Goal: Task Accomplishment & Management: Contribute content

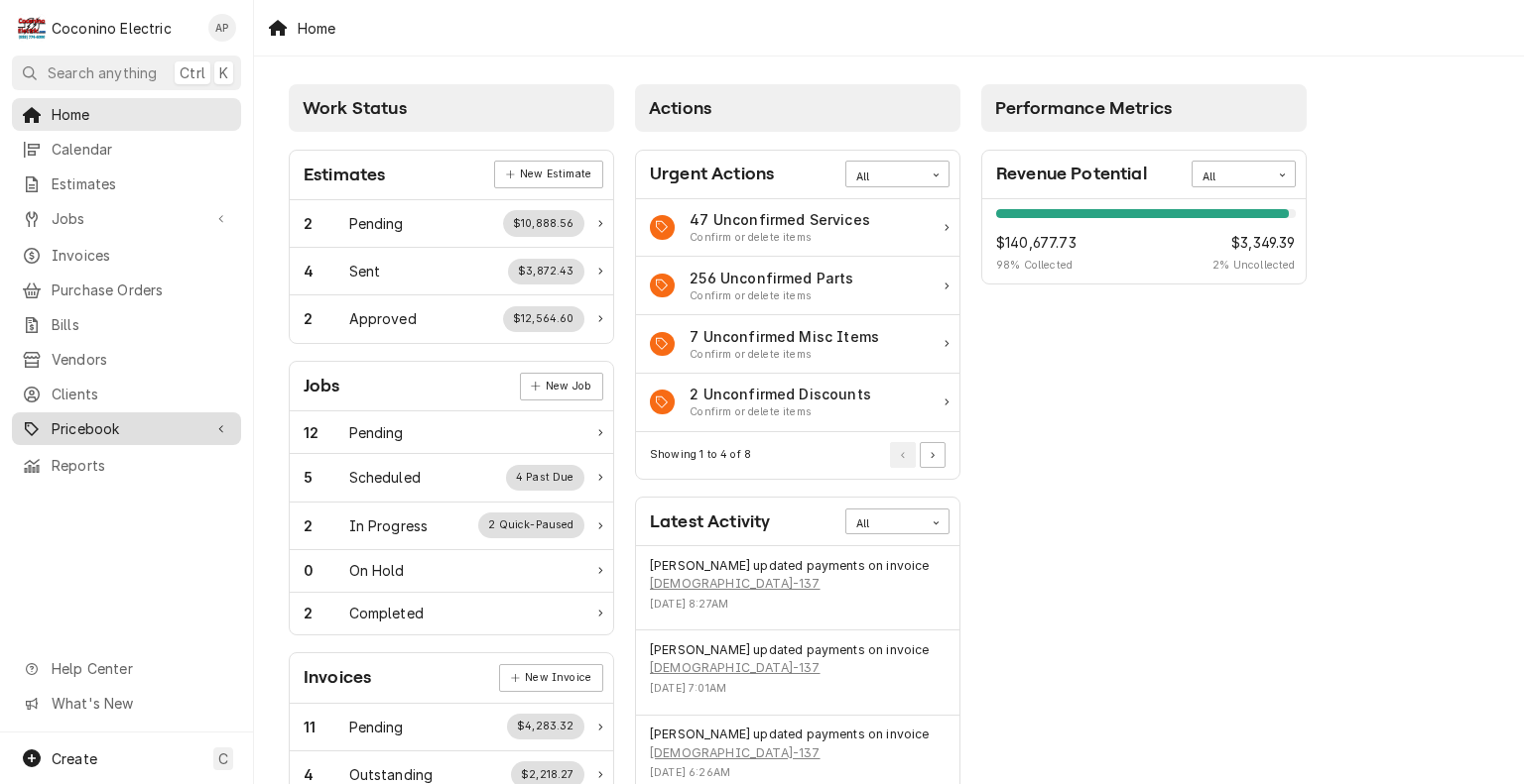
click at [93, 418] on span "Pricebook" at bounding box center [126, 428] width 150 height 21
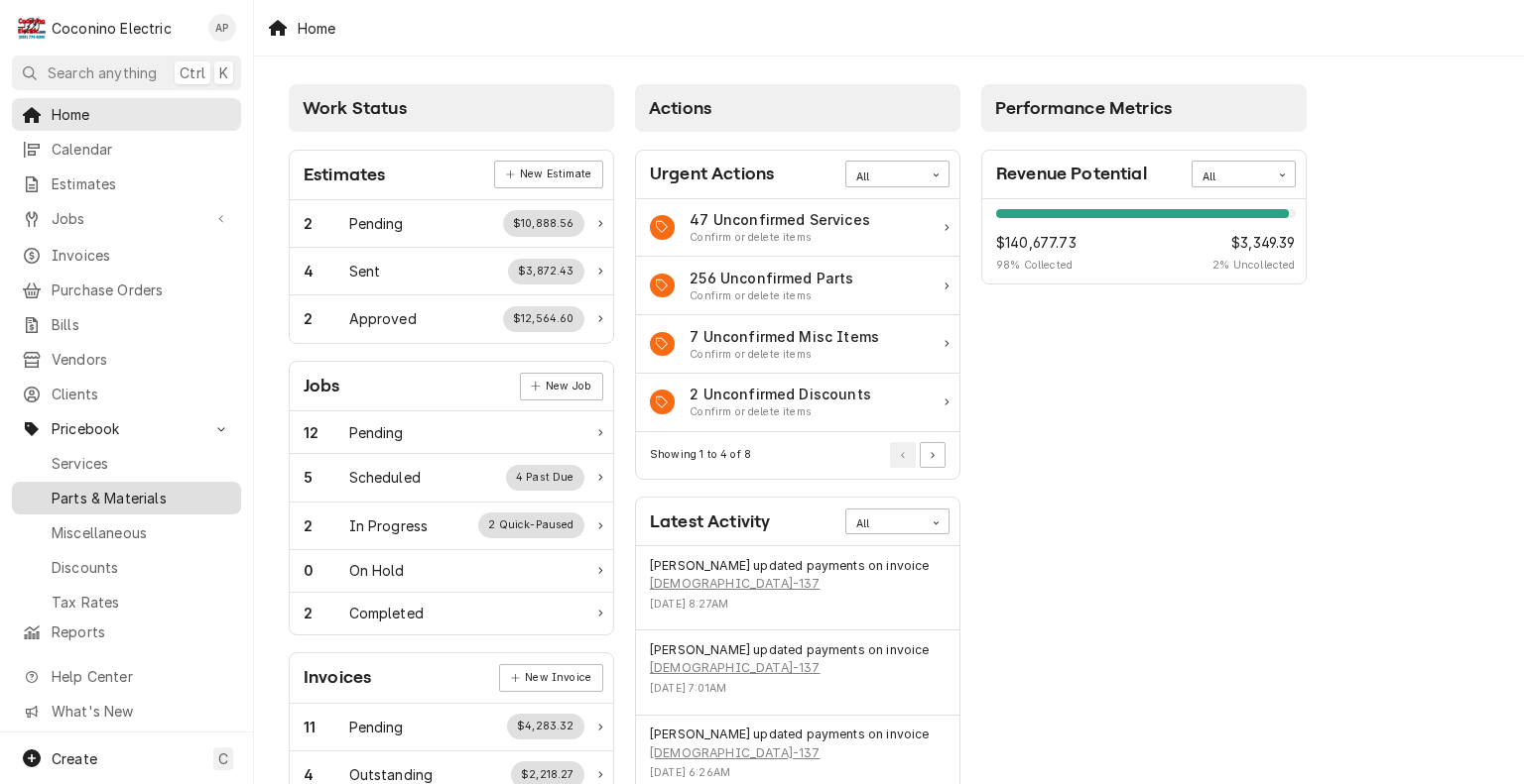
click at [169, 488] on span "Parts & Materials" at bounding box center [141, 498] width 180 height 21
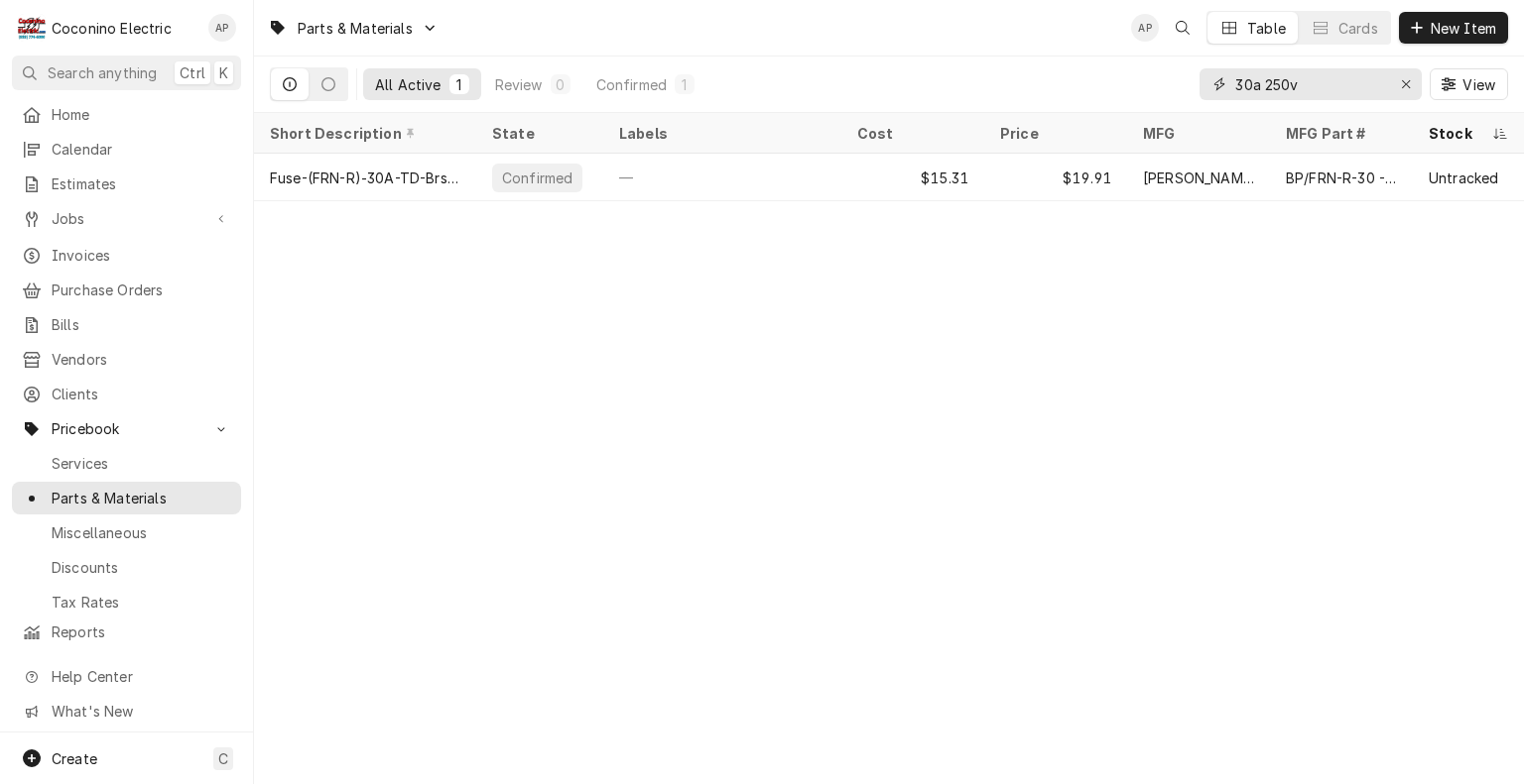
click at [1342, 89] on input "30a 250v" at bounding box center [1309, 84] width 149 height 32
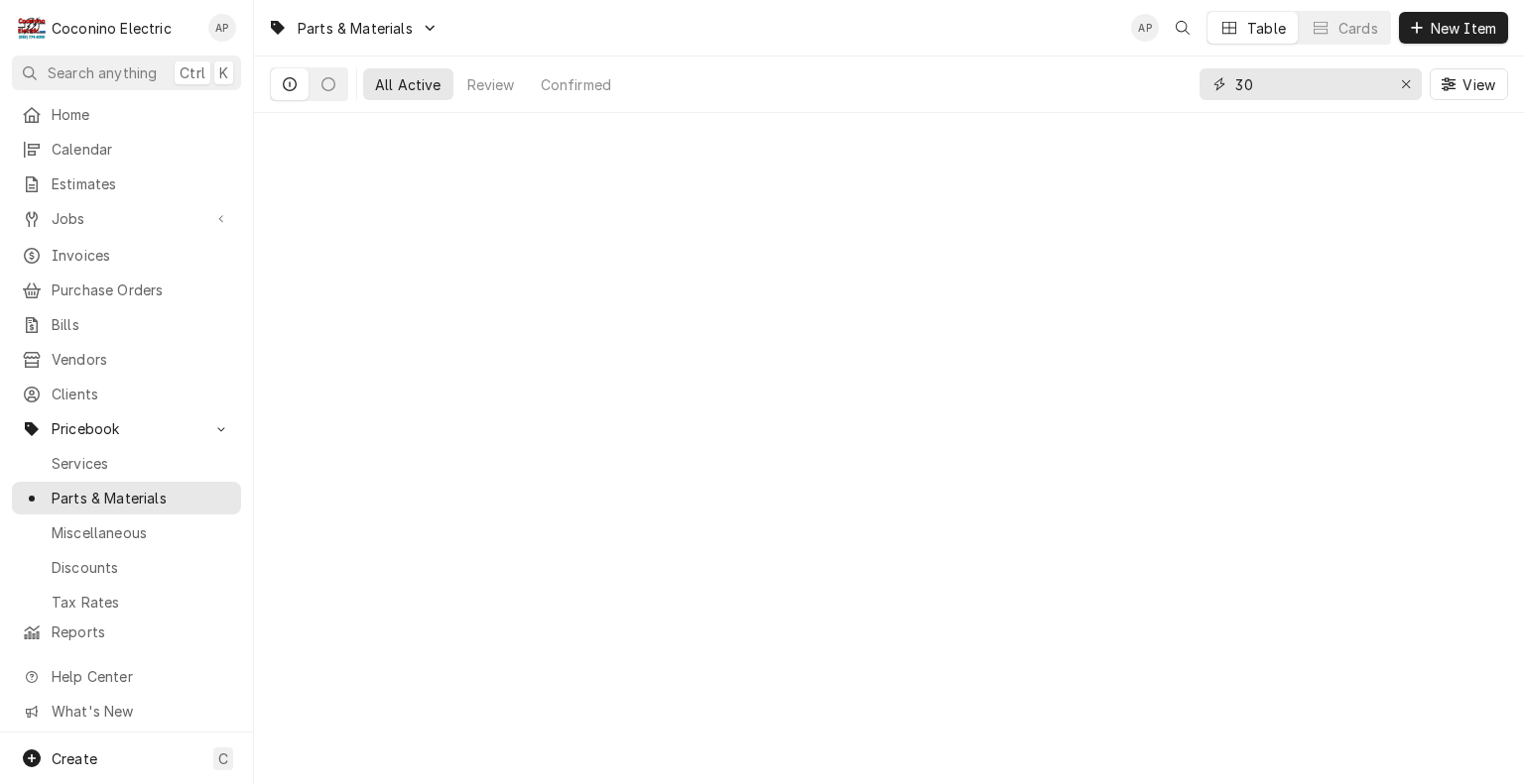
type input "3"
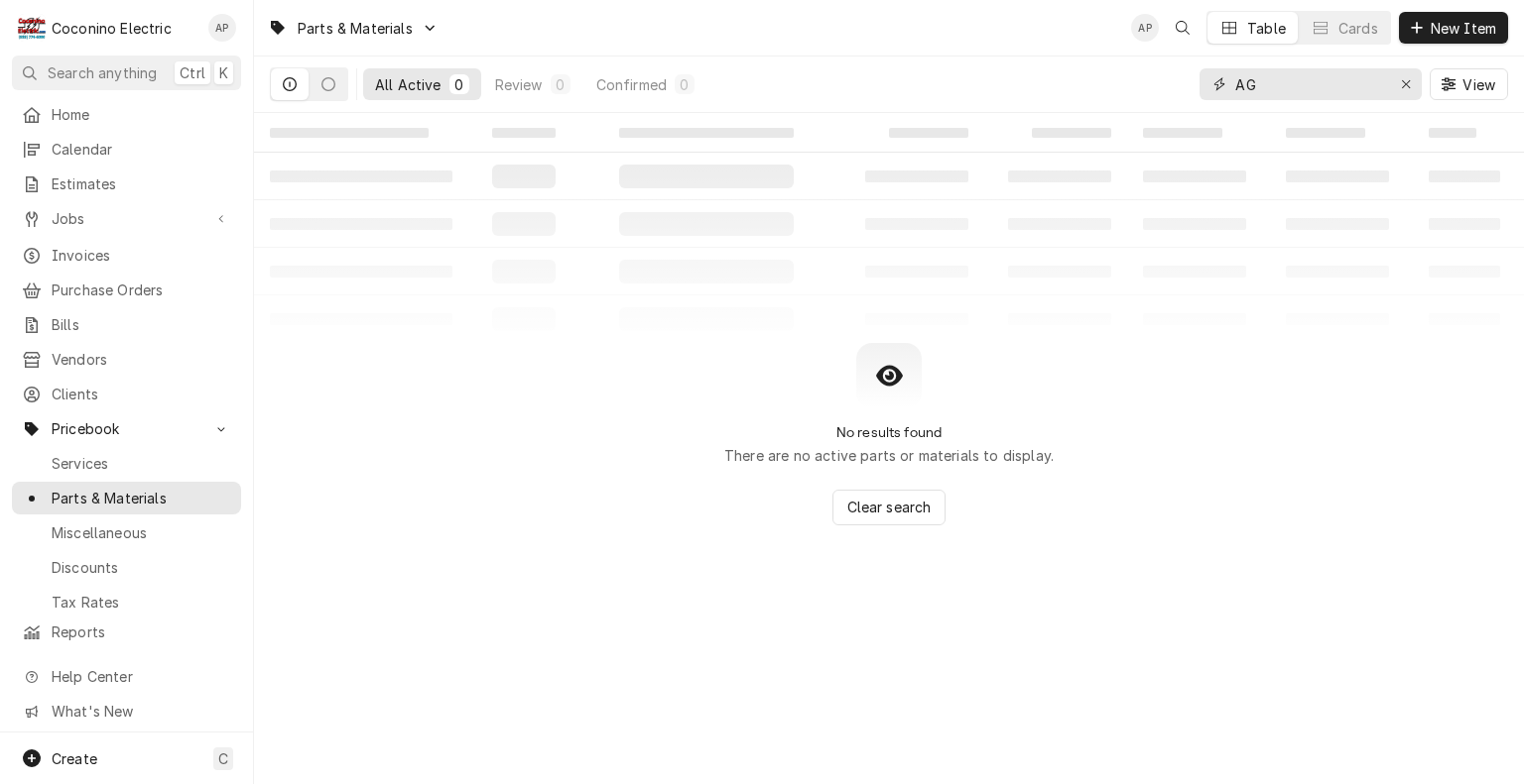
type input "A"
type input "5"
type input "e"
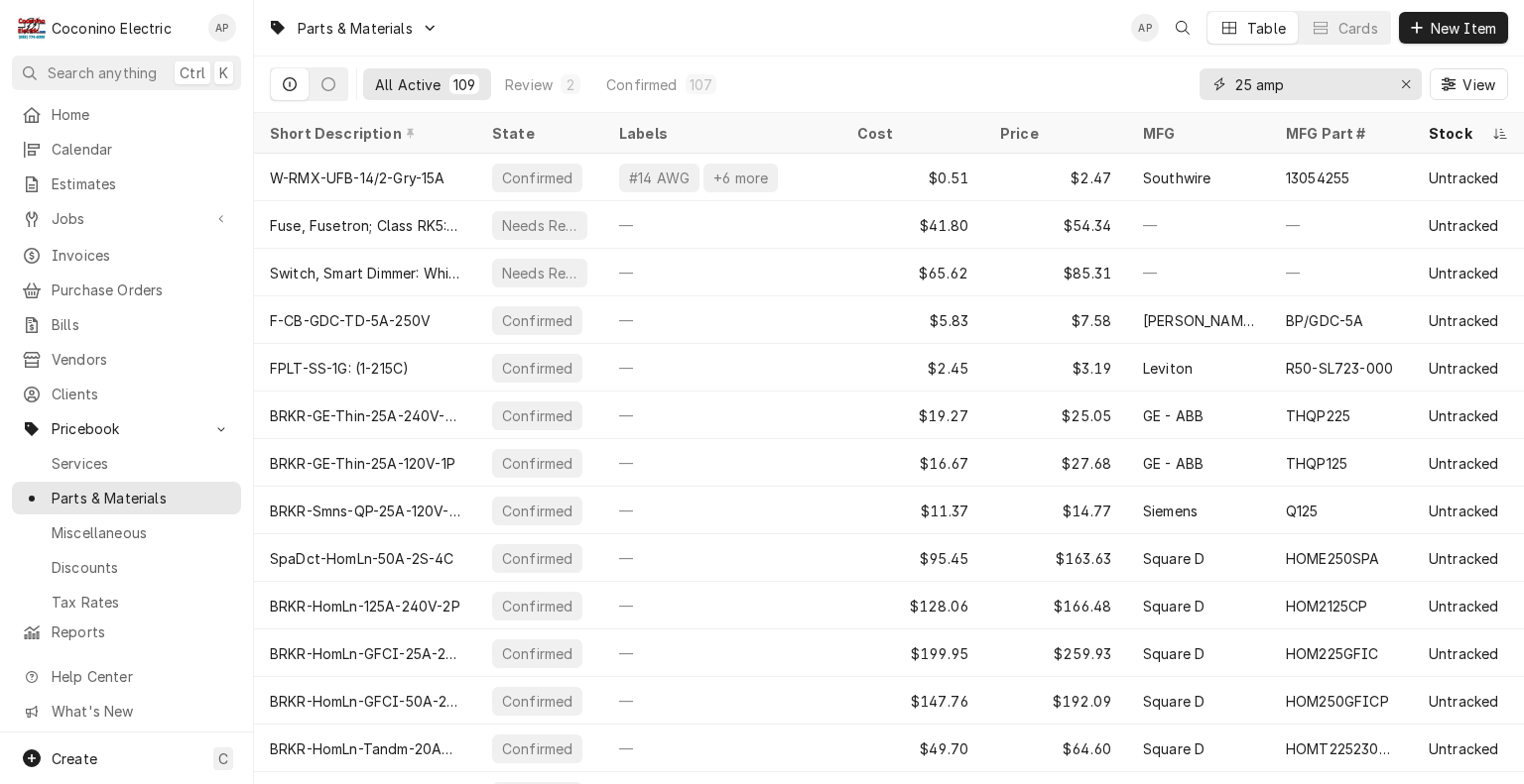
click at [1346, 86] on input "25 amp" at bounding box center [1309, 84] width 149 height 32
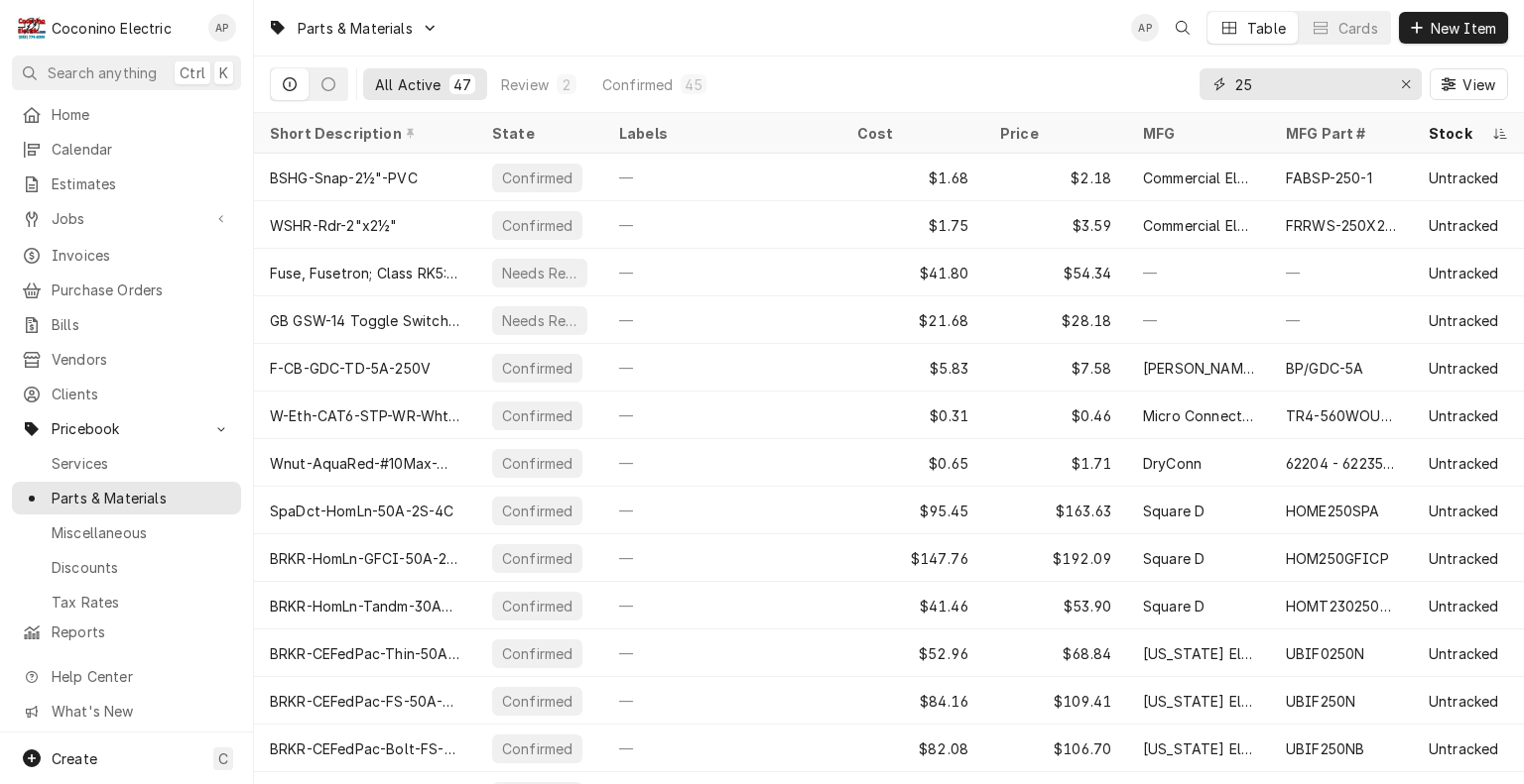
type input "2"
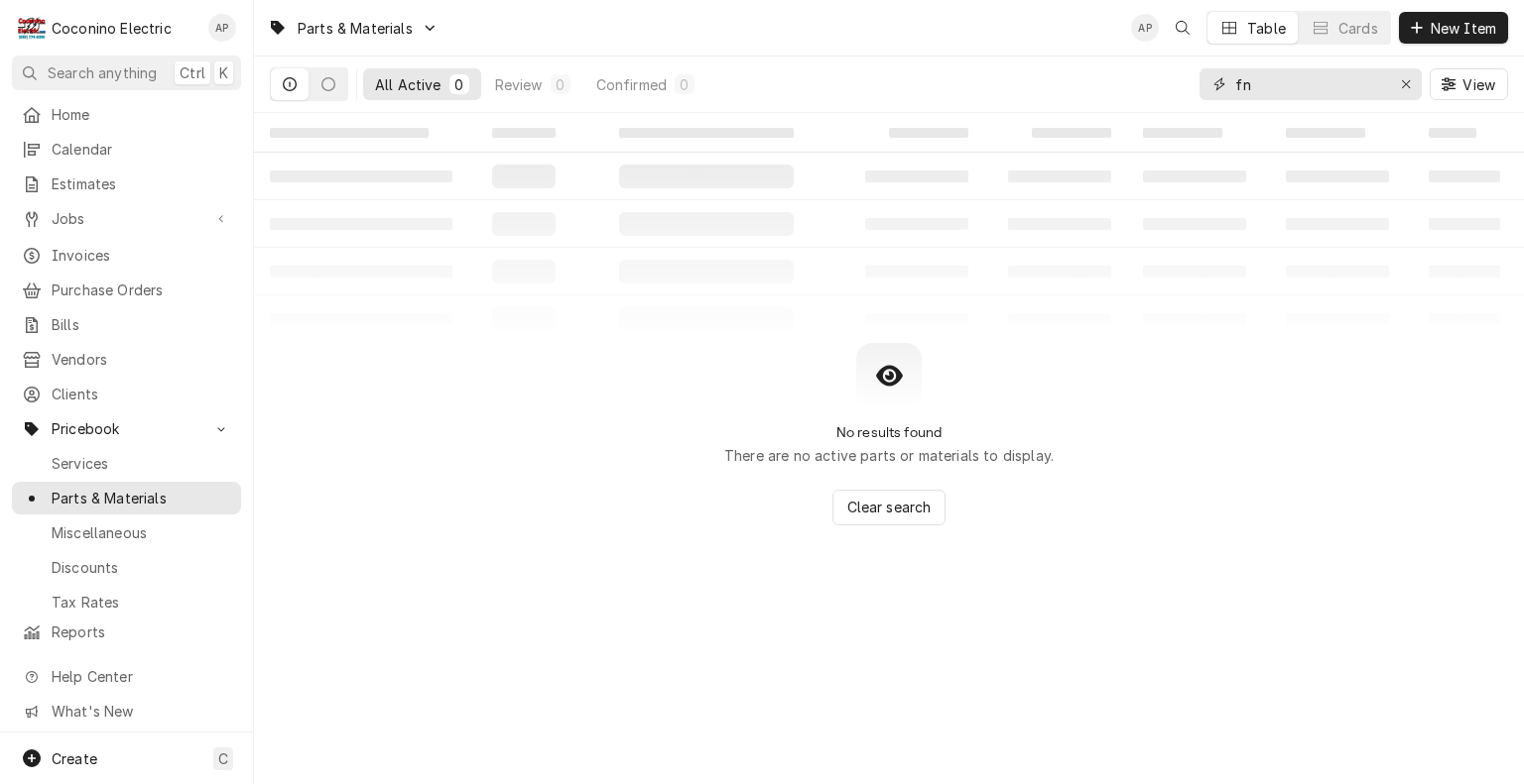
type input "f"
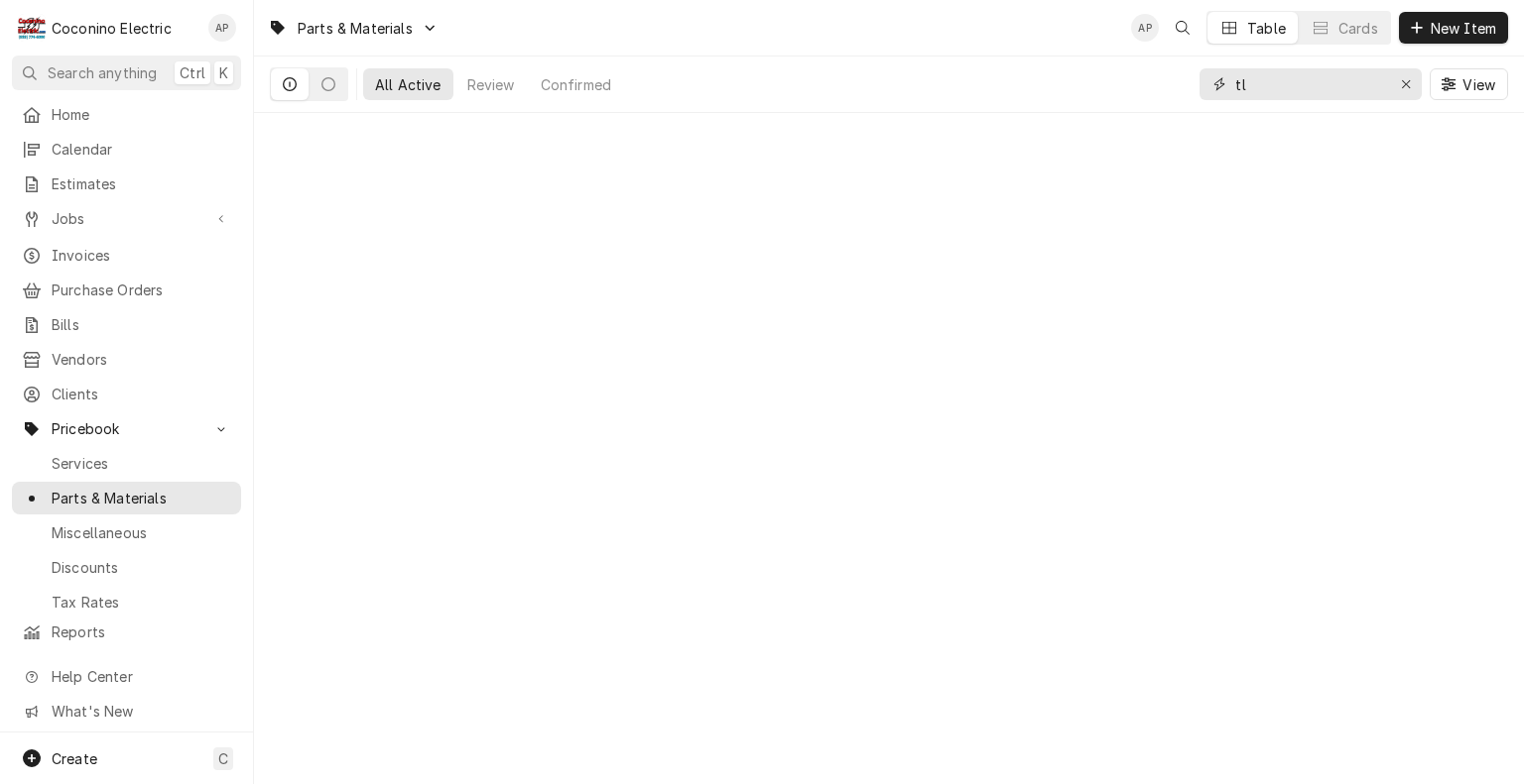
type input "t"
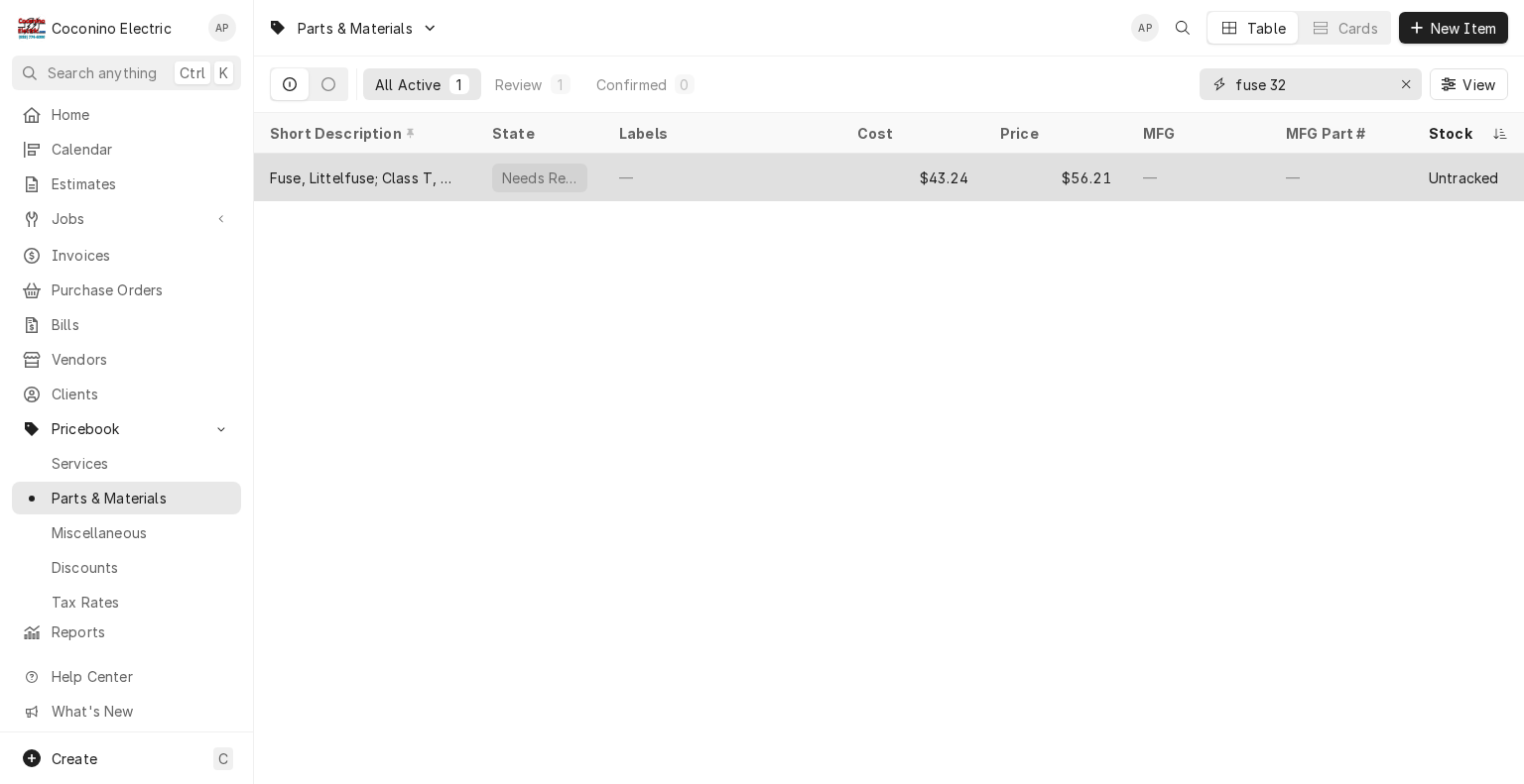
type input "fuse 32"
click at [838, 159] on div "—" at bounding box center [722, 178] width 238 height 48
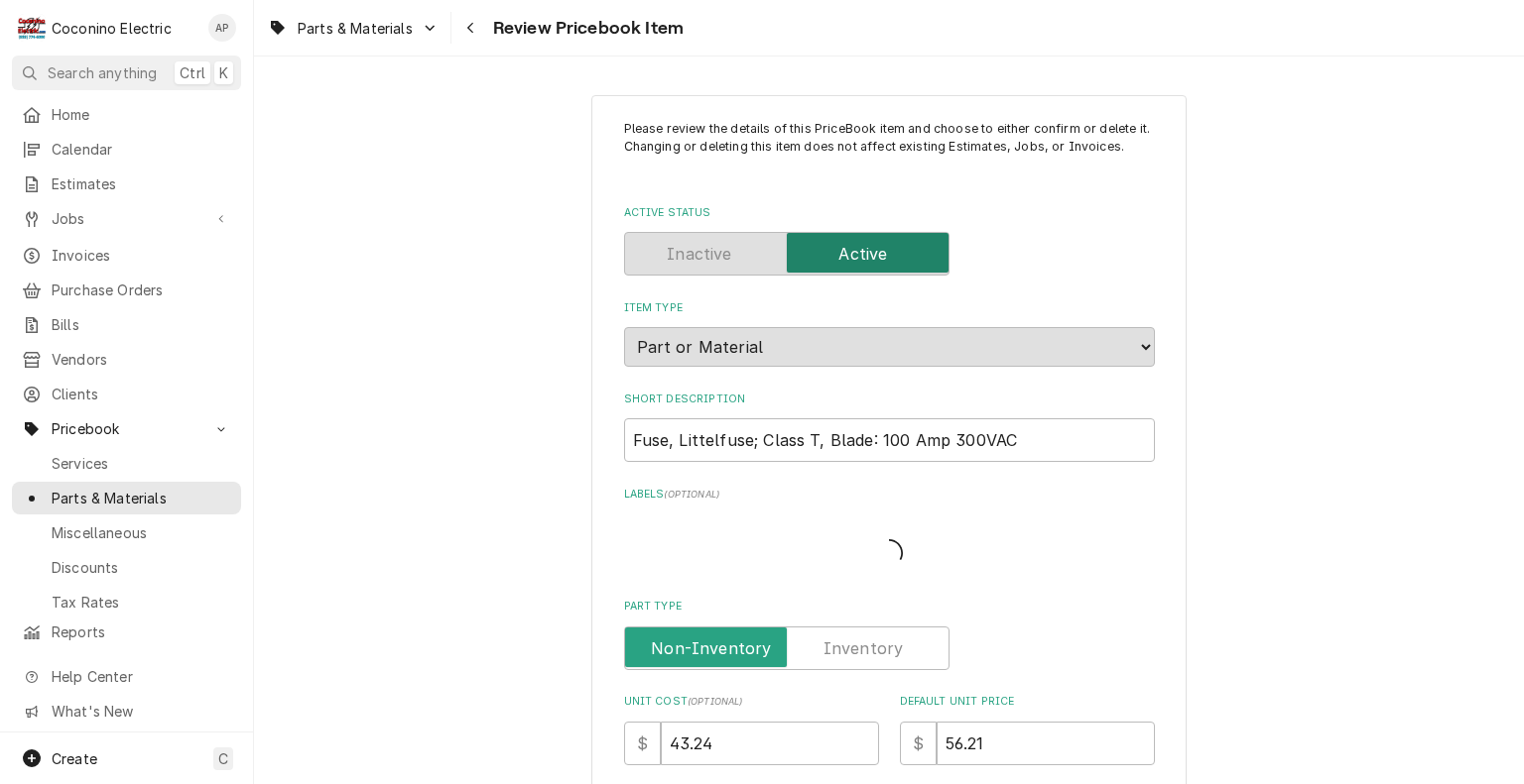
type textarea "x"
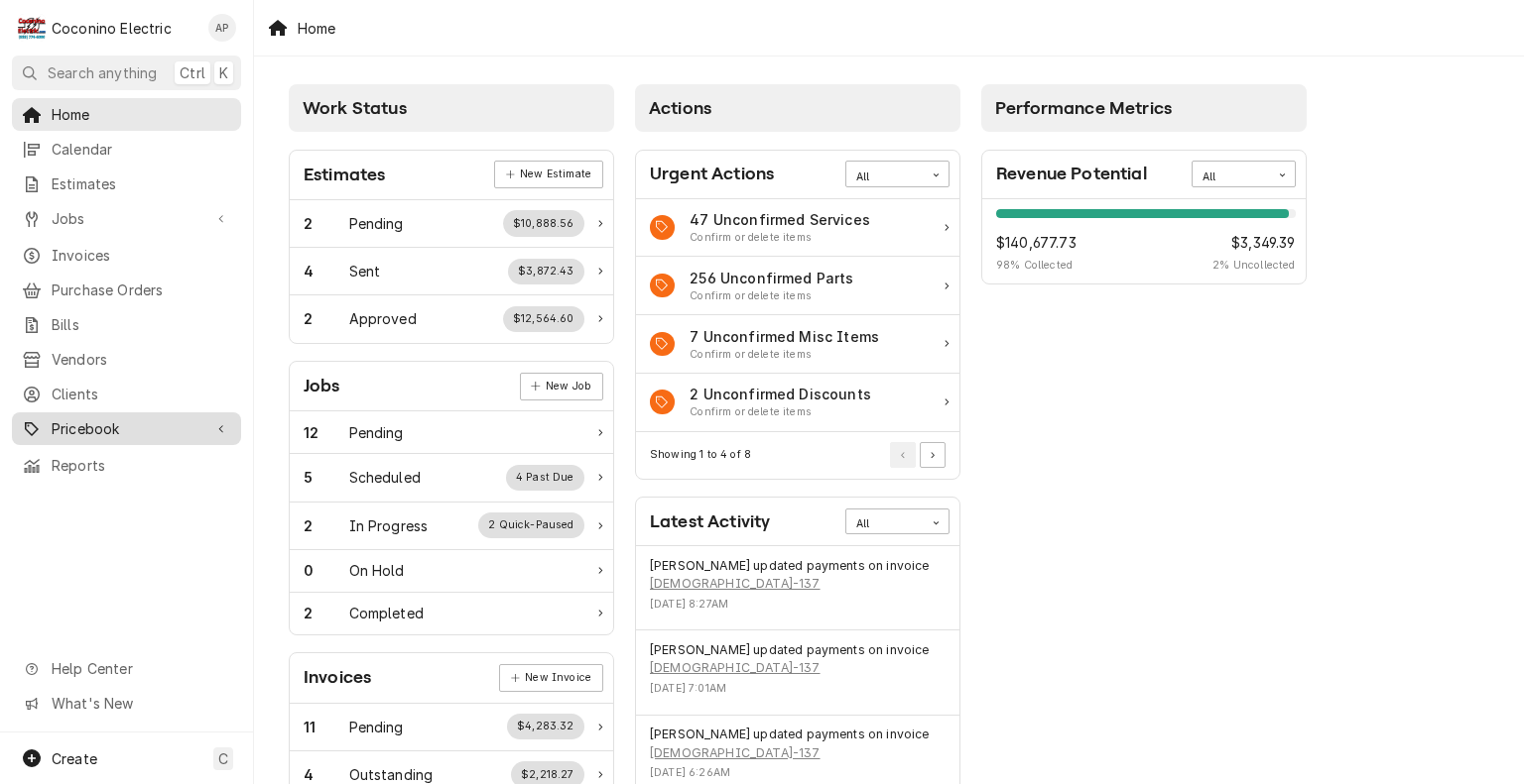
click at [113, 420] on span "Pricebook" at bounding box center [126, 428] width 150 height 21
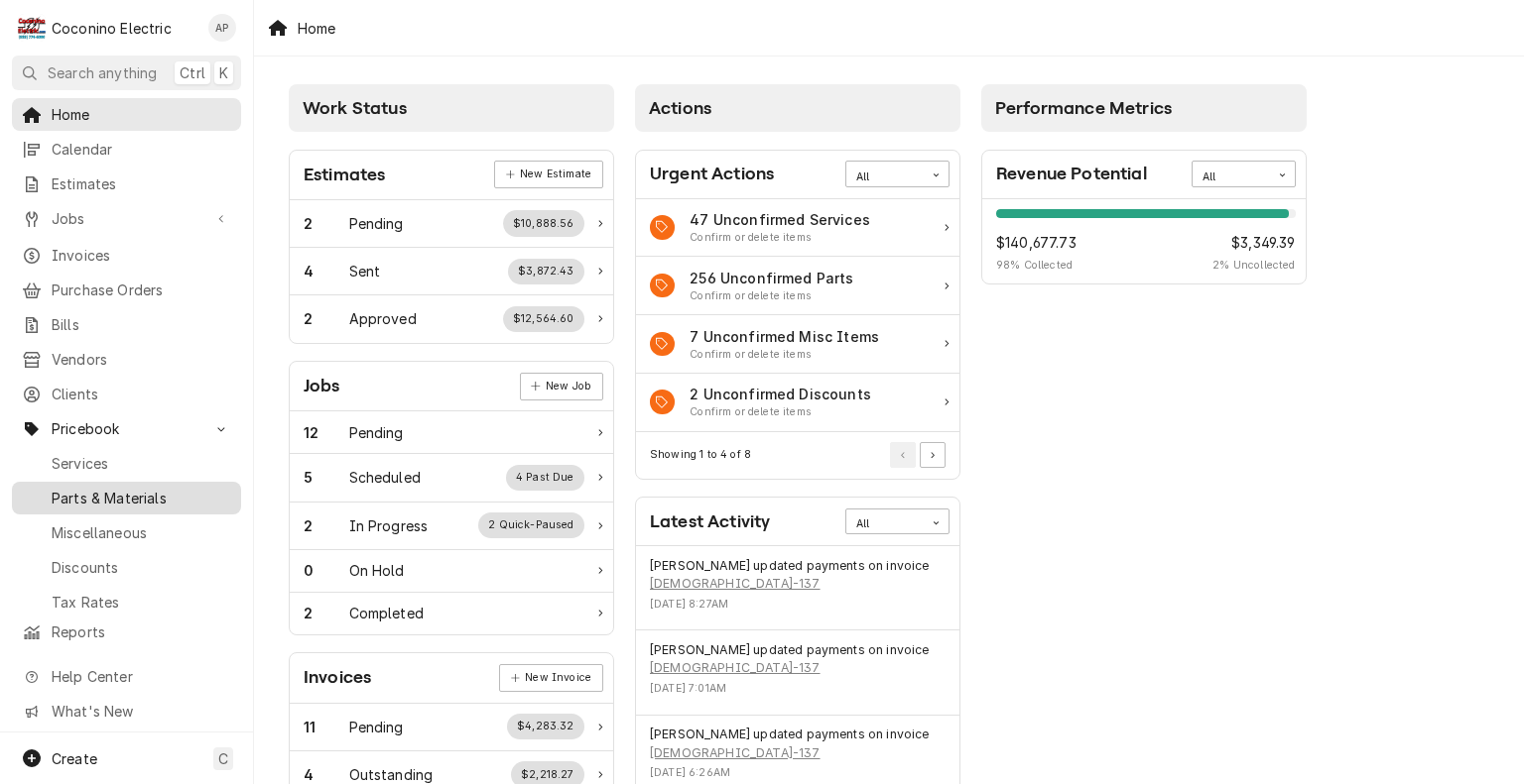
click at [127, 488] on span "Parts & Materials" at bounding box center [141, 498] width 180 height 21
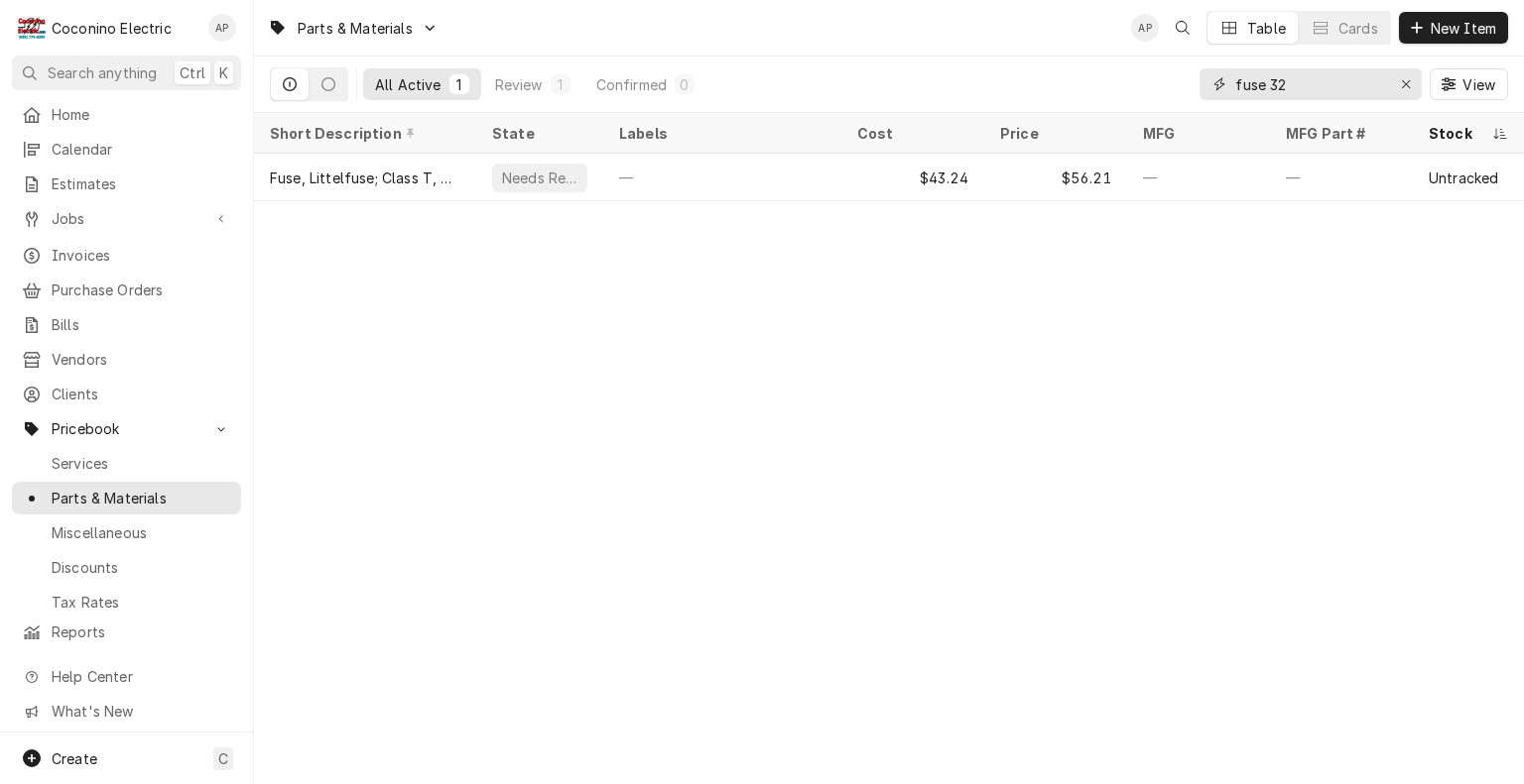
click at [1313, 83] on input "fuse 32" at bounding box center [1309, 84] width 149 height 32
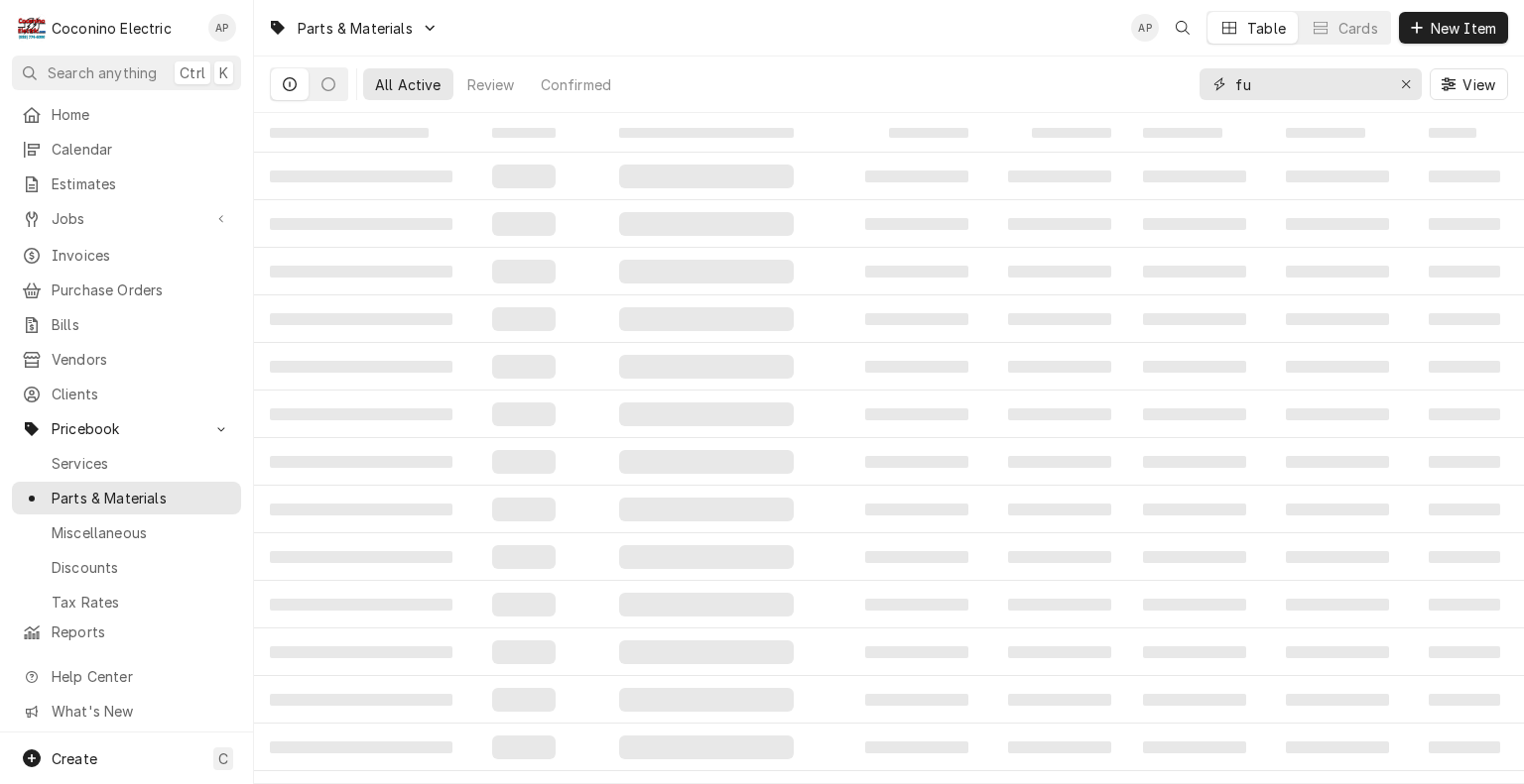
type input "f"
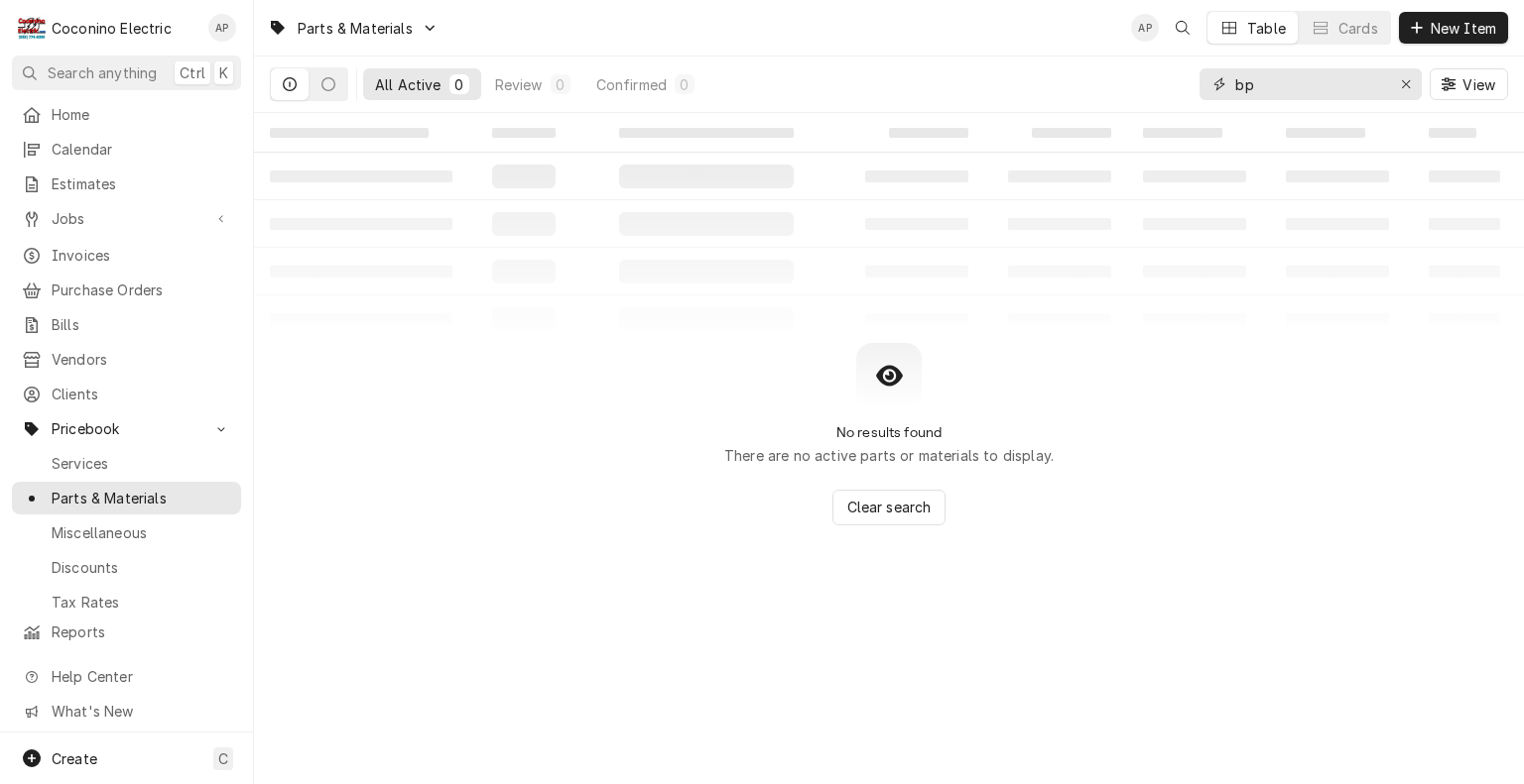
type input "b"
type input "frn-r-"
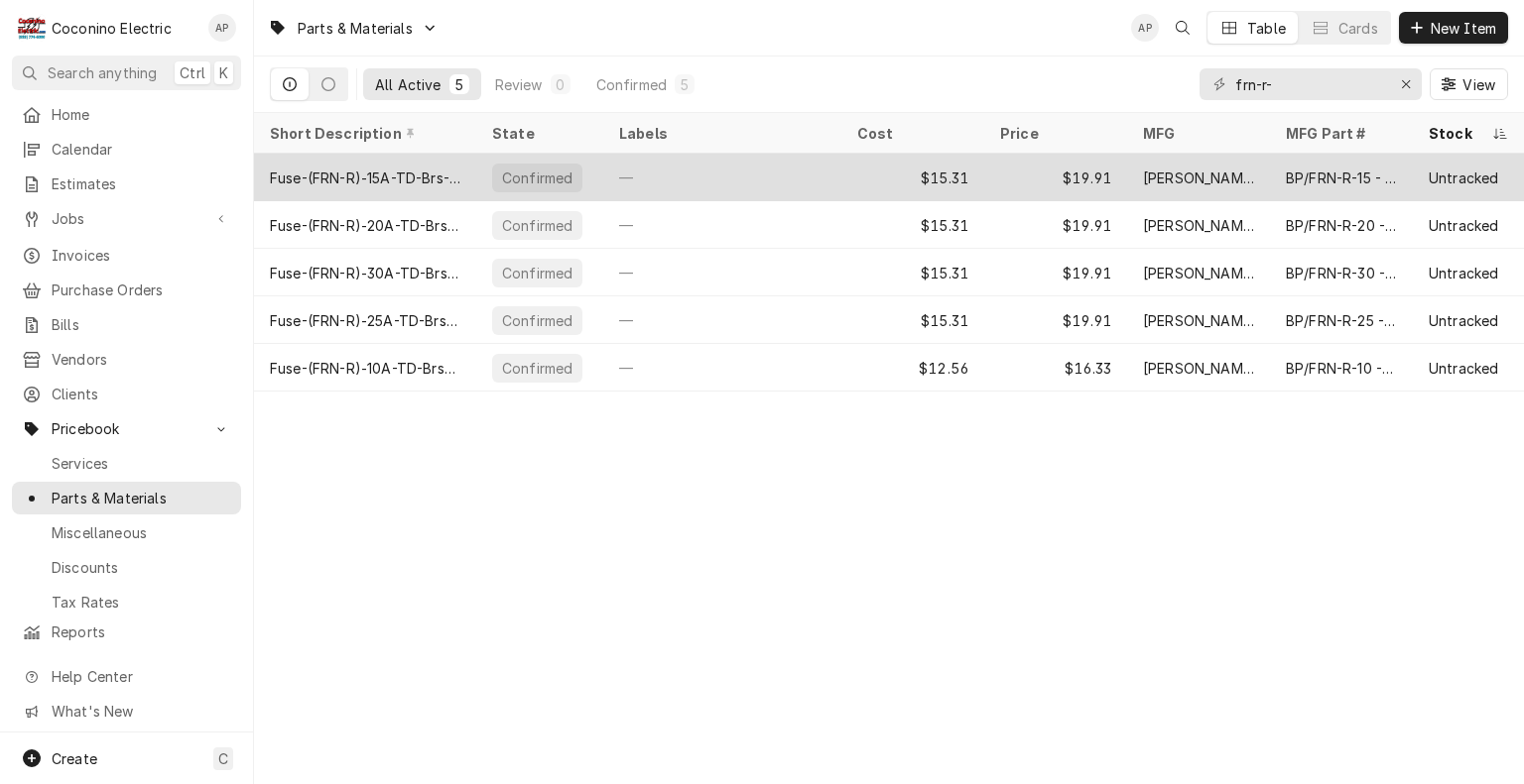
click at [438, 175] on div "Fuse-(FRN-R)‑15A-TD-Brs-250v" at bounding box center [365, 178] width 191 height 21
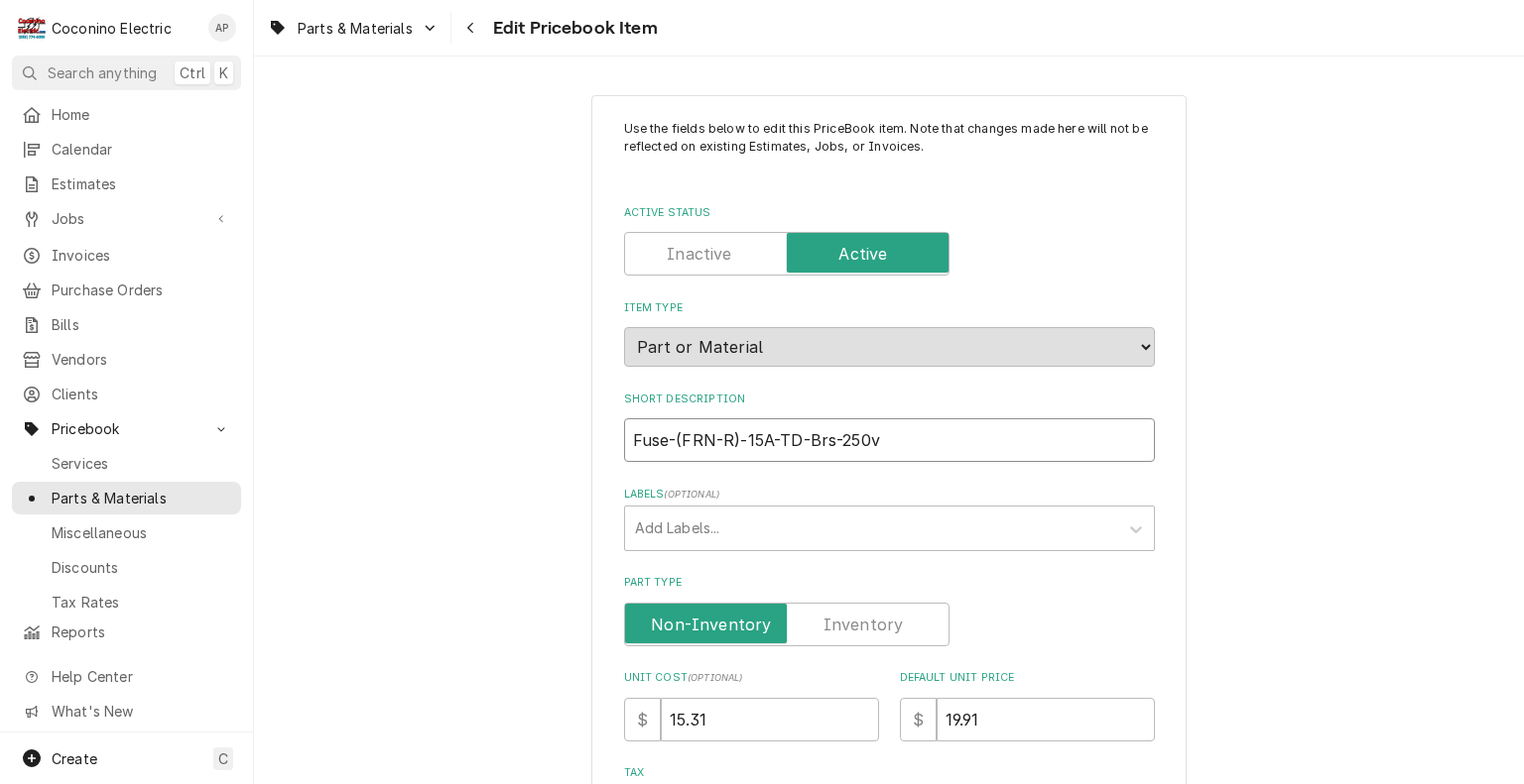
drag, startPoint x: 913, startPoint y: 433, endPoint x: 595, endPoint y: 416, distance: 318.5
click at [769, 445] on input "Fuse-(FRN-R)‑15A-TD-Brs-250v" at bounding box center [890, 440] width 531 height 44
drag, startPoint x: 824, startPoint y: 441, endPoint x: 611, endPoint y: 435, distance: 213.1
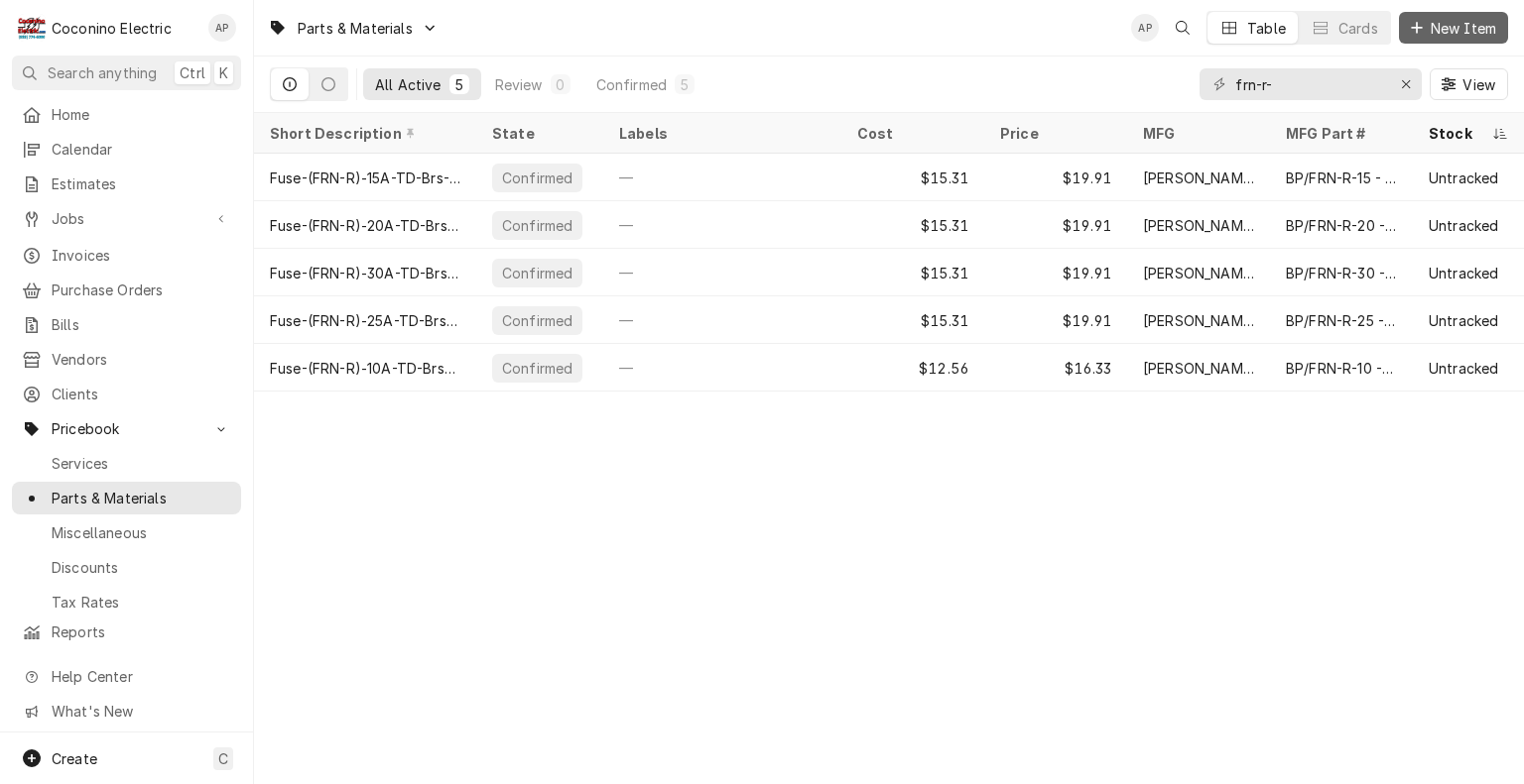
click at [1448, 30] on span "New Item" at bounding box center [1463, 28] width 74 height 21
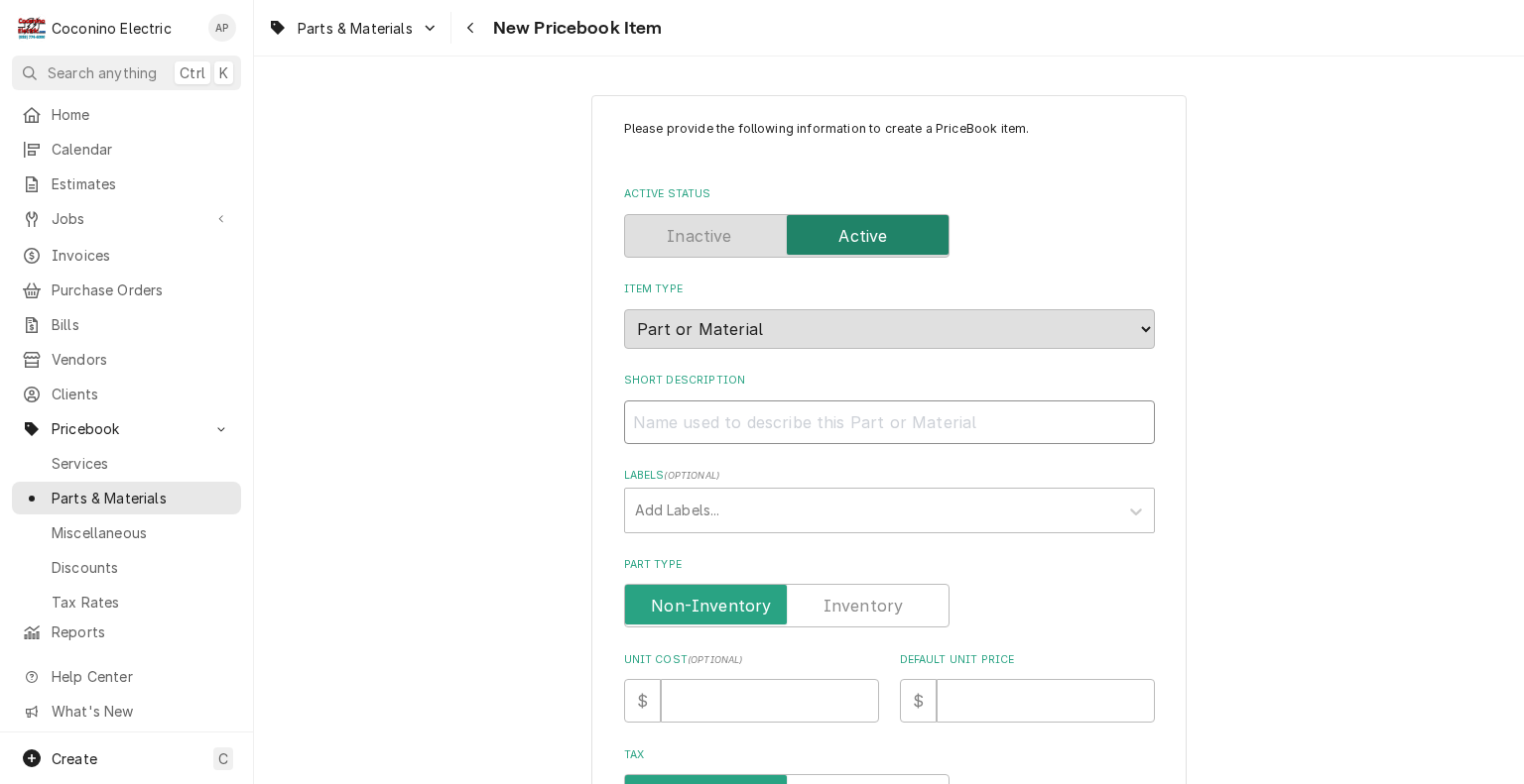
click at [753, 417] on input "Short Description" at bounding box center [890, 422] width 531 height 44
paste input "Fuse-(FRN-R)‑15A-TD-Brs"
type textarea "x"
type input "Fuse-(FRN-R)‑15A-TD-Brs"
click at [749, 422] on input "Fuse-(FRN-R)‑15A-TD-Brs" at bounding box center [890, 422] width 531 height 44
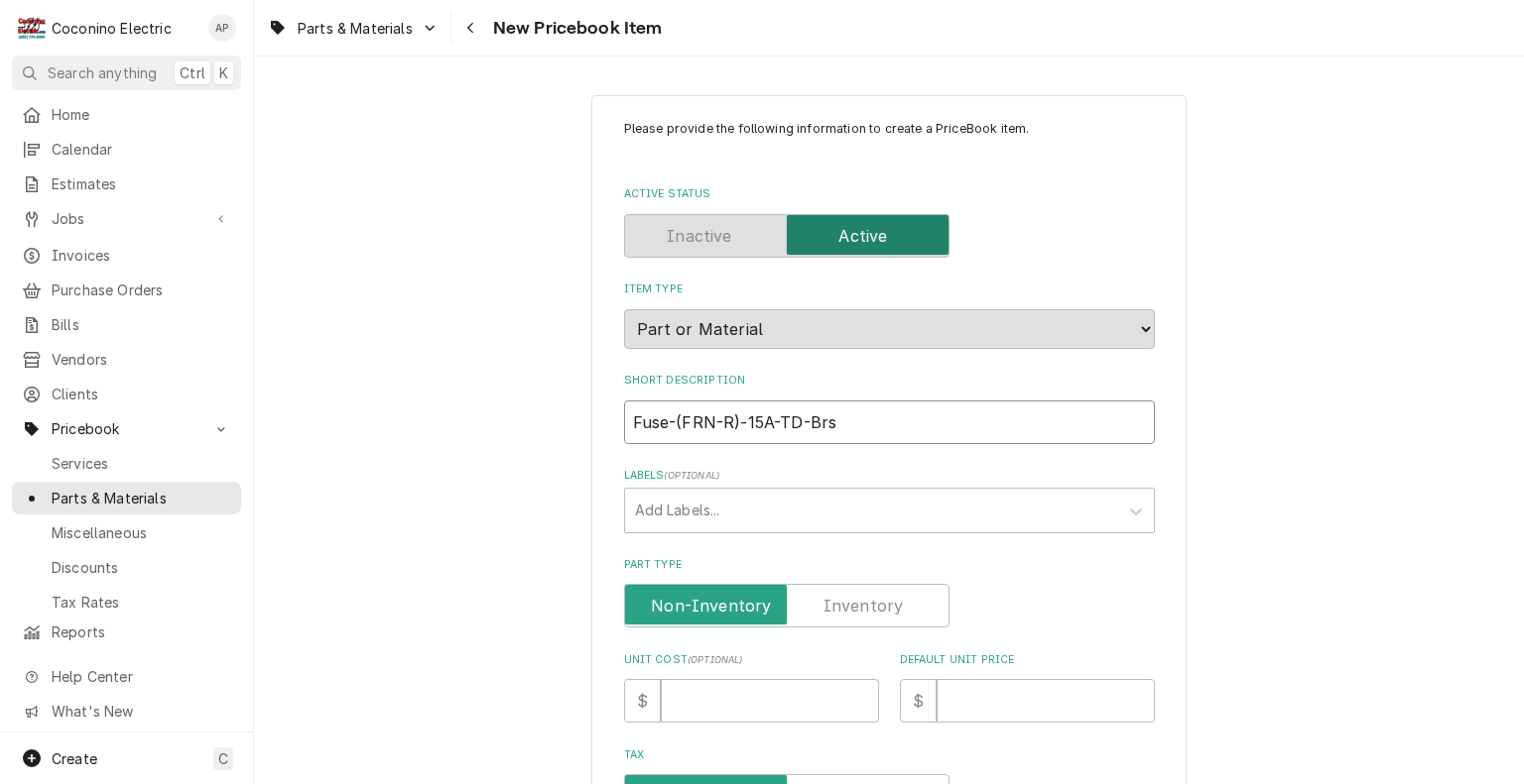
type textarea "x"
type input "Fuse-(FRN-R)‑15-TD-Brs"
type textarea "x"
type input "Fuse-(FRN-R)‑1-TD-Brs"
type textarea "x"
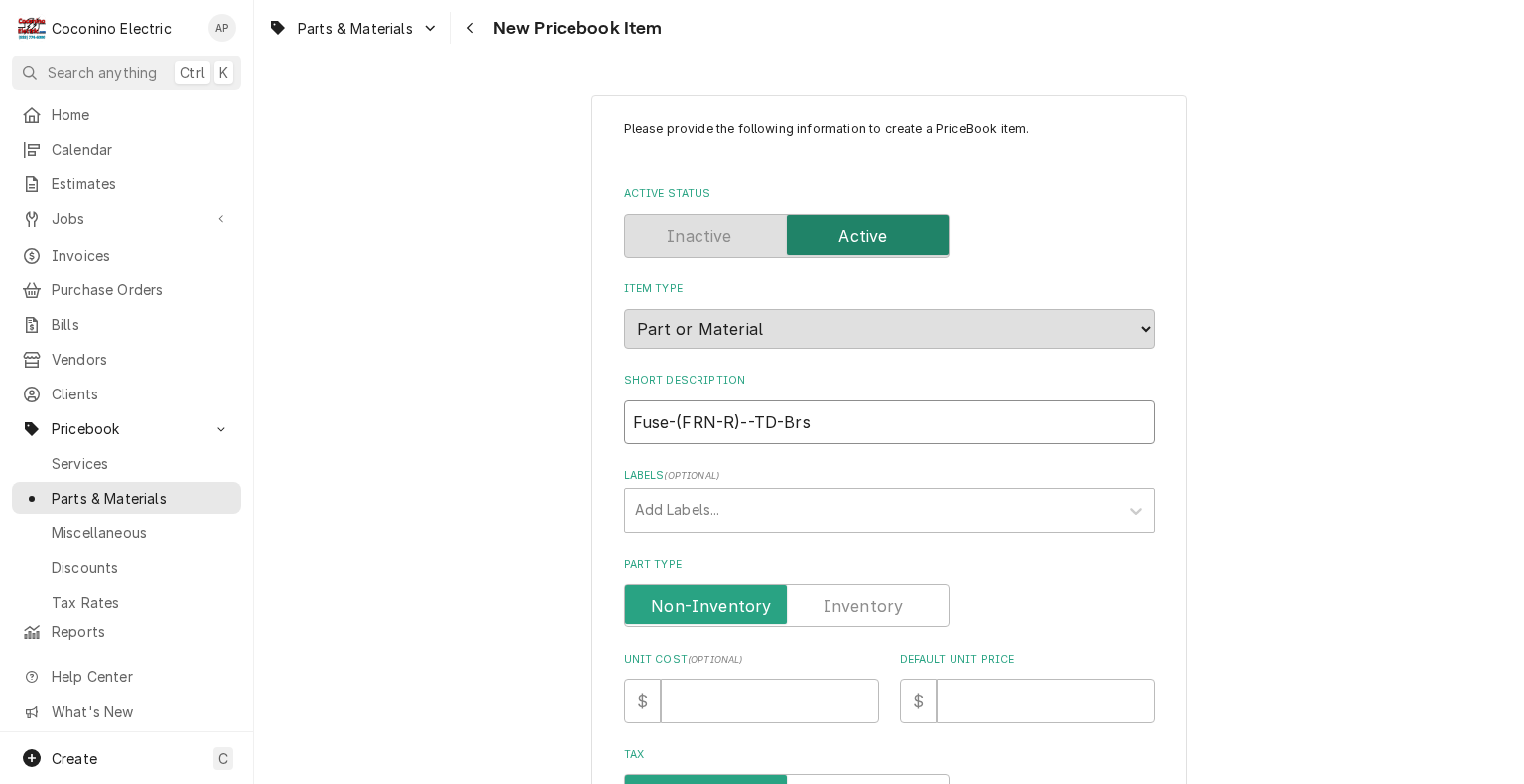
click at [624, 422] on input "Fuse-(FRN-R)‑-TD-Brs" at bounding box center [890, 422] width 531 height 44
type input "*Fuse-(FRN-R)‑-TD-Brs"
type textarea "x"
type input "**Fuse-(FRN-R)‑-TD-Brs"
type textarea "x"
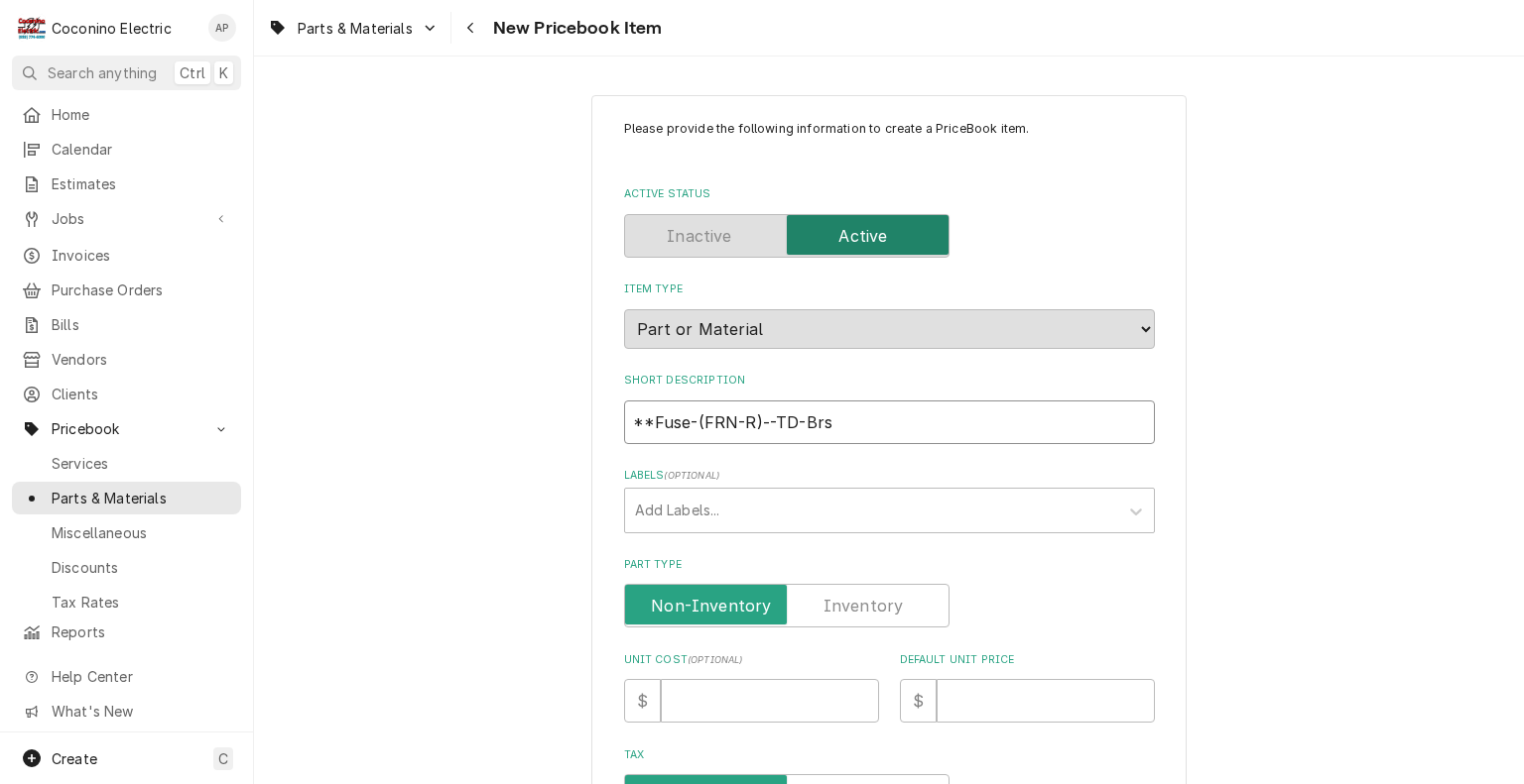
type input "***Fuse-(FRN-R)‑-TD-Brs"
type textarea "x"
type input "****Fuse-(FRN-R)‑-TD-Brs"
click at [756, 419] on input "****Fuse-(FRN-R)‑-TD-Brs" at bounding box center [890, 422] width 531 height 44
click at [764, 422] on input "****Fuse-(FRN-R)‑-TD-Brs" at bounding box center [890, 422] width 531 height 44
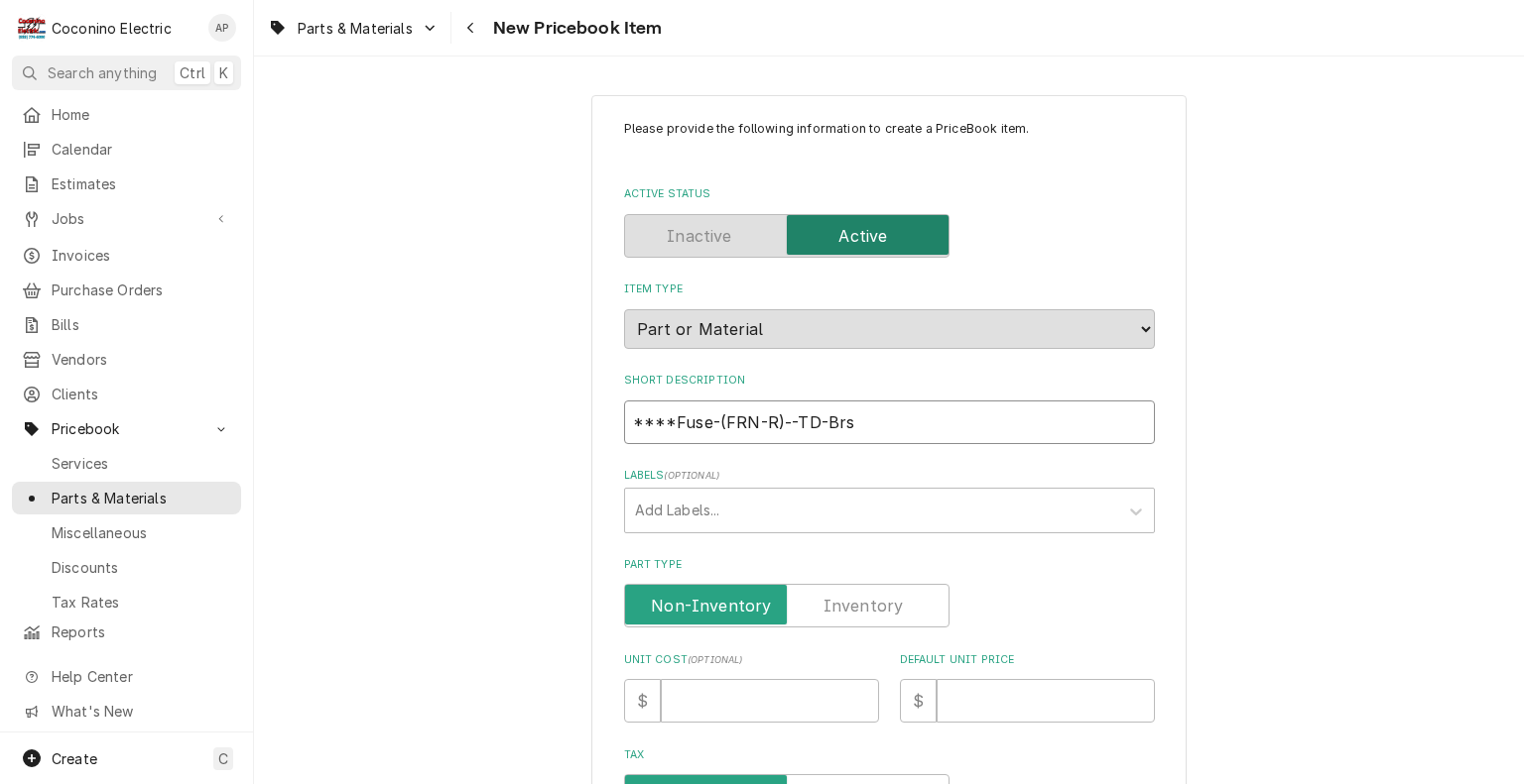
type textarea "x"
type input "****Fuse-(FRN-R-)‑-TD-Brs"
type textarea "x"
type input "****Fuse-(FRN-R-3)‑-TD-Brs"
type textarea "x"
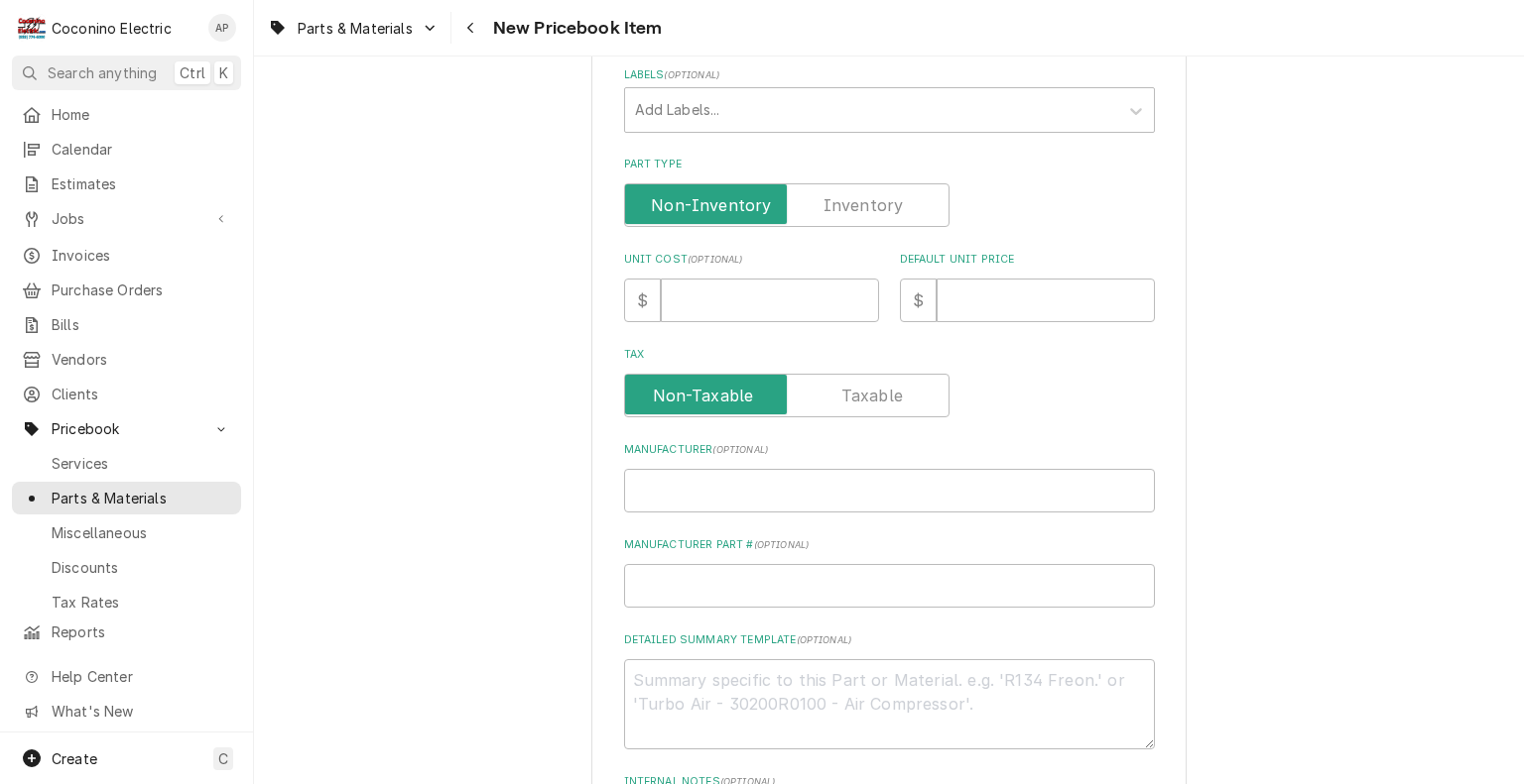
scroll to position [403, 0]
type input "****Fuse-(FRN-R-35)‑-TD-Brs"
click at [852, 201] on label "Part Type" at bounding box center [786, 203] width 325 height 44
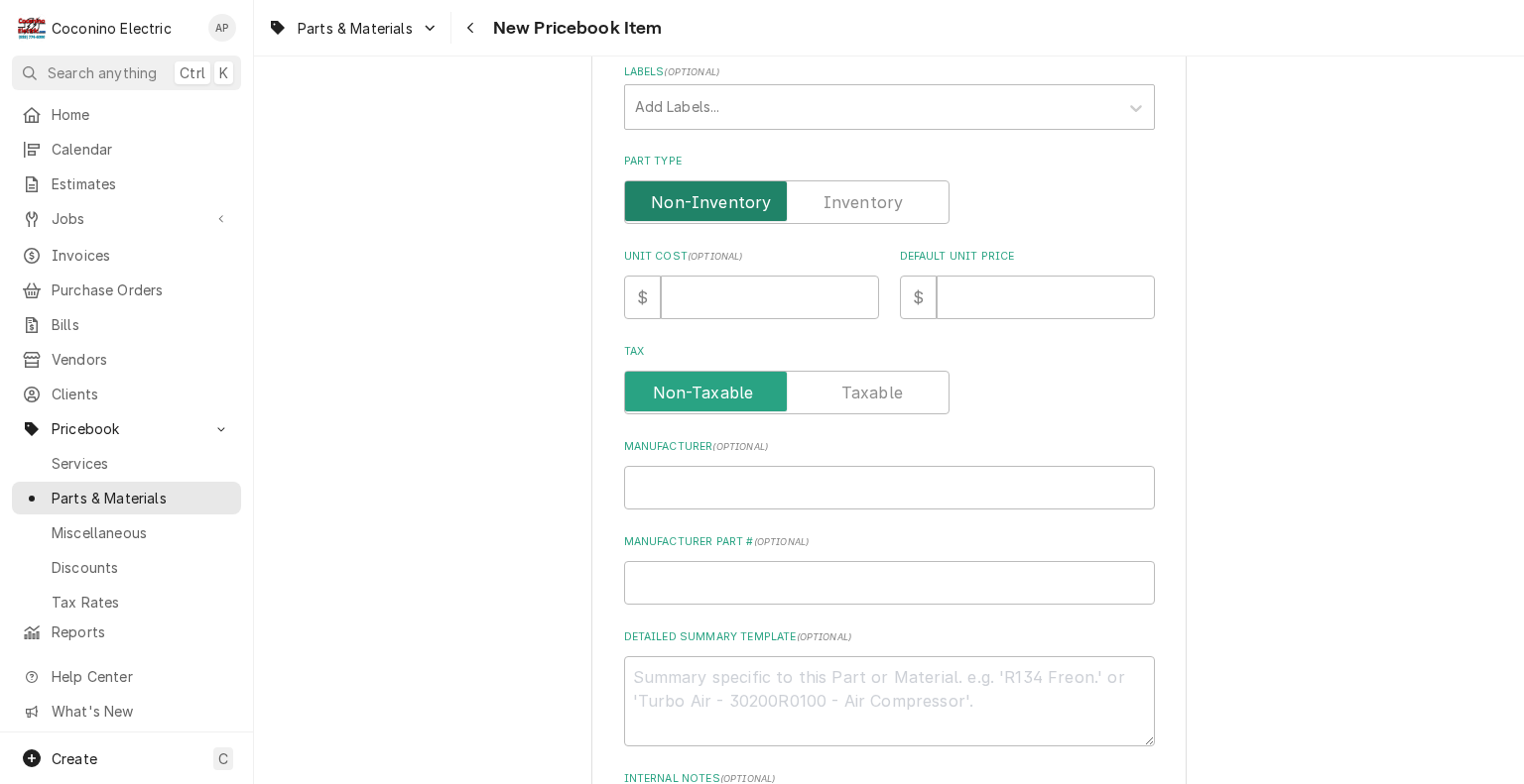
click at [852, 201] on input "Part Type" at bounding box center [786, 203] width 307 height 44
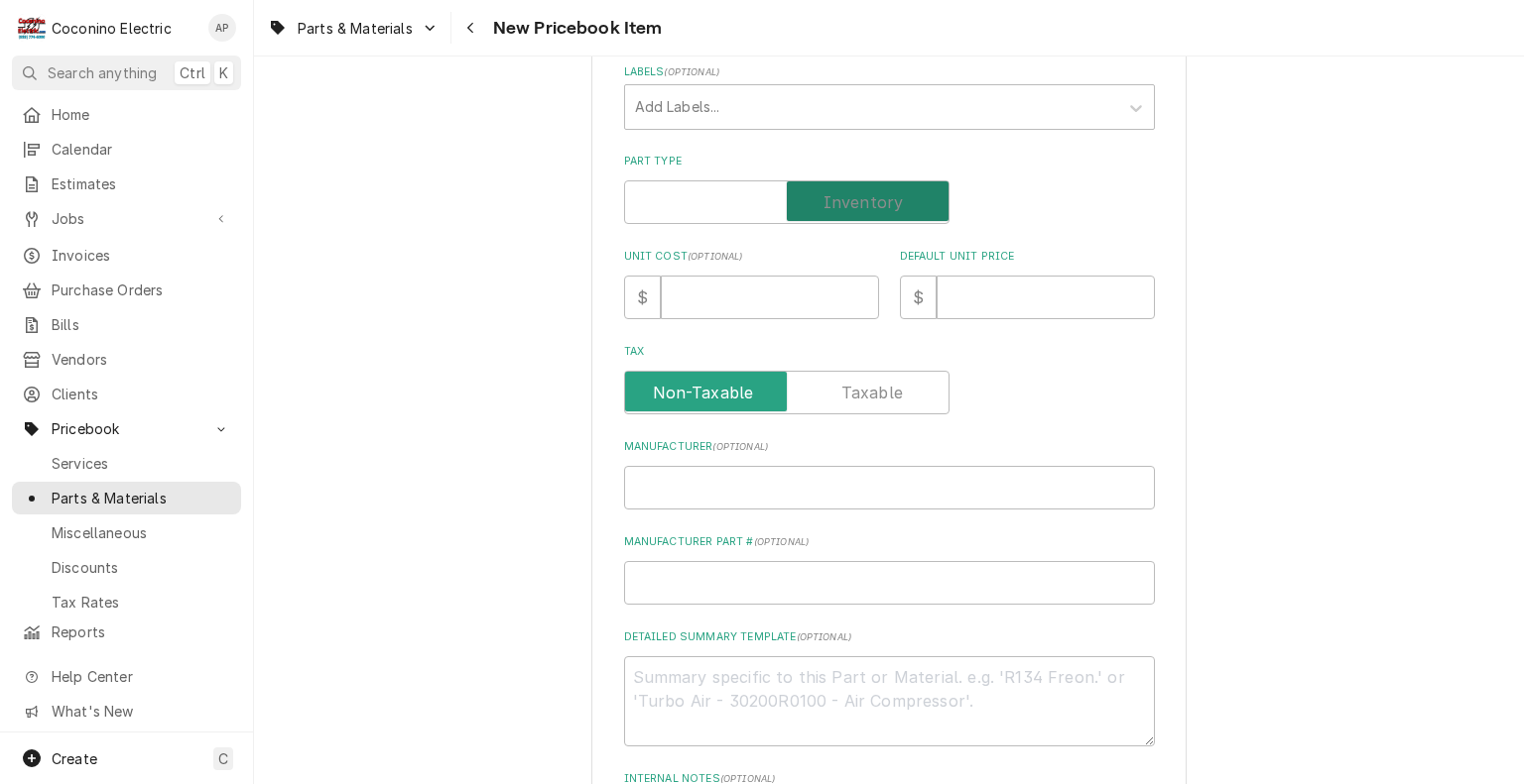
checkbox input "true"
type textarea "x"
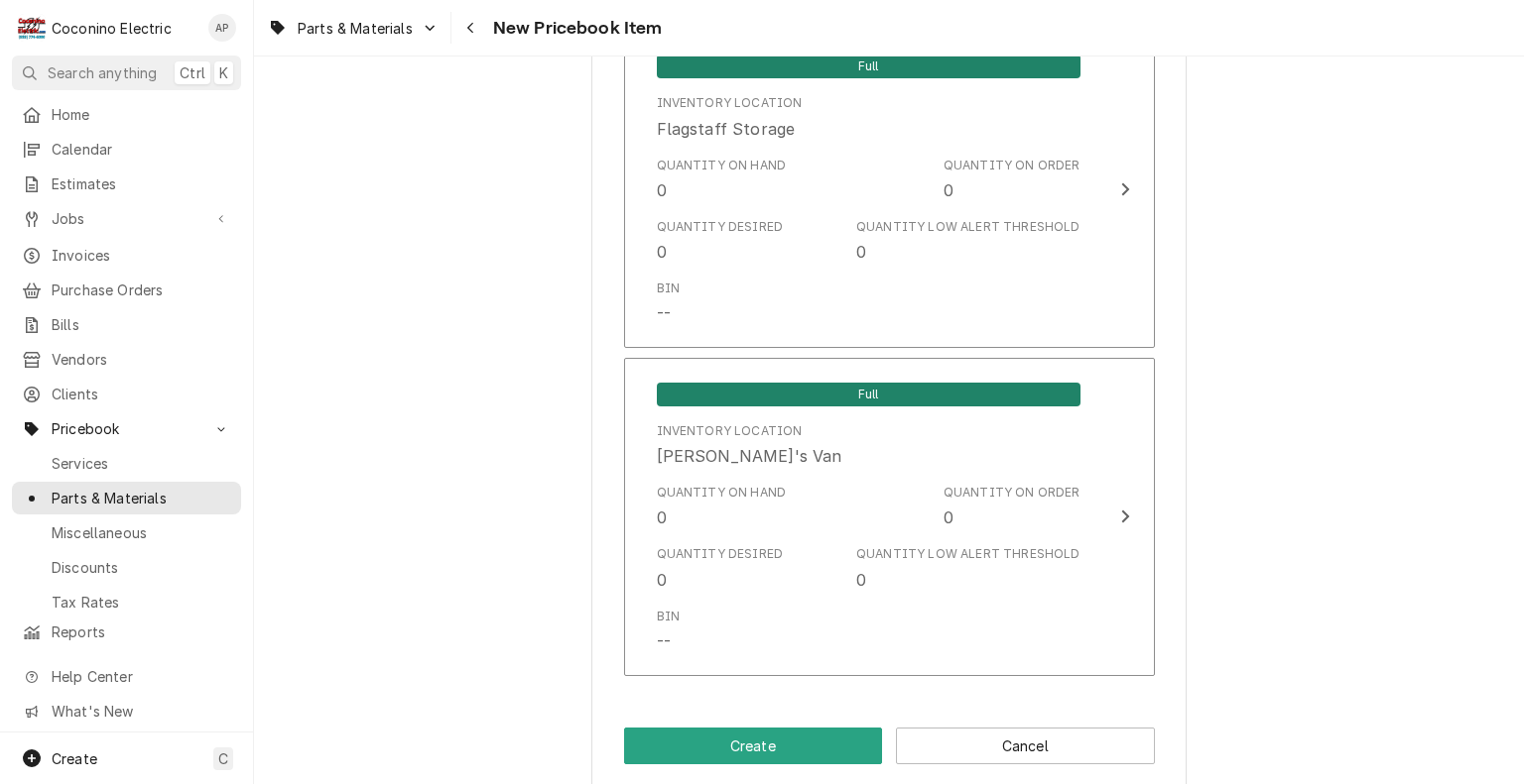
scroll to position [1422, 0]
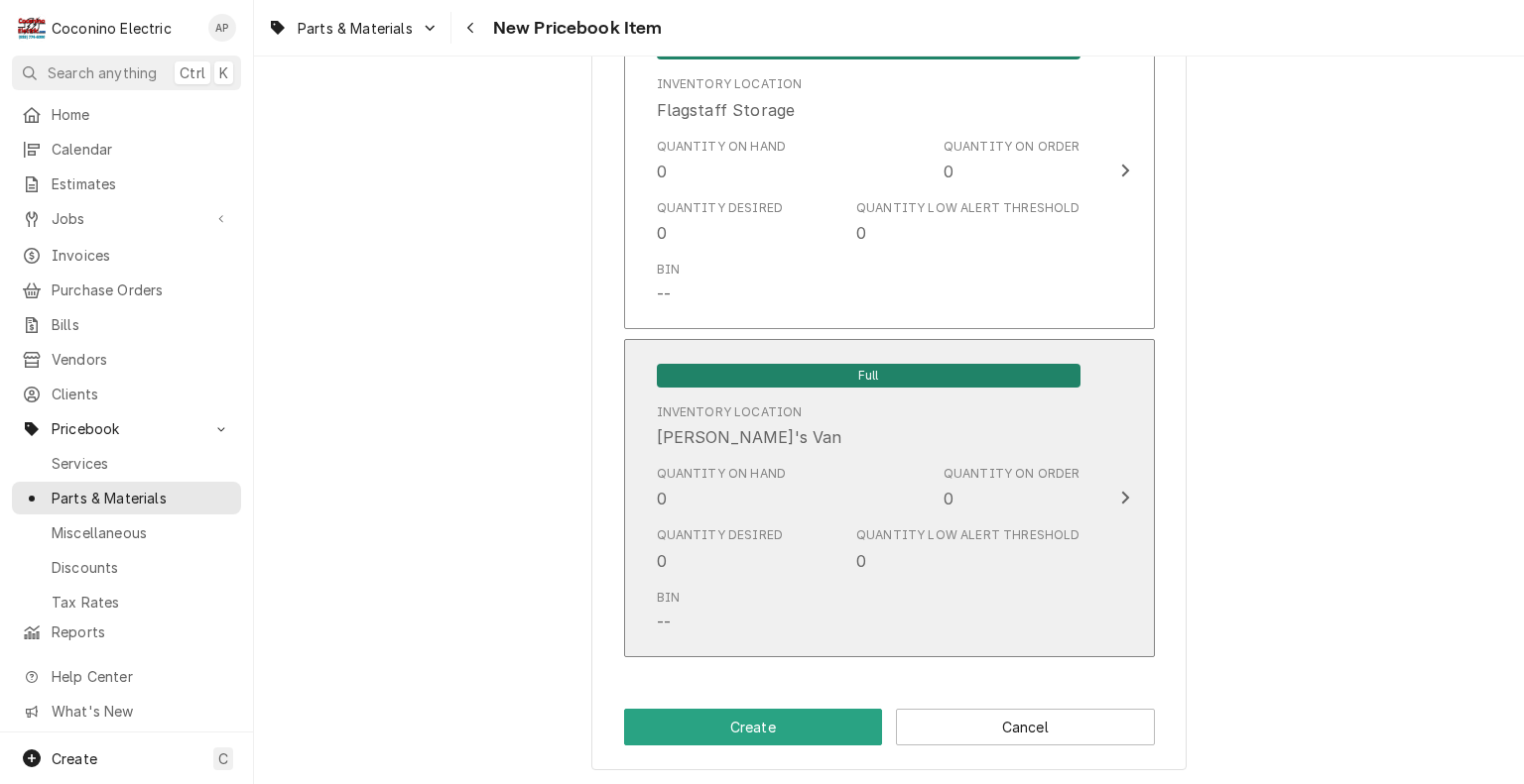
click at [905, 498] on div "Quantity on Hand 0 Quantity on Order 0" at bounding box center [869, 488] width 423 height 62
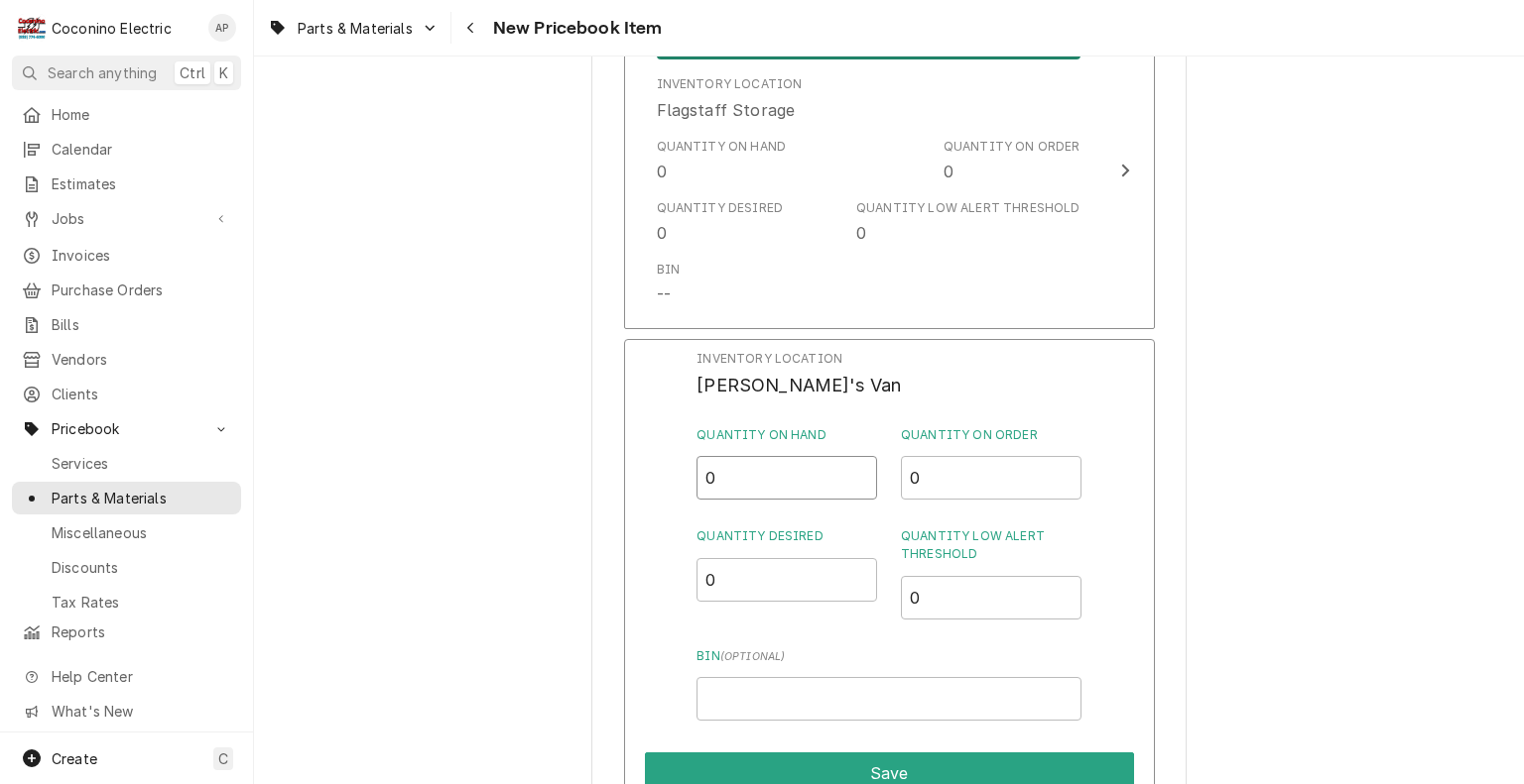
click at [781, 494] on input "0" at bounding box center [786, 478] width 181 height 44
type input "4"
drag, startPoint x: 727, startPoint y: 577, endPoint x: 666, endPoint y: 592, distance: 62.8
click at [666, 592] on div "Inventory Location Robert's Van Quantity on Hand 4 Quantity on Order 0 Quantity…" at bounding box center [890, 596] width 531 height 516
type input "2"
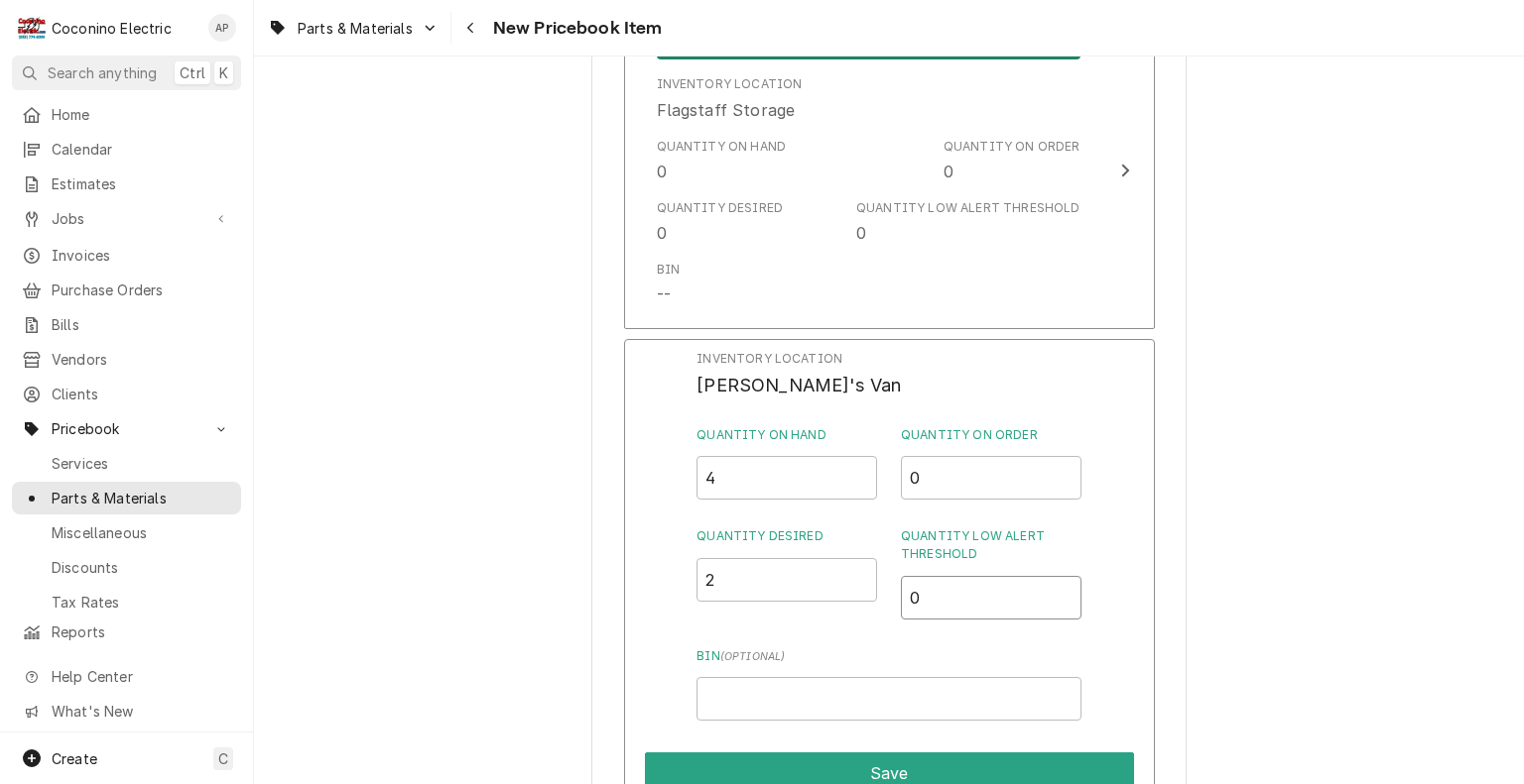
click at [936, 597] on input "0" at bounding box center [991, 598] width 181 height 44
type input "1"
click at [746, 575] on input "2" at bounding box center [786, 580] width 181 height 44
type input "2"
click at [1033, 763] on button "Save" at bounding box center [890, 773] width 489 height 42
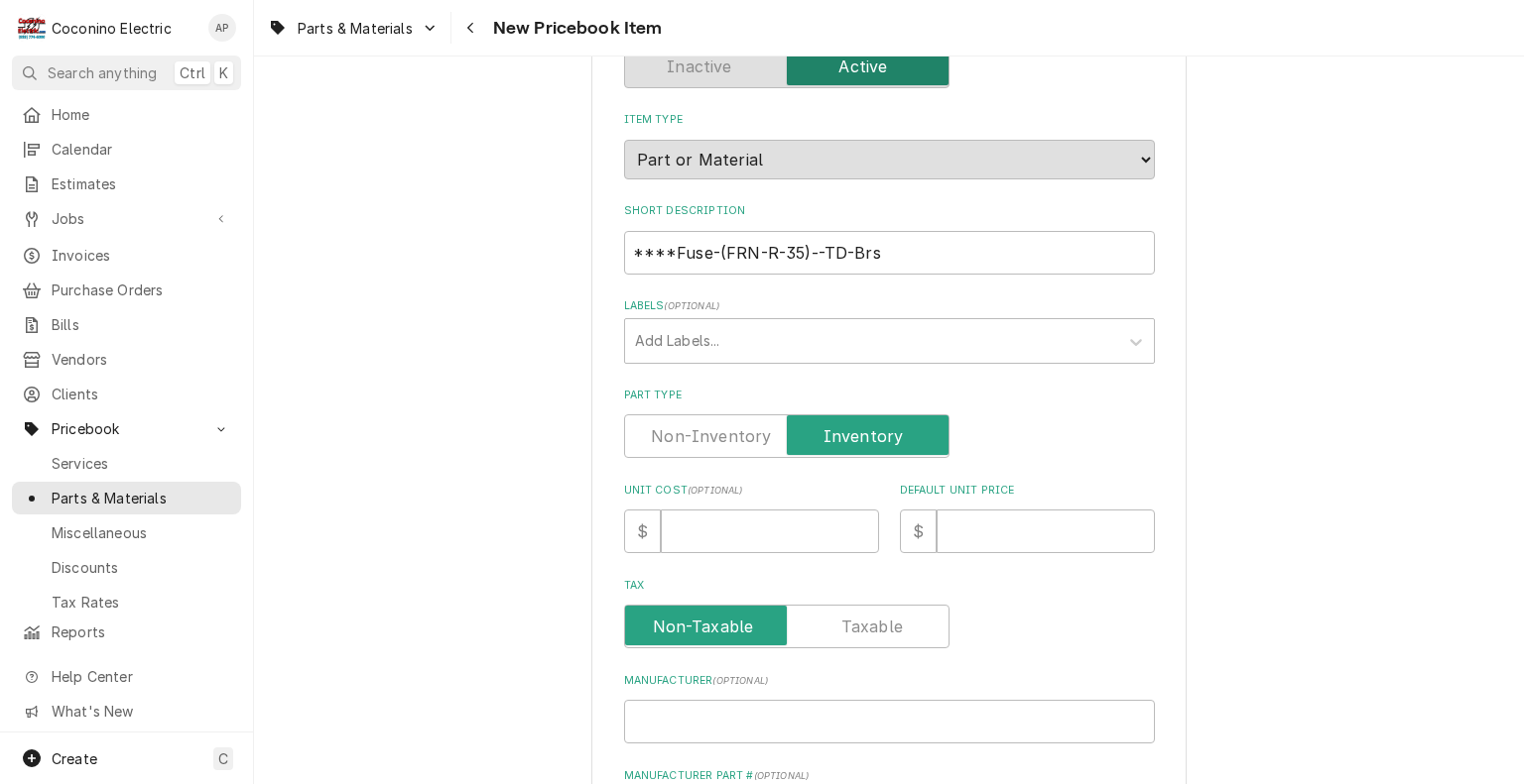
scroll to position [169, 0]
click at [1006, 524] on input "Default Unit Price" at bounding box center [1046, 533] width 219 height 44
type textarea "x"
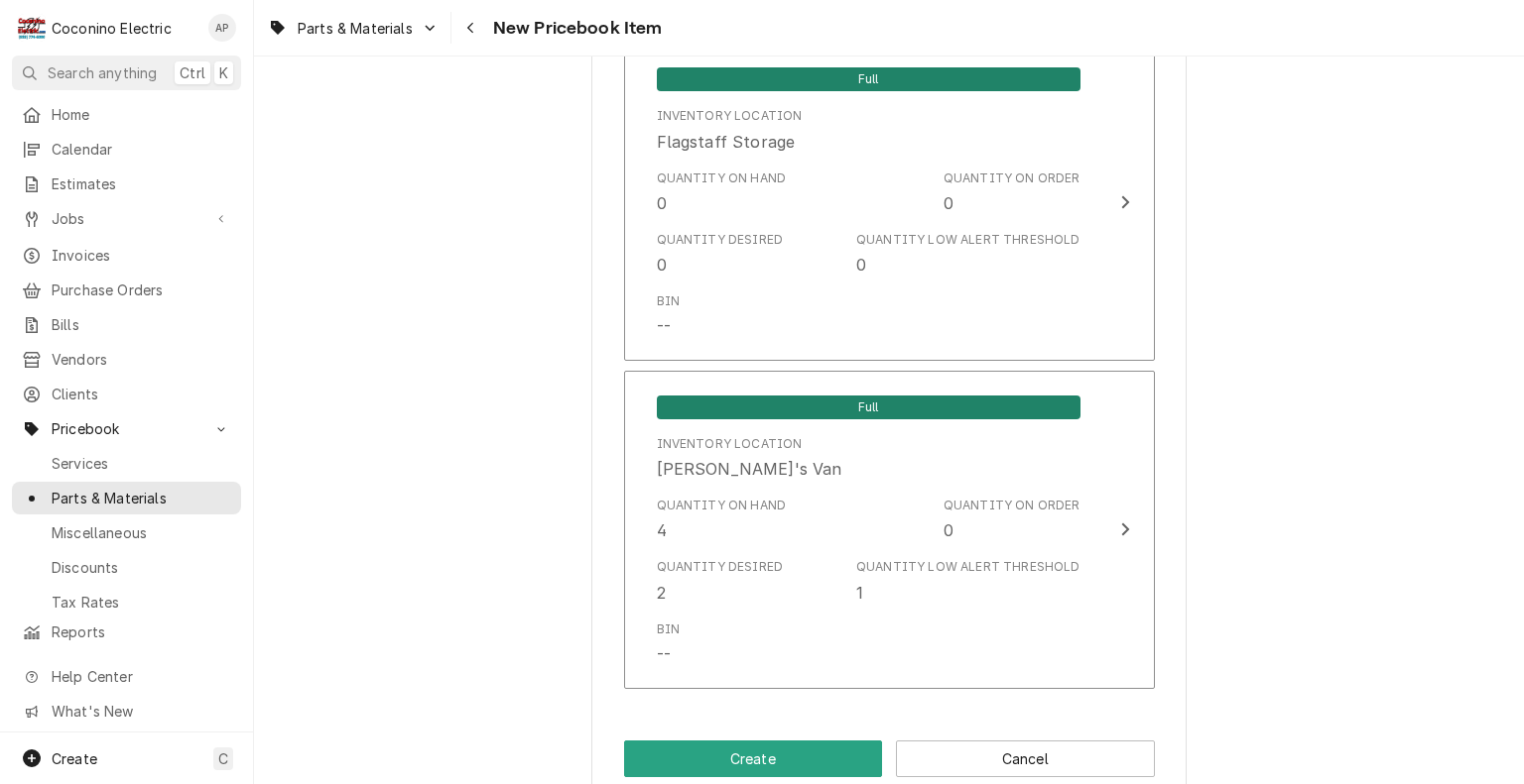
scroll to position [1429, 0]
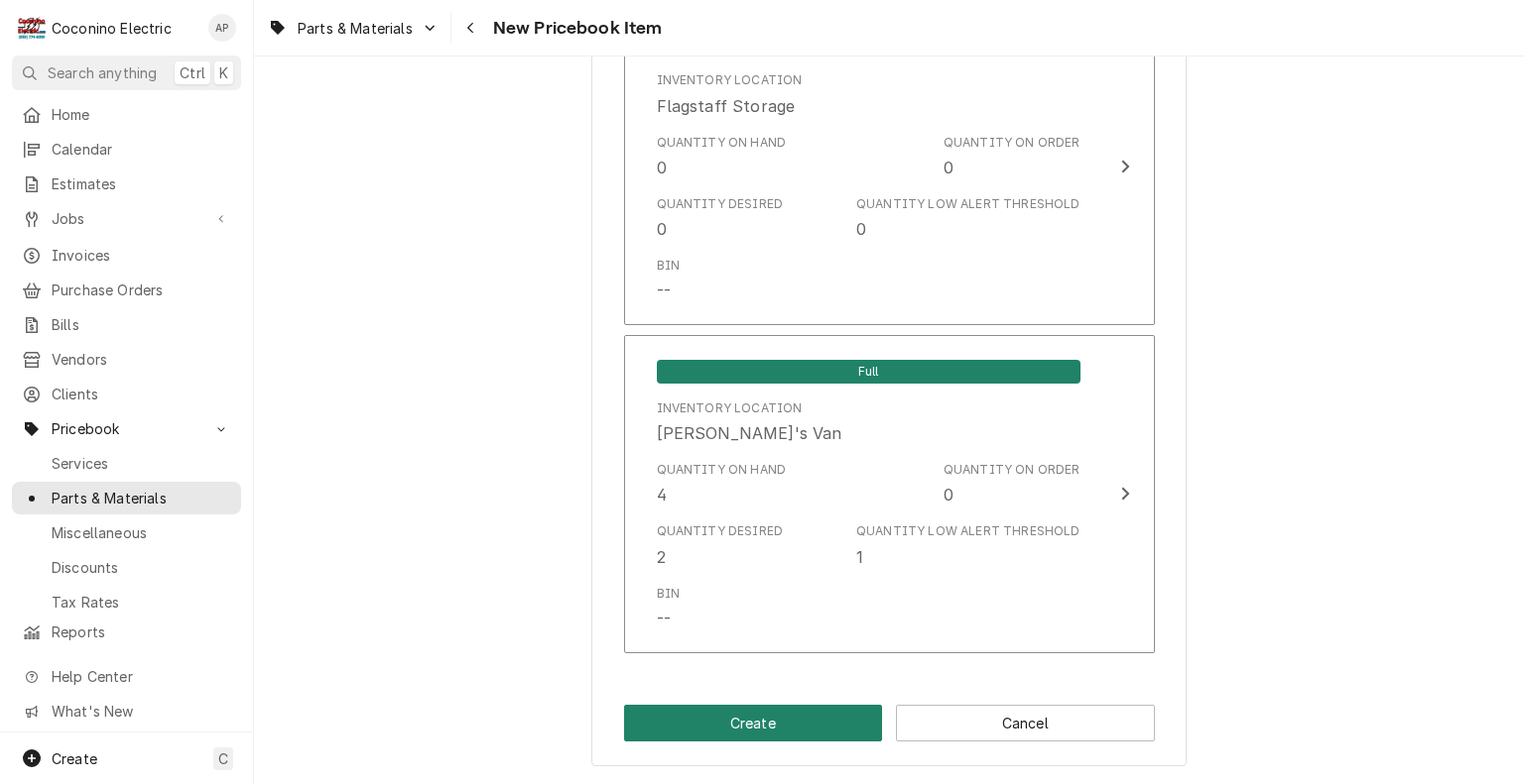
type input "0"
click at [735, 725] on button "Create" at bounding box center [754, 722] width 258 height 37
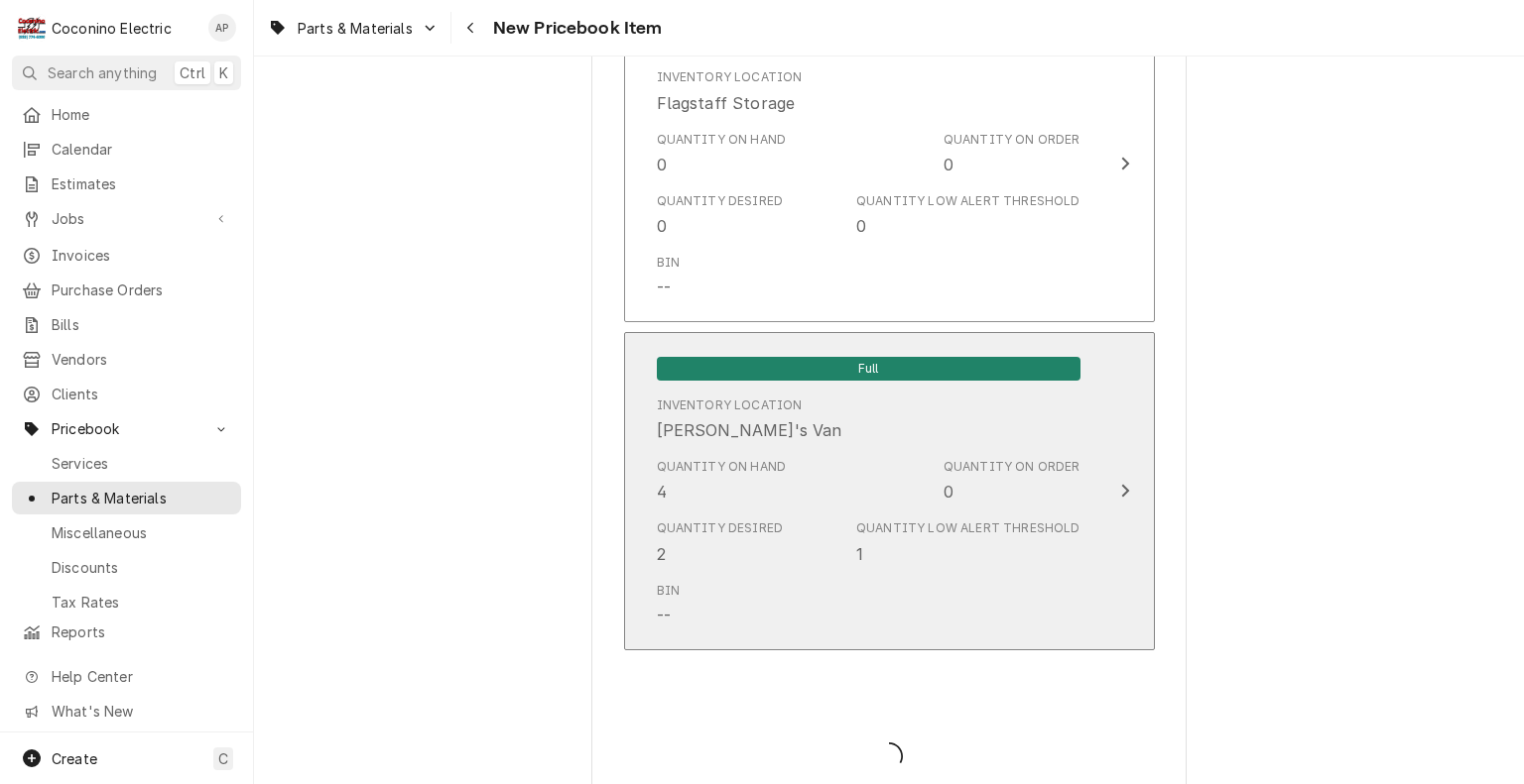
type textarea "x"
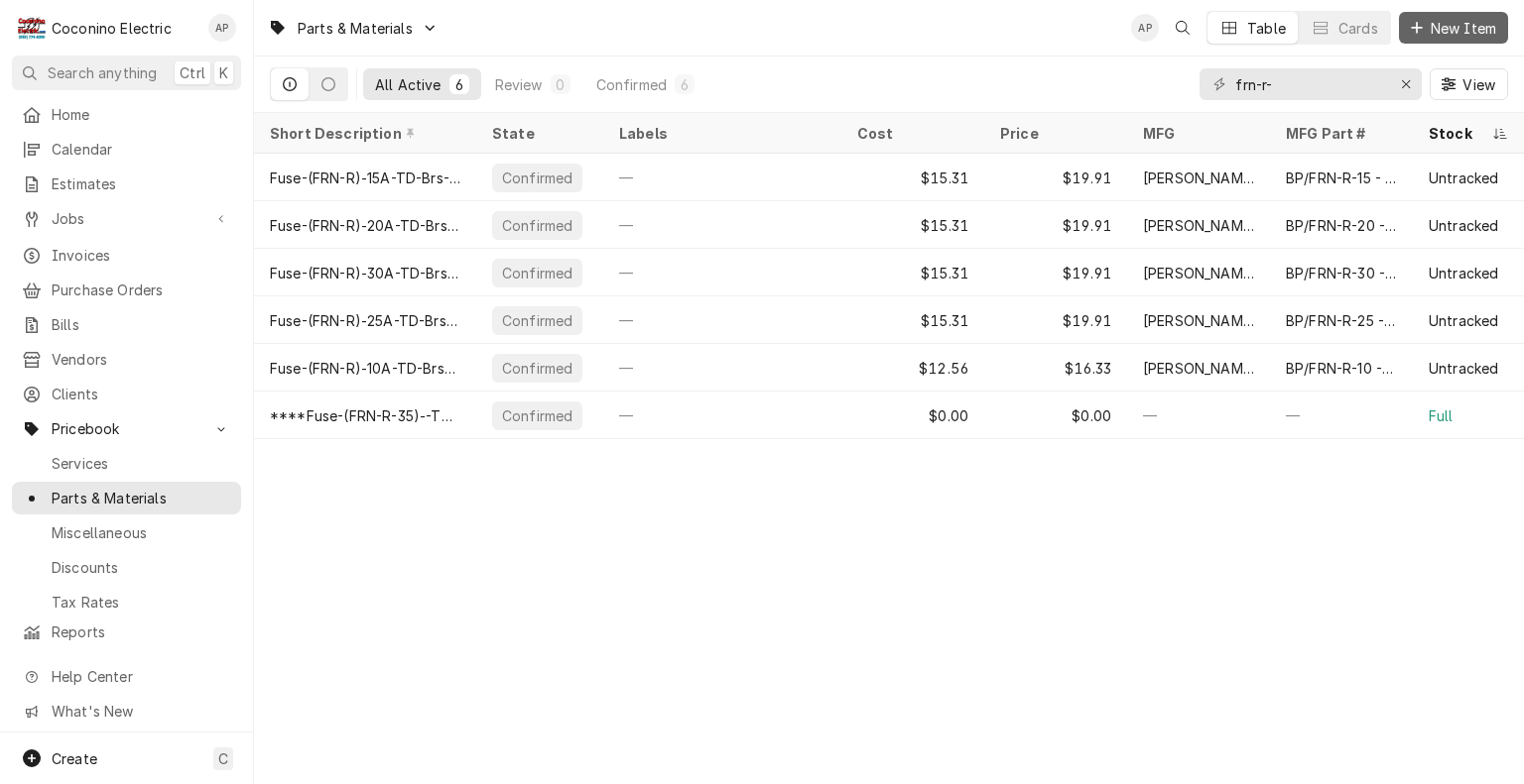
click at [1493, 23] on span "New Item" at bounding box center [1463, 28] width 74 height 21
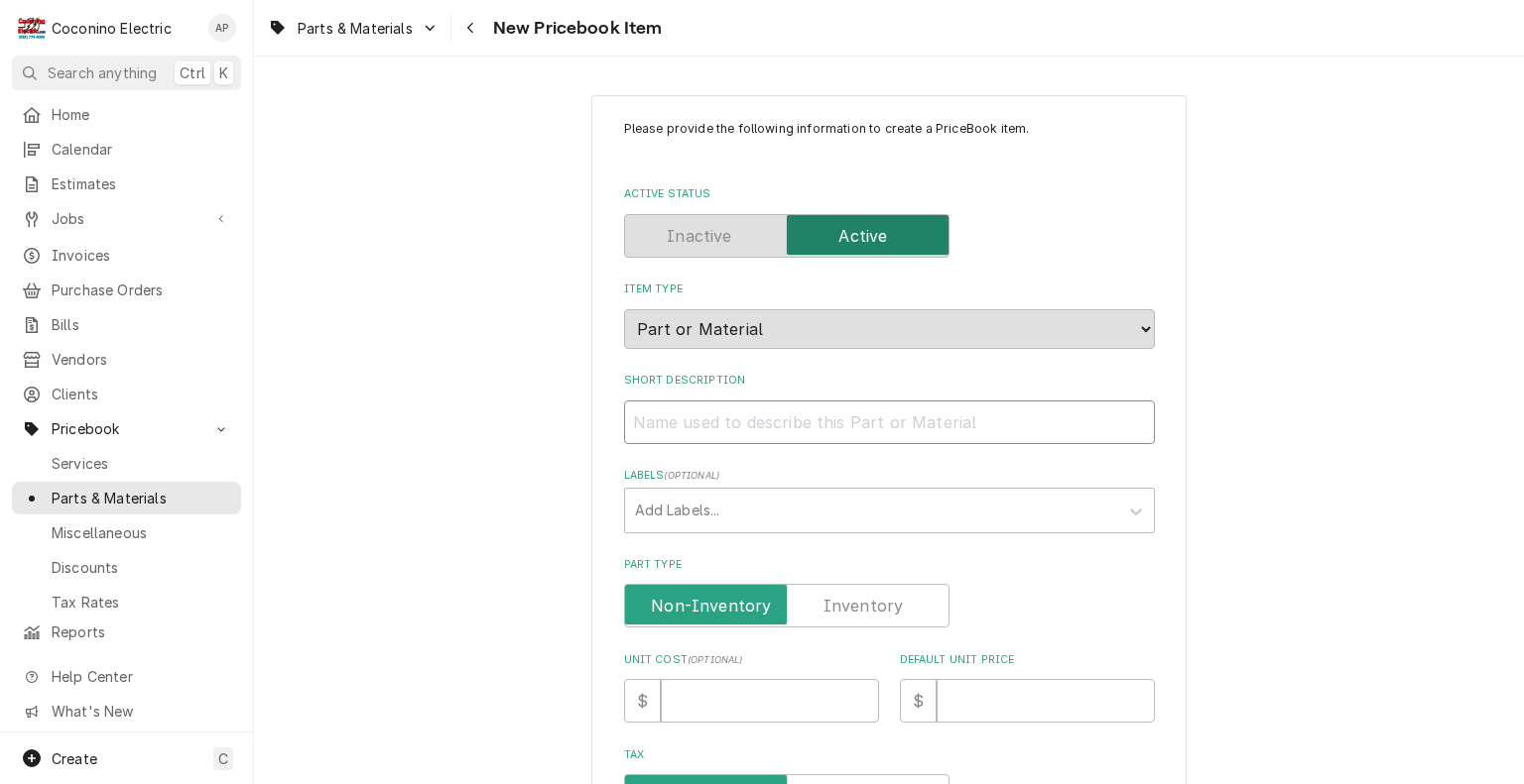
click at [703, 424] on input "Short Description" at bounding box center [890, 422] width 531 height 44
type textarea "x"
type input "*"
type textarea "x"
type input "**"
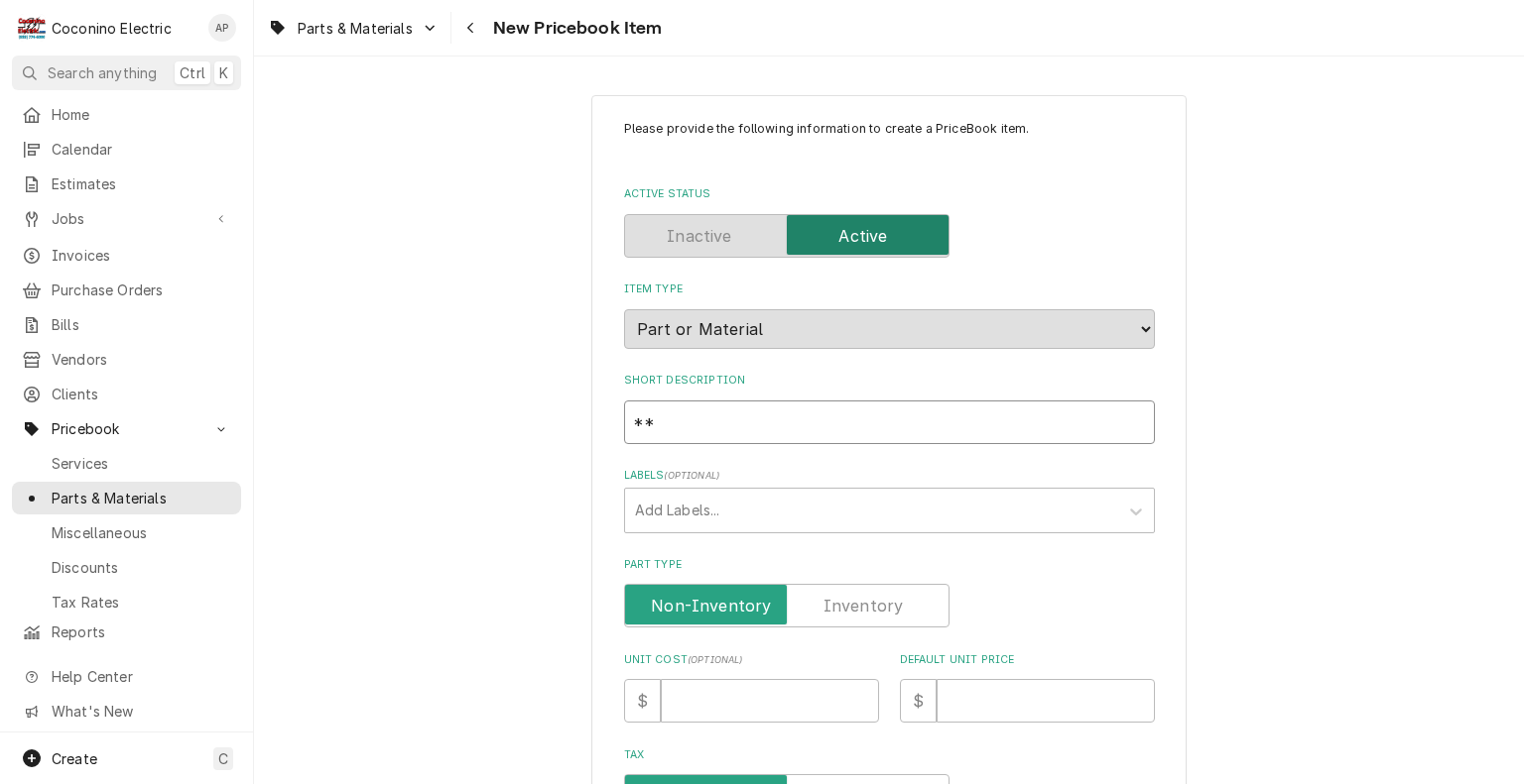
type textarea "x"
type input "***"
type textarea "x"
type input "****"
type textarea "x"
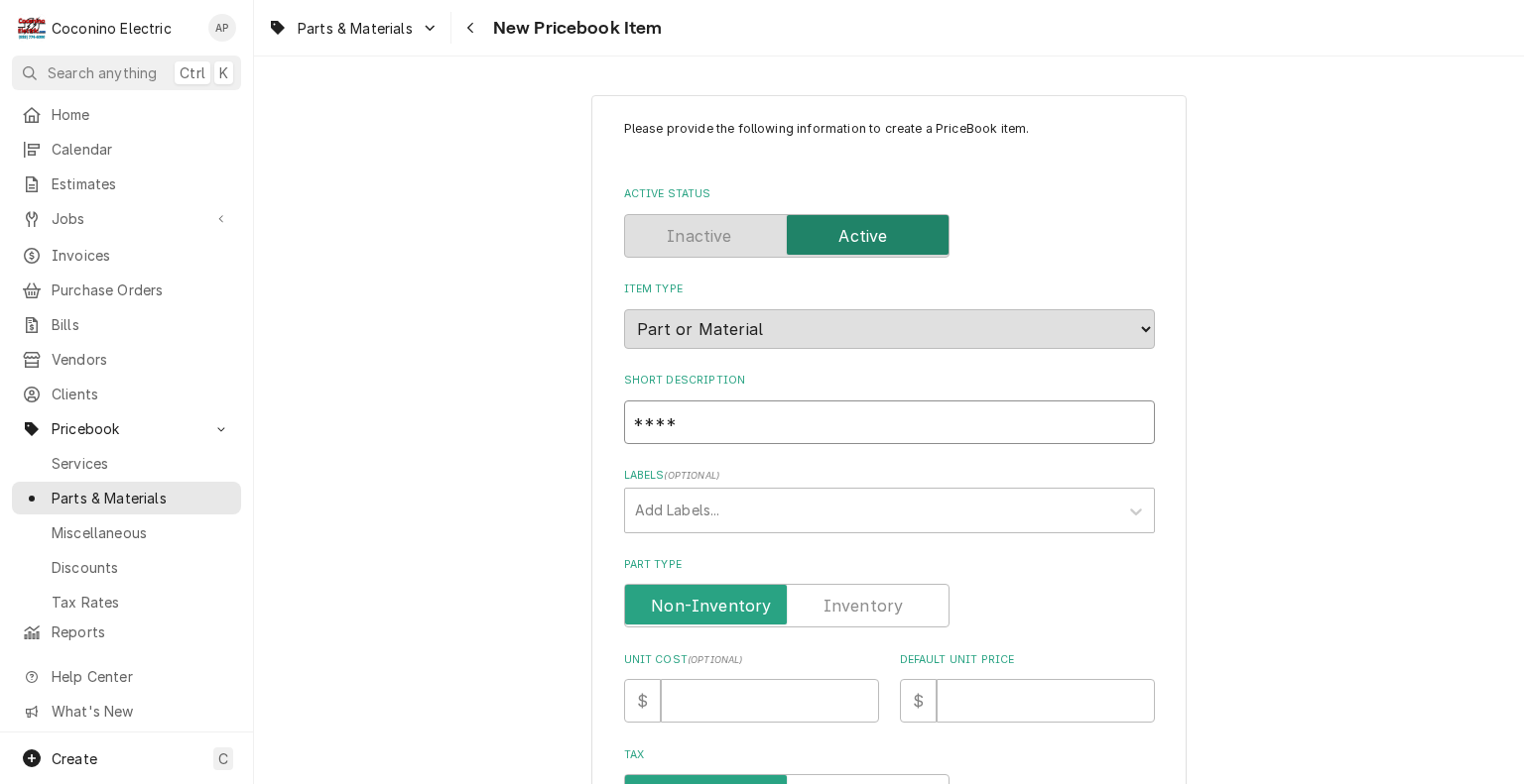
type input "****"
paste input "Fuse-(FRN-R)‑15A-TD-Brs"
type textarea "x"
type input "**** Fuse-(FRN-R)‑15A-TD-Brs"
click at [771, 427] on input "**** Fuse-(FRN-R)‑15A-TD-Brs" at bounding box center [890, 422] width 531 height 44
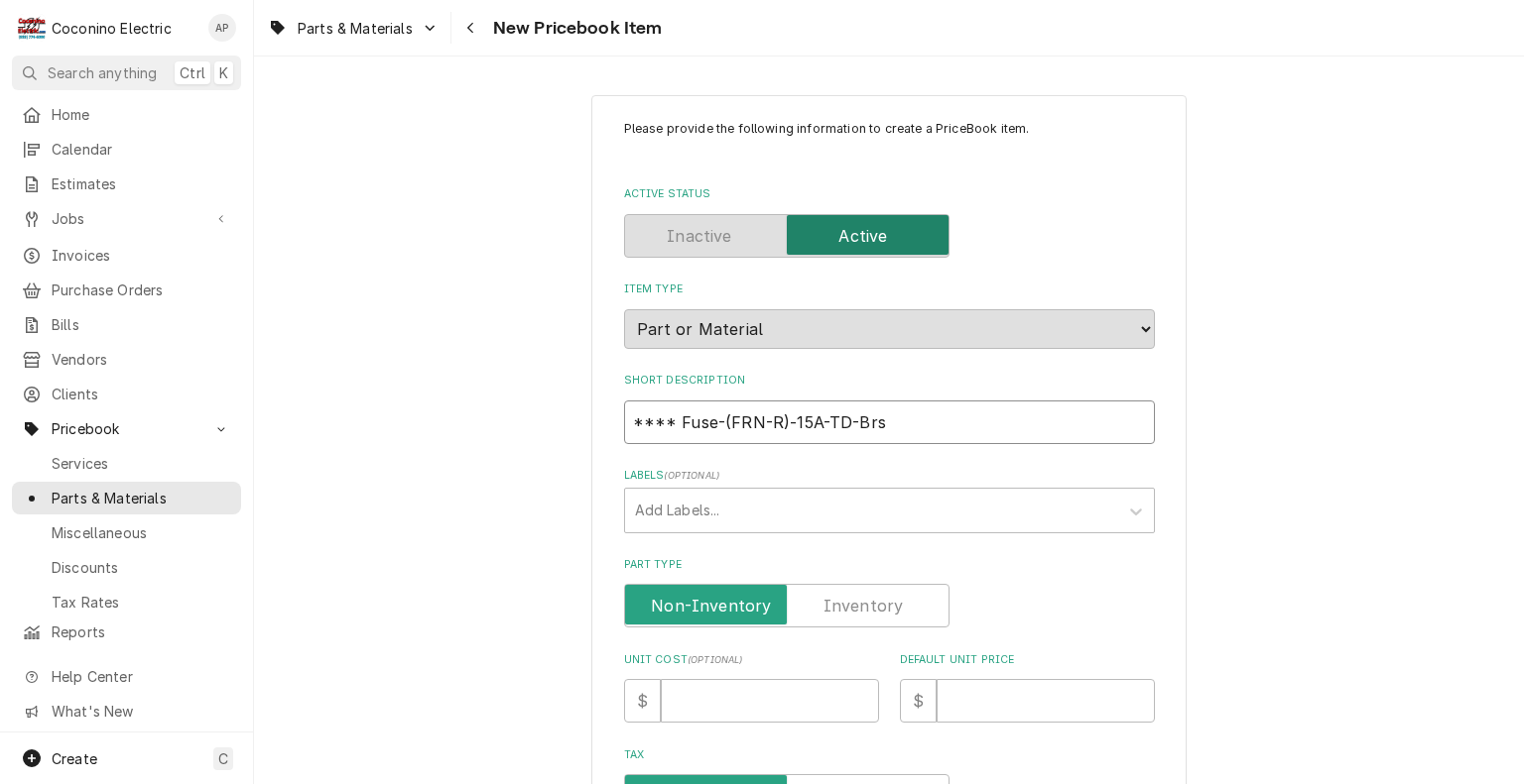
click at [796, 414] on input "**** Fuse-(FRN-R)‑15A-TD-Brs" at bounding box center [890, 422] width 531 height 44
type textarea "x"
type input "**** Fuse-(FRN-R)‑1A-TD-Brs"
type textarea "x"
type input "**** Fuse-(FRN-R)‑A-TD-Brs"
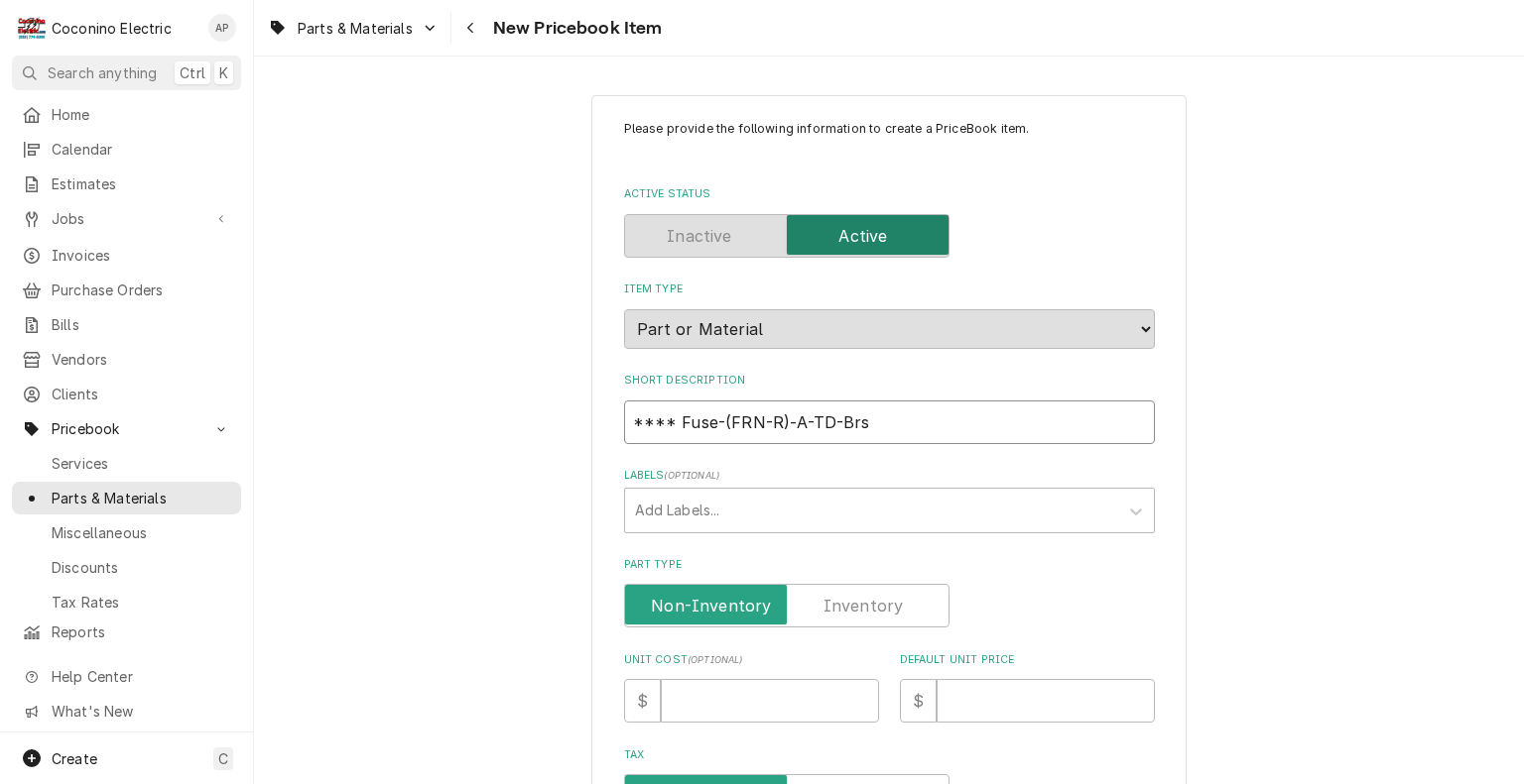
type textarea "x"
type input "**** Fuse-(FRN-R)‑4A-TD-Brs"
type textarea "x"
type input "**** Fuse-(FRN-R)‑40A-TD-Brs"
click at [992, 699] on input "Default Unit Price" at bounding box center [1046, 701] width 219 height 44
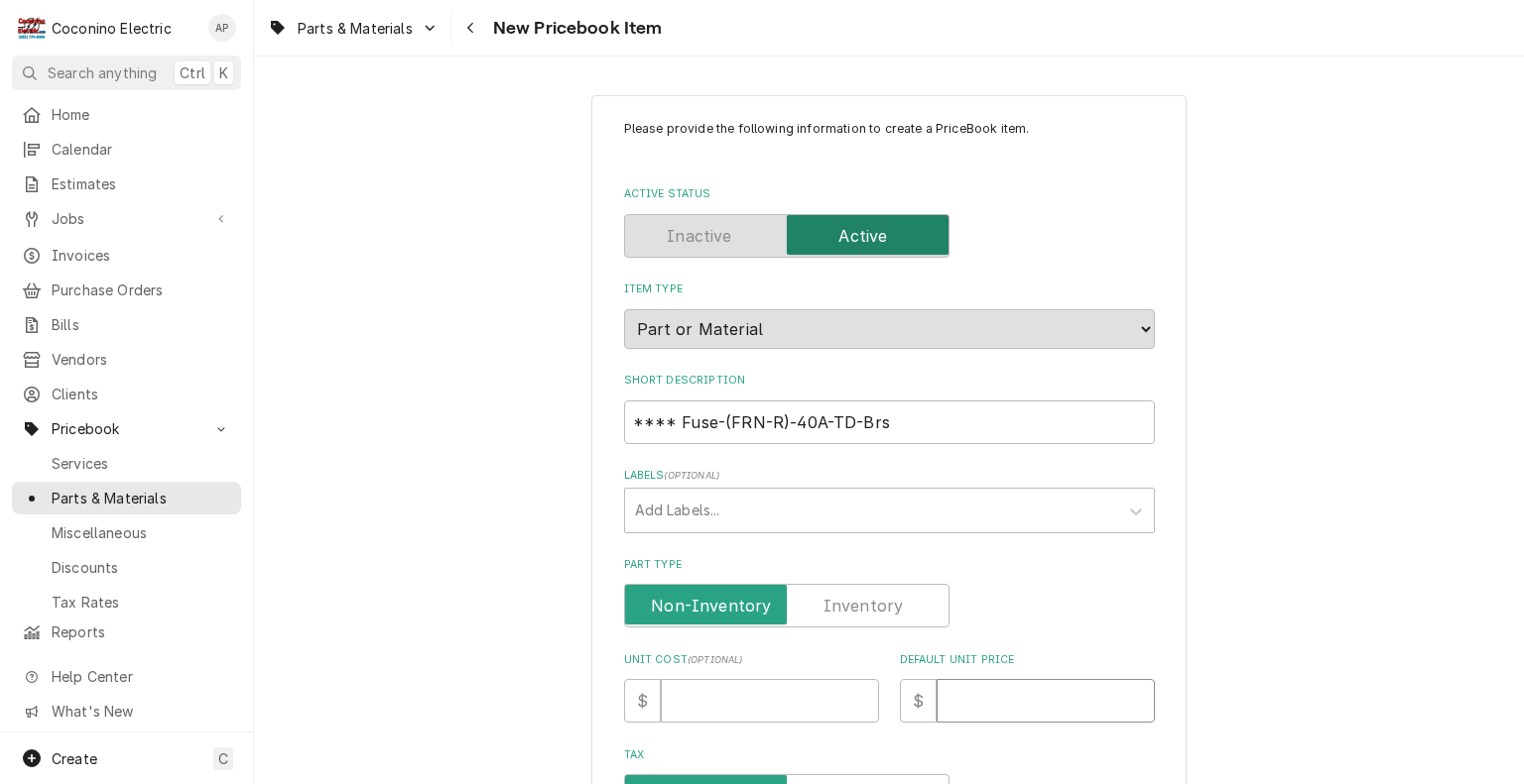
type textarea "x"
type input "0"
click at [876, 609] on label "Part Type" at bounding box center [786, 606] width 325 height 44
click at [876, 609] on input "Part Type" at bounding box center [786, 606] width 307 height 44
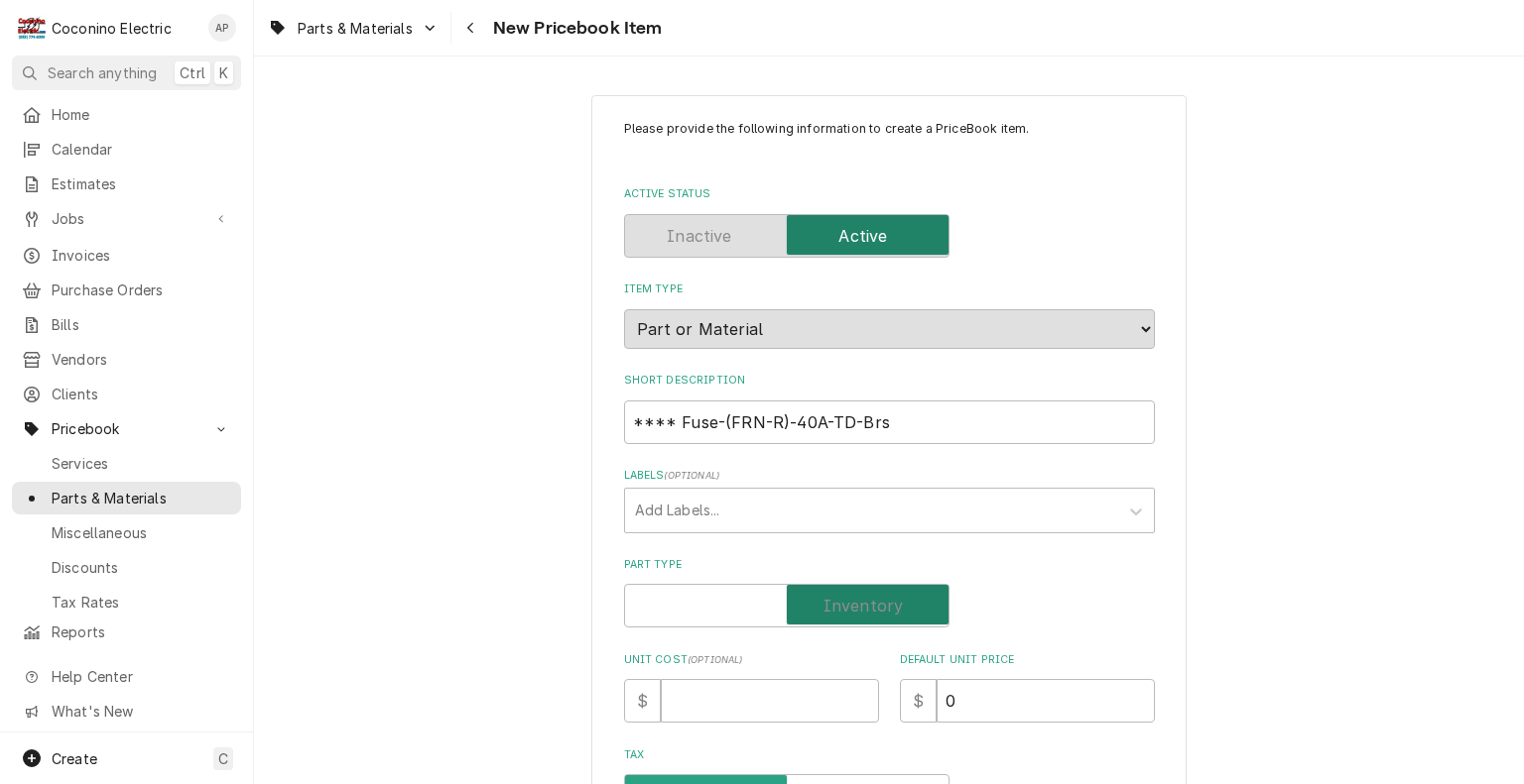
checkbox input "true"
type textarea "x"
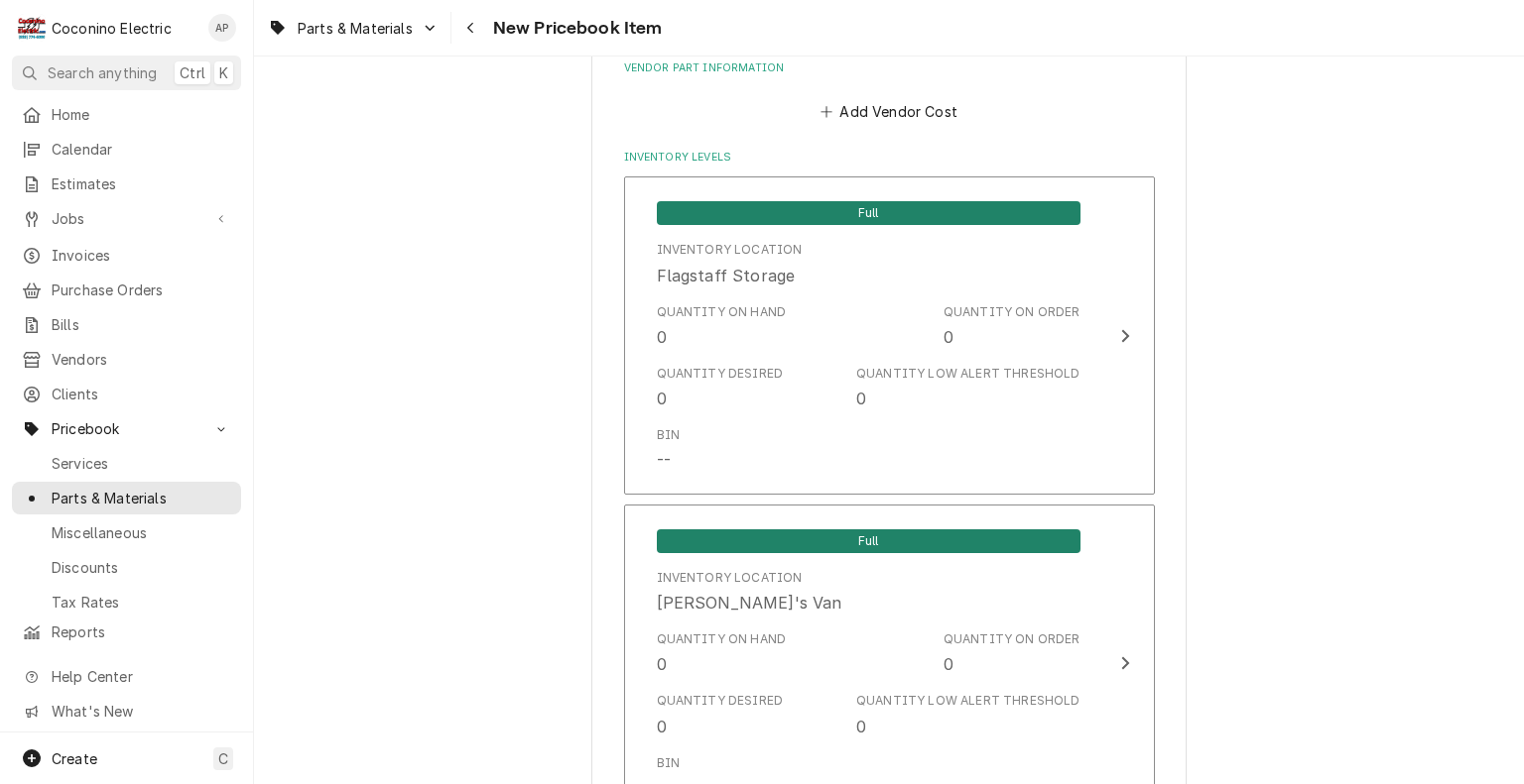
scroll to position [1306, 0]
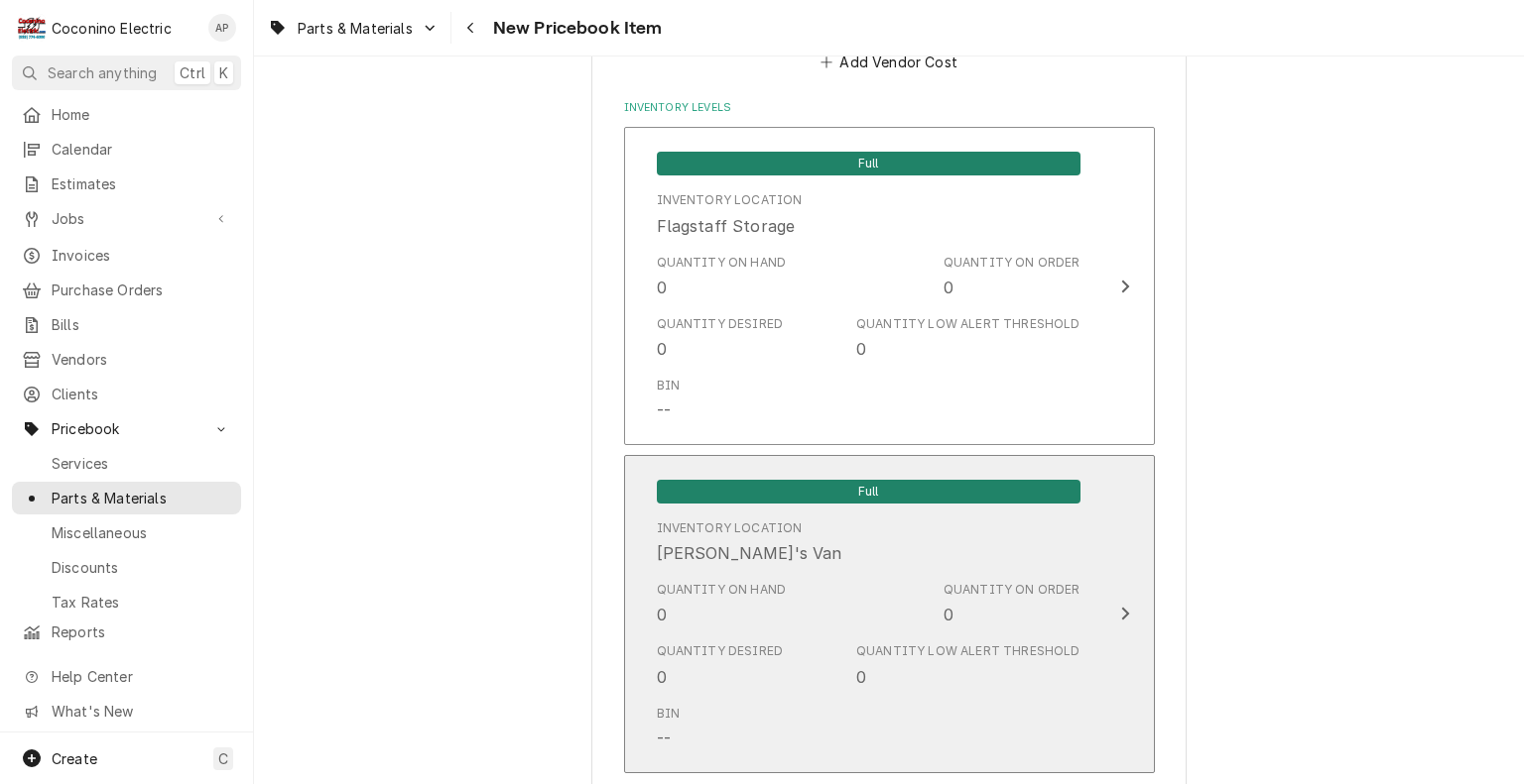
click at [897, 594] on div "Quantity on Hand 0 Quantity on Order 0" at bounding box center [869, 604] width 423 height 62
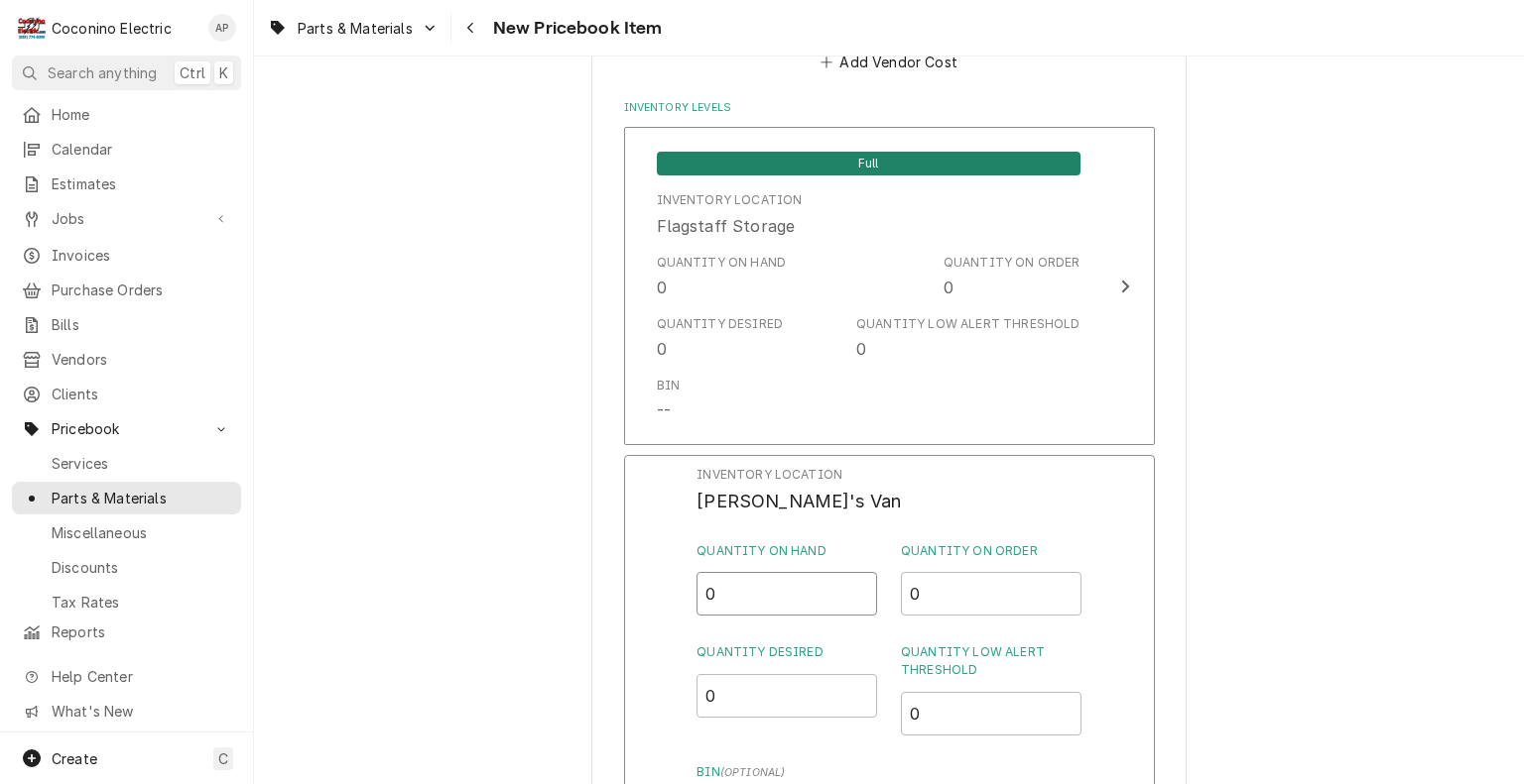
click at [785, 597] on input "0" at bounding box center [786, 594] width 181 height 44
type input "5"
drag, startPoint x: 734, startPoint y: 689, endPoint x: 594, endPoint y: 685, distance: 140.1
type input "2"
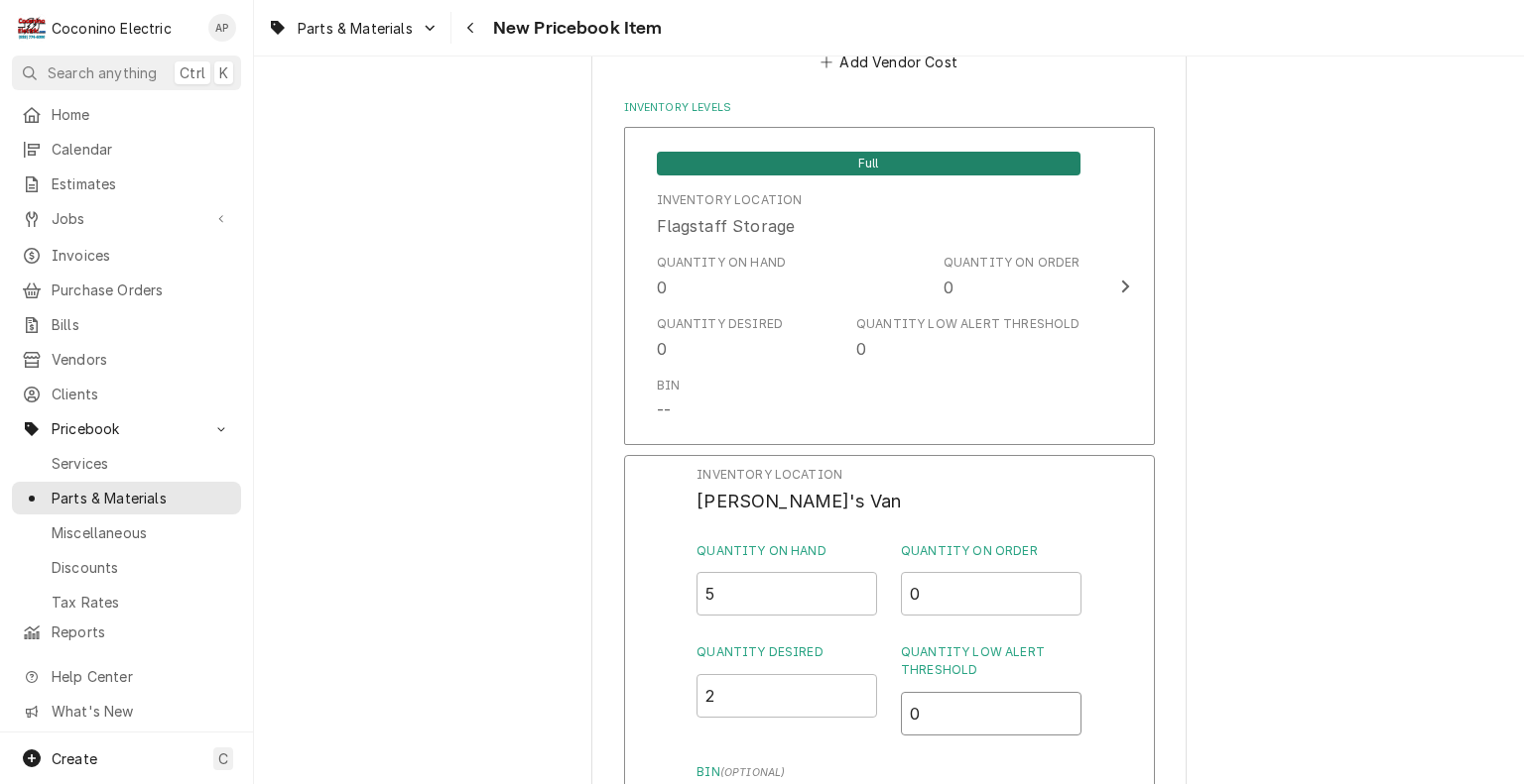
click at [949, 708] on input "0" at bounding box center [991, 713] width 181 height 44
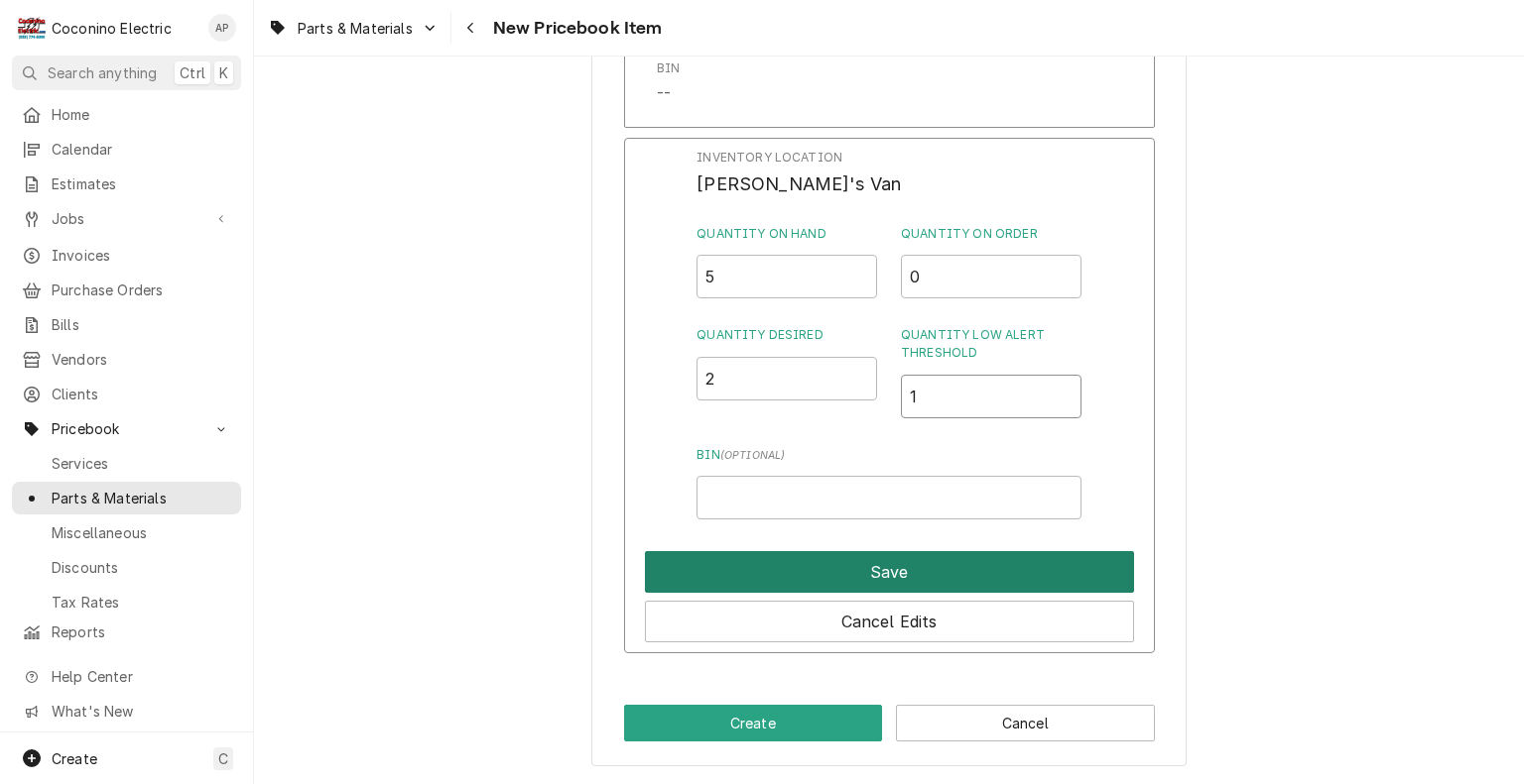
type input "1"
click at [946, 575] on button "Save" at bounding box center [890, 572] width 489 height 42
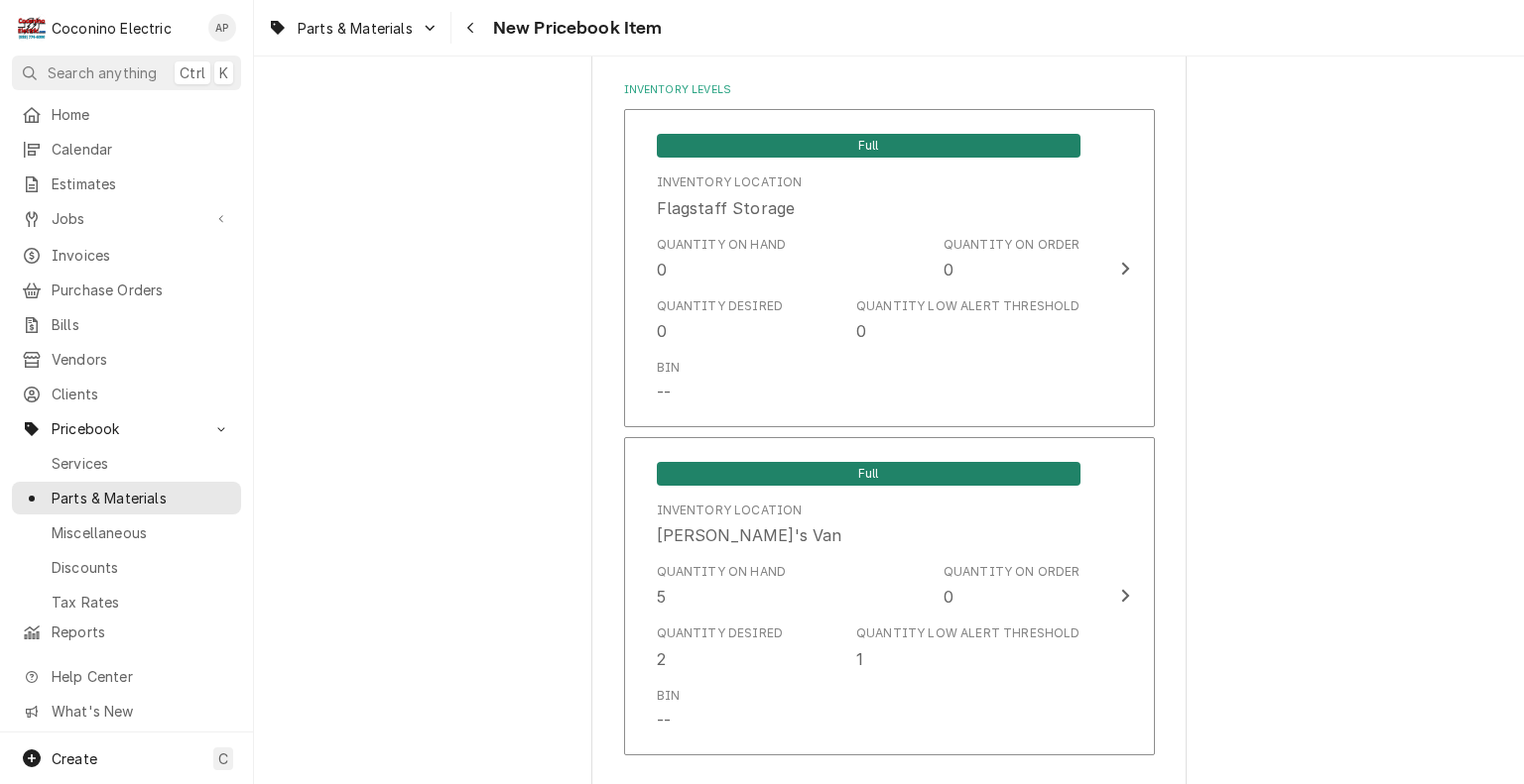
scroll to position [1429, 0]
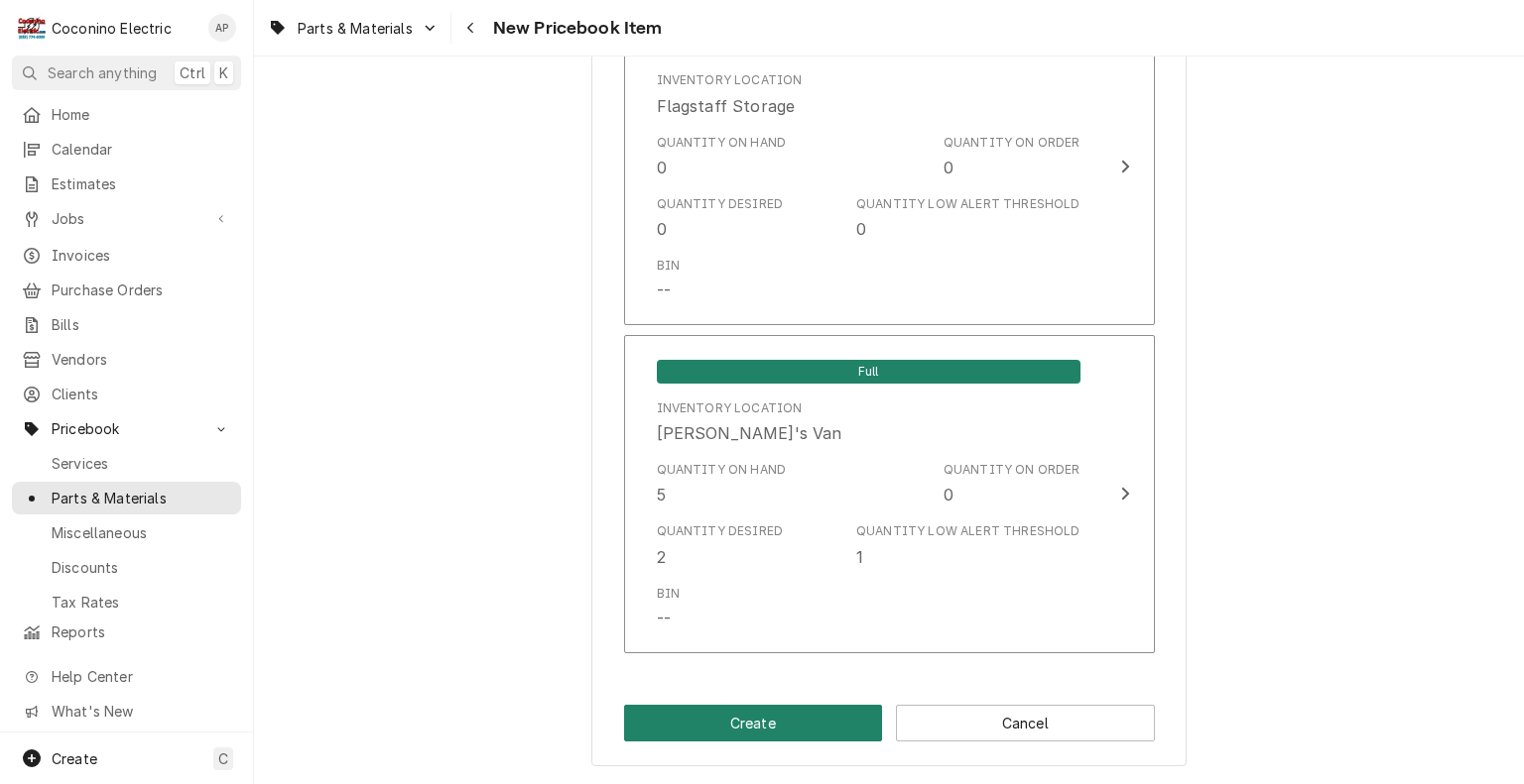
click at [737, 720] on button "Create" at bounding box center [754, 722] width 258 height 37
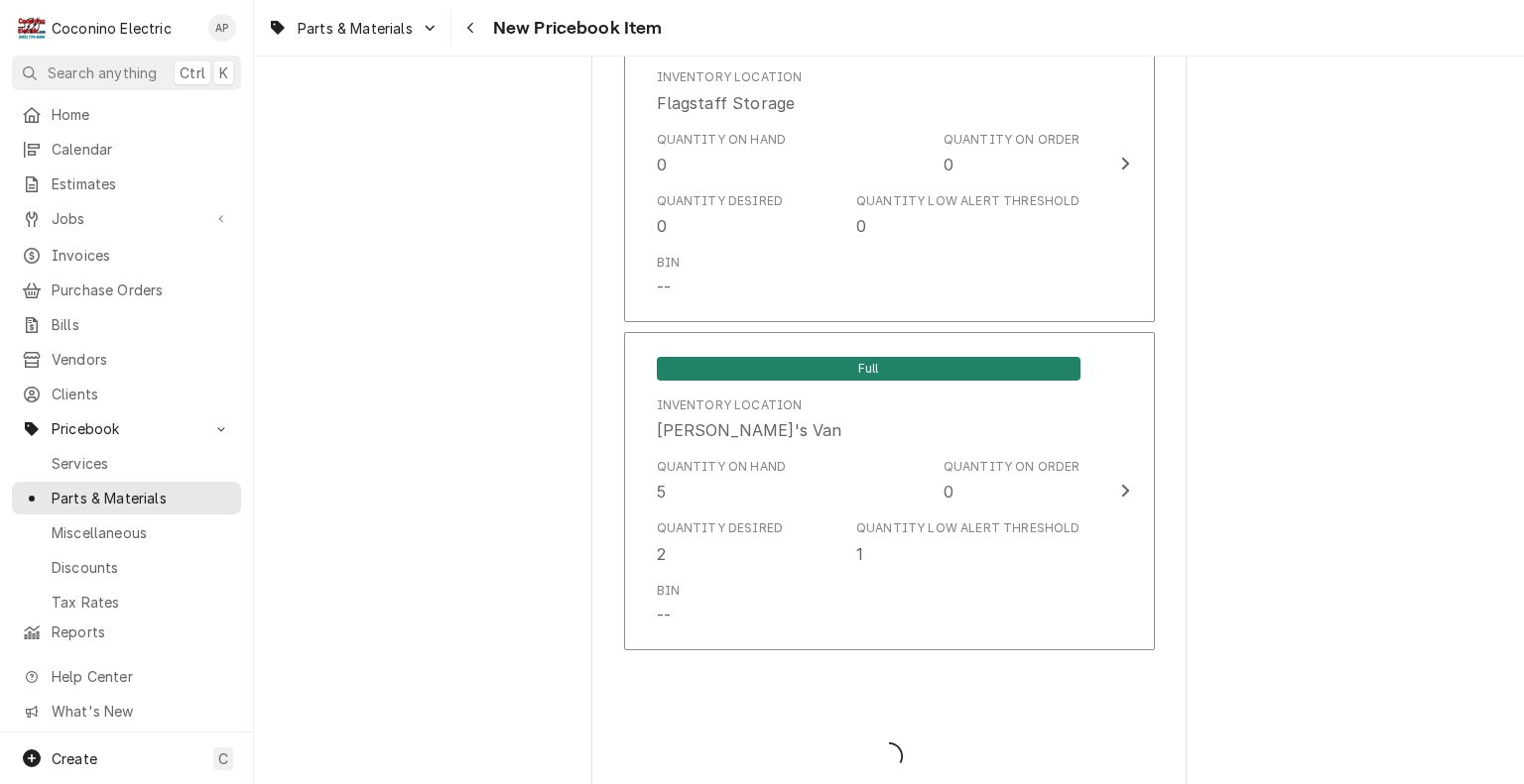
type textarea "x"
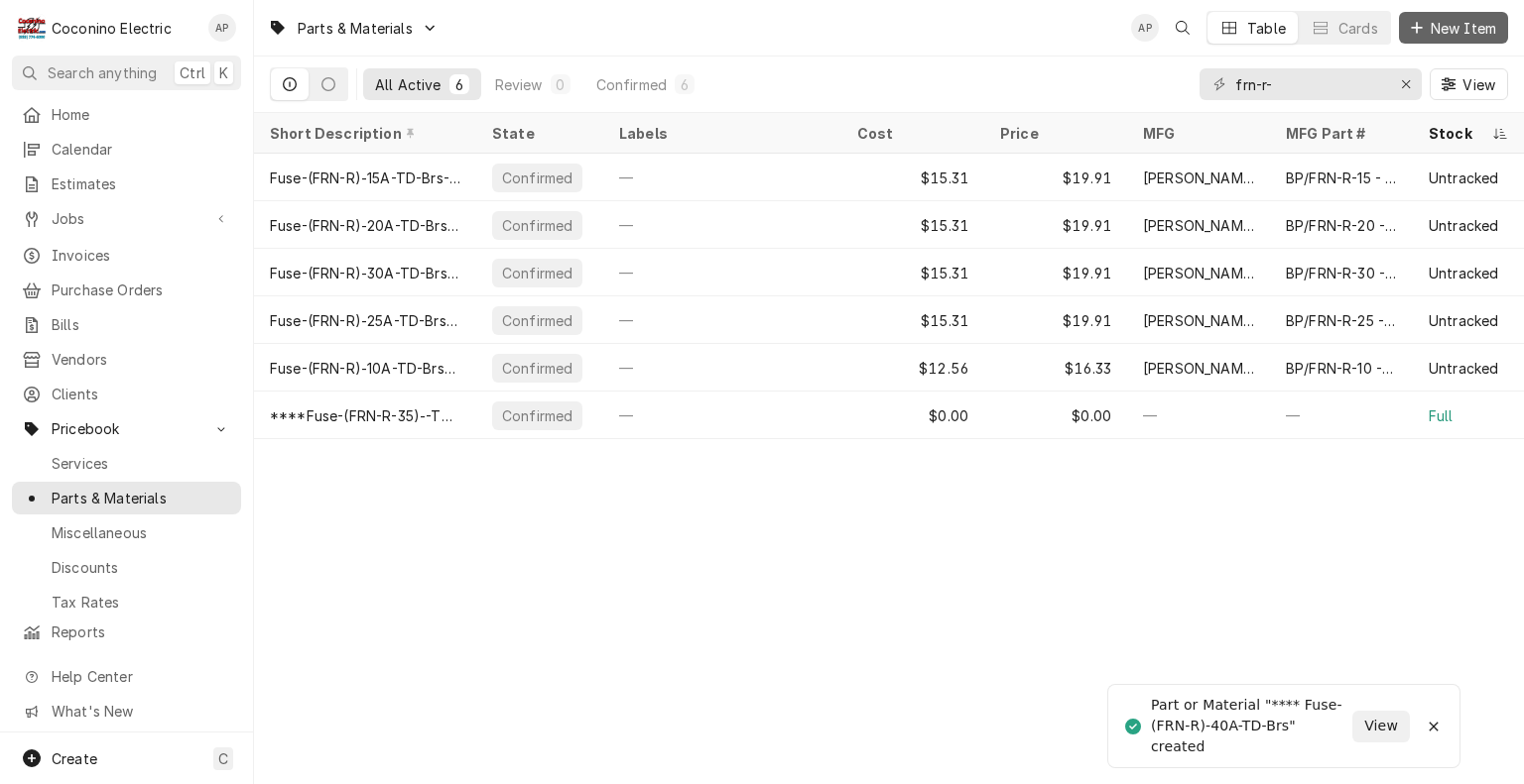
click at [1458, 34] on span "New Item" at bounding box center [1463, 28] width 74 height 21
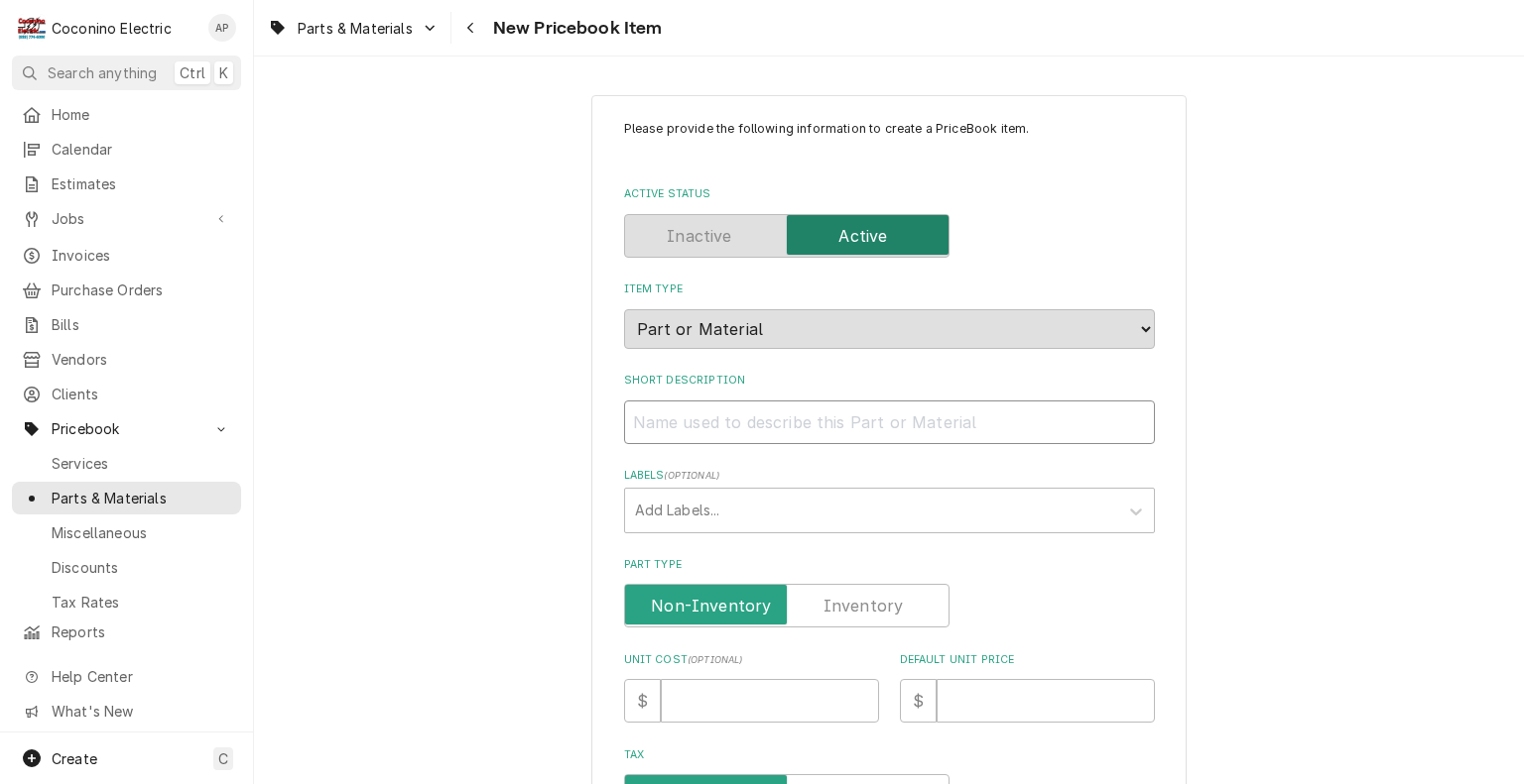
click at [816, 413] on input "Short Description" at bounding box center [890, 422] width 531 height 44
type textarea "x"
type input "*"
type textarea "x"
type input "**"
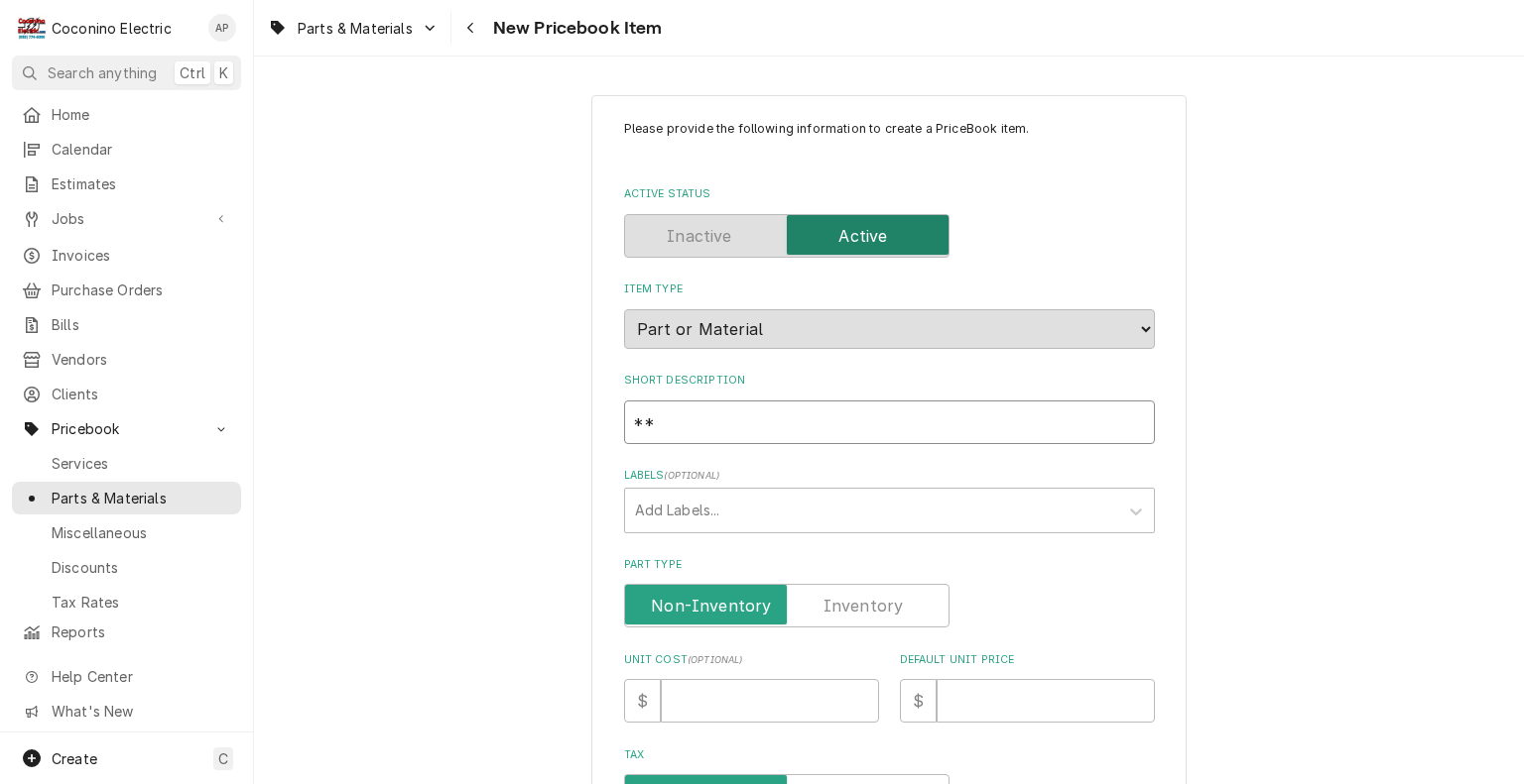
type textarea "x"
type input "***"
paste input "Fuse-(FRN-R)‑15A-TD-Brs"
type textarea "x"
type input "***Fuse-(FRN-R)‑15A-TD-Brs"
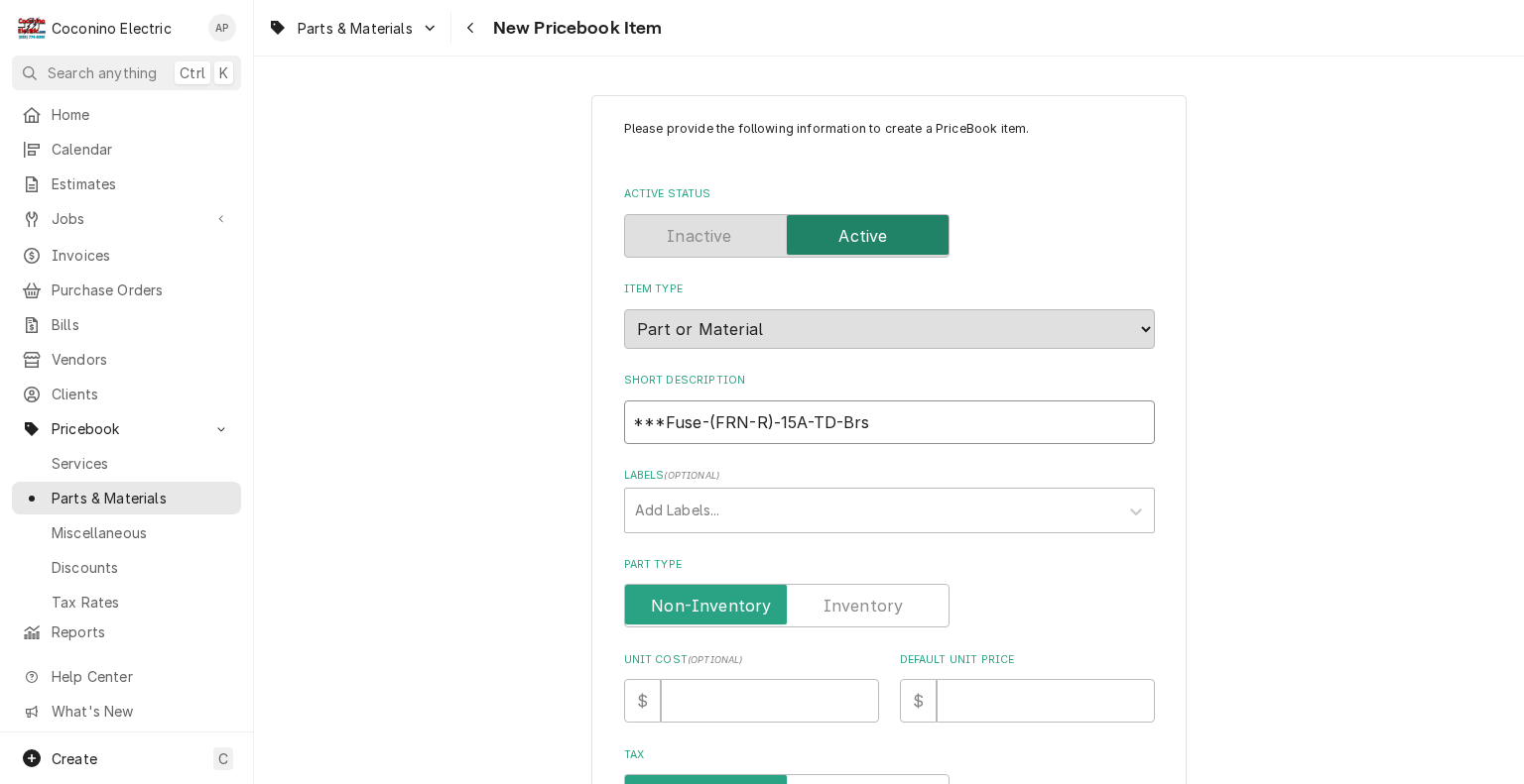
click at [782, 422] on input "***Fuse-(FRN-R)‑15A-TD-Brs" at bounding box center [890, 422] width 531 height 44
type textarea "x"
type input "***Fuse-(FRN-R)‑1A-TD-Brs"
type textarea "x"
type input "***Fuse-(FRN-R)‑A-TD-Brs"
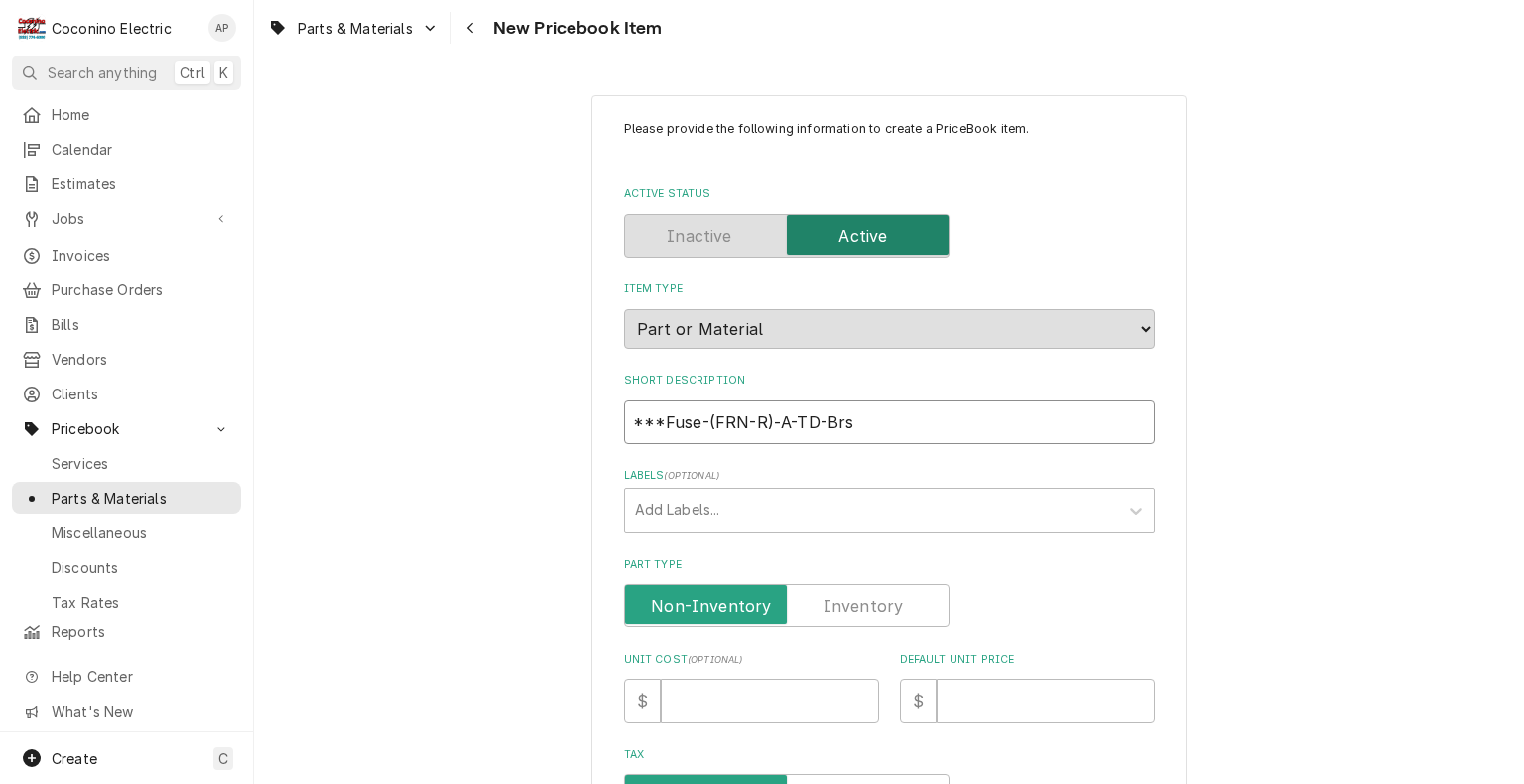
type textarea "x"
type input "***Fuse-(FRN-R)‑4A-TD-Brs"
type textarea "x"
type input "***Fuse-(FRN-R)‑45A-TD-Brs"
click at [1007, 669] on label "Default Unit Price" at bounding box center [1027, 661] width 254 height 16
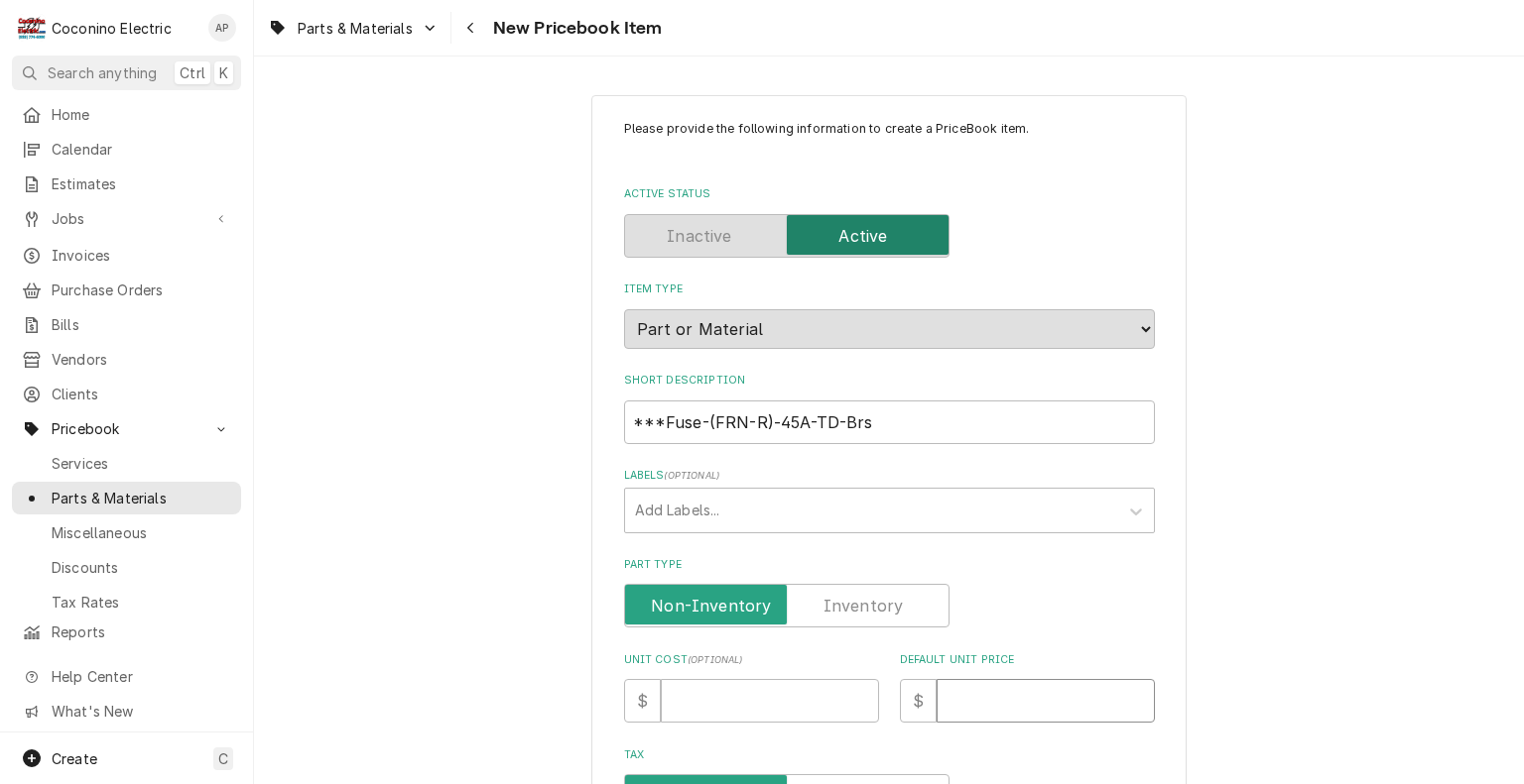
click at [1007, 679] on input "Default Unit Price" at bounding box center [1046, 701] width 219 height 44
type textarea "x"
type input "0"
click at [889, 597] on label "Part Type" at bounding box center [786, 606] width 325 height 44
click at [889, 597] on input "Part Type" at bounding box center [786, 606] width 307 height 44
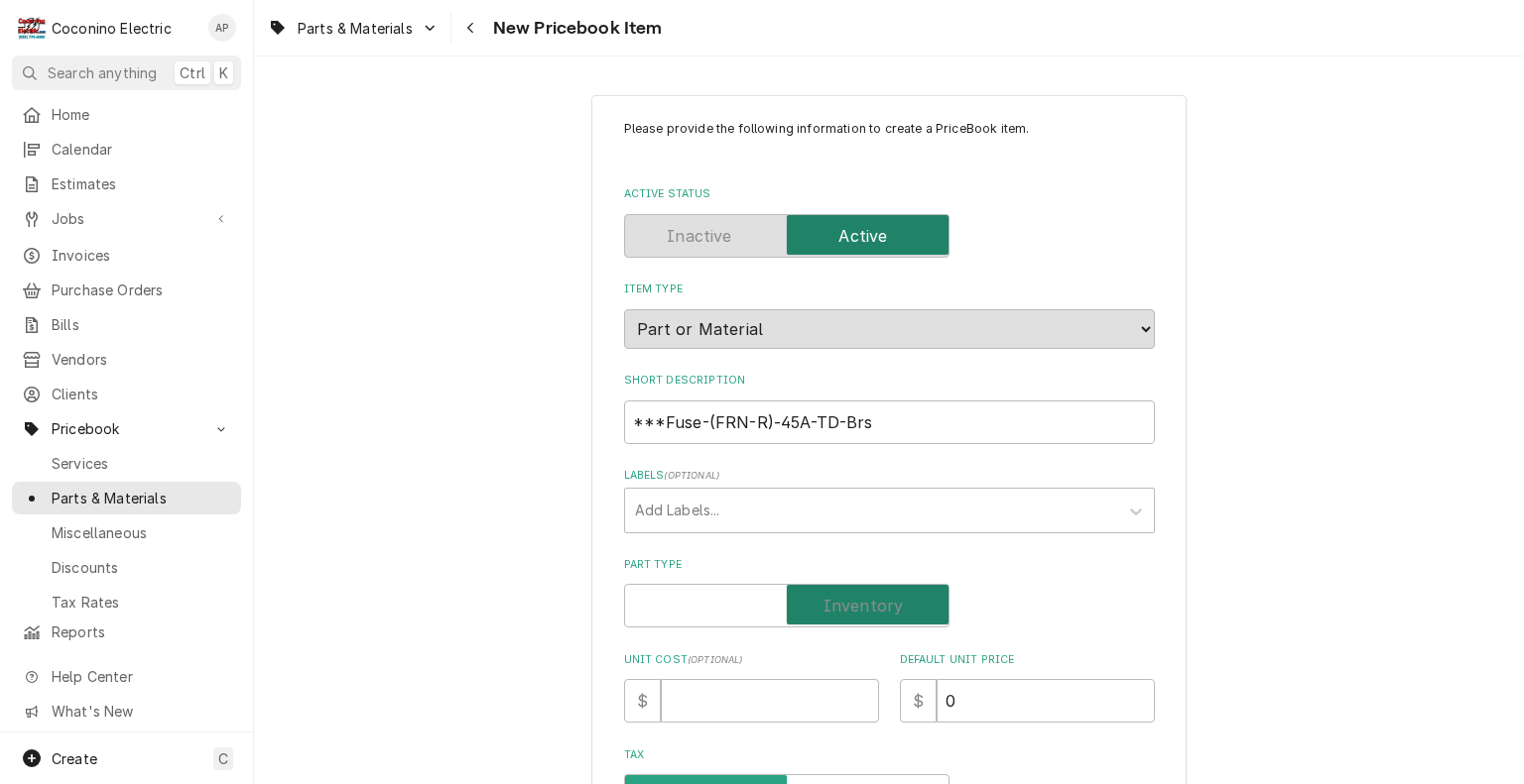
checkbox input "true"
type textarea "x"
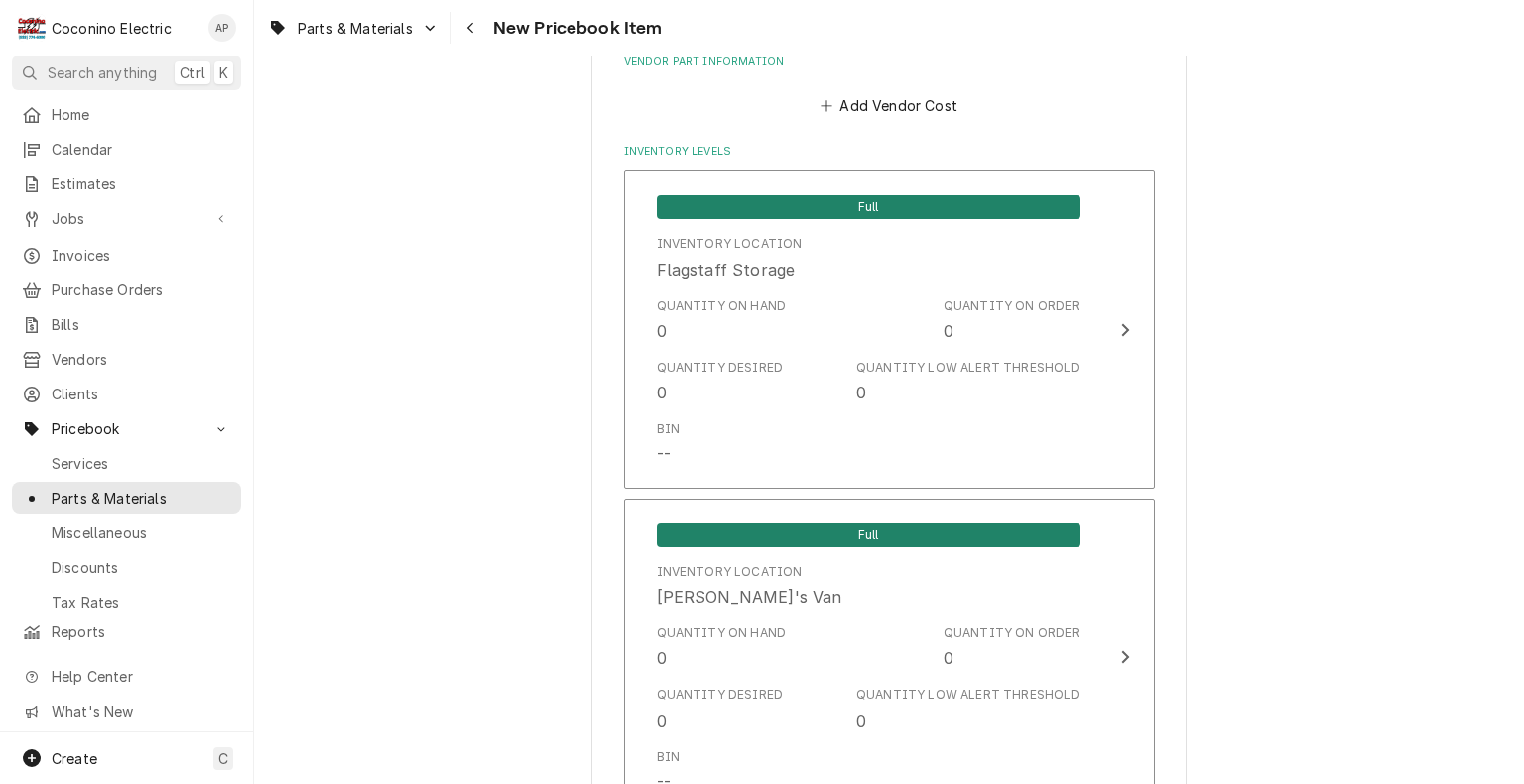
scroll to position [1429, 0]
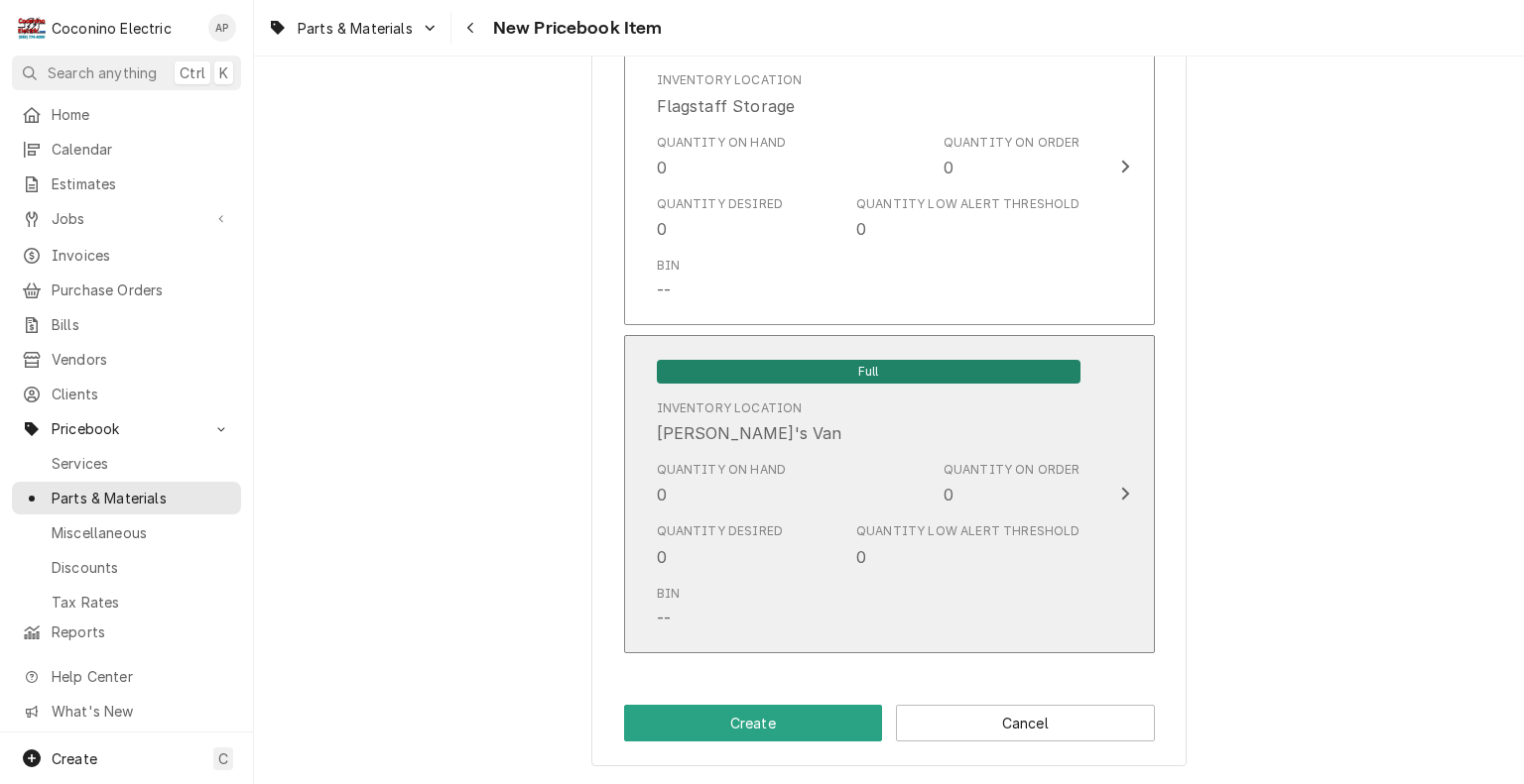
click at [1016, 613] on div "Bin --" at bounding box center [869, 608] width 423 height 62
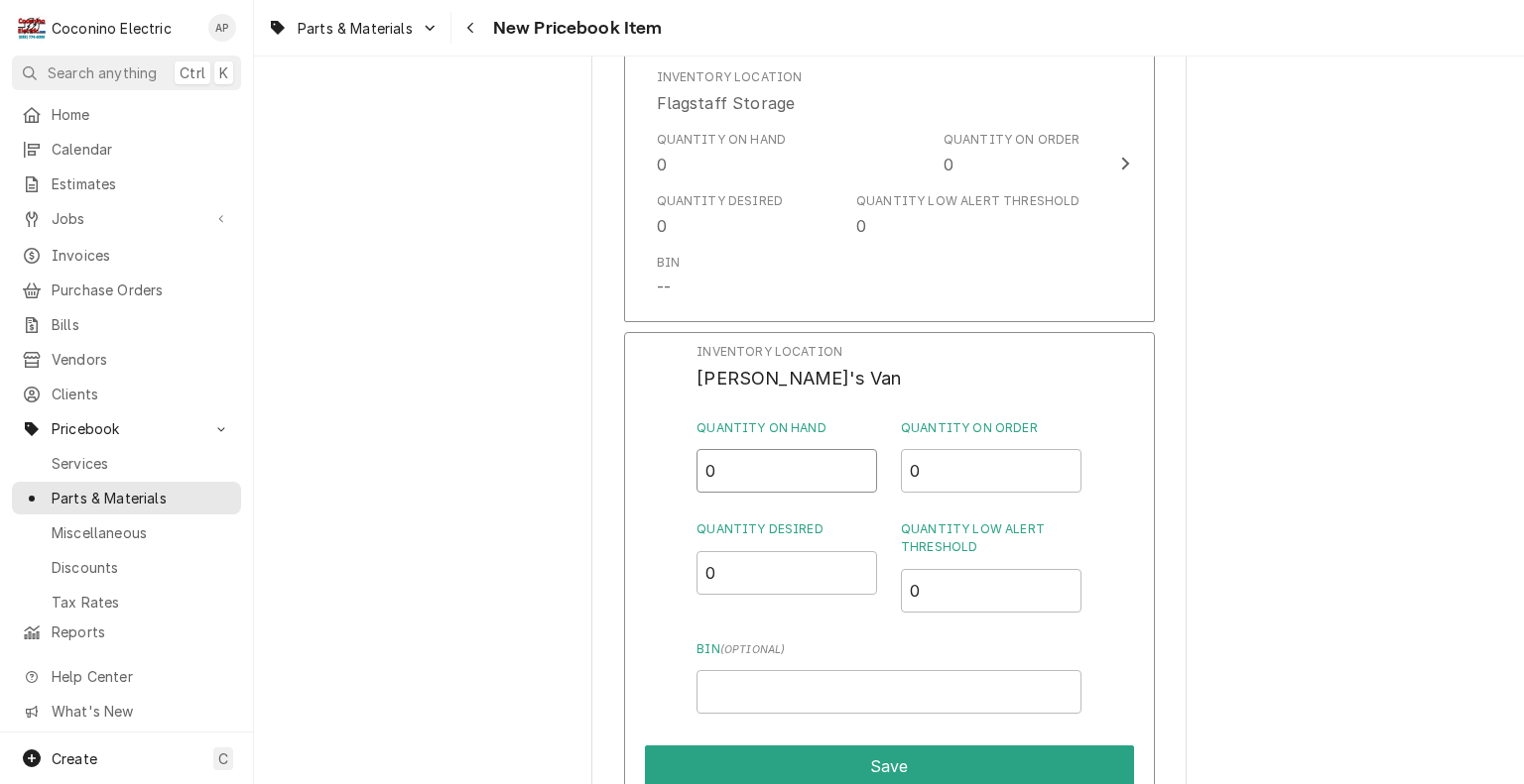
drag, startPoint x: 759, startPoint y: 465, endPoint x: 484, endPoint y: 472, distance: 275.1
type input "6"
drag, startPoint x: 767, startPoint y: 576, endPoint x: 540, endPoint y: 579, distance: 227.0
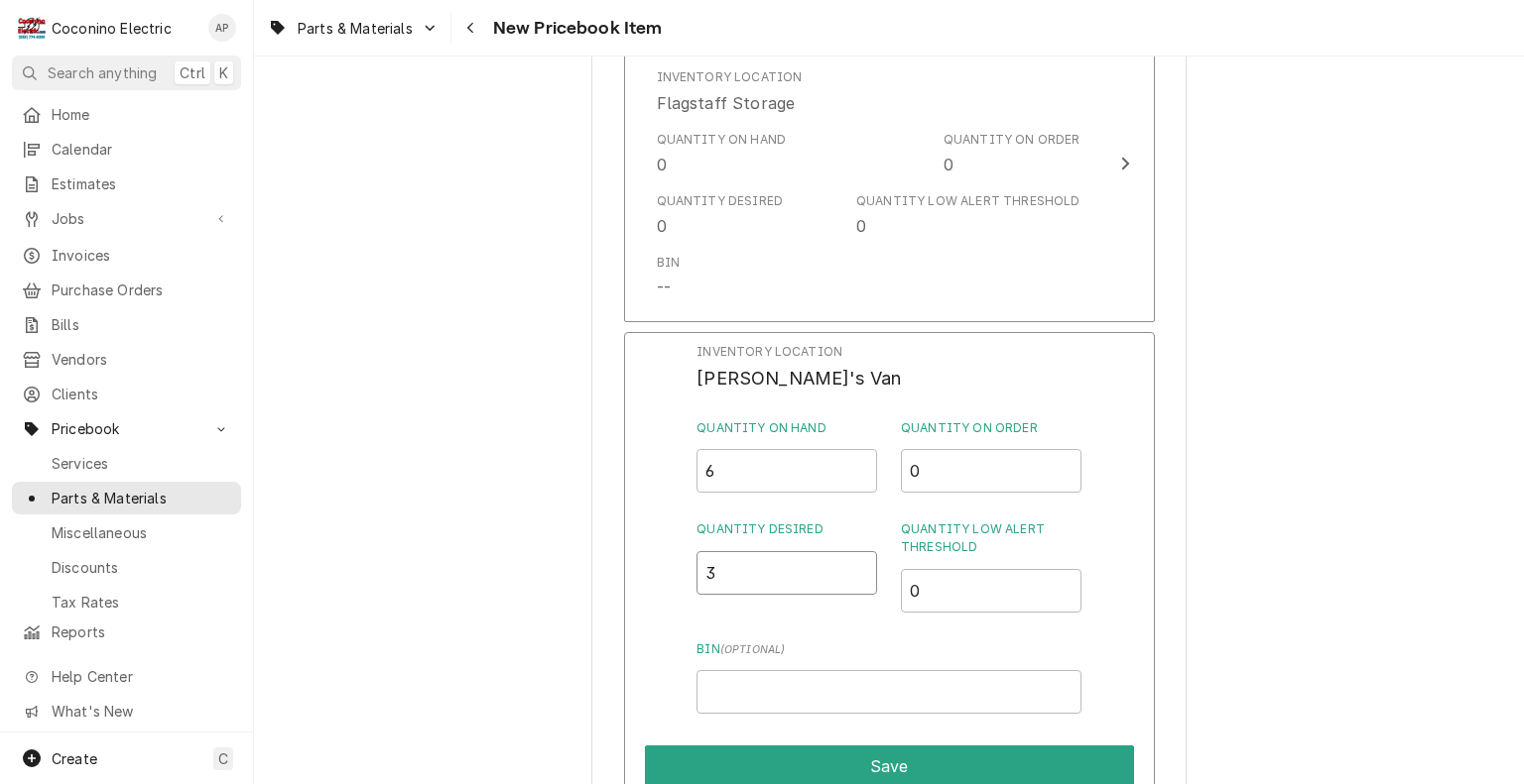
type input "3"
click at [941, 595] on input "0" at bounding box center [991, 591] width 181 height 44
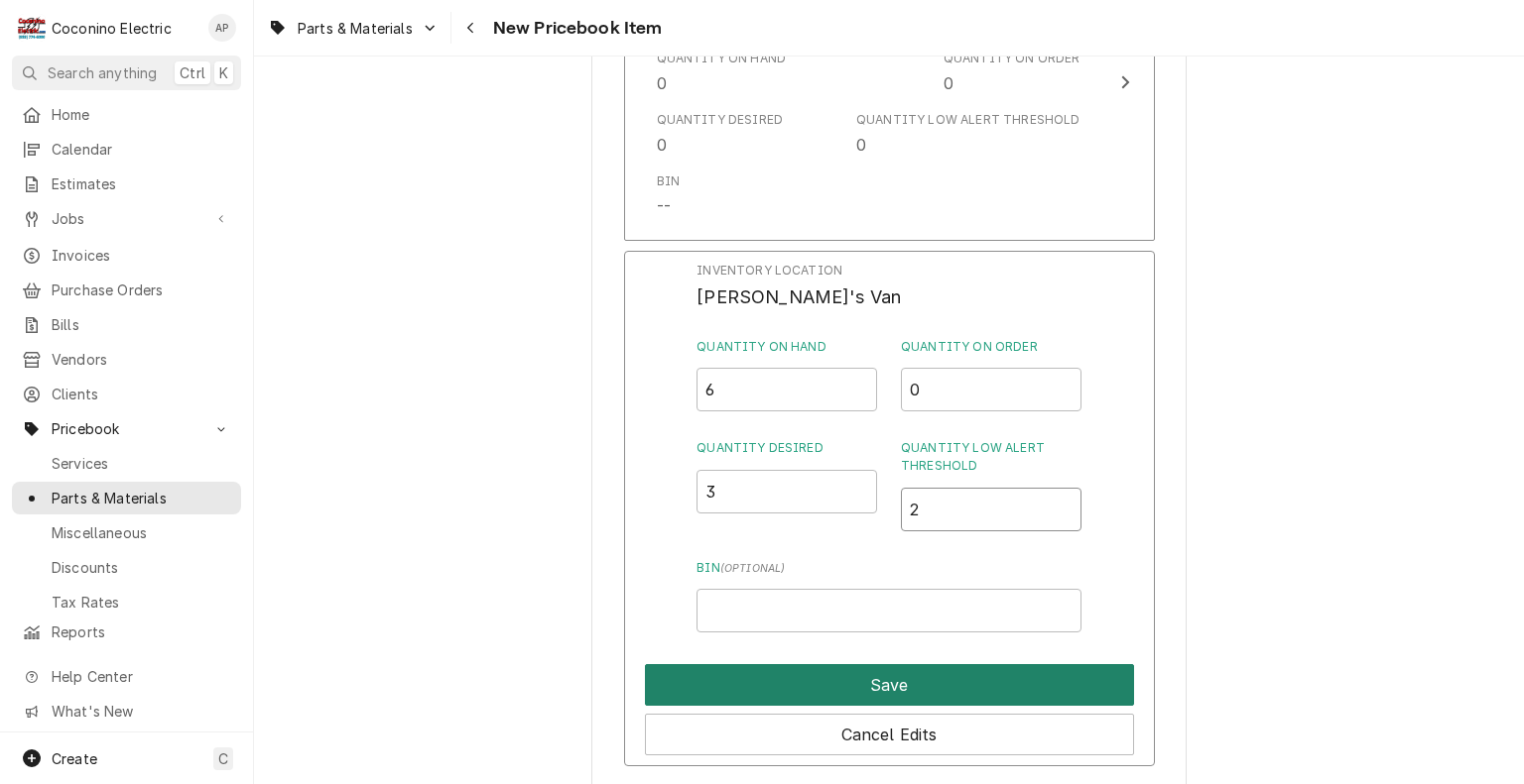
type input "2"
click at [946, 676] on button "Save" at bounding box center [890, 686] width 489 height 42
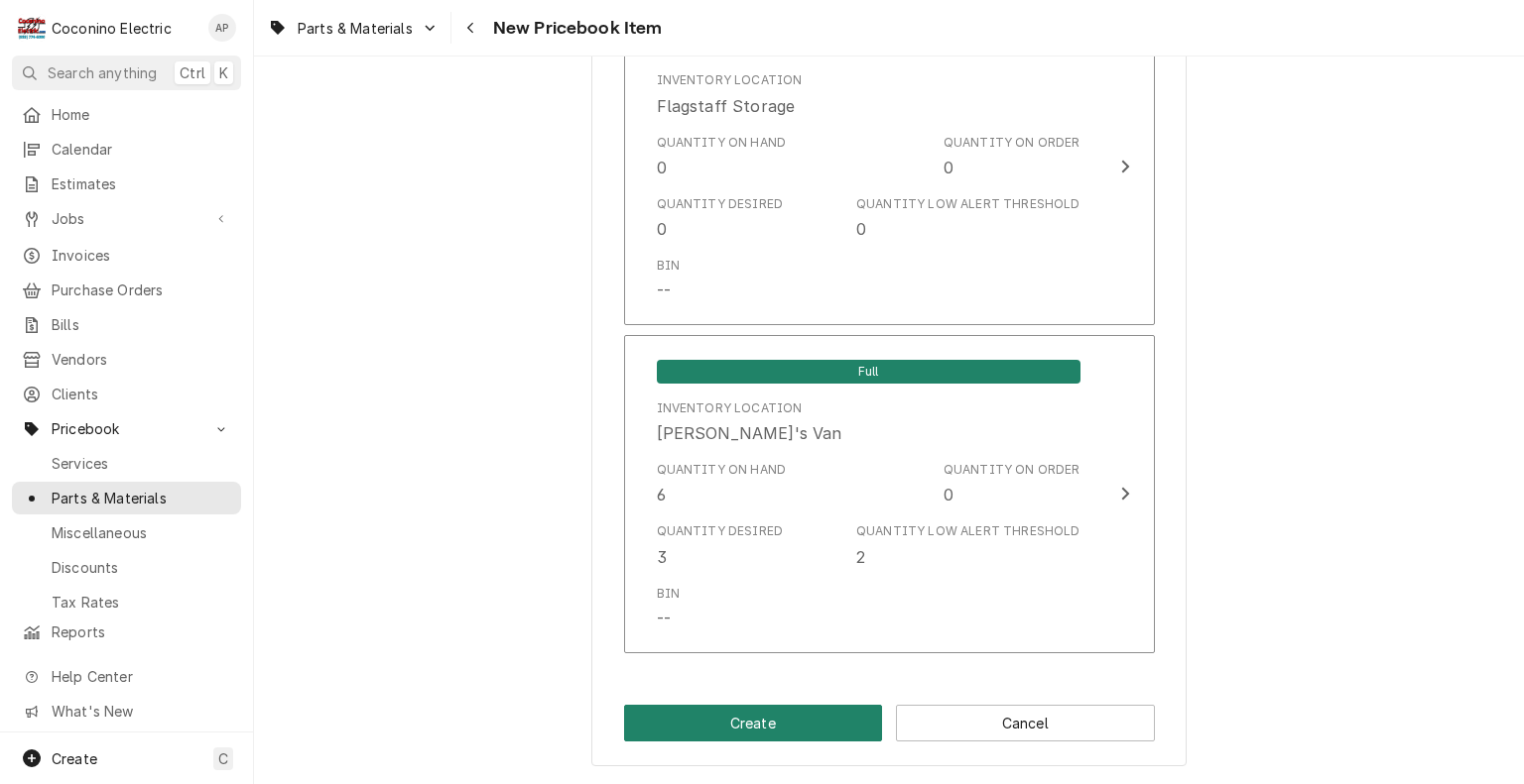
click at [804, 715] on button "Create" at bounding box center [754, 722] width 258 height 37
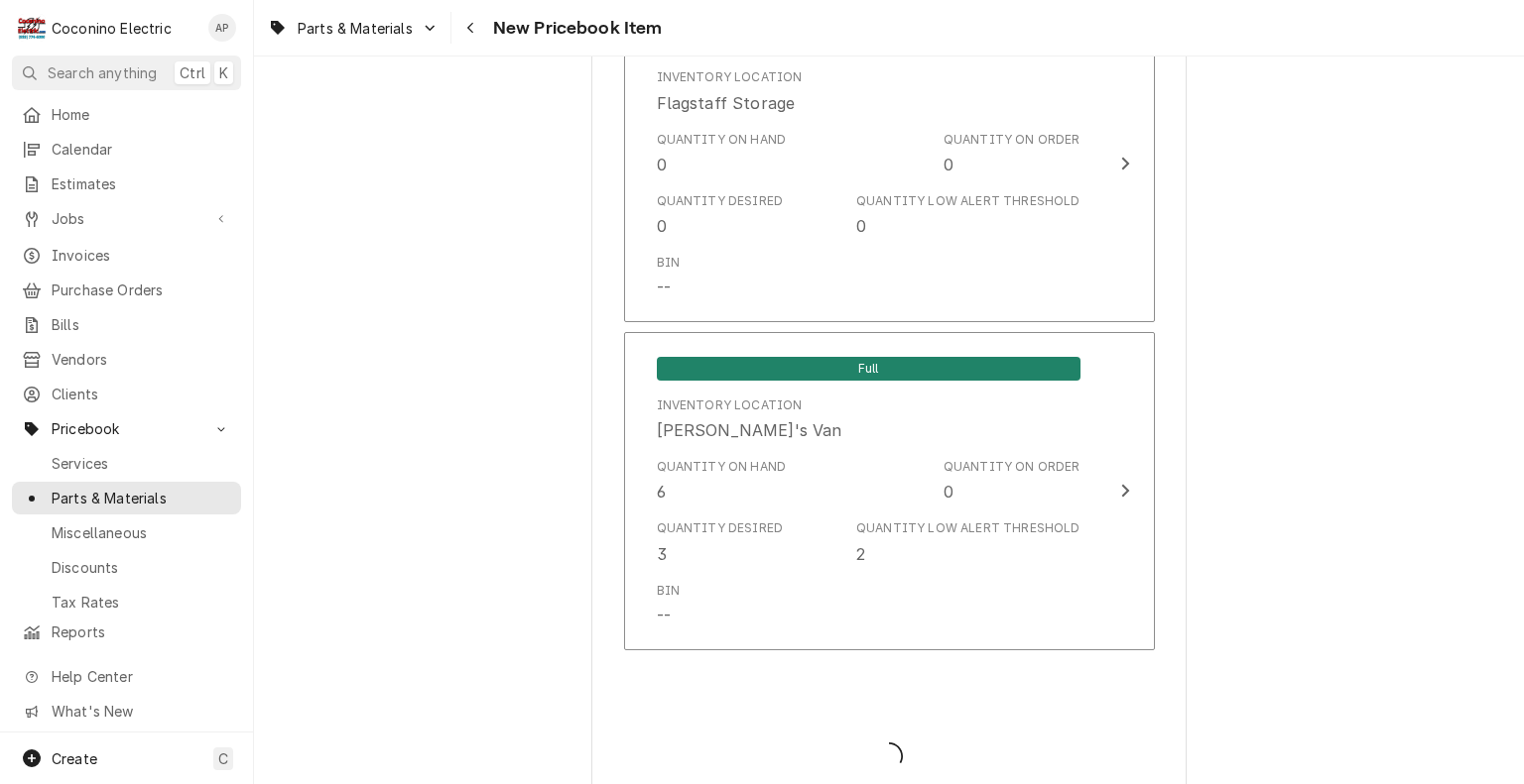
type textarea "x"
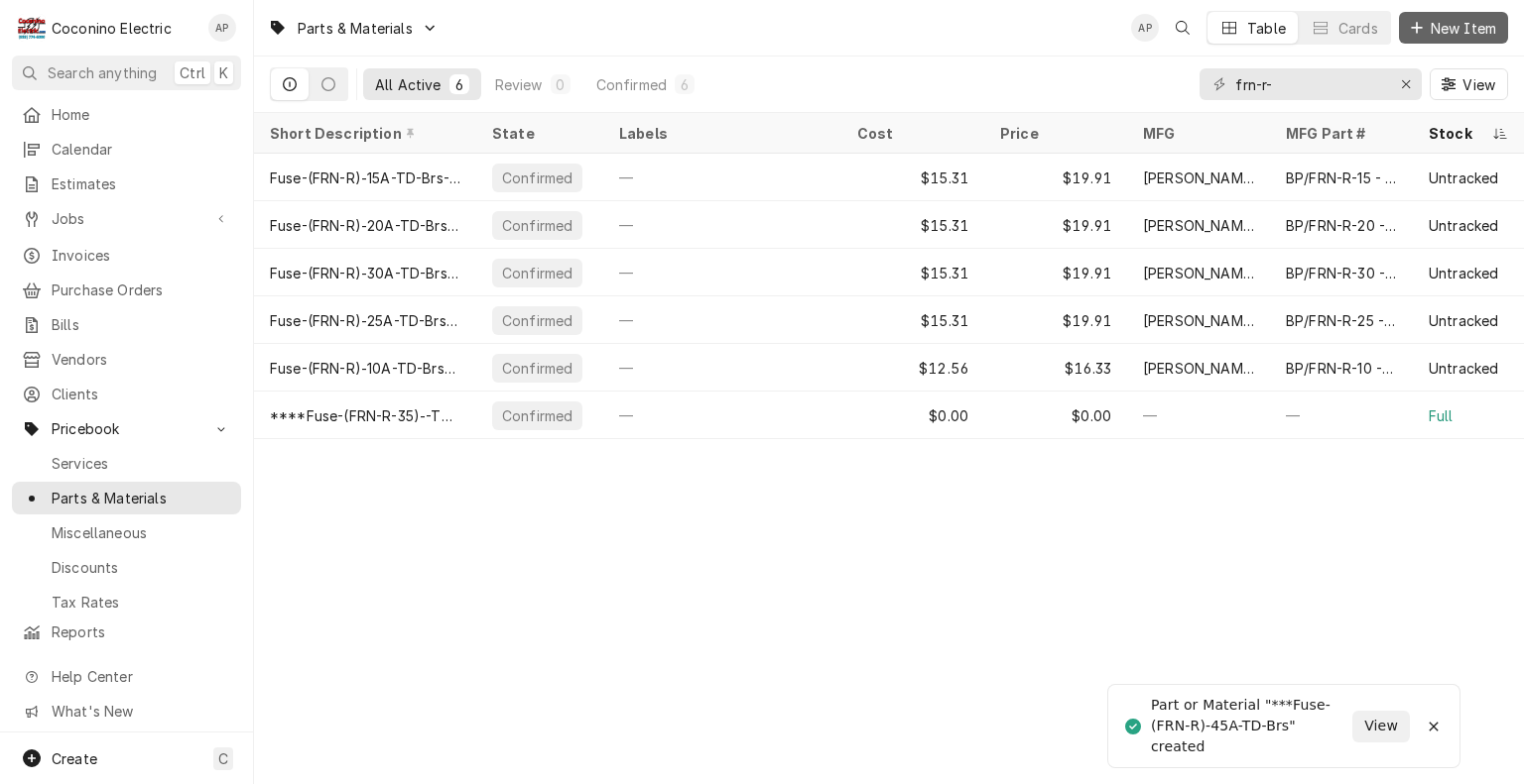
click at [1459, 30] on span "New Item" at bounding box center [1463, 28] width 74 height 21
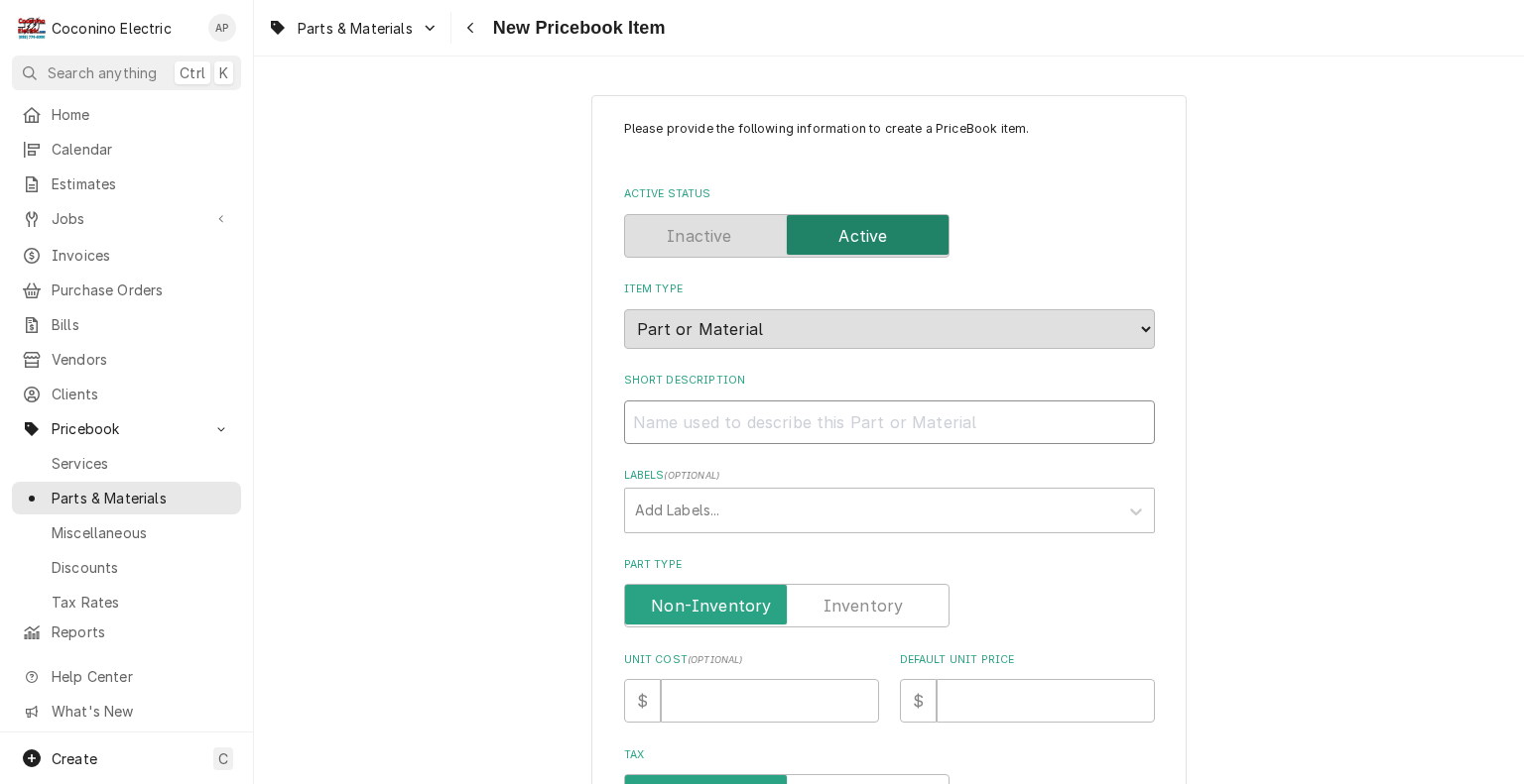
drag, startPoint x: 716, startPoint y: 422, endPoint x: 720, endPoint y: 444, distance: 22.4
click at [720, 444] on input "Short Description" at bounding box center [890, 422] width 531 height 44
paste input "Fuse-(FRN-R)‑15A-TD-Brs"
type textarea "x"
type input "Fuse-(FRN-R)‑15A-TD-Brs"
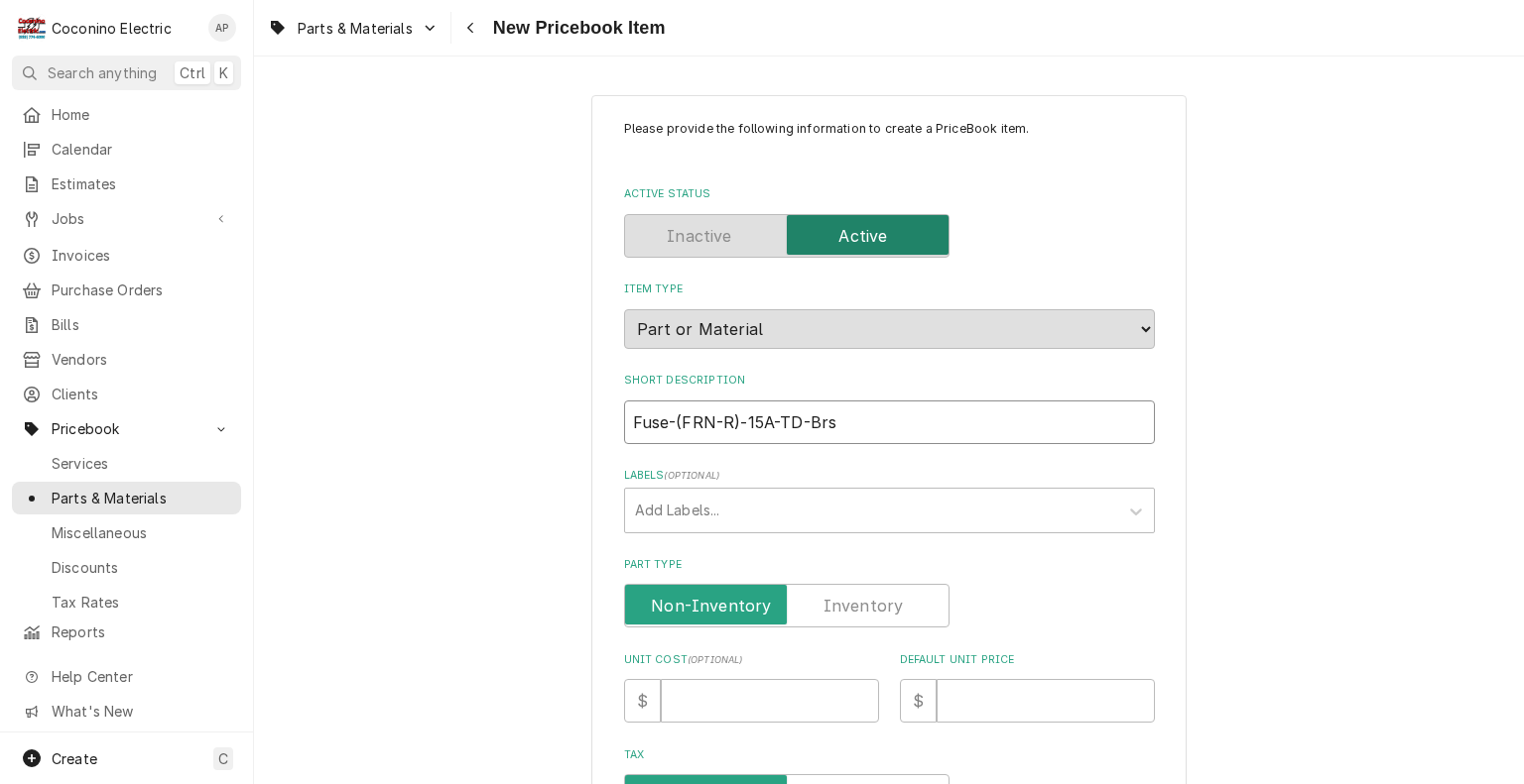
click at [751, 421] on input "Fuse-(FRN-R)‑15A-TD-Brs" at bounding box center [890, 422] width 531 height 44
type textarea "x"
type input "Fuse-(FRN-R)‑1A-TD-Brs"
type textarea "x"
type input "Fuse-(FRN-R)‑A-TD-Brs"
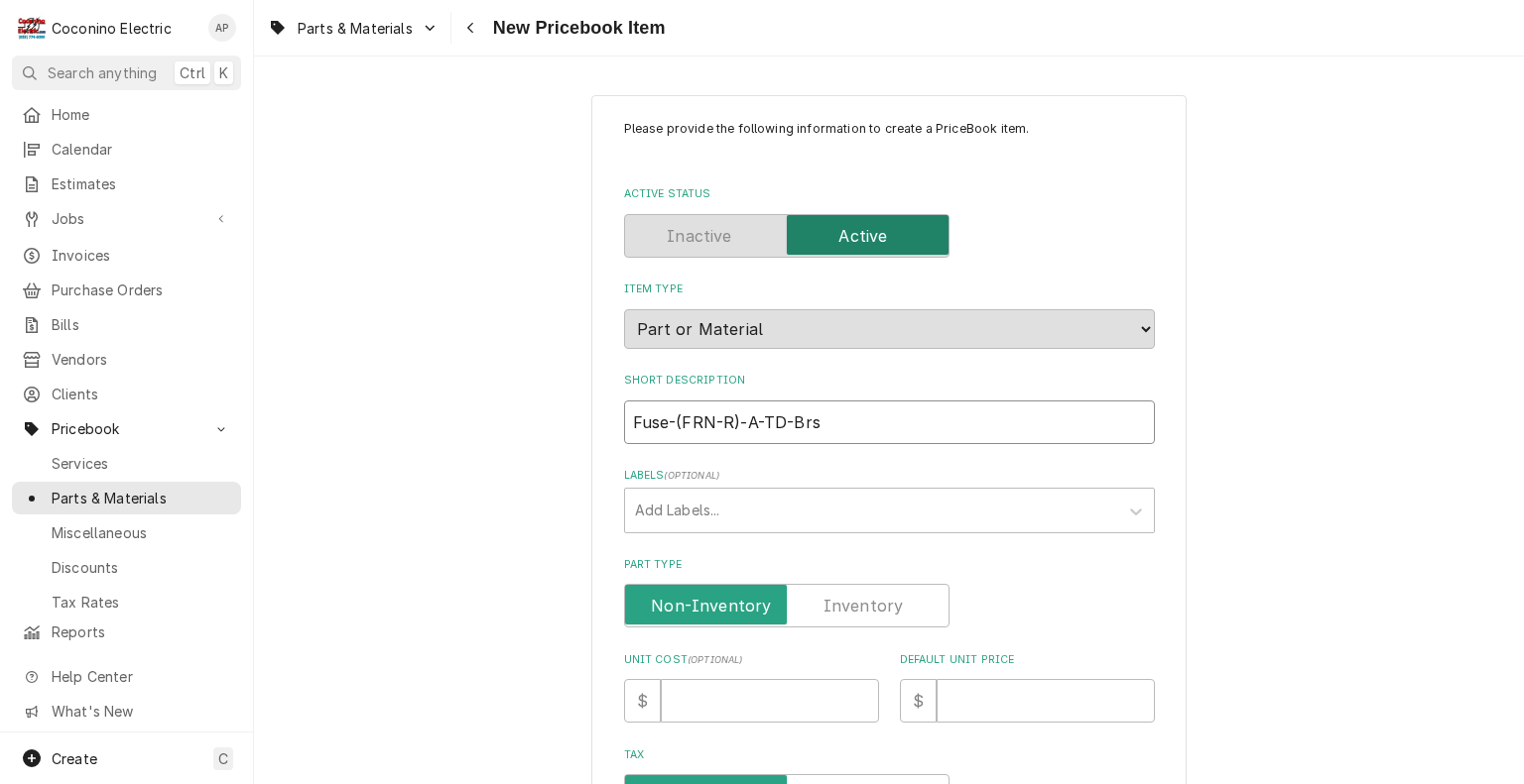
type textarea "x"
type input "Fuse-(FRN-R)‑5A-TD-Brs"
type textarea "x"
type input "Fuse-(FRN-R)‑50A-TD-Brs"
click at [1008, 695] on input "Default Unit Price" at bounding box center [1046, 701] width 219 height 44
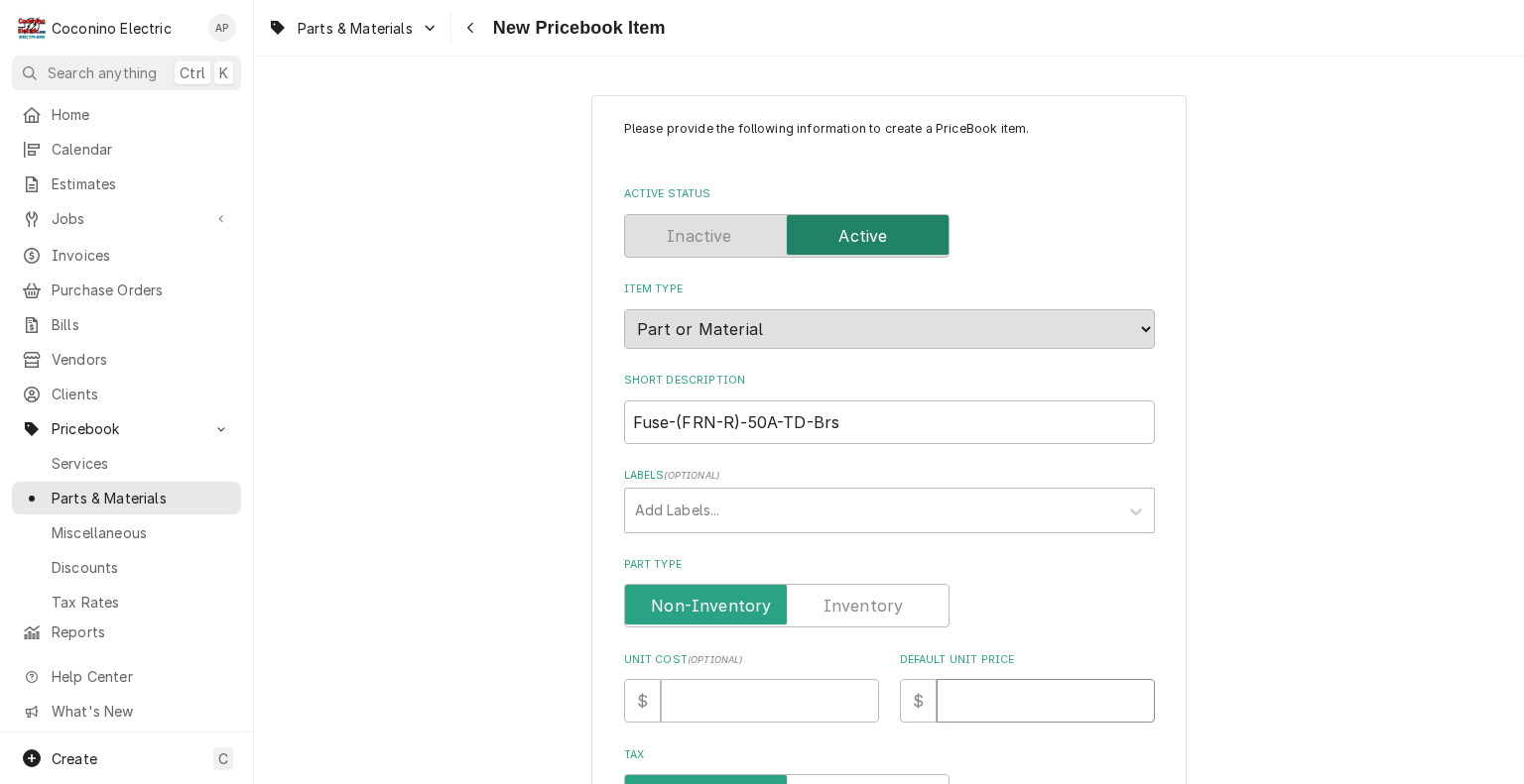
type textarea "x"
type input "0"
click at [831, 594] on input "Part Type" at bounding box center [786, 606] width 307 height 44
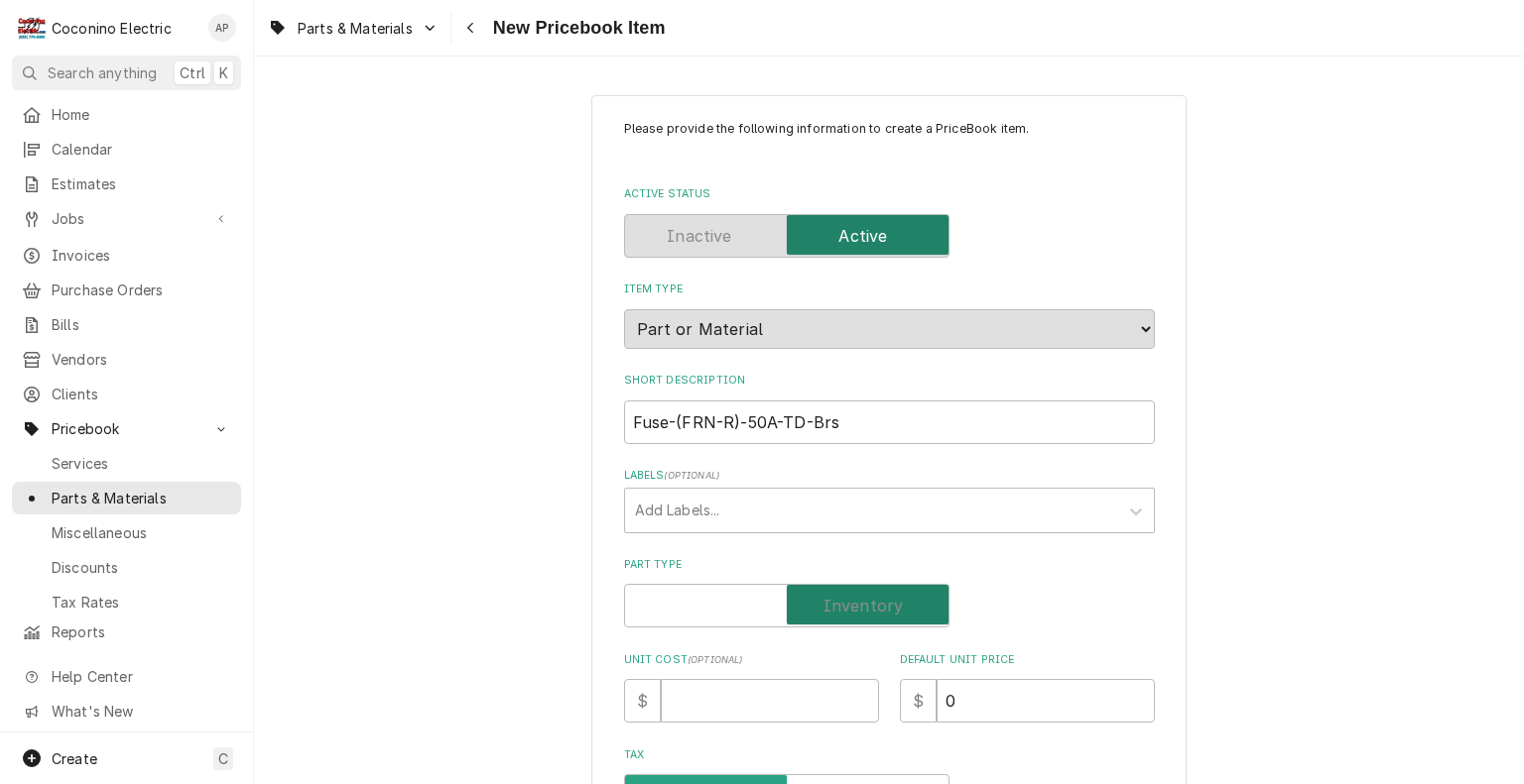
checkbox input "true"
type textarea "x"
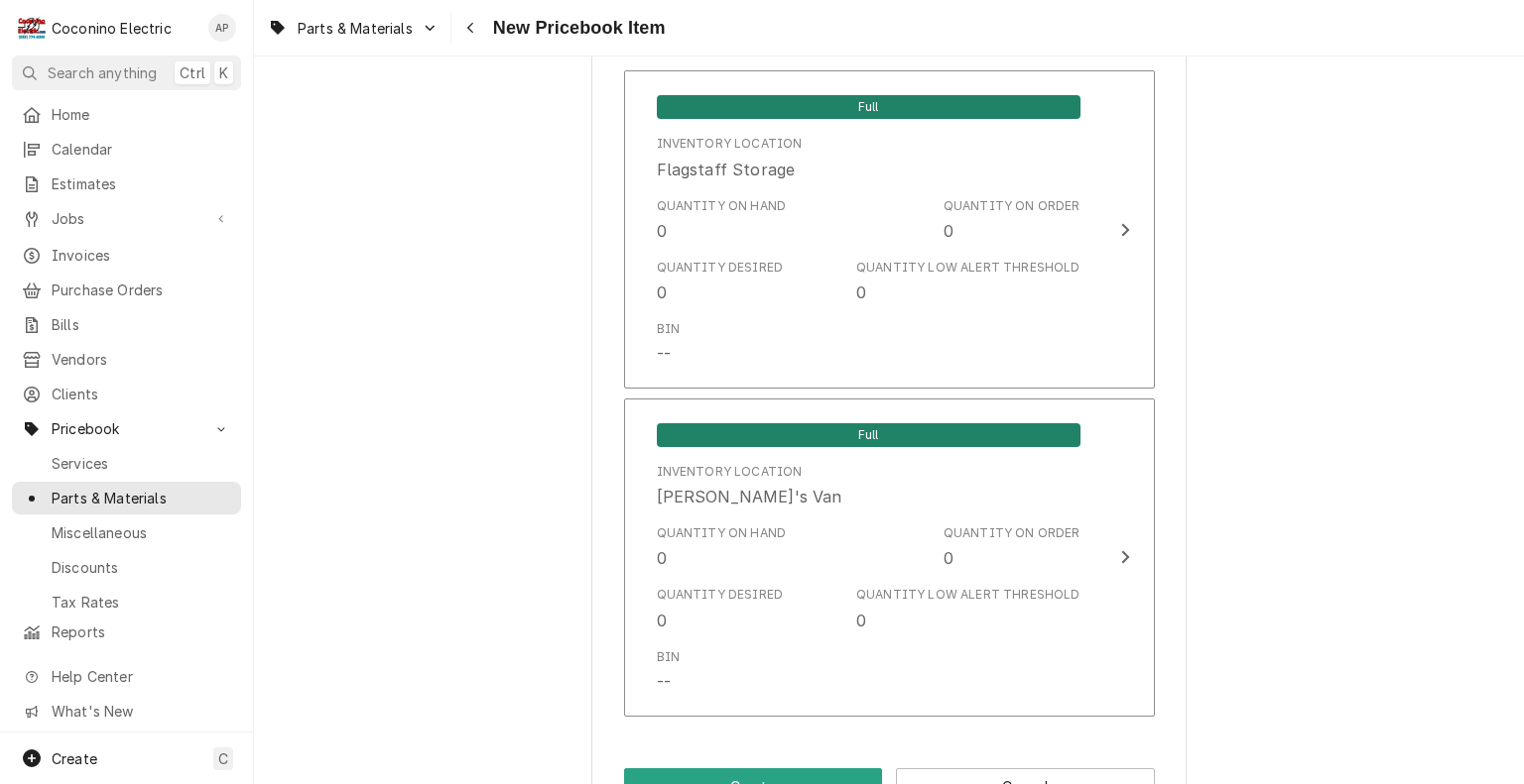
scroll to position [1429, 0]
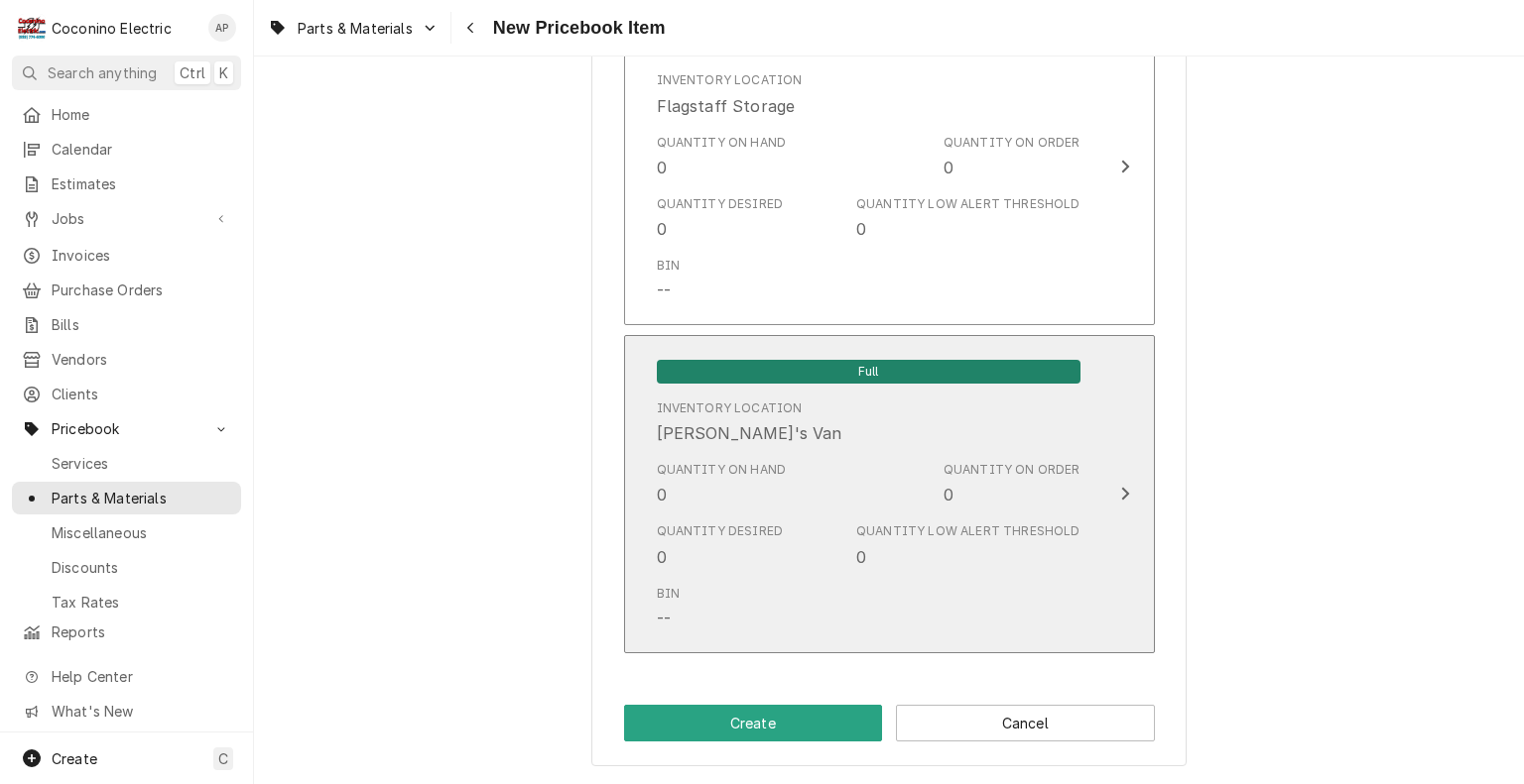
click at [891, 505] on div "Quantity on Hand 0 Quantity on Order 0" at bounding box center [869, 484] width 423 height 62
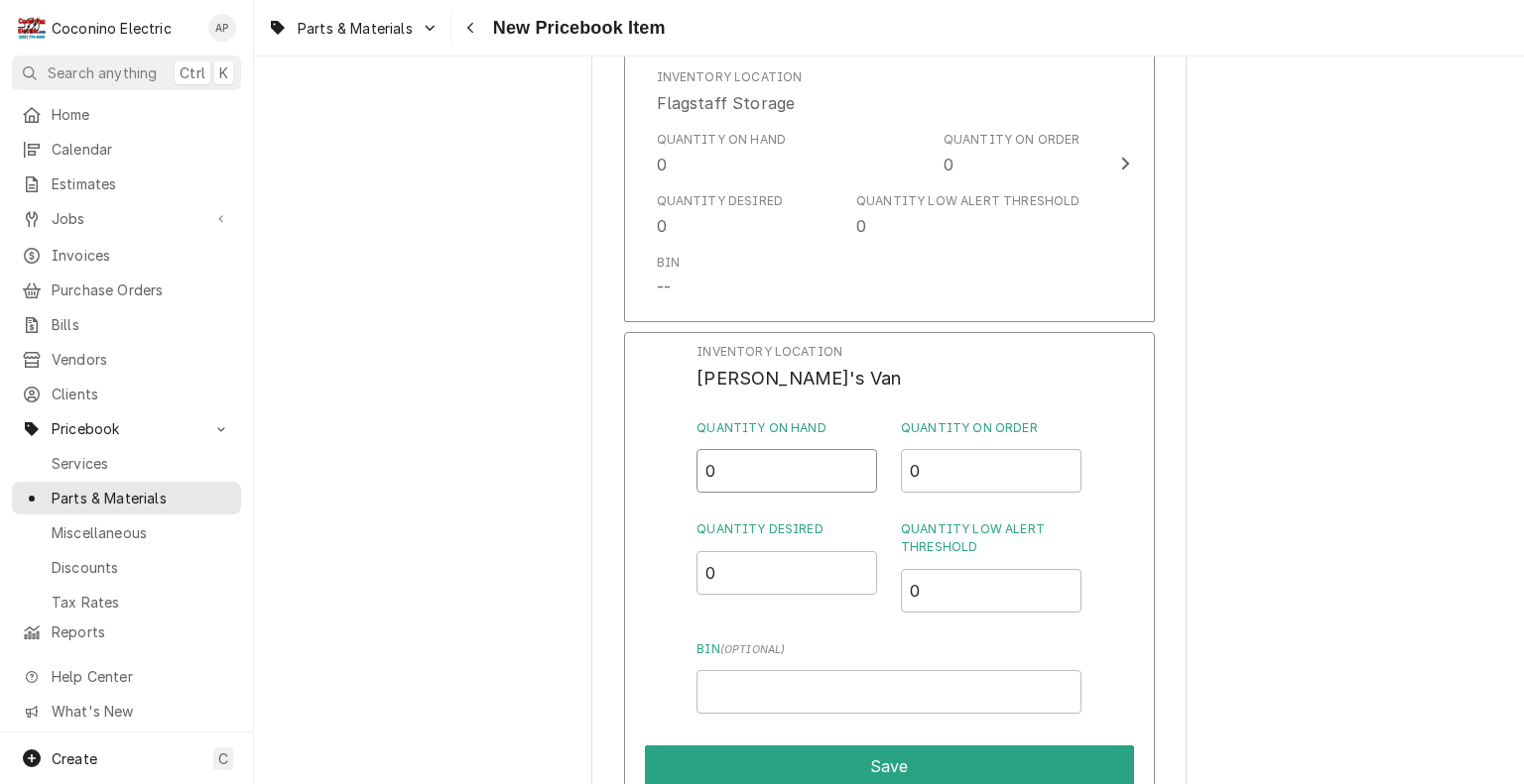
click at [726, 480] on input "0" at bounding box center [786, 471] width 181 height 44
type input "4"
click at [796, 587] on input "0" at bounding box center [786, 573] width 181 height 44
type input "2"
click at [992, 609] on input "0" at bounding box center [991, 591] width 181 height 44
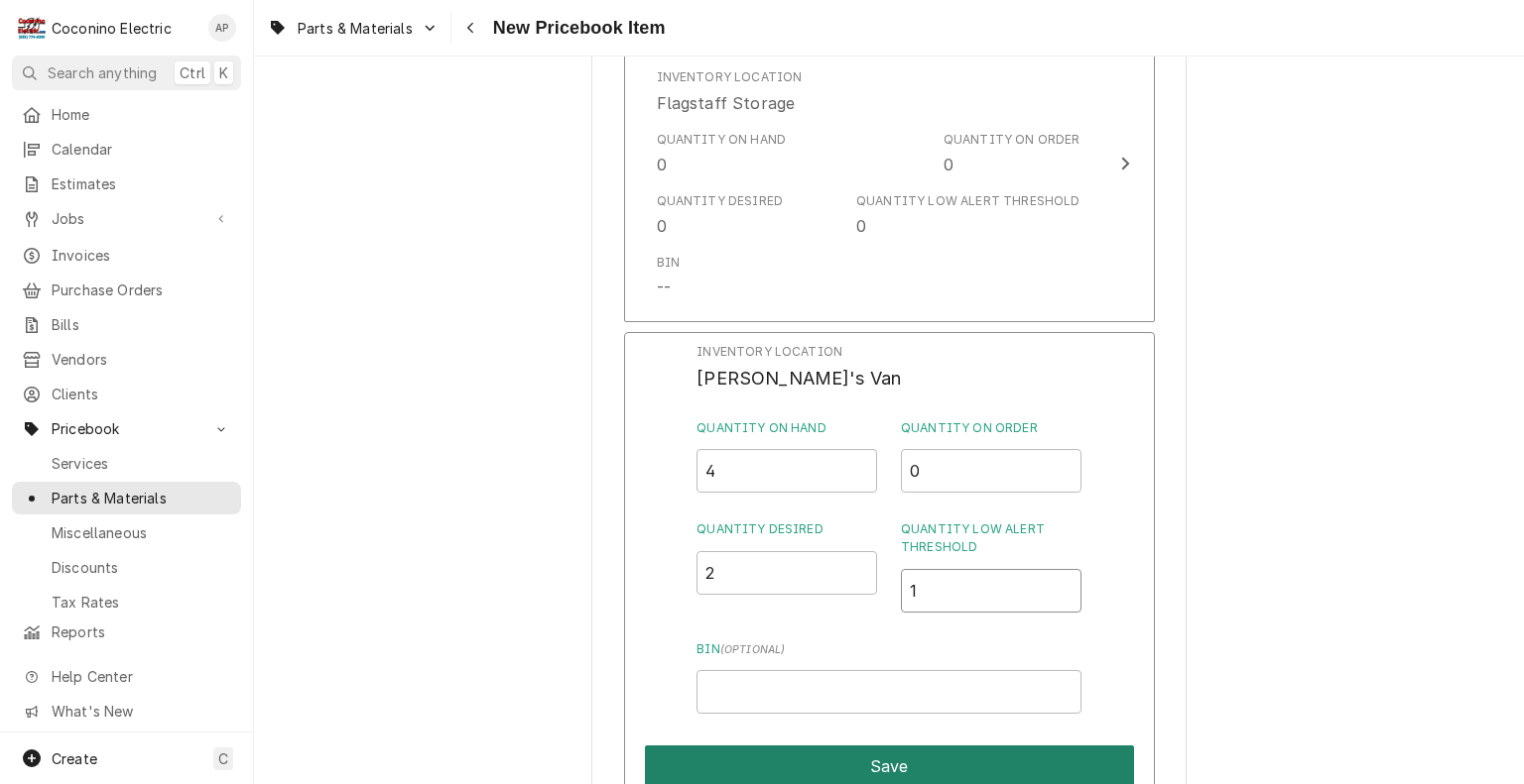
type input "1"
click at [929, 761] on button "Save" at bounding box center [890, 766] width 489 height 42
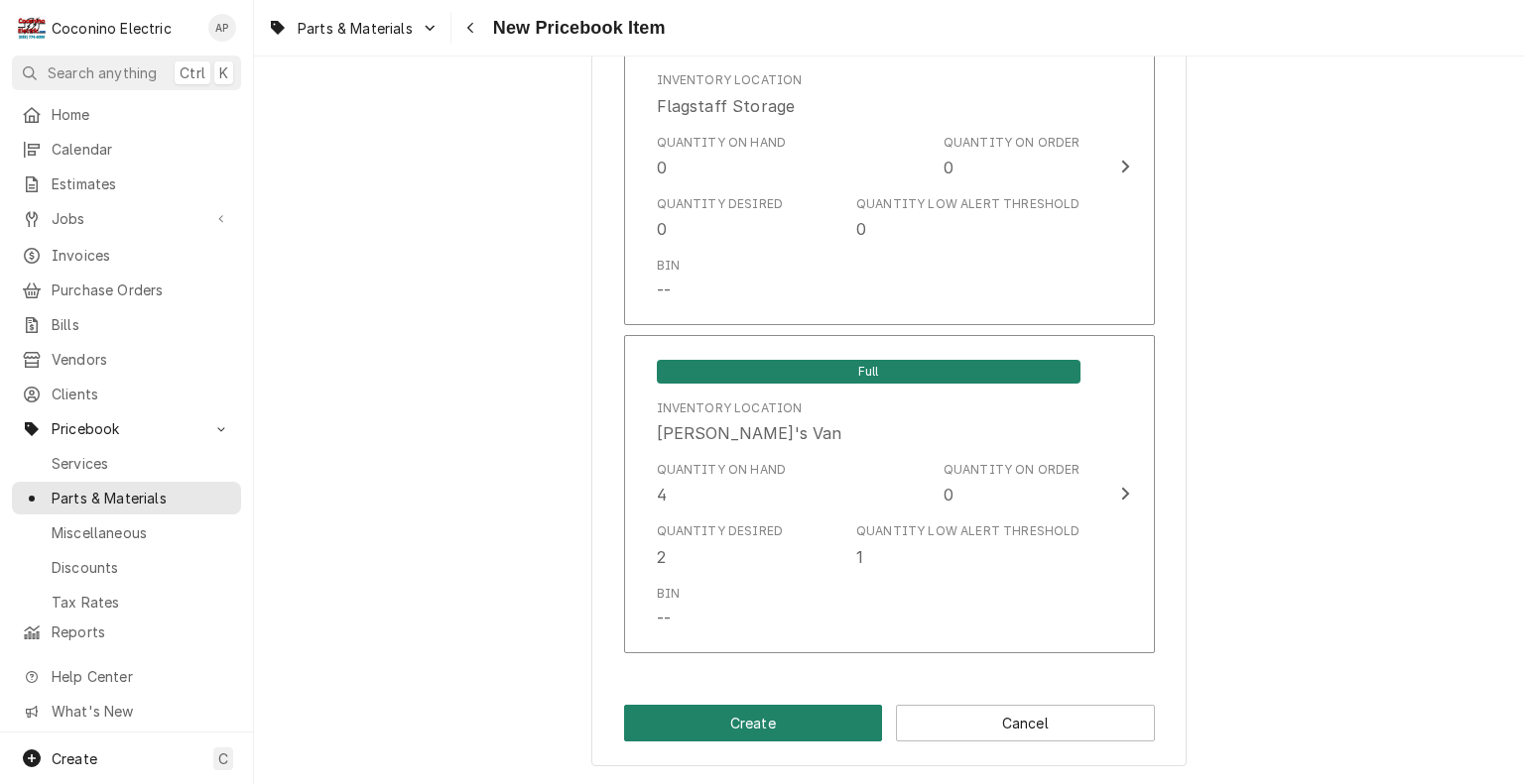
click at [749, 727] on button "Create" at bounding box center [754, 722] width 258 height 37
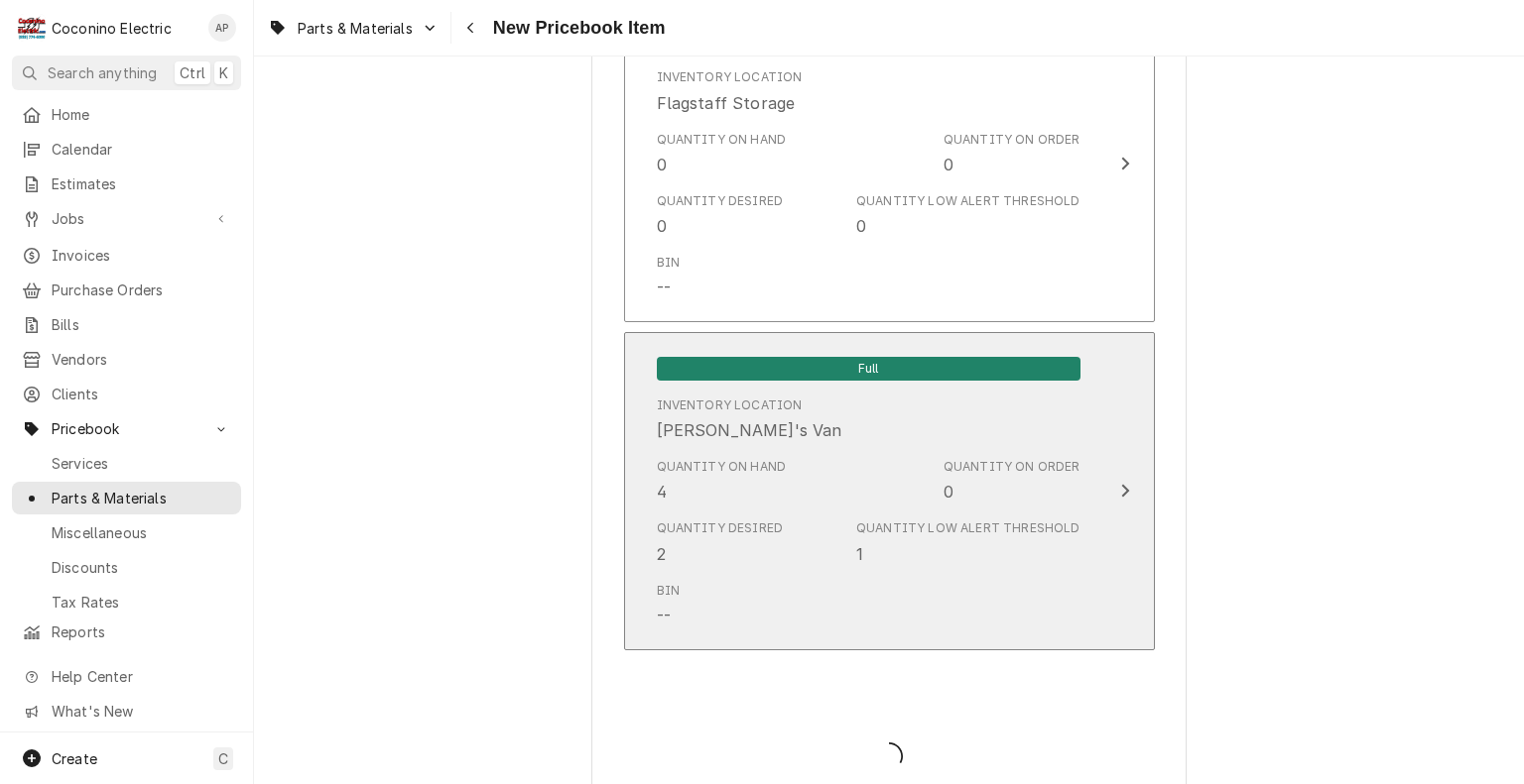
type textarea "x"
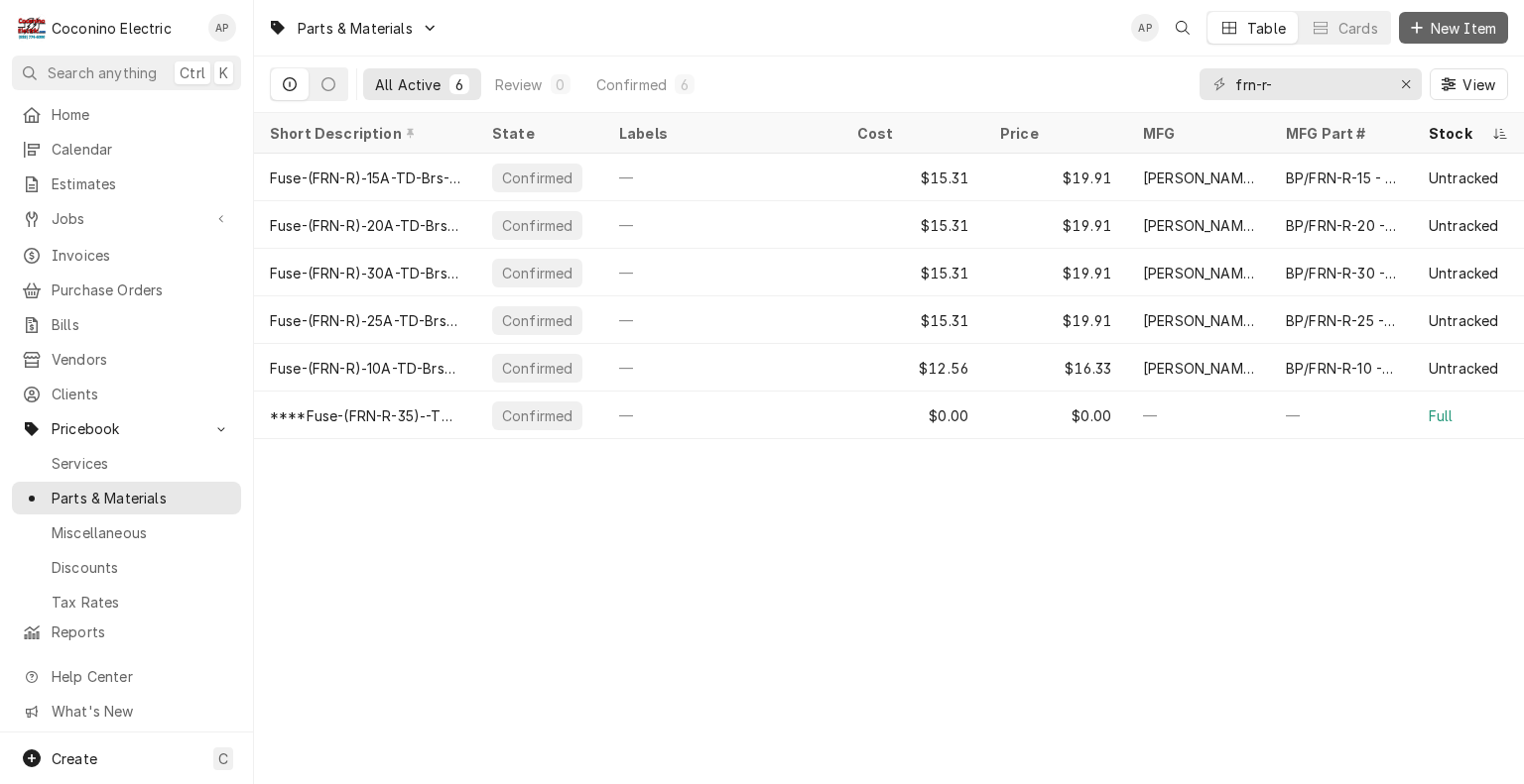
click at [1435, 30] on span "New Item" at bounding box center [1463, 28] width 74 height 21
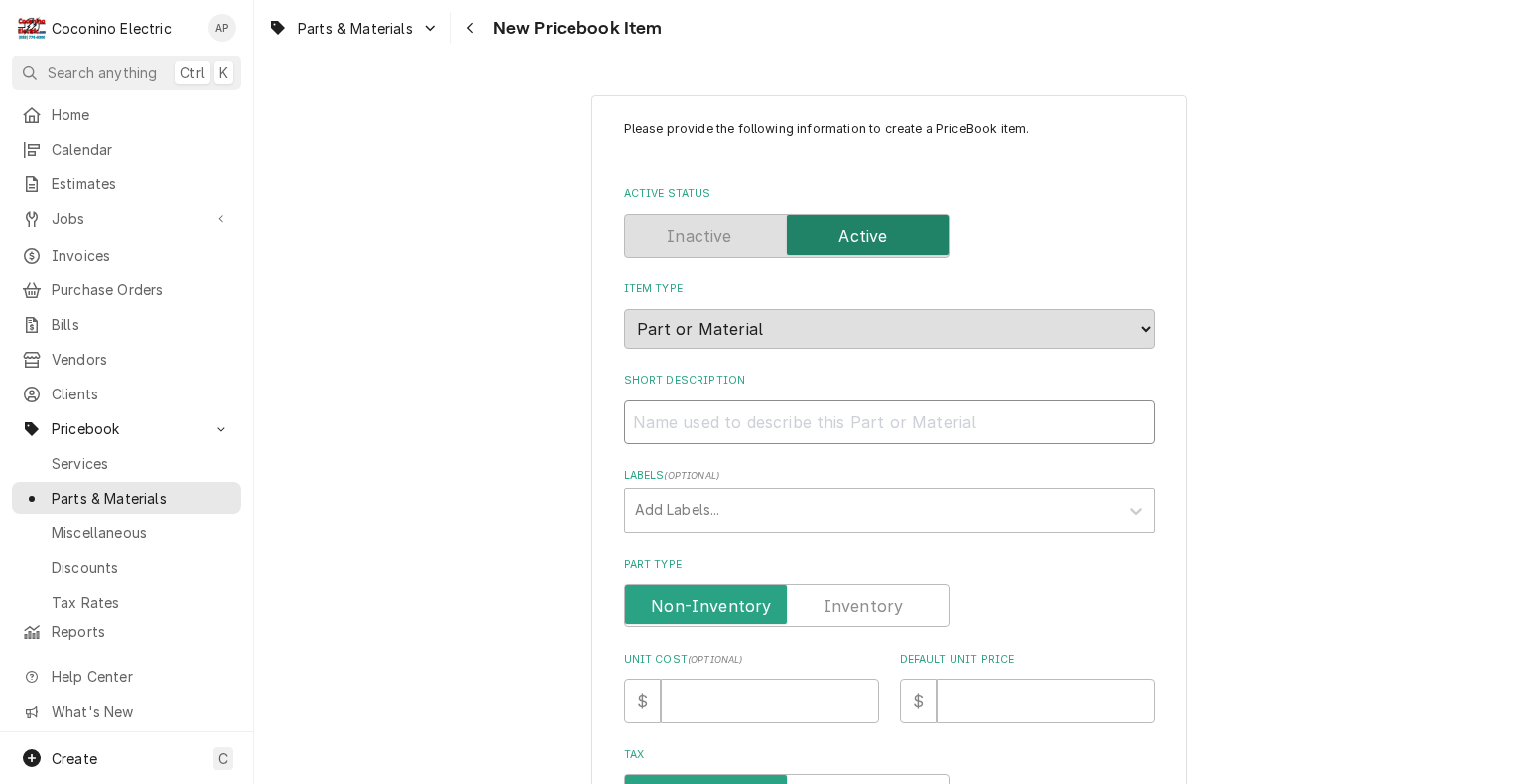
click at [767, 410] on input "Short Description" at bounding box center [890, 422] width 531 height 44
paste input "Fuse-(FRN-R)‑15A-TD-Brs"
type textarea "x"
type input "Fuse-(FRN-R)‑15A-TD-Brs"
click at [754, 421] on input "Fuse-(FRN-R)‑15A-TD-Brs" at bounding box center [890, 422] width 531 height 44
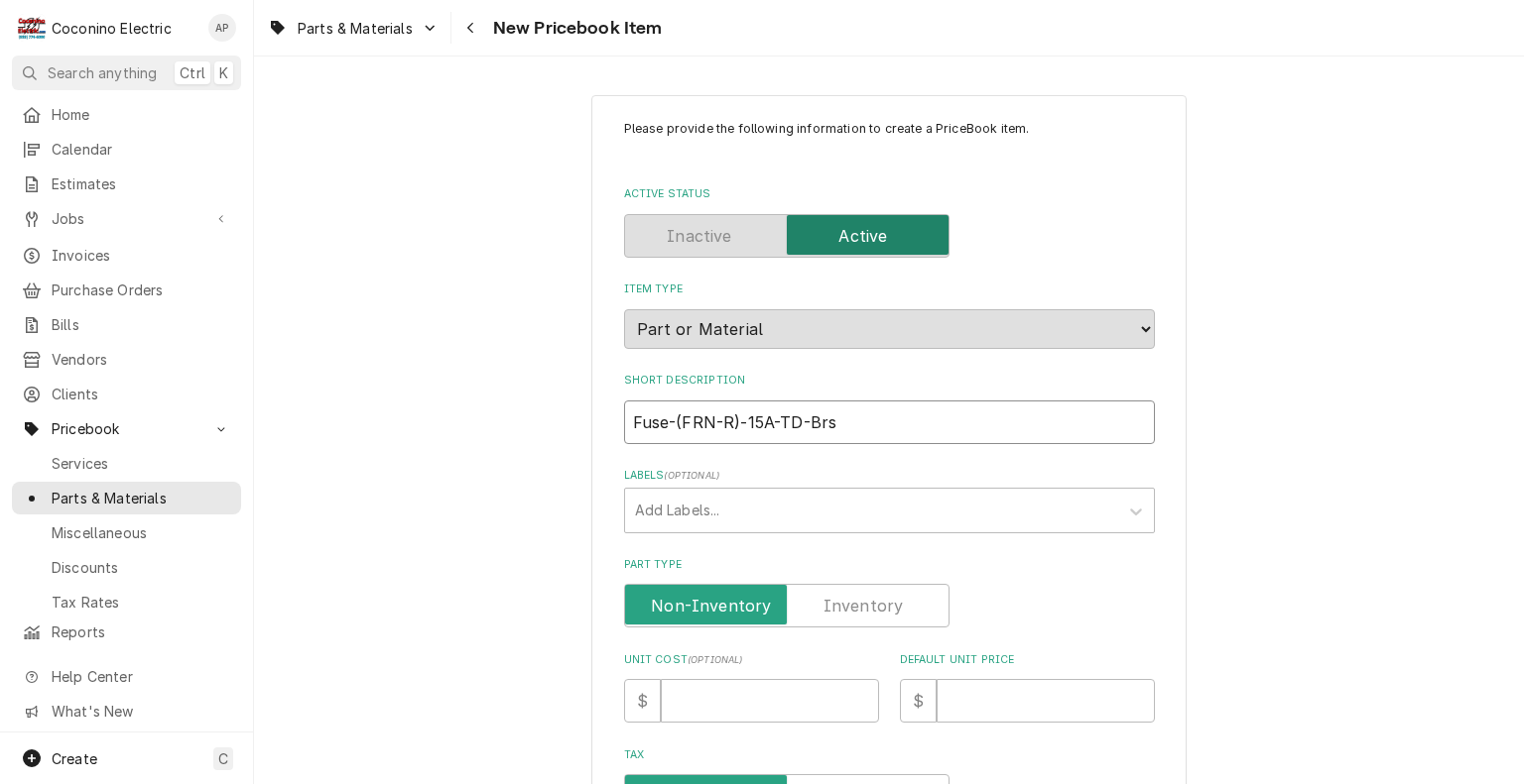
type textarea "x"
type input "Fuse-(FRN-R)‑1A-TD-Brs"
type textarea "x"
type input "Fuse-(FRN-R)‑A-TD-Brs"
type textarea "x"
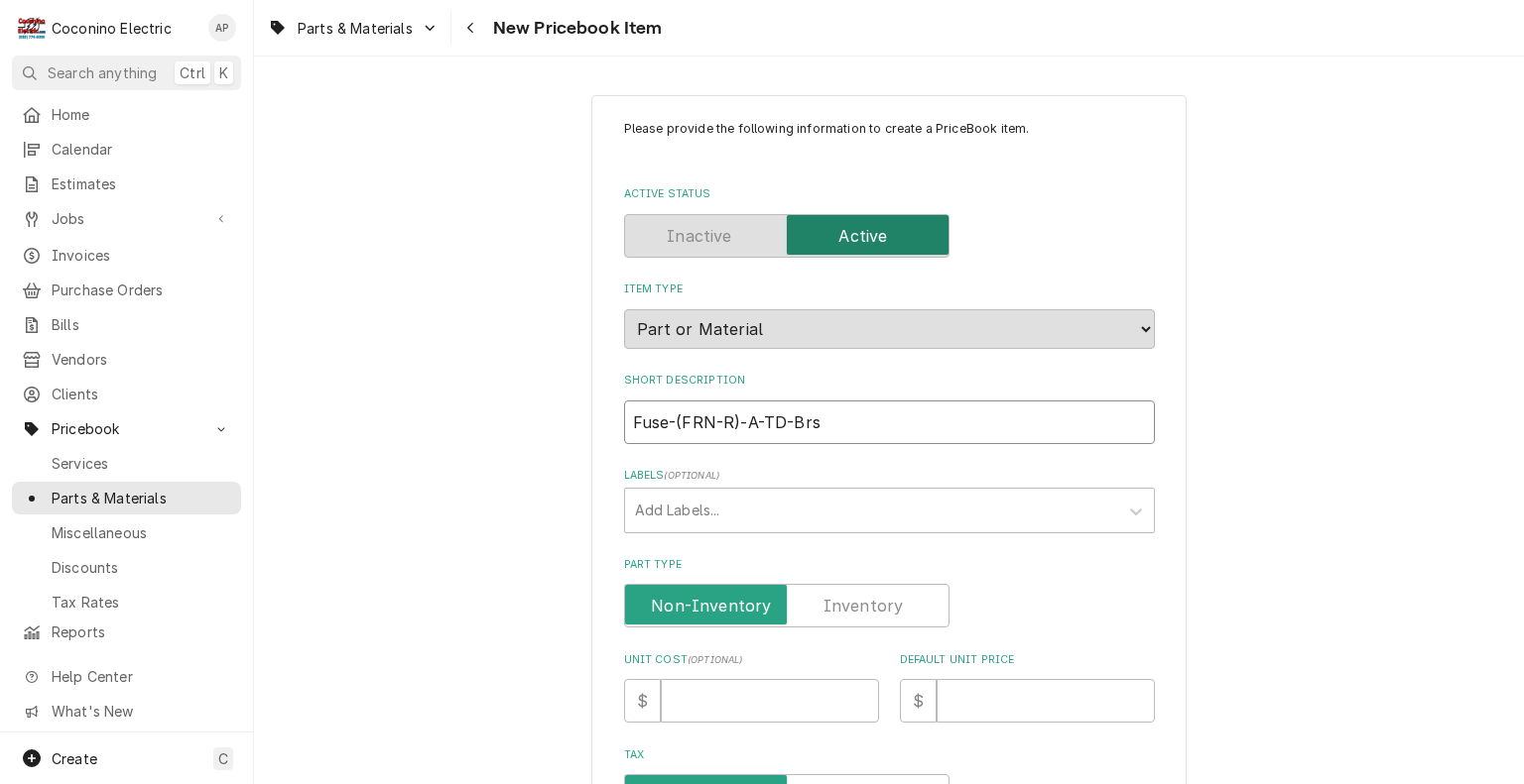
type input "Fuse-(FRN-R)‑6A-TD-Brs"
type textarea "x"
type input "Fuse-(FRN-R)‑60A-TD-Brs"
click at [863, 620] on input "Part Type" at bounding box center [786, 606] width 307 height 44
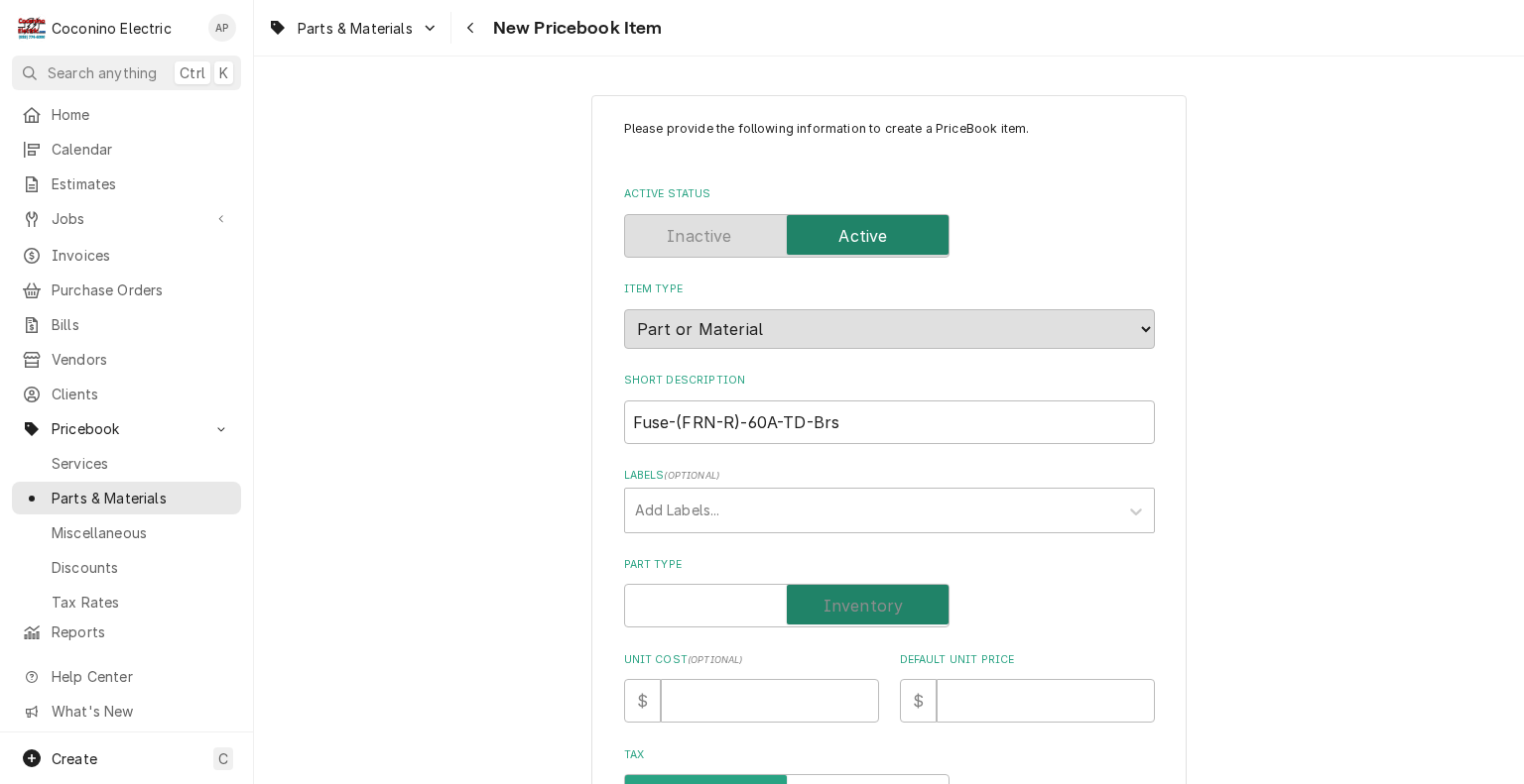
checkbox input "true"
click at [986, 706] on input "Default Unit Price" at bounding box center [1046, 701] width 219 height 44
type textarea "x"
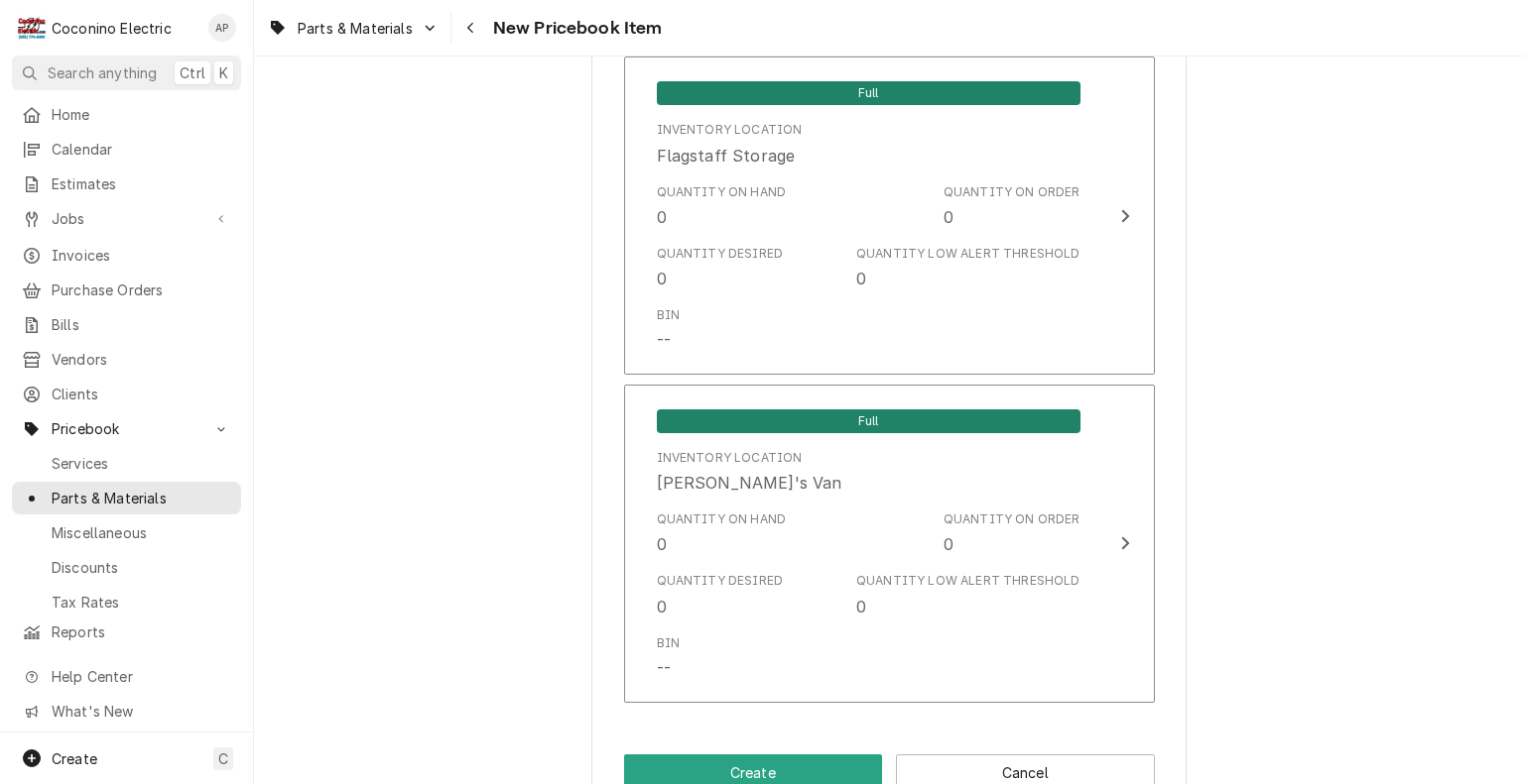
scroll to position [1392, 0]
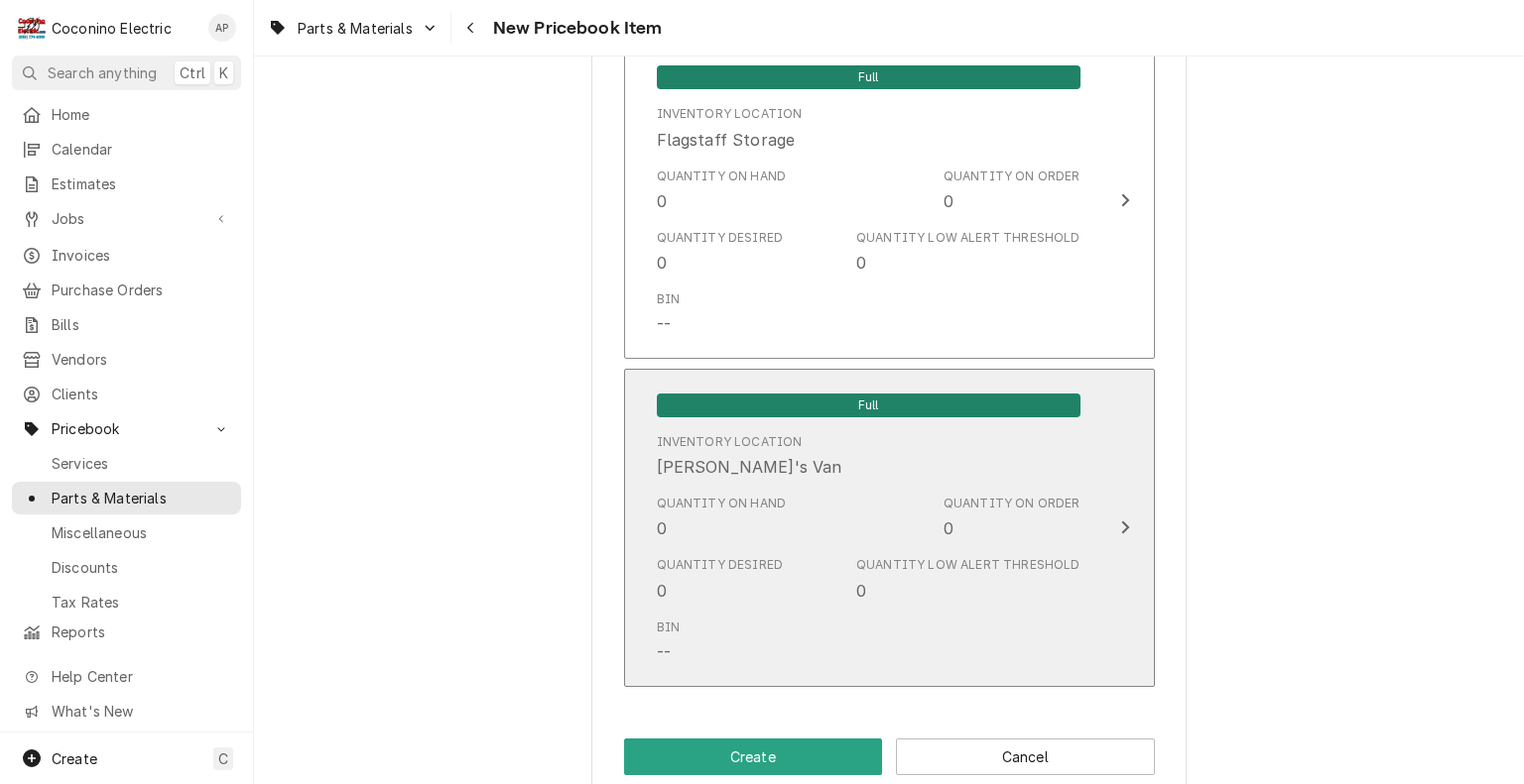
type input "0"
click at [849, 565] on div "Quantity Desired 0 Quantity Low Alert Threshold 0" at bounding box center [869, 579] width 423 height 62
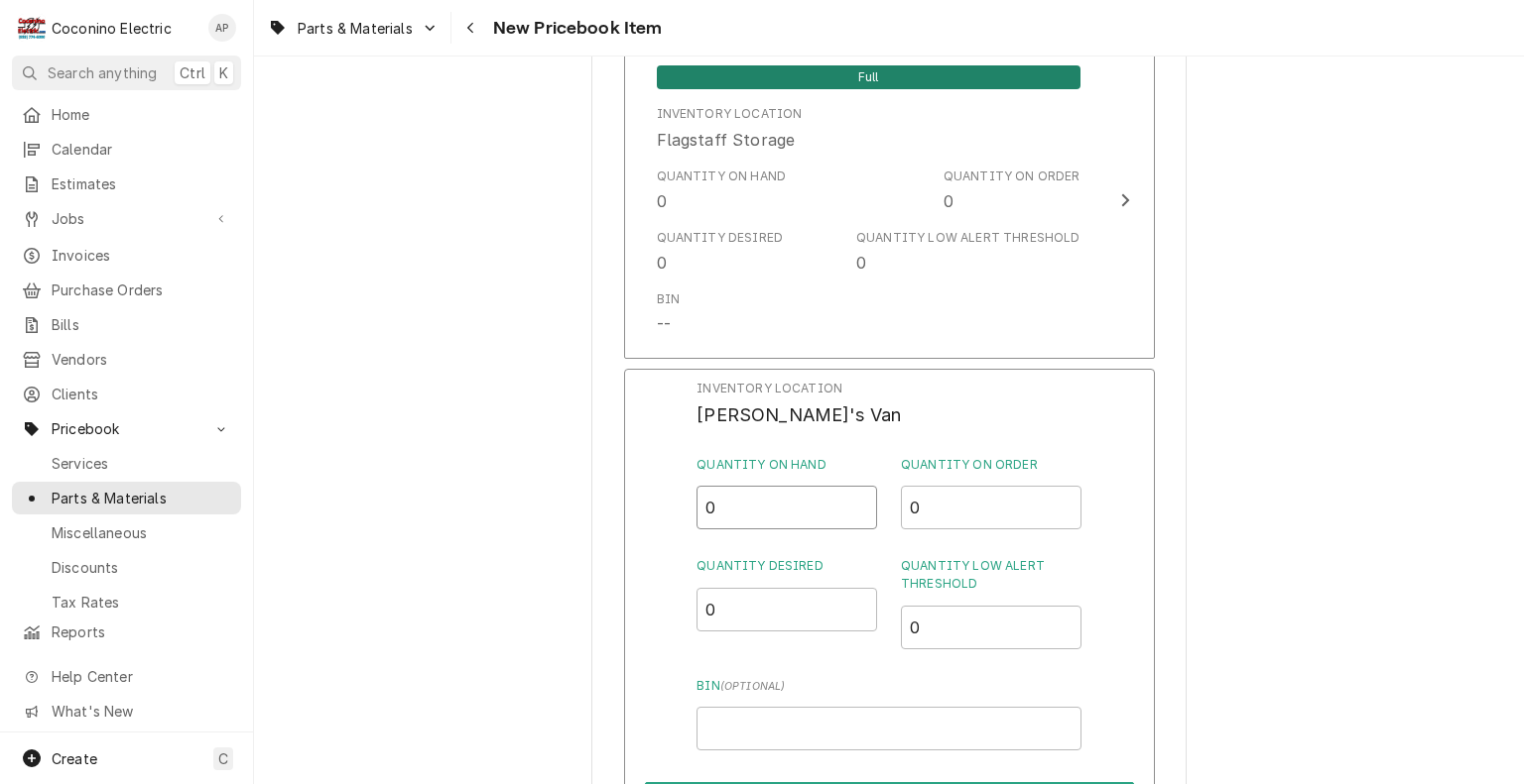
click at [757, 513] on input "0" at bounding box center [786, 508] width 181 height 44
type input "7"
click at [732, 627] on input "0" at bounding box center [786, 610] width 181 height 44
type input "3"
click at [943, 631] on input "0" at bounding box center [991, 628] width 181 height 44
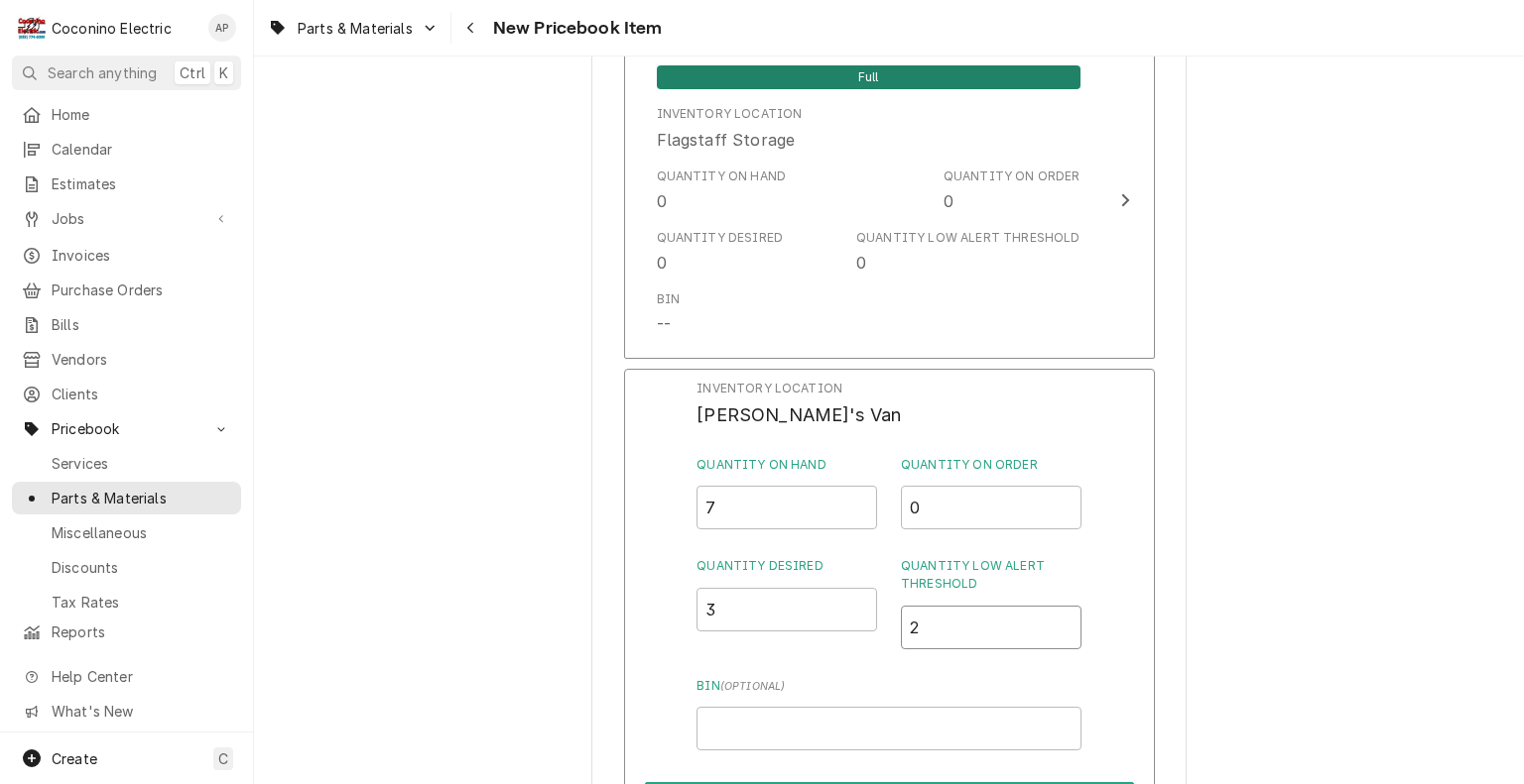
scroll to position [1629, 0]
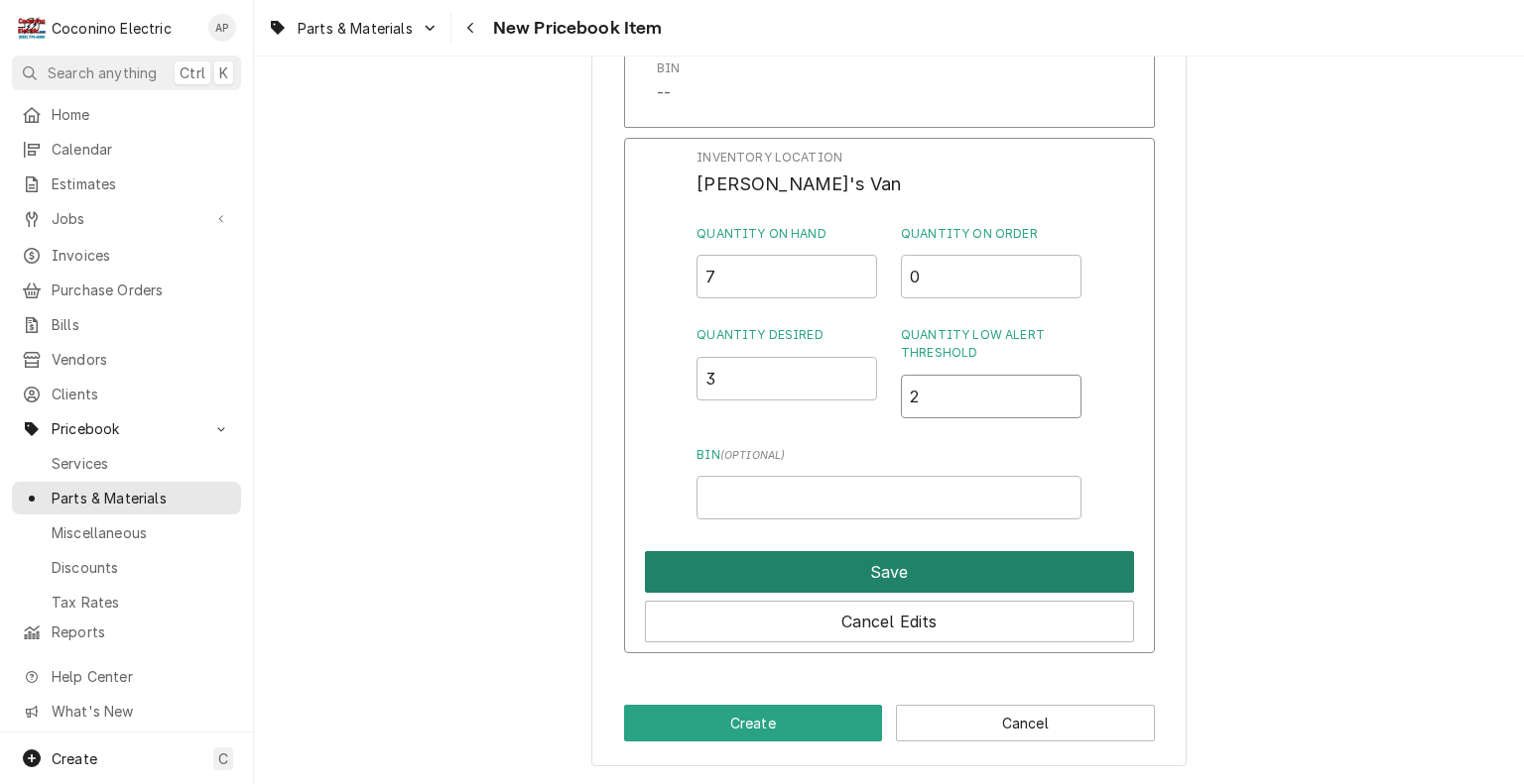
type input "2"
click at [1060, 560] on button "Save" at bounding box center [890, 572] width 489 height 42
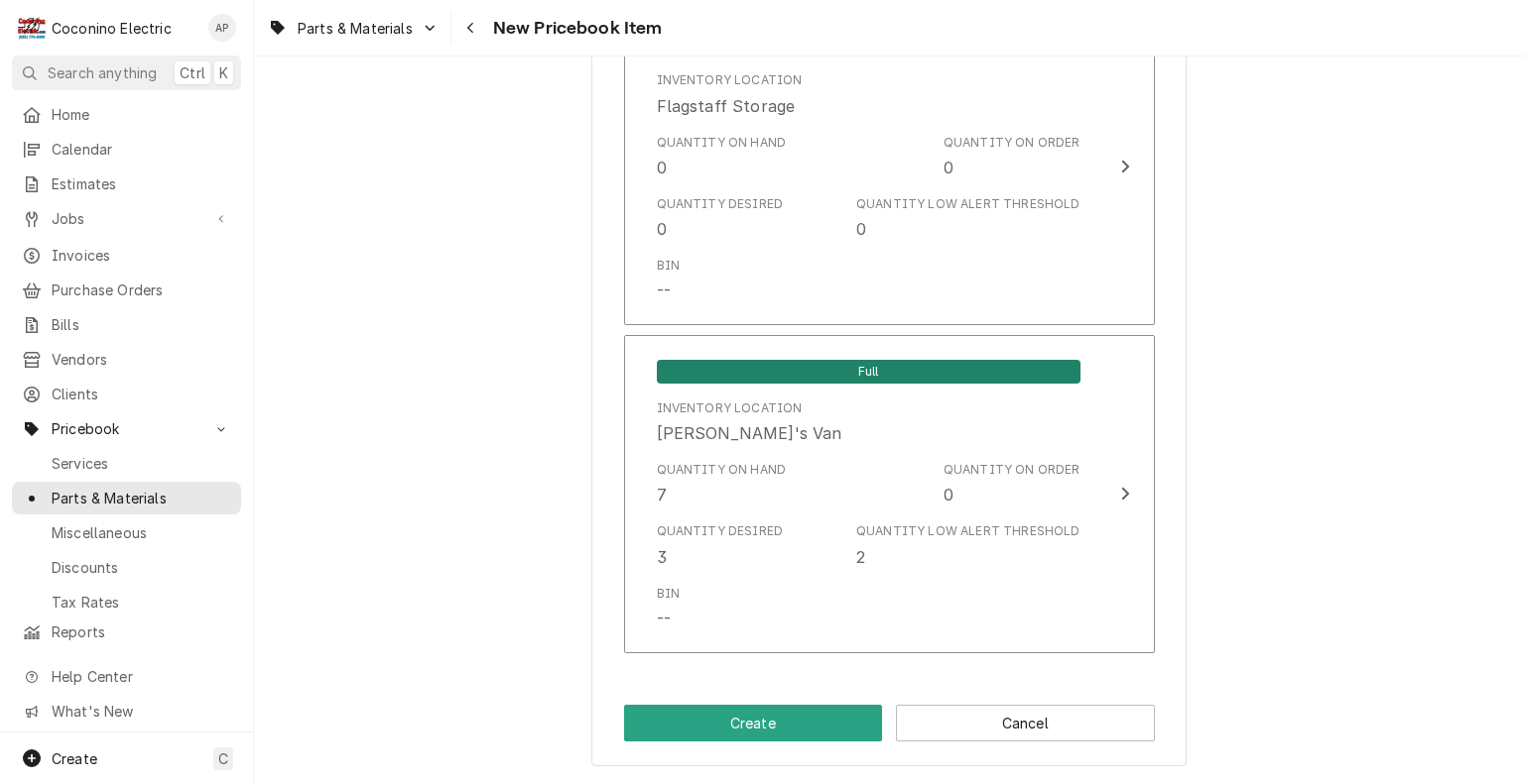
scroll to position [1429, 0]
click at [777, 727] on button "Create" at bounding box center [754, 722] width 258 height 37
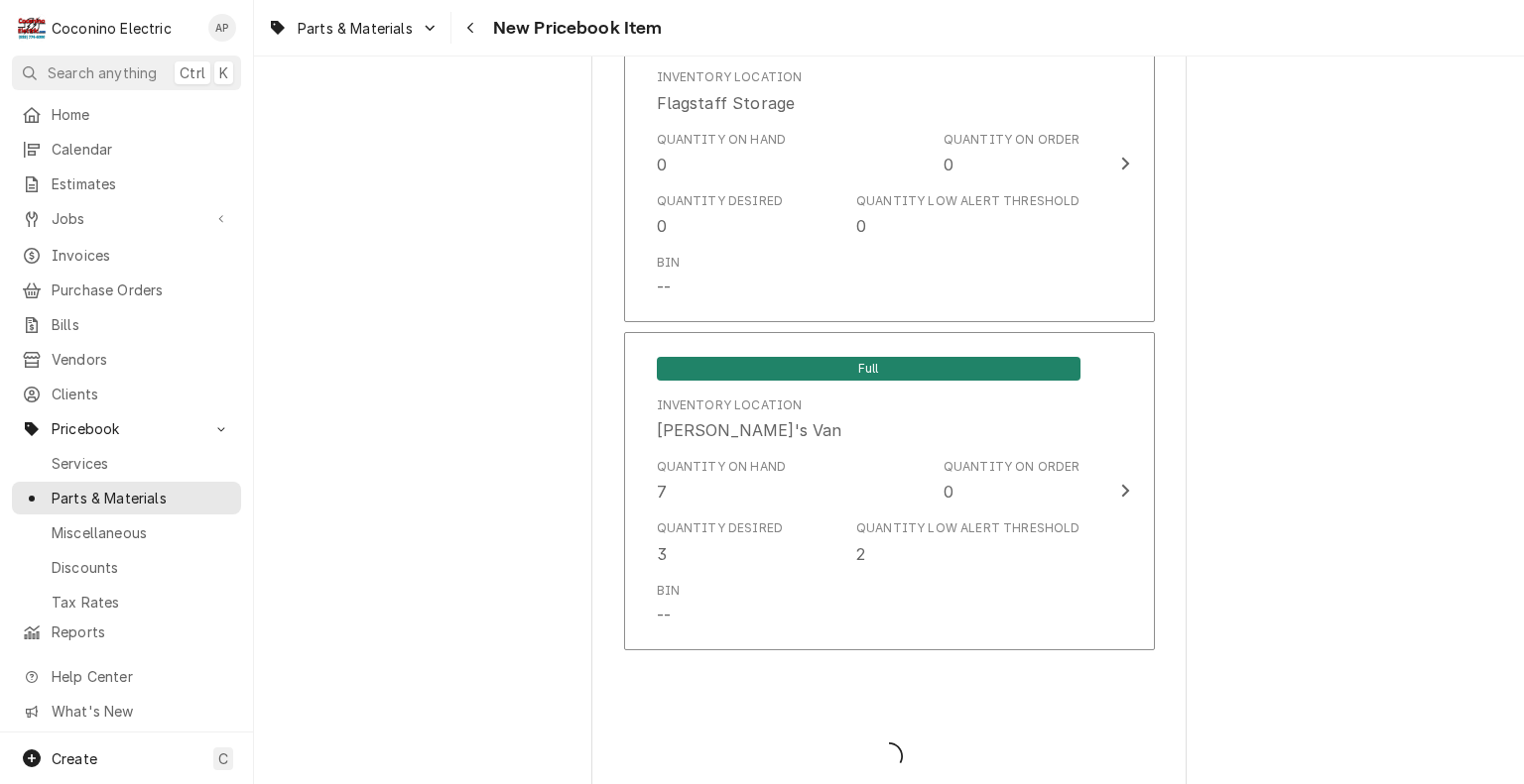
type textarea "x"
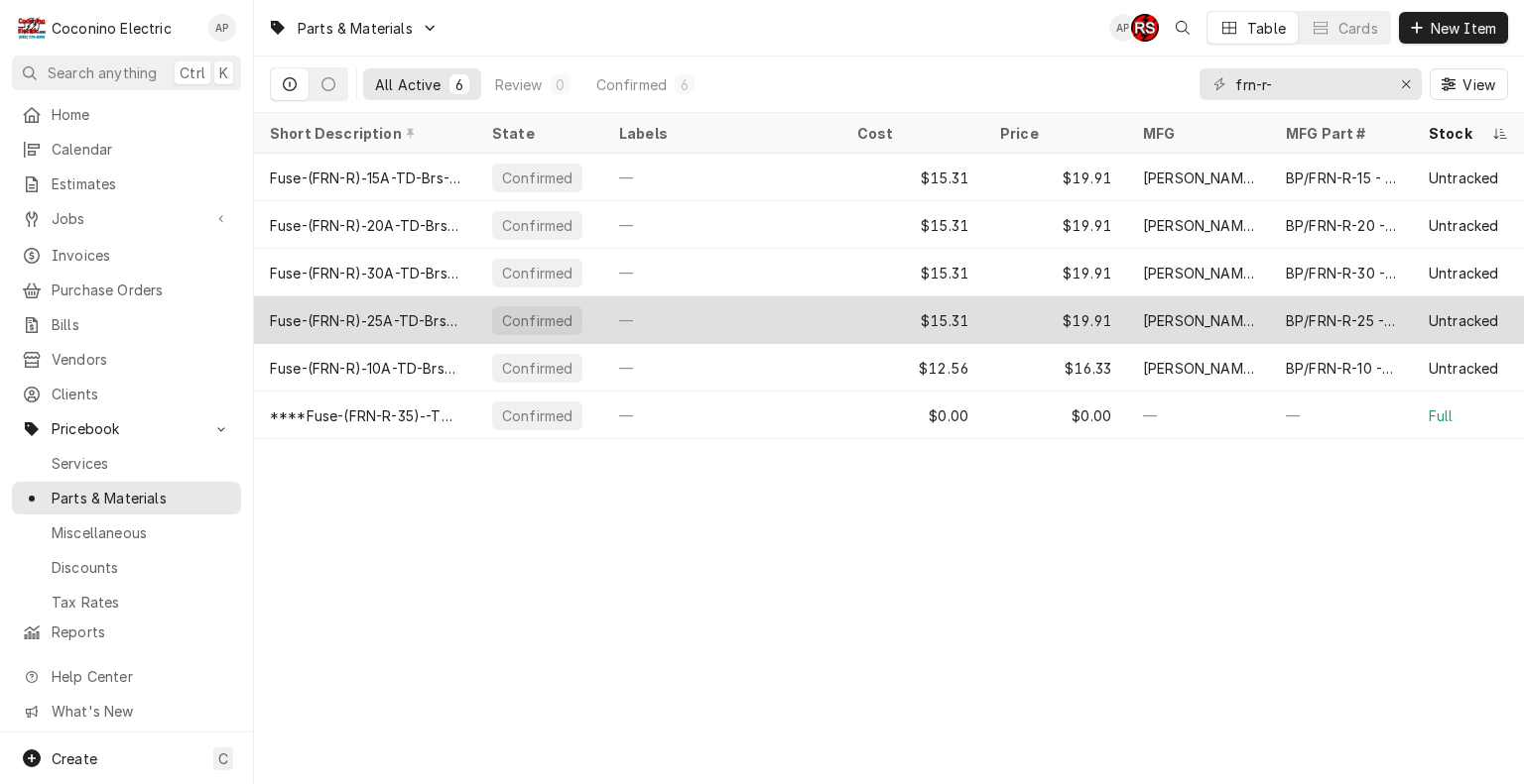
click at [692, 328] on div "—" at bounding box center [722, 320] width 238 height 48
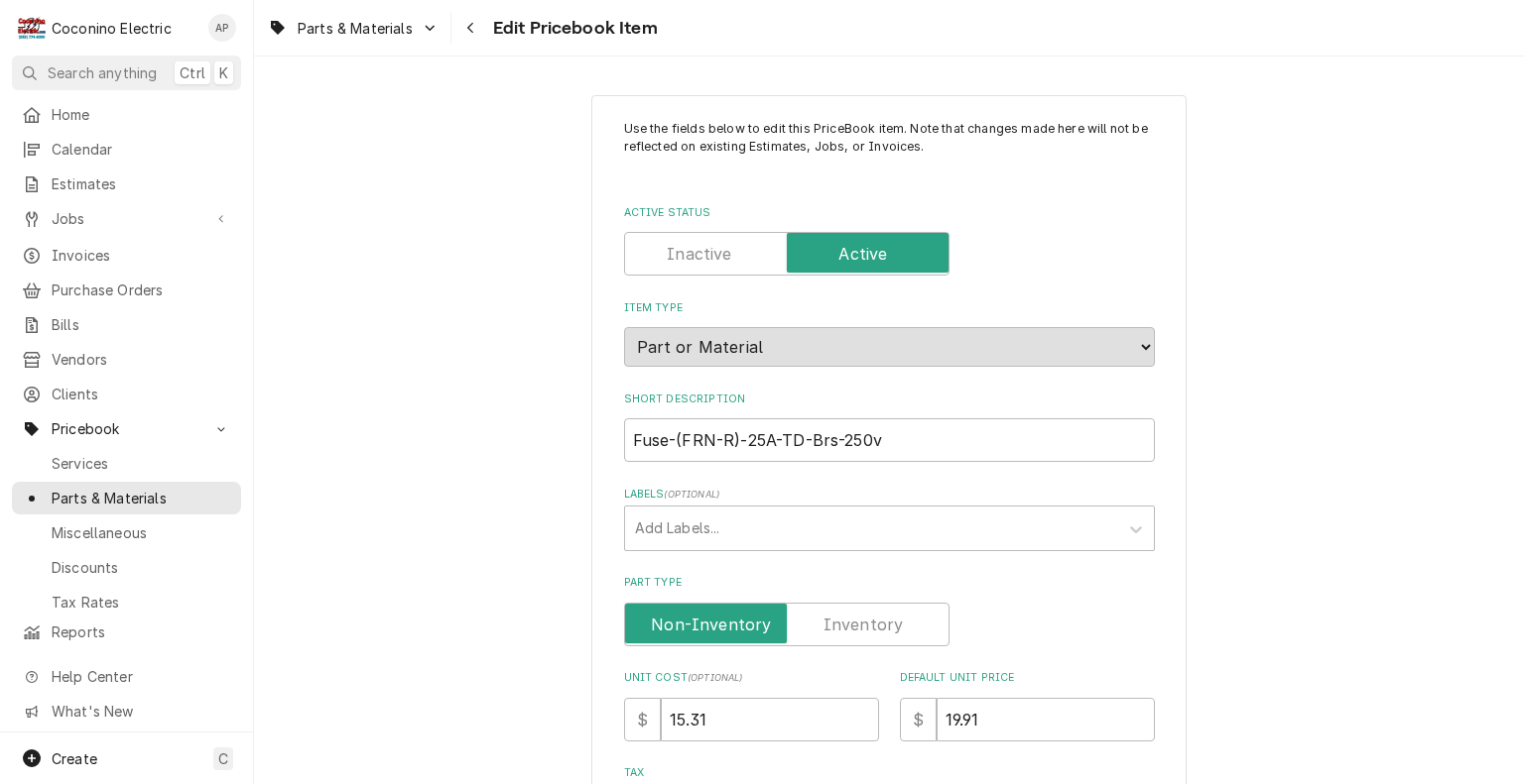
click at [857, 627] on label "Part Type" at bounding box center [786, 625] width 325 height 44
click at [857, 627] on input "Part Type" at bounding box center [786, 625] width 307 height 44
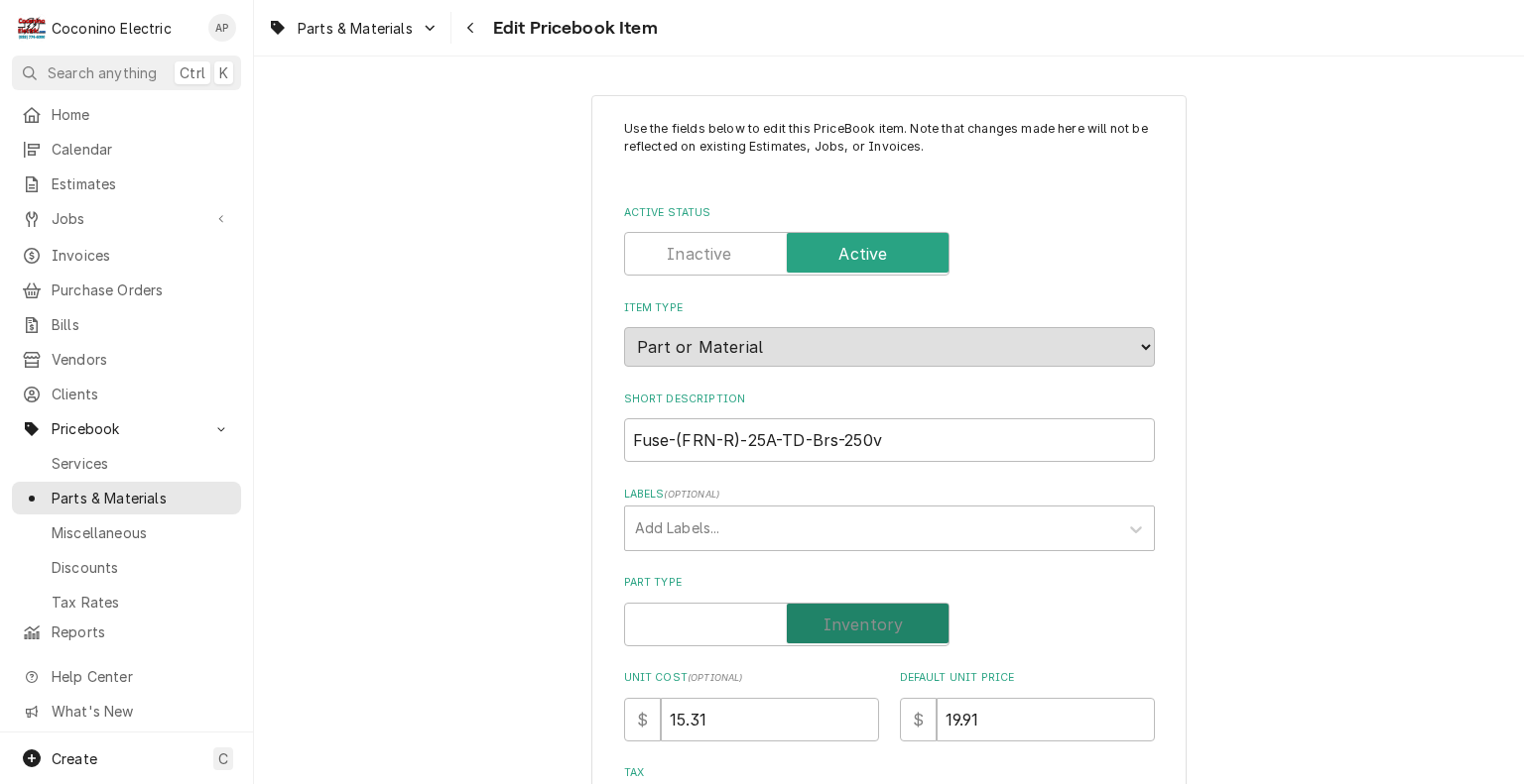
checkbox input "true"
type textarea "x"
click at [857, 627] on label "Part Type" at bounding box center [786, 625] width 325 height 44
click at [857, 627] on input "Part Type" at bounding box center [786, 625] width 307 height 44
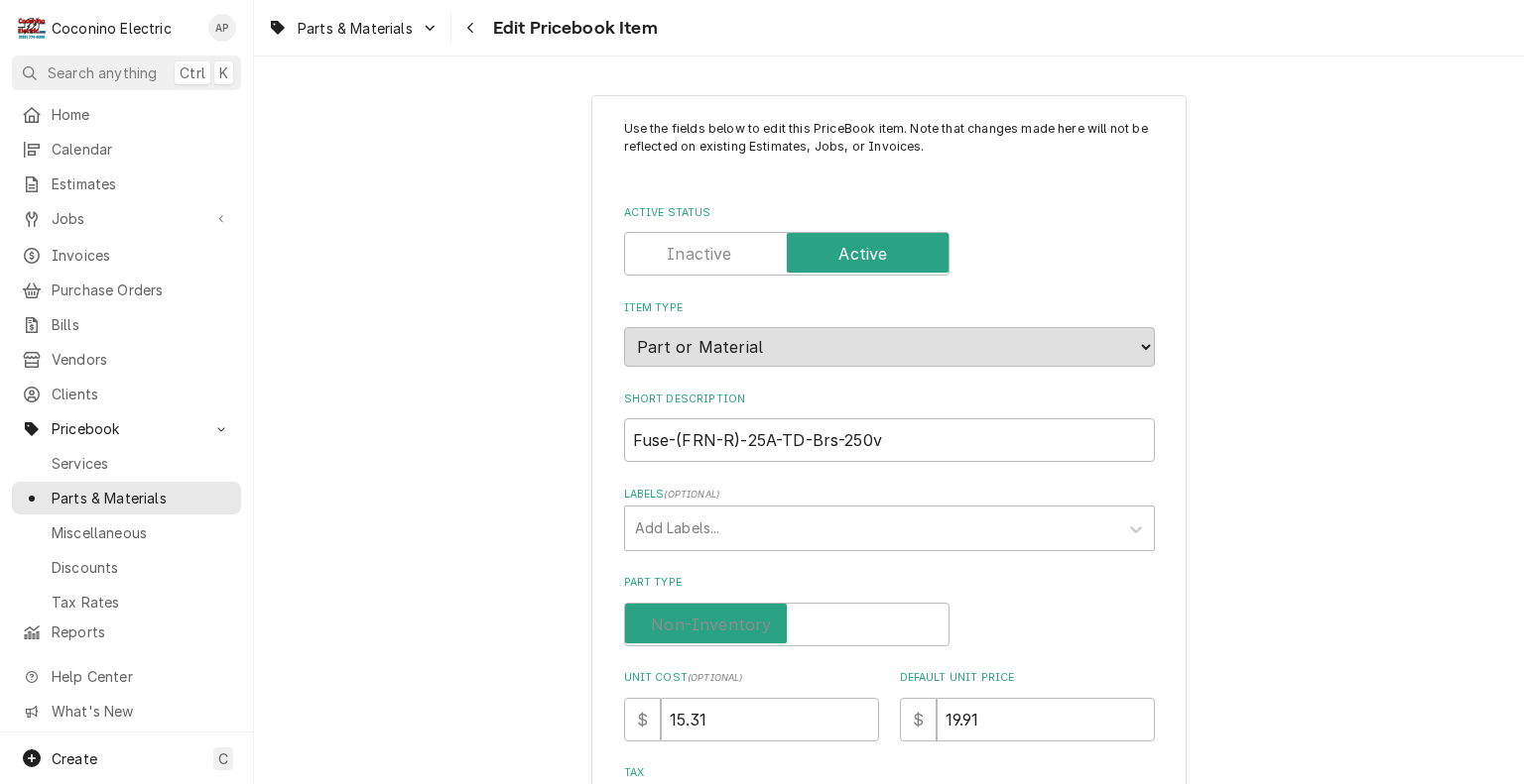
checkbox input "false"
type textarea "x"
click at [868, 620] on label "Part Type" at bounding box center [786, 625] width 325 height 44
click at [868, 620] on input "Part Type" at bounding box center [786, 625] width 307 height 44
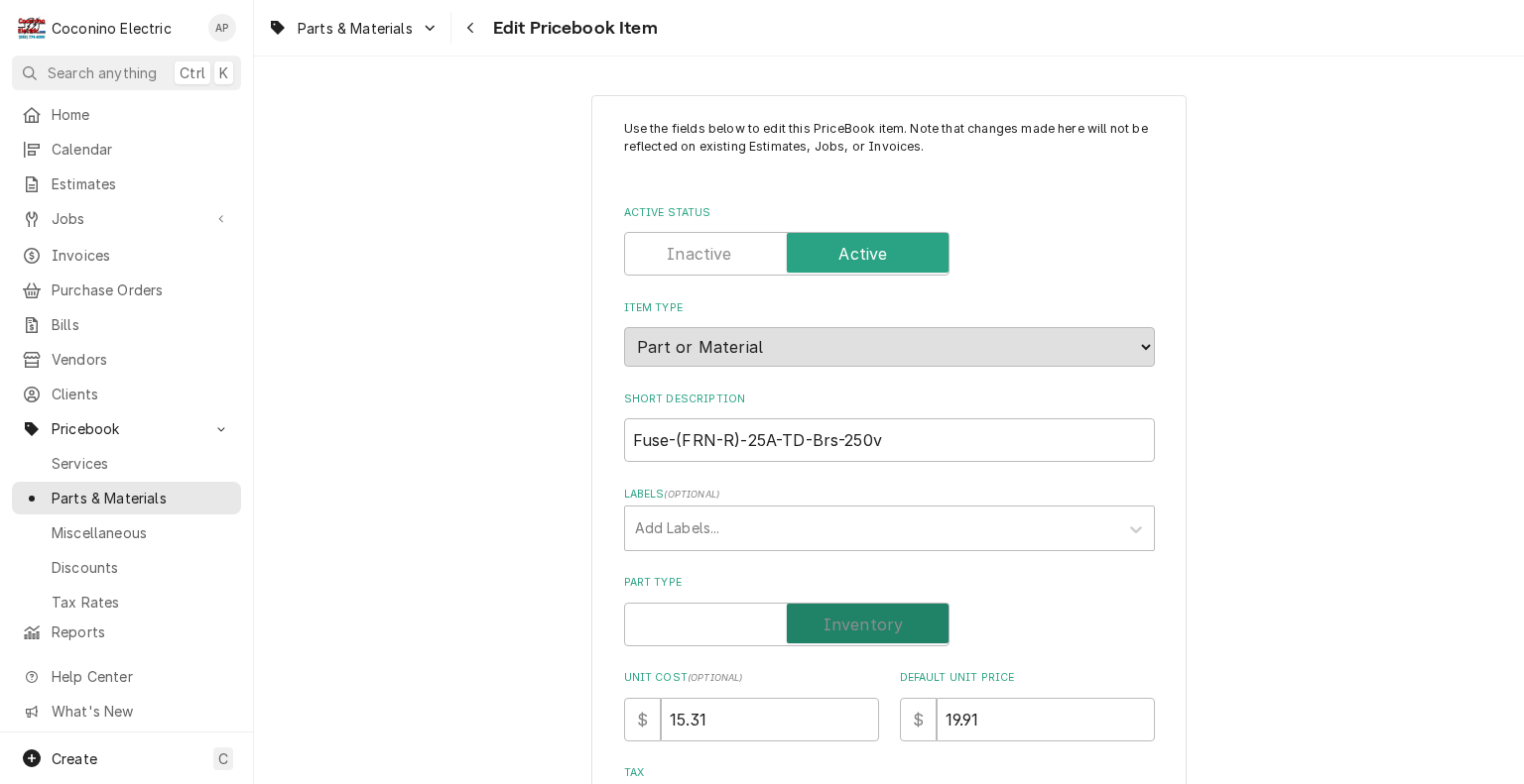
checkbox input "true"
type textarea "x"
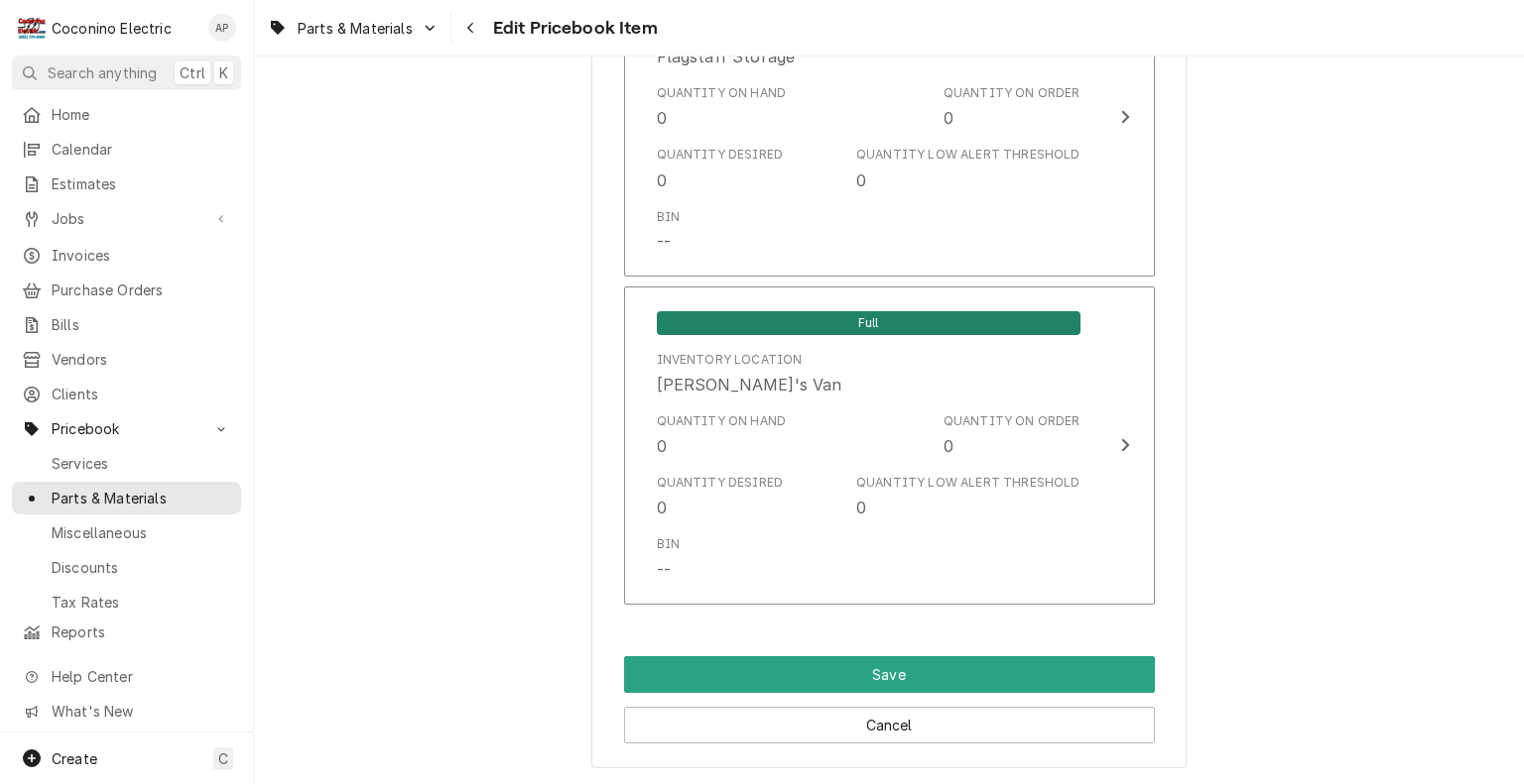
scroll to position [1709, 0]
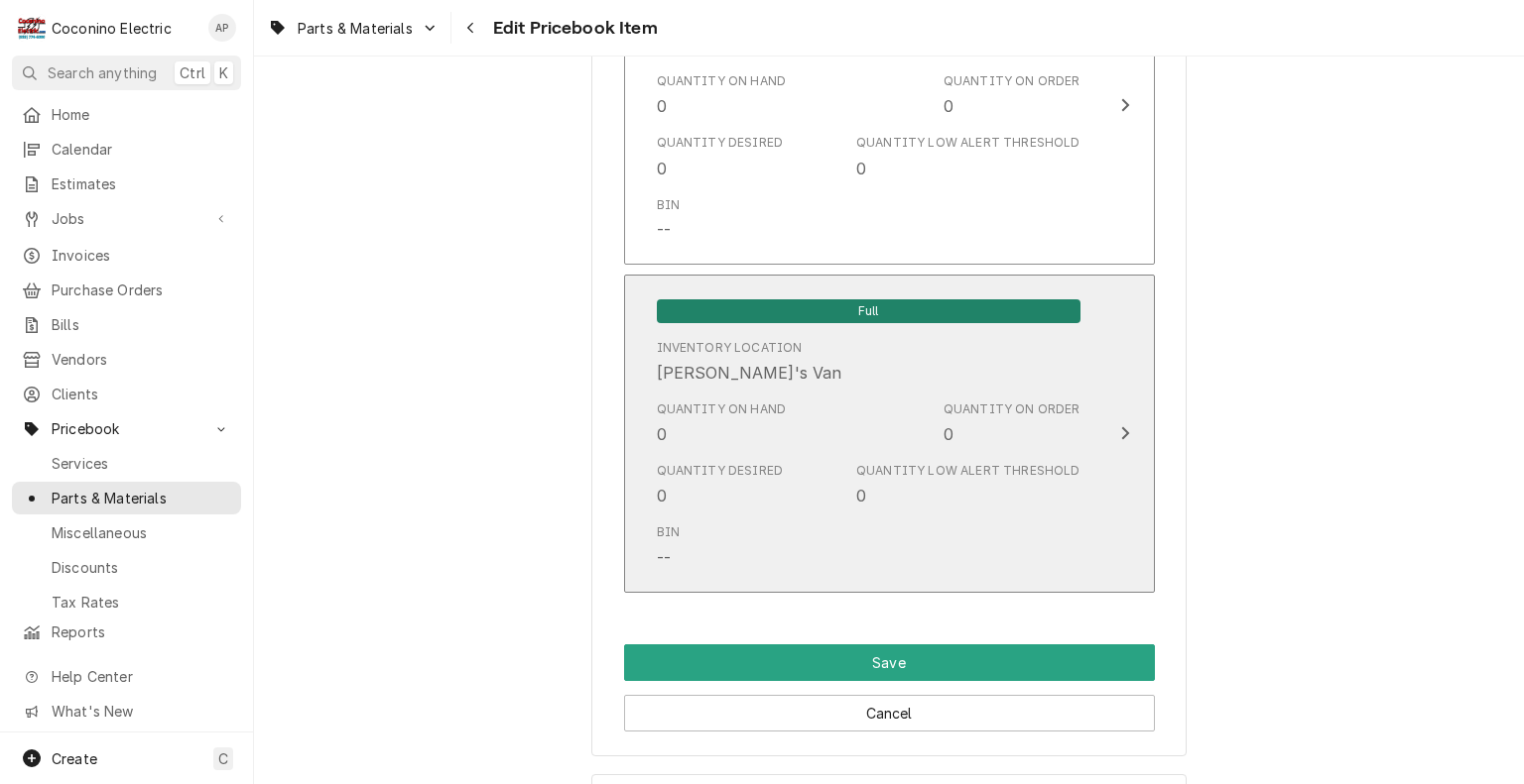
click at [1012, 526] on div "Bin --" at bounding box center [869, 547] width 423 height 62
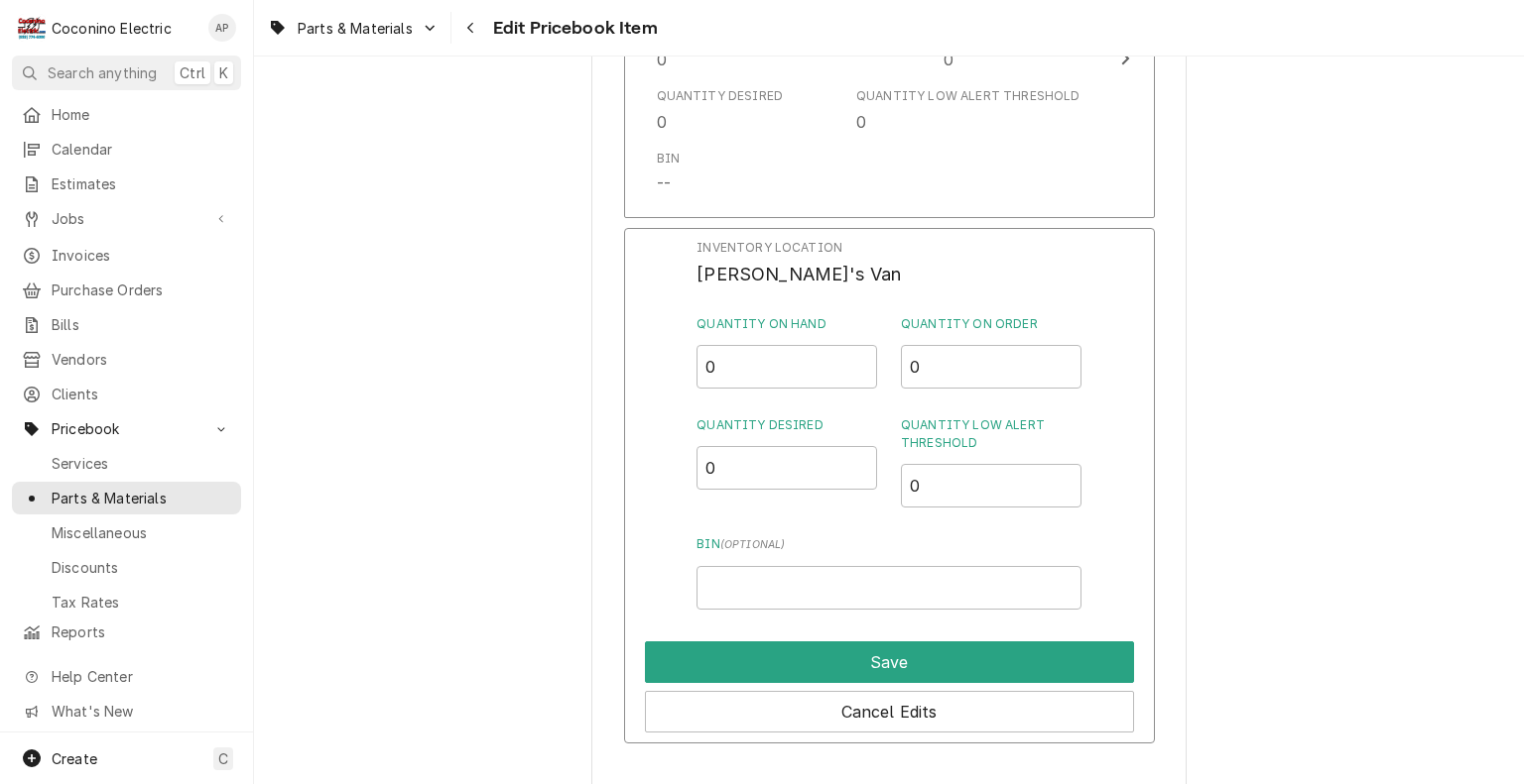
scroll to position [1737, 0]
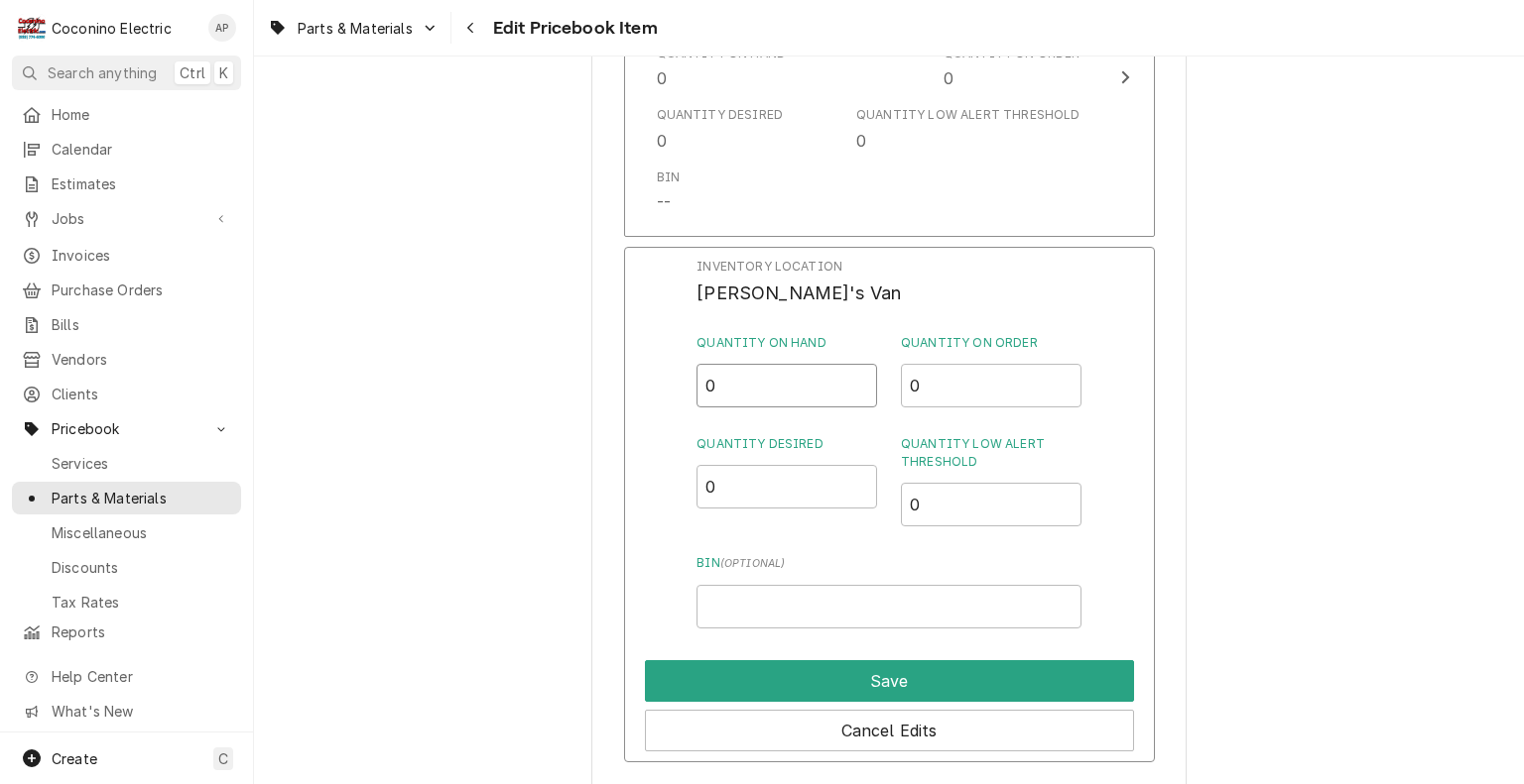
click at [743, 375] on input "0" at bounding box center [786, 386] width 181 height 44
type input "2"
click at [715, 483] on input "0" at bounding box center [786, 487] width 181 height 44
type input "2"
click at [933, 512] on input "0" at bounding box center [991, 505] width 181 height 44
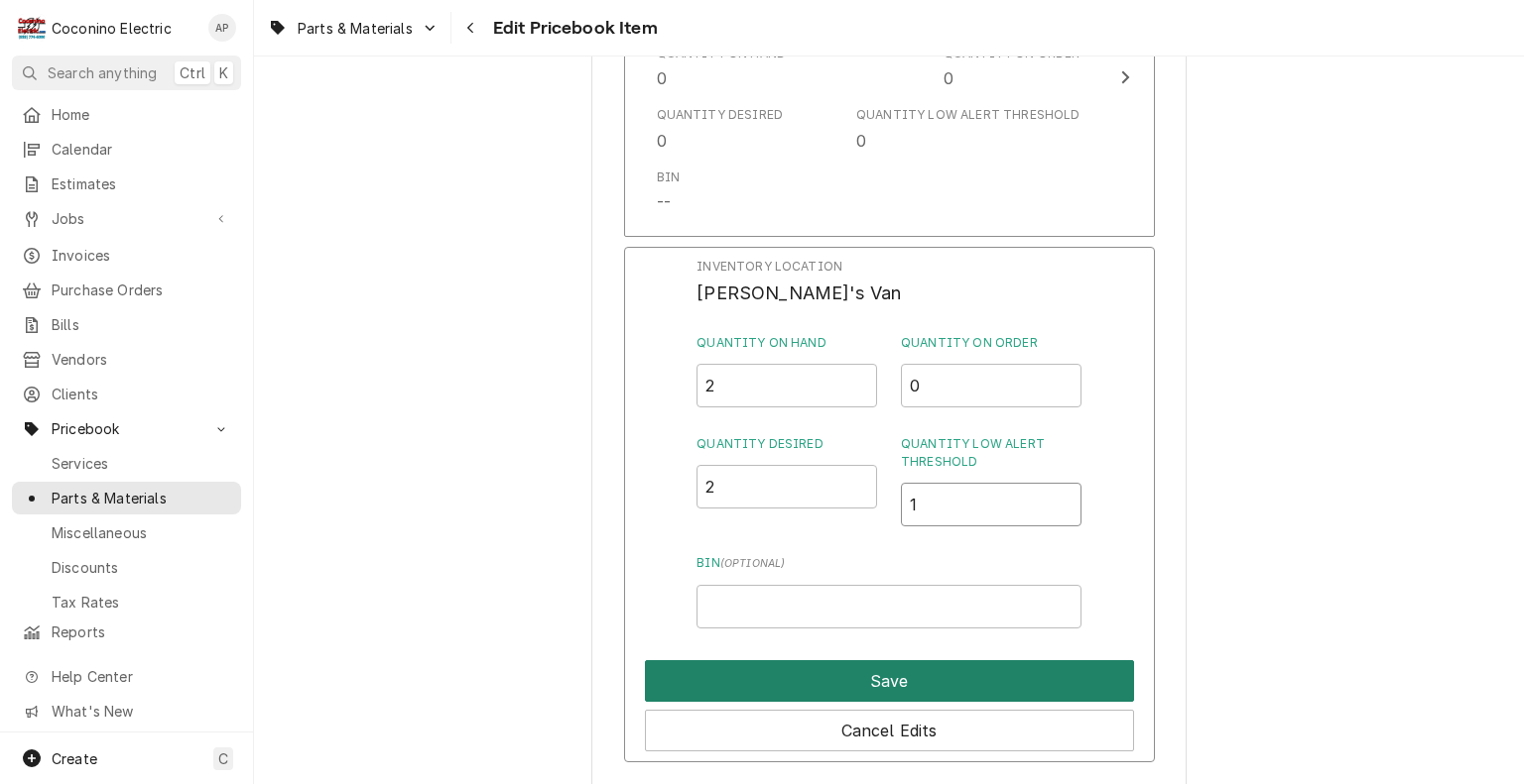
type input "1"
click at [895, 672] on button "Save" at bounding box center [890, 682] width 489 height 42
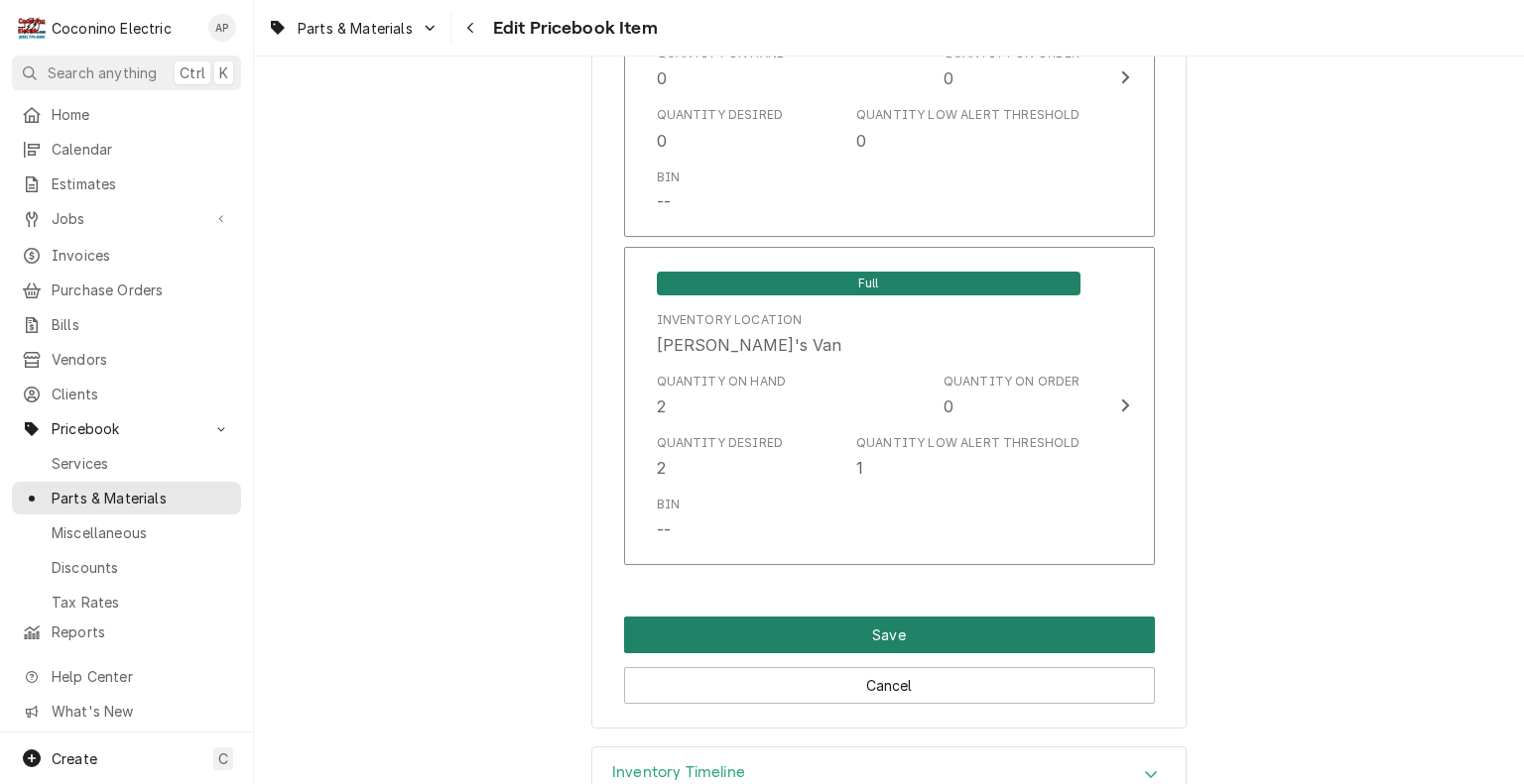
click at [917, 638] on button "Save" at bounding box center [890, 635] width 531 height 37
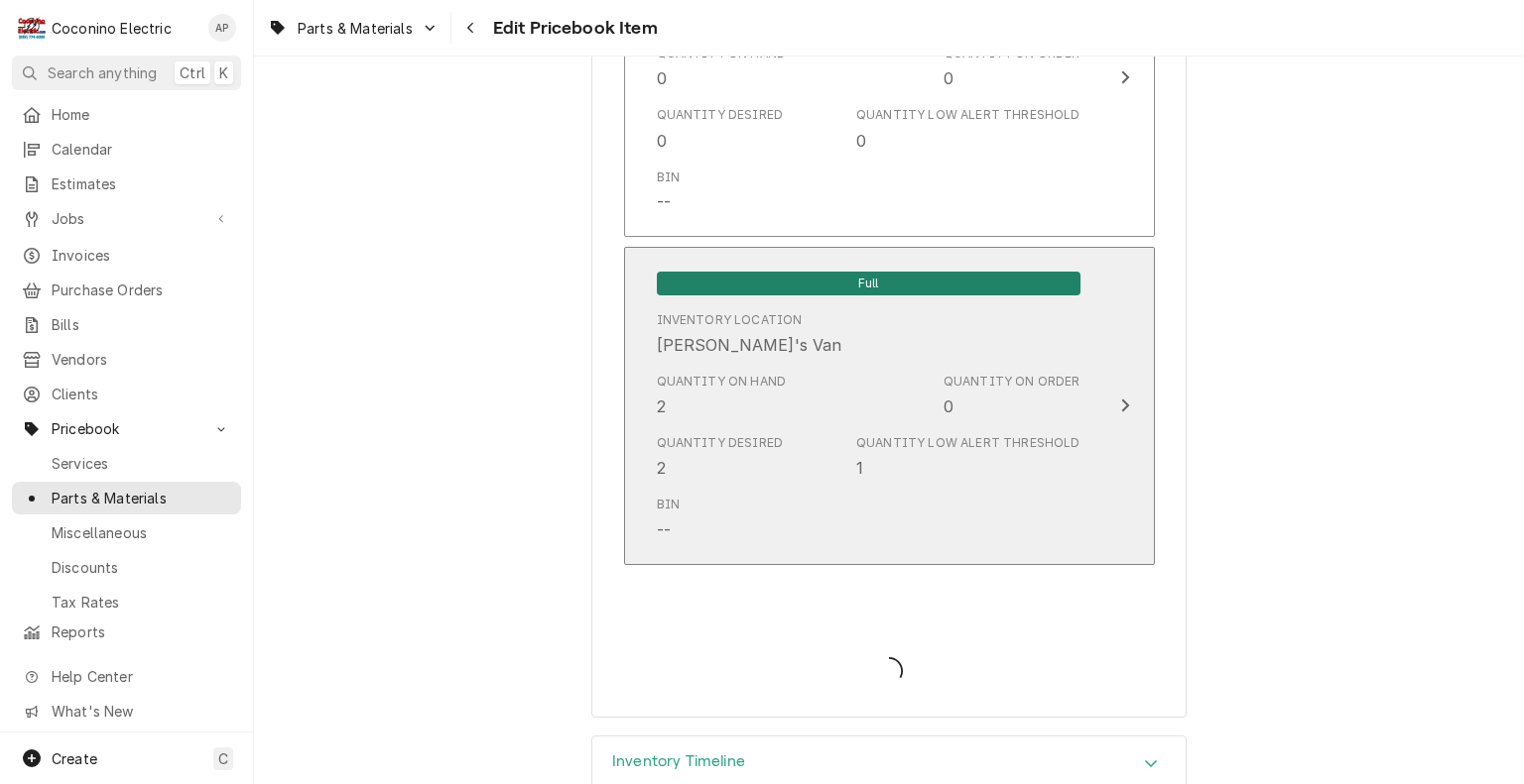
type textarea "x"
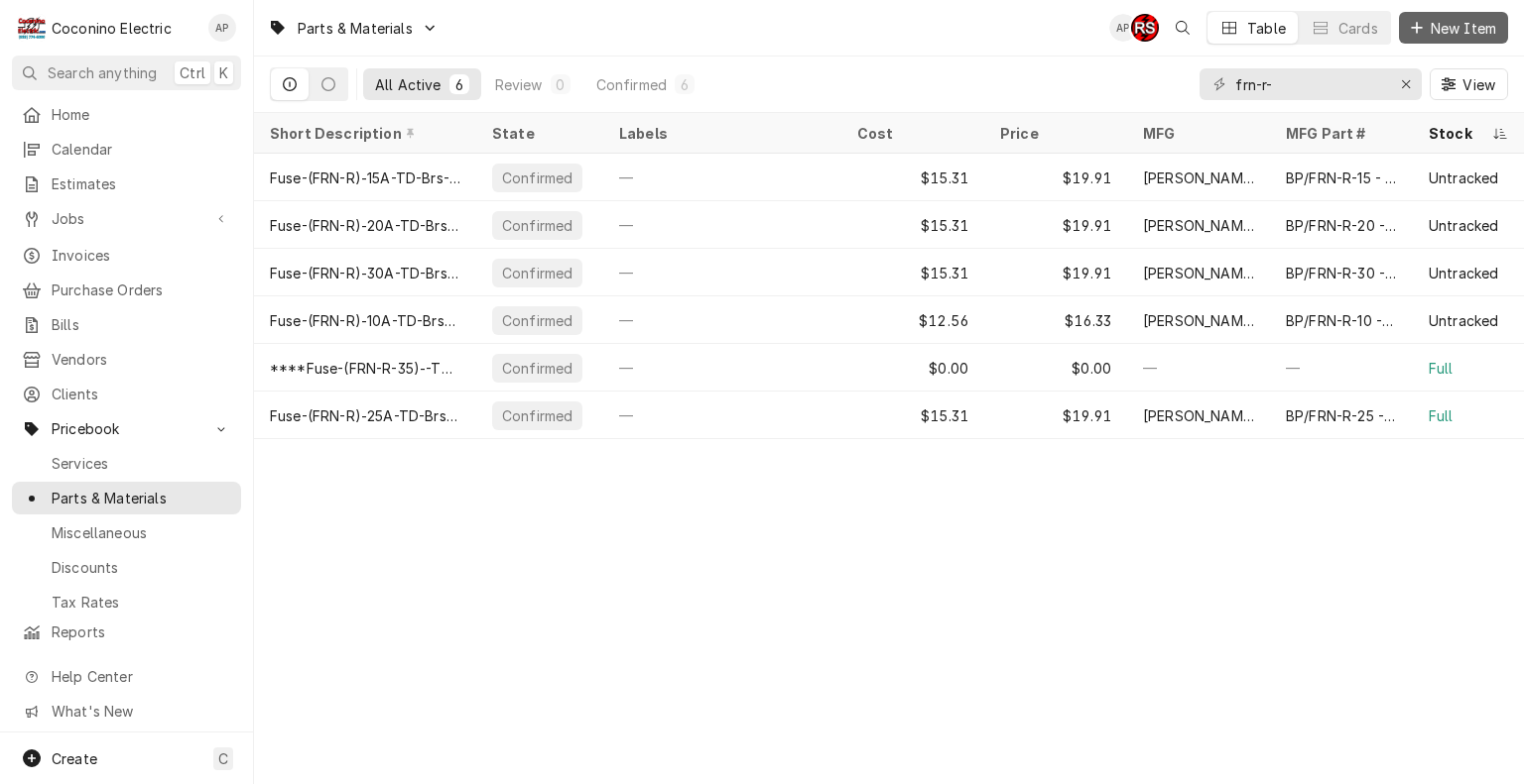
click at [1497, 17] on button "New Item" at bounding box center [1453, 28] width 109 height 32
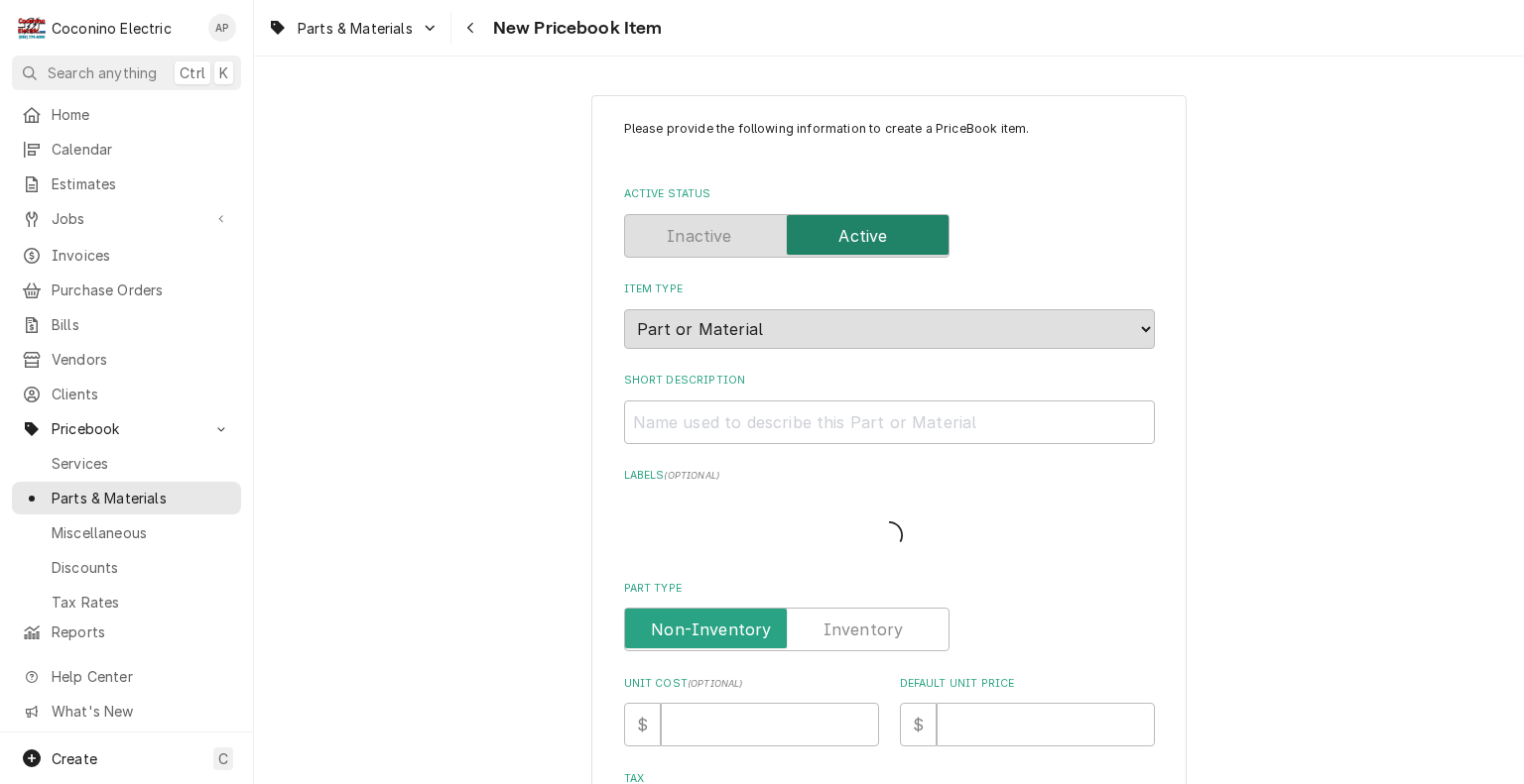
type textarea "x"
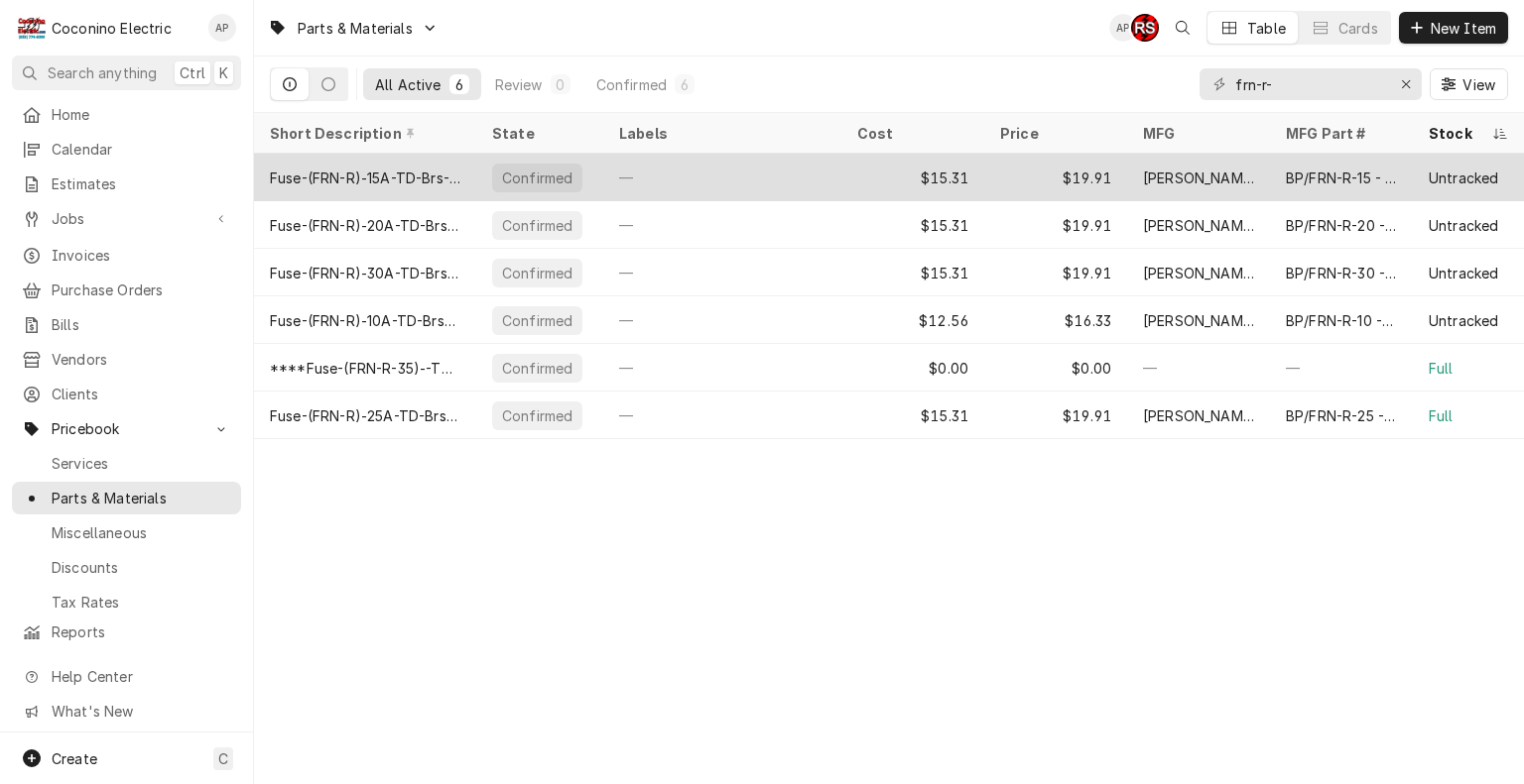
click at [419, 183] on div "Fuse-(FRN-R)‑15A-TD-Brs-250v" at bounding box center [365, 178] width 191 height 21
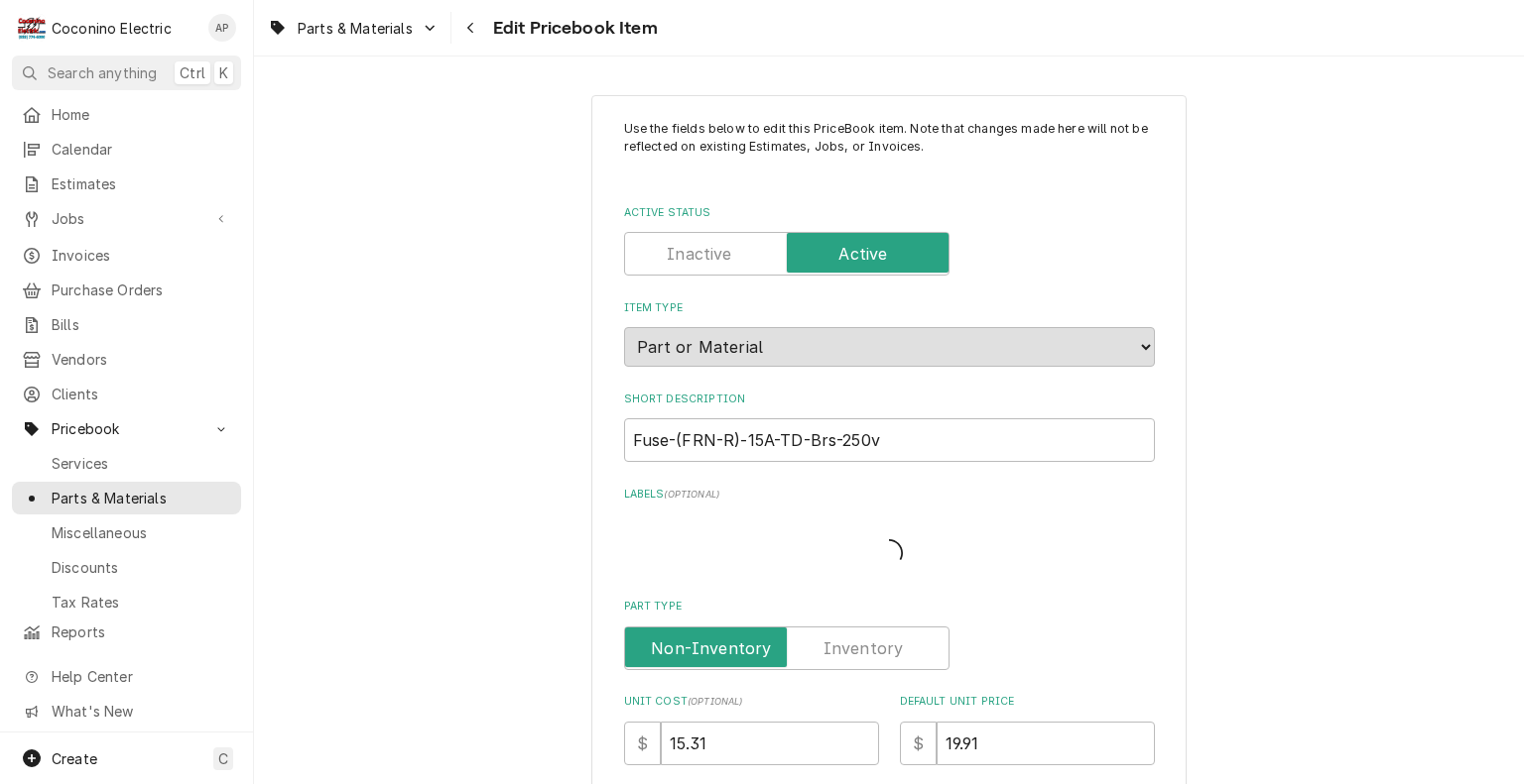
type textarea "x"
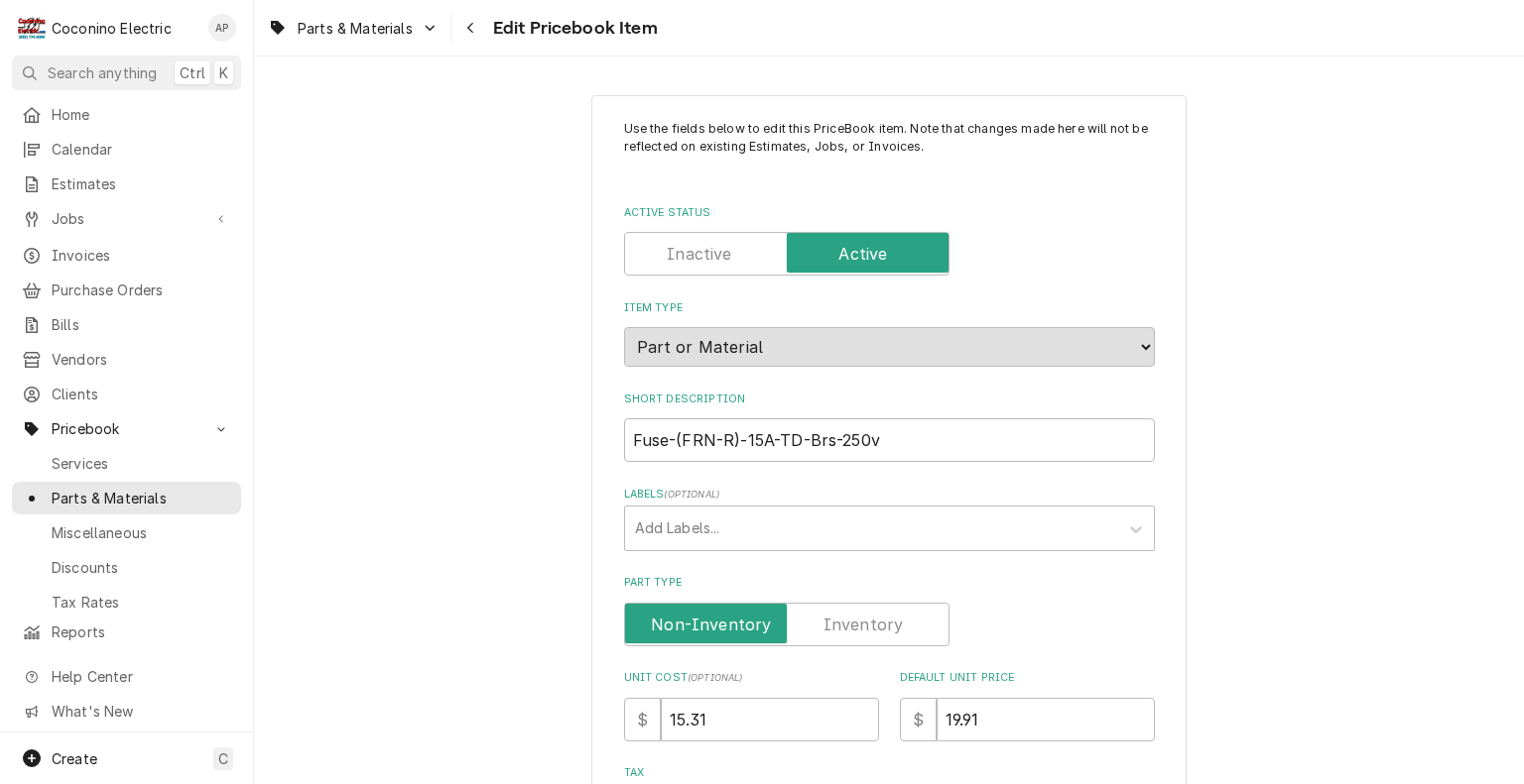
click at [881, 625] on label "Part Type" at bounding box center [786, 625] width 325 height 44
click at [881, 625] on input "Part Type" at bounding box center [786, 625] width 307 height 44
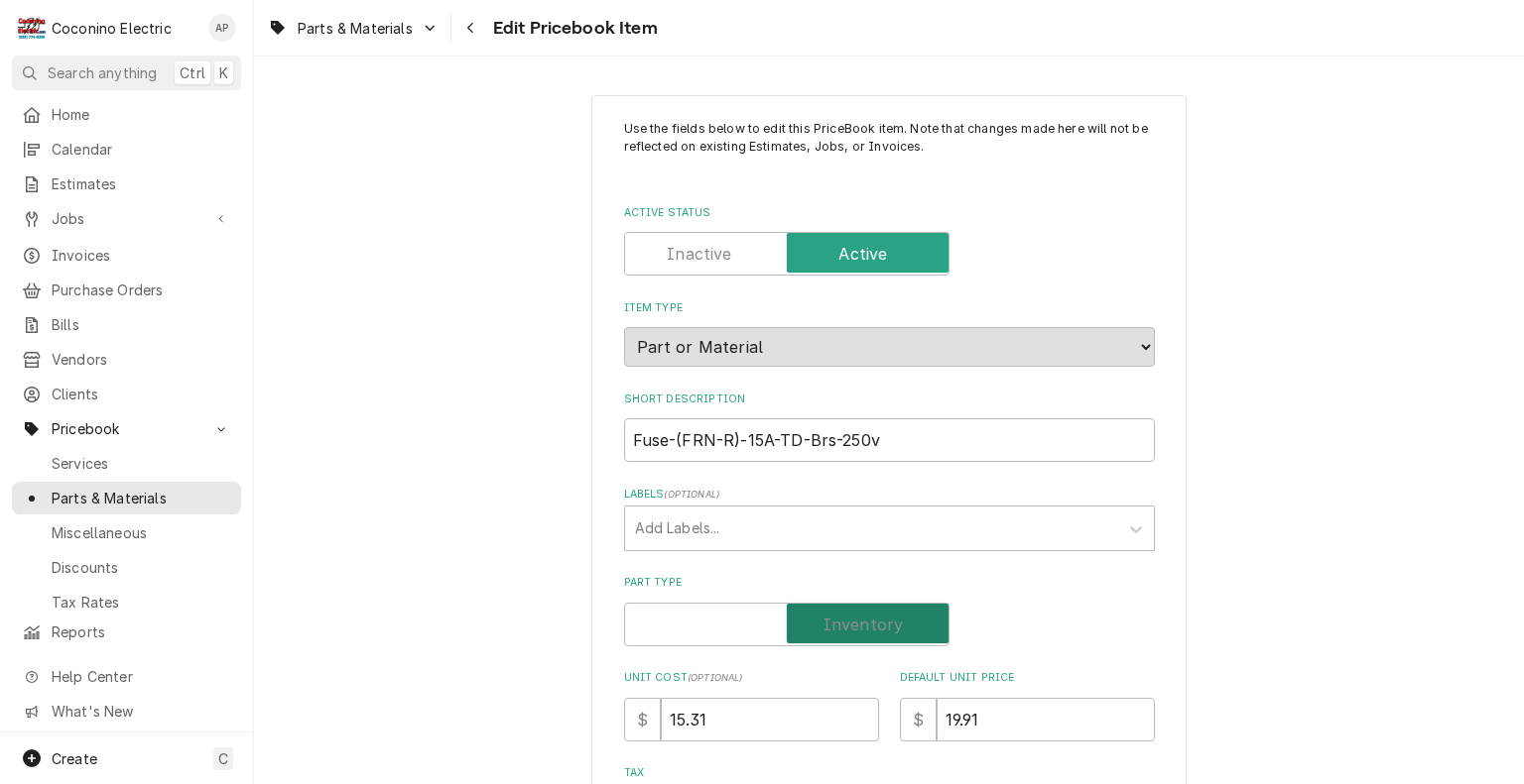
checkbox input "true"
type textarea "x"
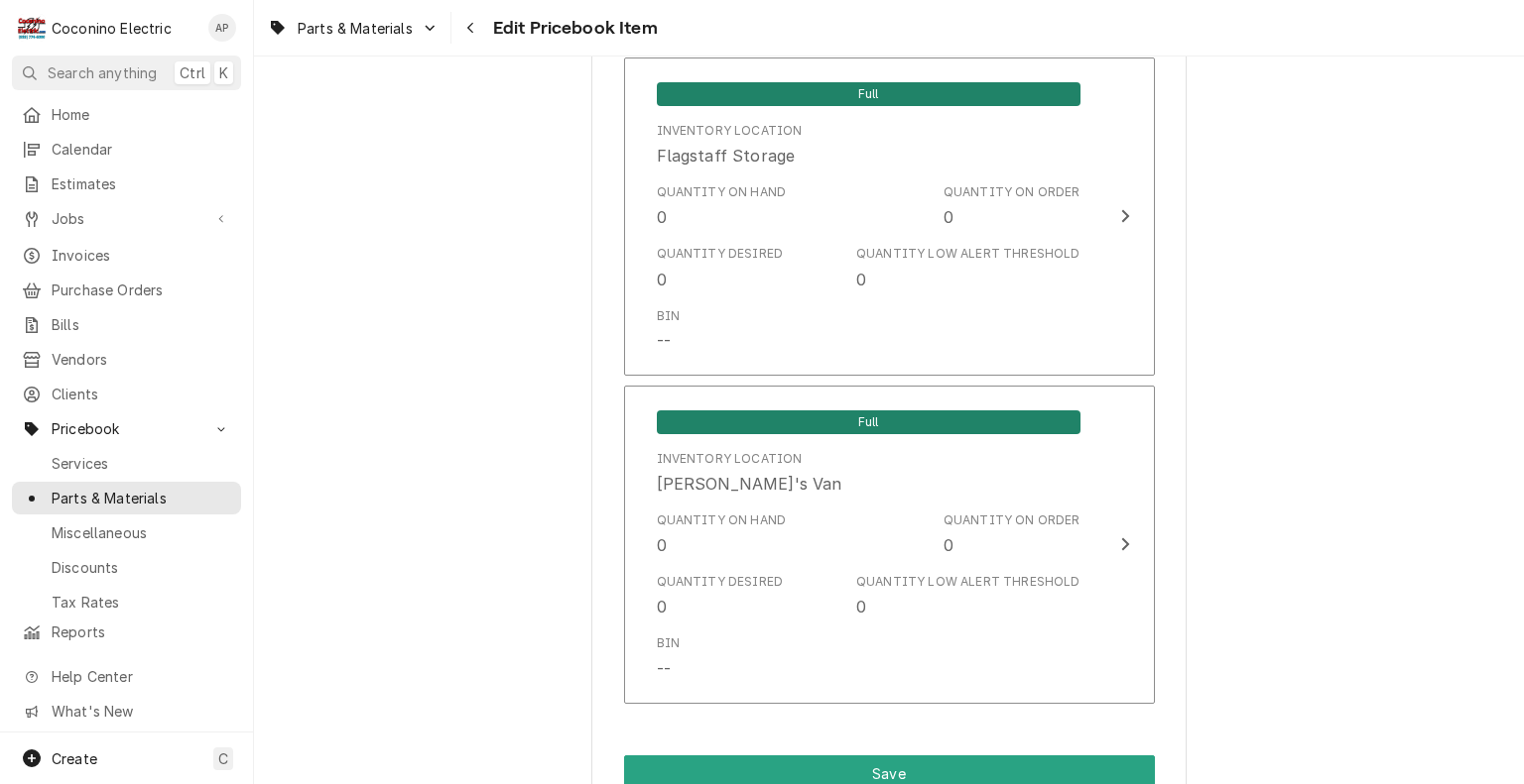
scroll to position [1600, 0]
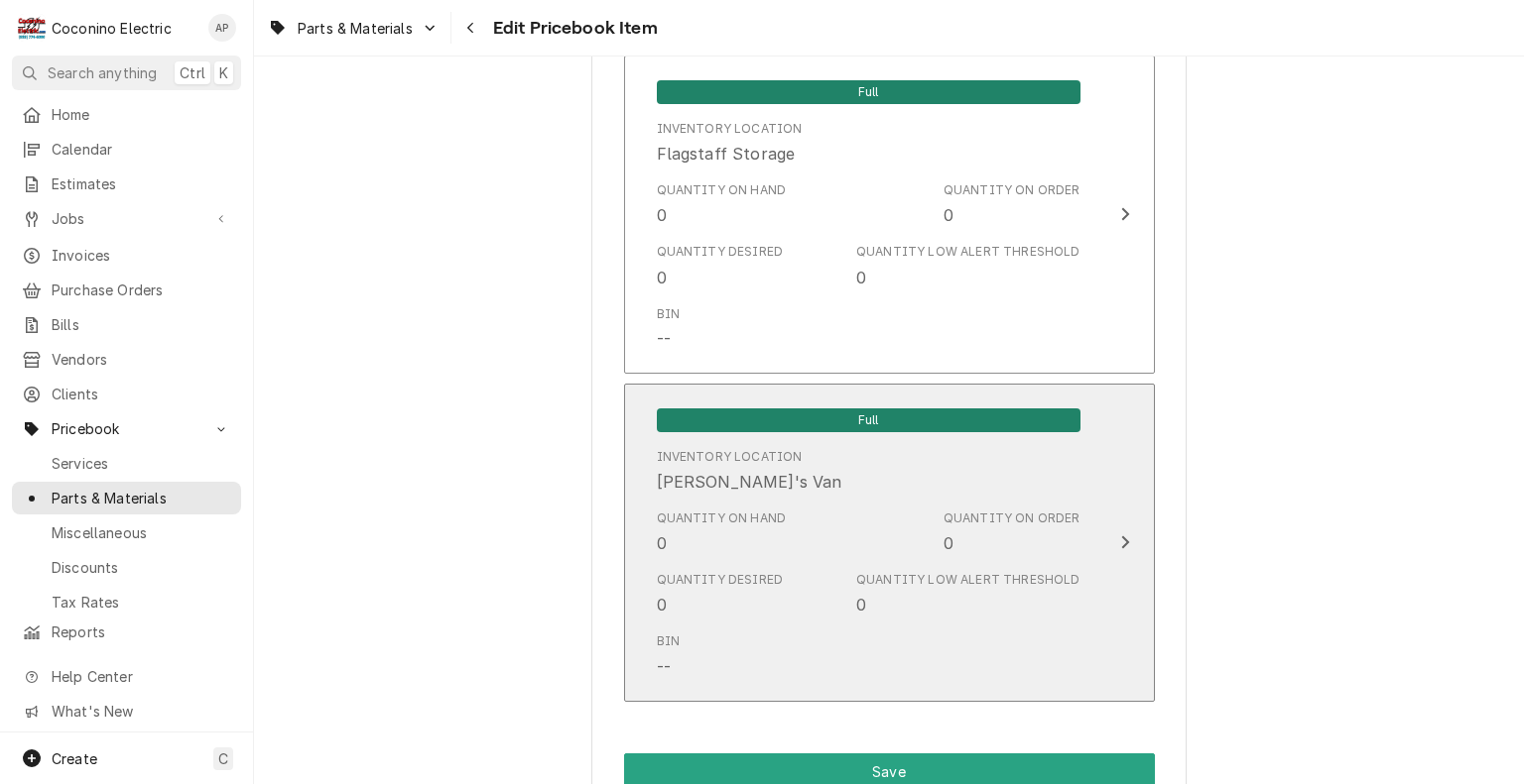
click at [945, 472] on div "Inventory Location [PERSON_NAME]'s Van" at bounding box center [869, 471] width 423 height 62
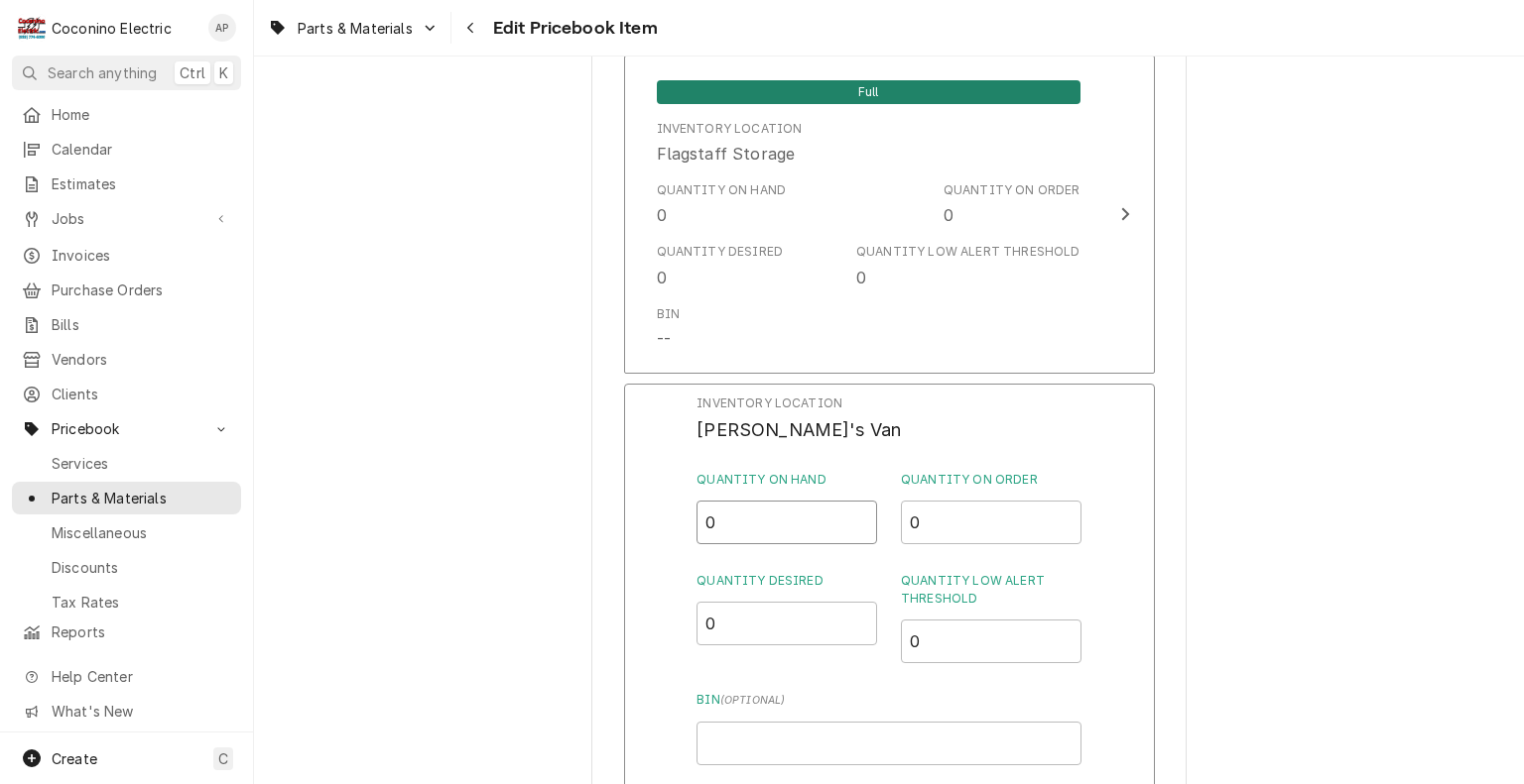
click at [772, 519] on input "0" at bounding box center [786, 523] width 181 height 44
type input "1"
click at [748, 622] on input "0" at bounding box center [786, 624] width 181 height 44
type input "2"
click at [962, 643] on input "0" at bounding box center [991, 642] width 181 height 44
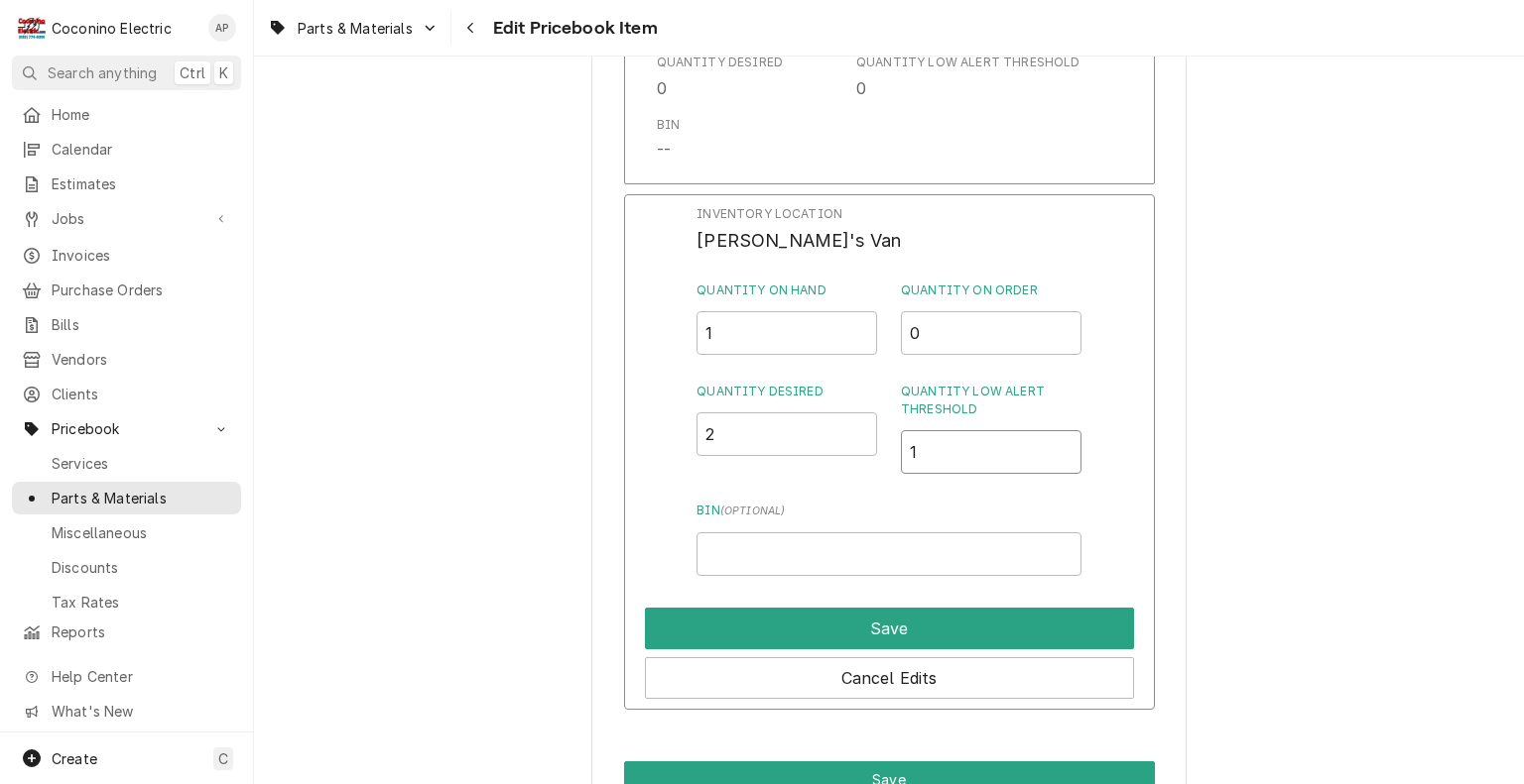
scroll to position [2091, 0]
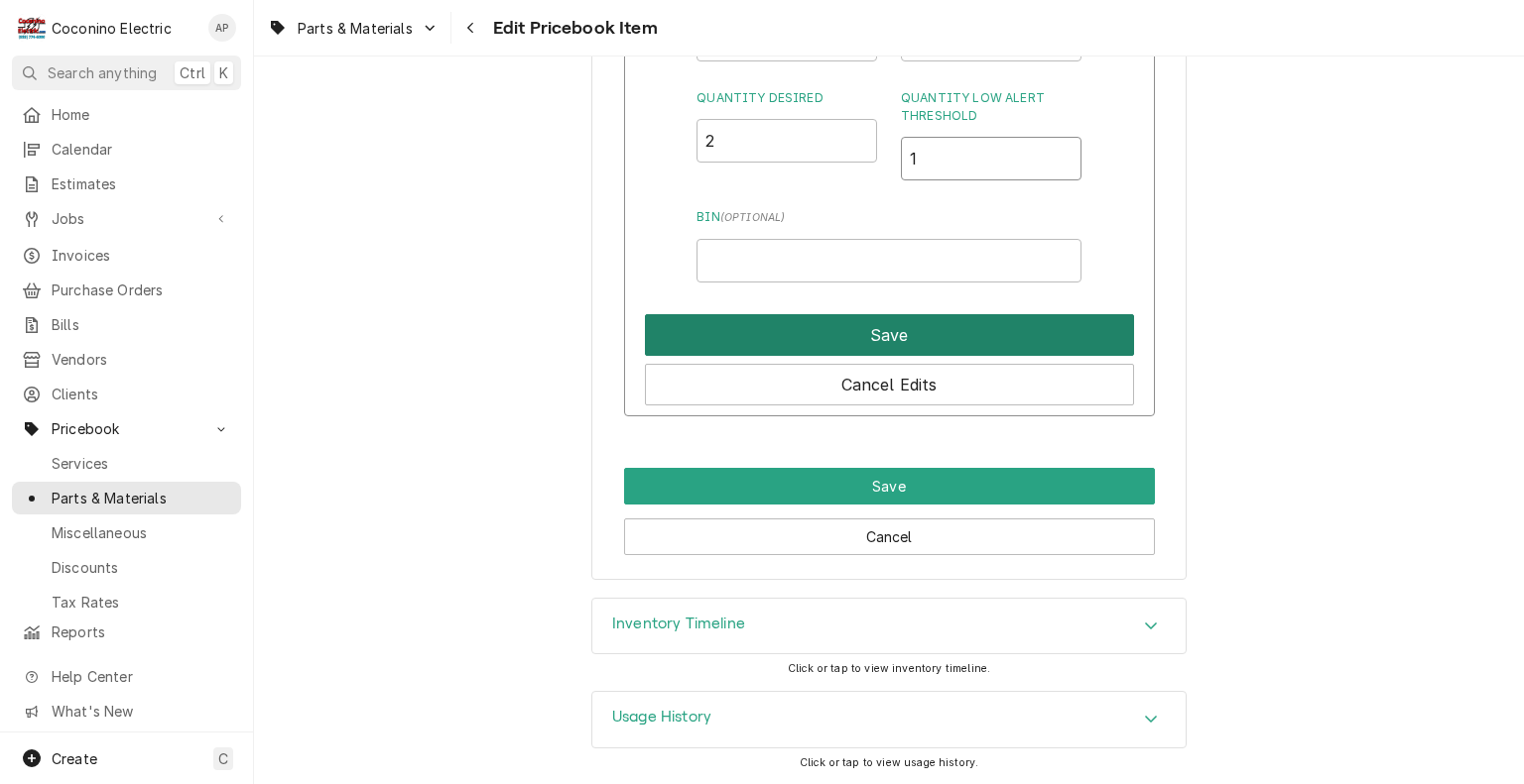
type input "1"
click at [1030, 326] on button "Save" at bounding box center [890, 335] width 489 height 42
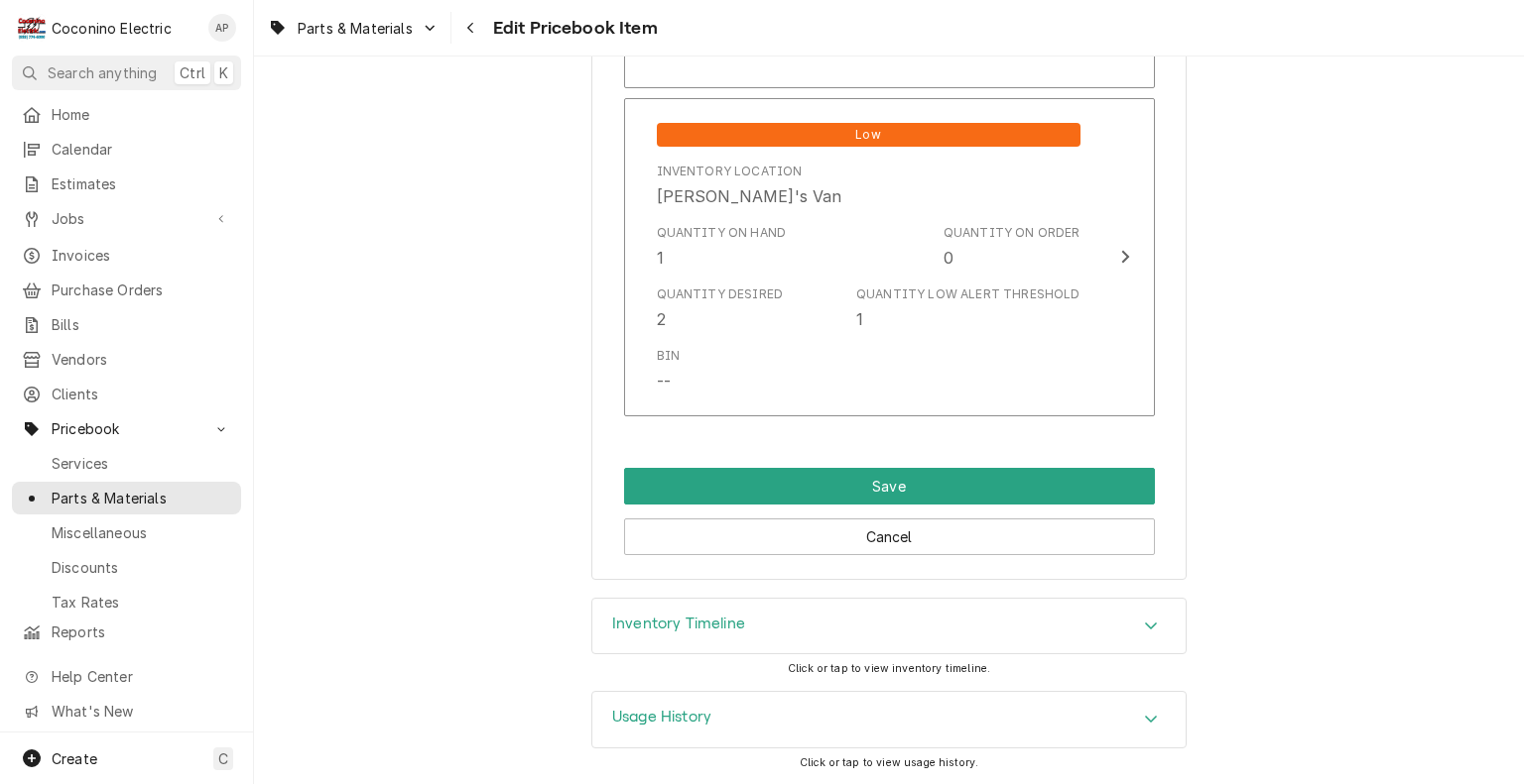
scroll to position [1891, 0]
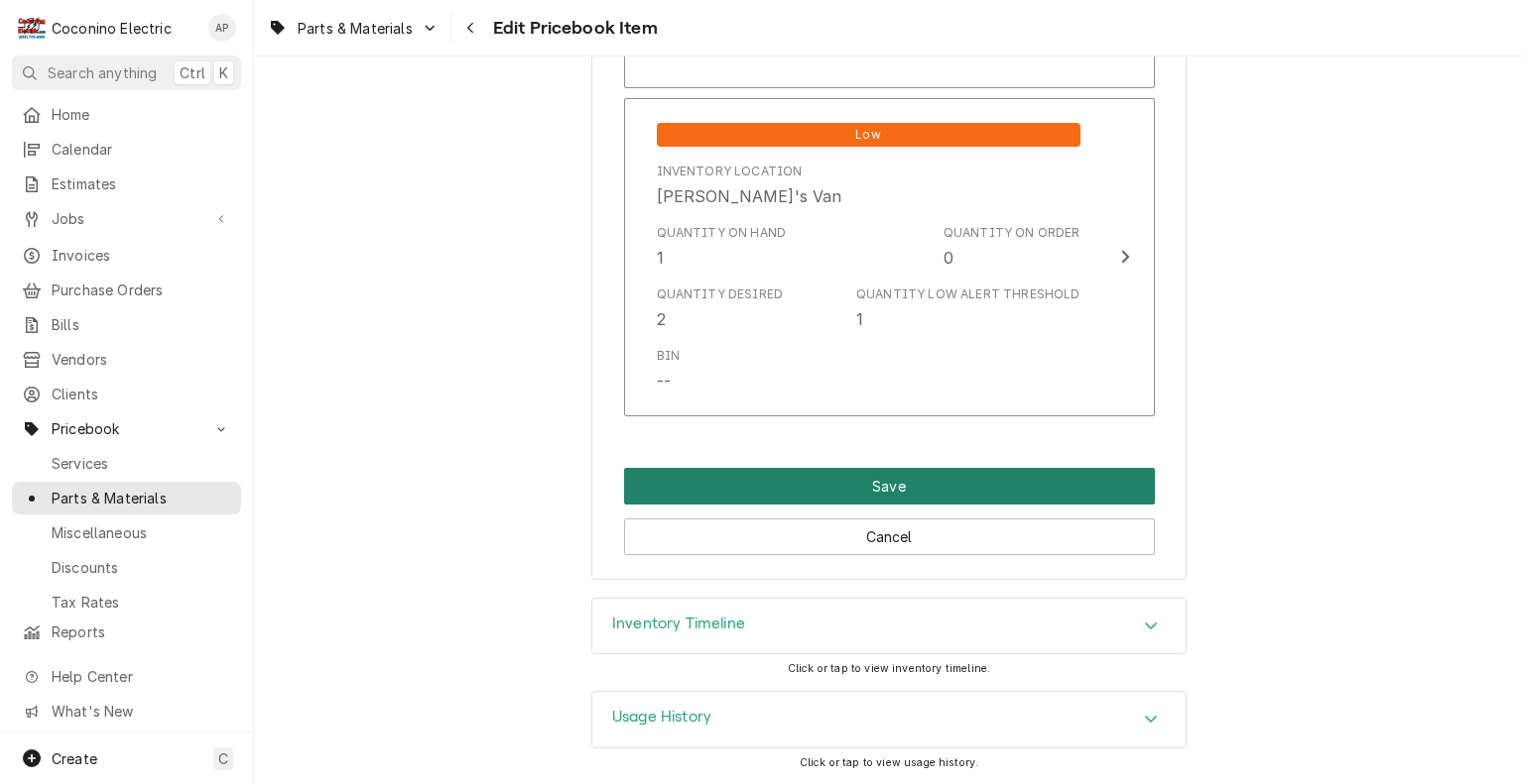
click at [970, 471] on button "Save" at bounding box center [890, 486] width 531 height 37
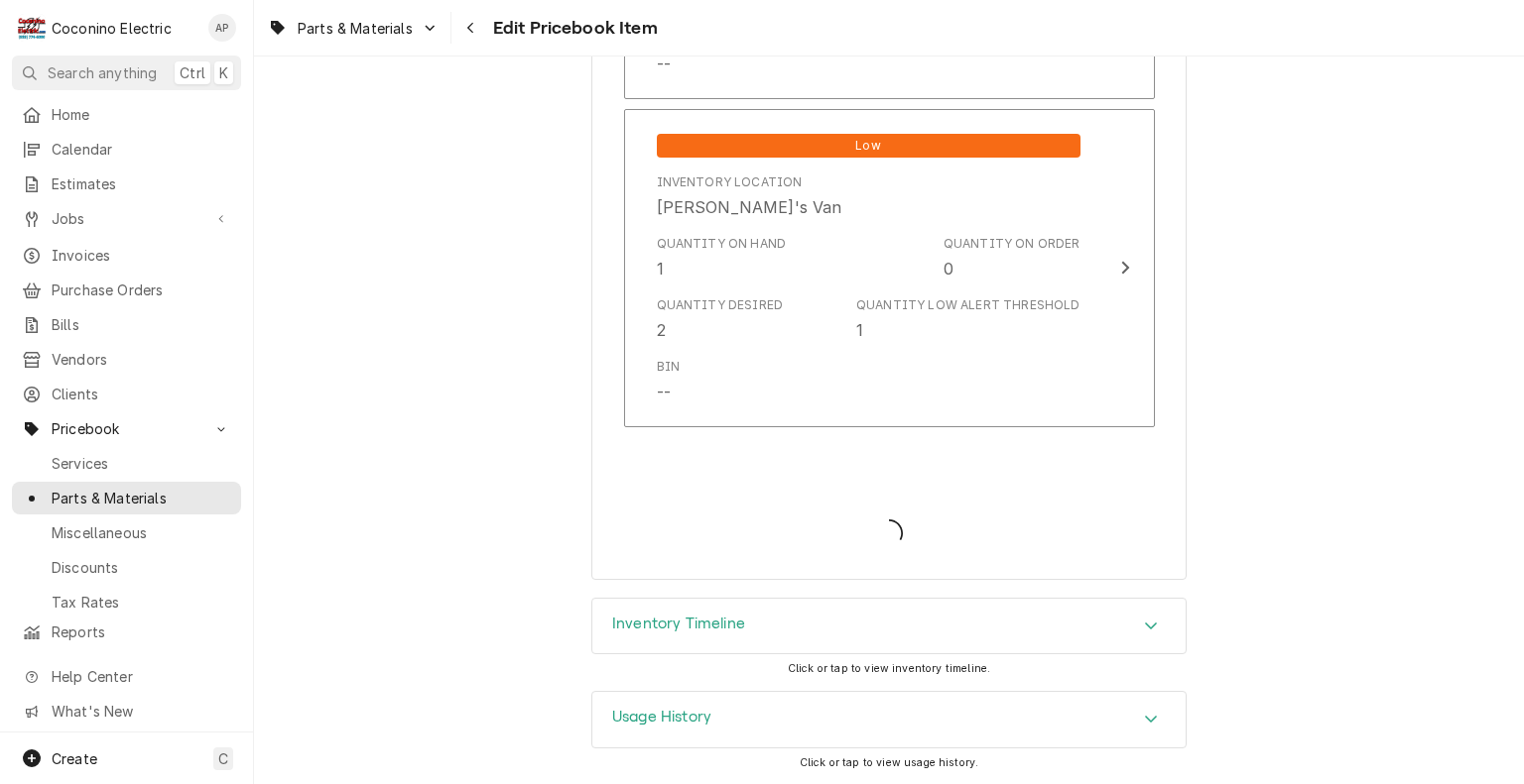
scroll to position [1878, 0]
type textarea "x"
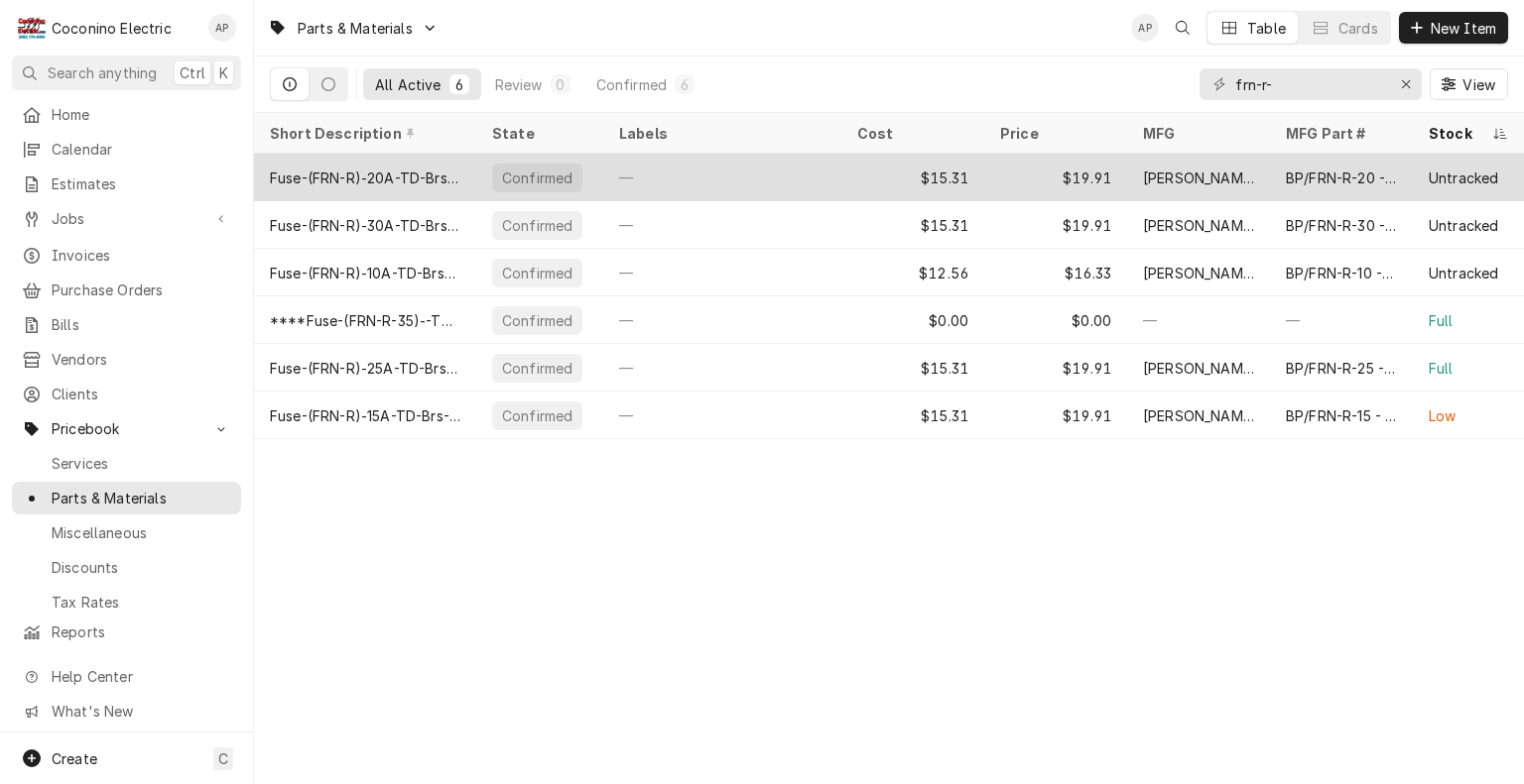
click at [718, 179] on div "—" at bounding box center [722, 178] width 238 height 48
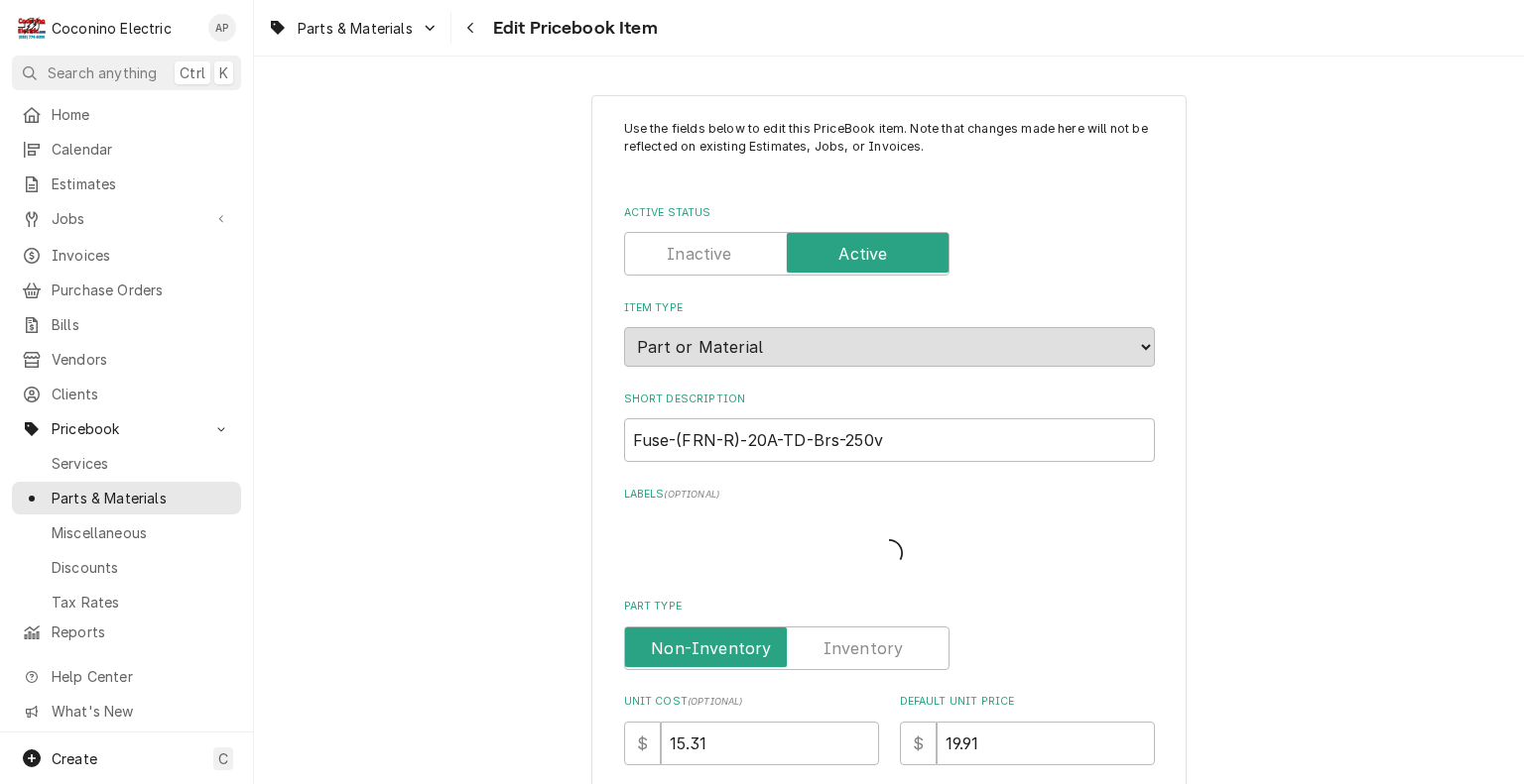
type textarea "x"
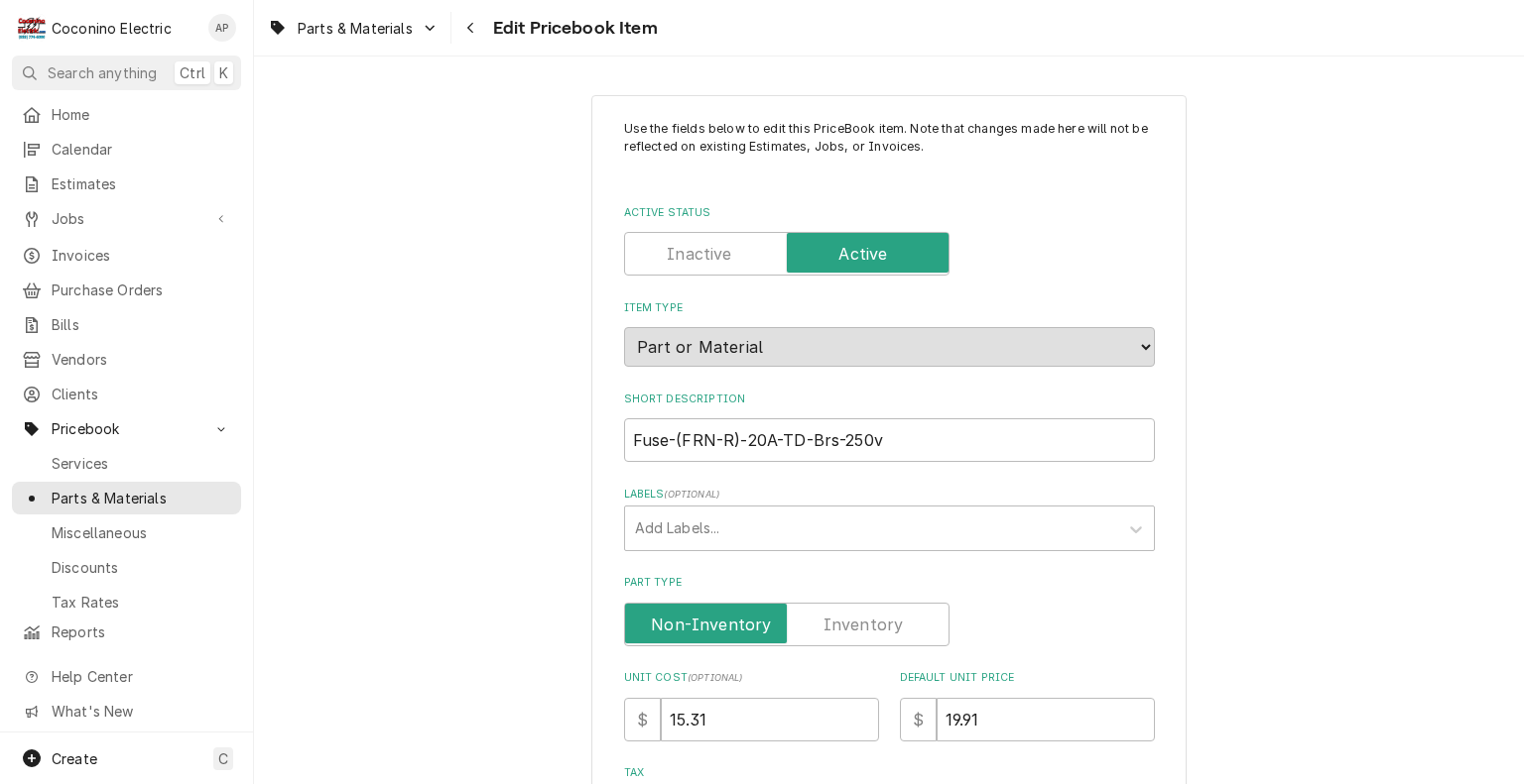
click at [858, 632] on label "Part Type" at bounding box center [786, 625] width 325 height 44
click at [858, 632] on input "Part Type" at bounding box center [786, 625] width 307 height 44
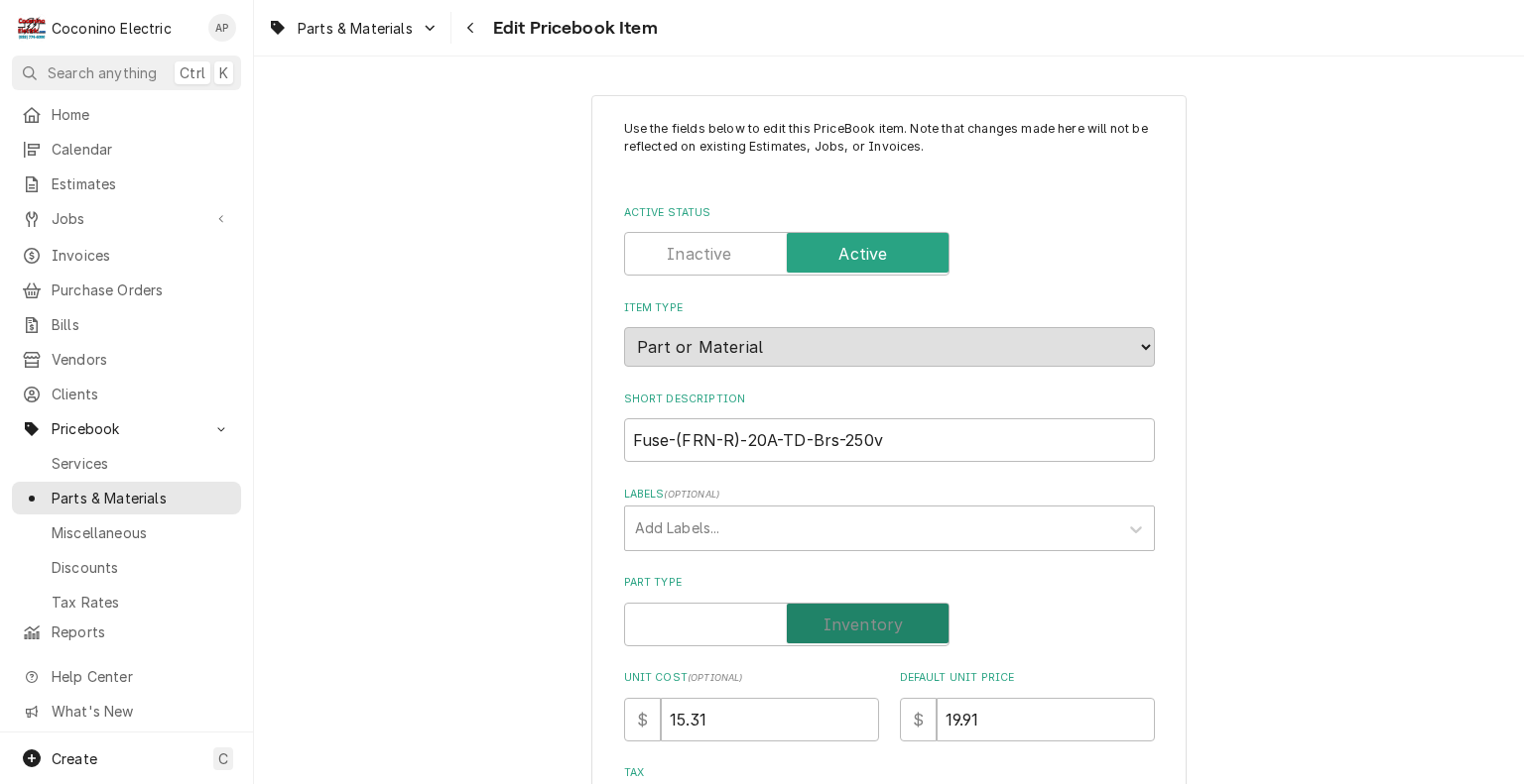
checkbox input "true"
type textarea "x"
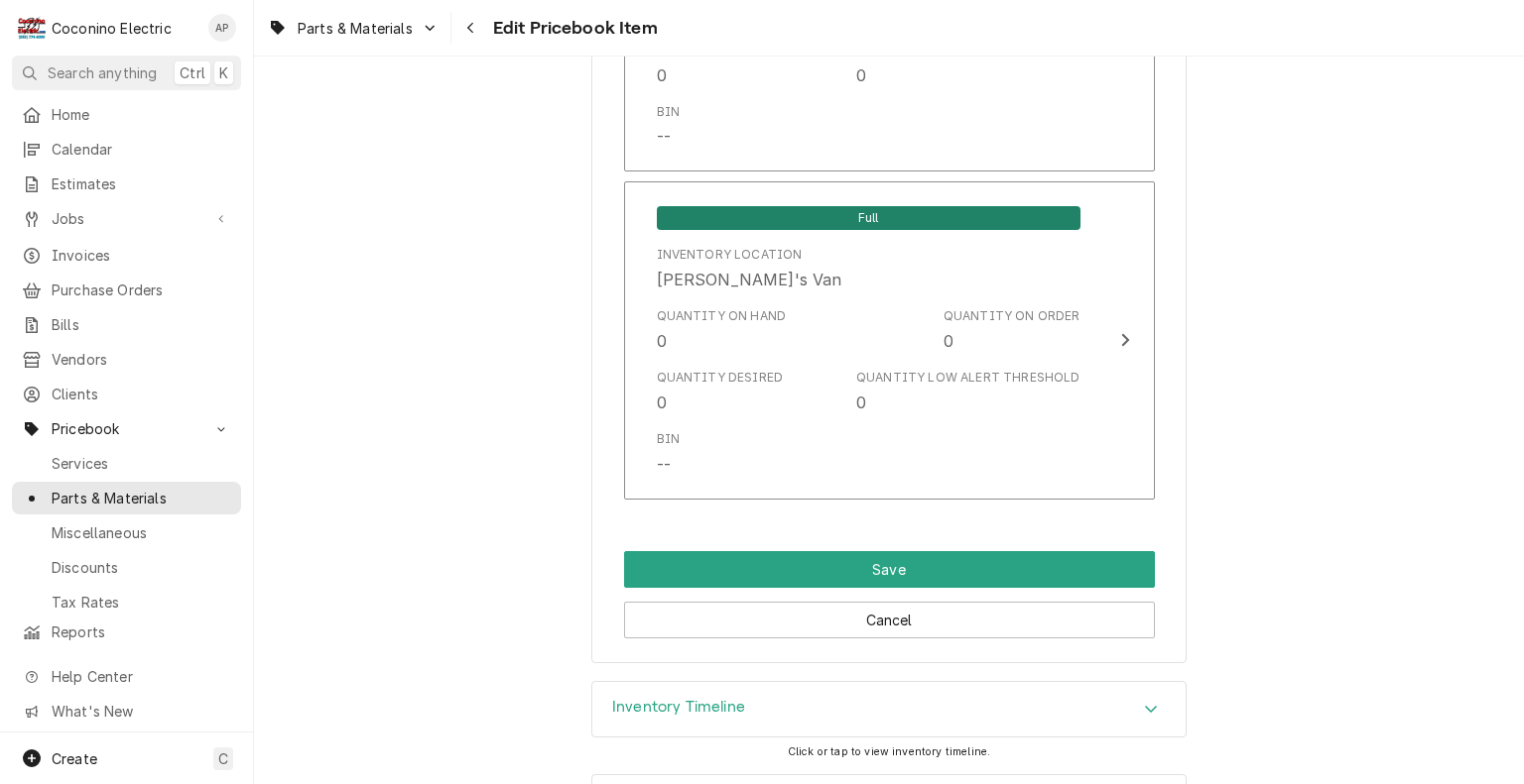
scroll to position [1808, 0]
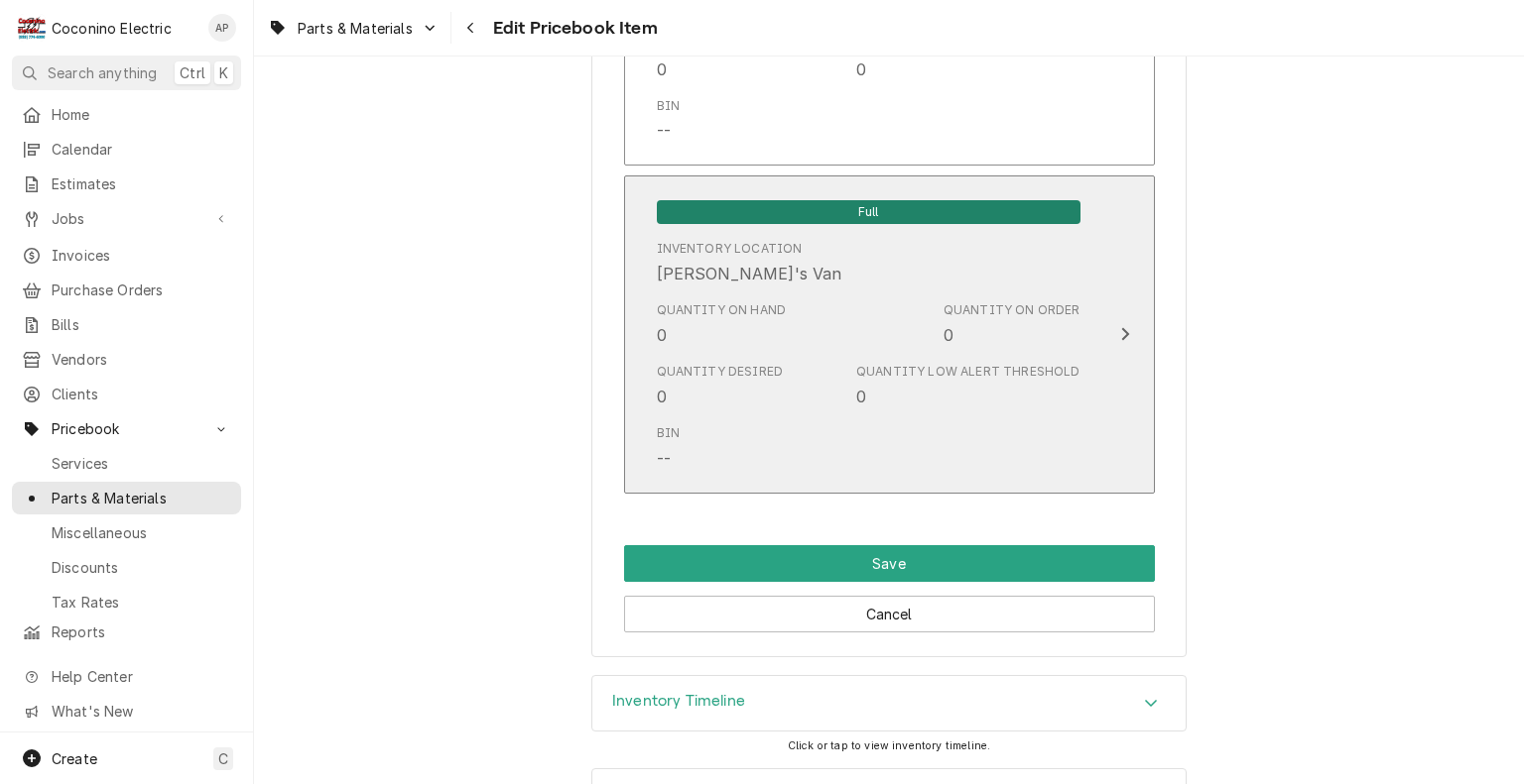
click at [873, 349] on div "Quantity on Hand 0 Quantity on Order 0" at bounding box center [869, 324] width 423 height 62
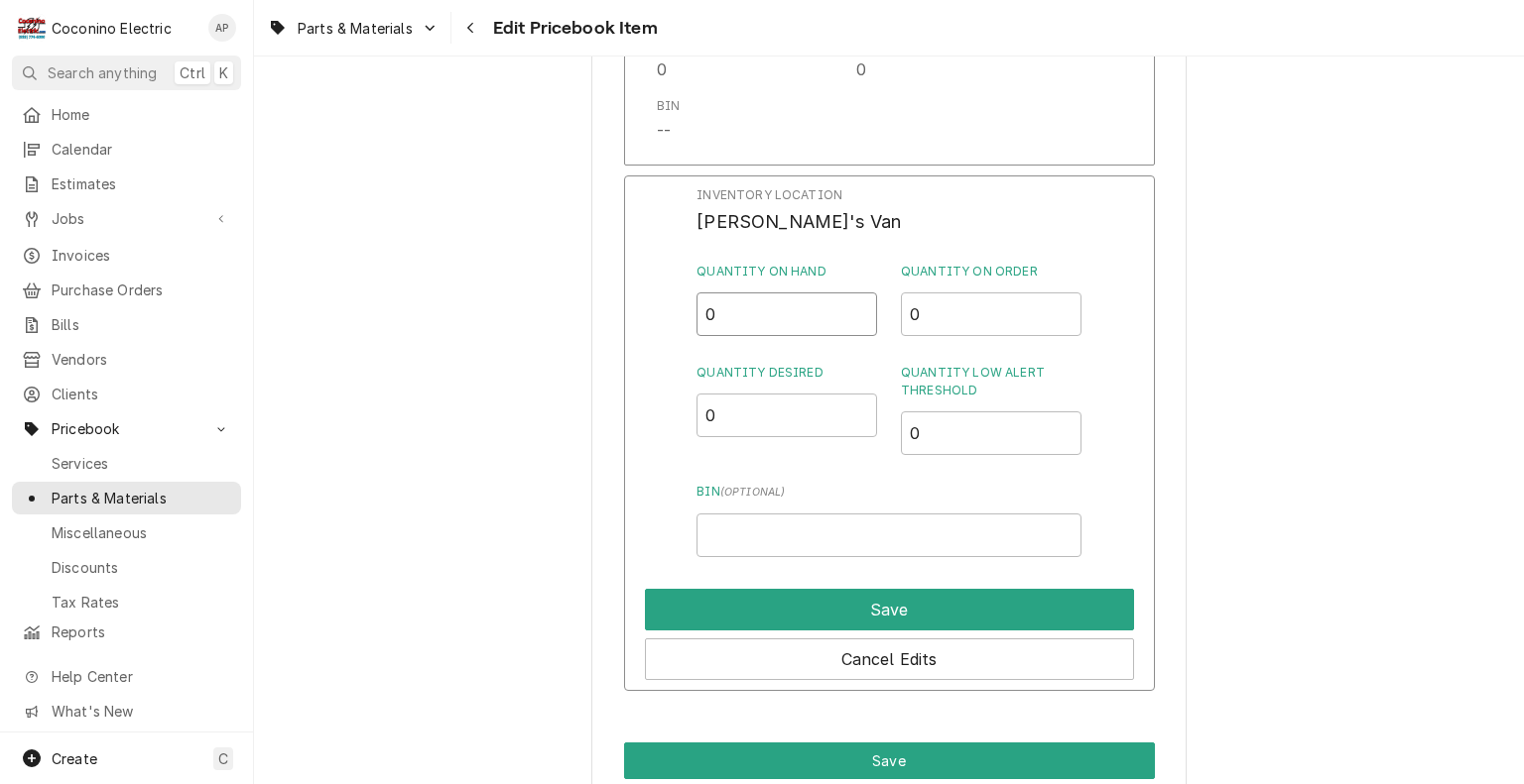
drag, startPoint x: 754, startPoint y: 326, endPoint x: 587, endPoint y: 326, distance: 167.0
type input "4"
click at [740, 410] on input "0" at bounding box center [786, 415] width 181 height 44
type input "2"
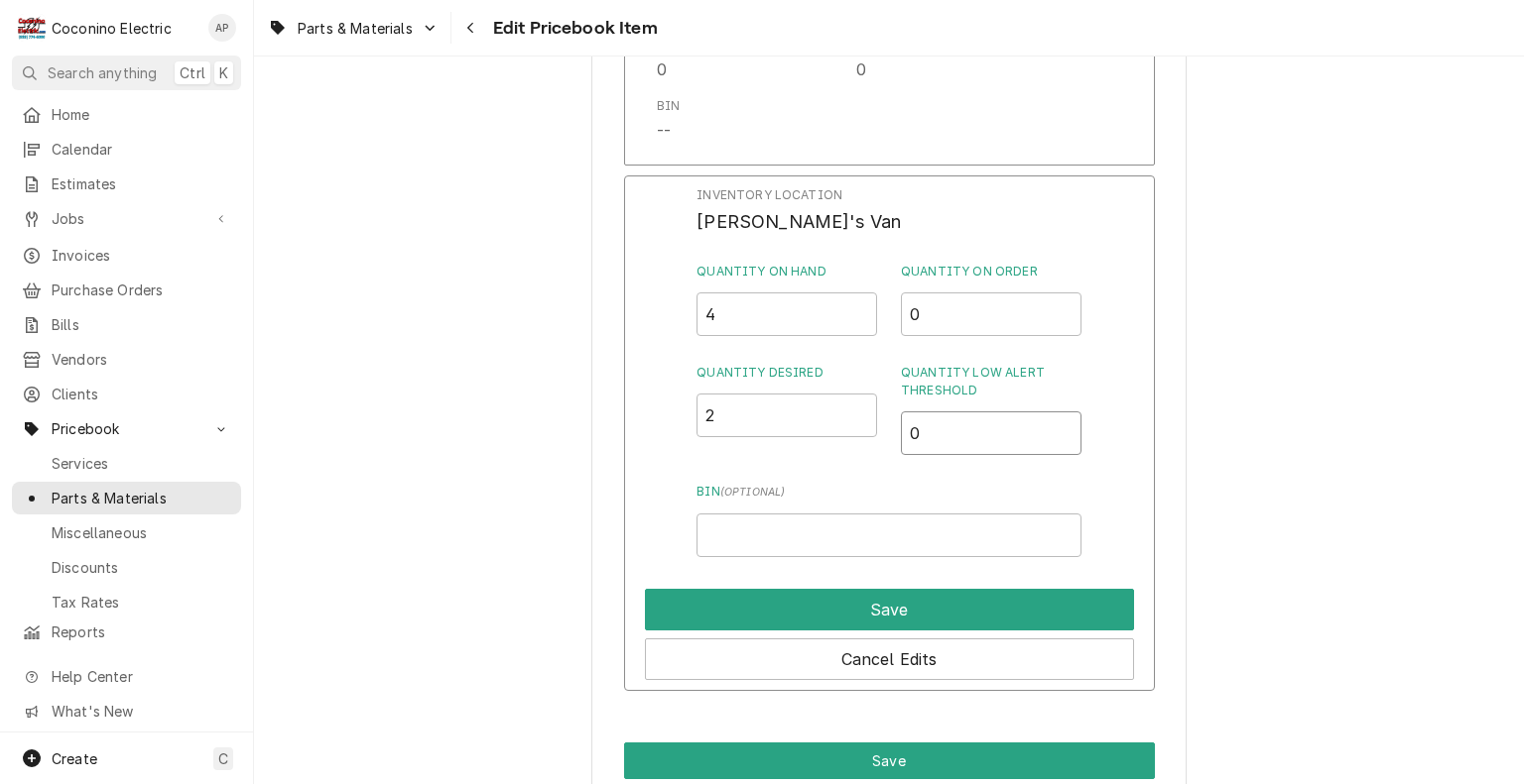
click at [986, 444] on input "0" at bounding box center [991, 433] width 181 height 44
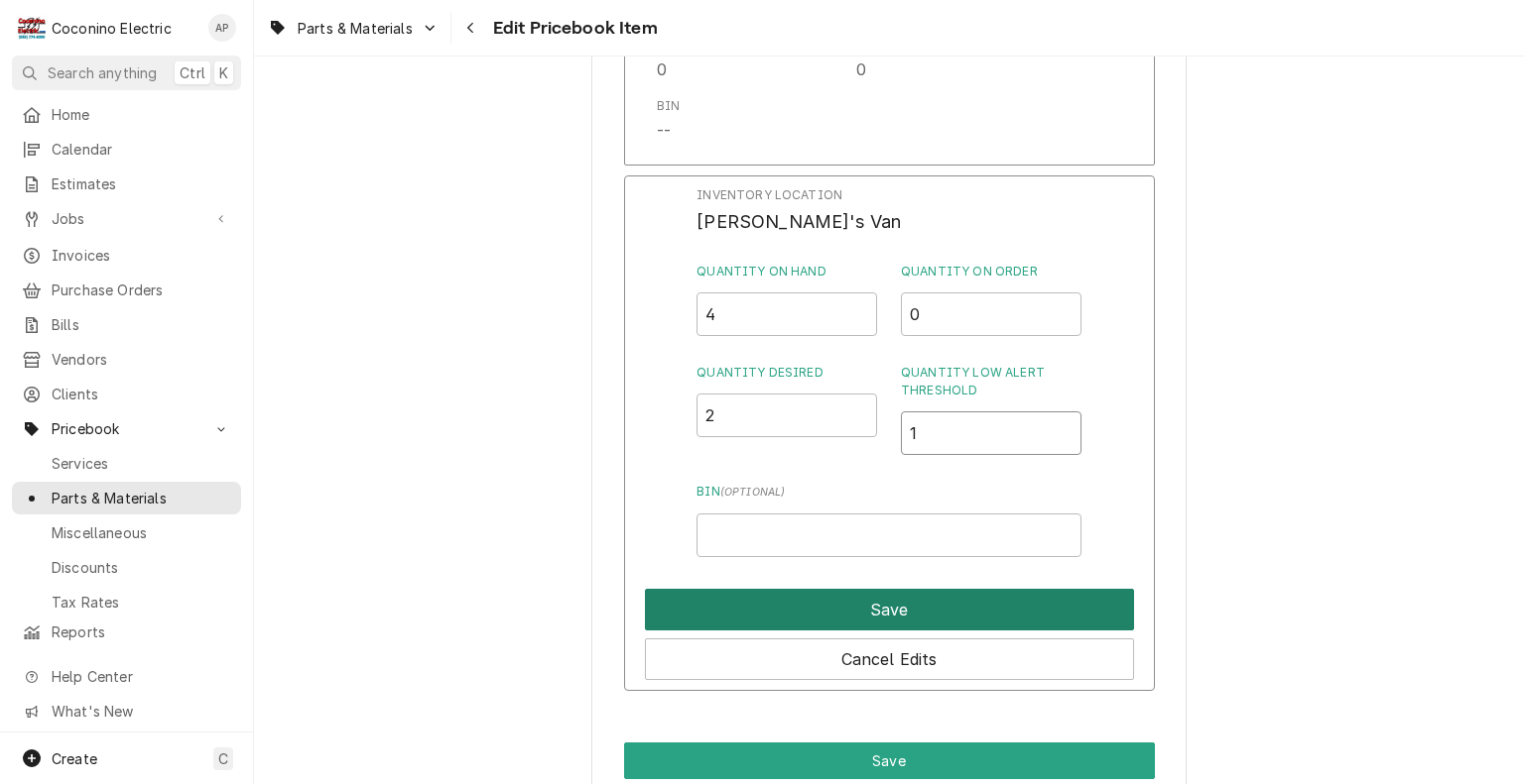
type input "1"
click at [888, 596] on button "Save" at bounding box center [890, 610] width 489 height 42
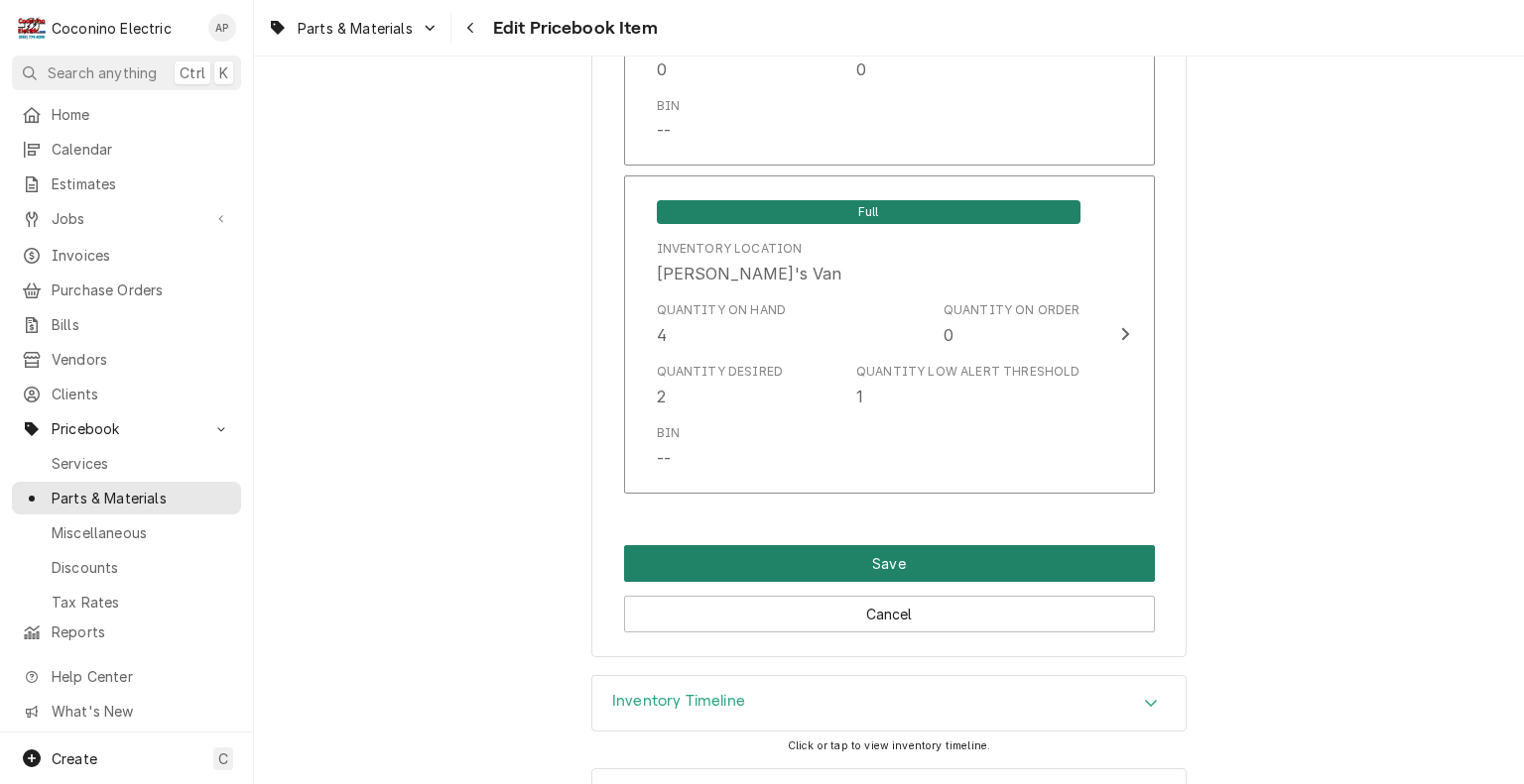
click at [912, 567] on button "Save" at bounding box center [890, 563] width 531 height 37
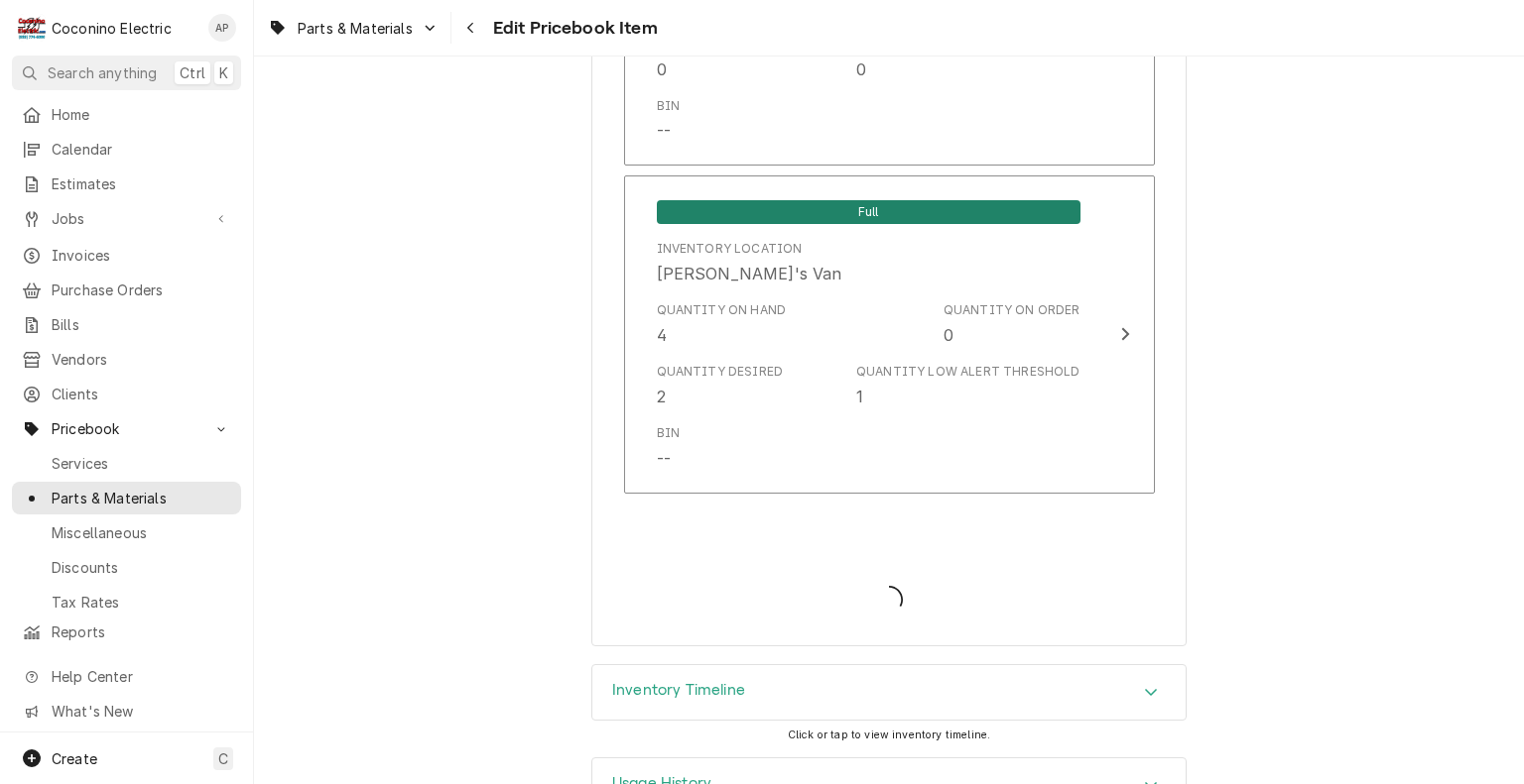
type textarea "x"
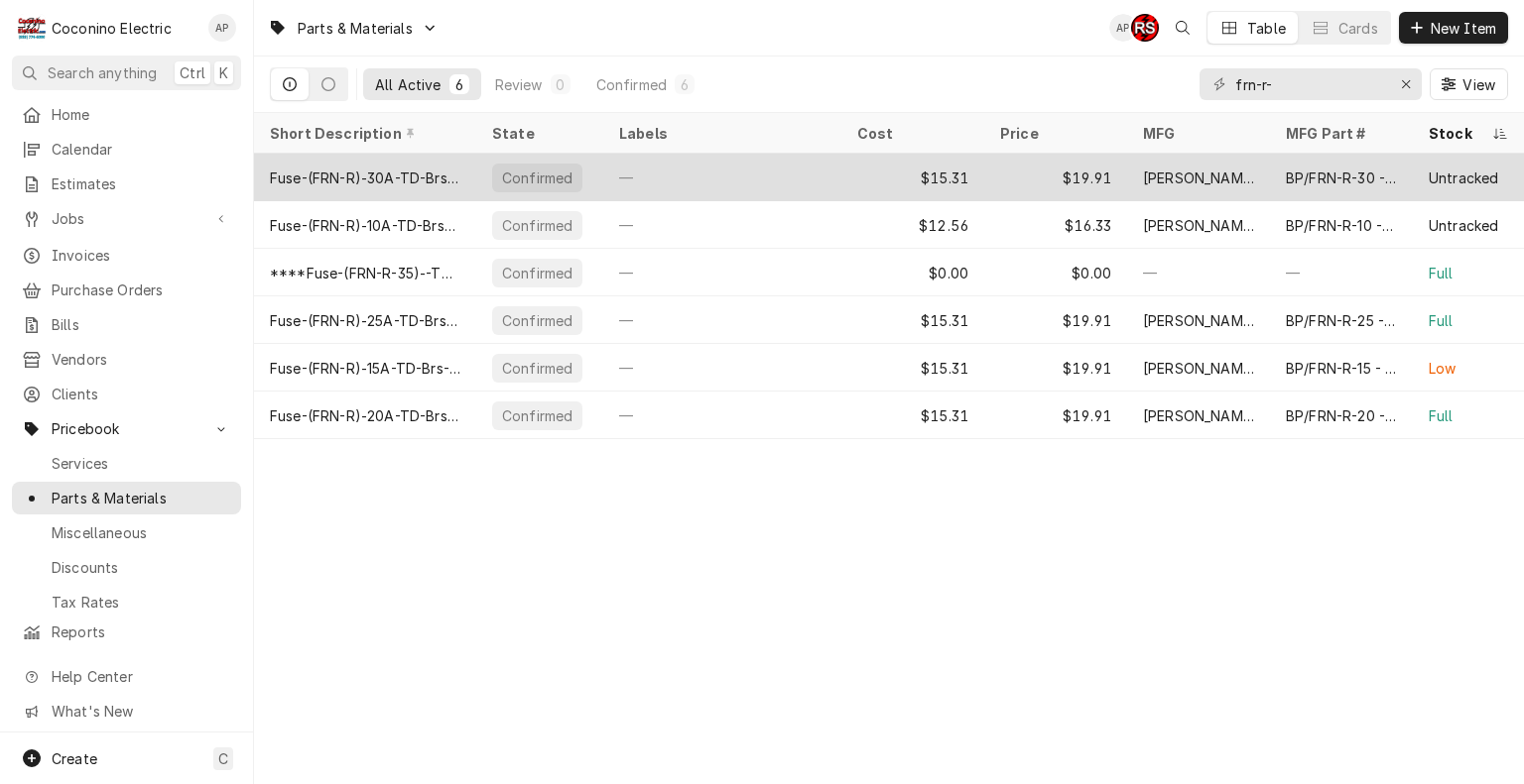
click at [720, 180] on div "—" at bounding box center [722, 178] width 238 height 48
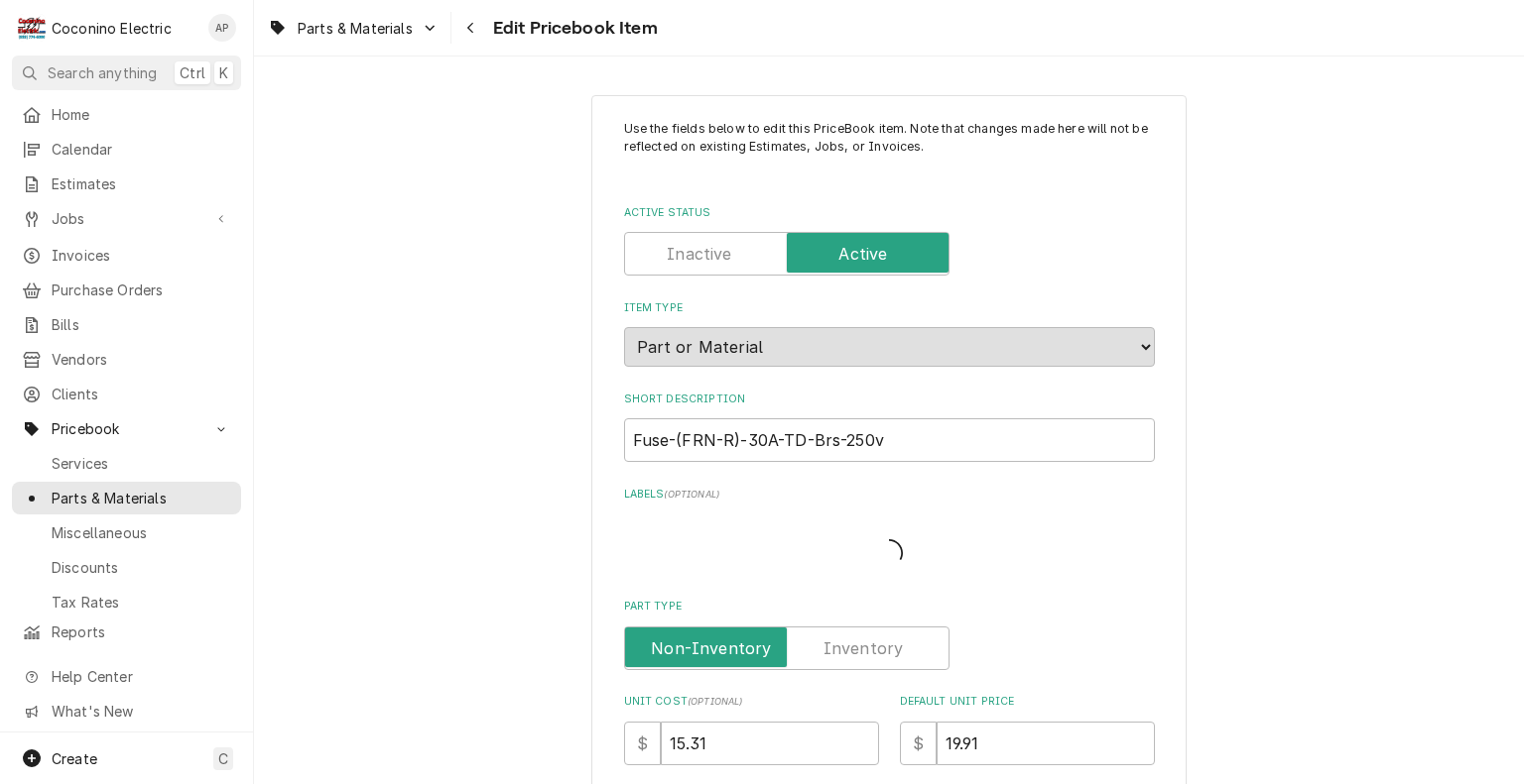
type textarea "x"
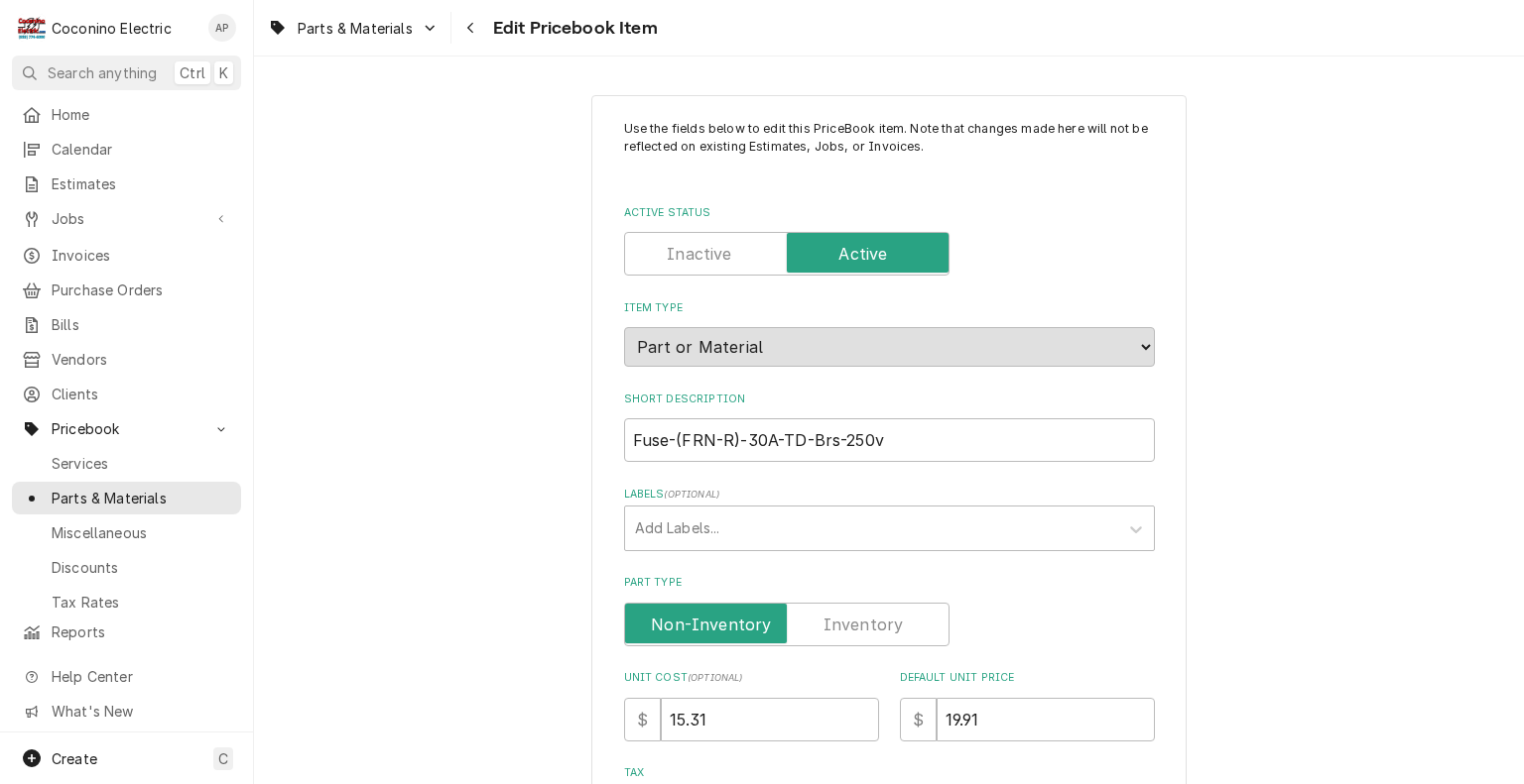
click at [886, 620] on label "Part Type" at bounding box center [786, 625] width 325 height 44
click at [886, 620] on input "Part Type" at bounding box center [786, 625] width 307 height 44
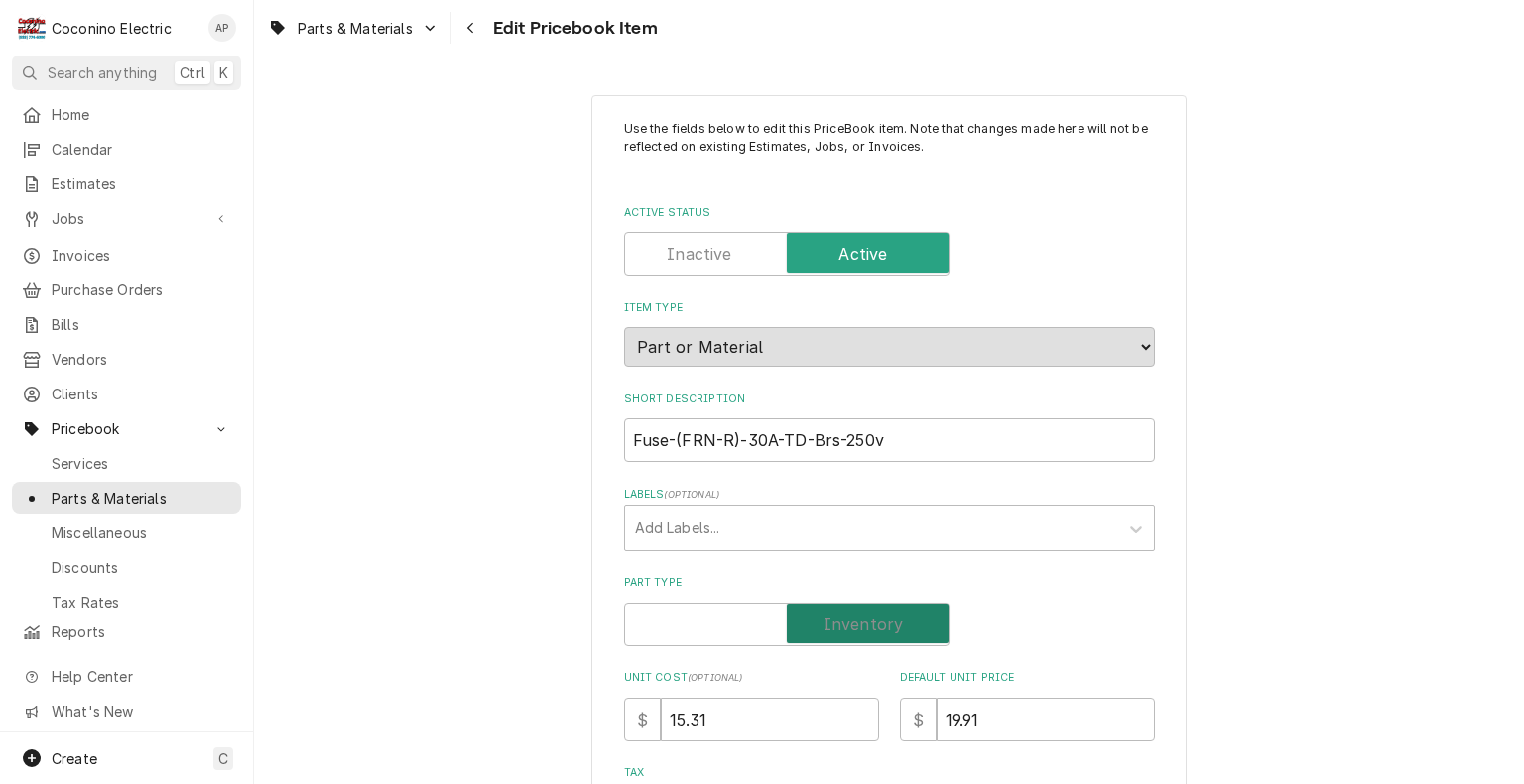
checkbox input "true"
type textarea "x"
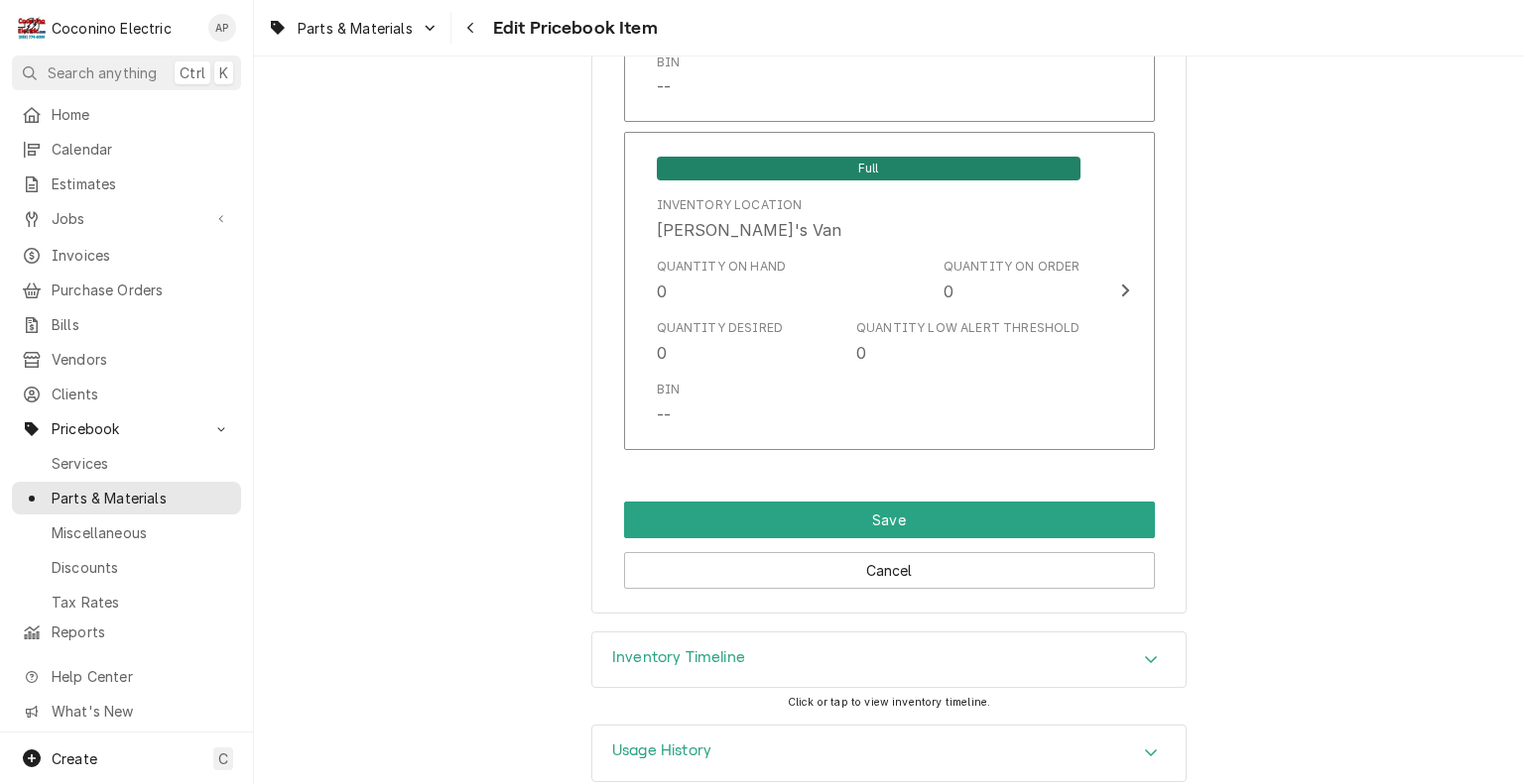
scroll to position [1891, 0]
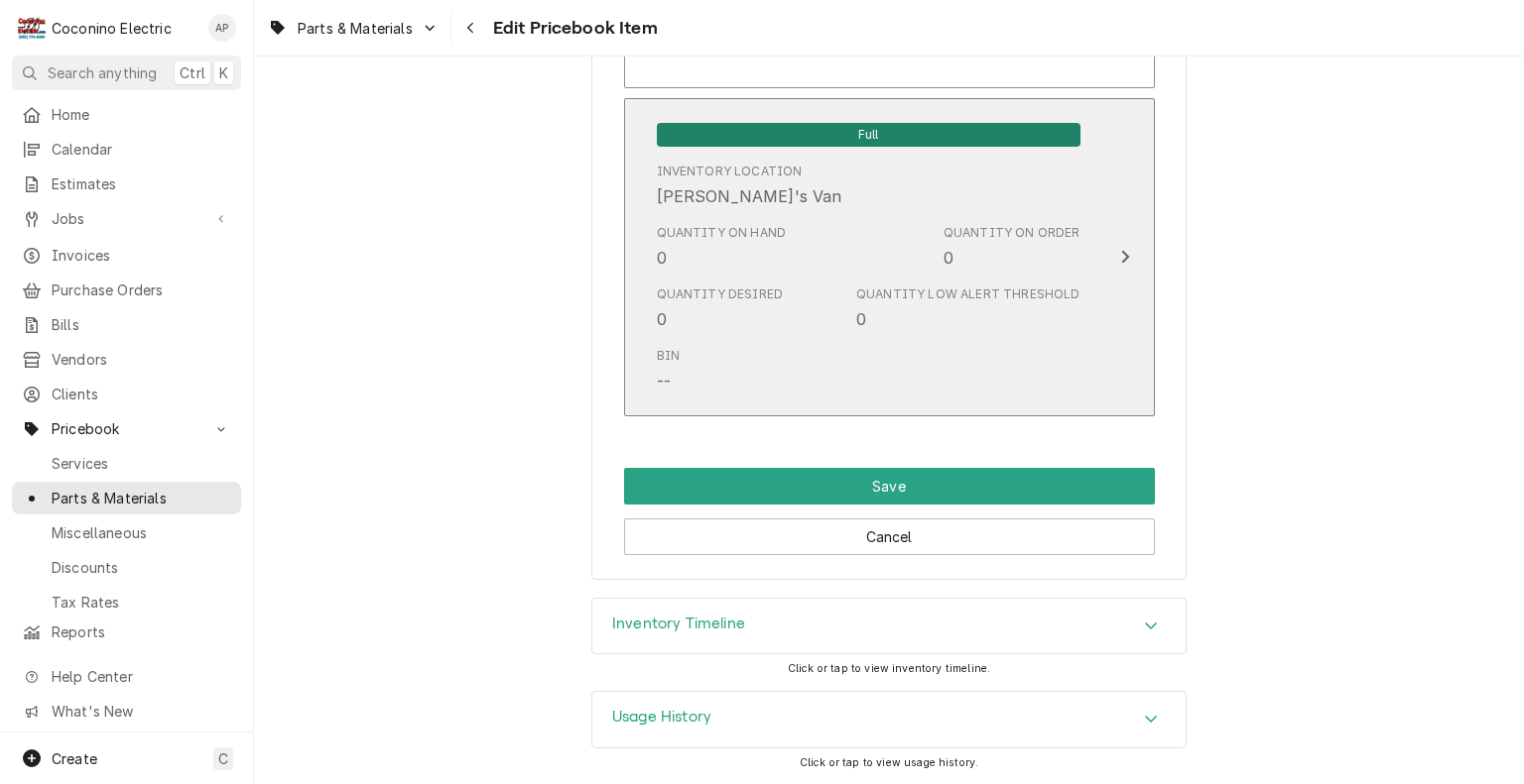
click at [975, 253] on div "Quantity on Order 0" at bounding box center [1012, 247] width 137 height 46
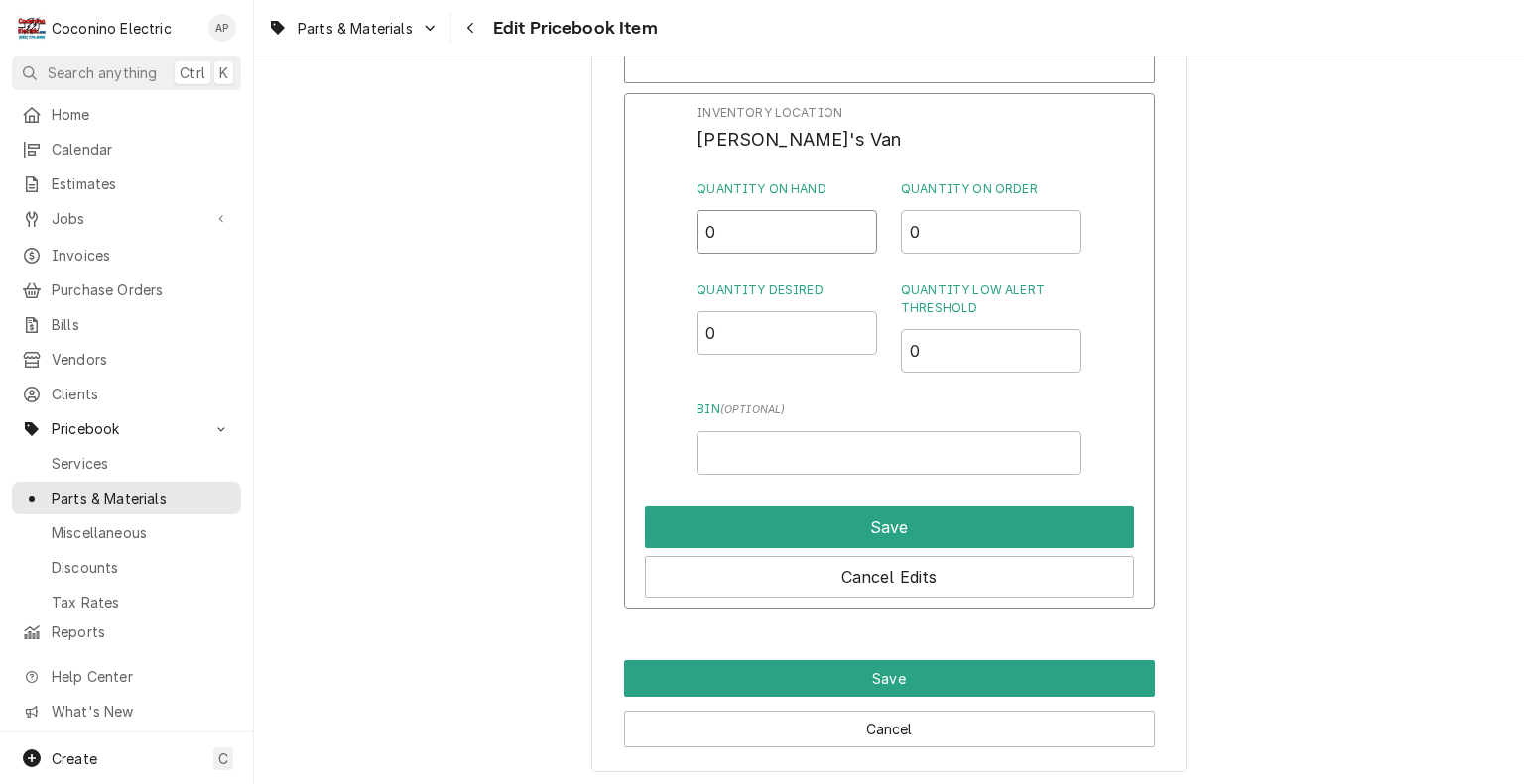
click at [738, 231] on input "0" at bounding box center [786, 233] width 181 height 44
type input "12"
click at [747, 341] on input "0" at bounding box center [786, 333] width 181 height 44
type input "3"
click at [926, 369] on input "0" at bounding box center [991, 351] width 181 height 44
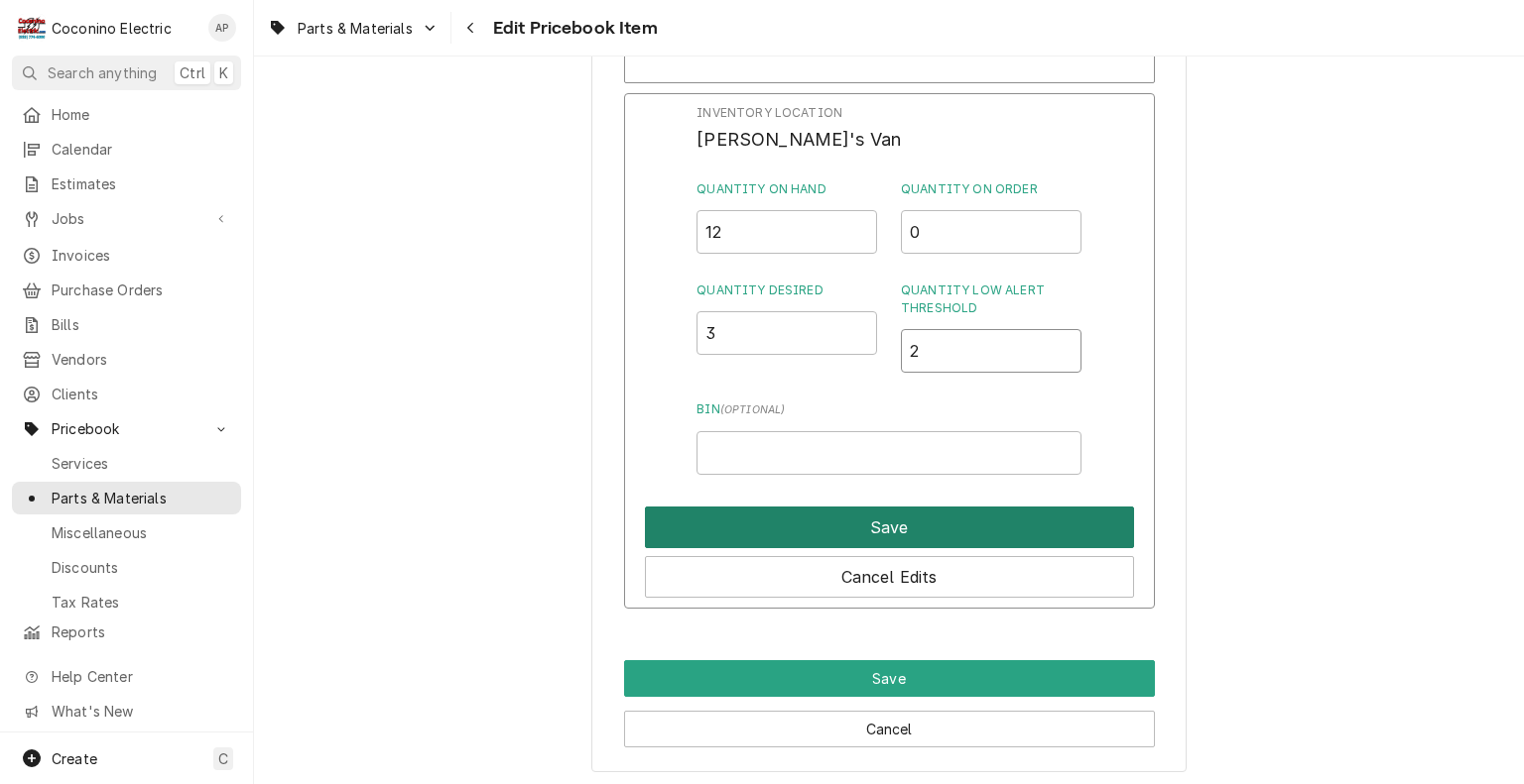
type input "2"
click at [876, 527] on button "Save" at bounding box center [890, 528] width 489 height 42
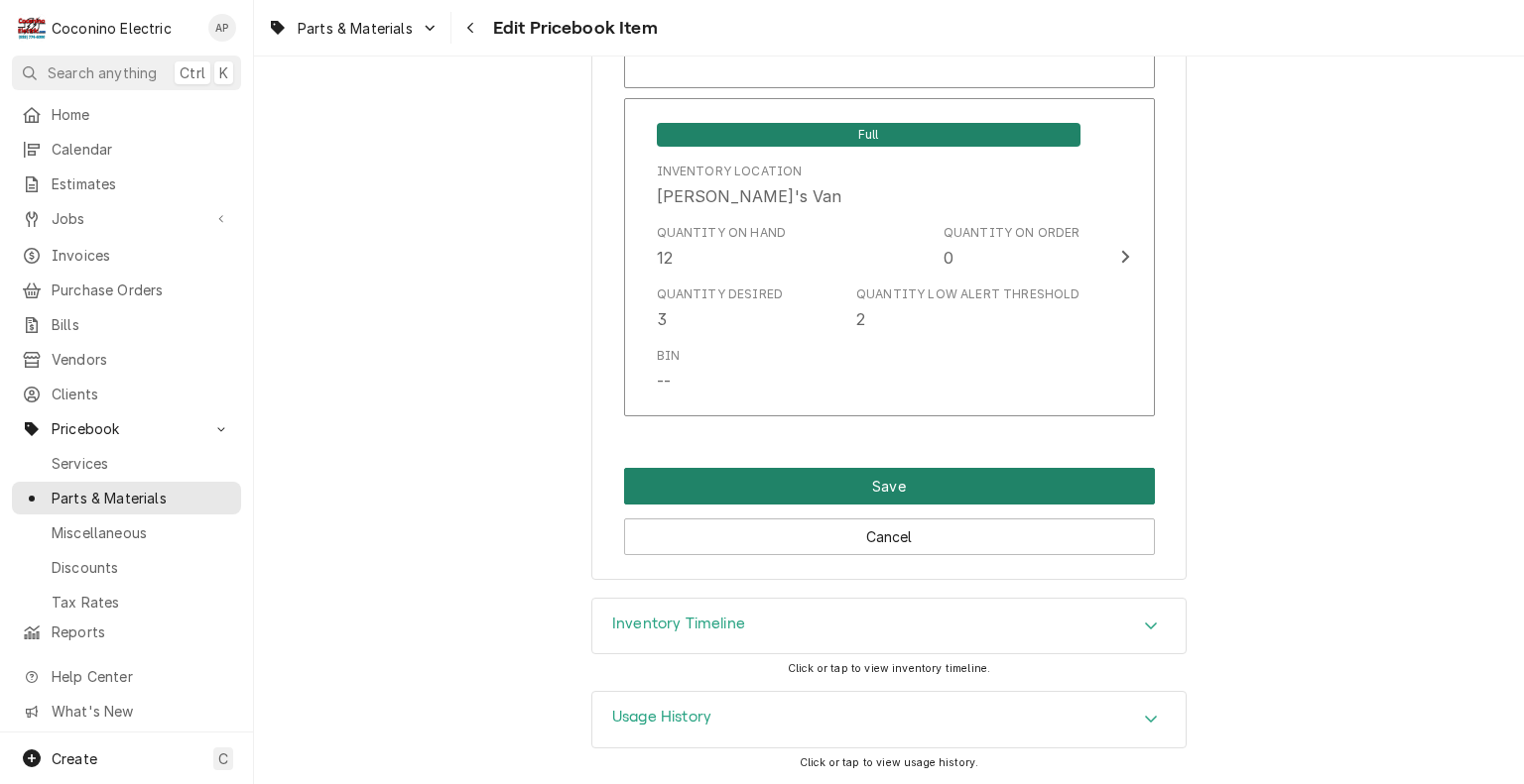
click at [948, 475] on button "Save" at bounding box center [890, 486] width 531 height 37
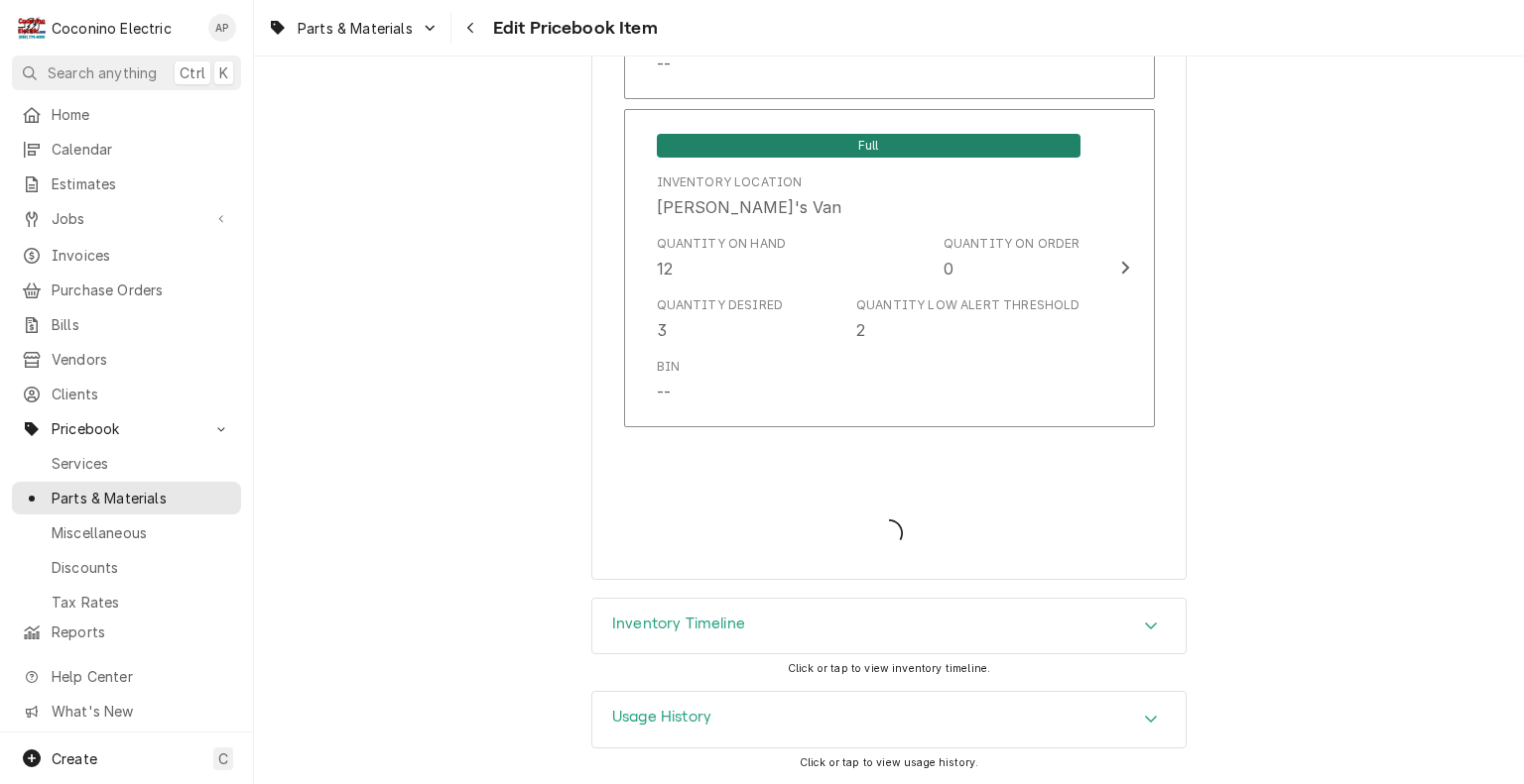
type textarea "x"
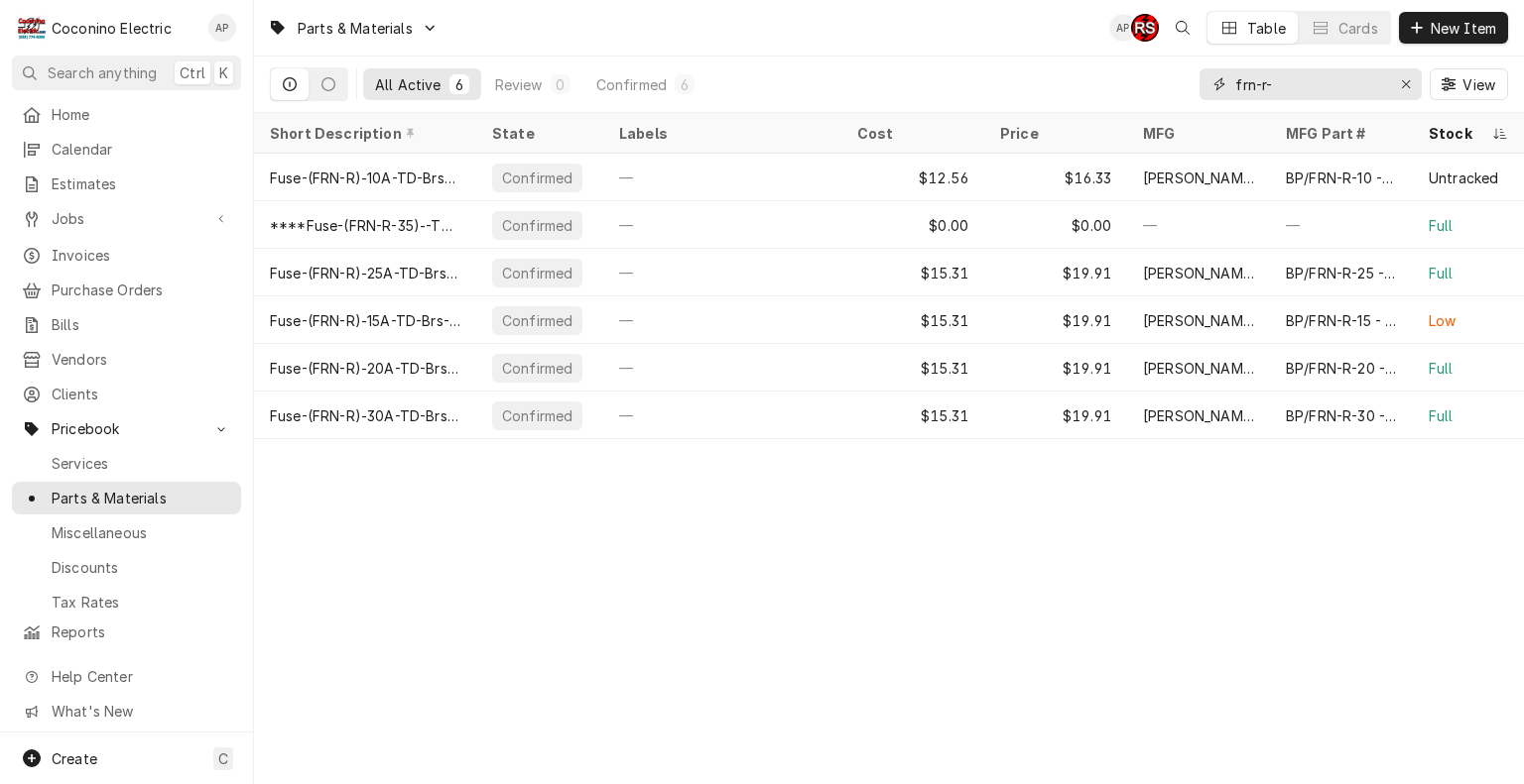
click at [1302, 89] on input "frn-r-" at bounding box center [1309, 84] width 149 height 32
type input "f"
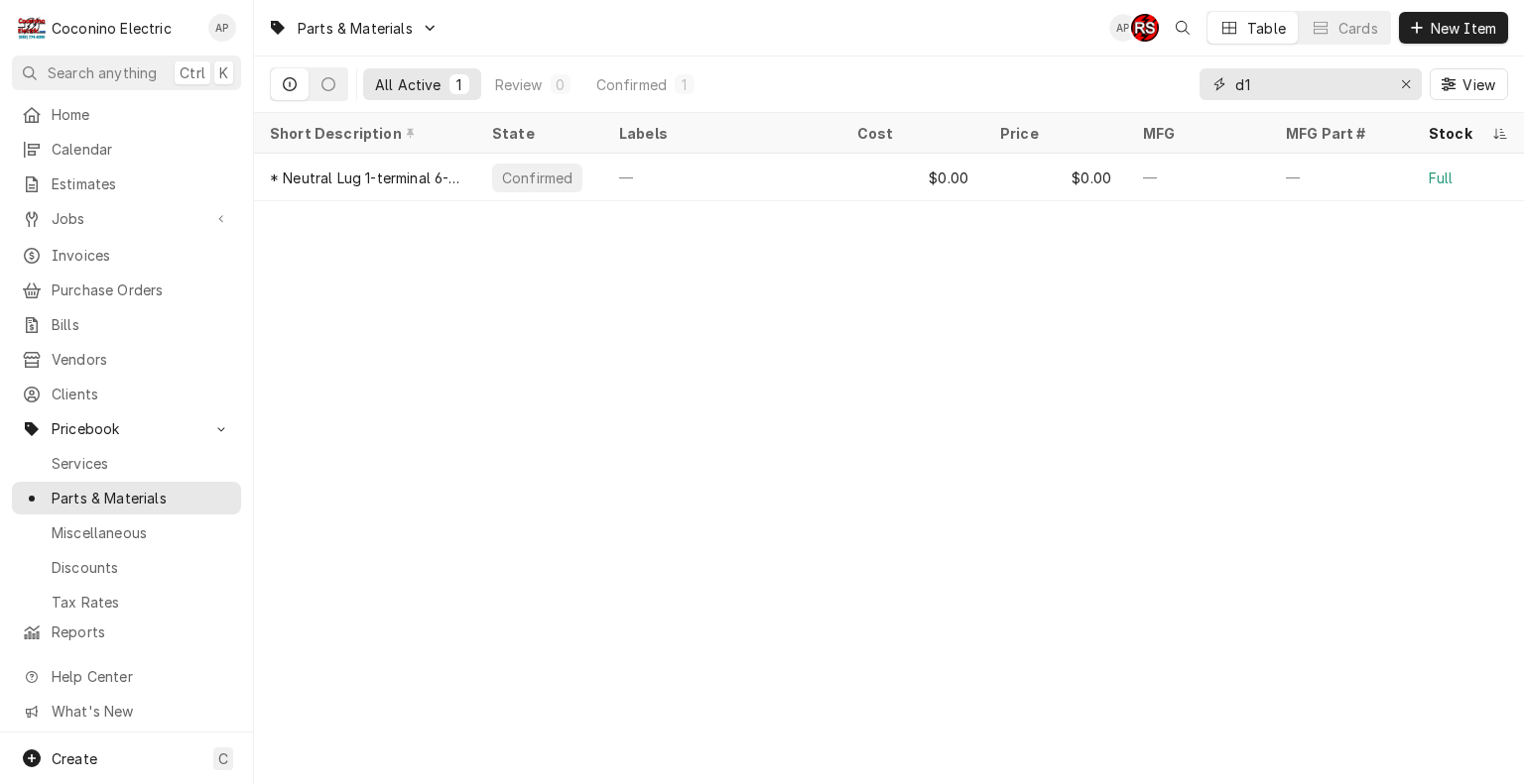
type input "d"
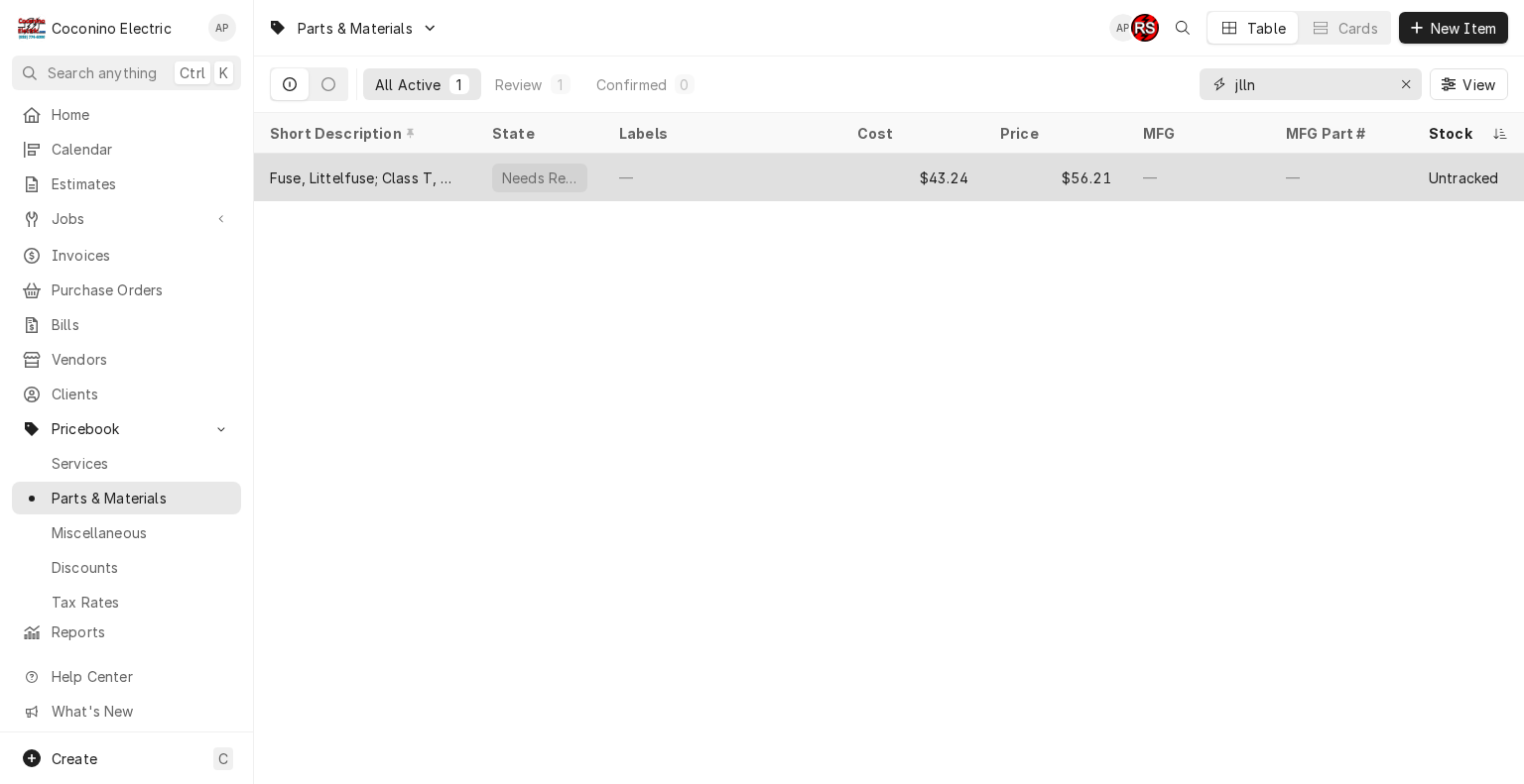
type input "jlln"
click at [782, 176] on div "—" at bounding box center [722, 178] width 238 height 48
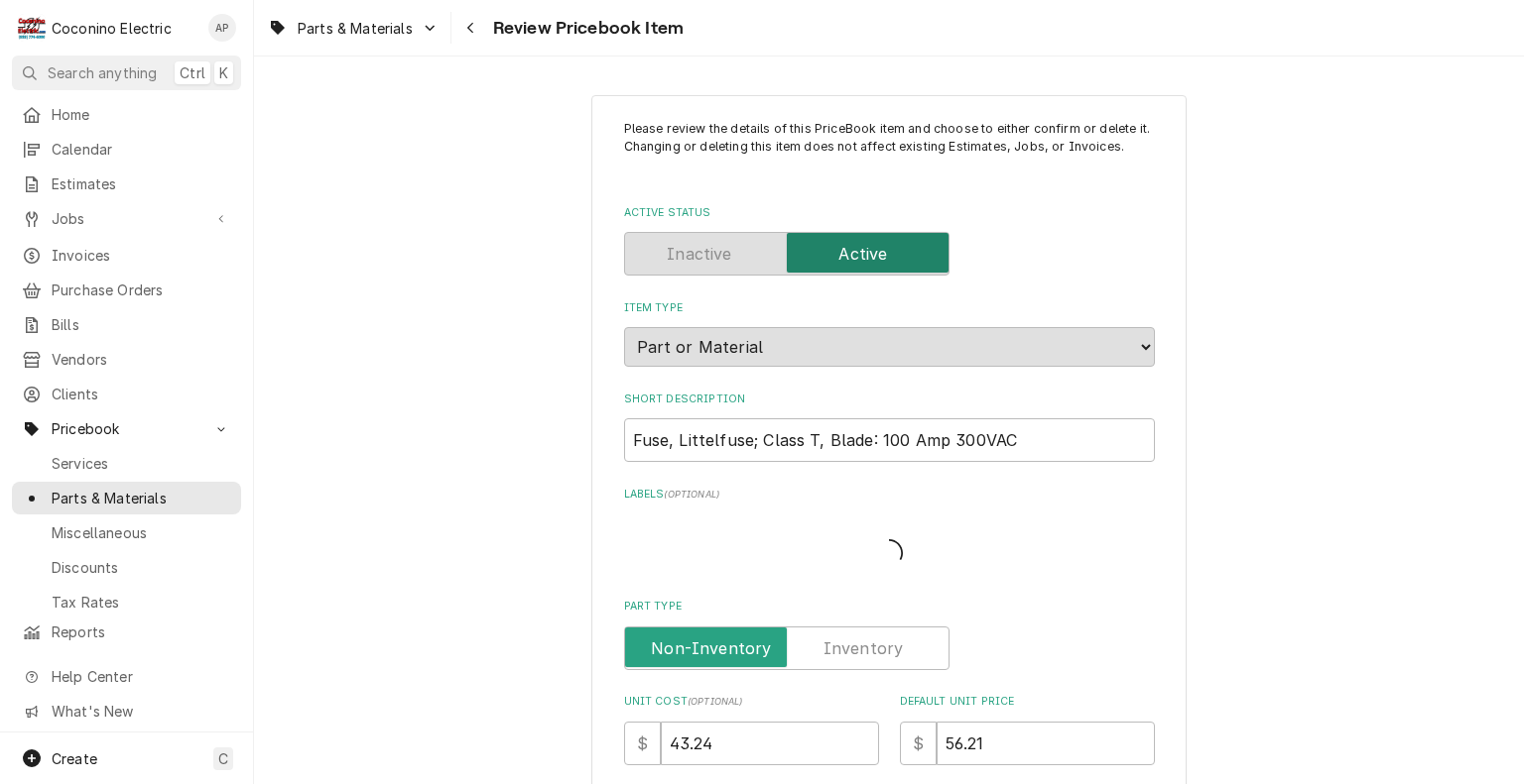
type textarea "x"
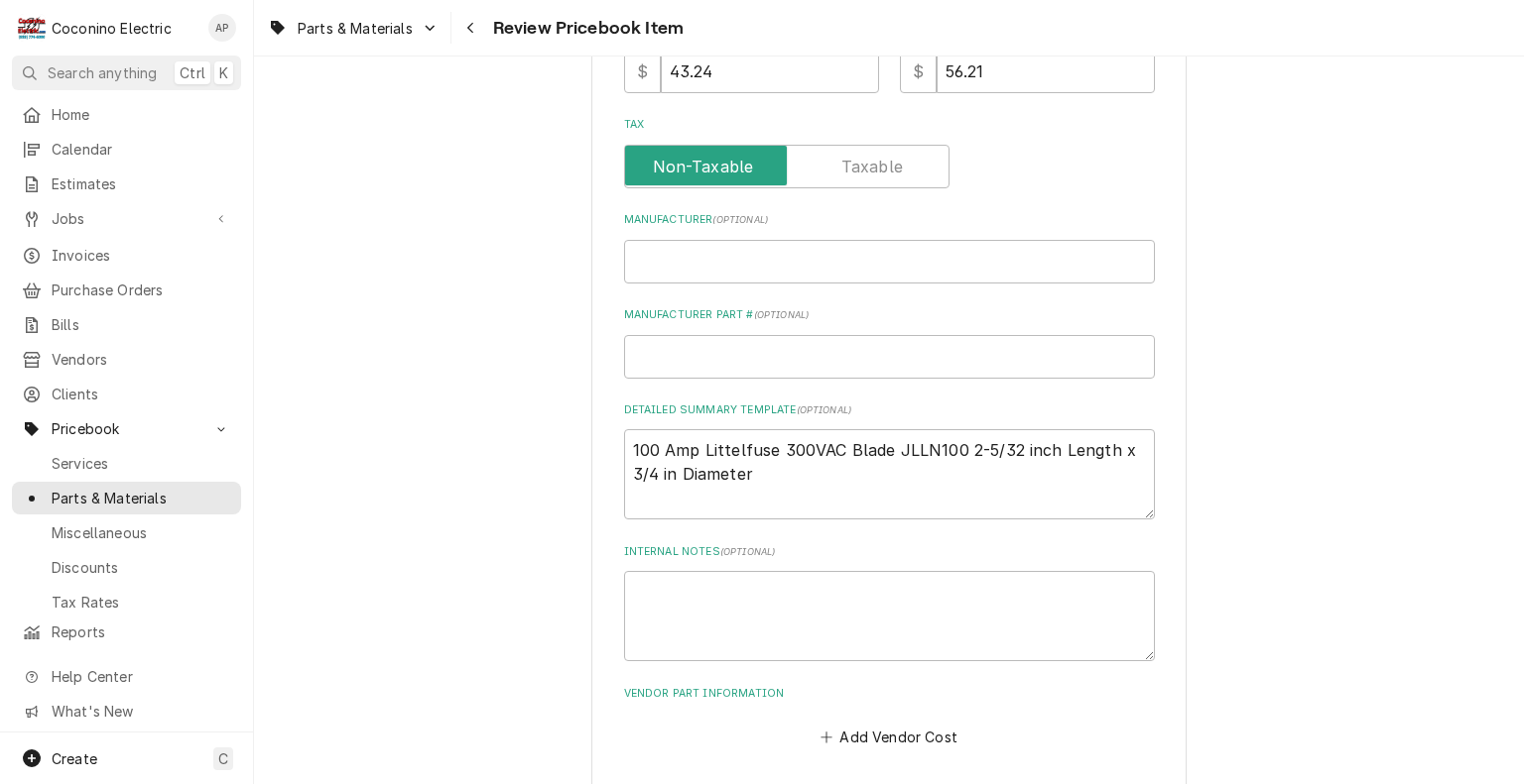
scroll to position [648, 0]
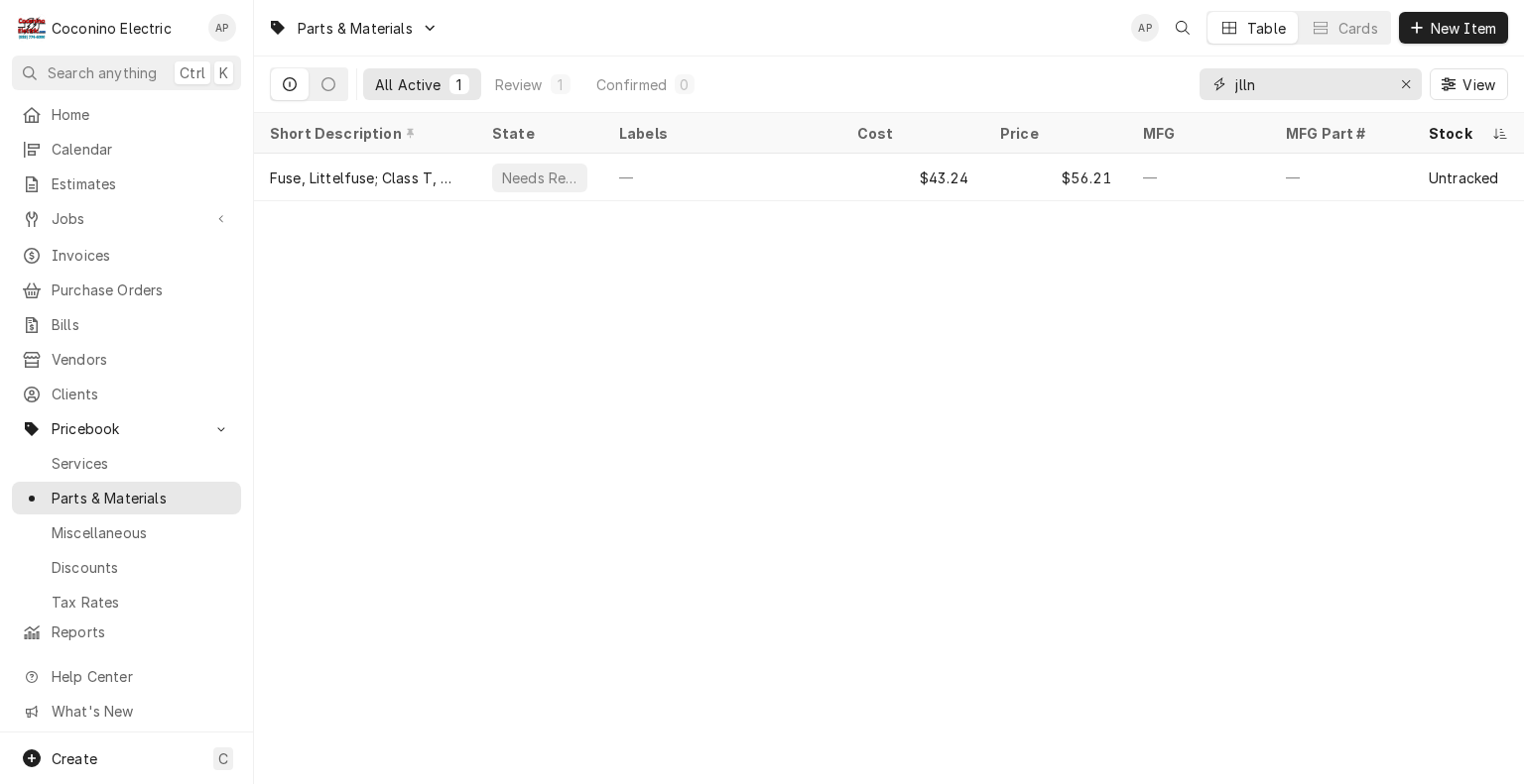
drag, startPoint x: 1273, startPoint y: 84, endPoint x: 1076, endPoint y: 108, distance: 198.5
click at [1076, 108] on div "All Active 1 Review 1 Confirmed 0 jlln View" at bounding box center [888, 84] width 1238 height 56
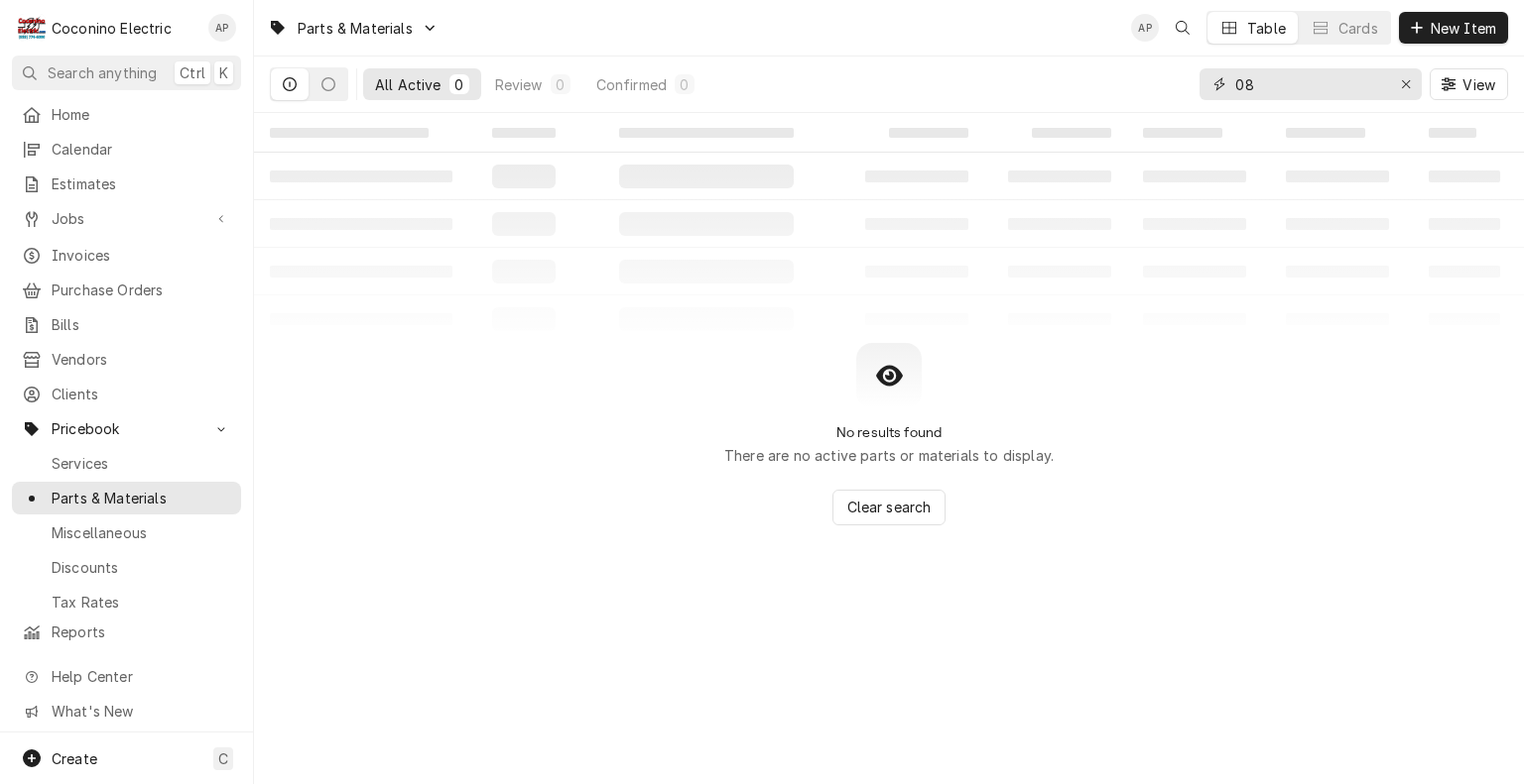
type input "0"
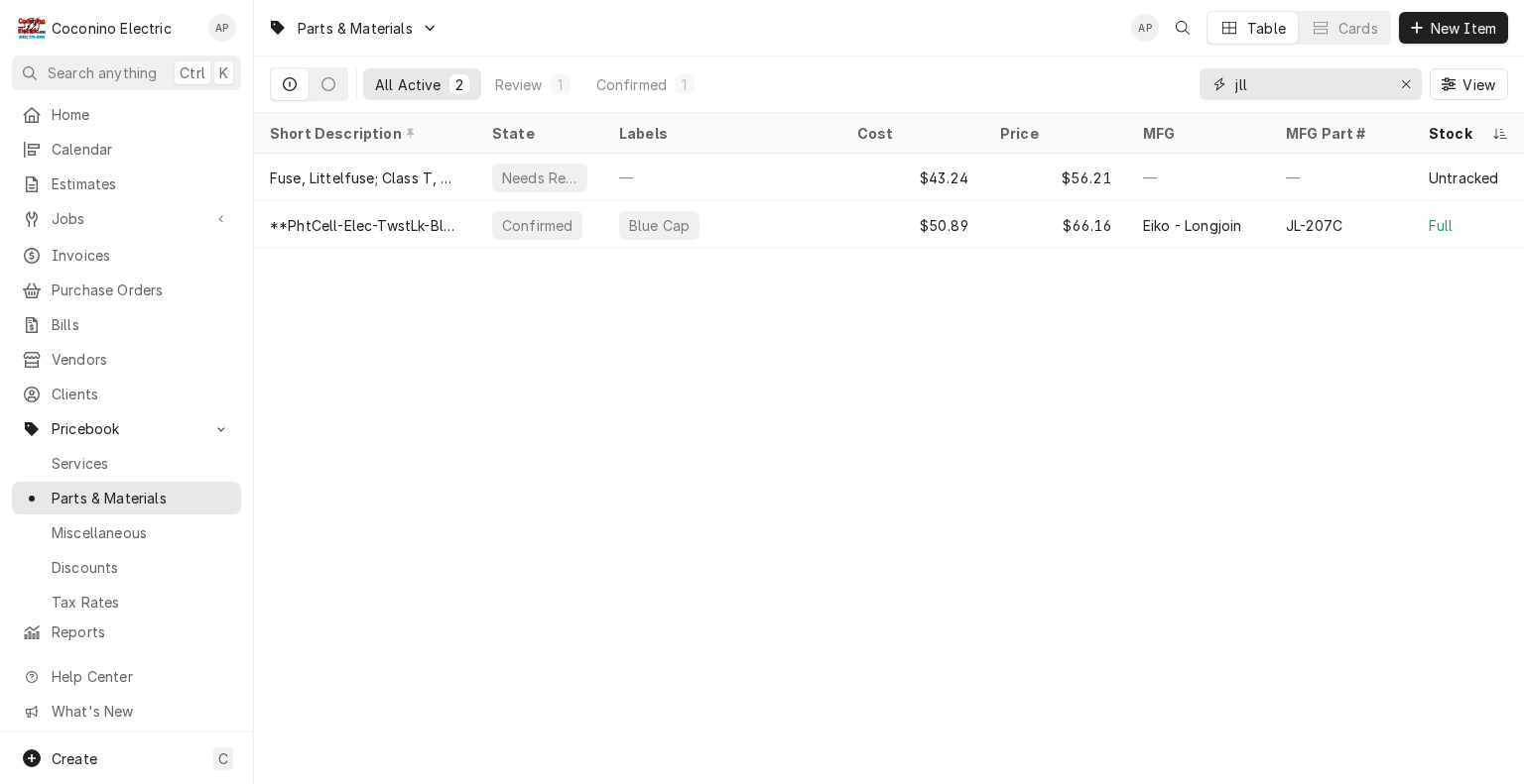
type input "jlln"
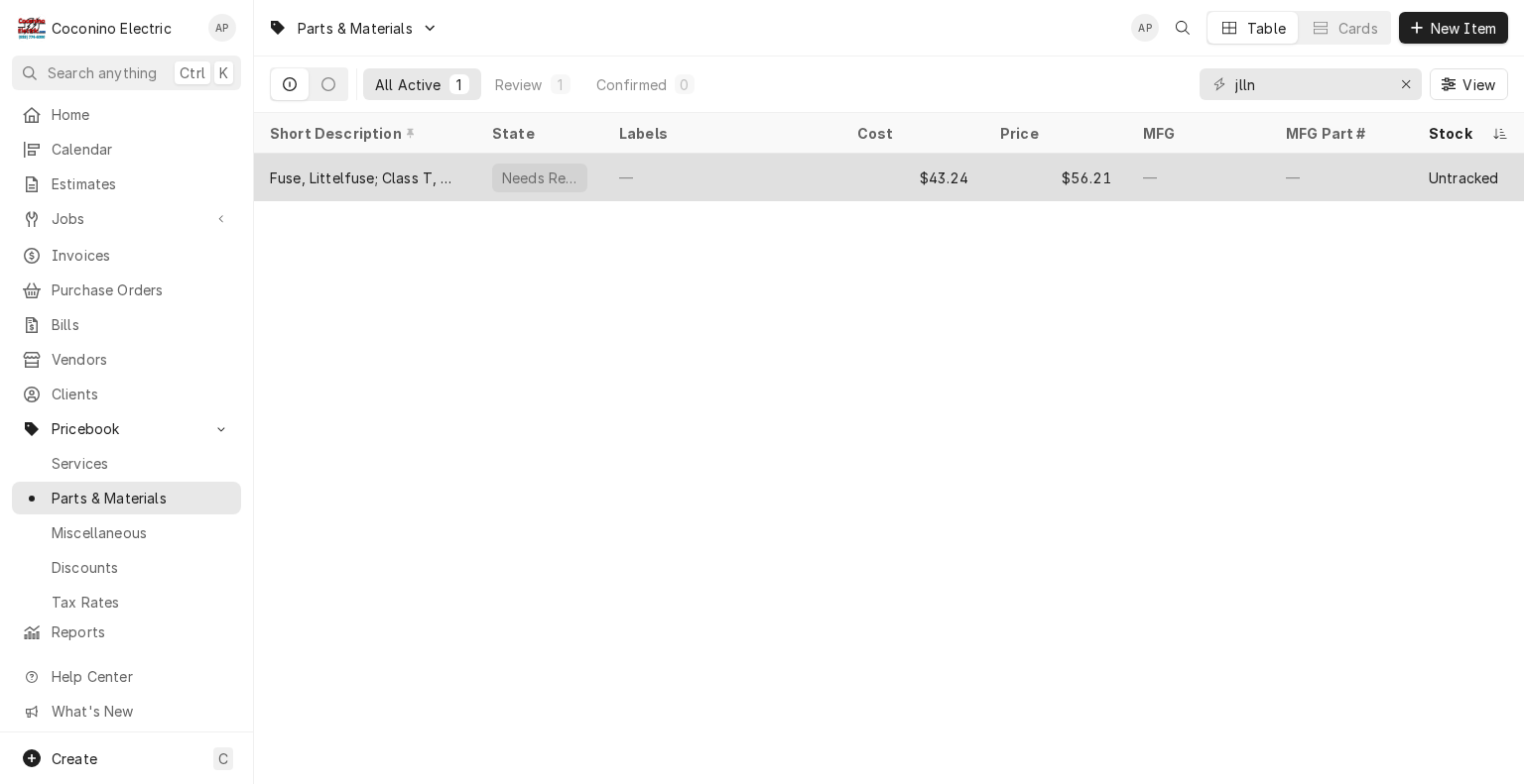
click at [764, 180] on div "—" at bounding box center [722, 178] width 238 height 48
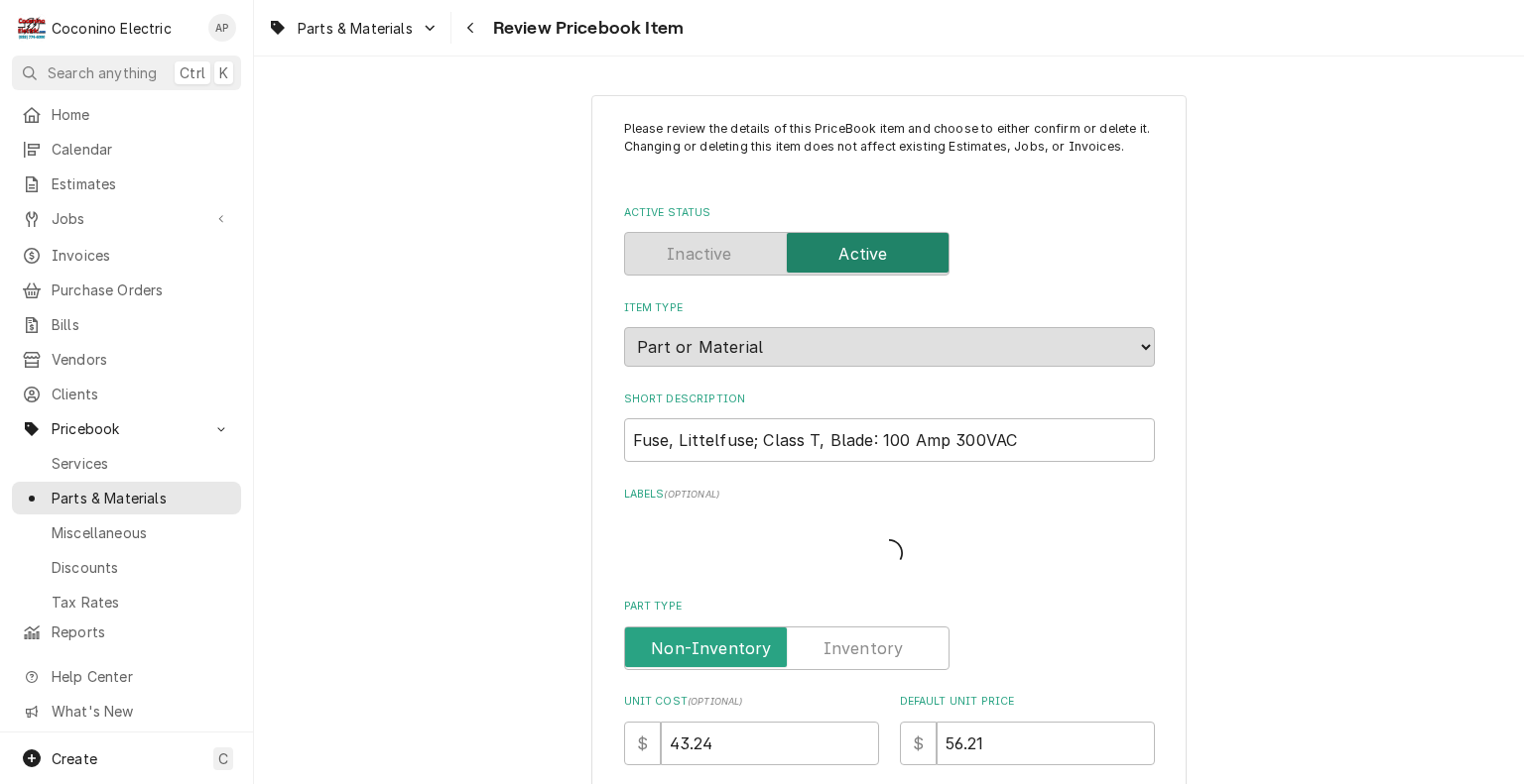
type textarea "x"
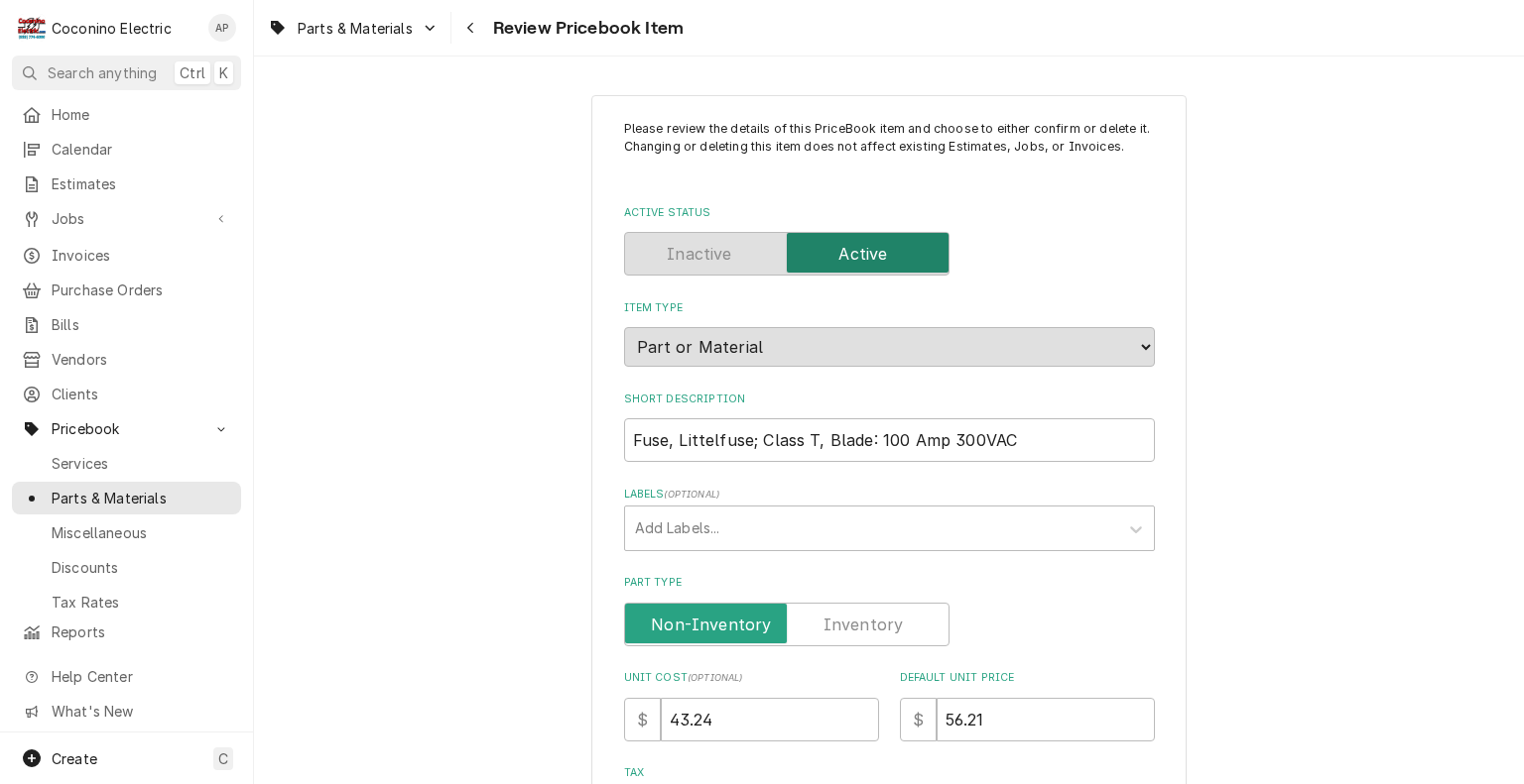
click at [894, 621] on label "Part Type" at bounding box center [786, 625] width 325 height 44
click at [894, 621] on input "Part Type" at bounding box center [786, 625] width 307 height 44
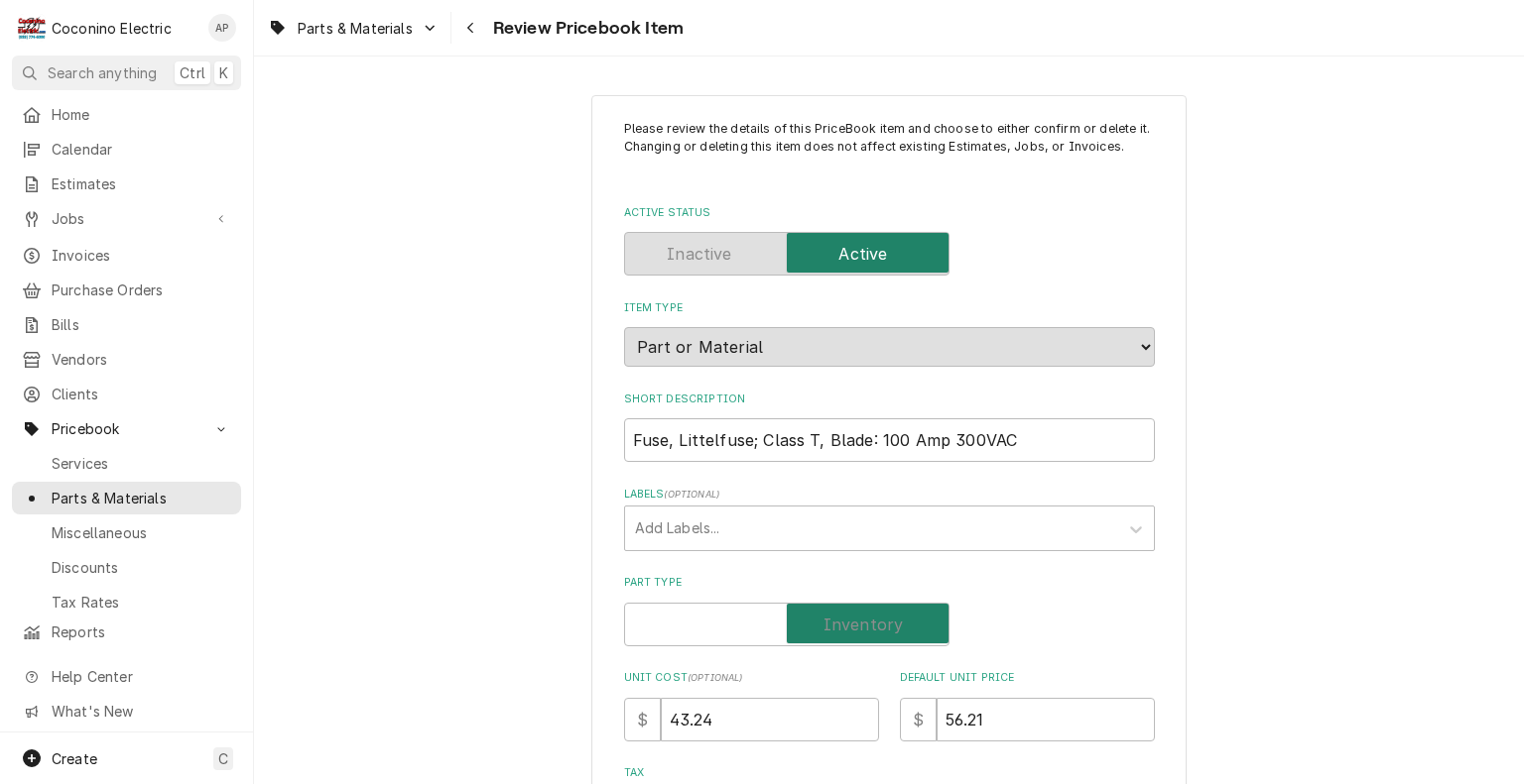
checkbox input "true"
type textarea "x"
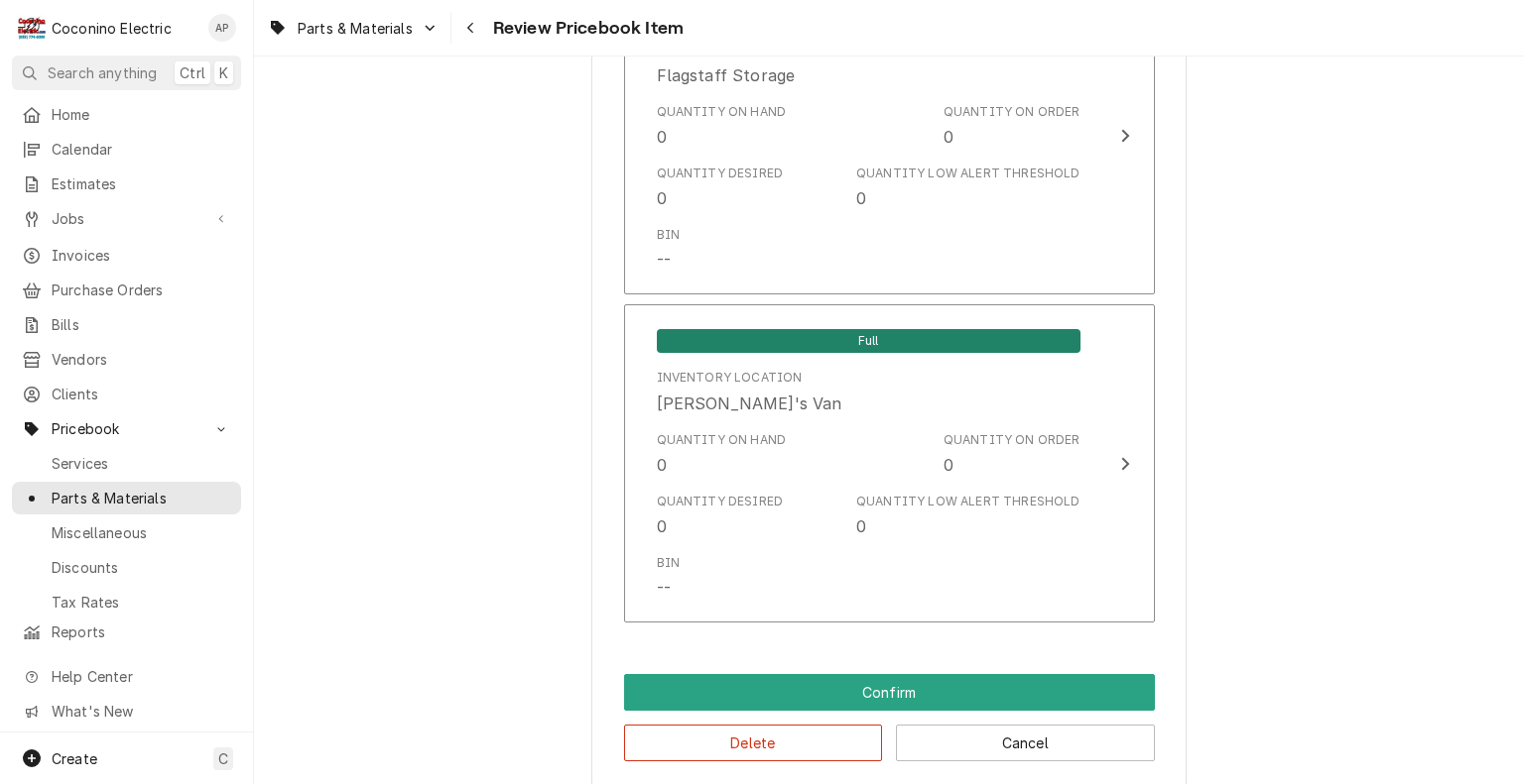
scroll to position [1484, 0]
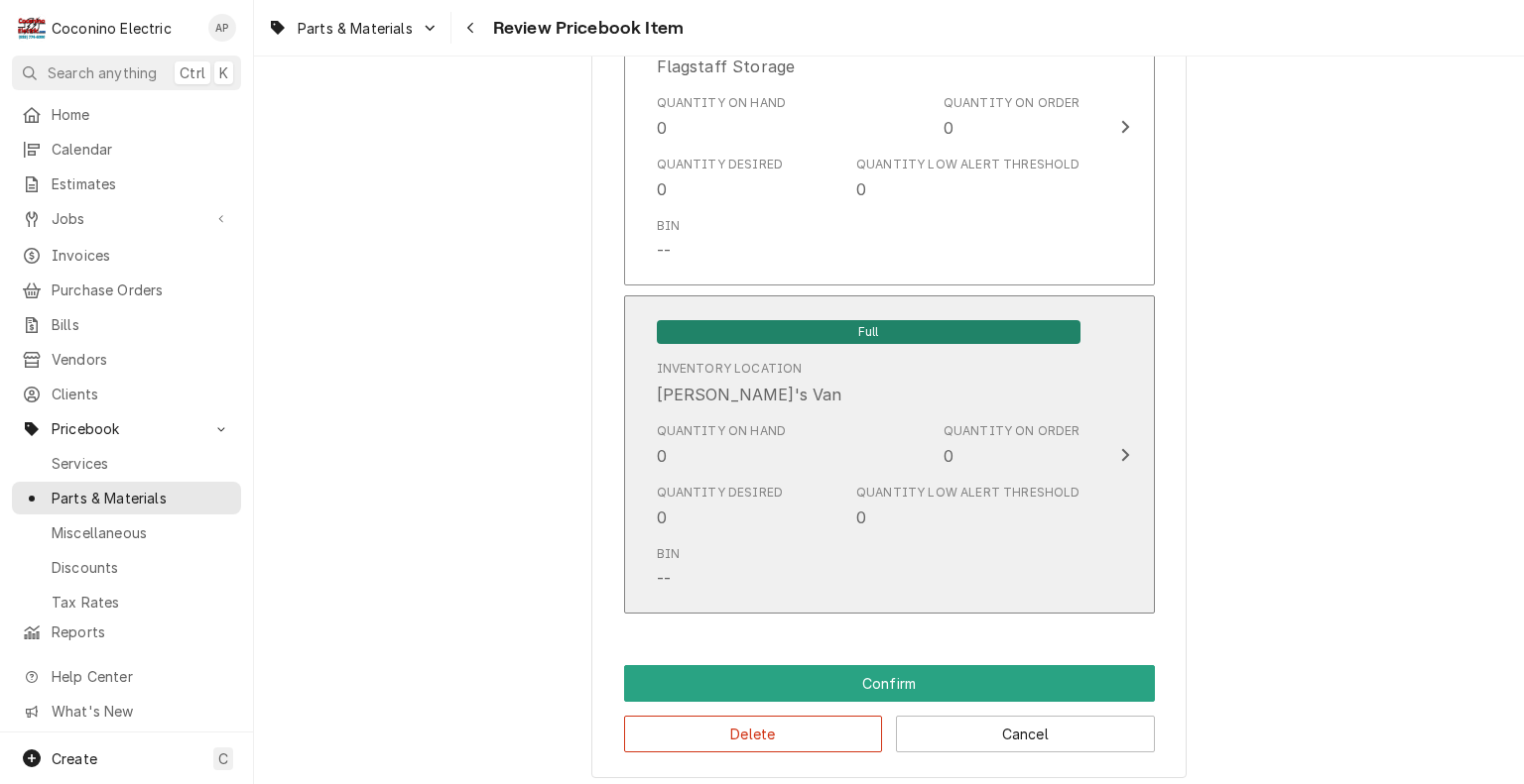
click at [1034, 463] on div "Quantity on Order 0" at bounding box center [1012, 445] width 137 height 46
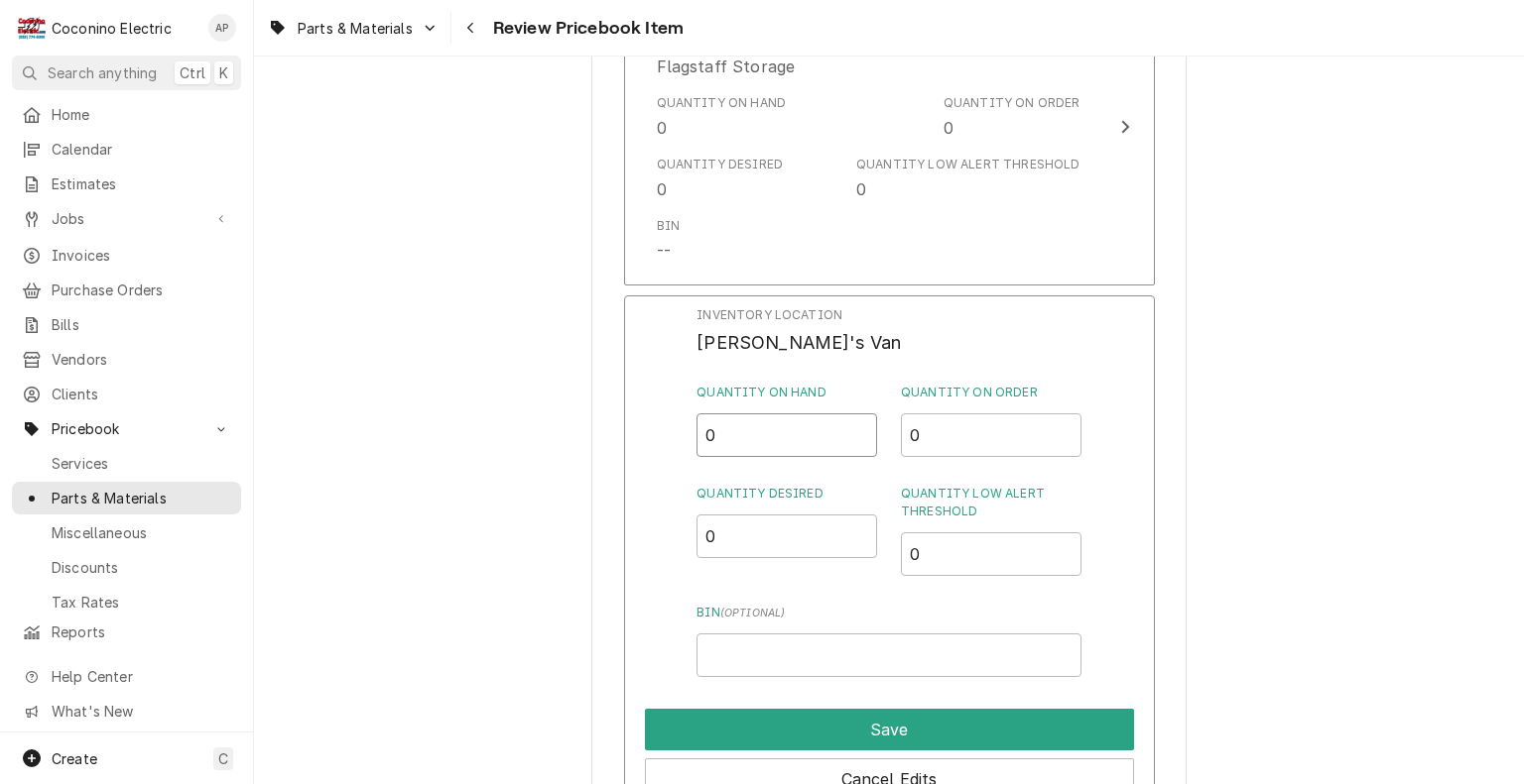
drag, startPoint x: 792, startPoint y: 435, endPoint x: 552, endPoint y: 395, distance: 243.3
type input "2"
drag, startPoint x: 738, startPoint y: 531, endPoint x: 576, endPoint y: 543, distance: 162.4
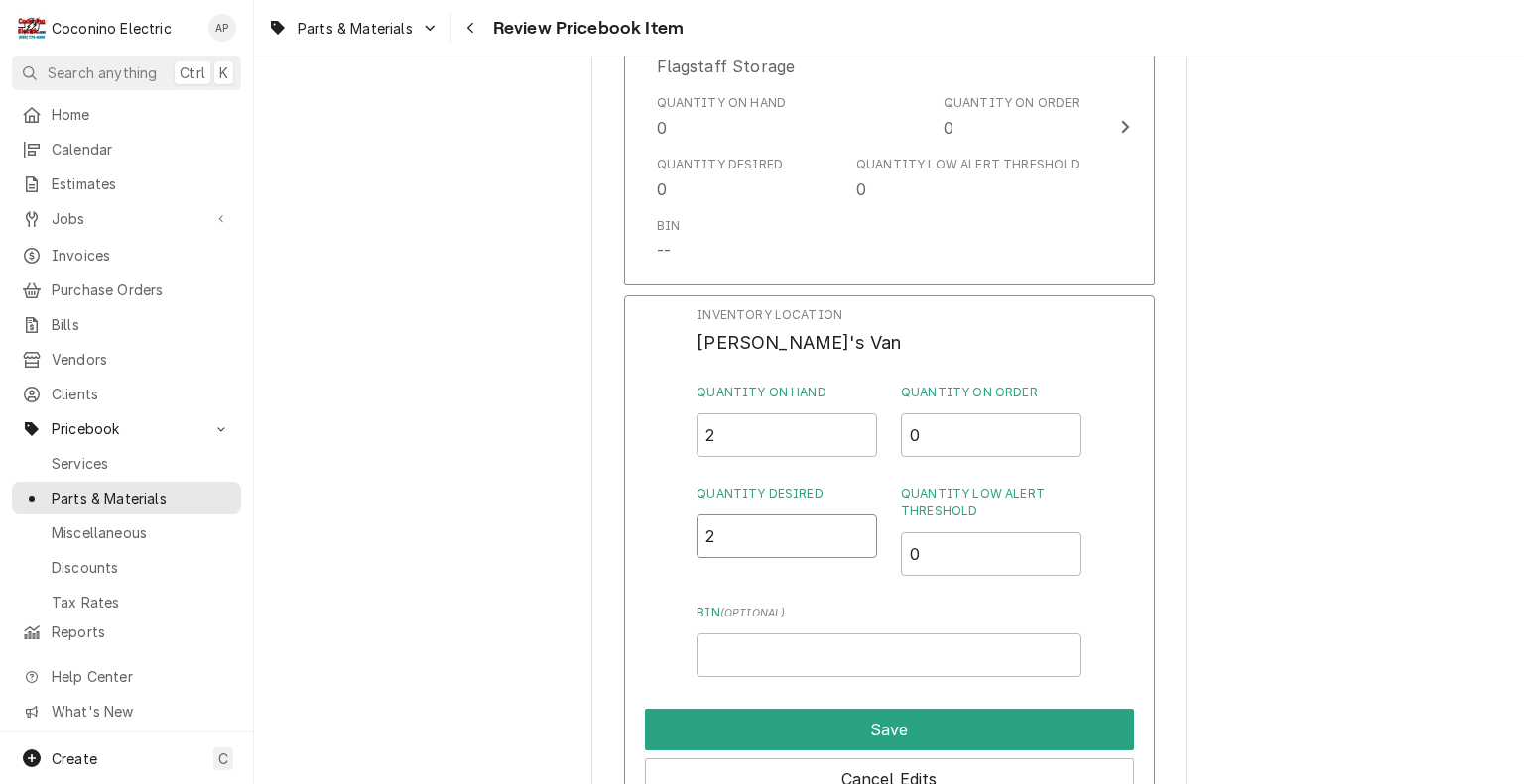
type input "2"
click at [959, 555] on input "0" at bounding box center [991, 554] width 181 height 44
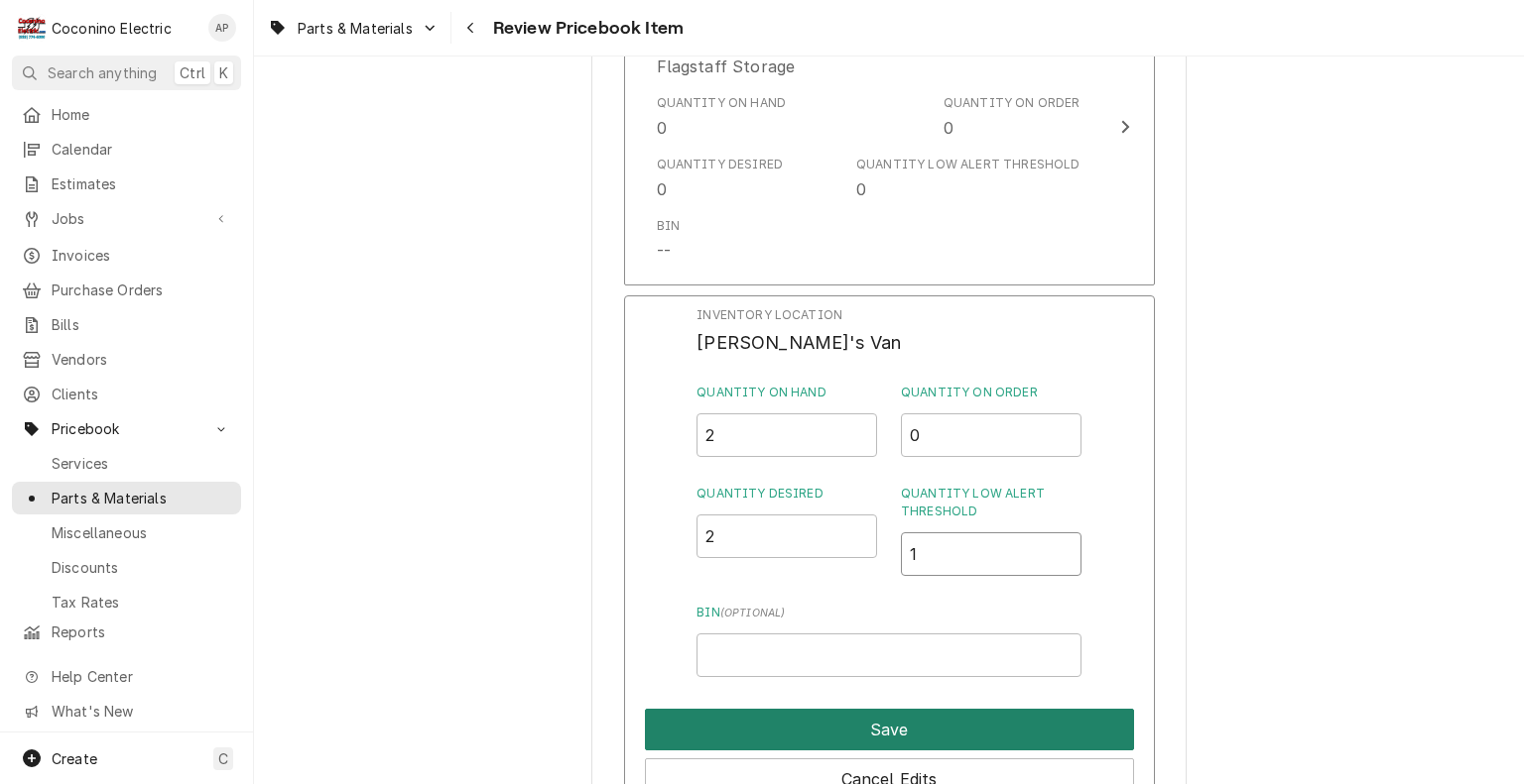
type input "1"
click at [859, 724] on button "Save" at bounding box center [890, 729] width 489 height 42
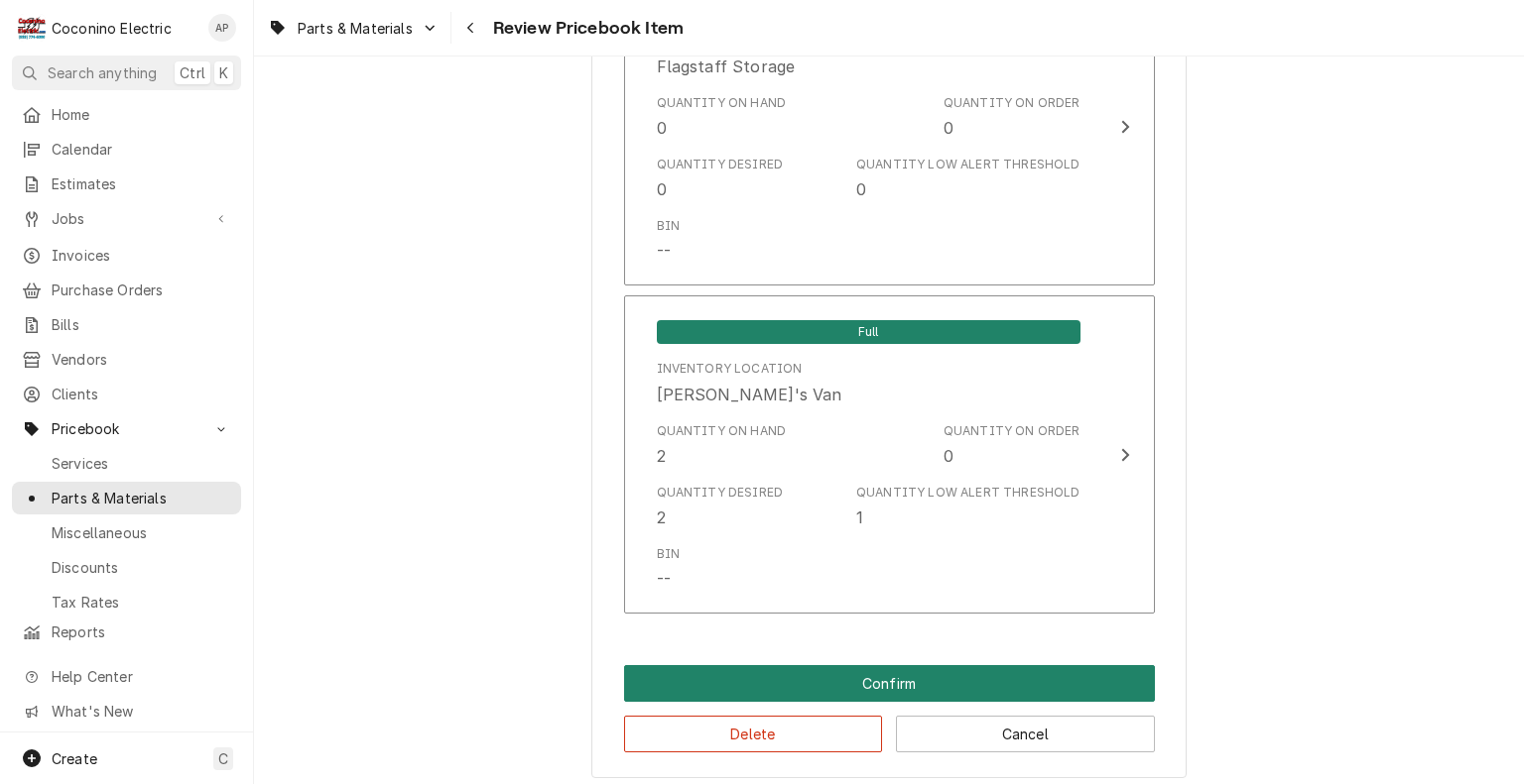
click at [898, 676] on button "Confirm" at bounding box center [890, 684] width 531 height 37
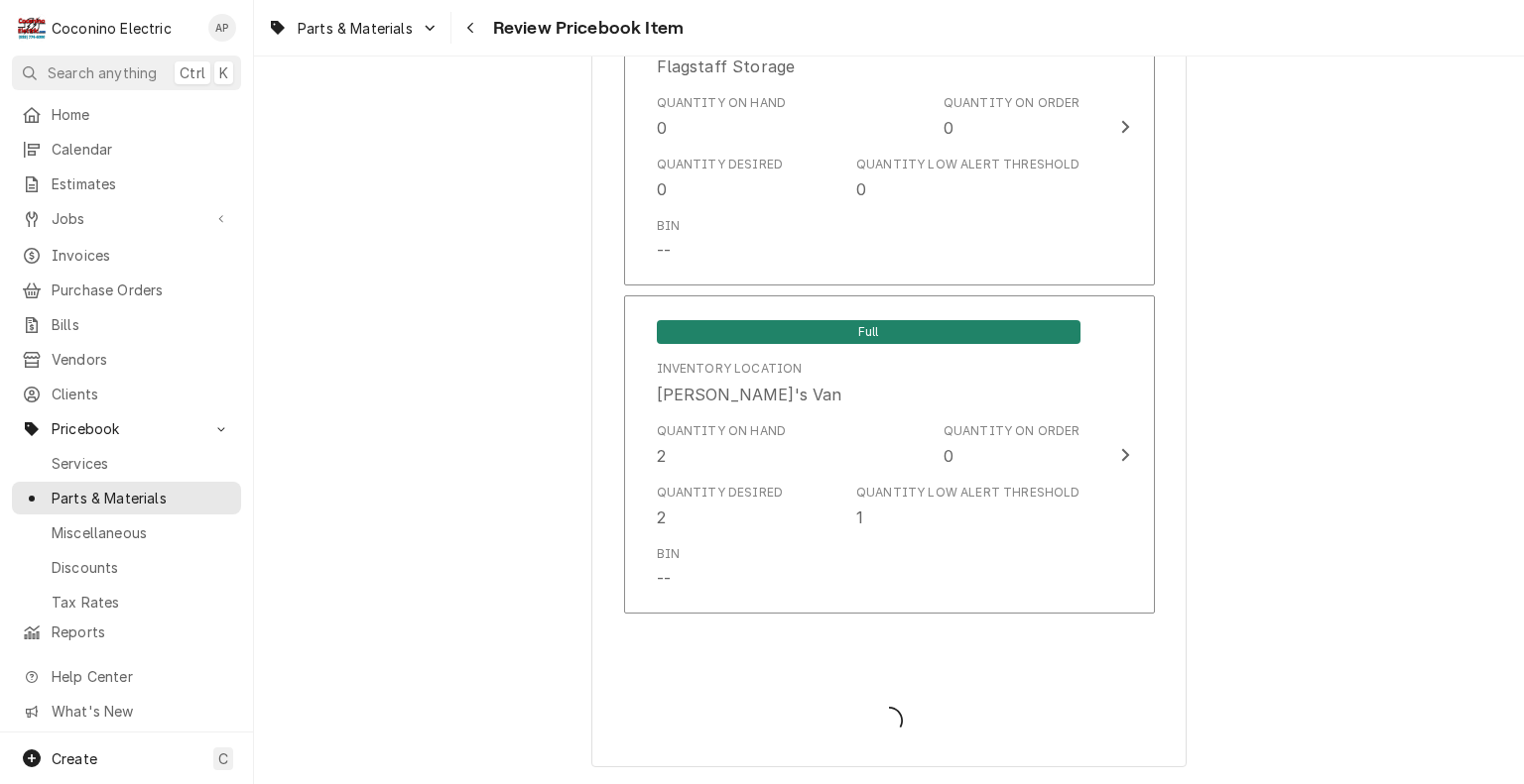
type textarea "x"
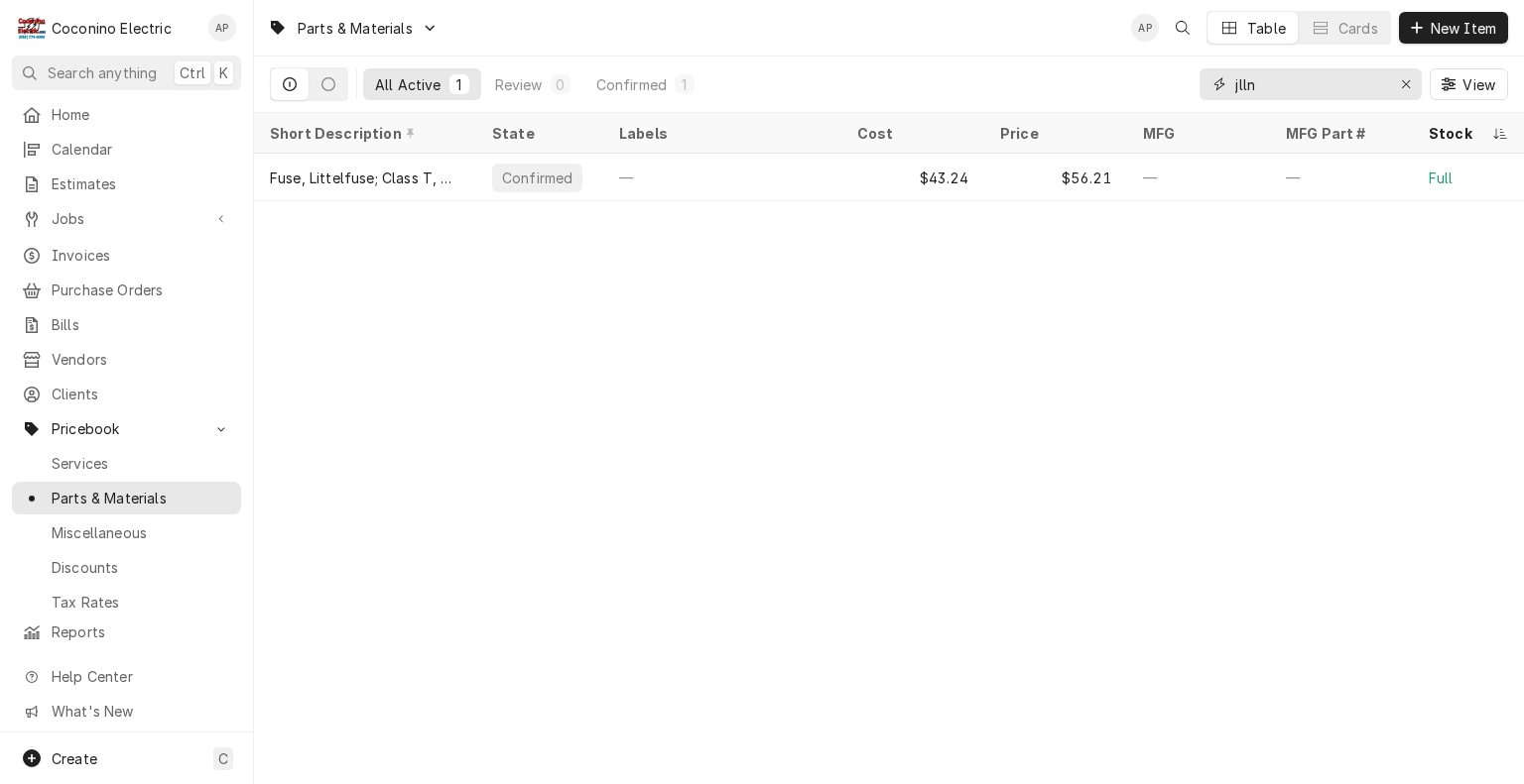
click at [1274, 93] on input "jlln" at bounding box center [1309, 84] width 149 height 32
type input "j"
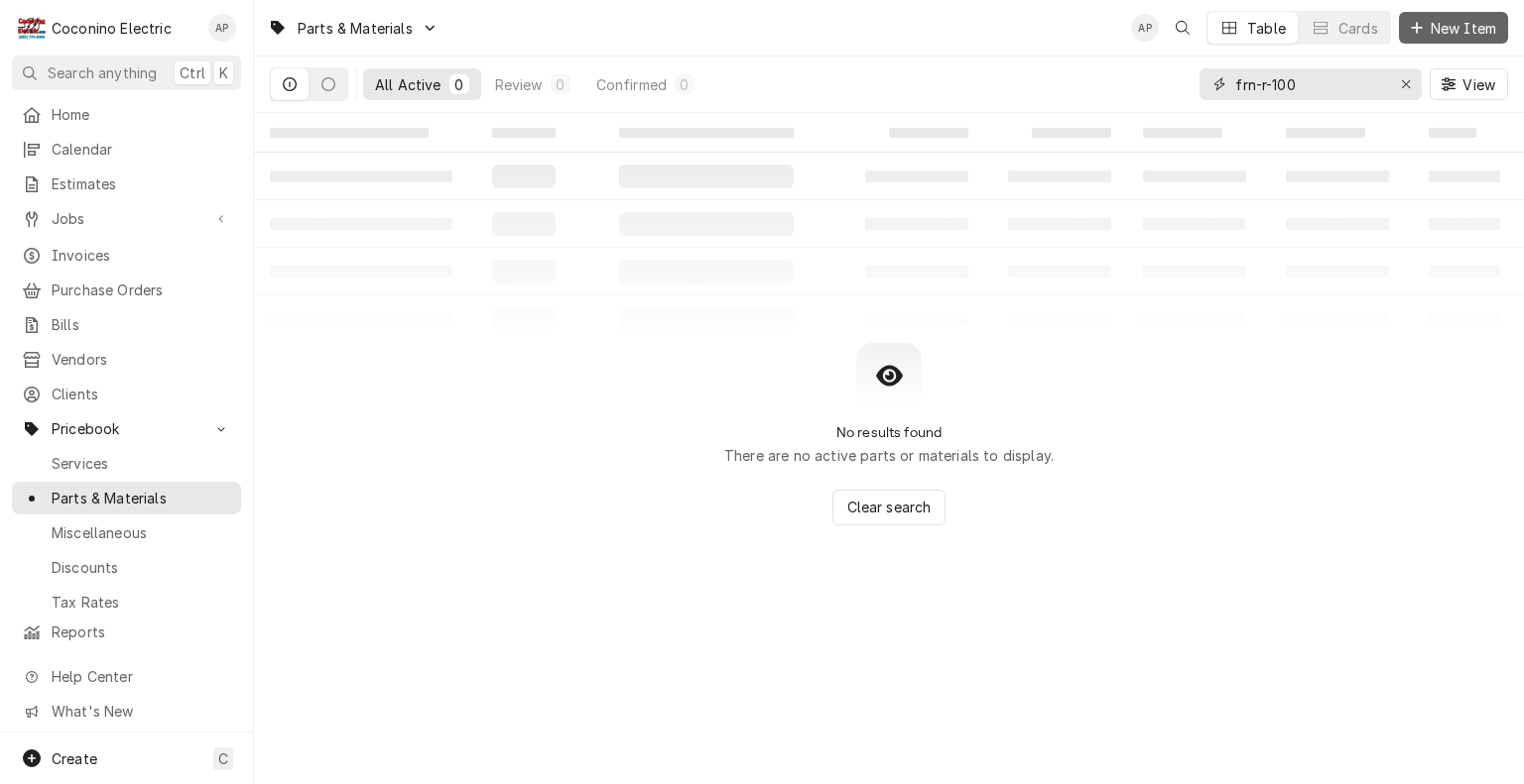
type input "frn-r-100"
click at [1423, 26] on div "Dynamic Content Wrapper" at bounding box center [1417, 28] width 20 height 20
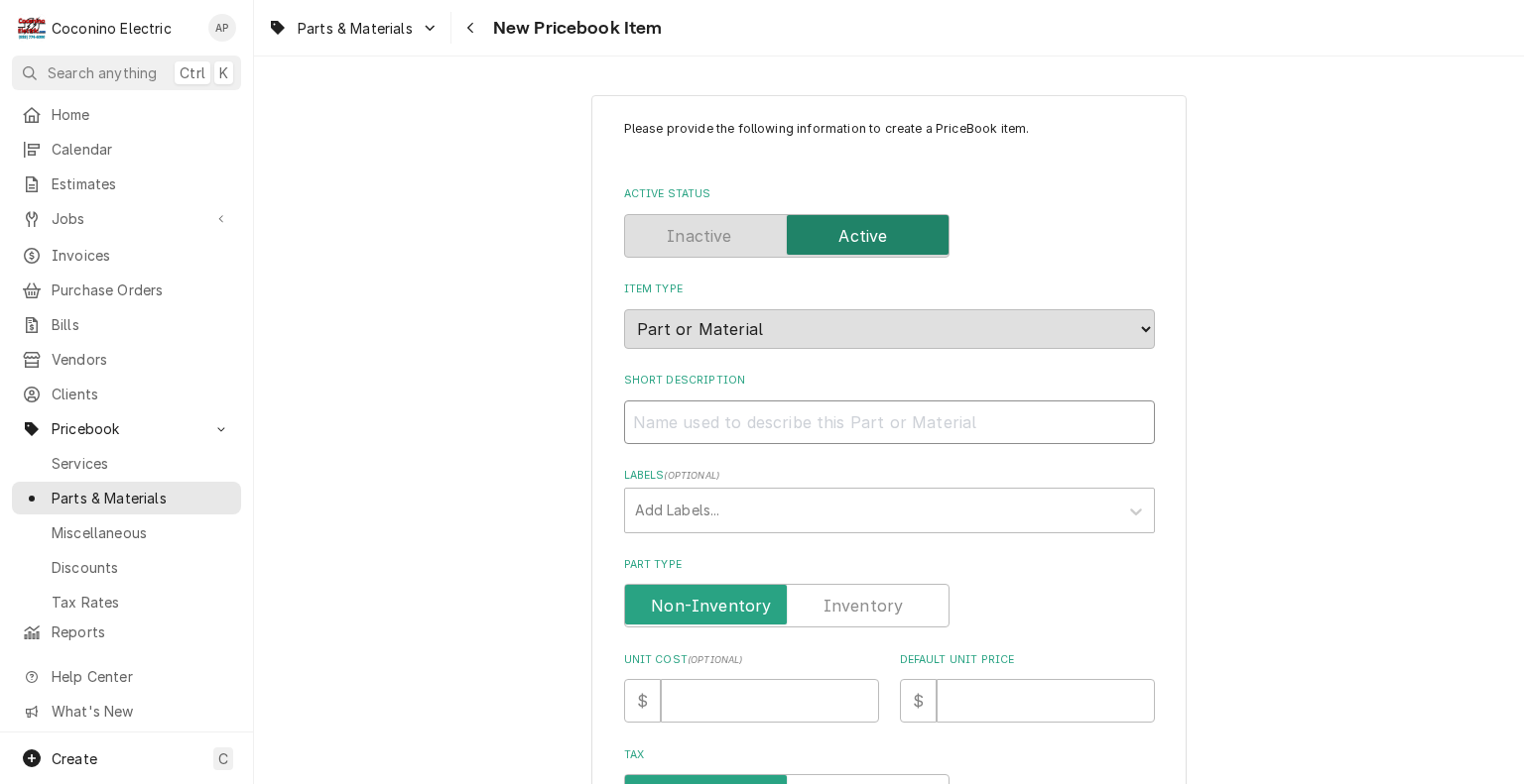
click at [848, 415] on input "Short Description" at bounding box center [890, 422] width 531 height 44
paste input "Fuse-(FRN-R)‑15A-TD-Brs"
type textarea "x"
type input "Fuse-(FRN-R)‑15A-TD-Brs"
click at [762, 423] on input "Fuse-(FRN-R)‑15A-TD-Brs" at bounding box center [890, 422] width 531 height 44
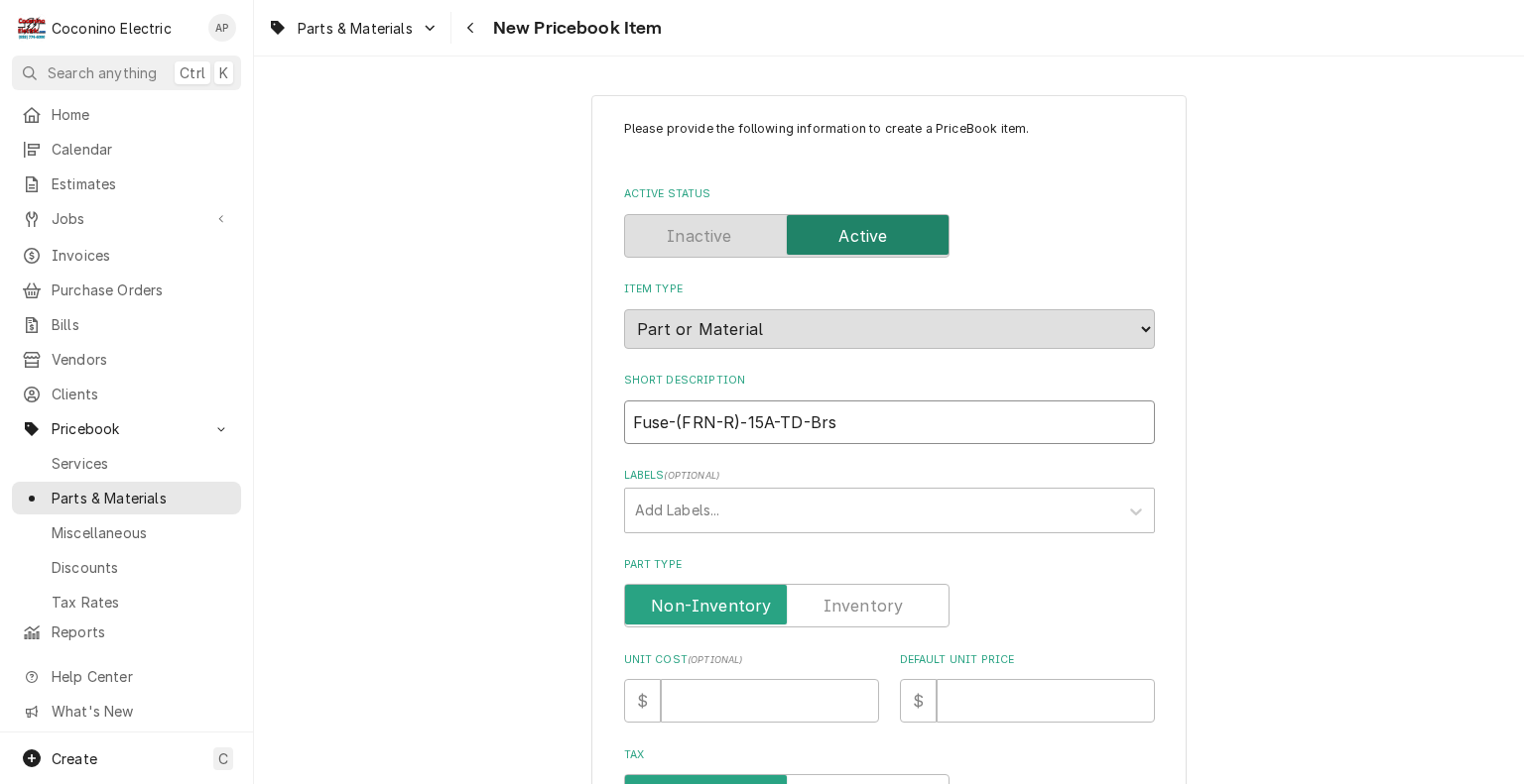
type textarea "x"
type input "Fuse-(FRN-R)‑15-TD-Brs"
type textarea "x"
type input "Fuse-(FRN-R)‑1-TD-Brs"
type textarea "x"
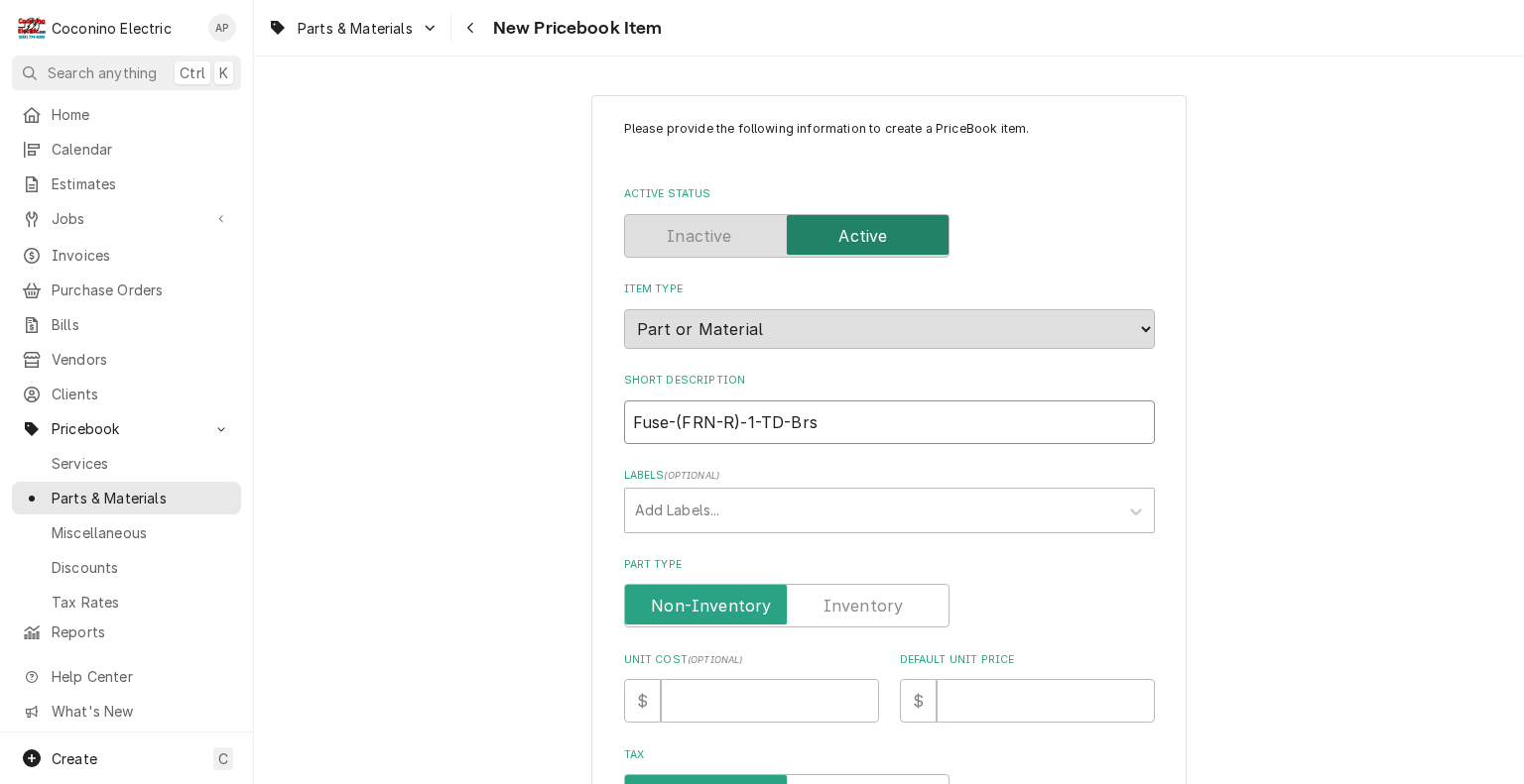
type input "Fuse-(FRN-R)‑-TD-Brs"
type textarea "x"
type input "Fuse-(FRN-R)‑1-TD-Brs"
type textarea "x"
type input "Fuse-(FRN-R)‑10-TD-Brs"
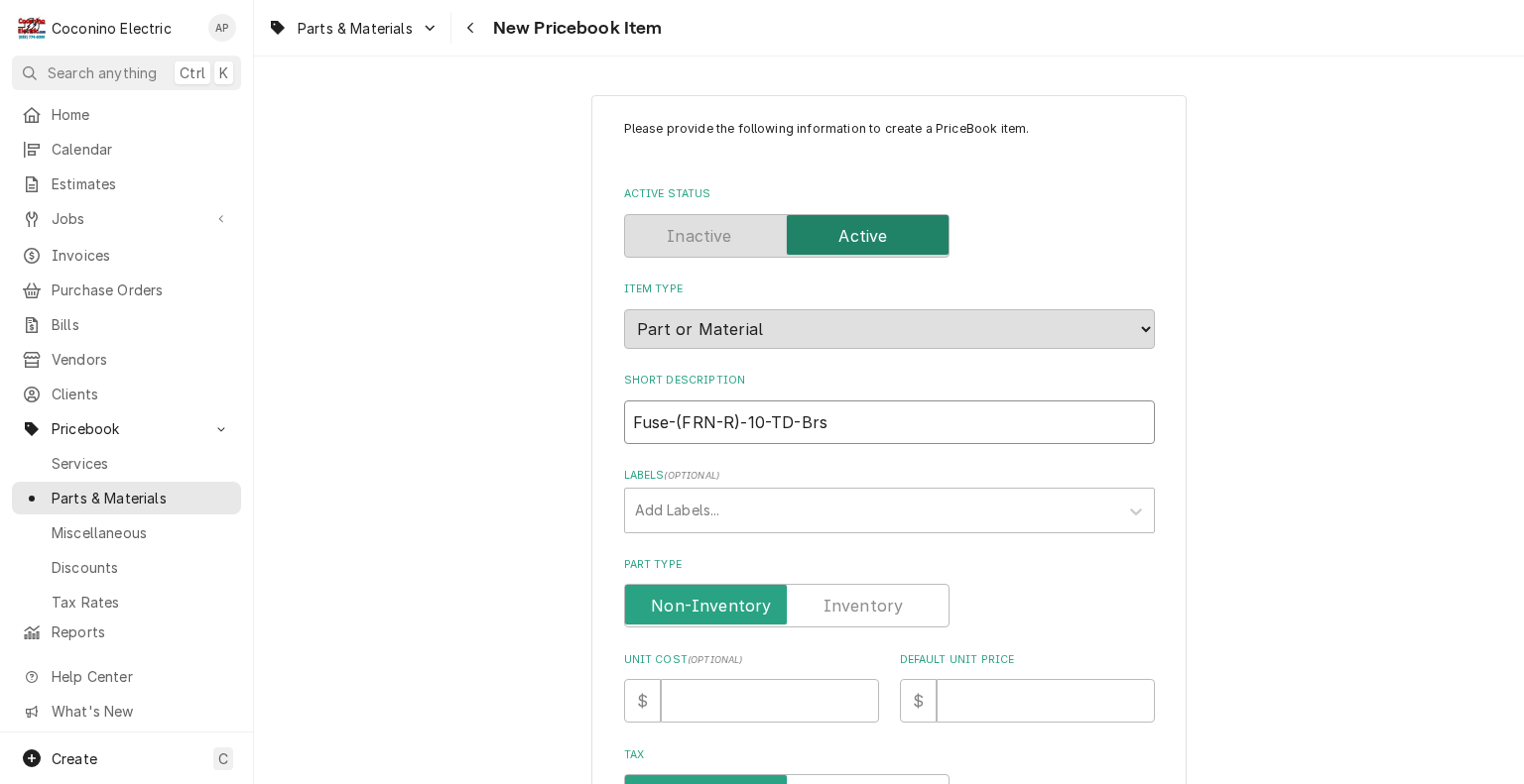
type textarea "x"
type input "Fuse-(FRN-R)‑100-TD-Brs"
click at [859, 606] on label "Part Type" at bounding box center [786, 606] width 325 height 44
click at [859, 606] on input "Part Type" at bounding box center [786, 606] width 307 height 44
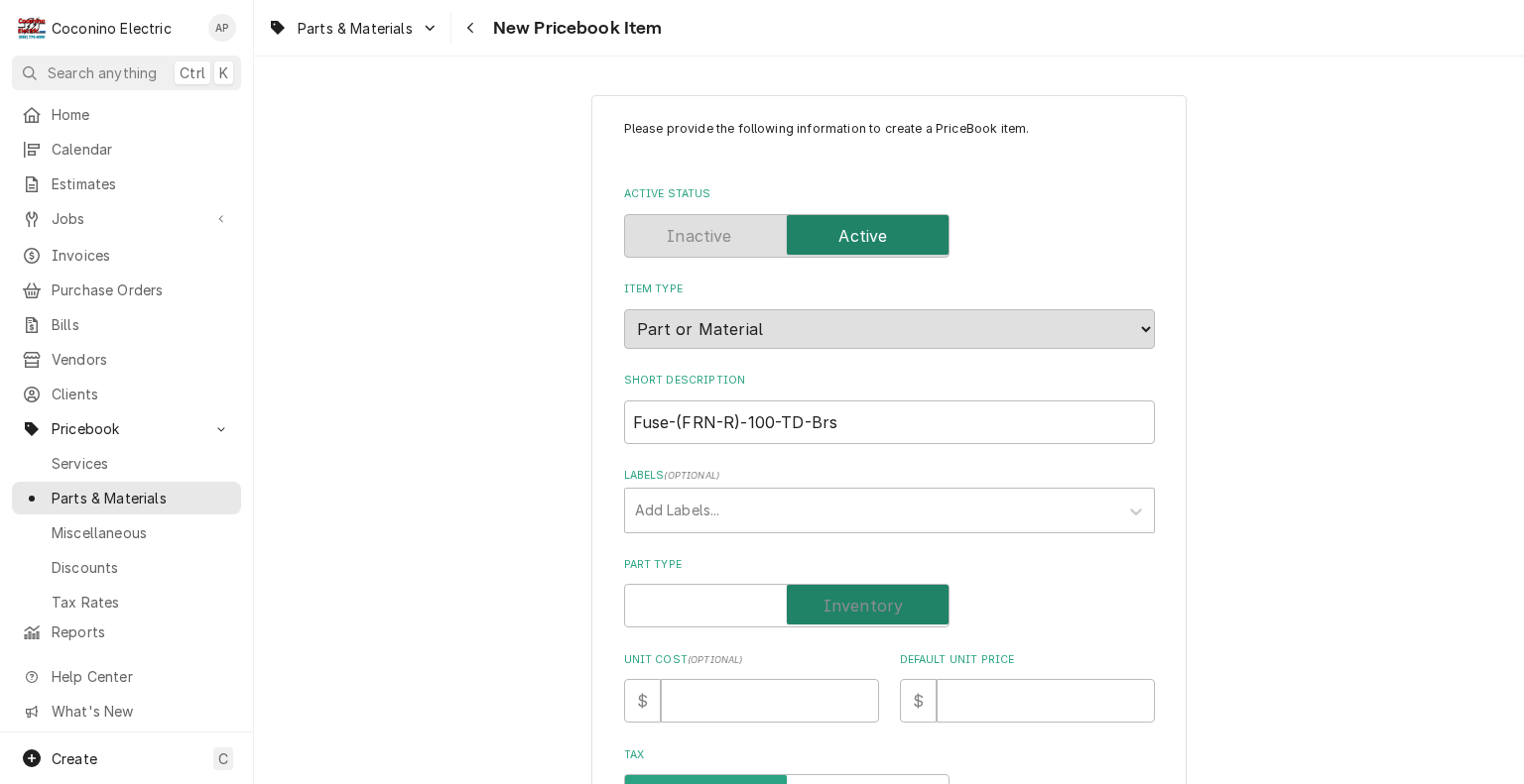
checkbox input "true"
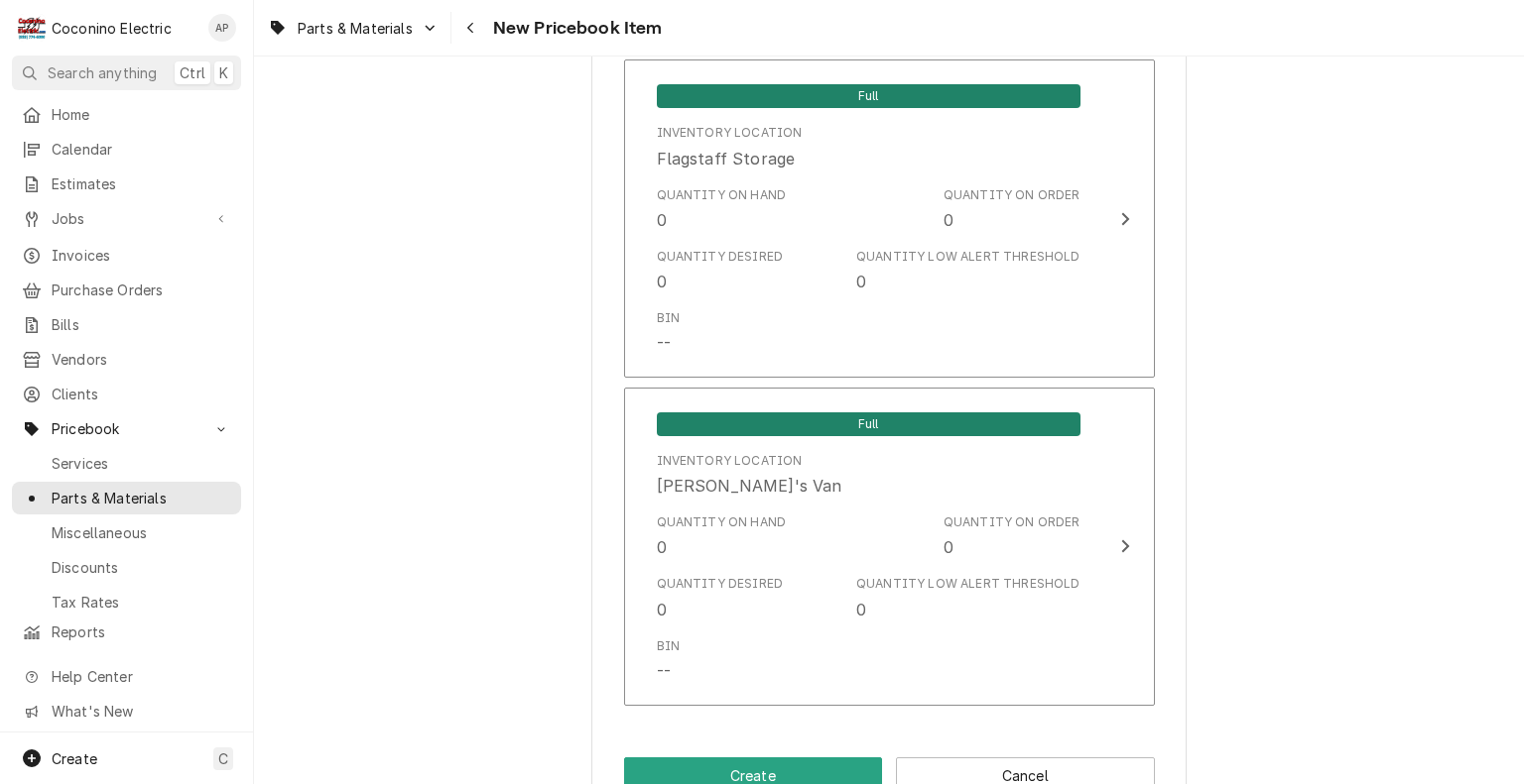
scroll to position [1429, 0]
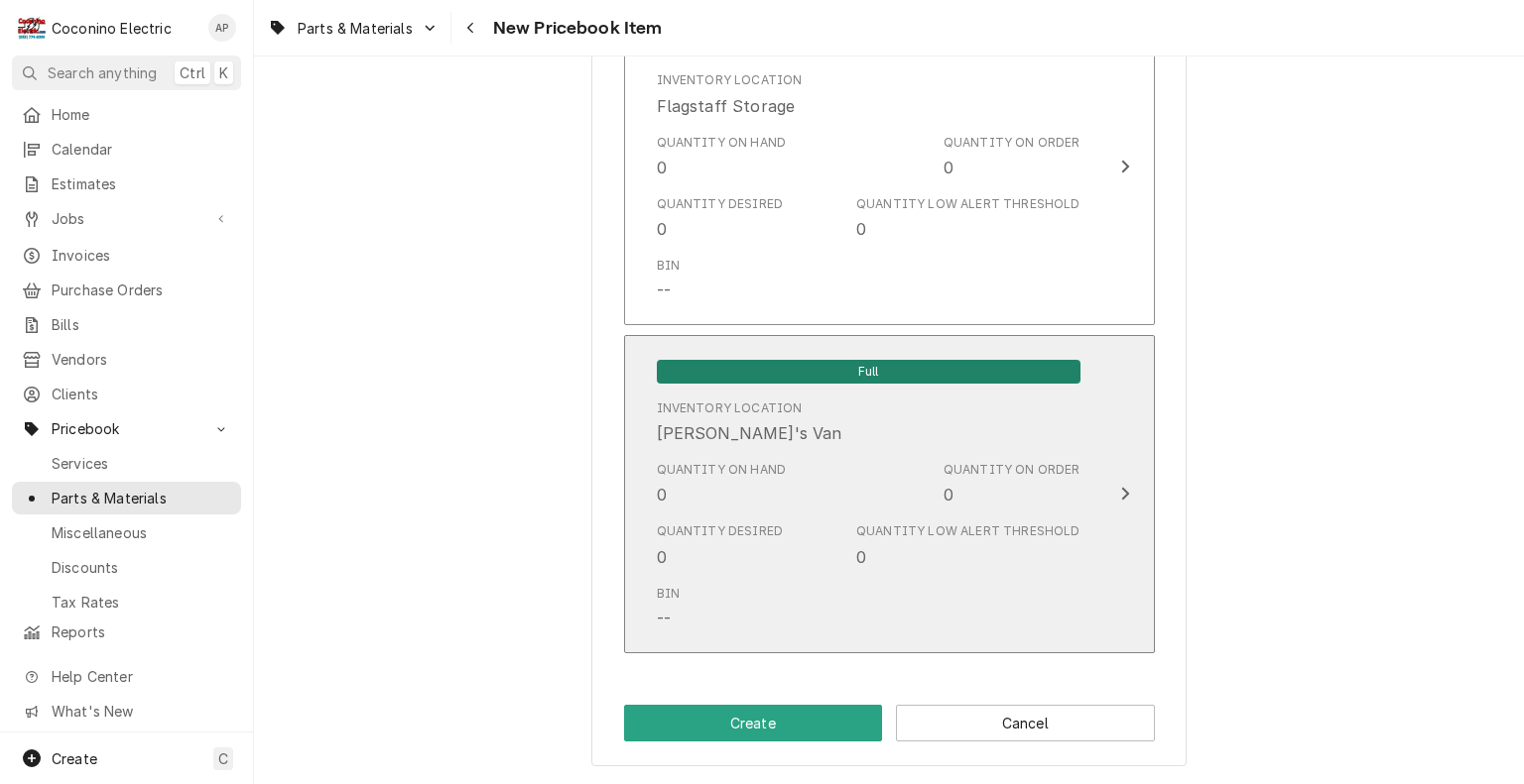
click at [1026, 523] on div "Quantity Low Alert Threshold" at bounding box center [967, 532] width 224 height 18
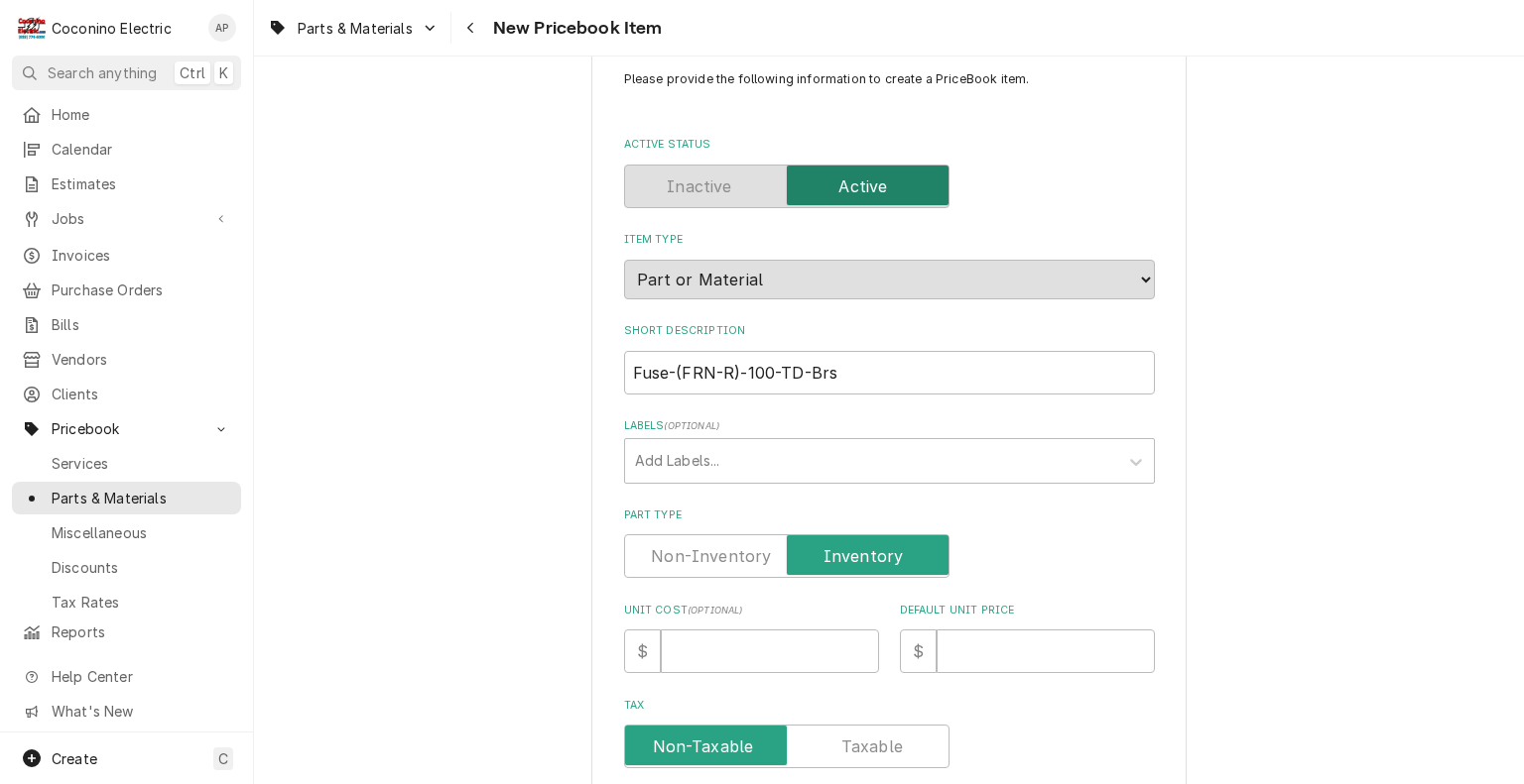
scroll to position [0, 0]
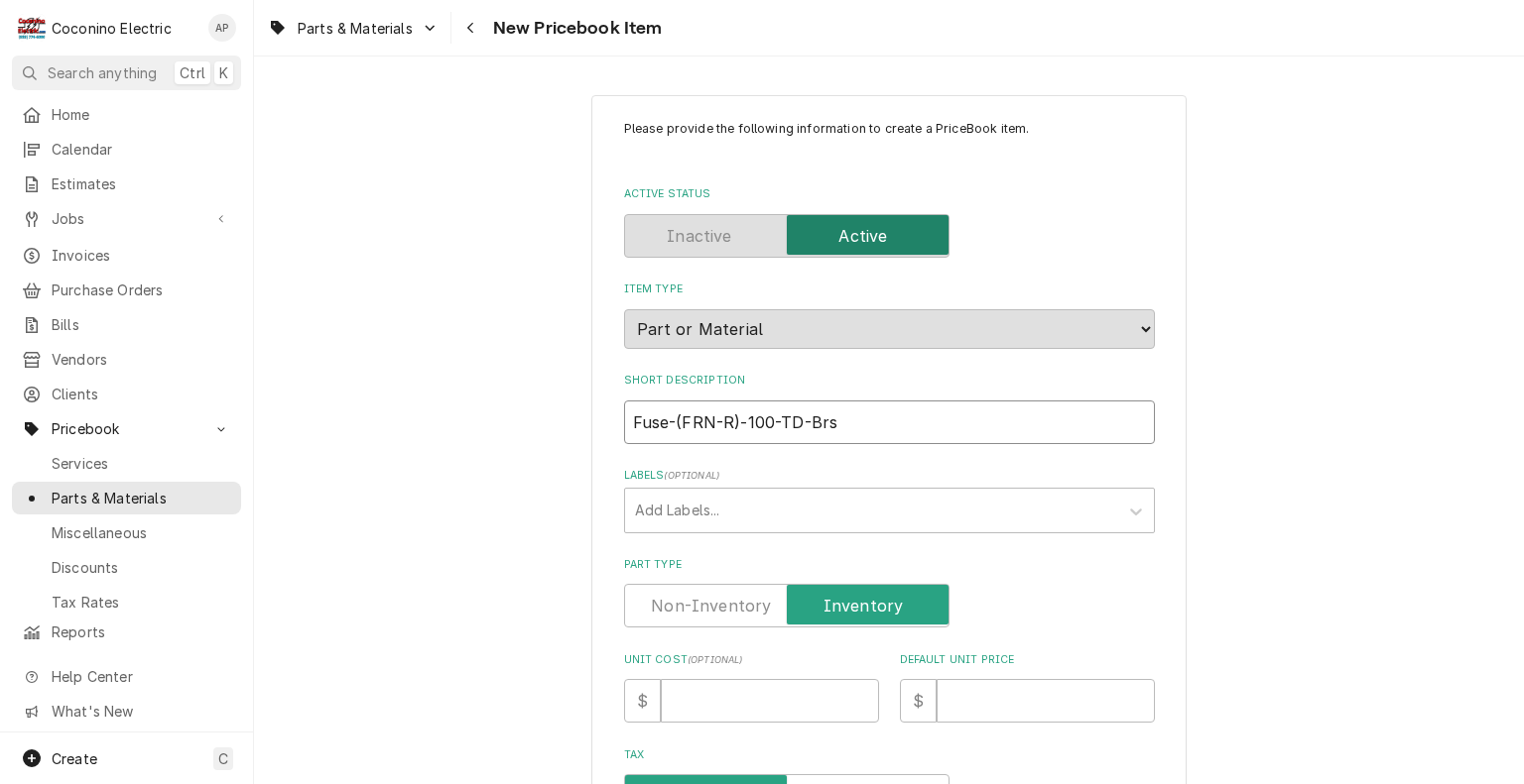
click at [632, 417] on input "Fuse-(FRN-R)‑100-TD-Brs" at bounding box center [890, 422] width 531 height 44
click at [670, 421] on input "Fuse-(FRN-R)‑100-TD-Brs" at bounding box center [890, 422] width 531 height 44
type textarea "x"
type input "Fuse(FRN-R)‑100-TD-Brs"
type textarea "x"
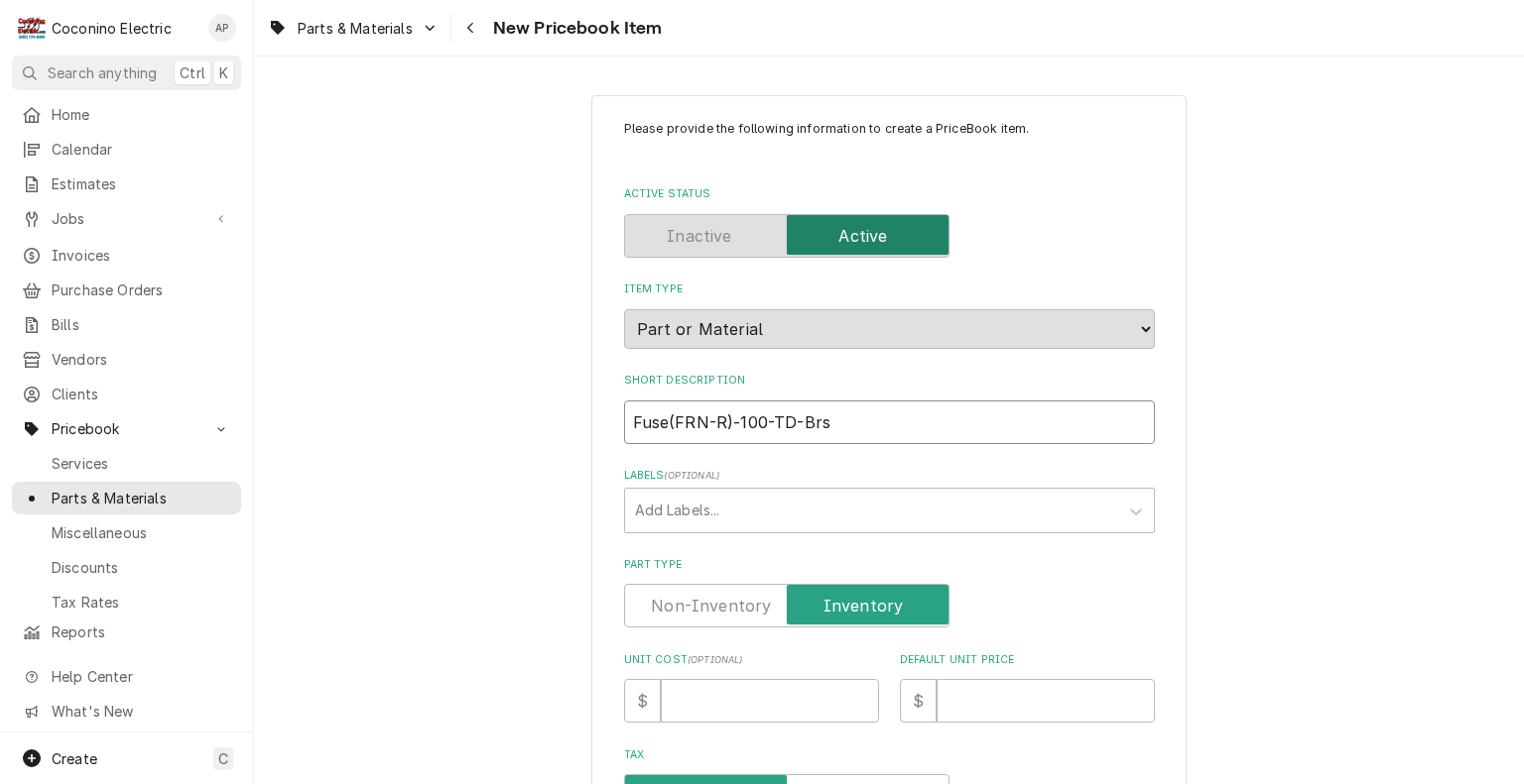
type input "Fus(FRN-R)‑100-TD-Brs"
type textarea "x"
type input "Fu(FRN-R)‑100-TD-Brs"
type textarea "x"
type input "F(FRN-R)‑100-TD-Brs"
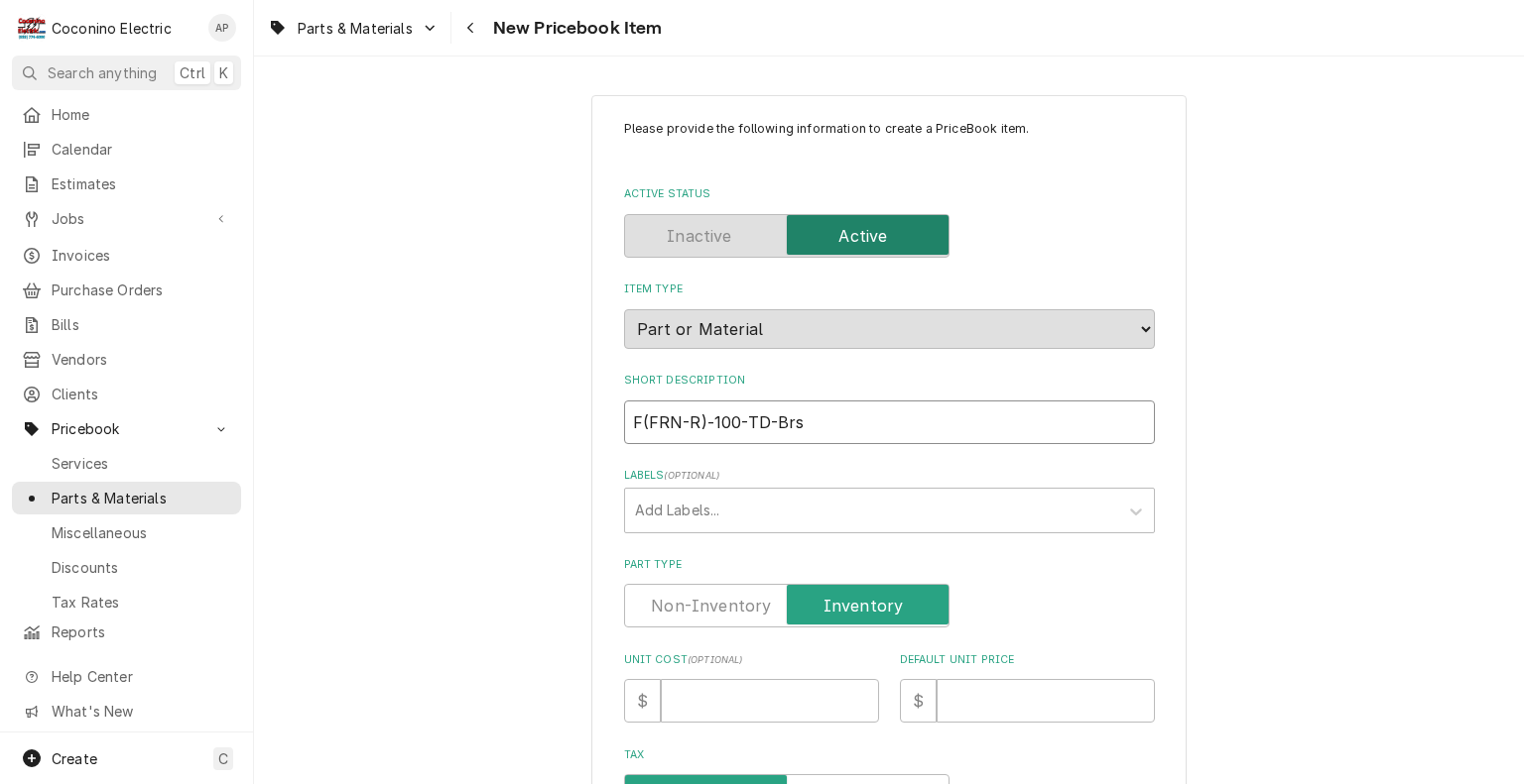
type textarea "x"
type input "(FRN-R)‑100-TD-Brs"
type textarea "x"
type input "*(FRN-R)‑100-TD-Brs"
type textarea "x"
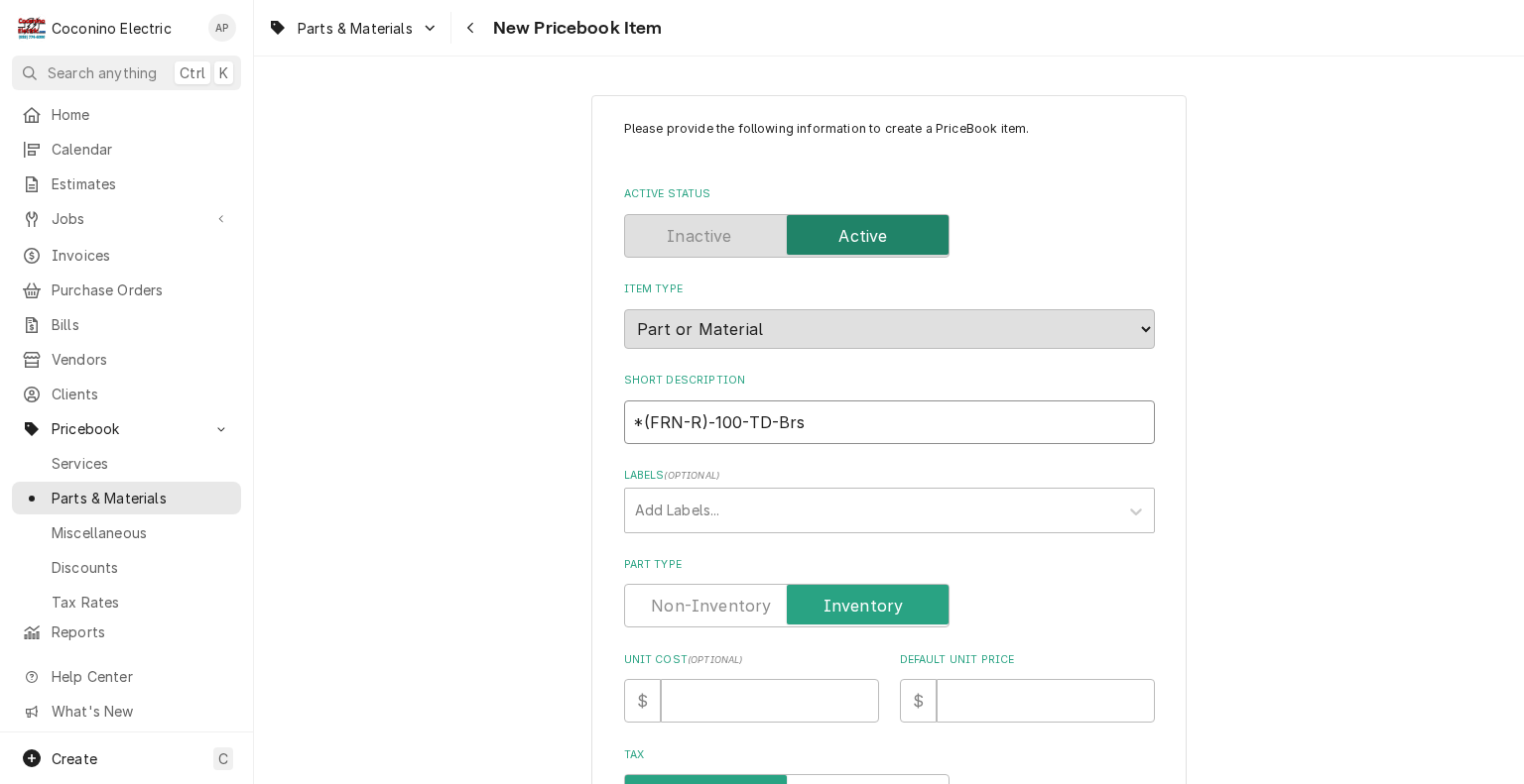
type input "**(FRN-R)‑100-TD-Brs"
type textarea "x"
type input "***(FRN-R)‑100-TD-Brs"
type textarea "x"
type input "****(FRN-R)‑100-TD-Brs"
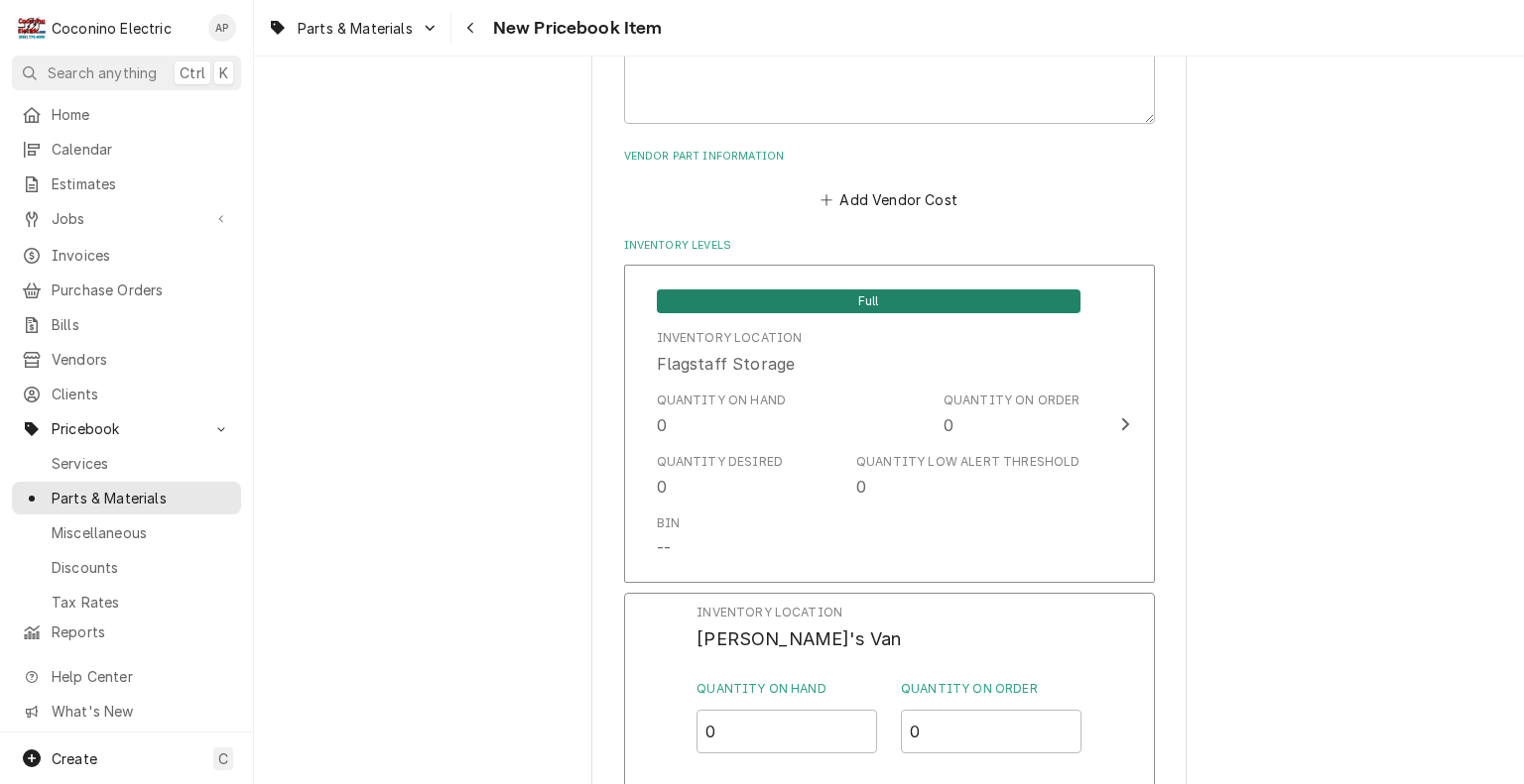
scroll to position [1472, 0]
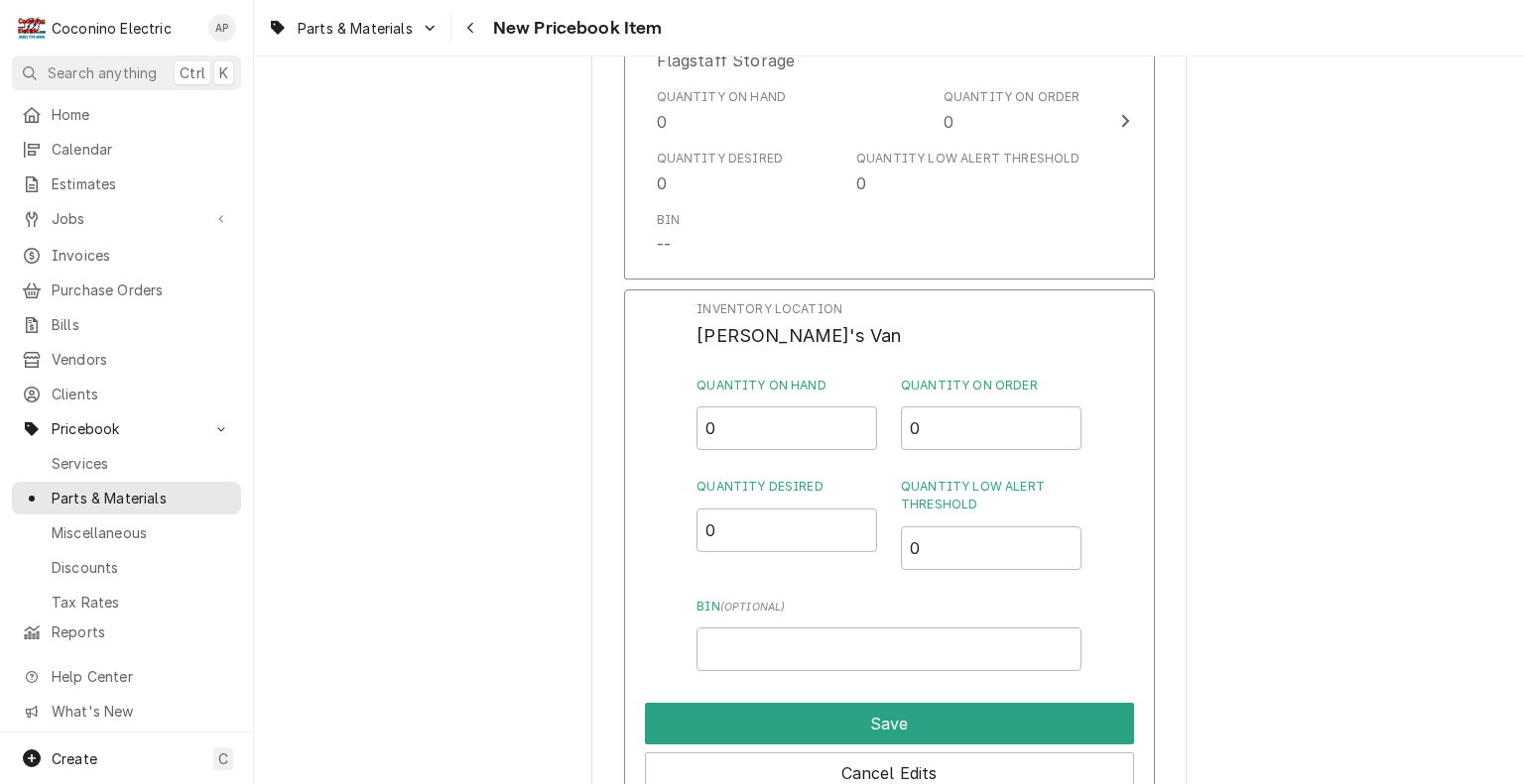
type textarea "x"
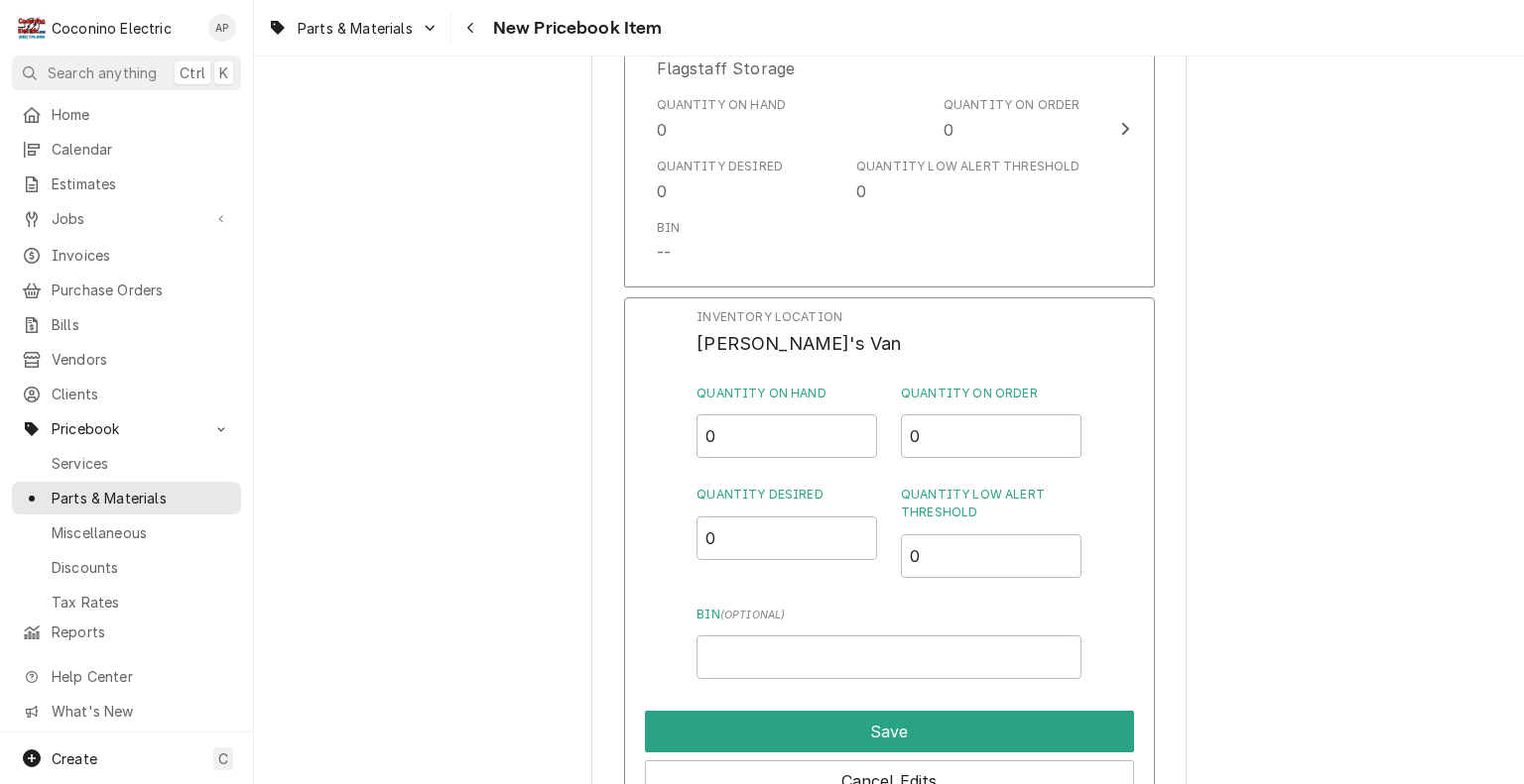
scroll to position [1468, 0]
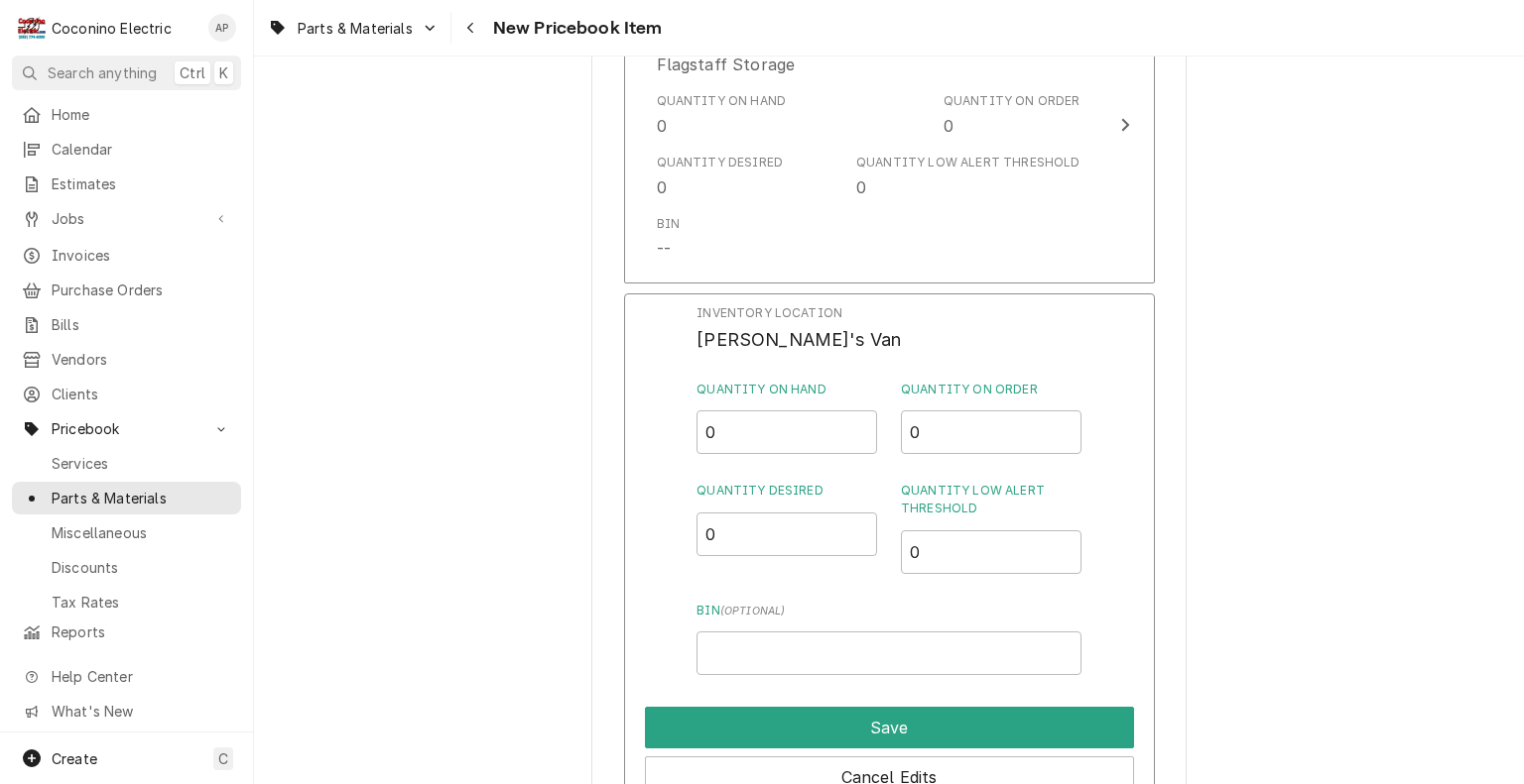
type input "***(FRN-R)‑100-TD-Brs"
click at [735, 446] on input "0" at bounding box center [786, 432] width 181 height 44
type input "4"
click at [743, 533] on input "0" at bounding box center [786, 535] width 181 height 44
type input "2"
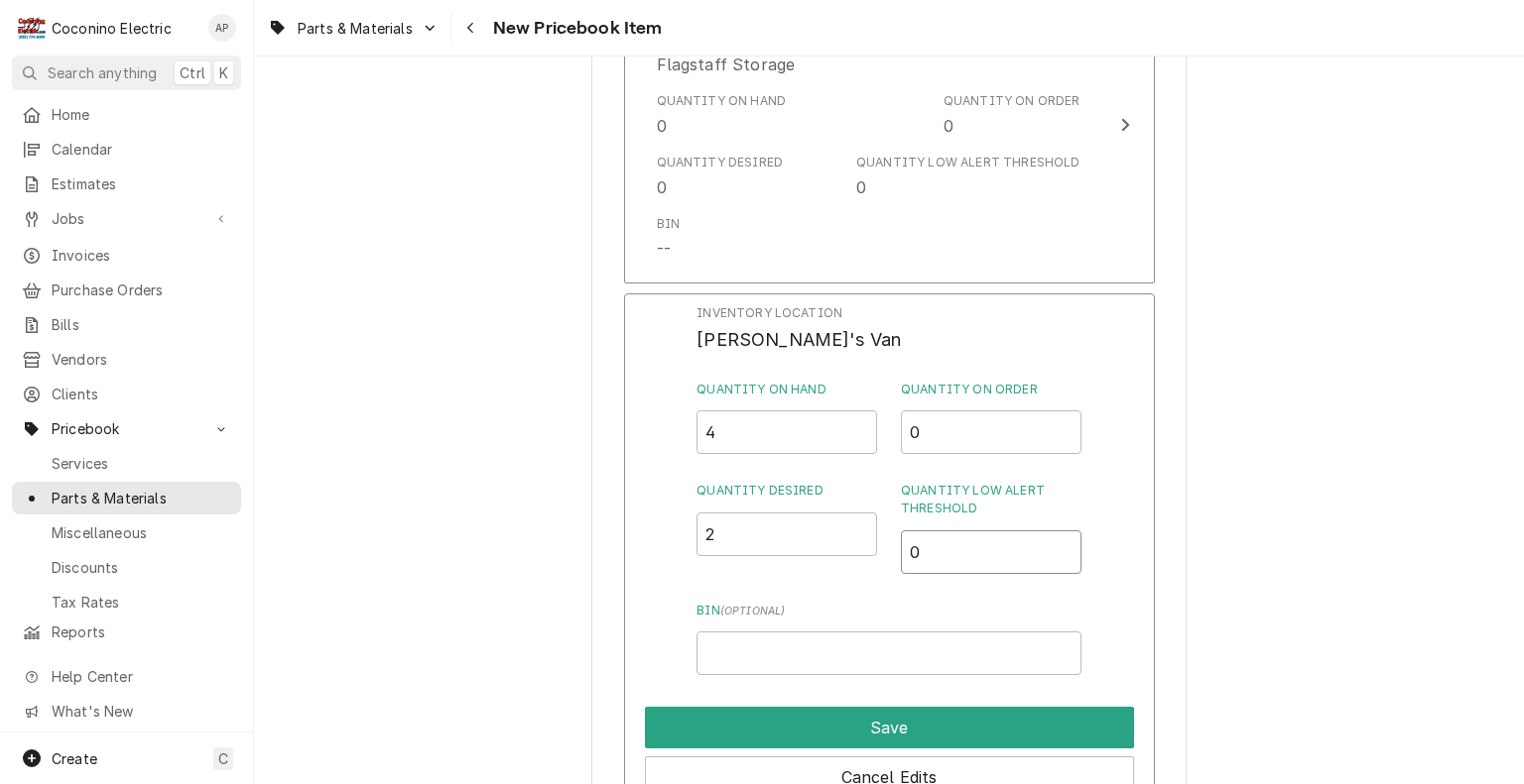
click at [939, 560] on input "0" at bounding box center [991, 552] width 181 height 44
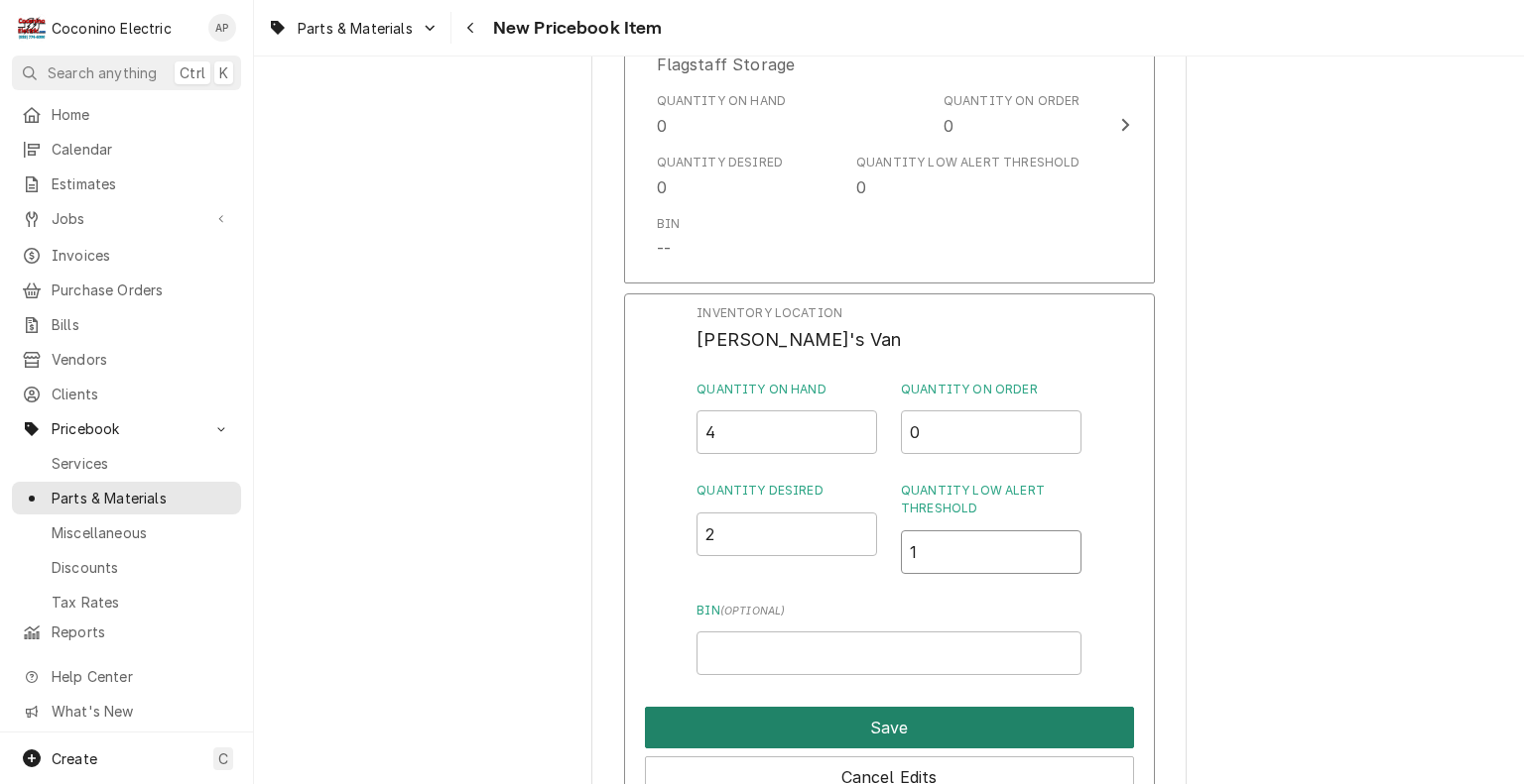
type input "1"
click at [939, 722] on button "Save" at bounding box center [890, 727] width 489 height 42
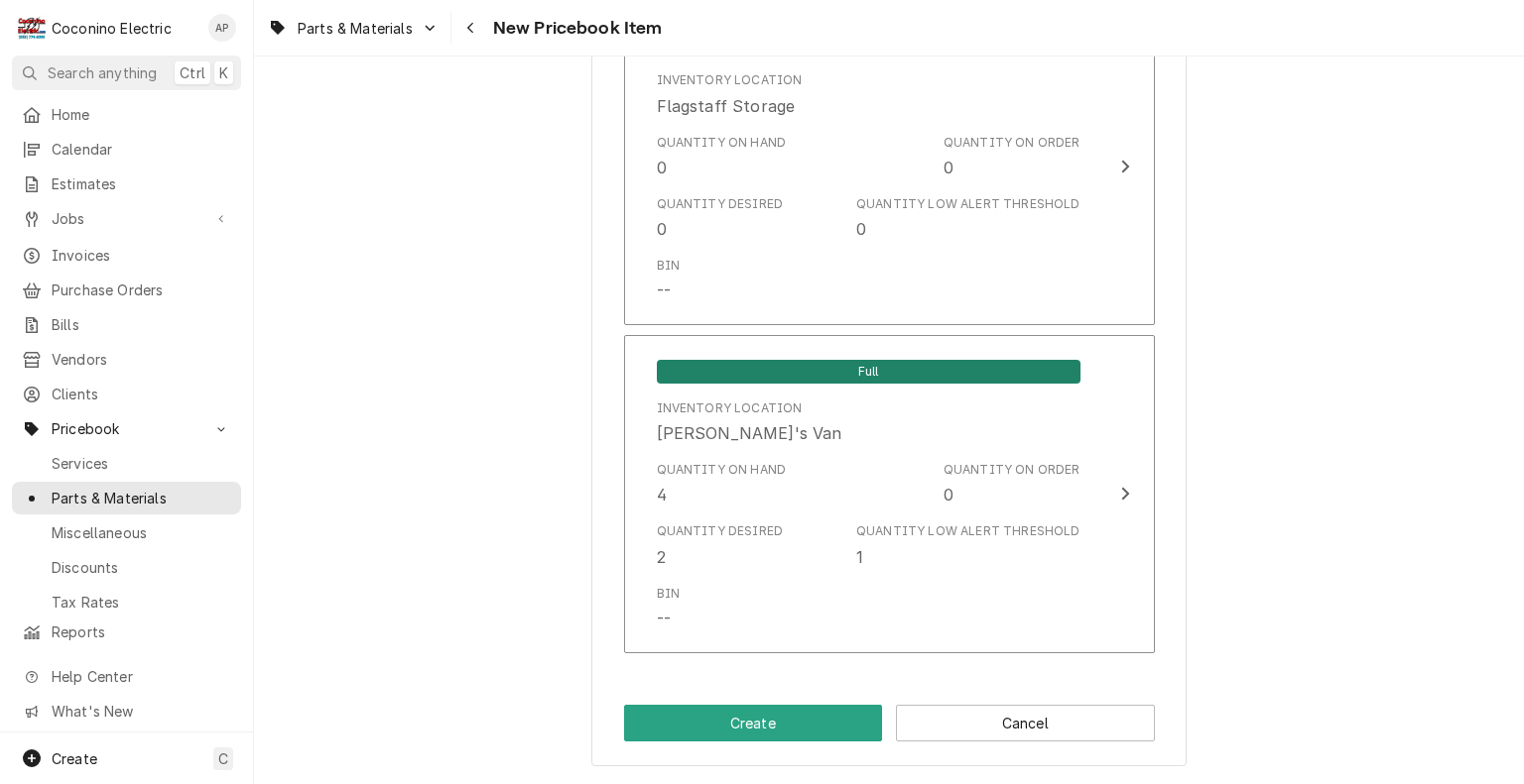
scroll to position [0, 0]
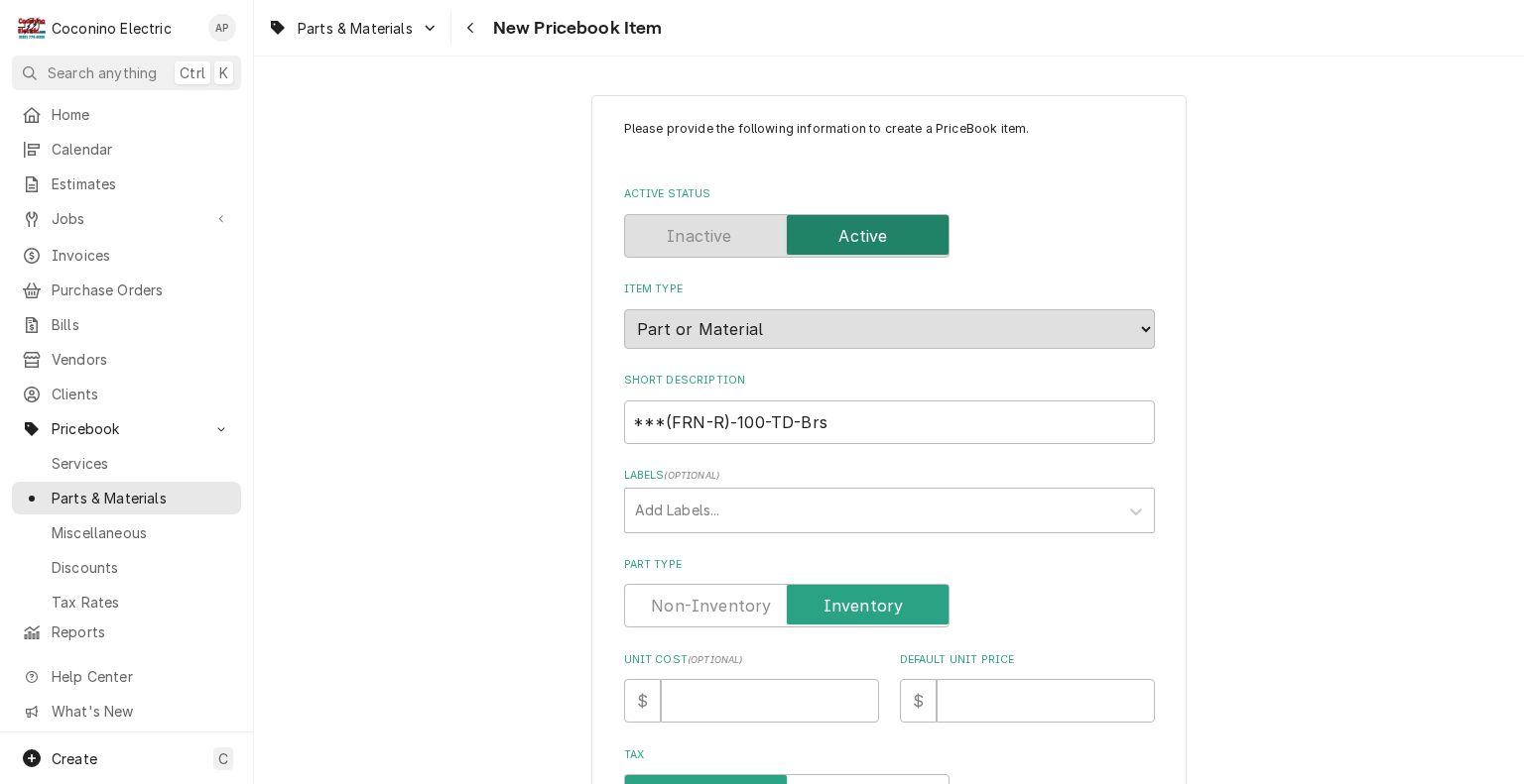
drag, startPoint x: 1516, startPoint y: 145, endPoint x: 1355, endPoint y: 596, distance: 478.9
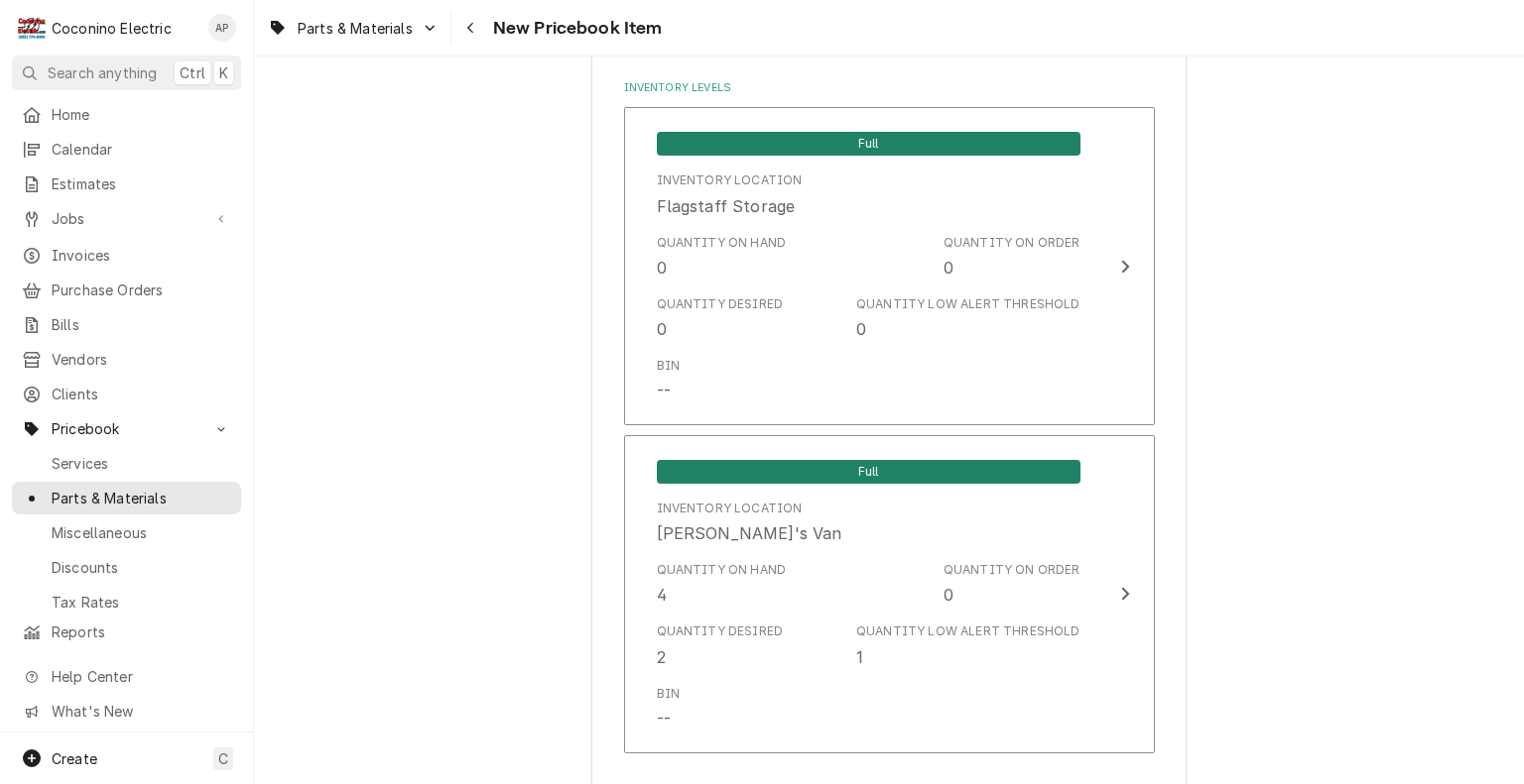
scroll to position [1429, 0]
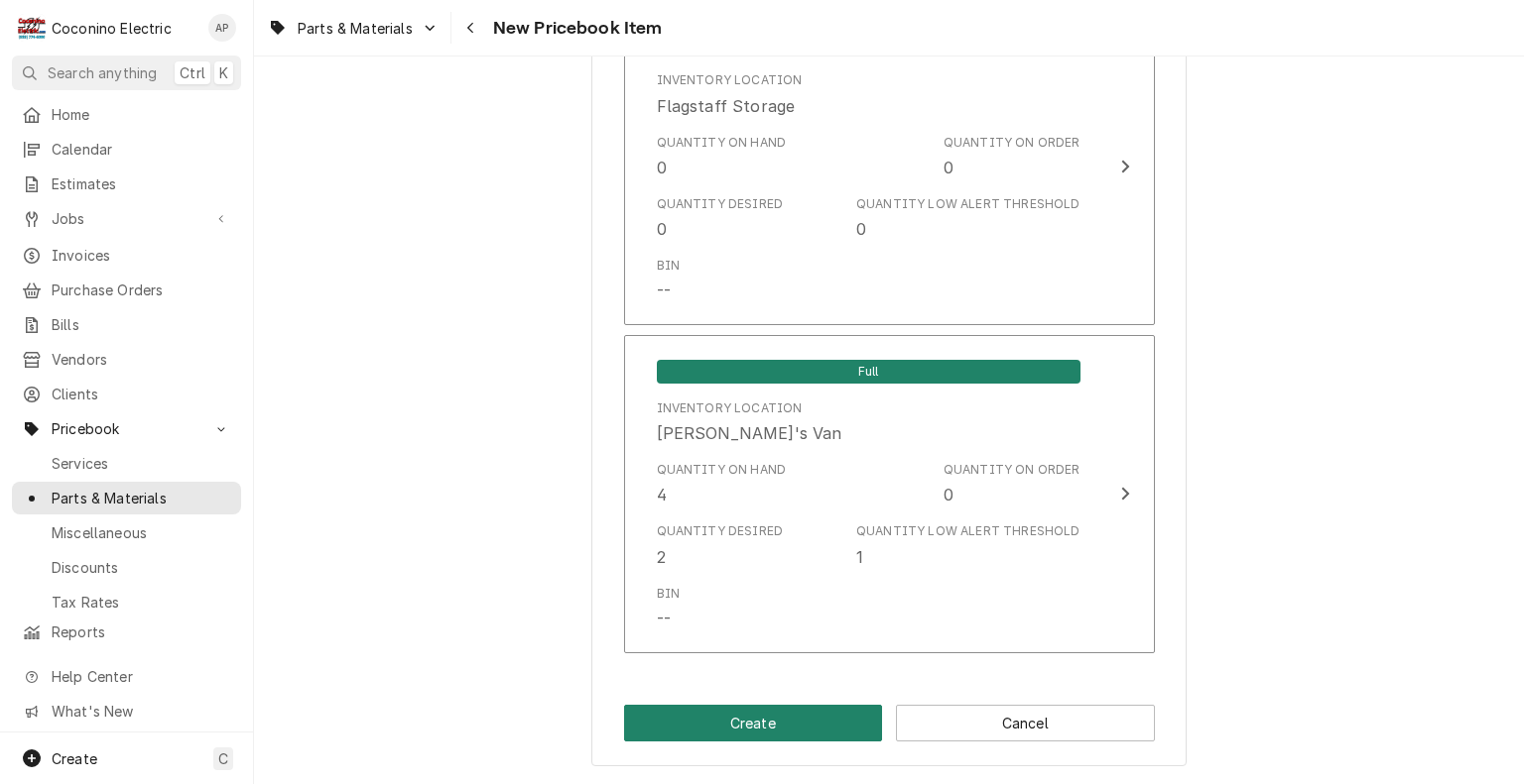
click at [727, 726] on button "Create" at bounding box center [754, 722] width 258 height 37
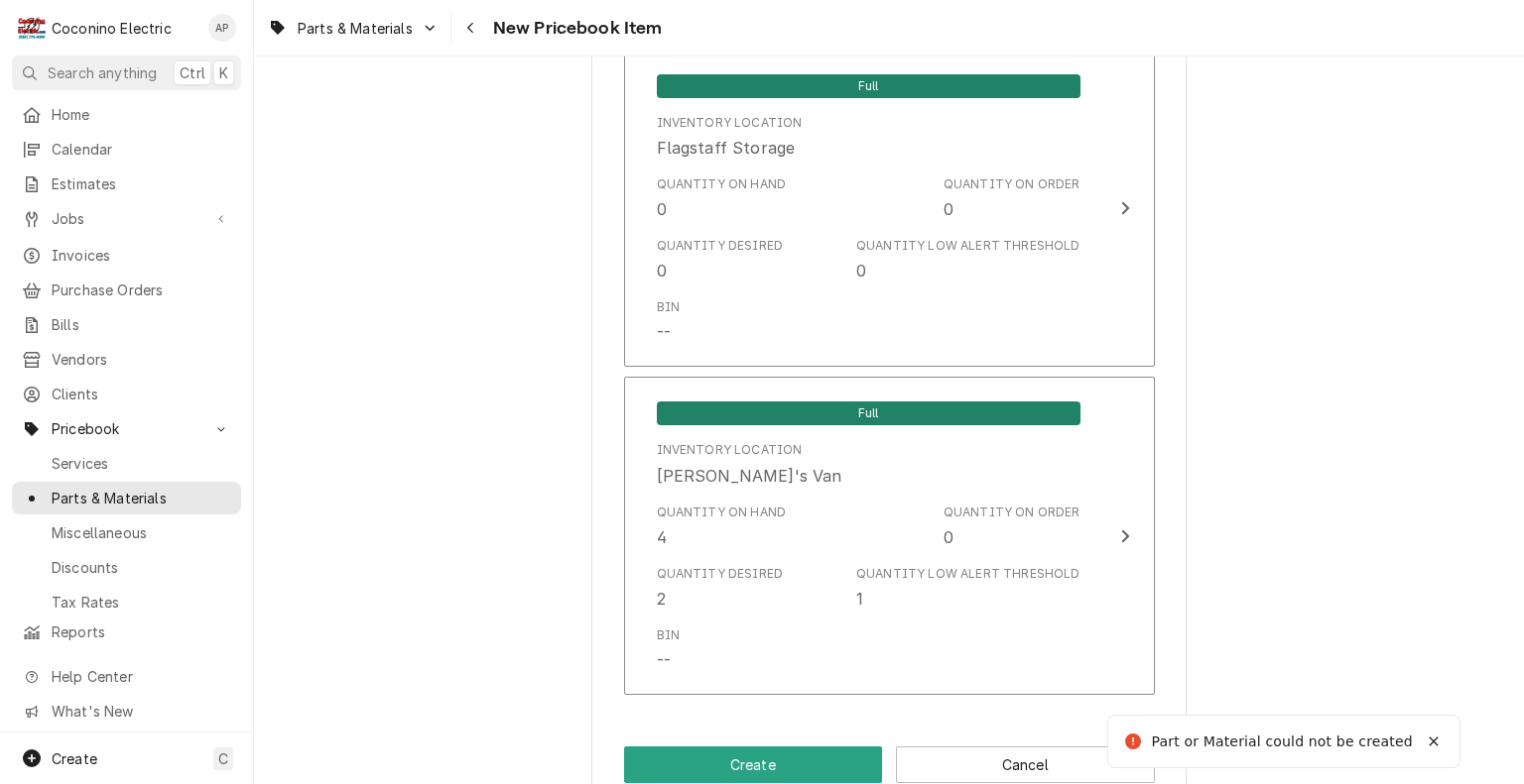
scroll to position [597, 0]
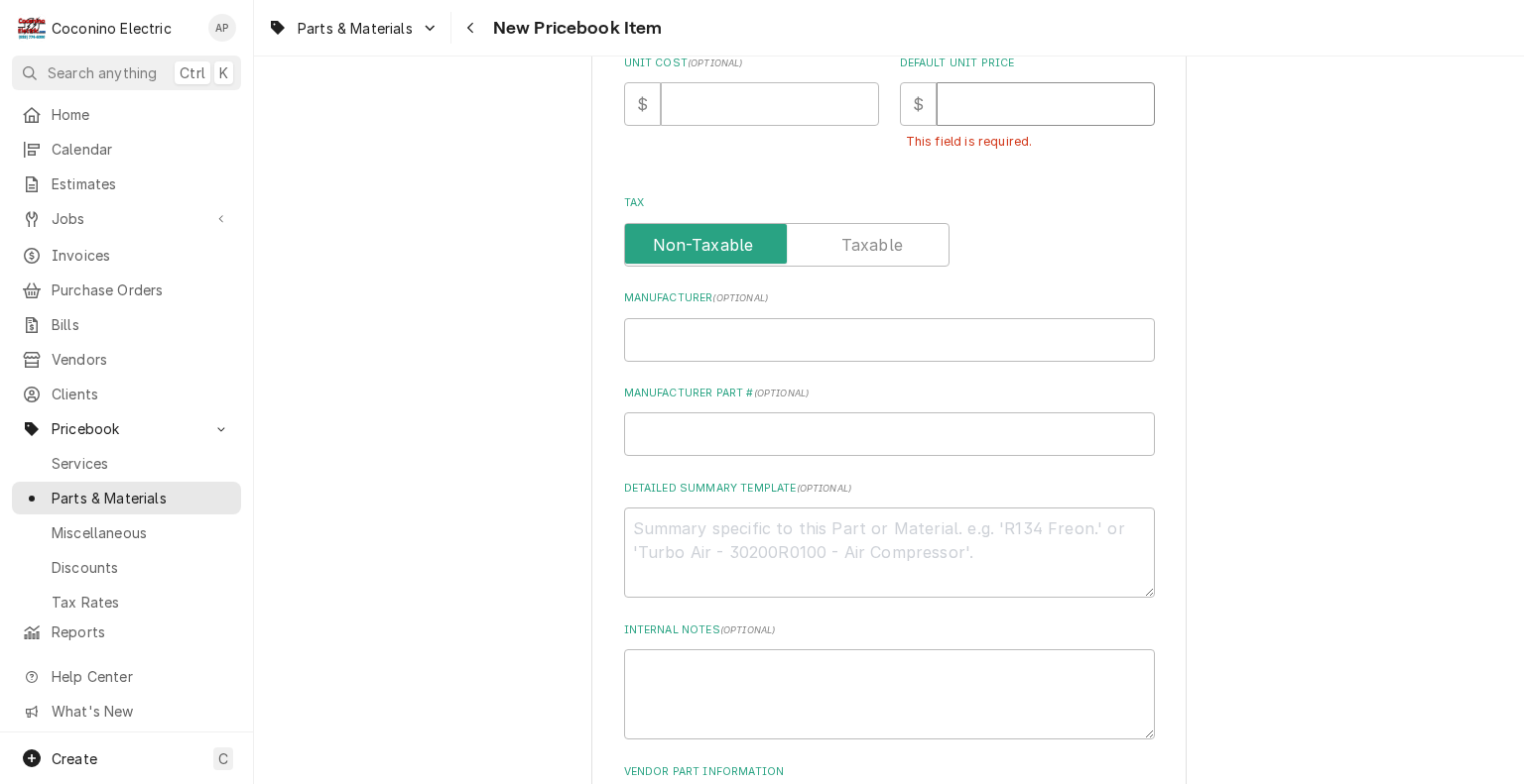
drag, startPoint x: 1000, startPoint y: 117, endPoint x: 945, endPoint y: 99, distance: 57.9
click at [945, 99] on input "Default Unit Price" at bounding box center [1046, 104] width 219 height 44
type textarea "x"
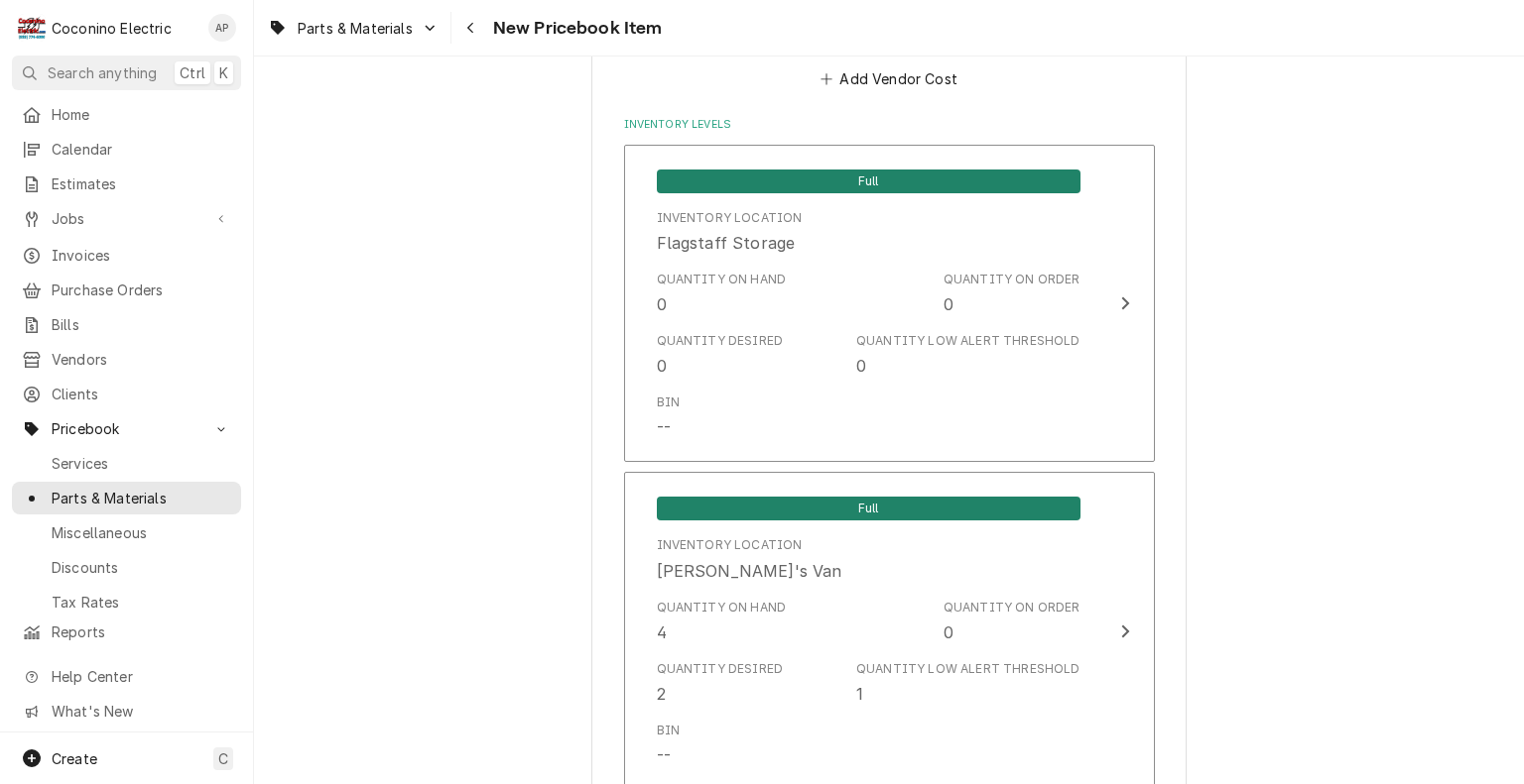
scroll to position [1474, 0]
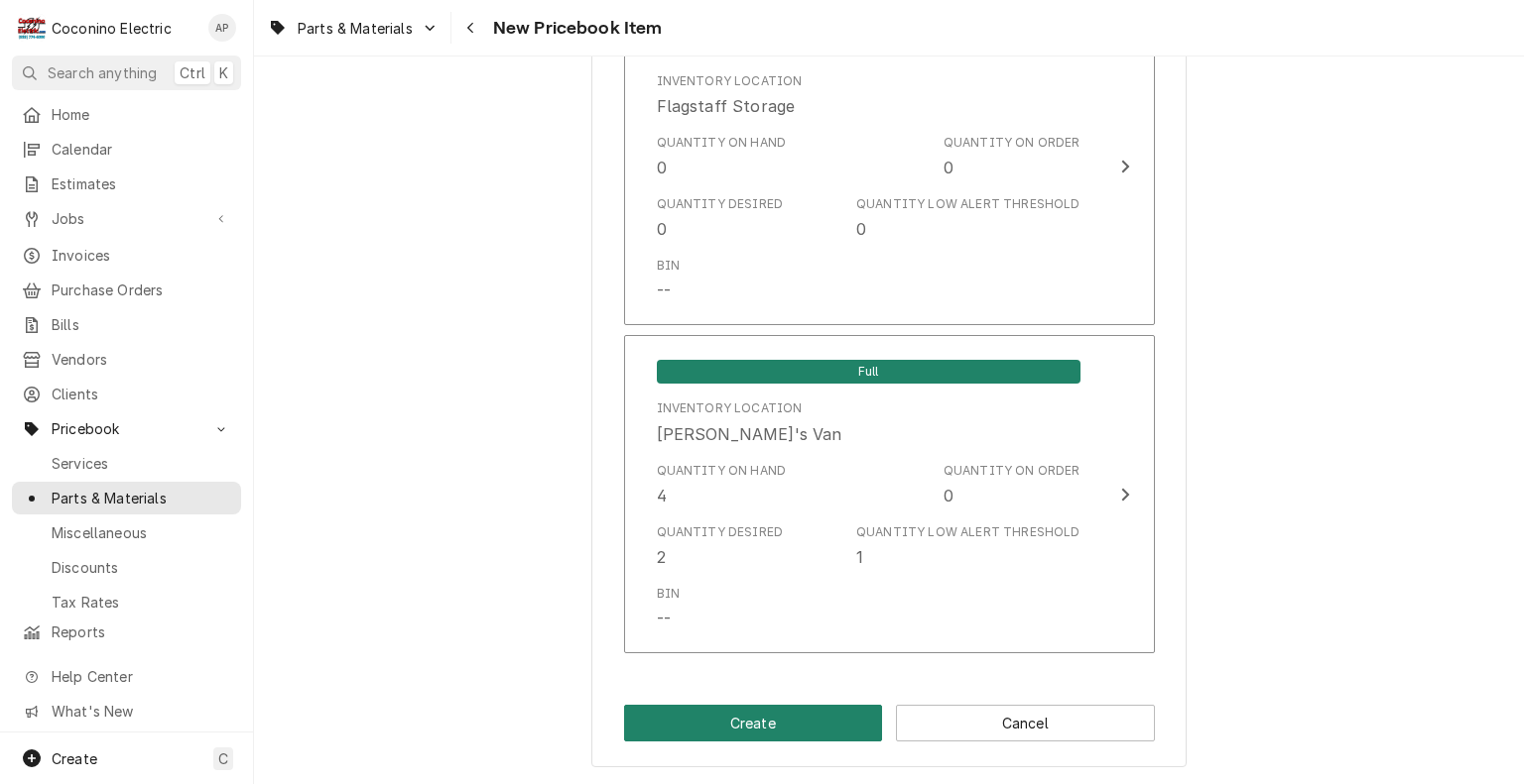
type input "0"
click at [754, 722] on button "Create" at bounding box center [754, 722] width 258 height 37
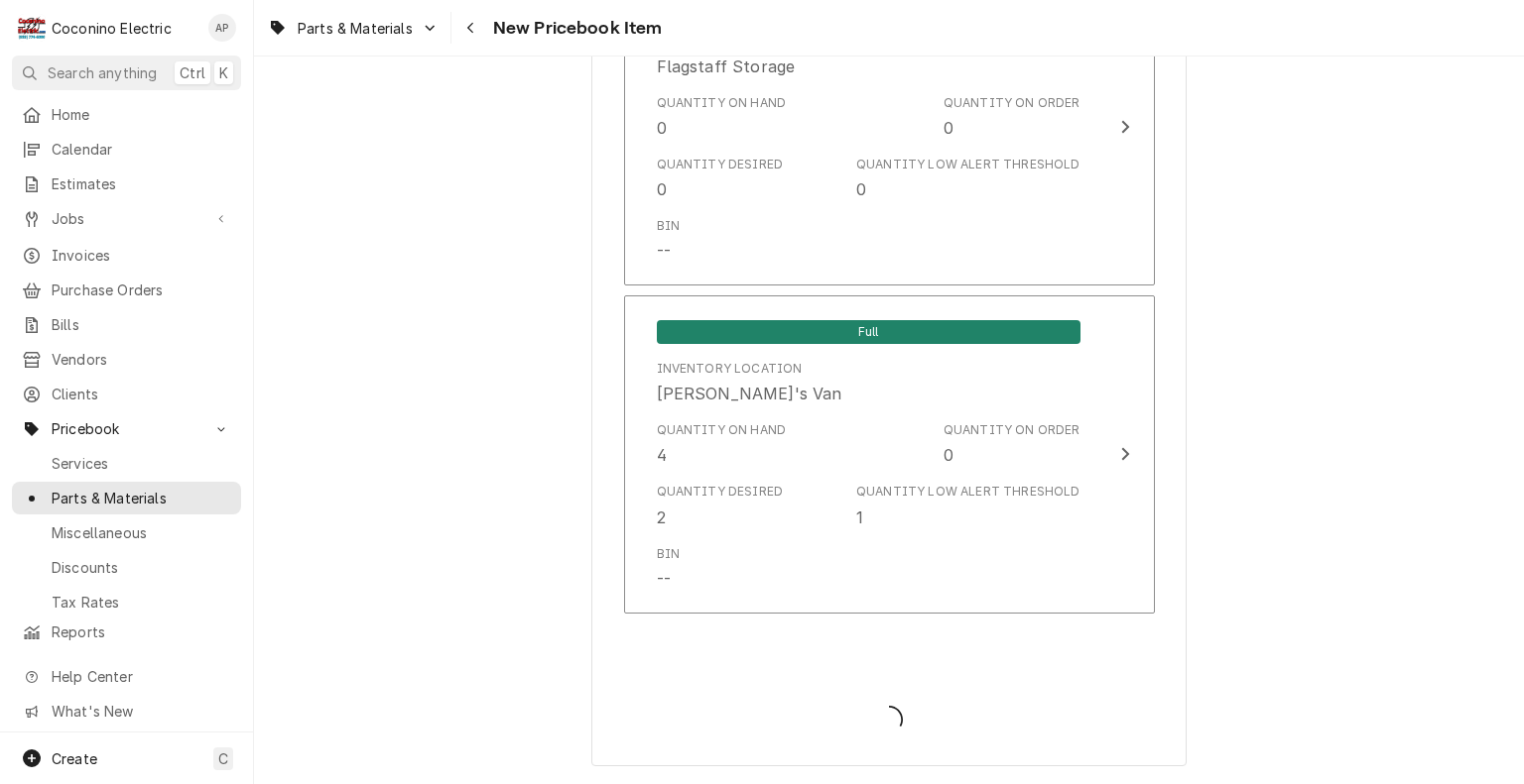
scroll to position [1429, 0]
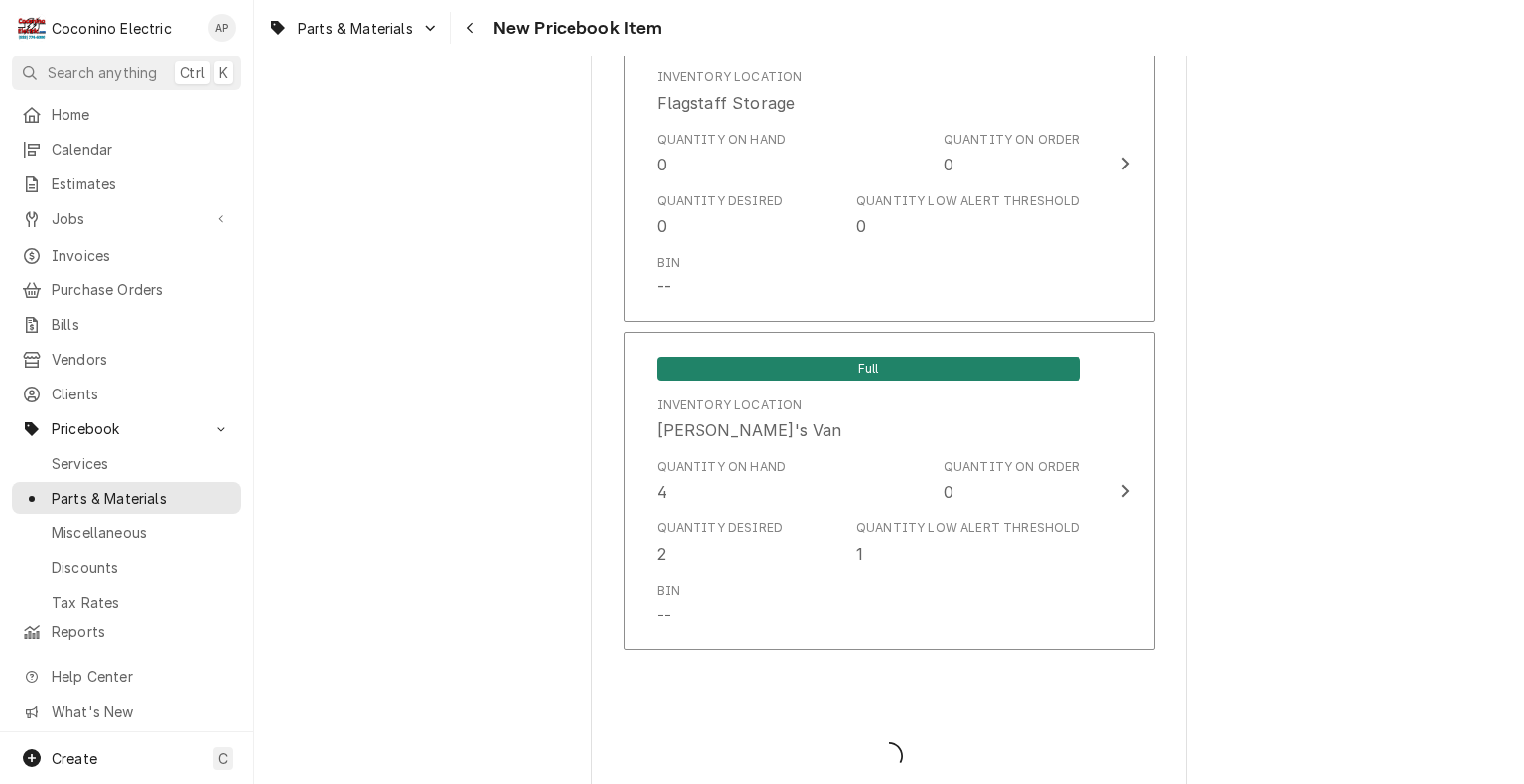
type textarea "x"
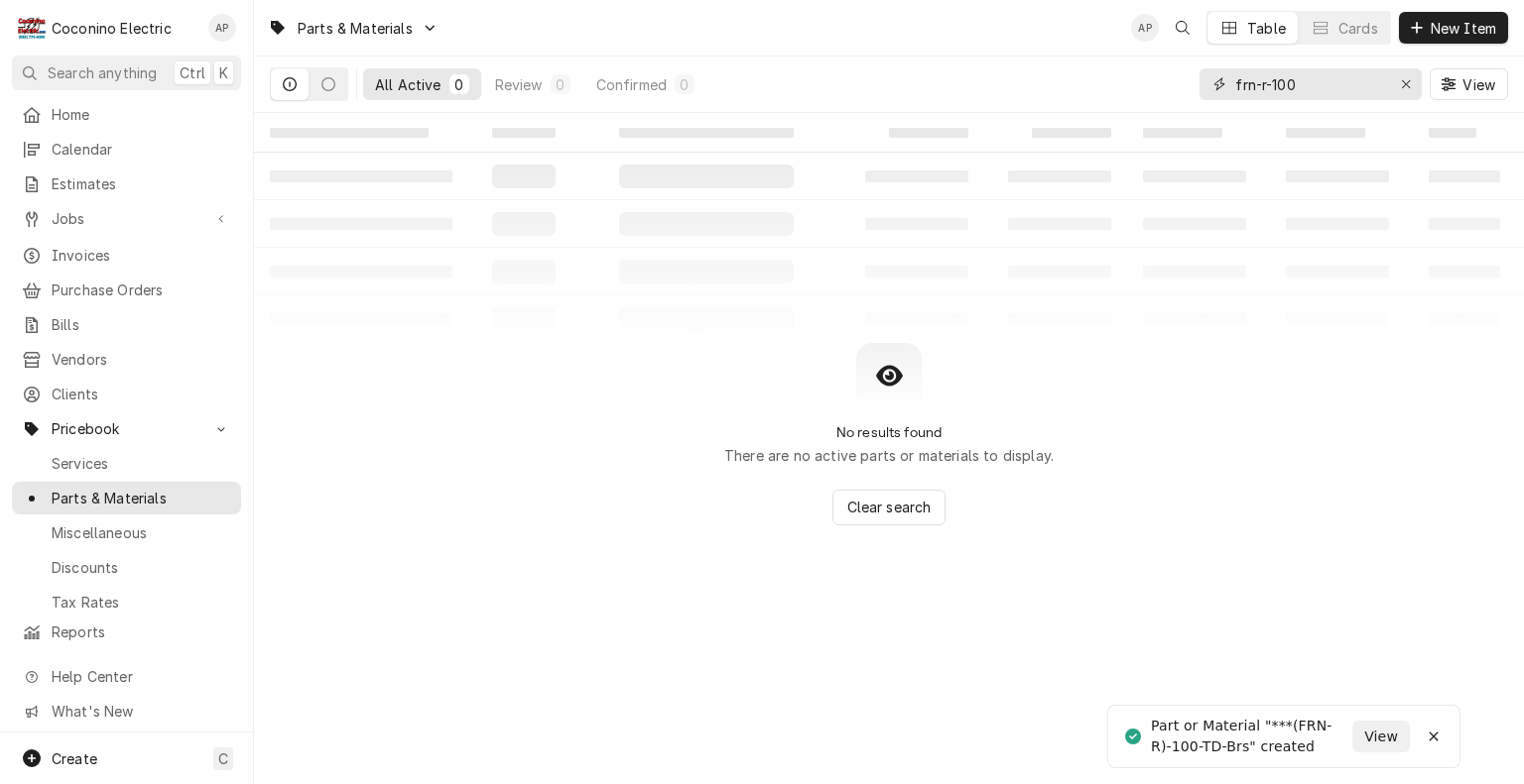
click at [1305, 84] on input "frn-r-100" at bounding box center [1309, 84] width 149 height 32
type input "f"
type input "101321"
click at [1026, 69] on div "All Active 0 Review 0 Confirmed 0 101321 View" at bounding box center [888, 84] width 1238 height 56
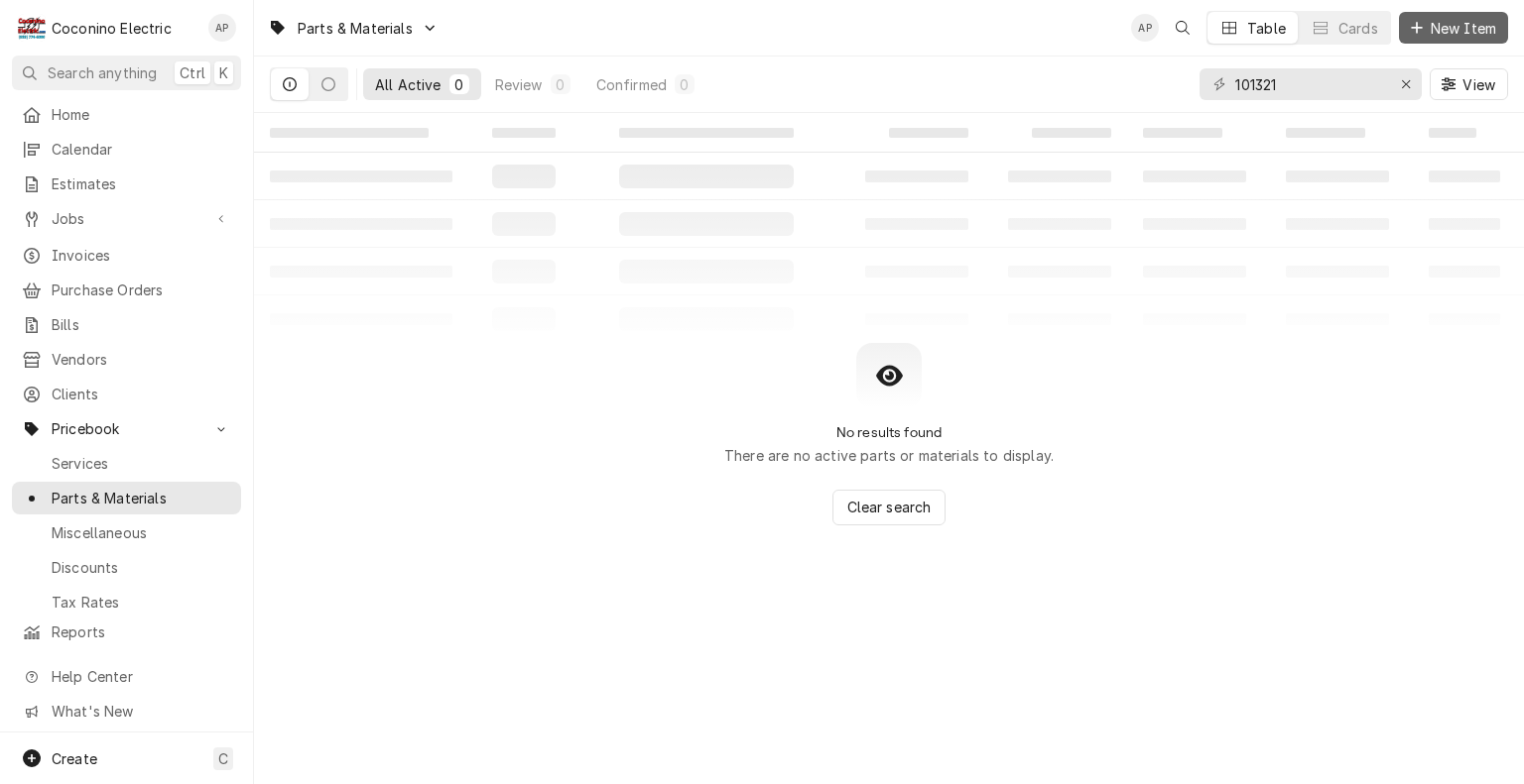
click at [1441, 24] on span "New Item" at bounding box center [1463, 28] width 74 height 21
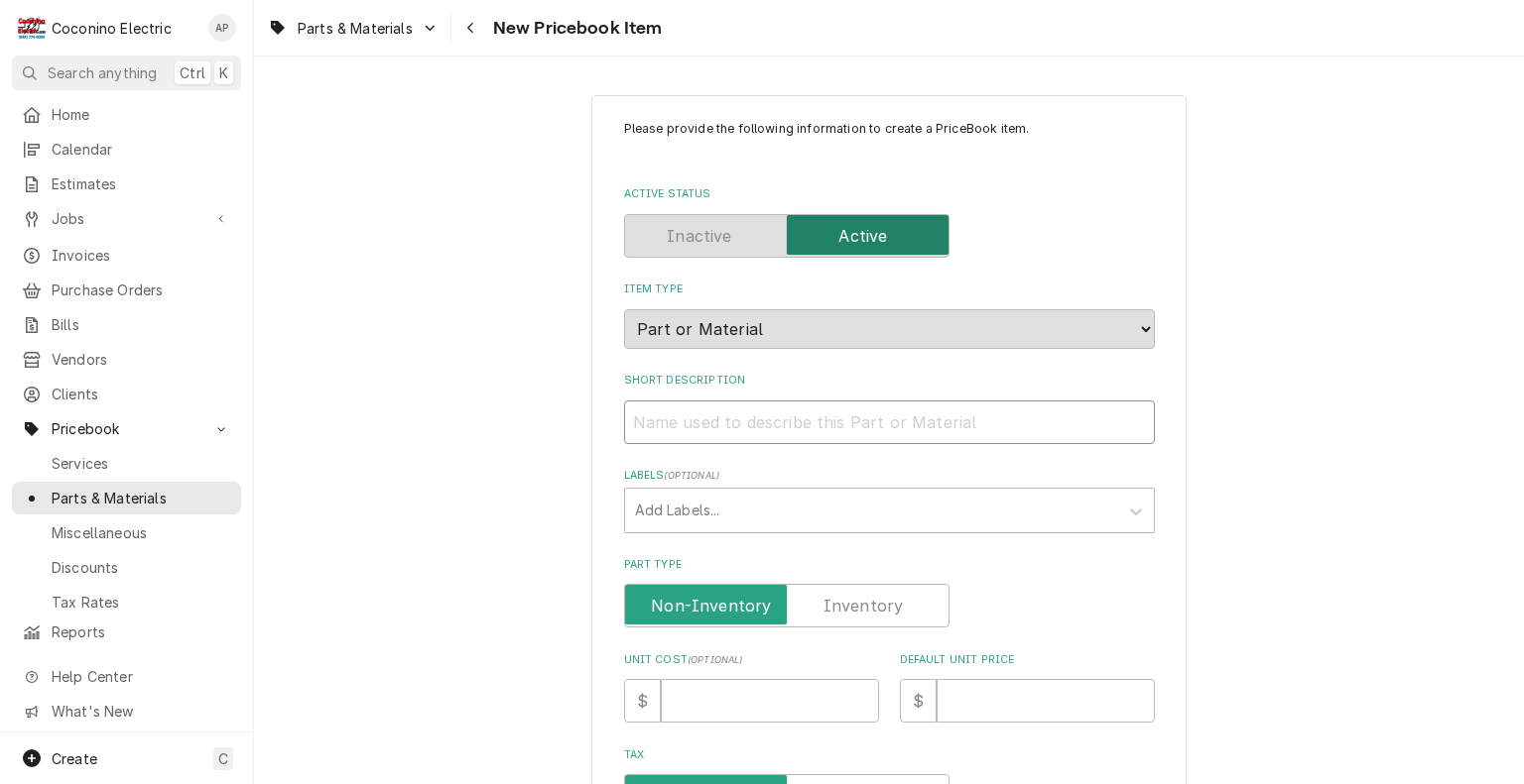
click at [948, 422] on input "Short Description" at bounding box center [890, 422] width 531 height 44
type textarea "x"
type input "*"
type textarea "x"
type input "**"
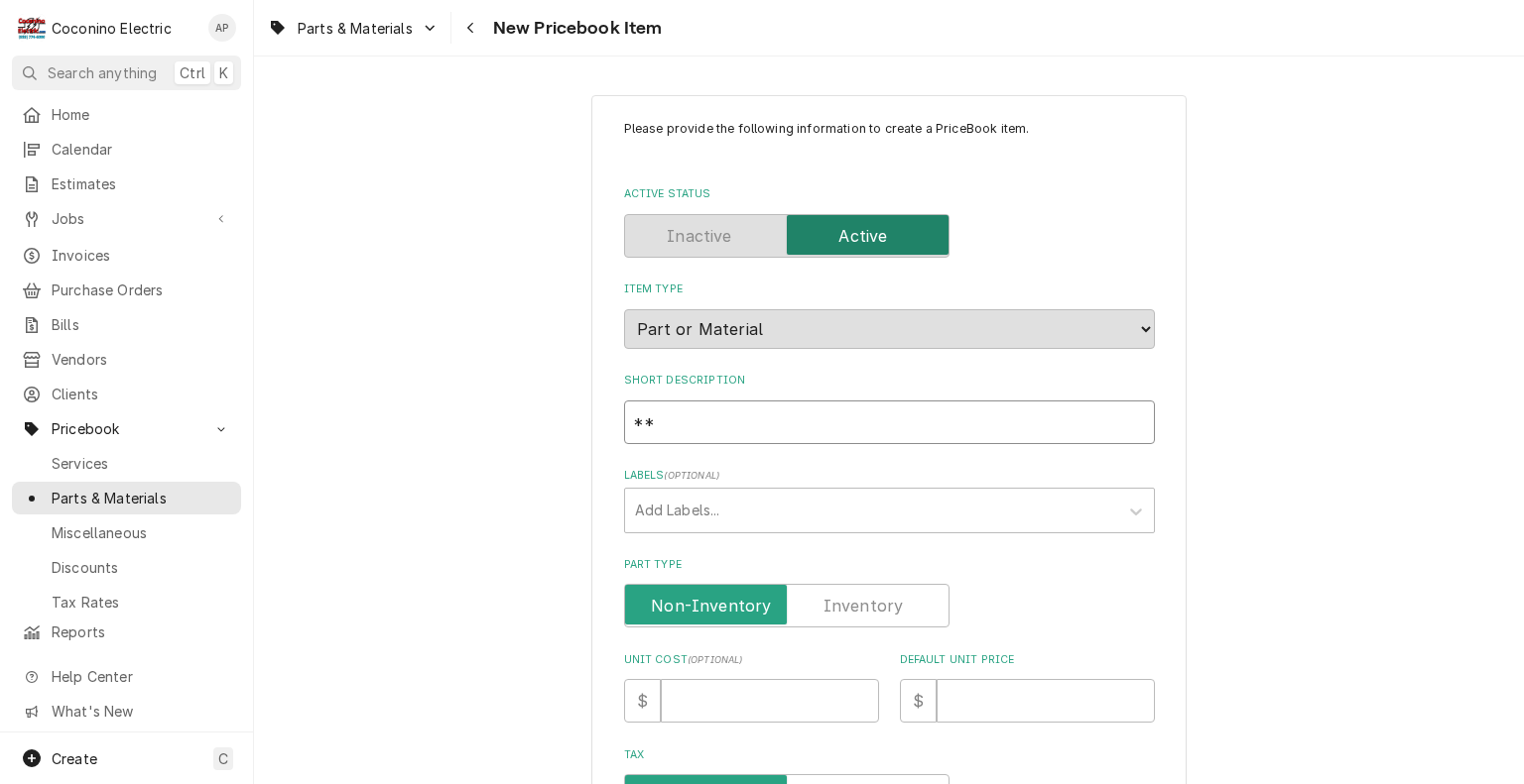
type textarea "x"
type input "***"
type textarea "x"
type input "***F"
type textarea "x"
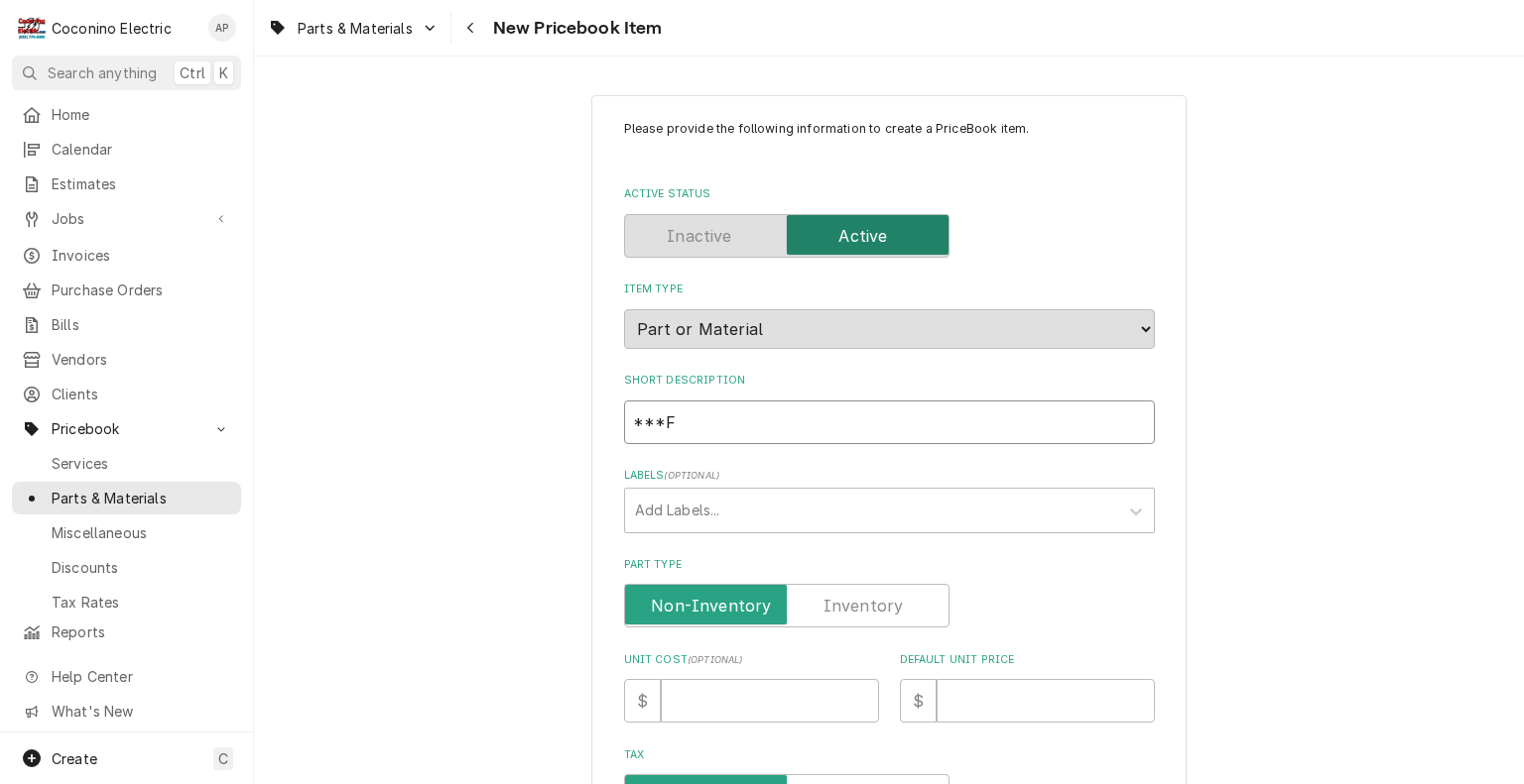
type input "***FL"
type textarea "x"
type input "***FLS"
type textarea "x"
type input "***FLSR"
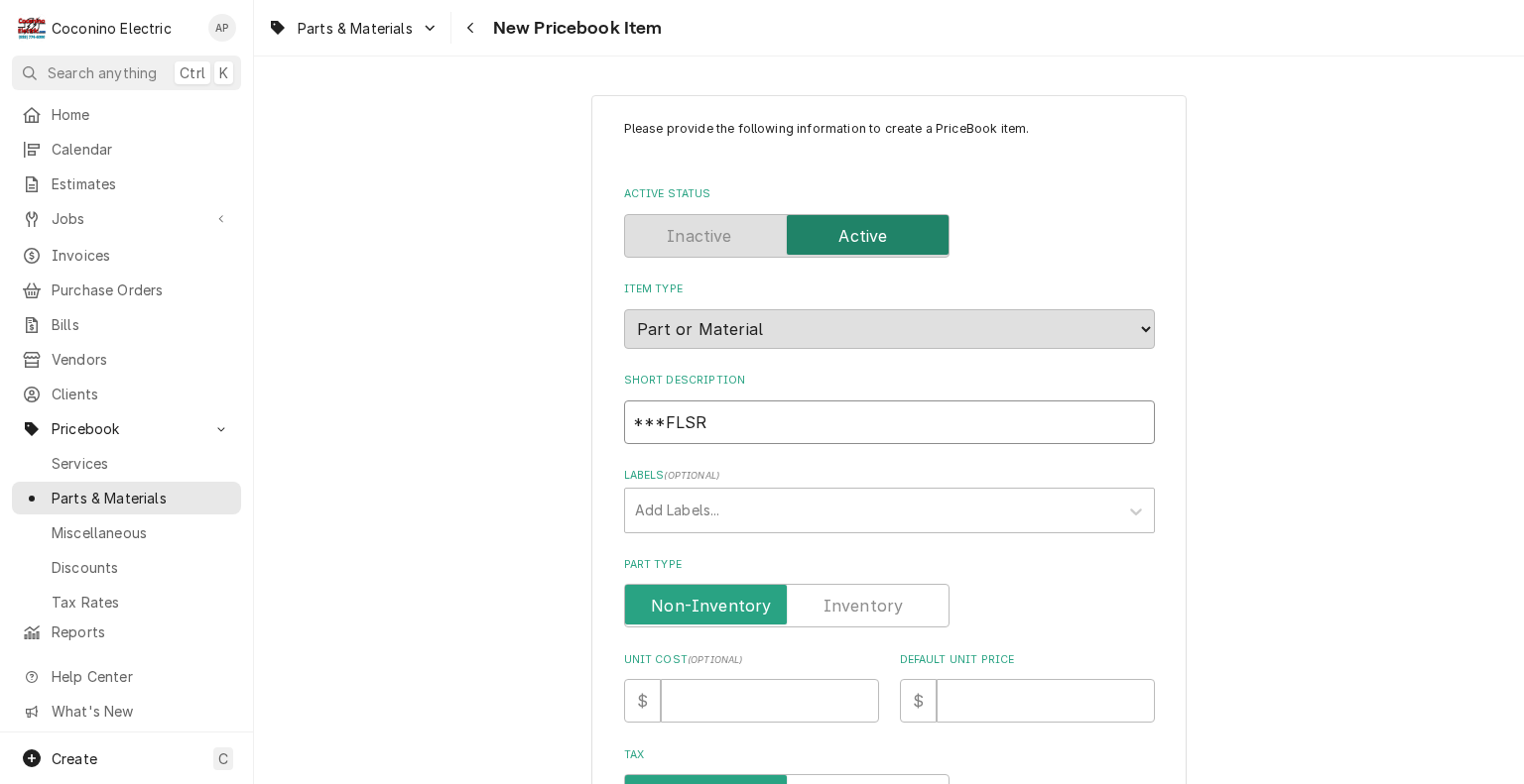
type textarea "x"
type input "***FLSR"
type textarea "x"
type input "***FLSR 2"
type textarea "x"
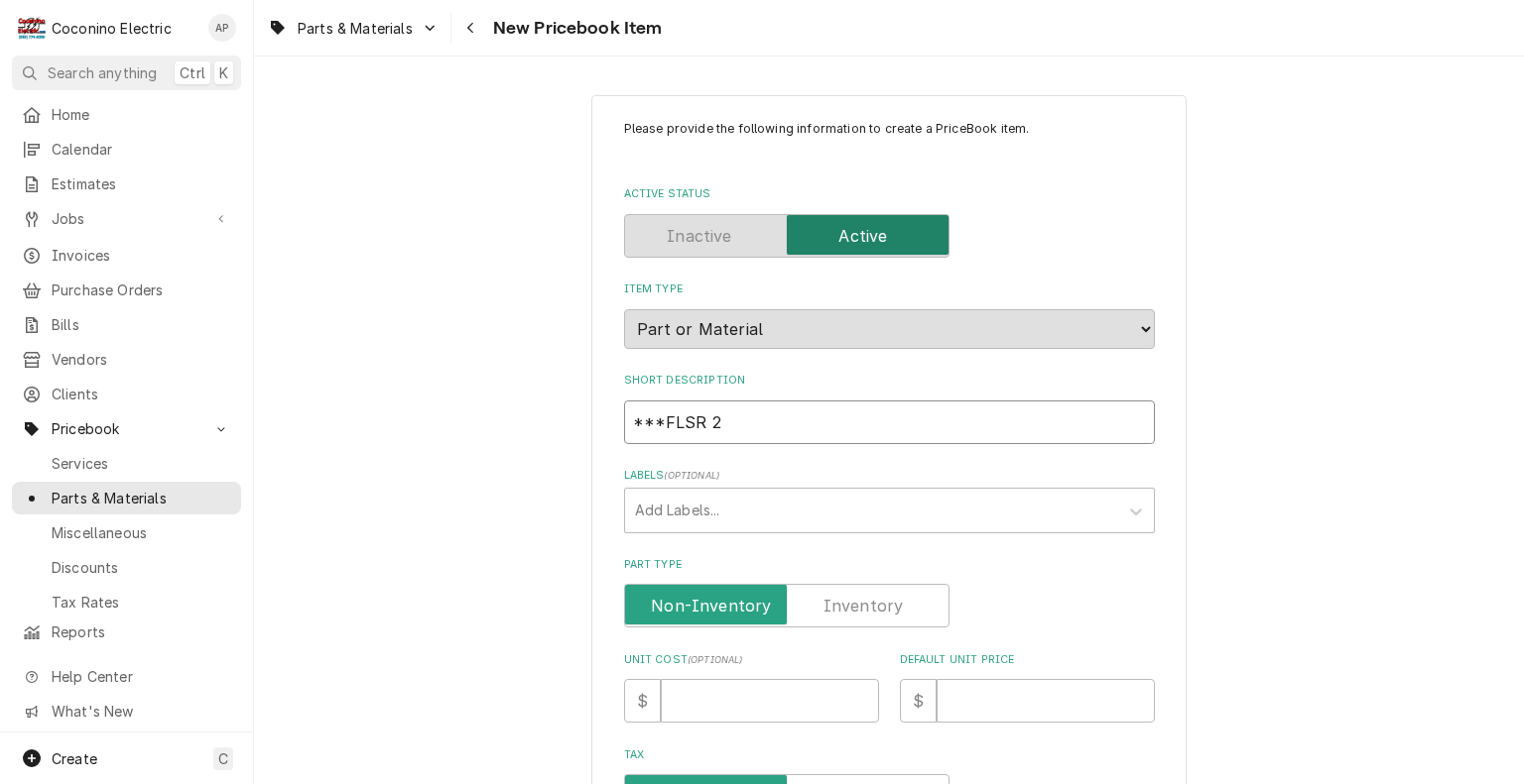
type input "***FLSR 20"
type textarea "x"
type input "***FLSR 20"
type textarea "x"
type input "***FLSR 20 I"
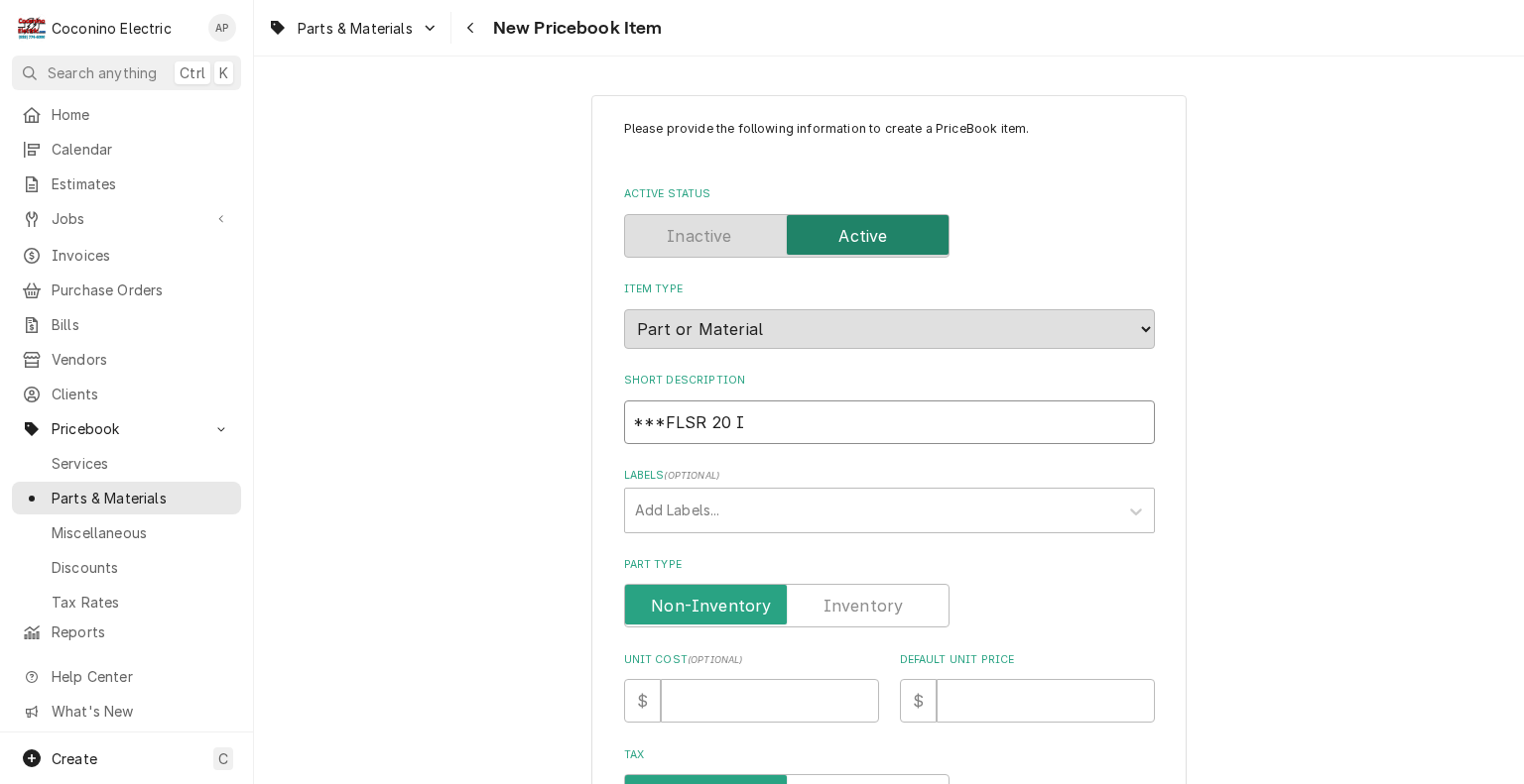
type textarea "x"
type input "***FLSR 20 ID"
type textarea "x"
type input "***FLSR 20 ID"
type textarea "x"
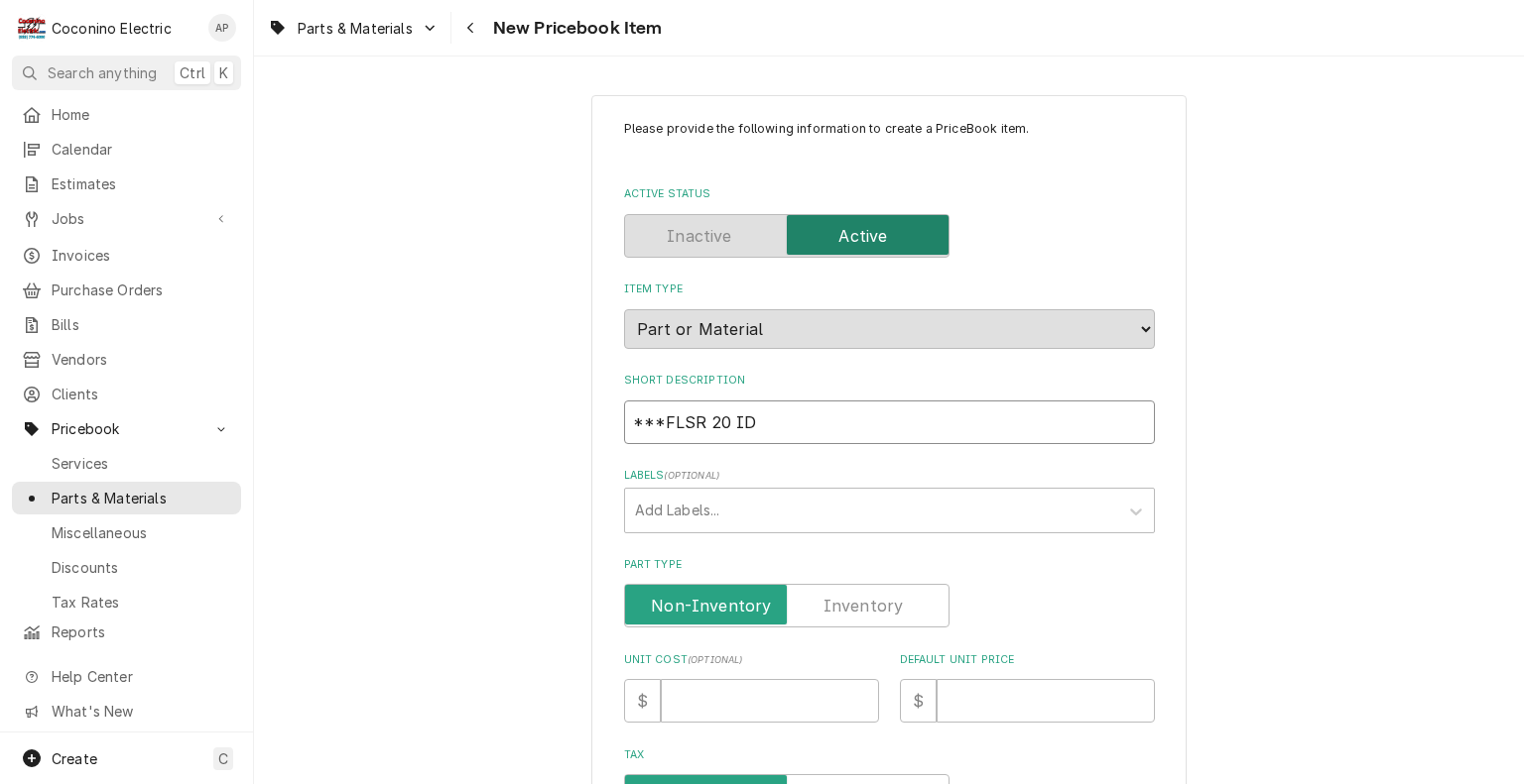
type input "***FLSR 20 ID 6"
type textarea "x"
type input "***FLSR 20 ID 60"
type textarea "x"
type input "***FLSR 20 ID 600"
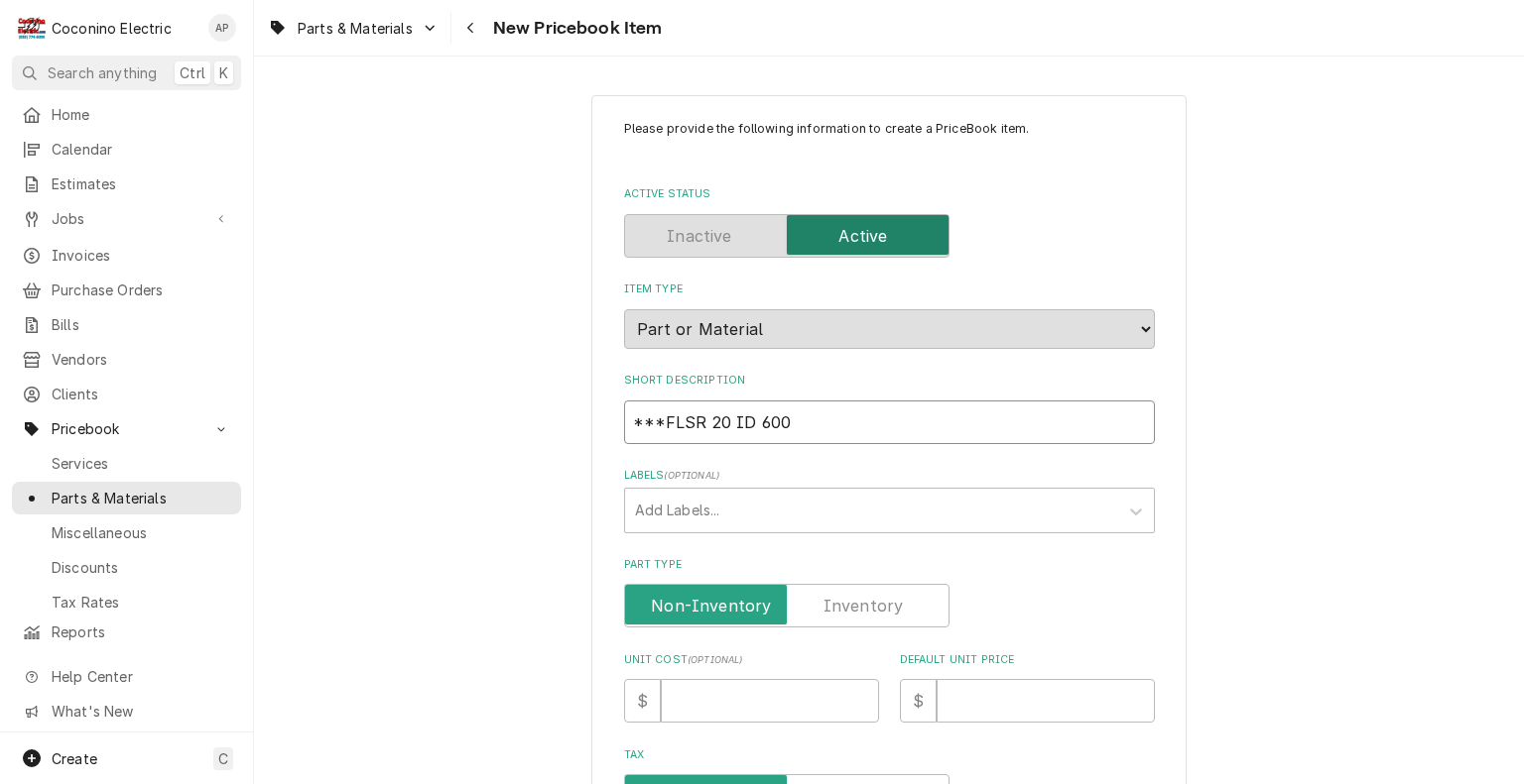
type textarea "x"
type input "***FLSR 20 ID 600V"
type textarea "x"
type input "***FLSR 20 ID 600VA"
type textarea "x"
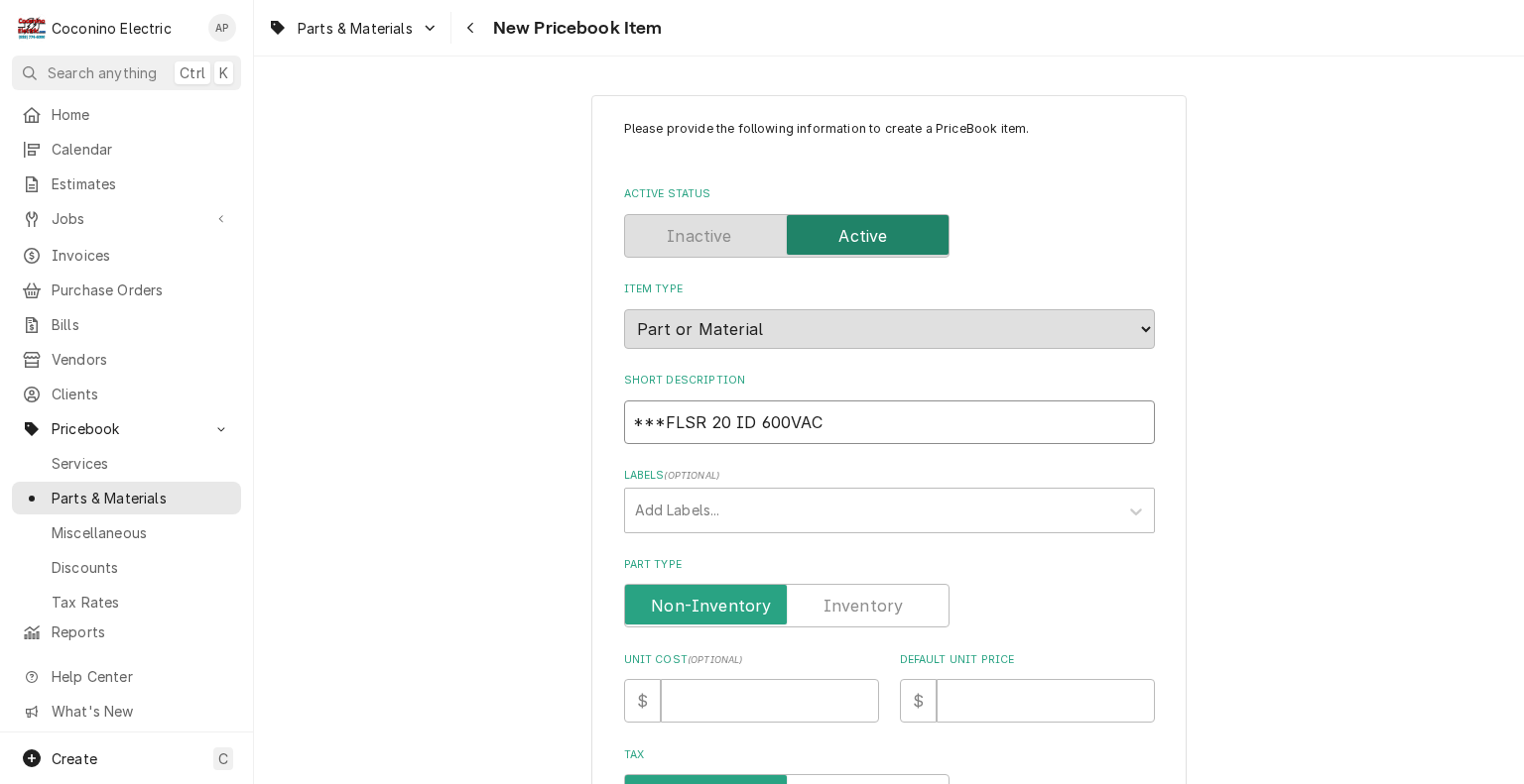
type input "***FLSR 20 ID 600VAC"
click at [860, 611] on label "Part Type" at bounding box center [786, 606] width 325 height 44
click at [860, 611] on input "Part Type" at bounding box center [786, 606] width 307 height 44
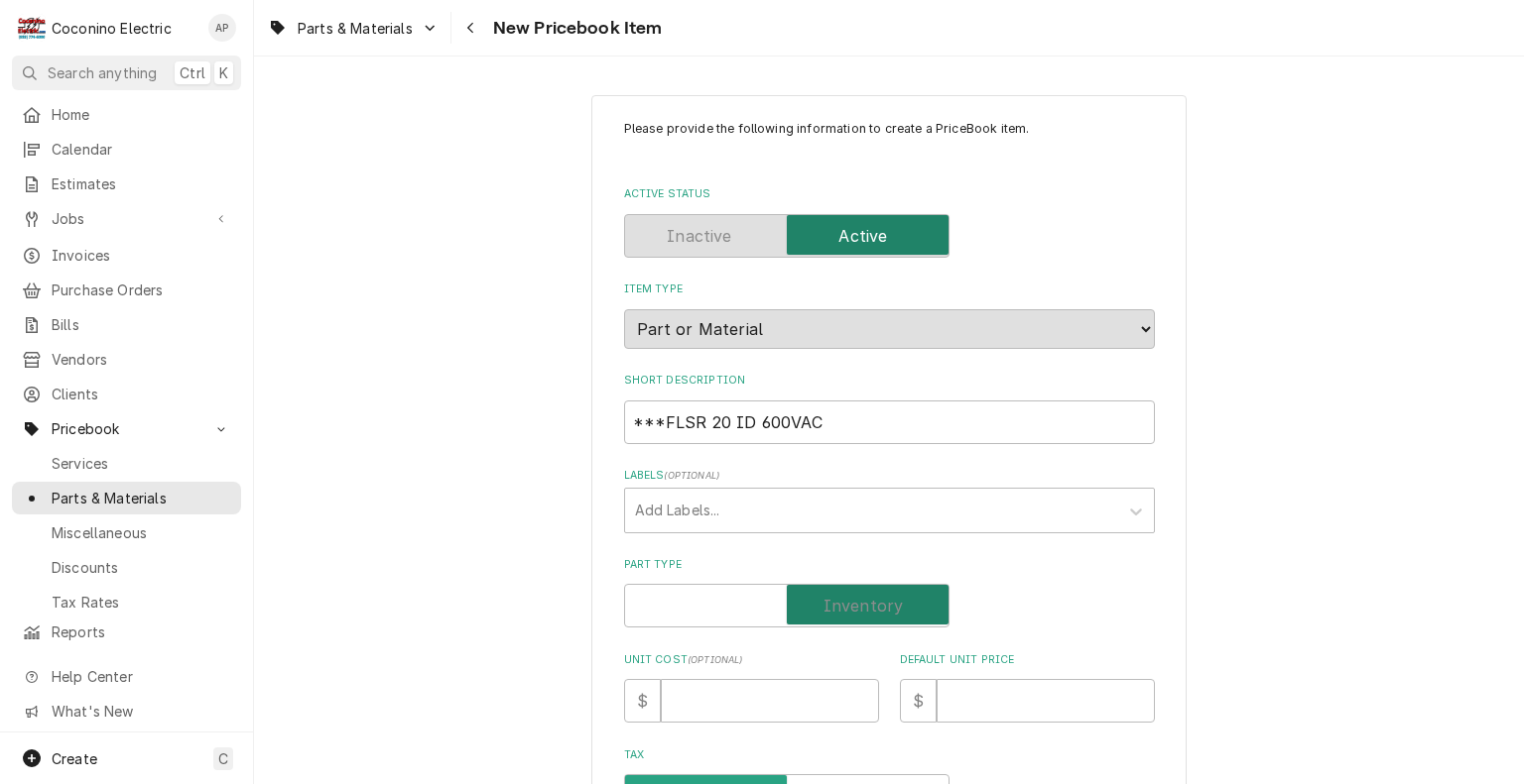
checkbox input "true"
click at [1016, 702] on input "Default Unit Price" at bounding box center [1046, 701] width 219 height 44
type textarea "x"
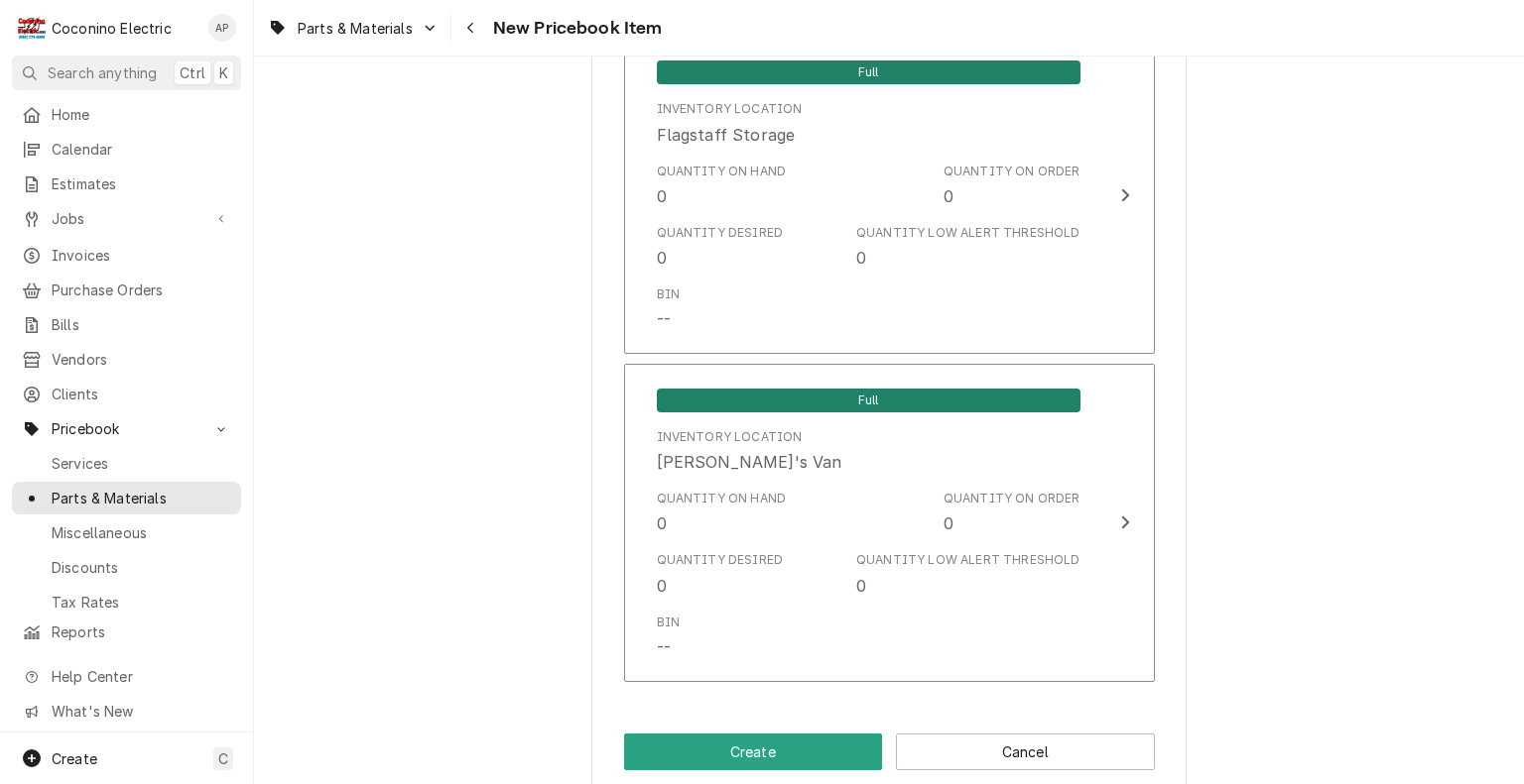
scroll to position [1400, 0]
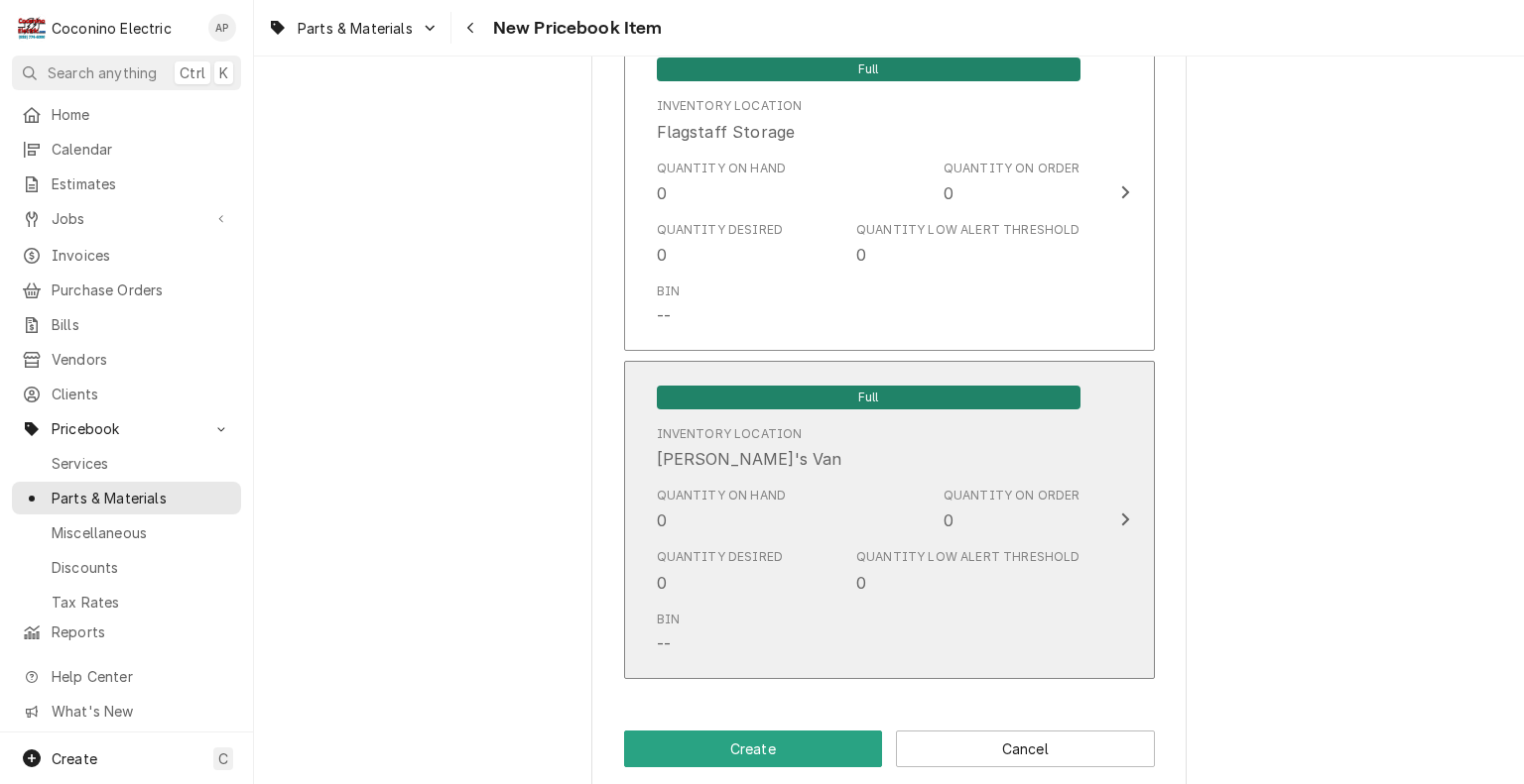
type input "0"
click at [932, 457] on div "Inventory Location Robert's Van" at bounding box center [869, 448] width 423 height 62
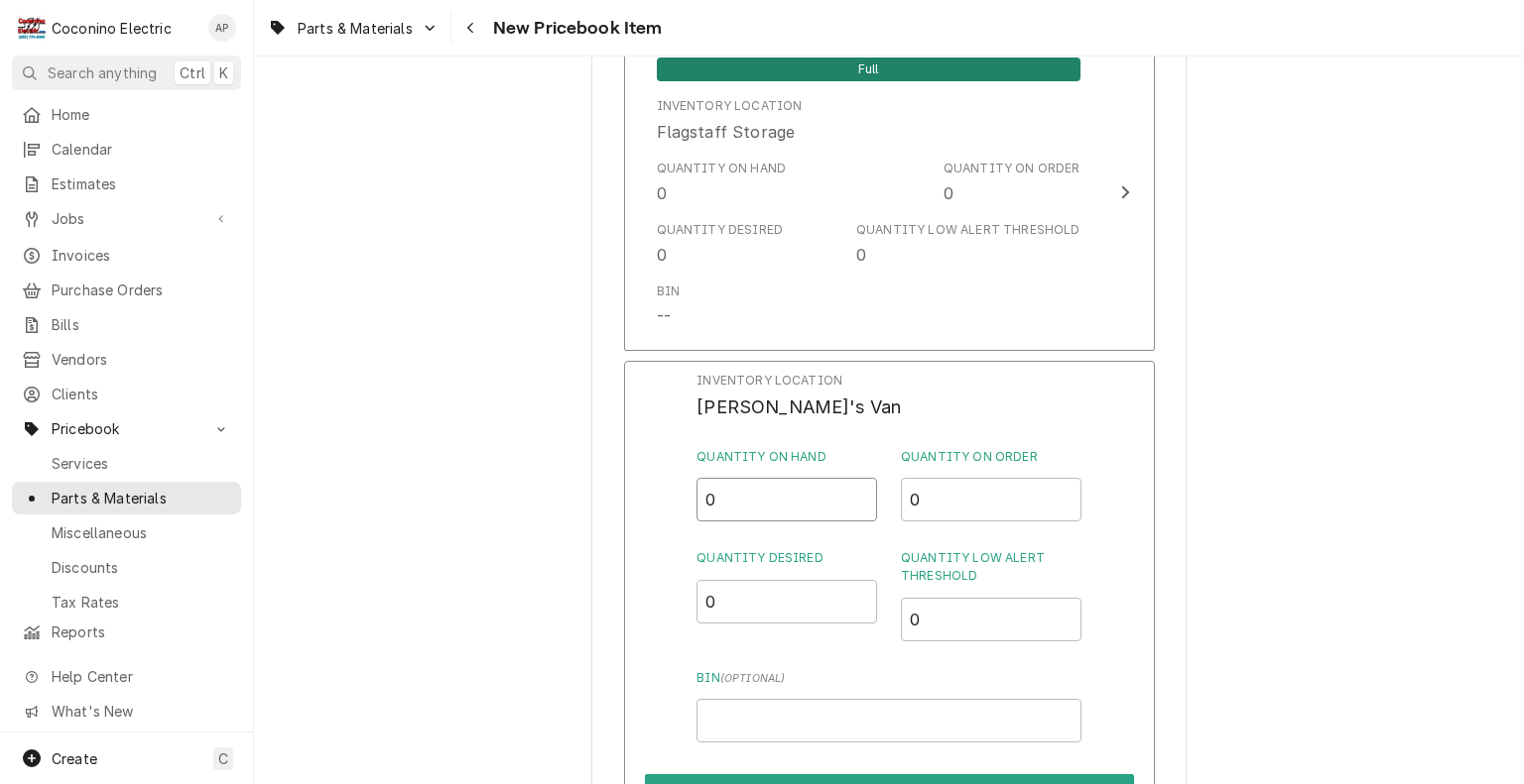
drag, startPoint x: 742, startPoint y: 511, endPoint x: 570, endPoint y: 538, distance: 174.1
type input "3"
drag, startPoint x: 739, startPoint y: 598, endPoint x: 547, endPoint y: 625, distance: 193.9
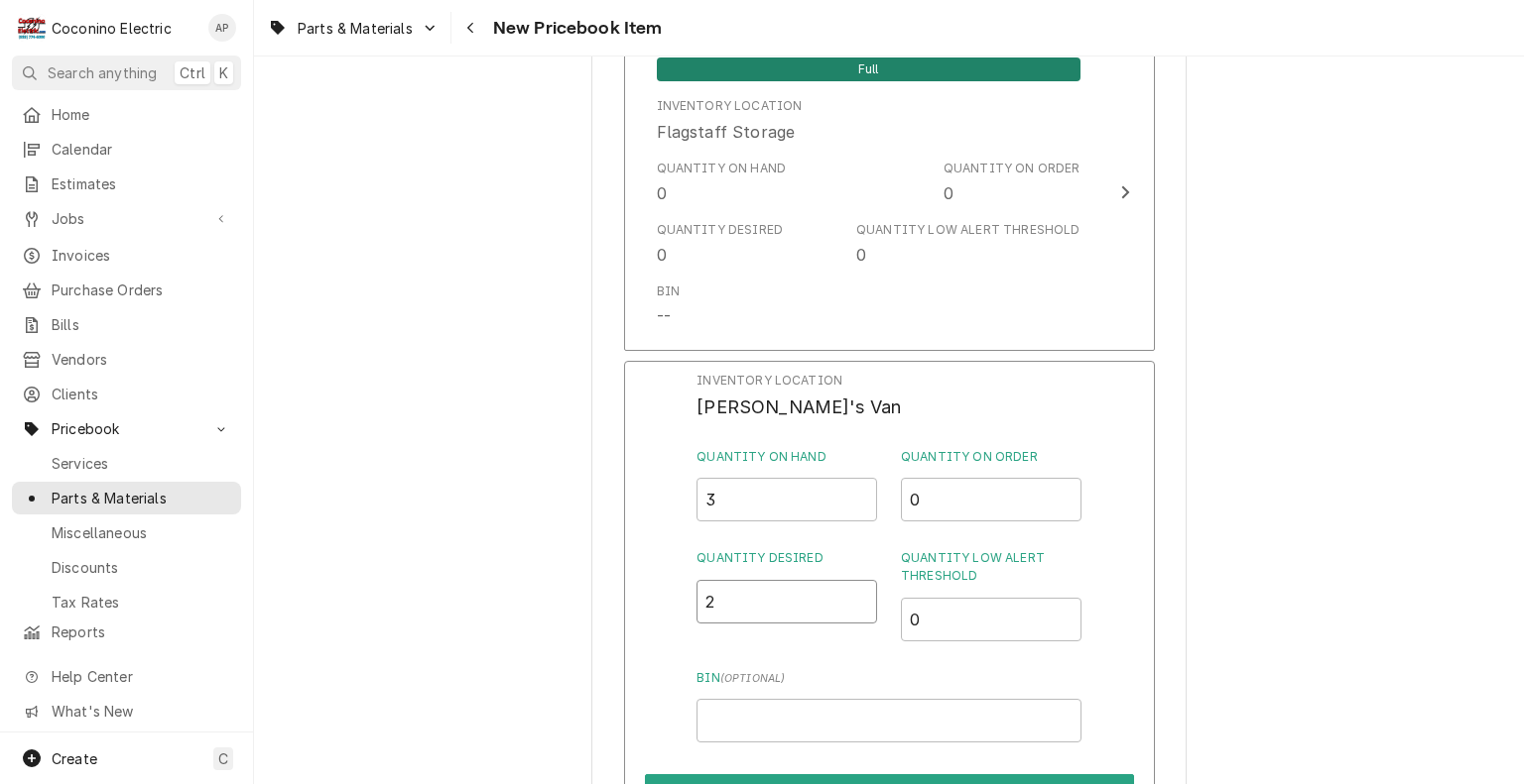
type input "2"
click at [947, 600] on input "0" at bounding box center [991, 620] width 181 height 44
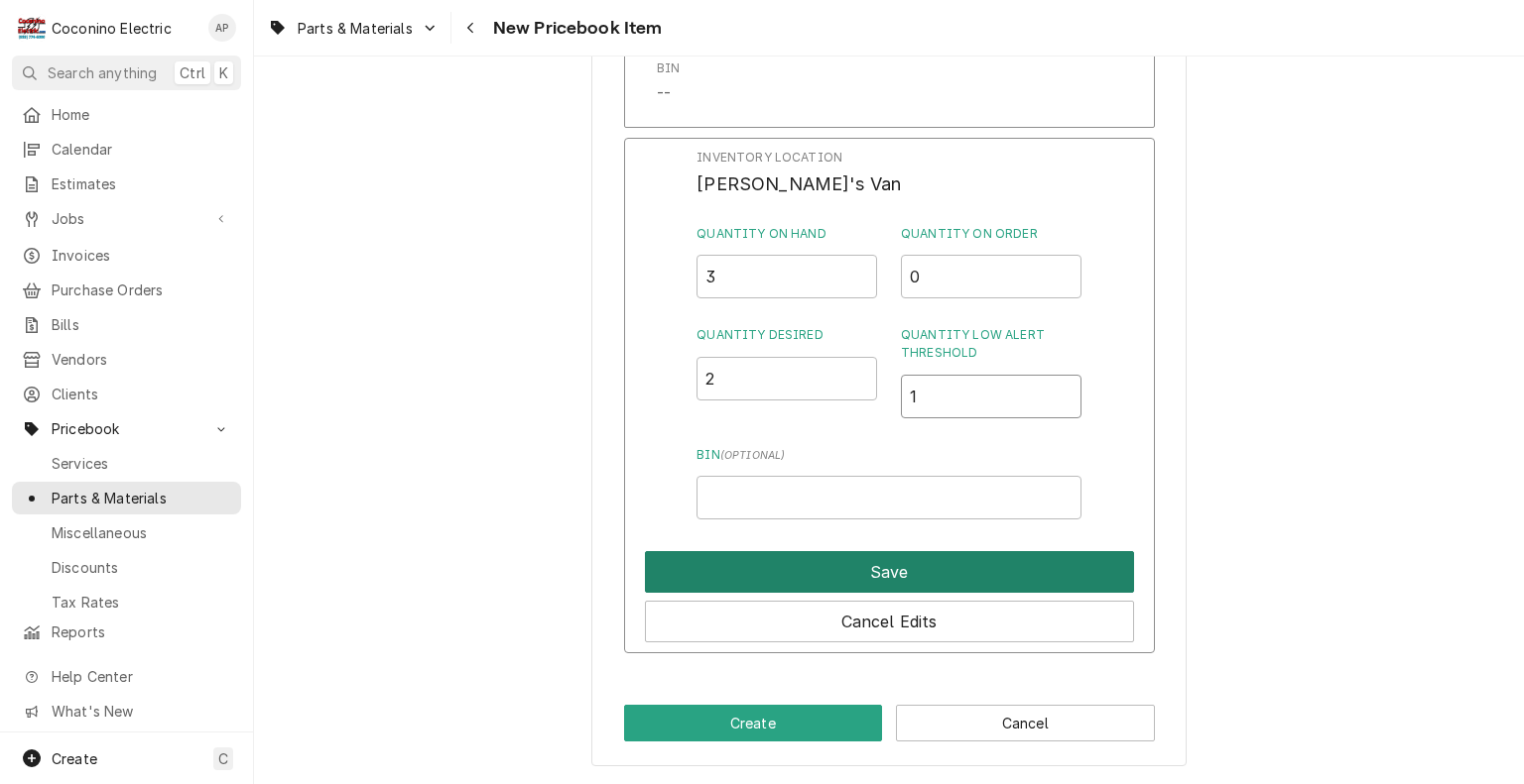
type input "1"
click at [855, 564] on button "Save" at bounding box center [890, 572] width 489 height 42
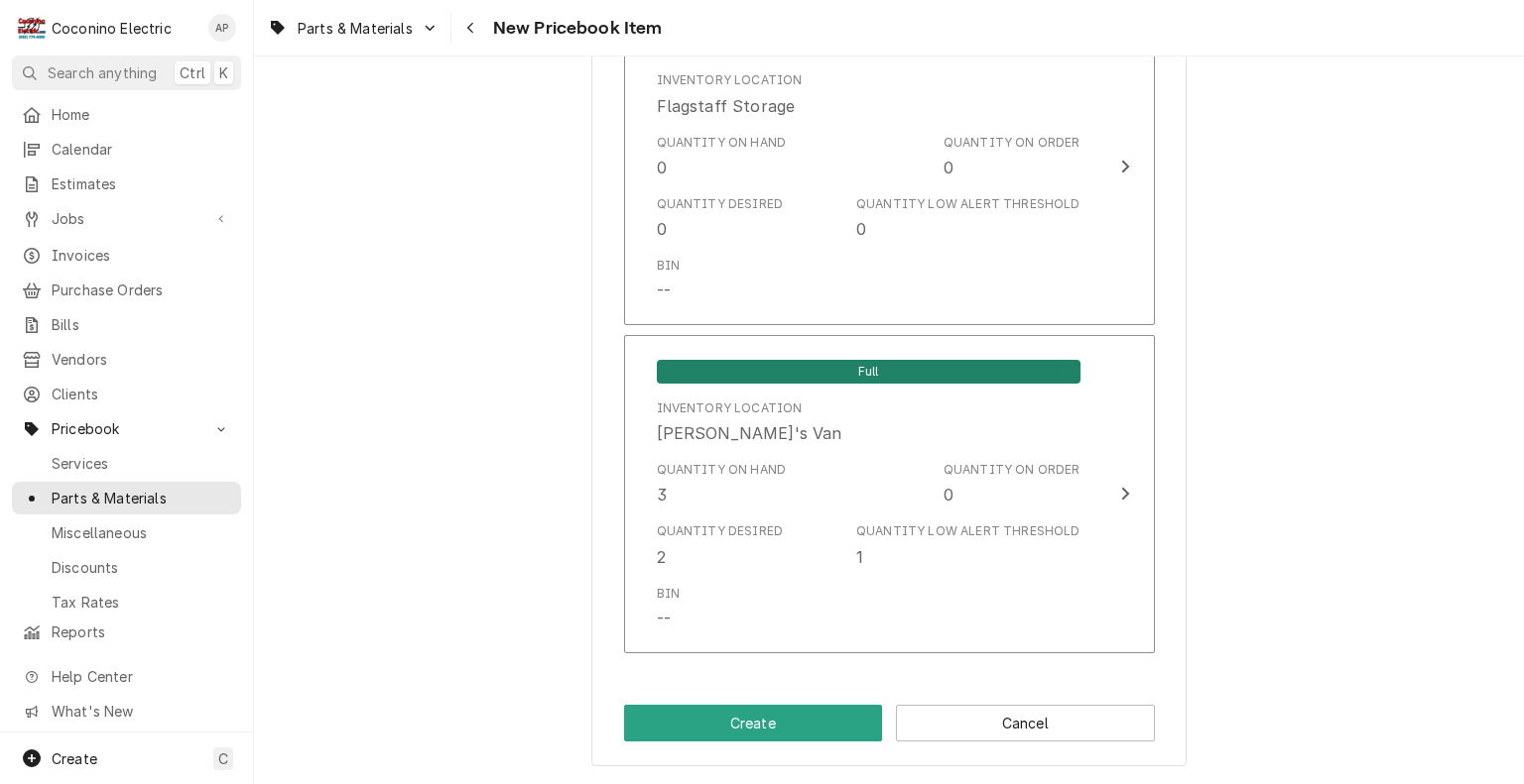
scroll to position [1429, 0]
click at [768, 723] on button "Create" at bounding box center [754, 722] width 258 height 37
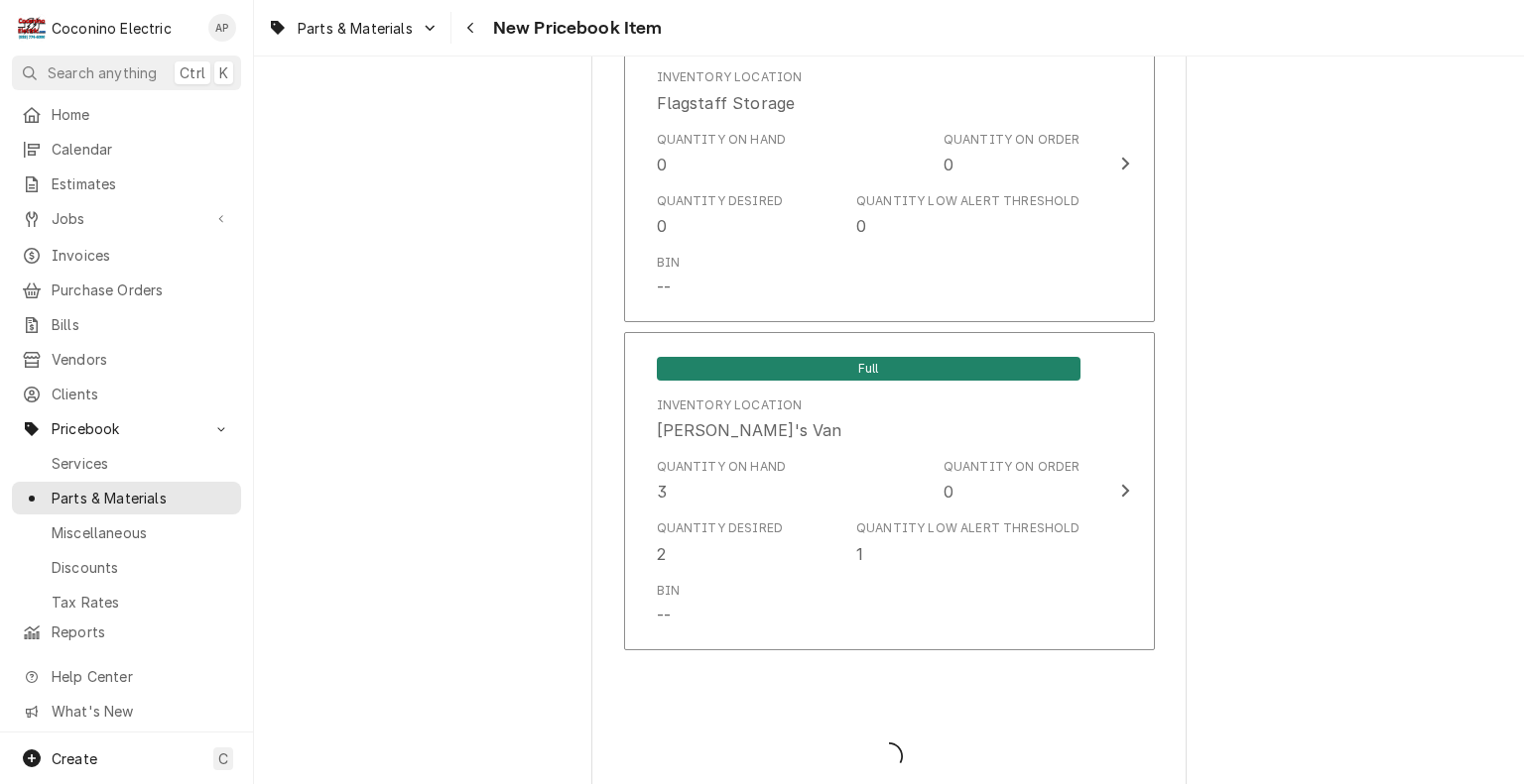
type textarea "x"
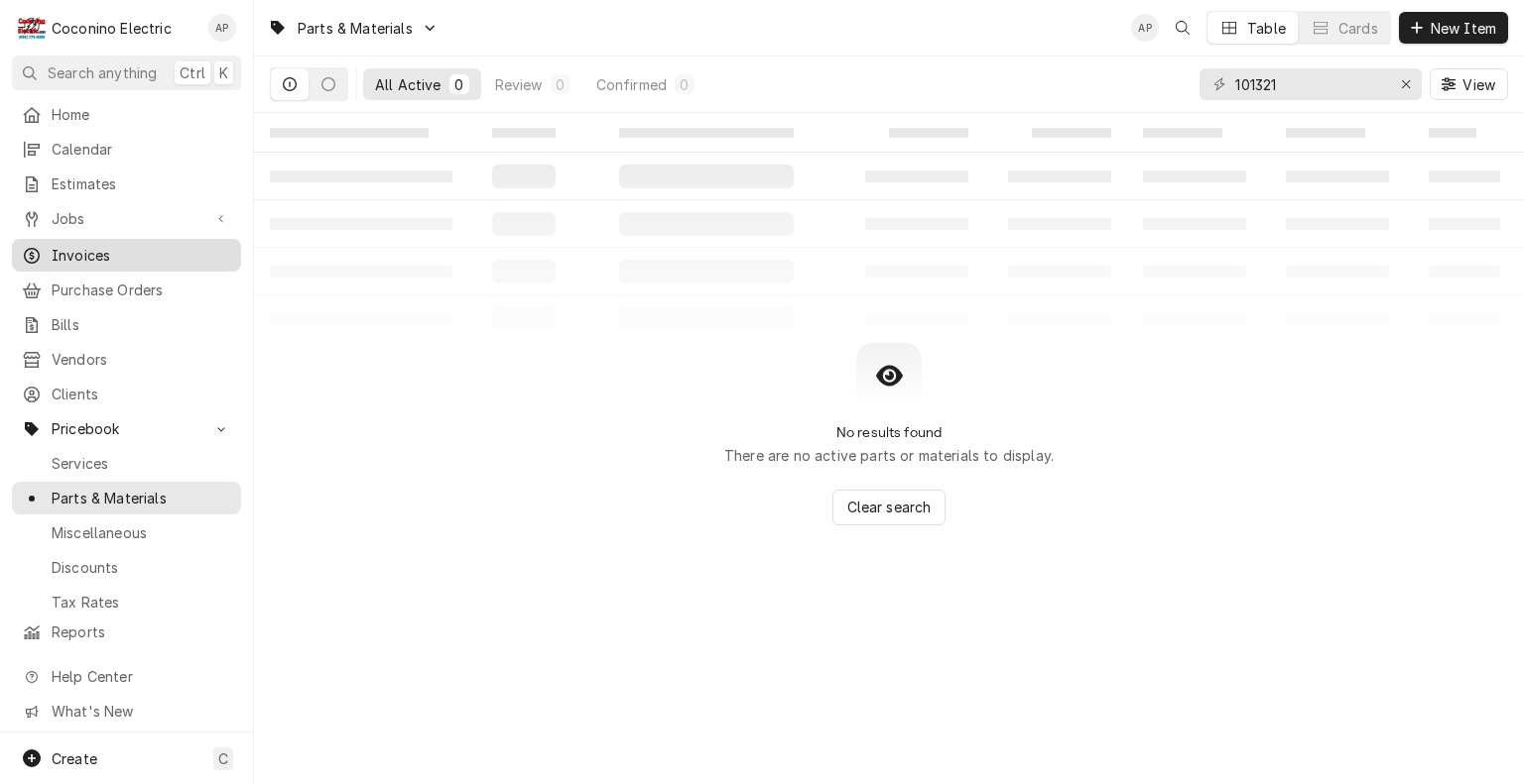
click at [111, 246] on span "Invoices" at bounding box center [141, 254] width 180 height 21
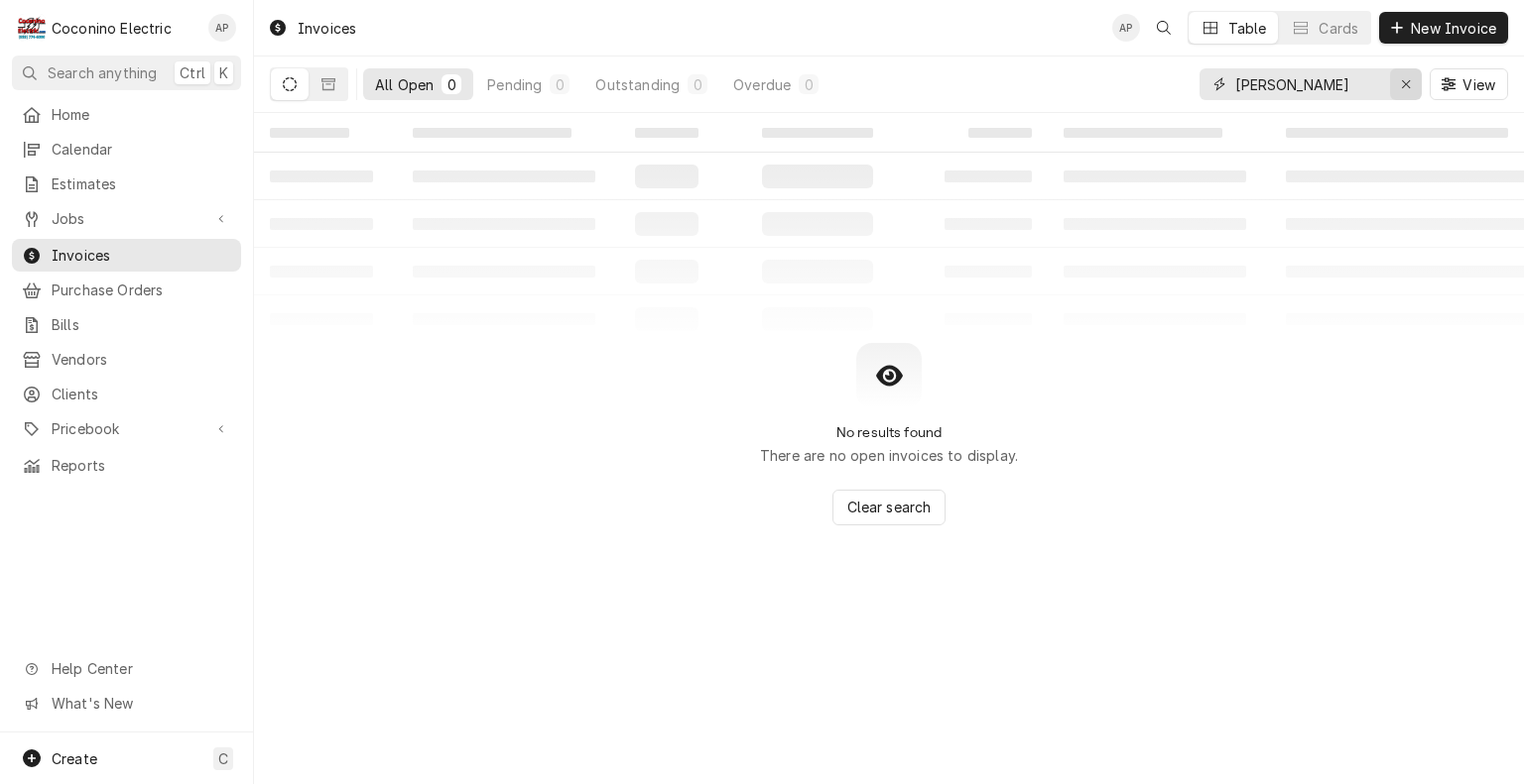
click at [1410, 86] on icon "Erase input" at bounding box center [1406, 84] width 11 height 14
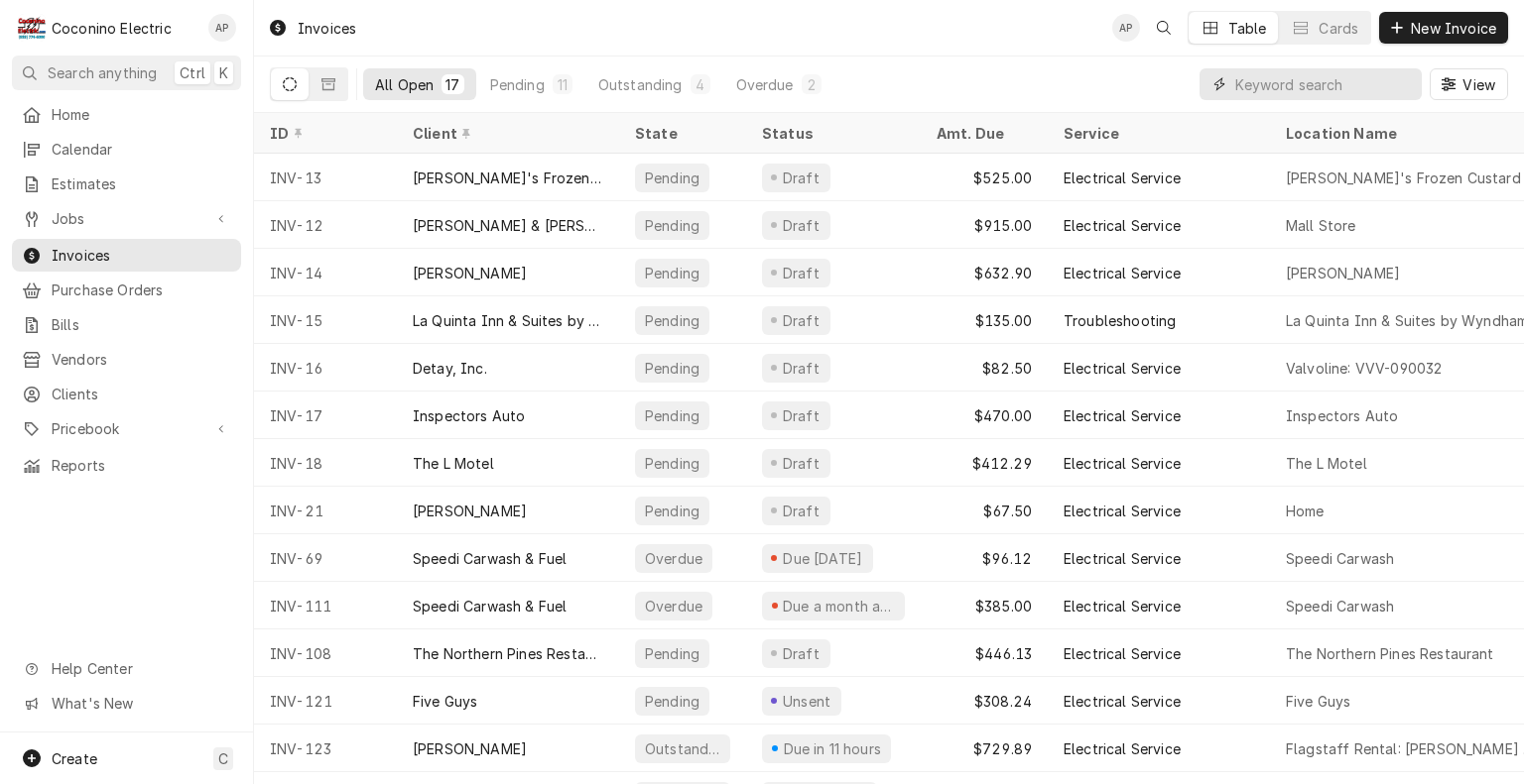
click at [1277, 93] on input "Dynamic Content Wrapper" at bounding box center [1323, 84] width 177 height 32
click at [528, 84] on div "Pending" at bounding box center [517, 84] width 55 height 21
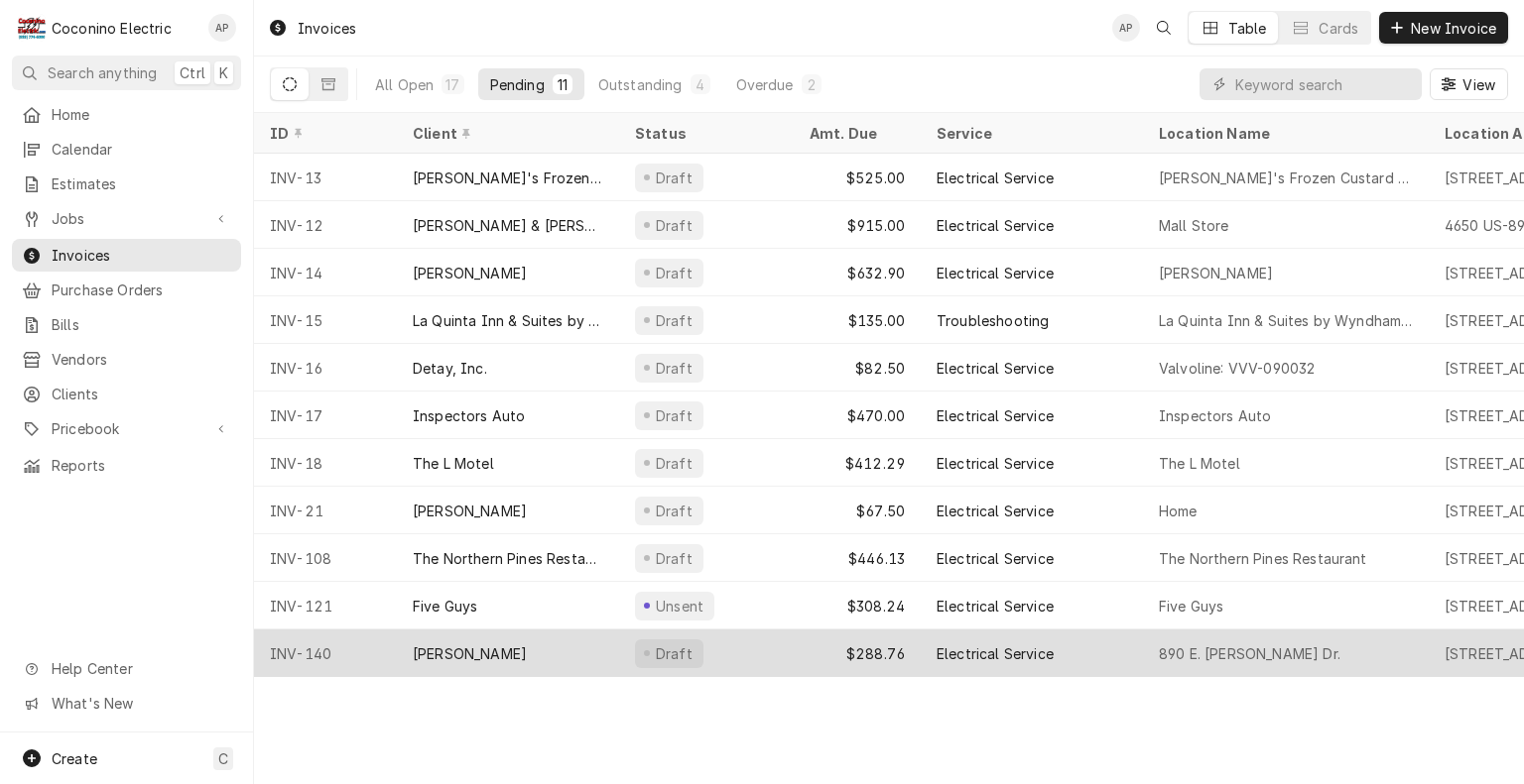
click at [525, 635] on div "[PERSON_NAME]" at bounding box center [508, 654] width 223 height 48
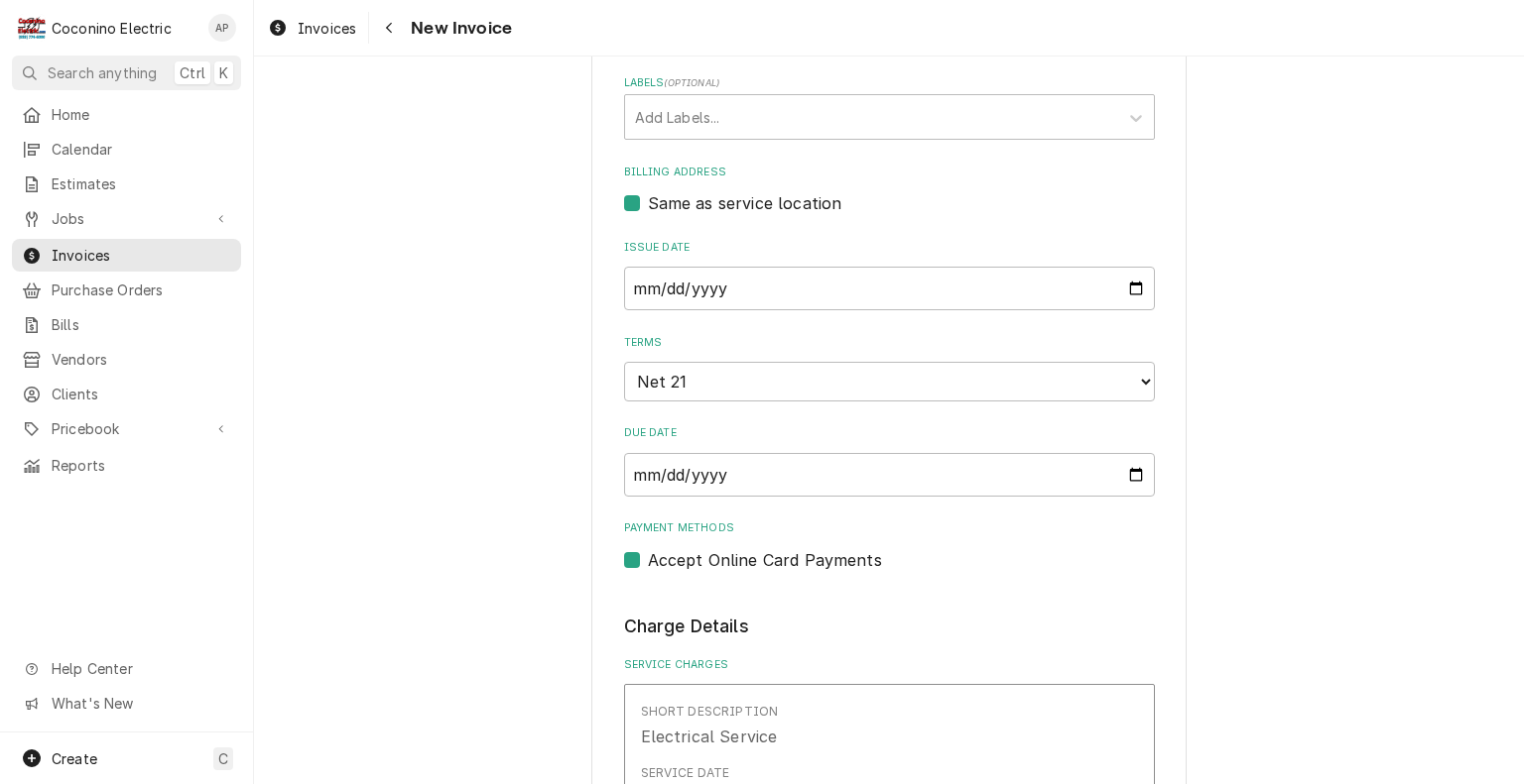
scroll to position [708, 0]
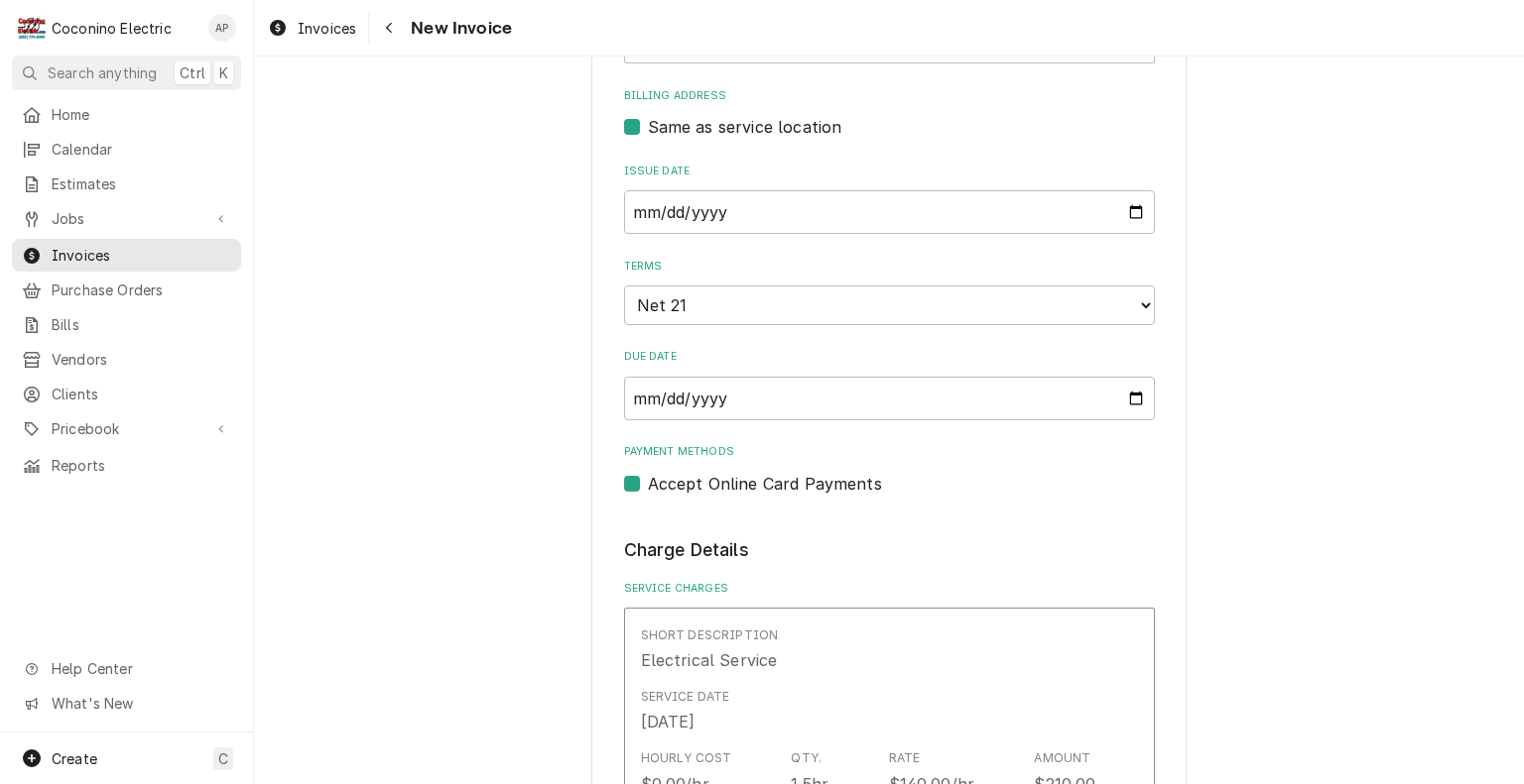
click at [648, 487] on label "Accept Online Card Payments" at bounding box center [764, 484] width 234 height 24
click at [648, 487] on input "Payment Methods" at bounding box center [914, 494] width 531 height 44
checkbox input "false"
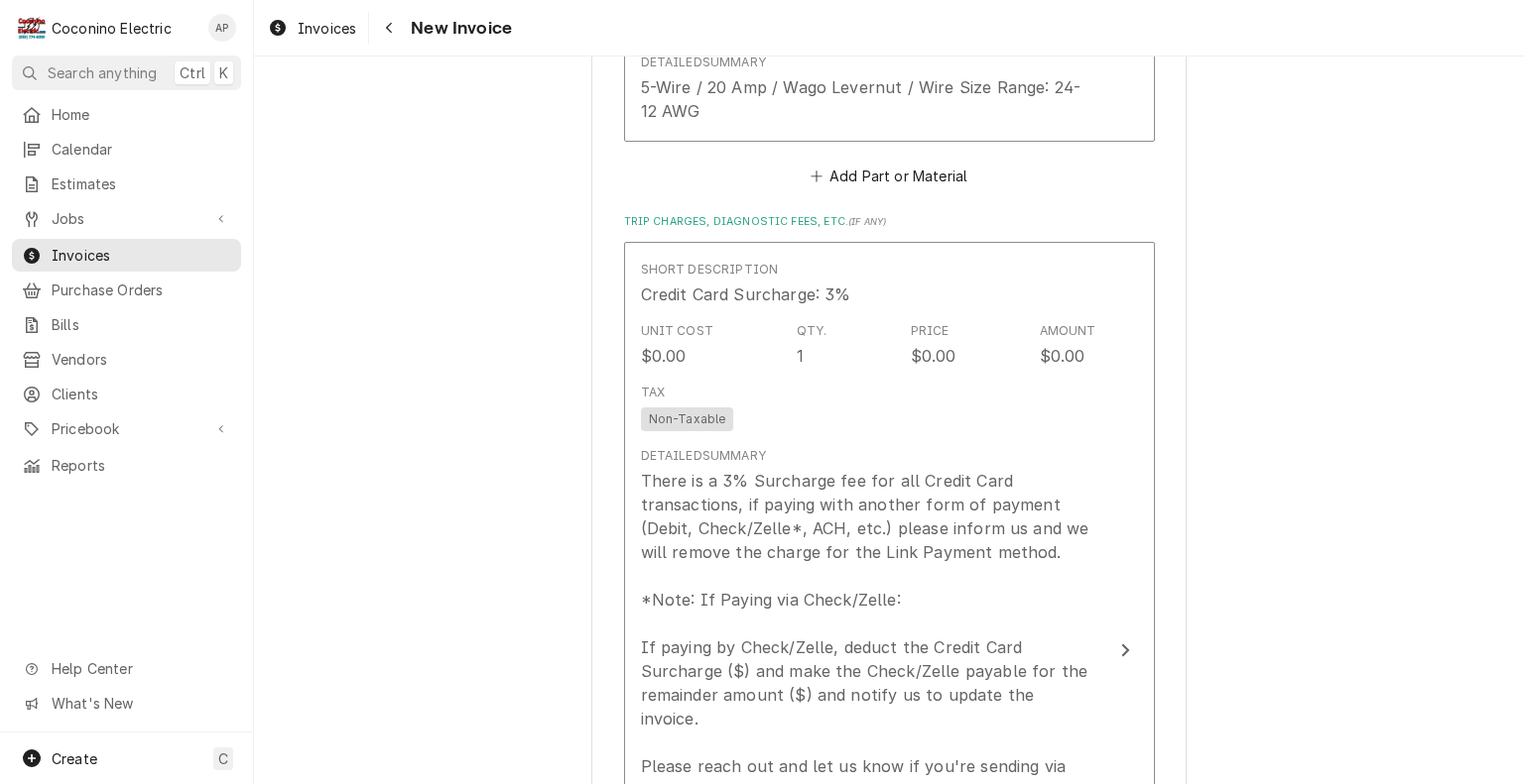
scroll to position [3758, 0]
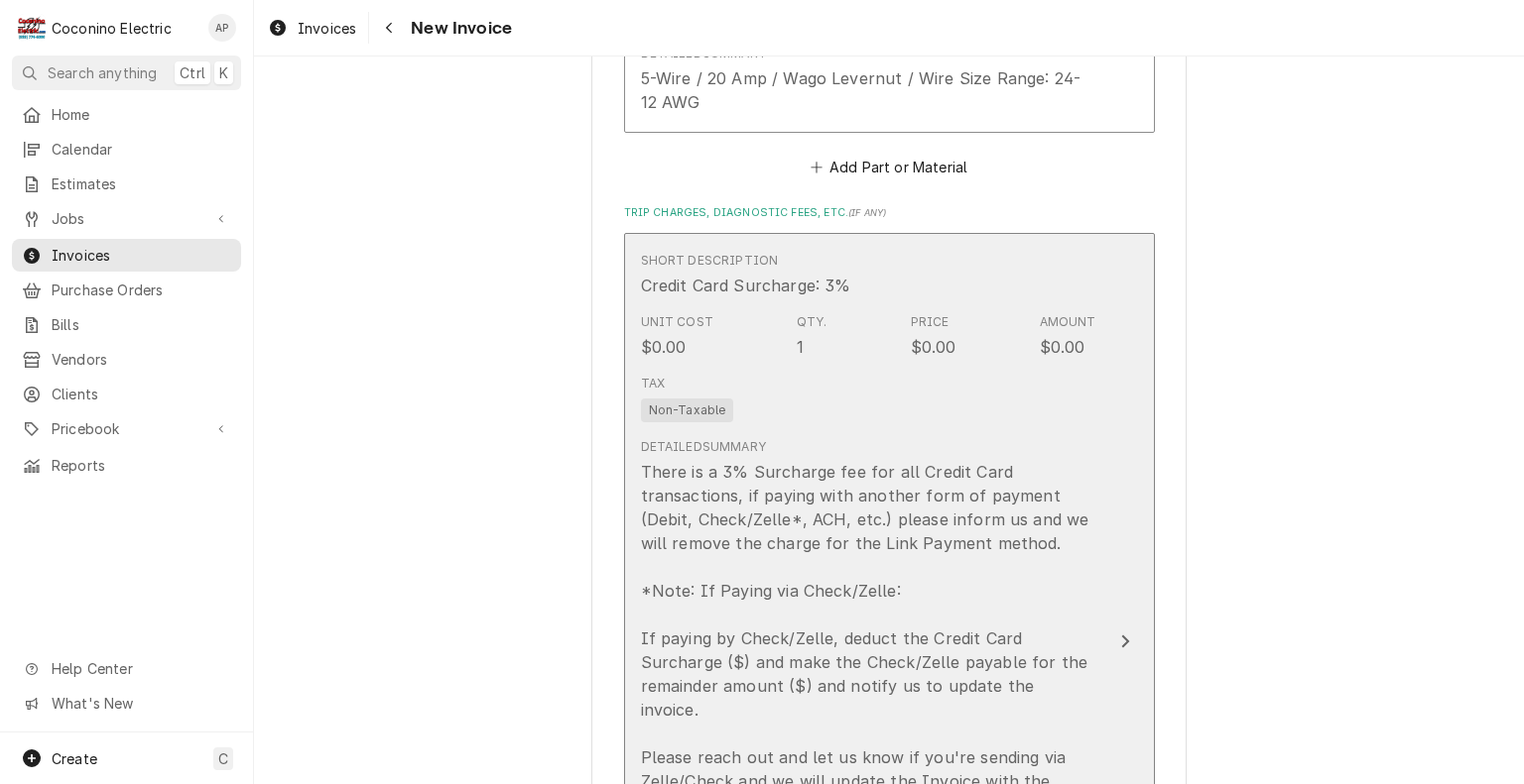
click at [1103, 596] on button "Short Description Credit Card Surcharge: 3% Unit Cost $0.00 Qty. 1 Price $0.00 …" at bounding box center [890, 641] width 531 height 818
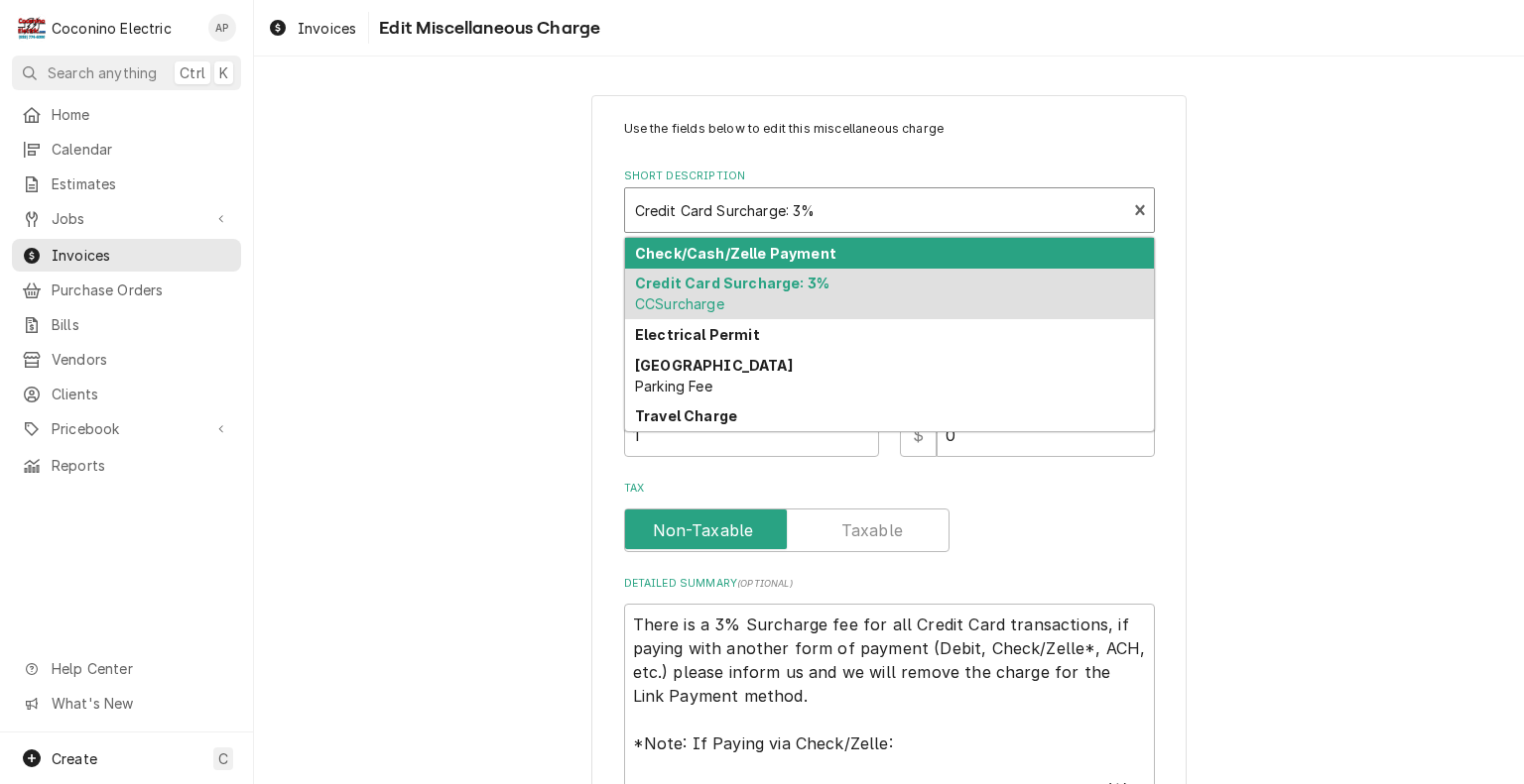
click at [957, 214] on div "Short Description" at bounding box center [876, 211] width 482 height 36
click at [862, 253] on div "Check/Cash/Zelle Payment" at bounding box center [890, 252] width 529 height 31
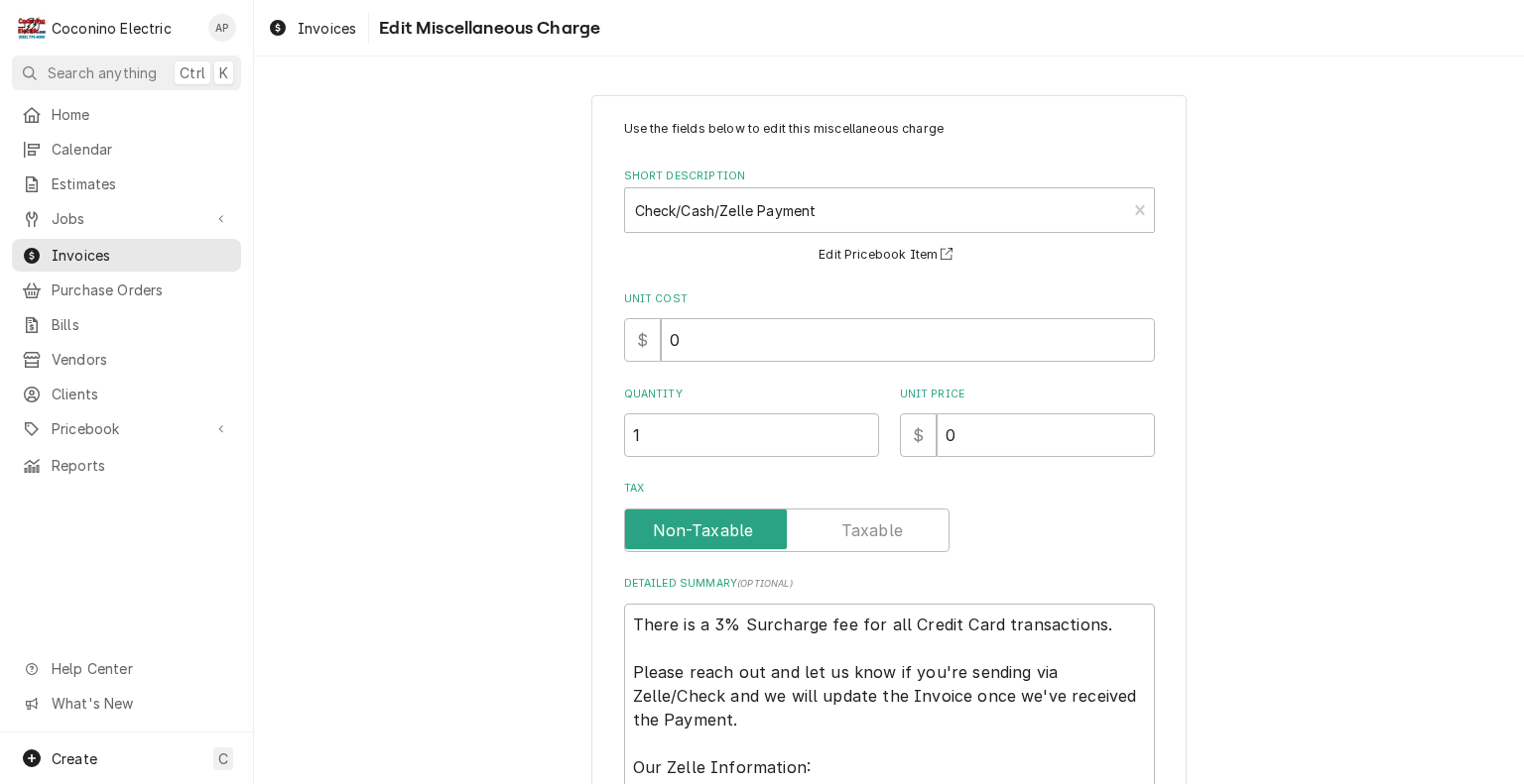
scroll to position [346, 0]
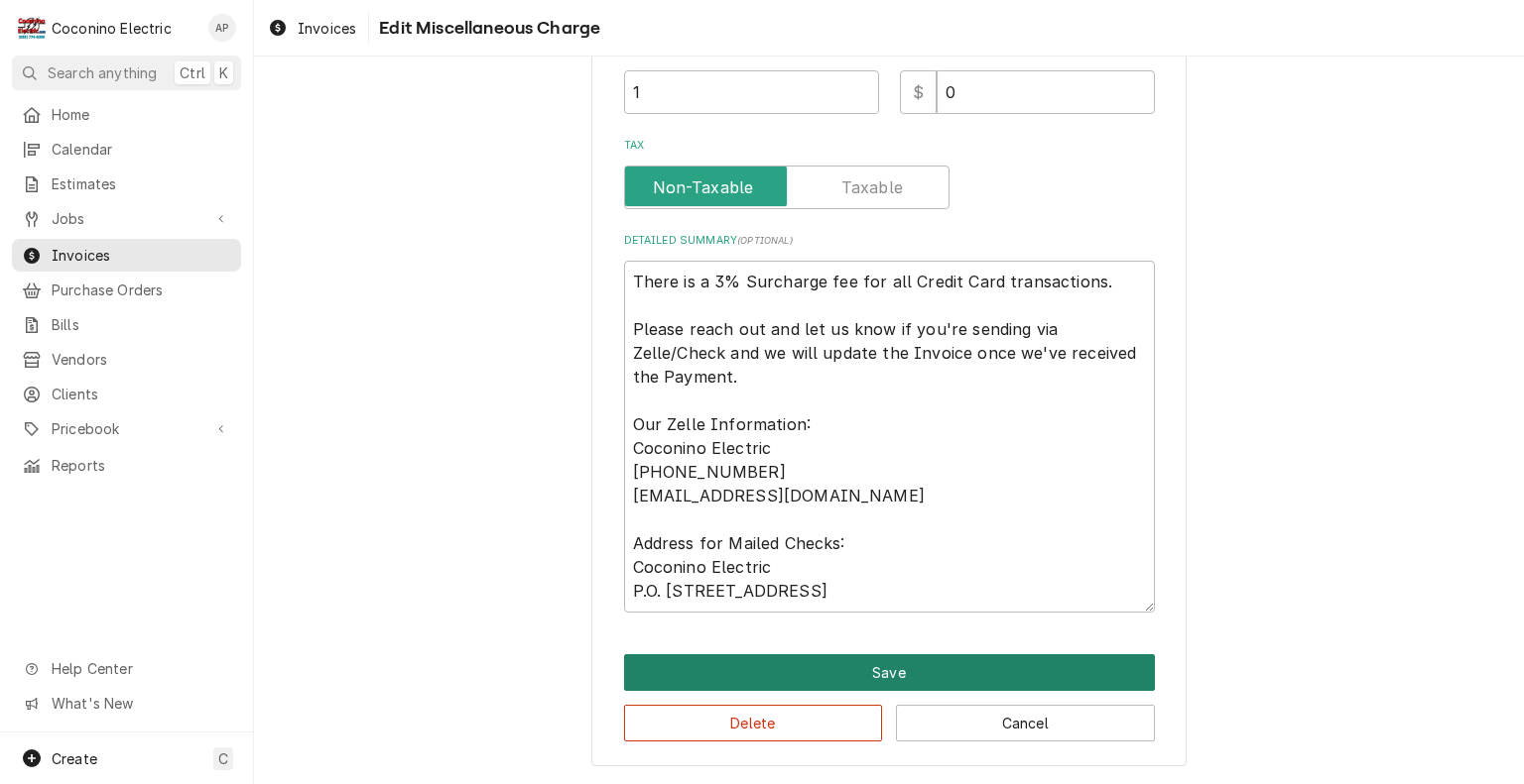
click at [900, 671] on button "Save" at bounding box center [890, 673] width 531 height 37
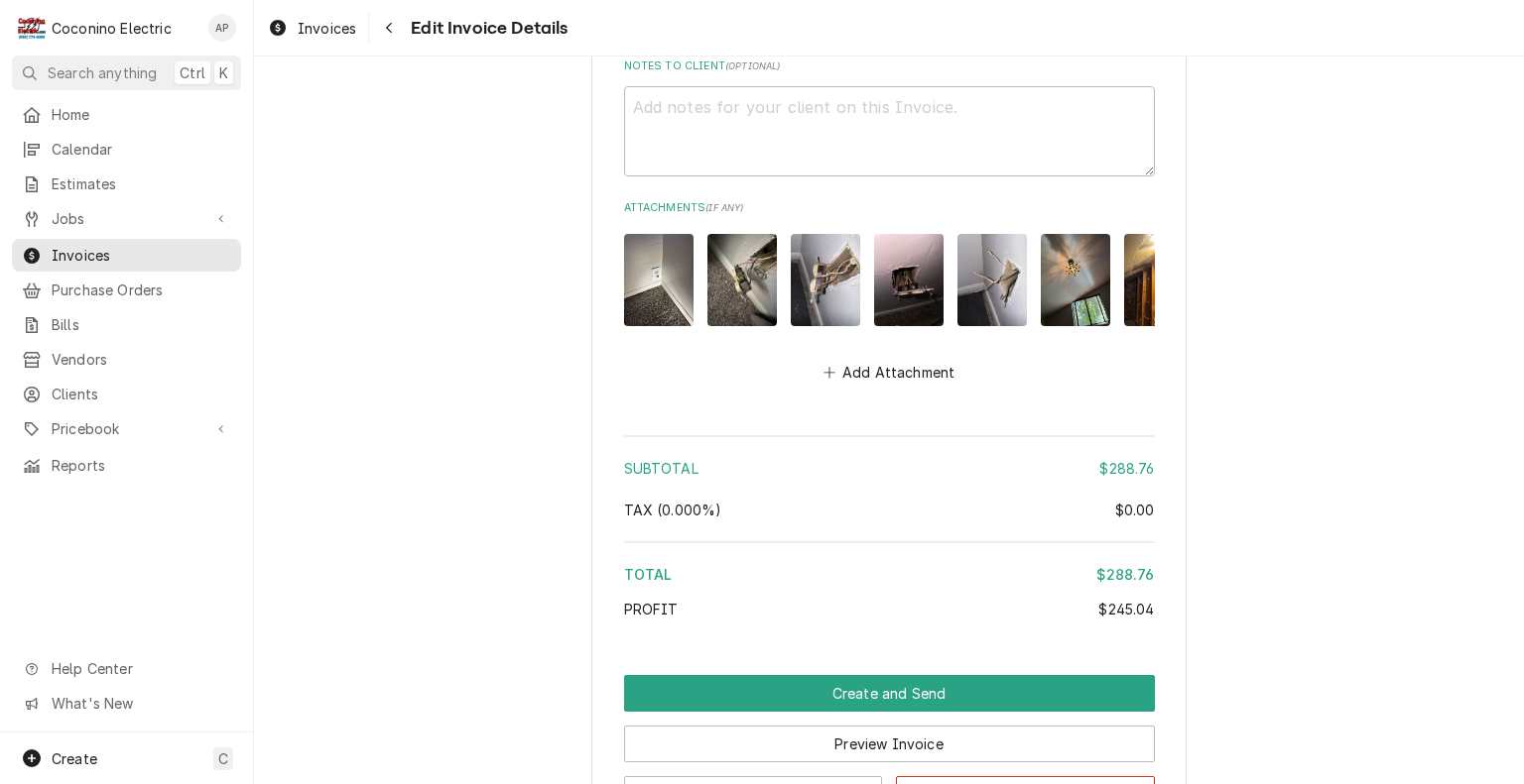
scroll to position [5011, 0]
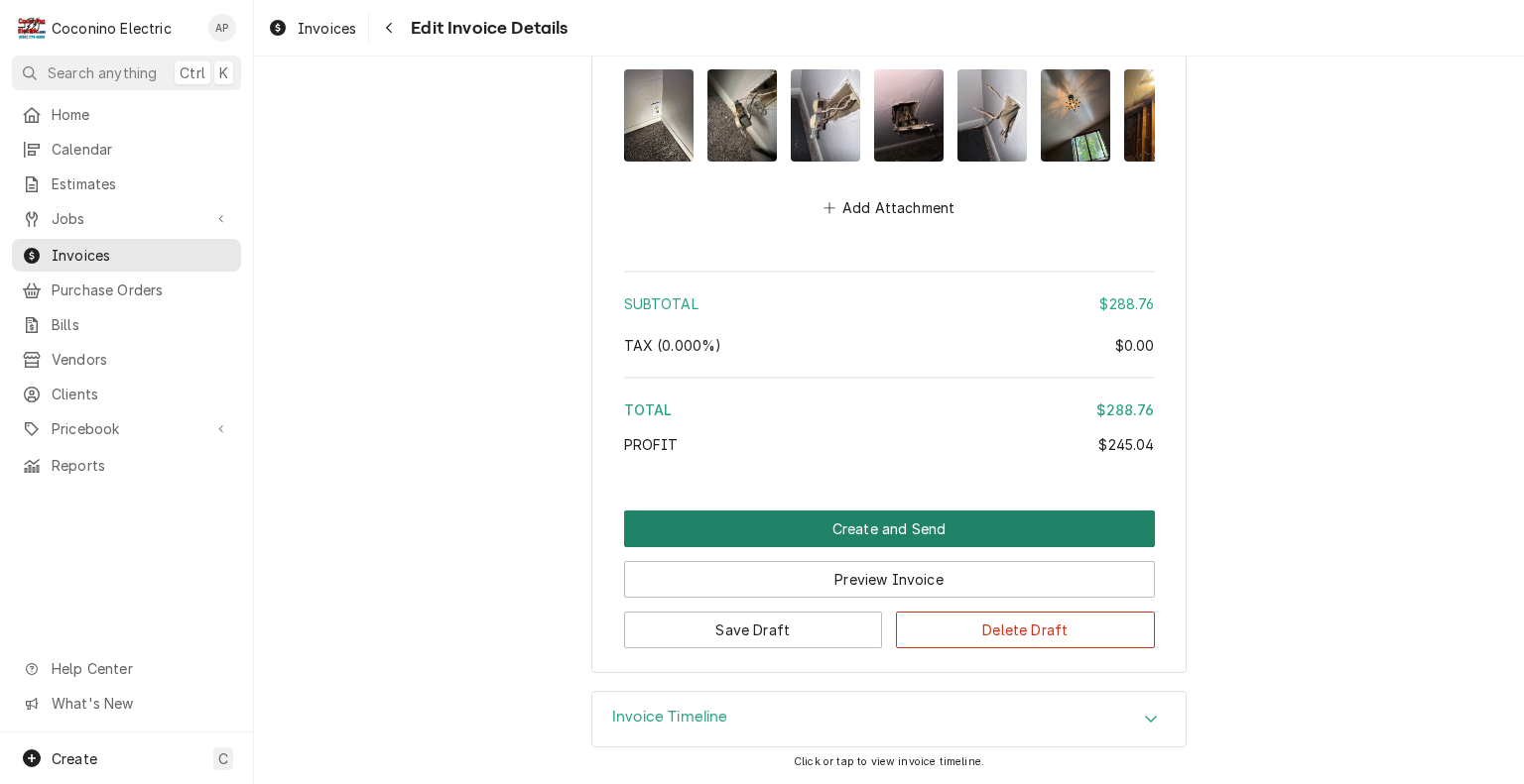
click at [925, 519] on button "Create and Send" at bounding box center [890, 529] width 531 height 37
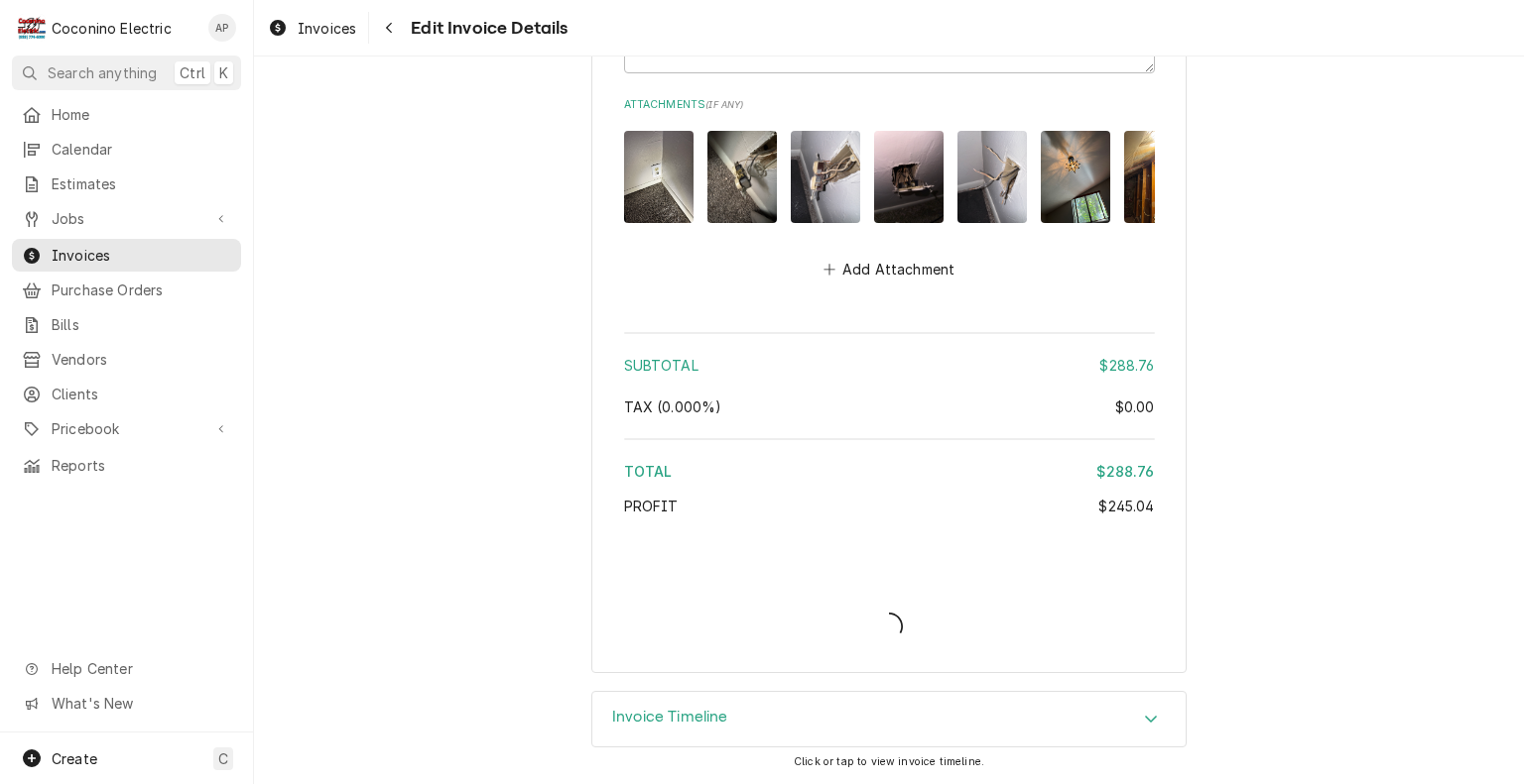
scroll to position [4946, 0]
type textarea "x"
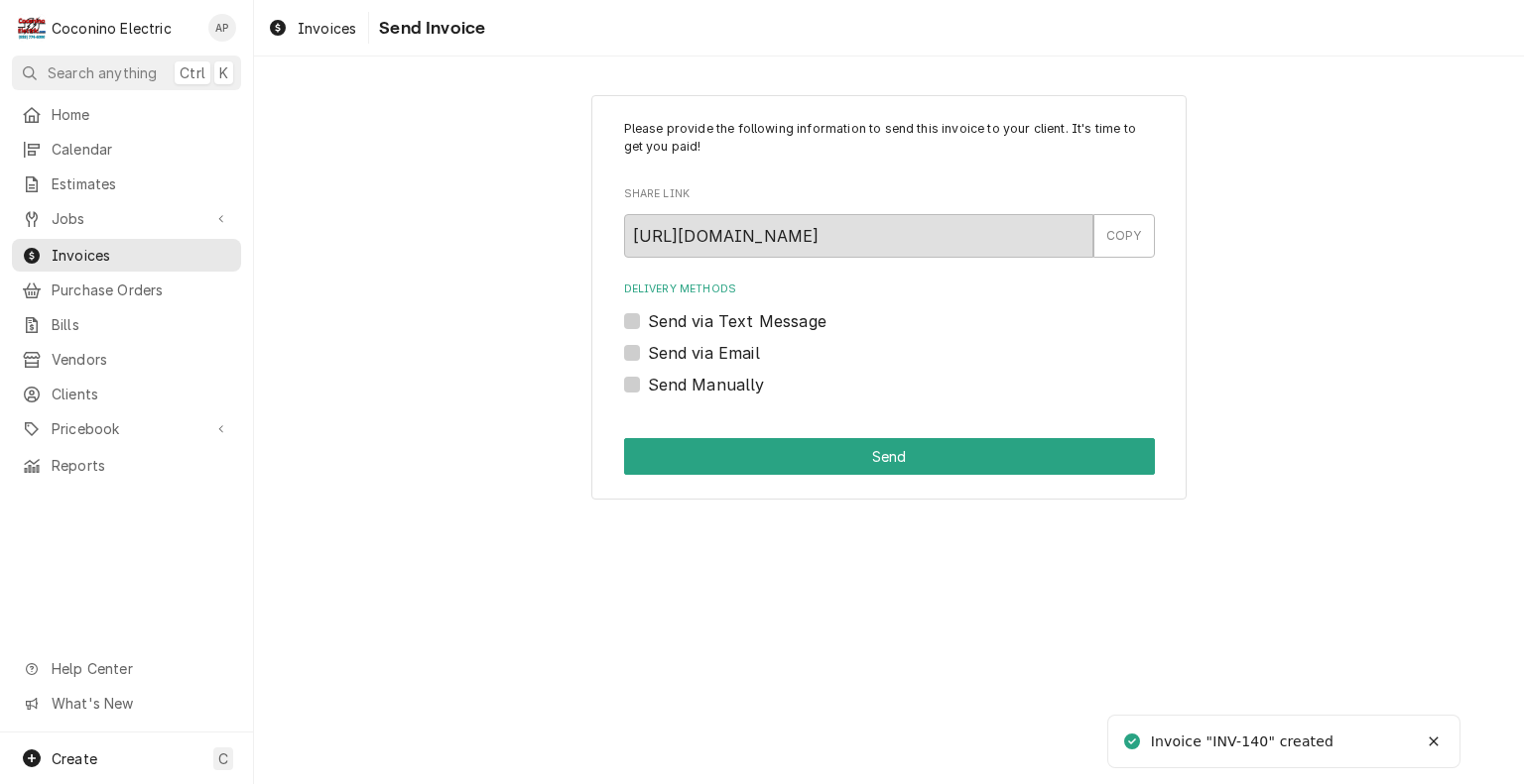
click at [648, 322] on label "Send via Text Message" at bounding box center [738, 321] width 179 height 24
click at [648, 322] on input "Send via Text Message" at bounding box center [914, 331] width 531 height 44
checkbox input "true"
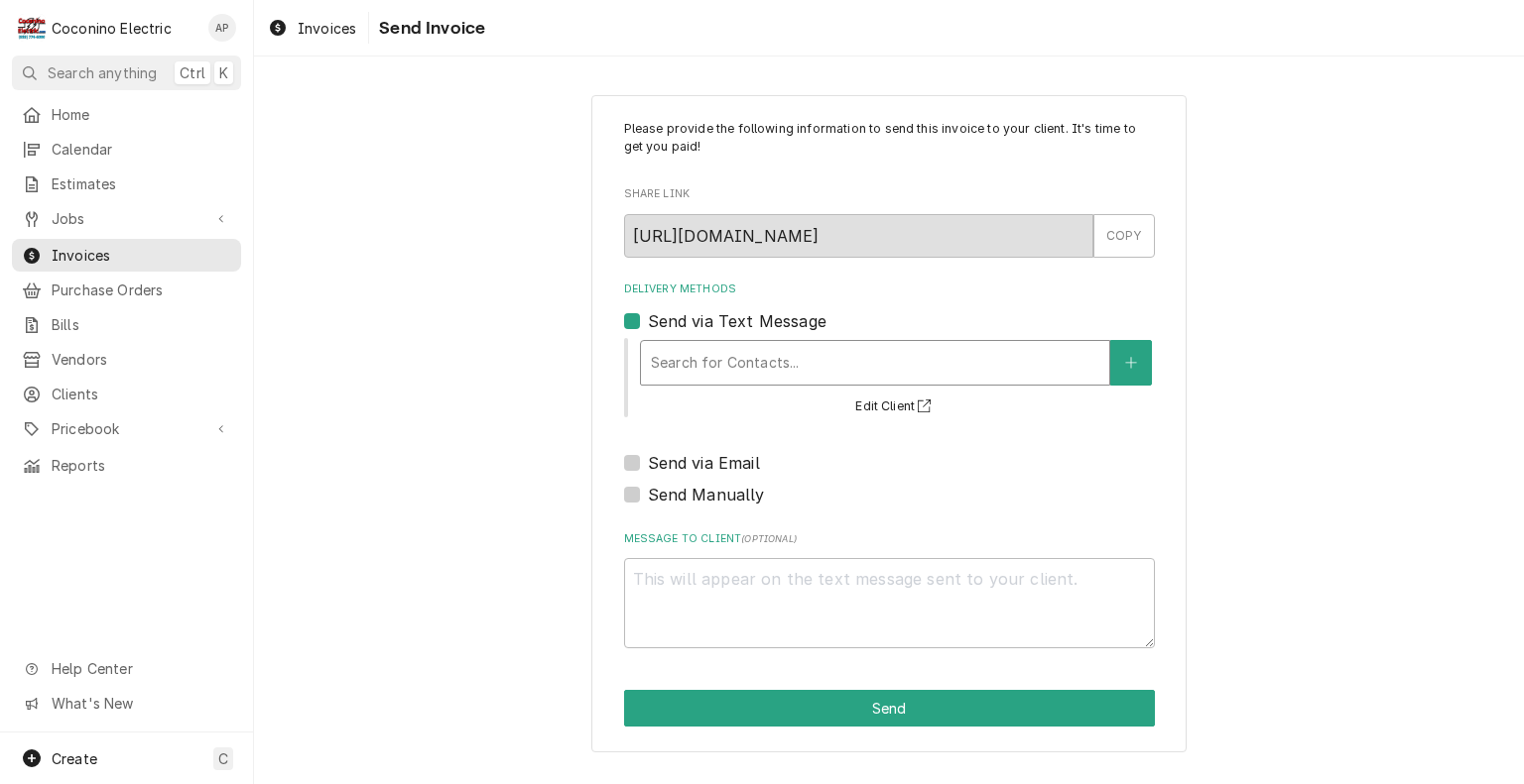
click at [917, 360] on div "Delivery Methods" at bounding box center [875, 363] width 448 height 36
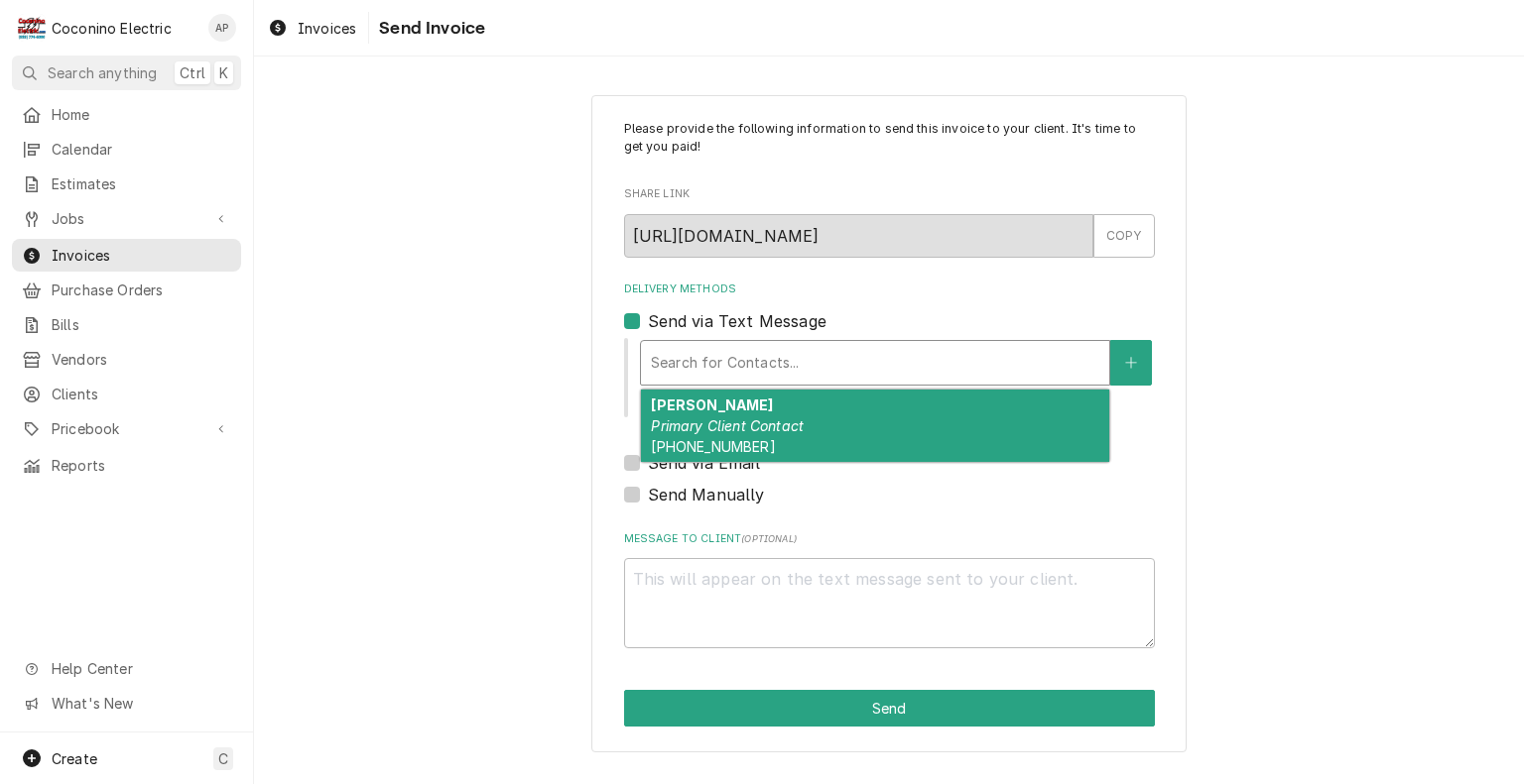
click at [852, 435] on div "[PERSON_NAME] Primary Client Contact [PHONE_NUMBER]" at bounding box center [875, 425] width 468 height 73
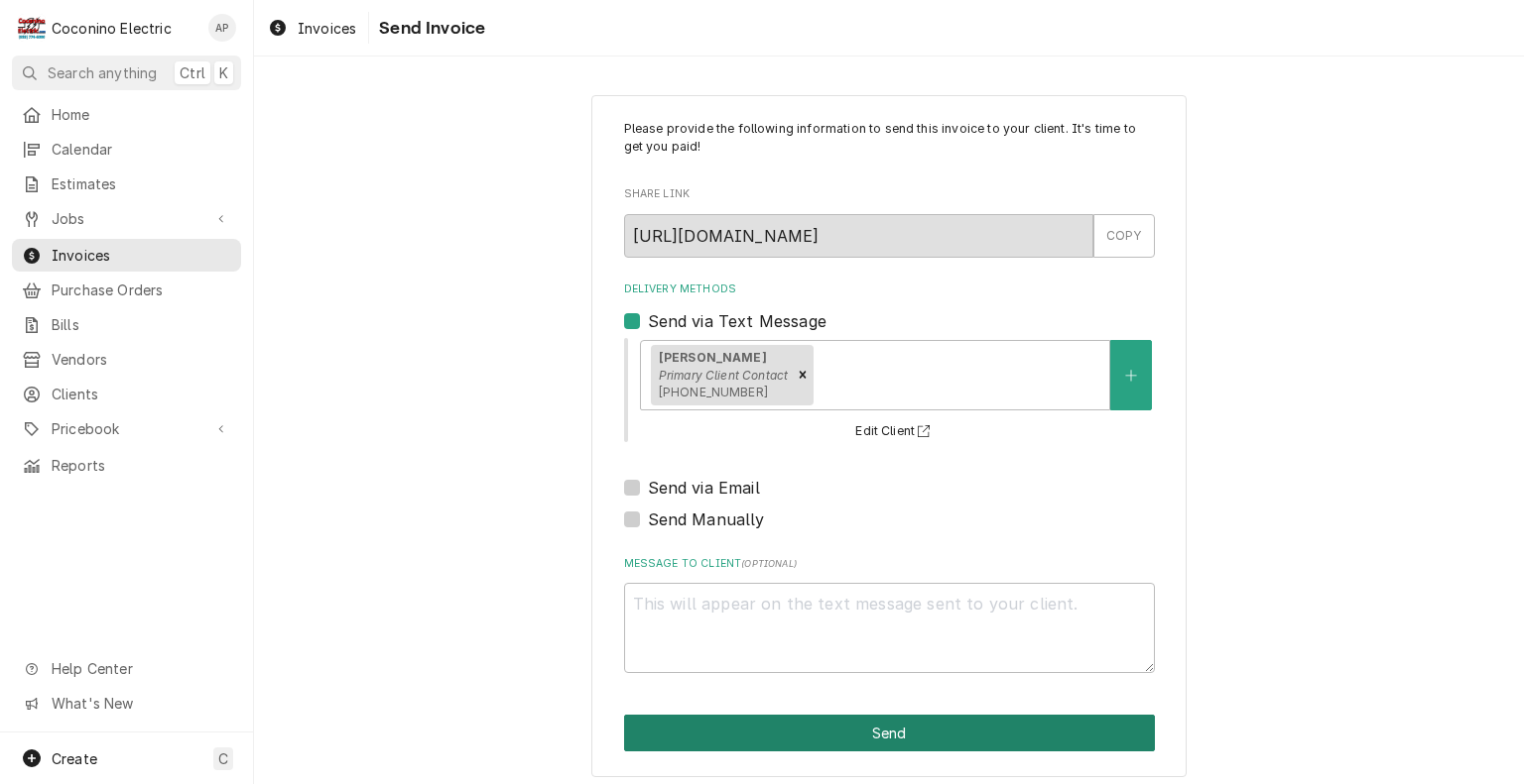
drag, startPoint x: 931, startPoint y: 717, endPoint x: 929, endPoint y: 729, distance: 12.2
click at [929, 729] on button "Send" at bounding box center [890, 732] width 531 height 37
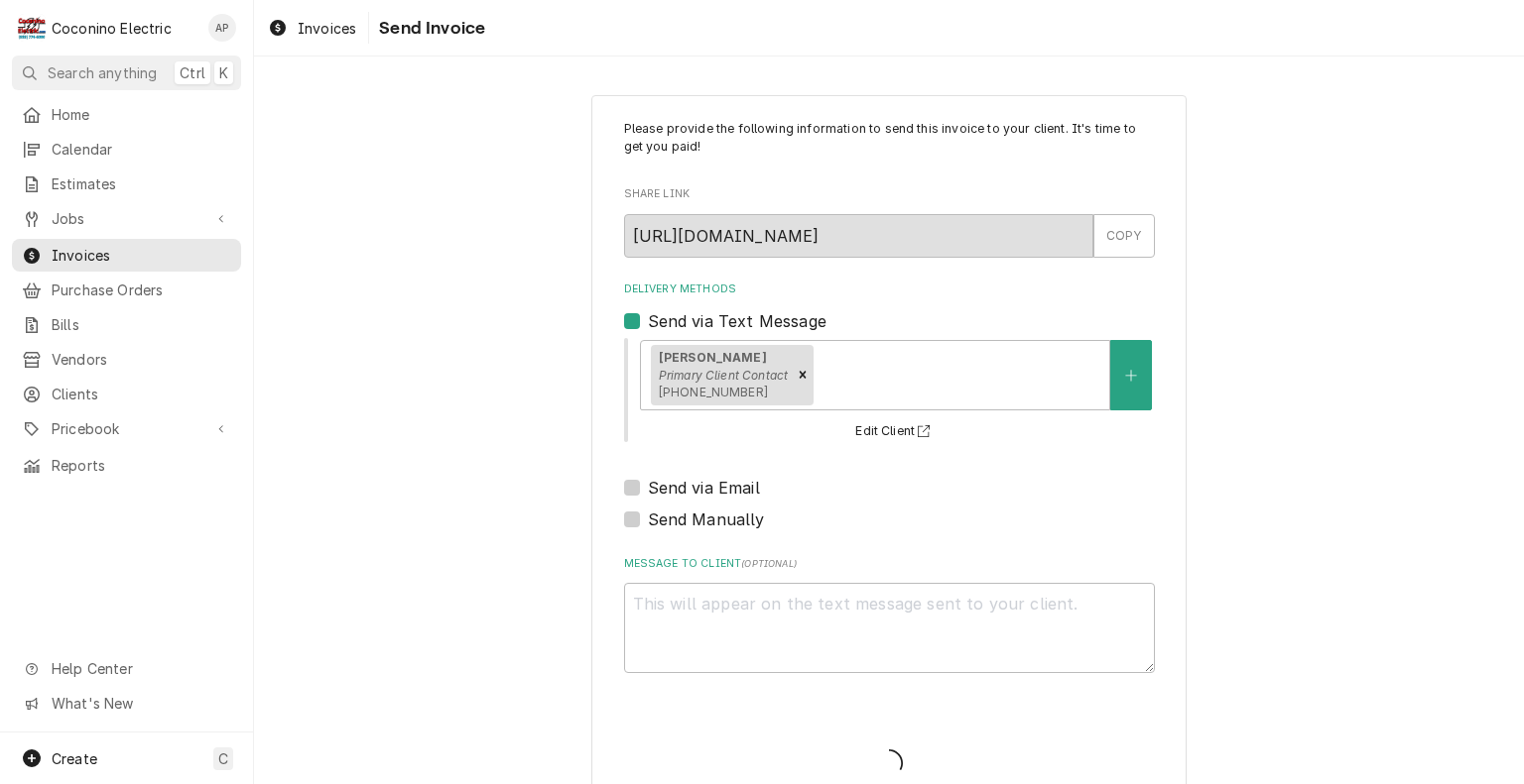
type textarea "x"
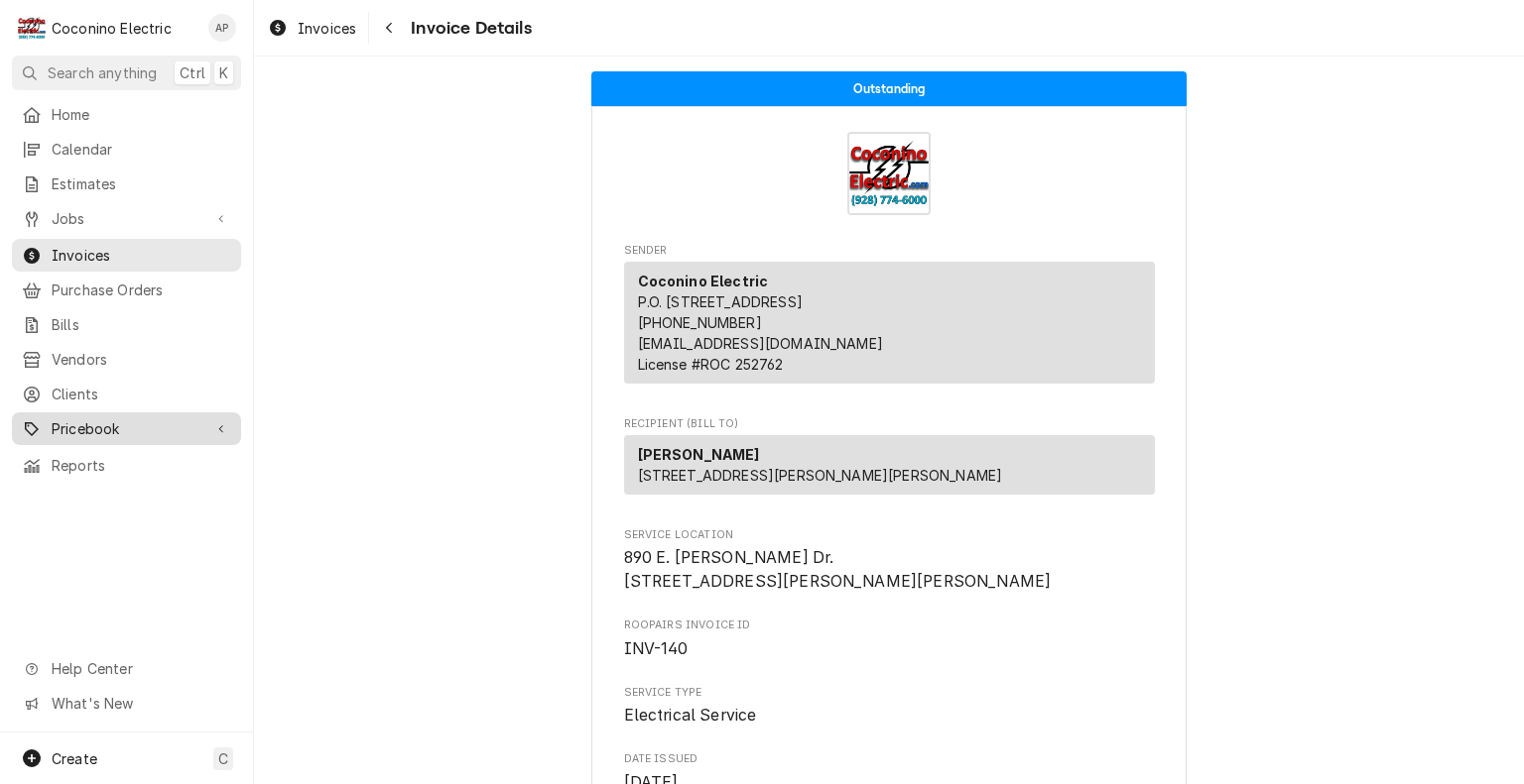
click at [111, 418] on span "Pricebook" at bounding box center [126, 428] width 150 height 21
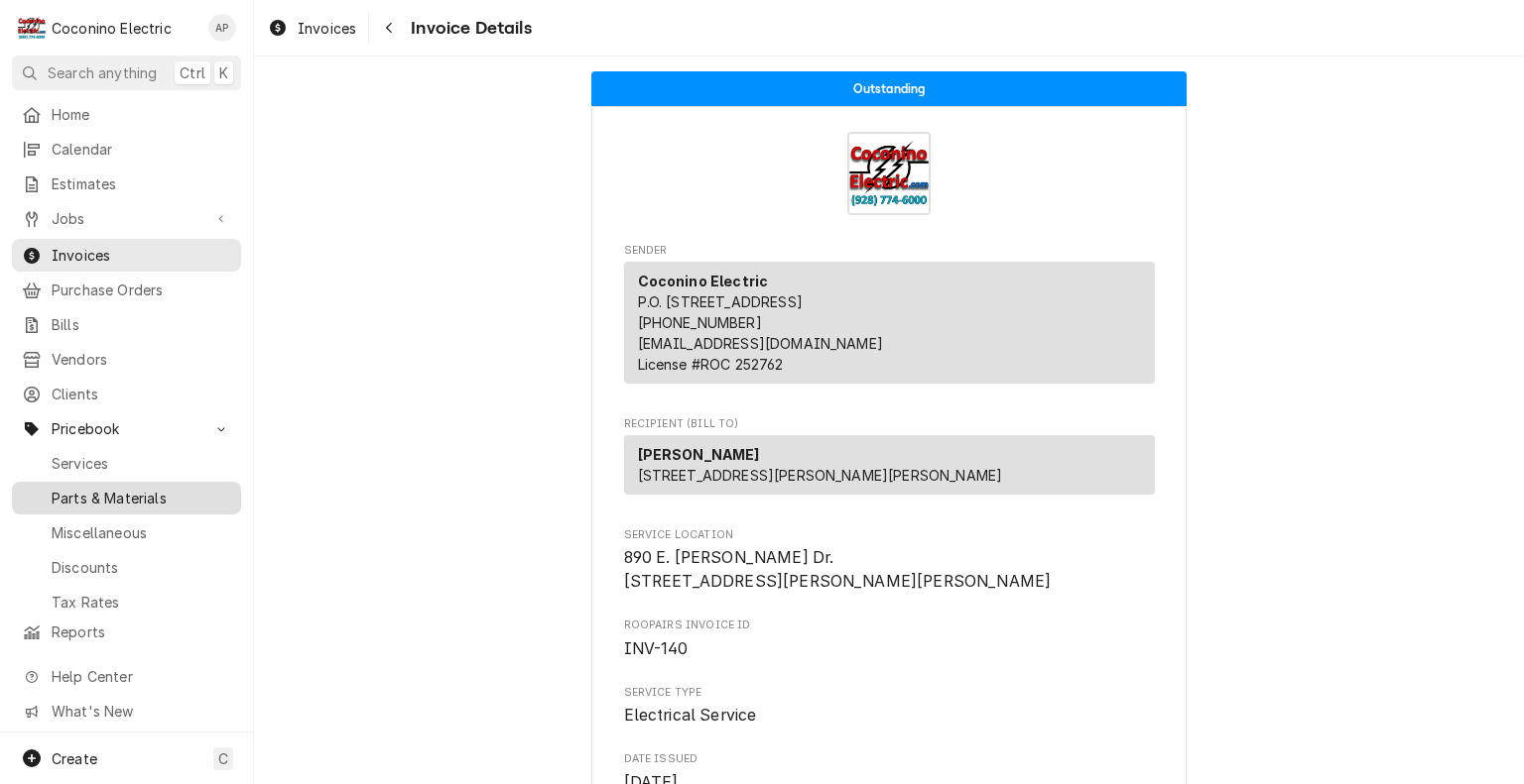
click at [147, 488] on span "Parts & Materials" at bounding box center [141, 498] width 180 height 21
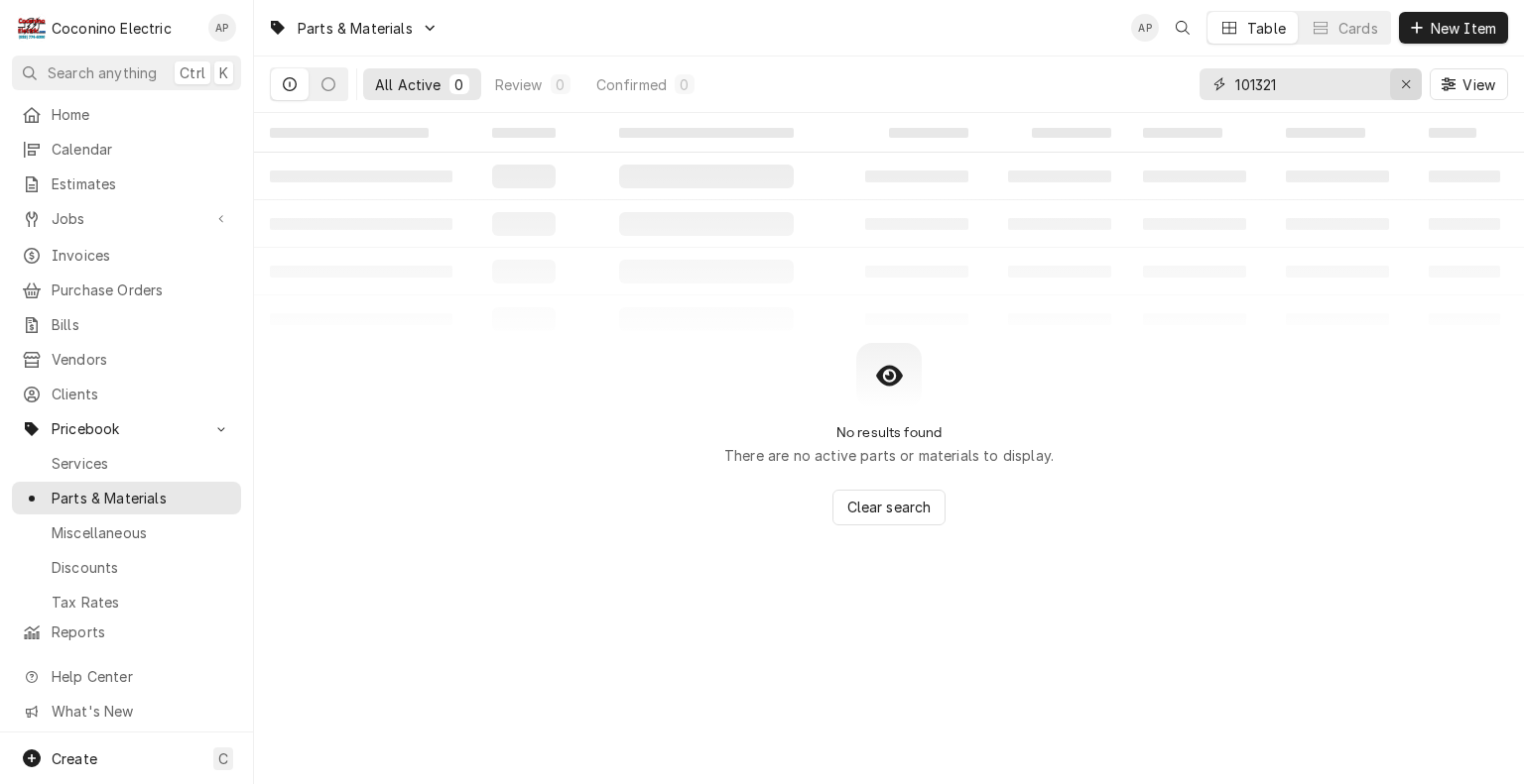
click at [1404, 78] on icon "Erase input" at bounding box center [1406, 84] width 11 height 14
type input "FRS-R"
click at [1438, 33] on span "New Item" at bounding box center [1463, 28] width 74 height 21
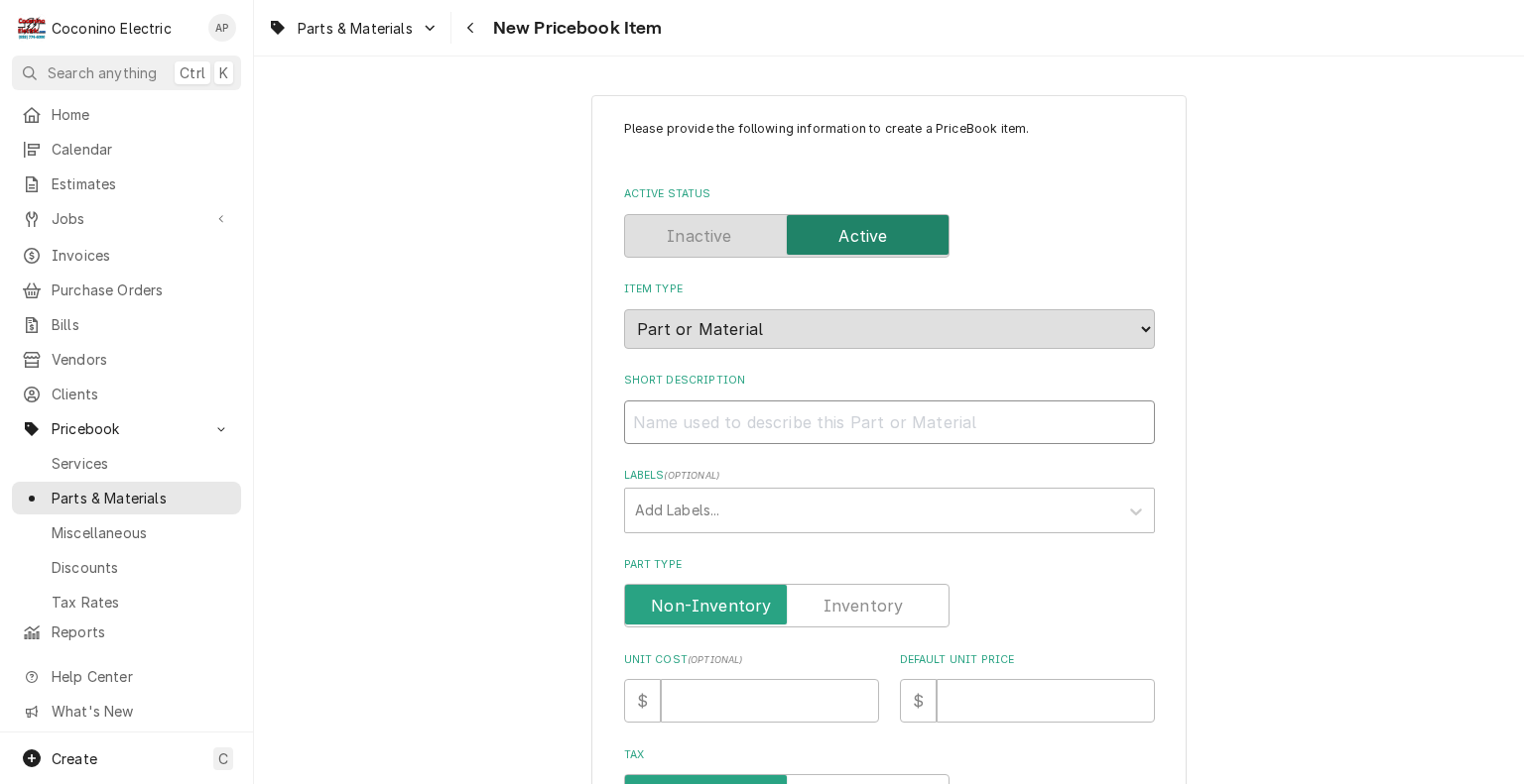
click at [726, 413] on input "Short Description" at bounding box center [890, 422] width 531 height 44
type textarea "x"
type input "F"
type textarea "x"
type input "FR"
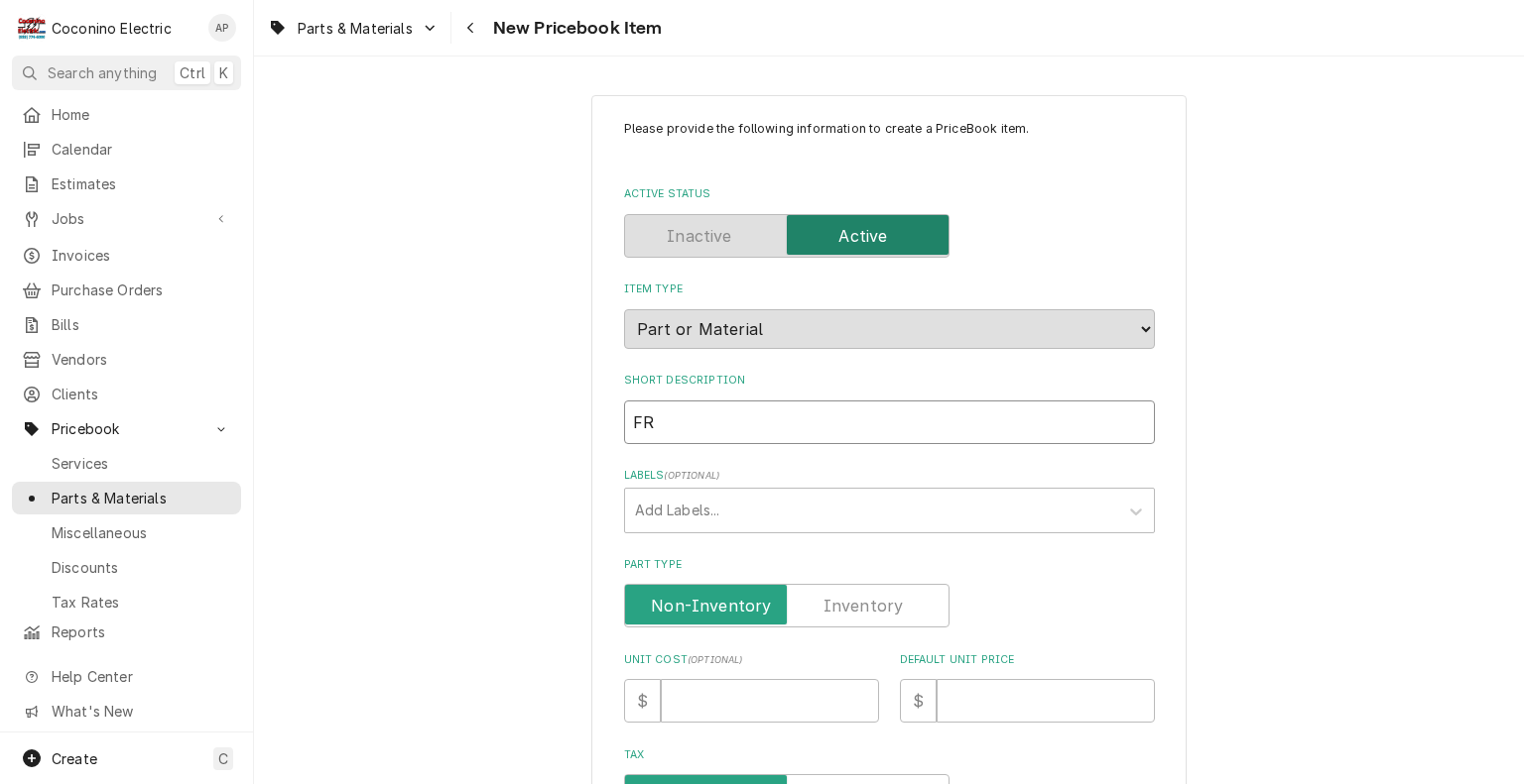
type textarea "x"
type input "FRS"
type textarea "x"
type input "FR"
type textarea "x"
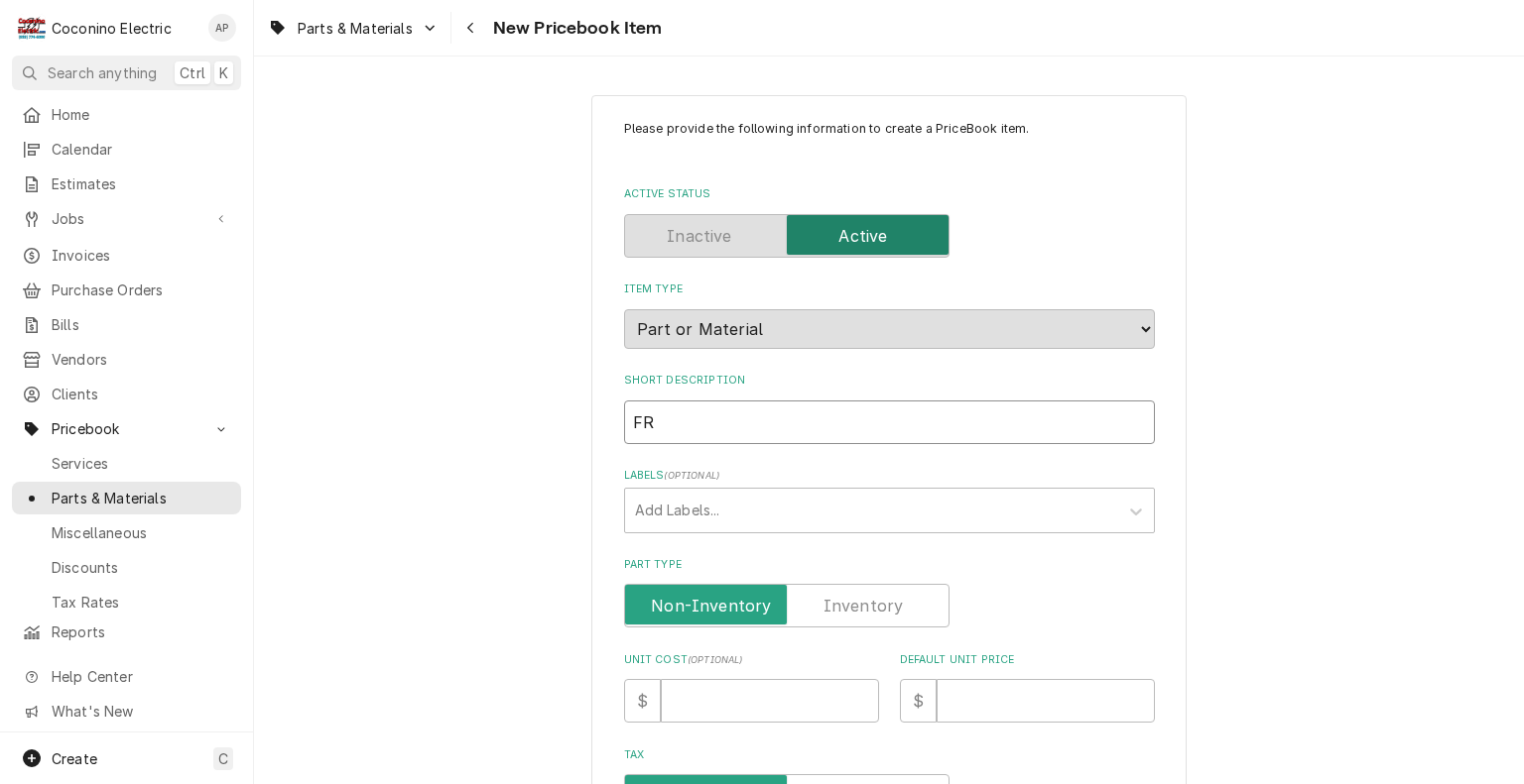
type input "F"
type textarea "x"
type input "*"
type textarea "x"
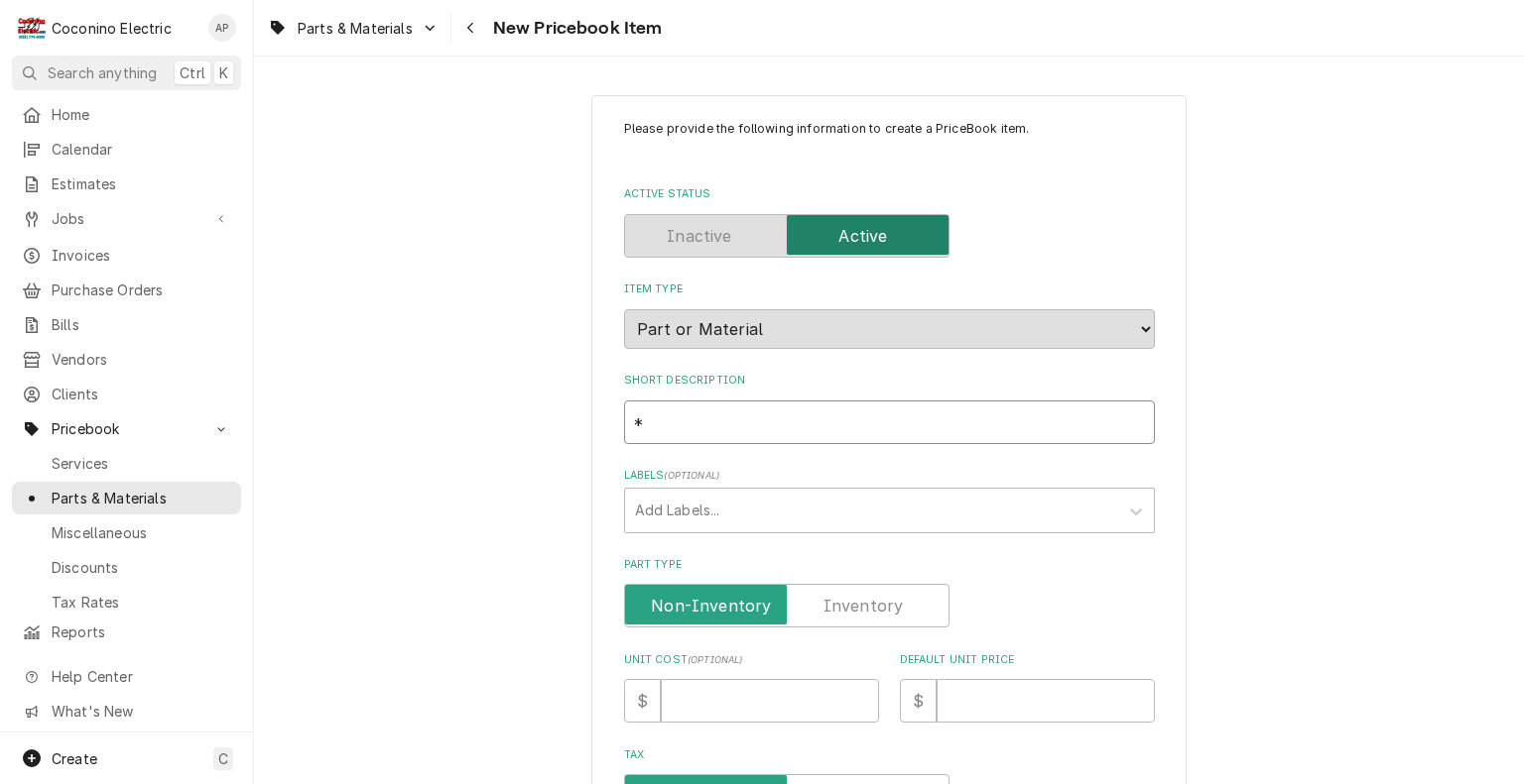
type input "**"
type textarea "x"
type input "***"
type textarea "x"
type input "***"
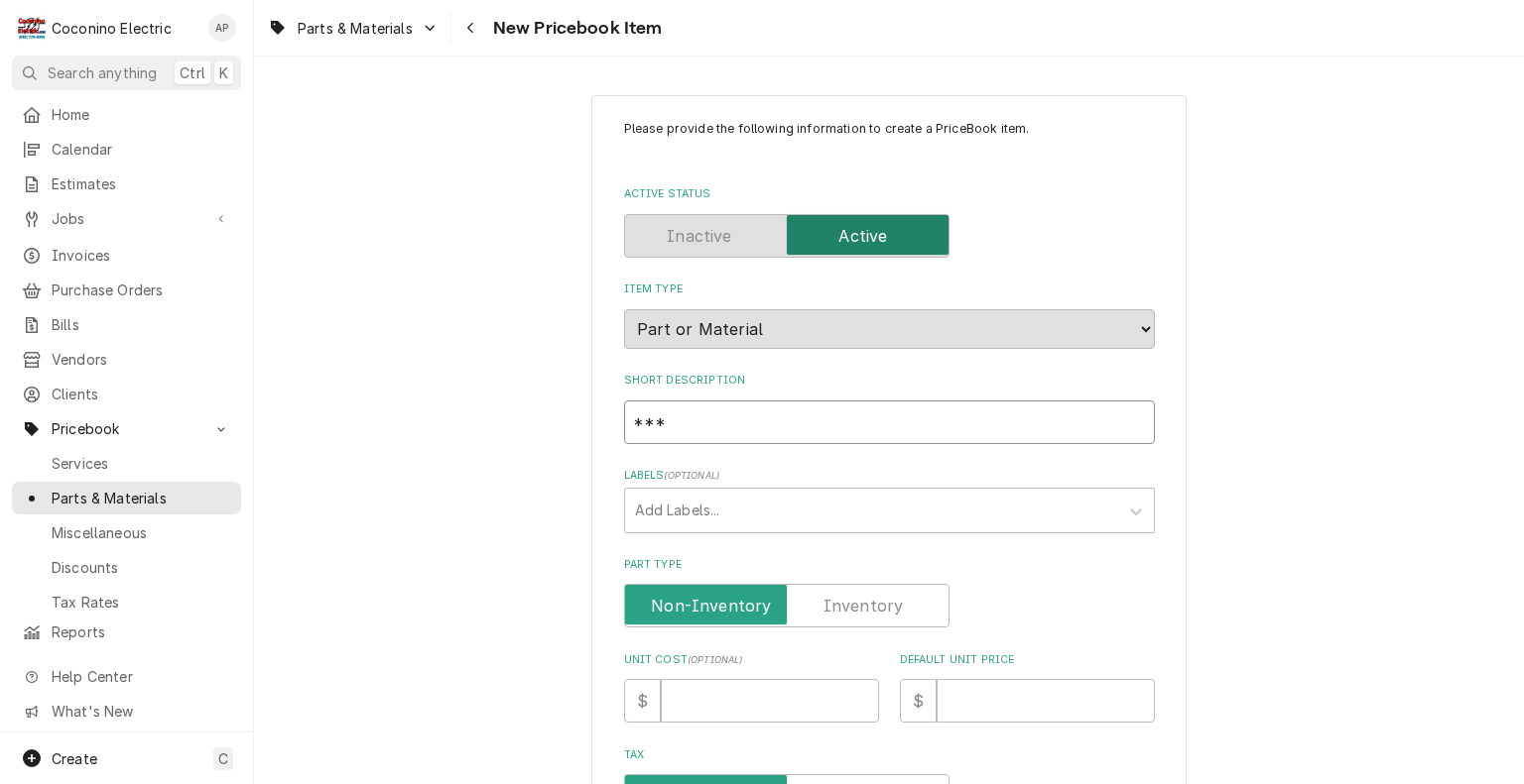
type textarea "x"
type input "*** F"
type textarea "x"
type input "*** FR"
type textarea "x"
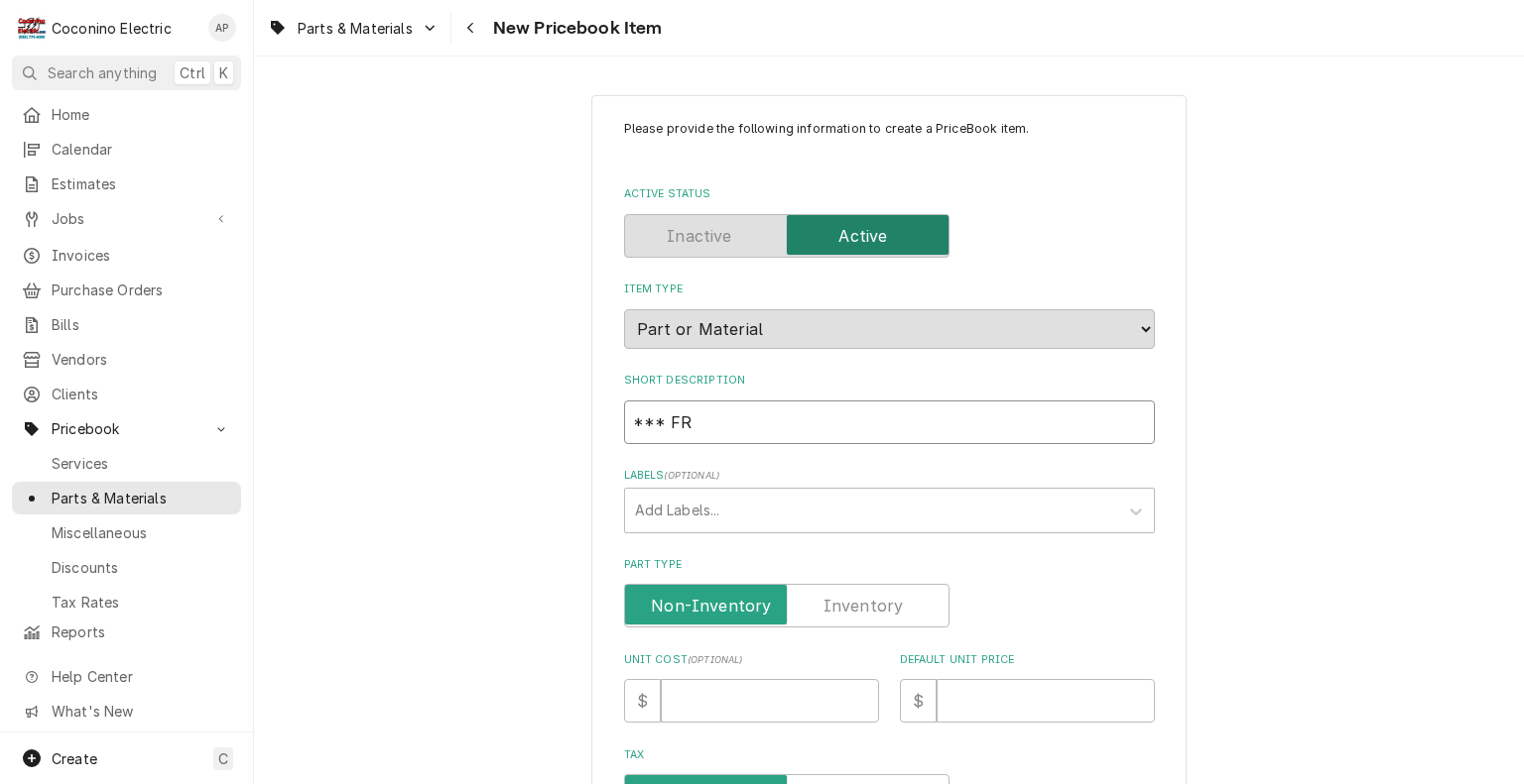
type input "*** FRS"
type textarea "x"
type input "*** FRS-"
type textarea "x"
type input "*** FRS-R"
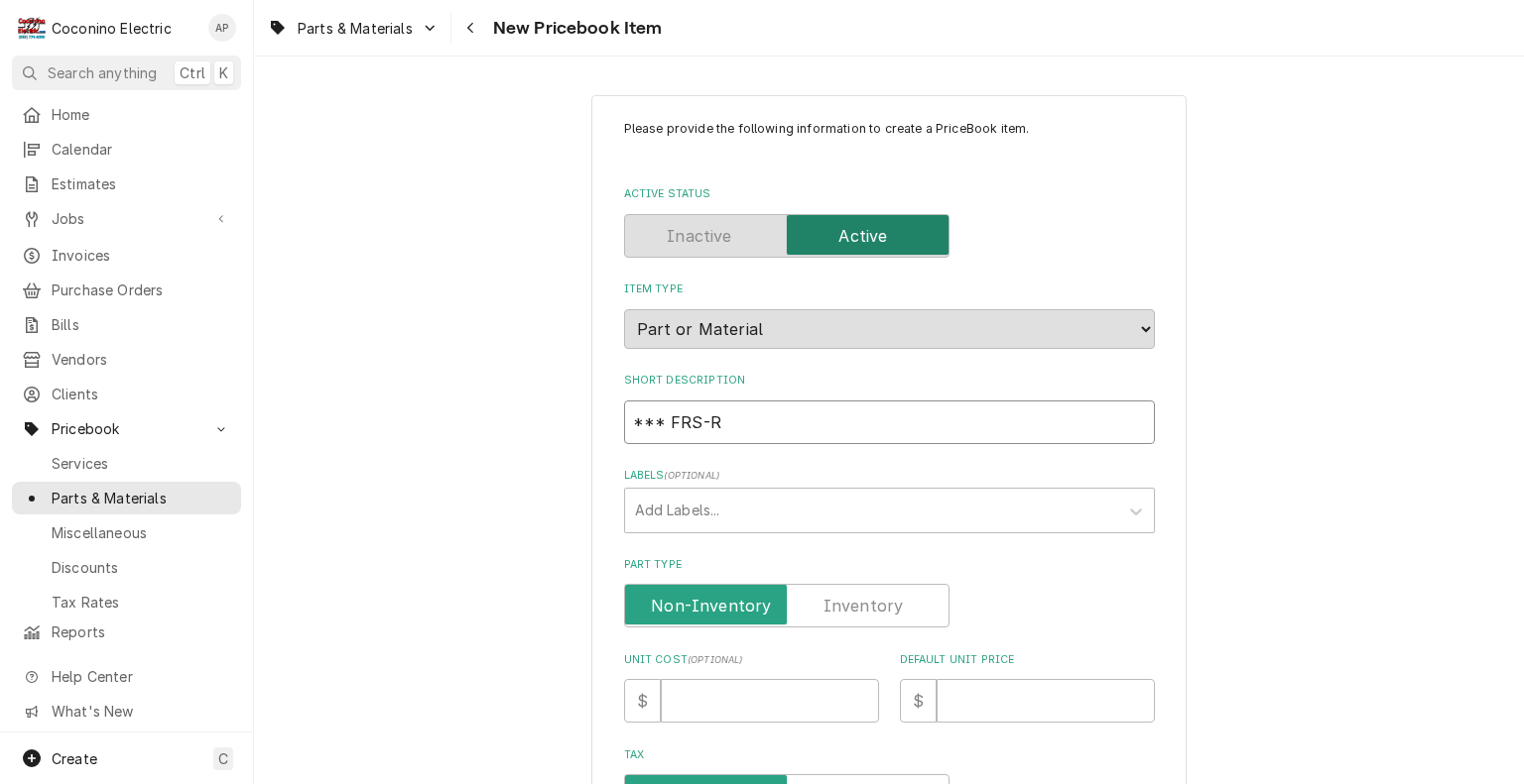
type textarea "x"
type input "*** FRS-R-"
type textarea "x"
type input "*** FRS-R-1"
type textarea "x"
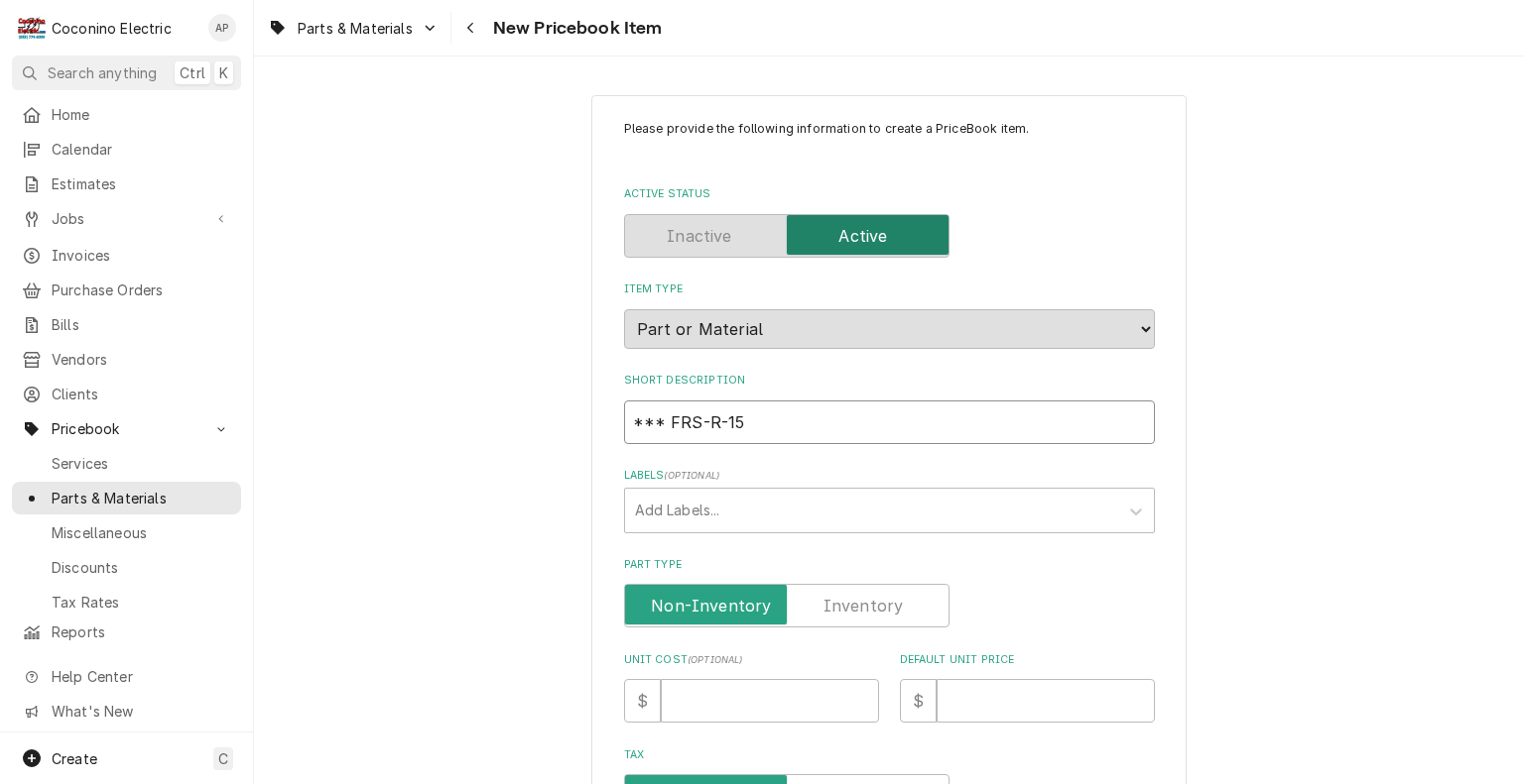
type input "*** FRS-R-15"
click at [860, 608] on label "Part Type" at bounding box center [786, 606] width 325 height 44
click at [860, 608] on input "Part Type" at bounding box center [786, 606] width 307 height 44
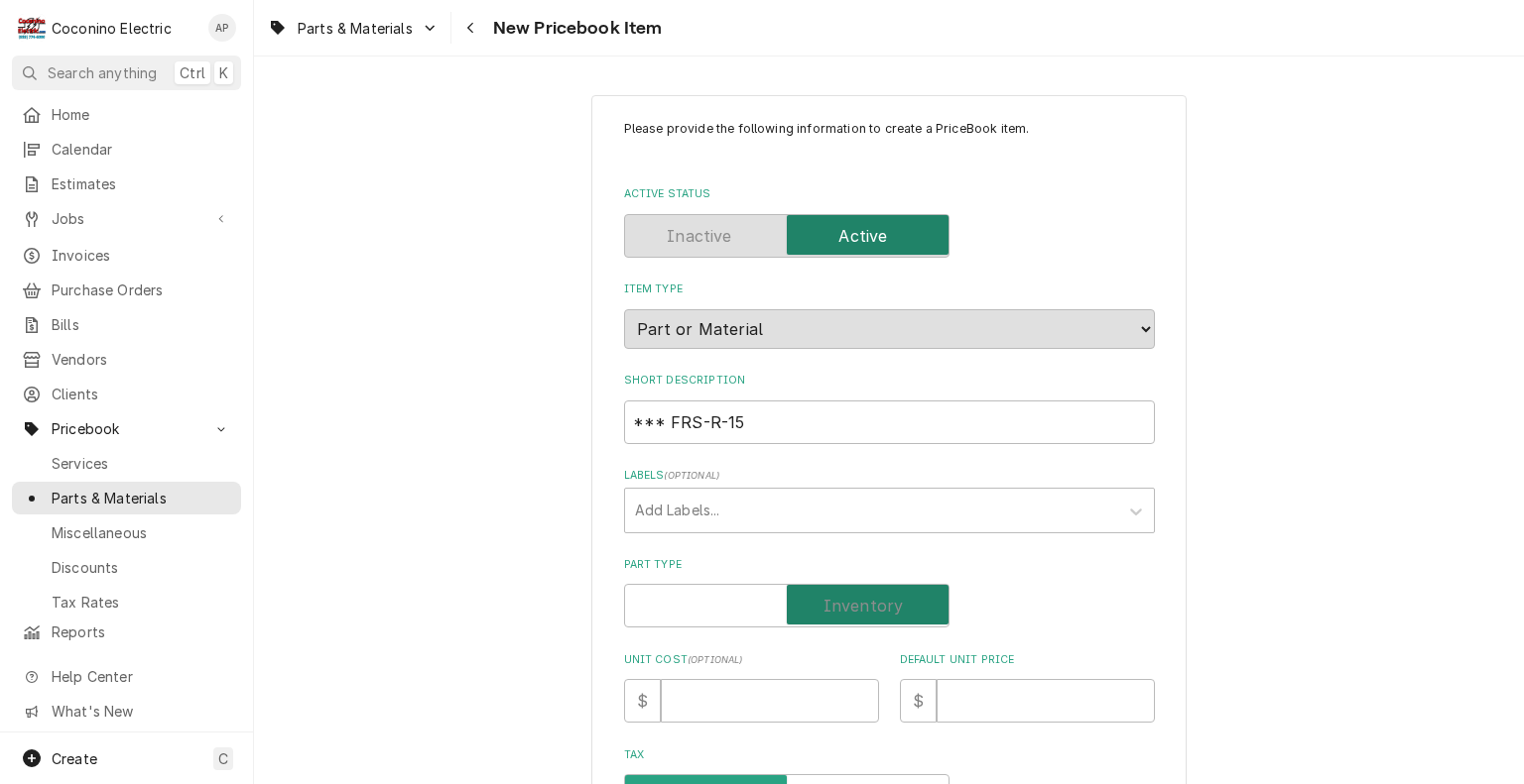
checkbox input "true"
click at [1008, 695] on input "Default Unit Price" at bounding box center [1046, 701] width 219 height 44
type textarea "x"
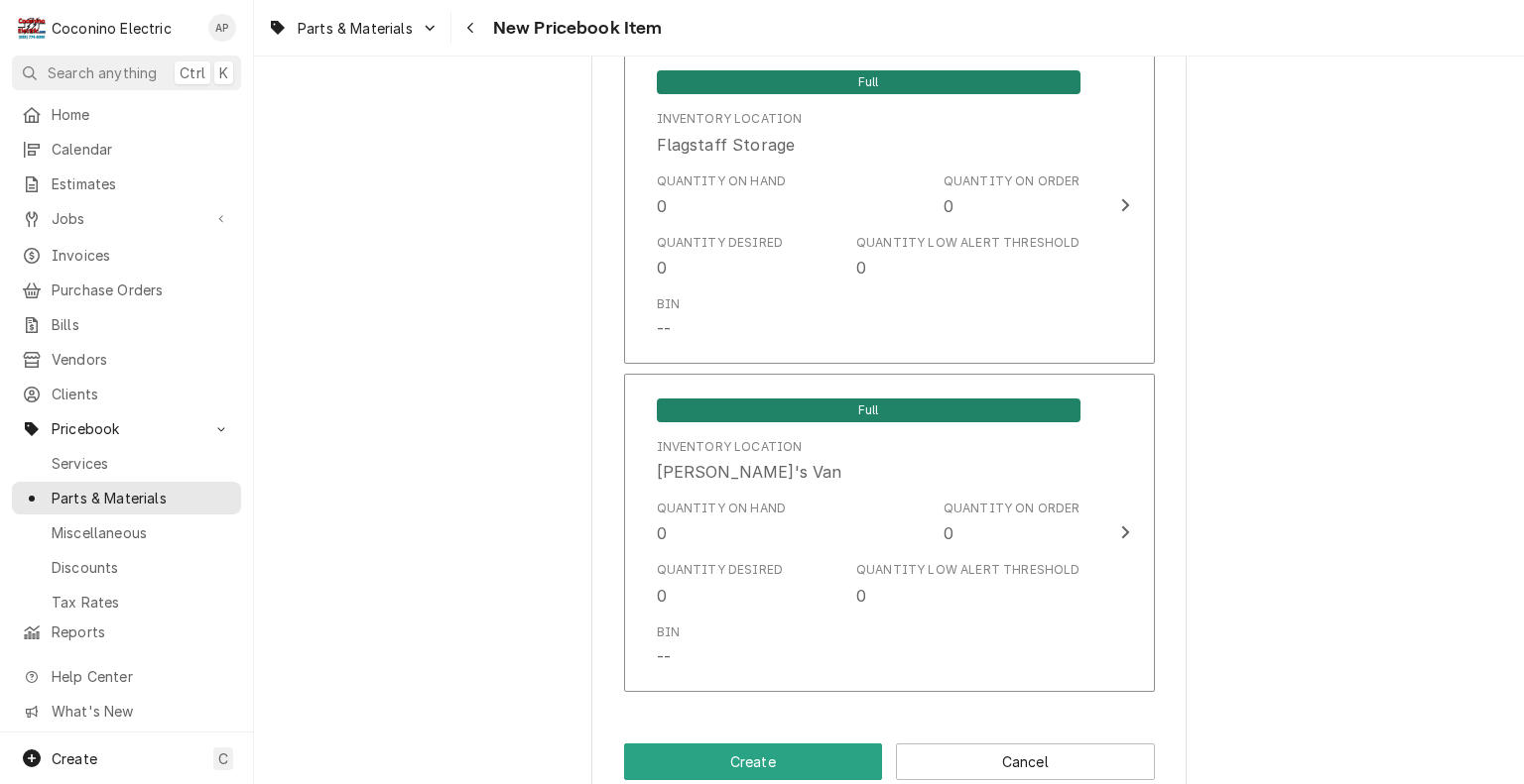
scroll to position [1429, 0]
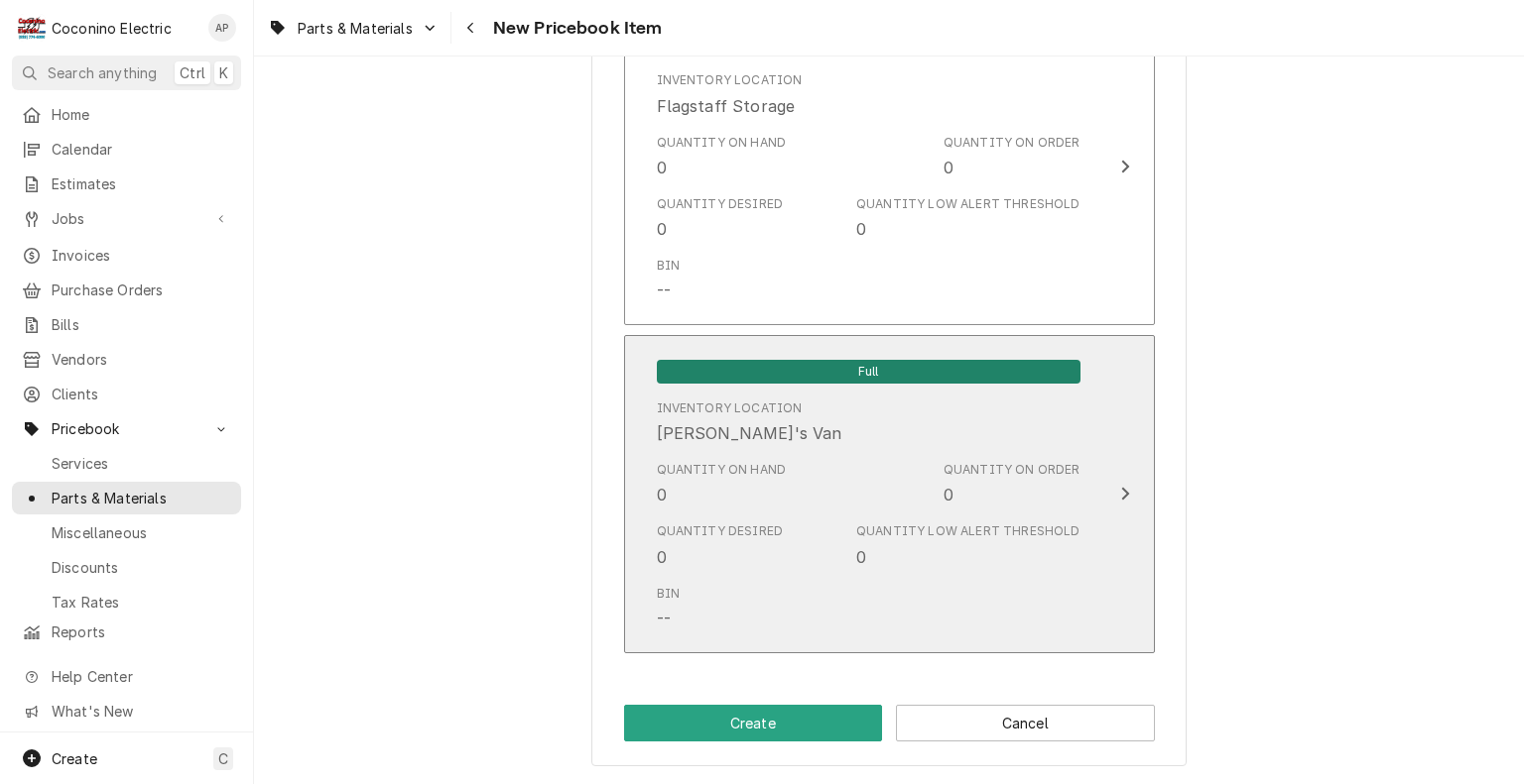
type input "0"
click at [939, 639] on div "Full Inventory Location [PERSON_NAME]'s Van Quantity on Hand 0 Quantity on Orde…" at bounding box center [869, 494] width 455 height 296
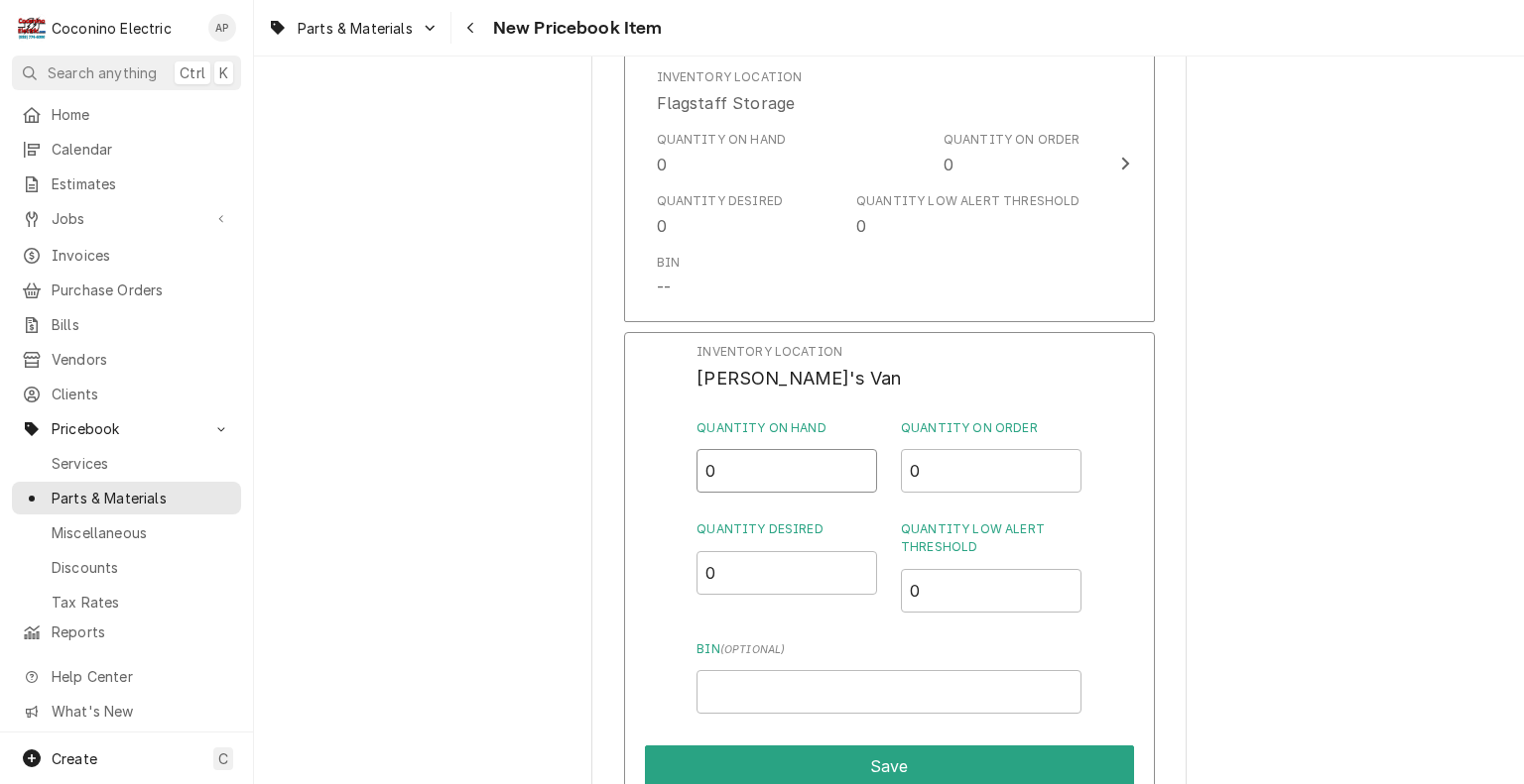
drag, startPoint x: 744, startPoint y: 484, endPoint x: 477, endPoint y: 523, distance: 269.8
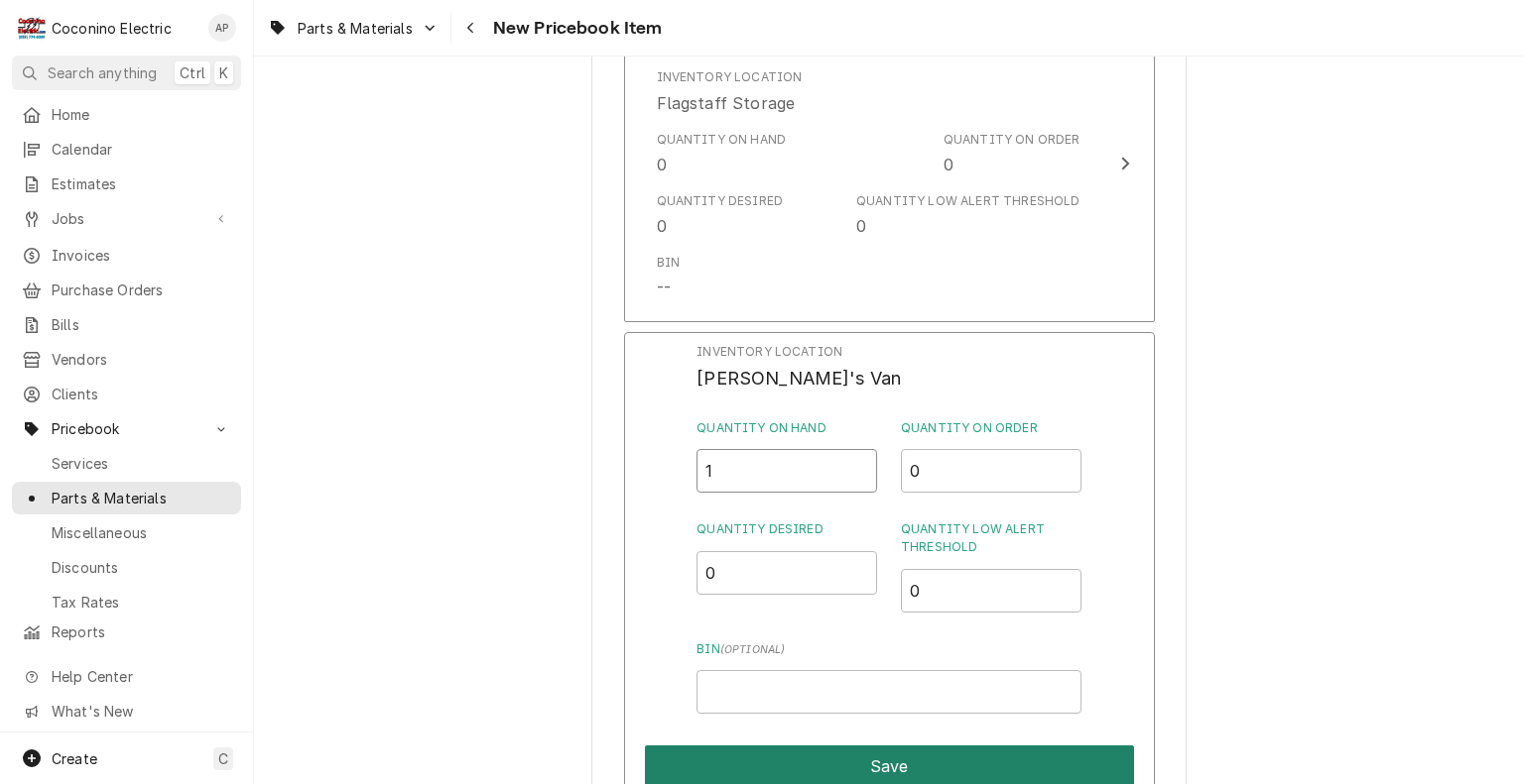
type input "1"
click at [729, 762] on button "Save" at bounding box center [890, 766] width 489 height 42
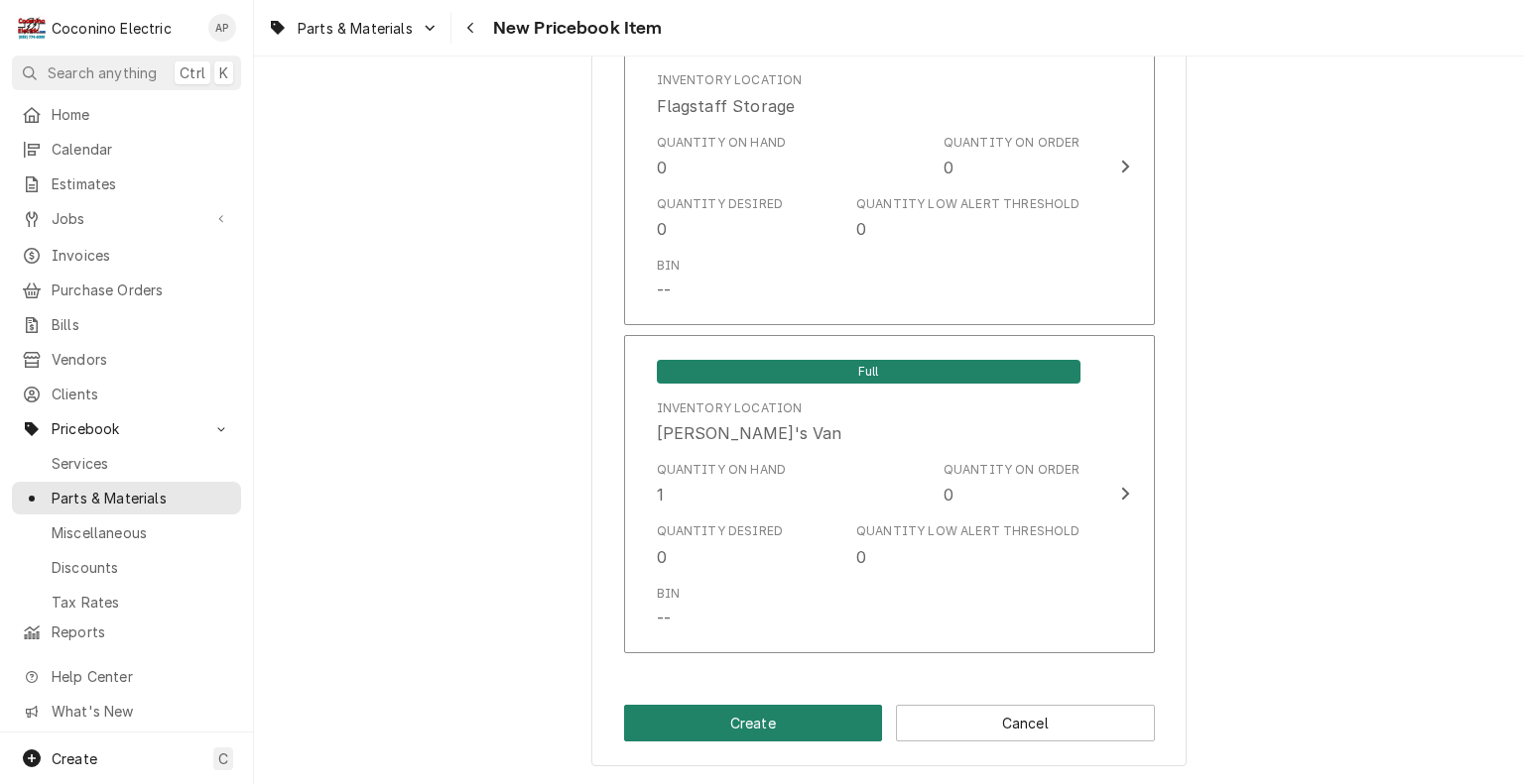
click at [757, 714] on button "Create" at bounding box center [754, 722] width 258 height 37
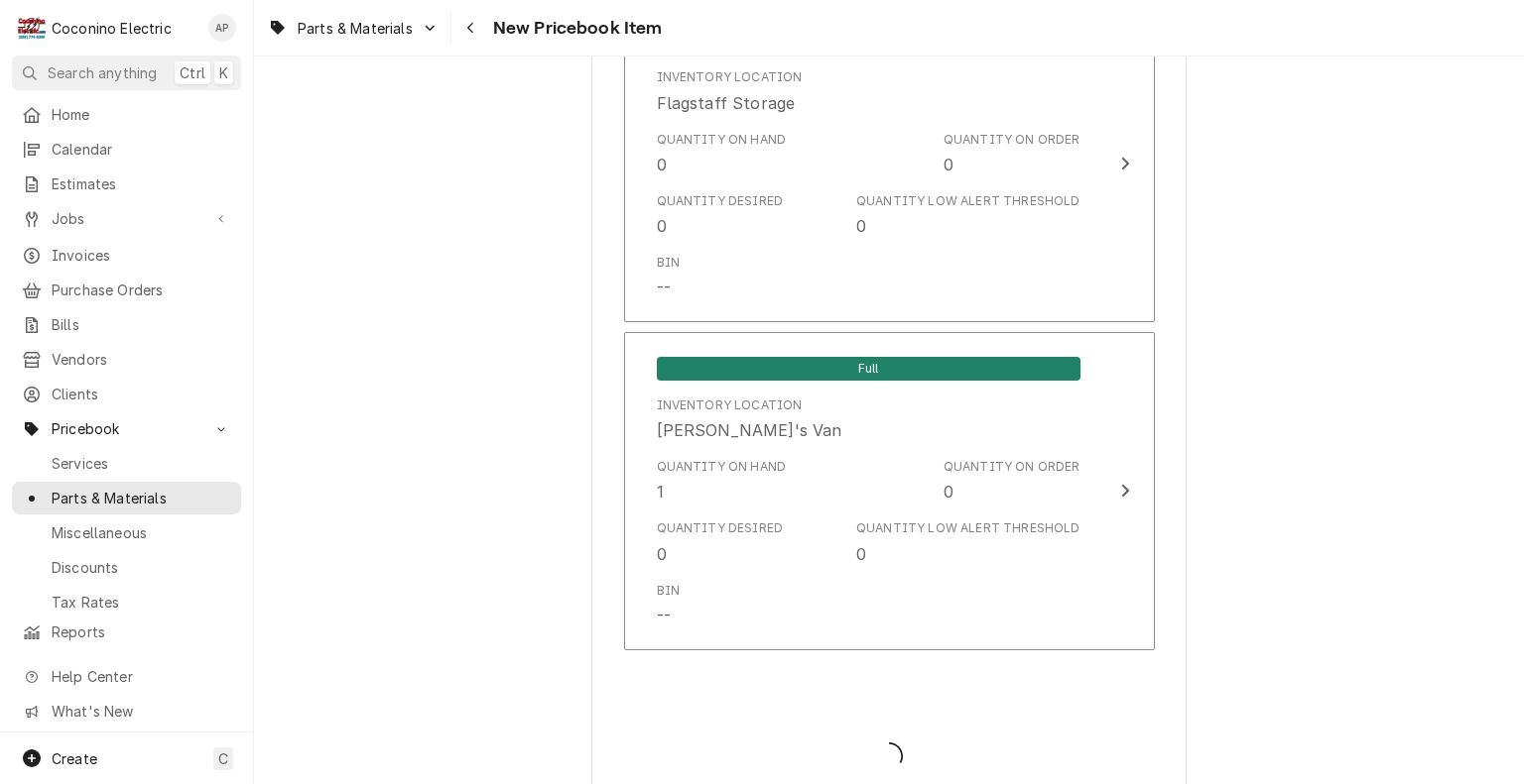
type textarea "x"
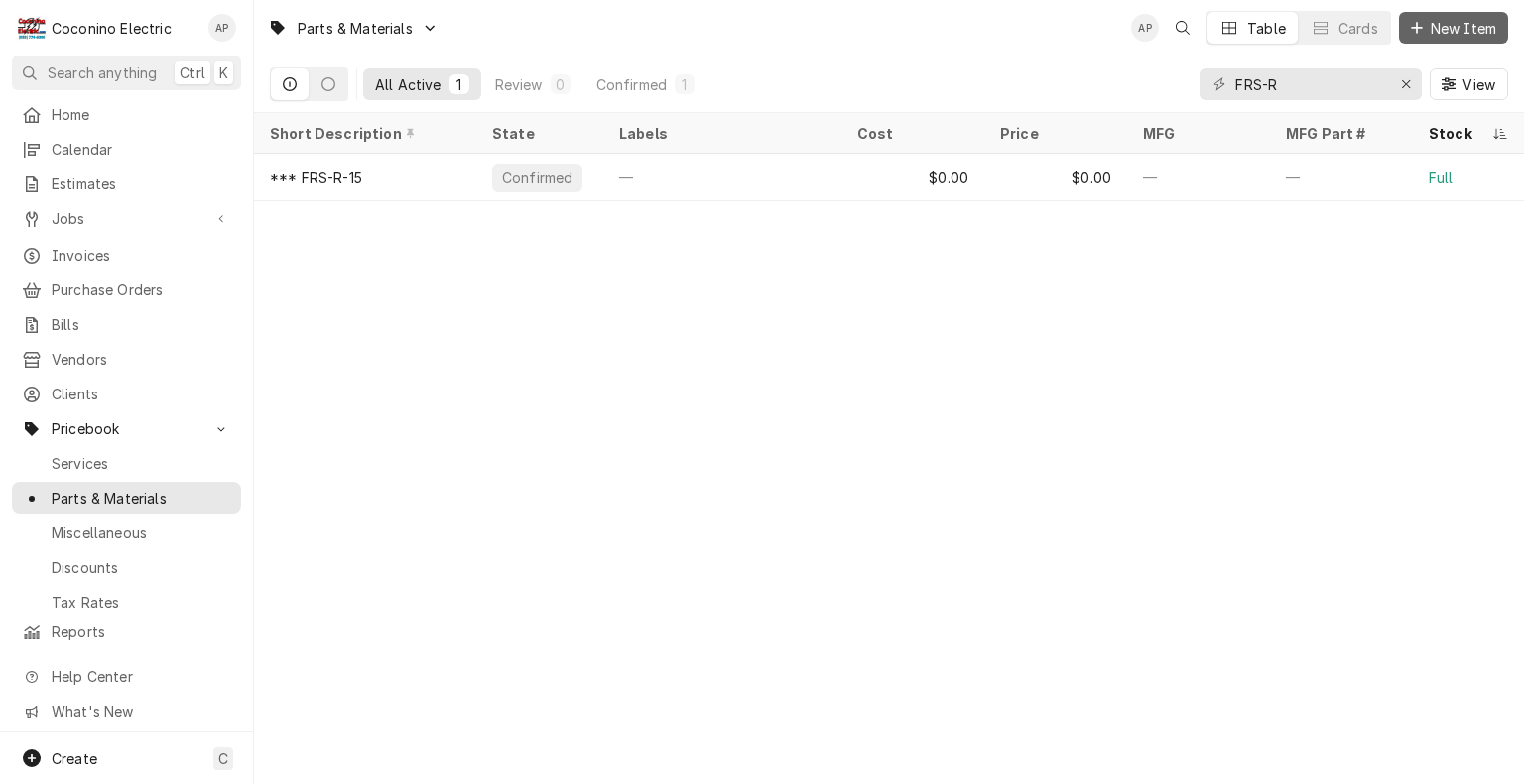
click at [1451, 25] on span "New Item" at bounding box center [1463, 28] width 74 height 21
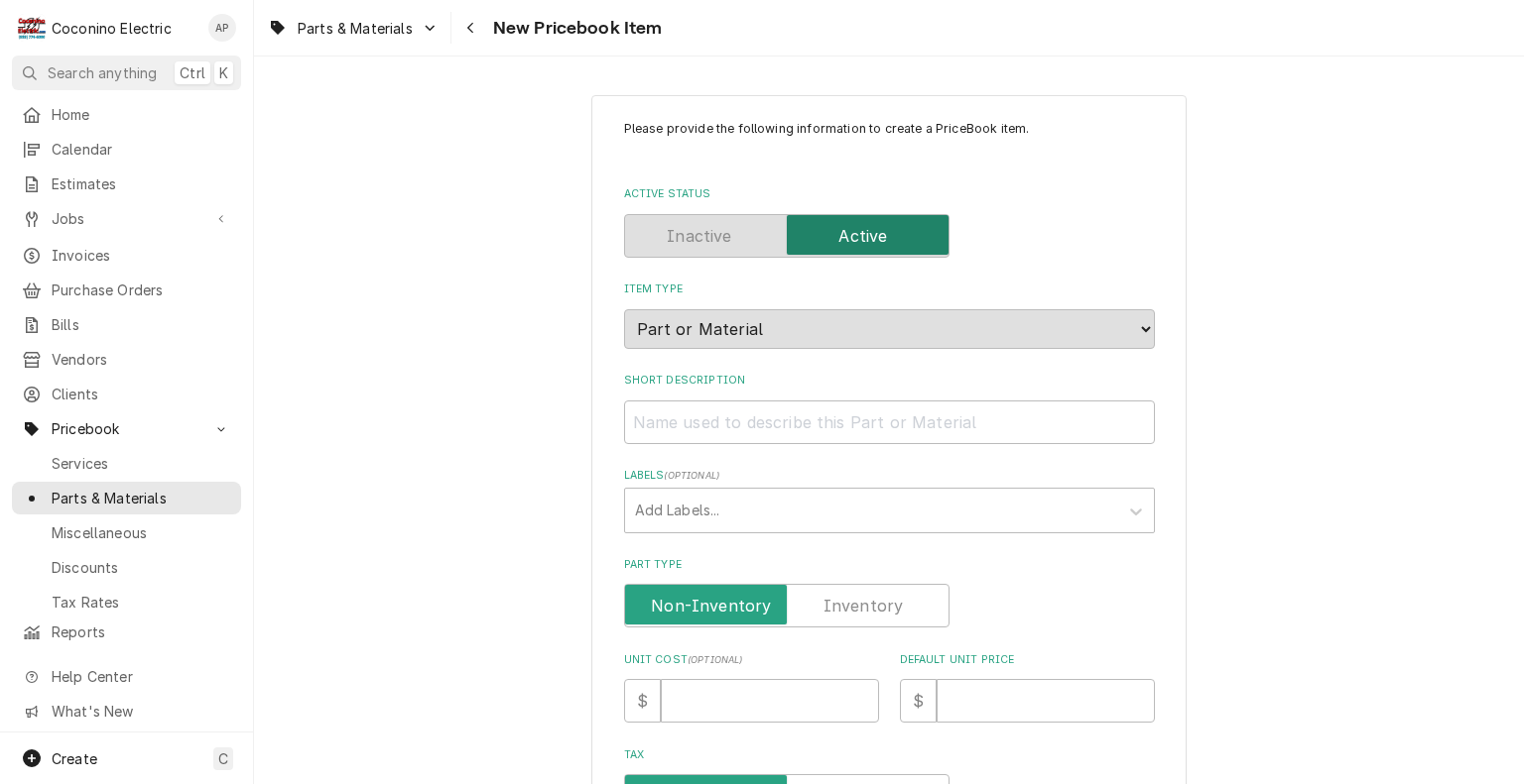
click at [512, 290] on div "Please provide the following information to create a PriceBook item. Active Sta…" at bounding box center [888, 790] width 1270 height 1425
click at [647, 425] on input "Short Description" at bounding box center [890, 422] width 531 height 44
type textarea "x"
type input "*"
type textarea "x"
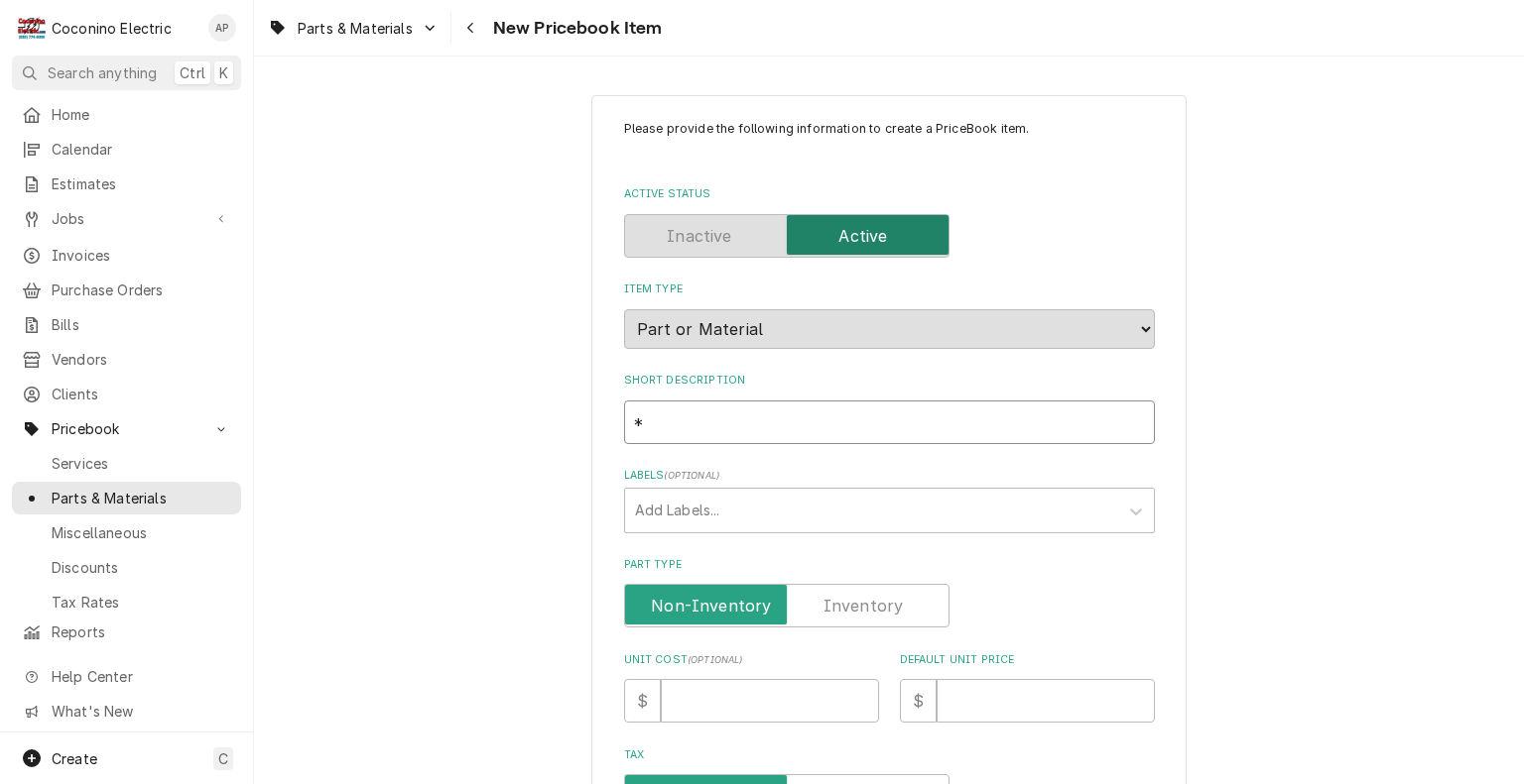
type input "**"
type textarea "x"
type input "**"
type textarea "x"
type input "** b"
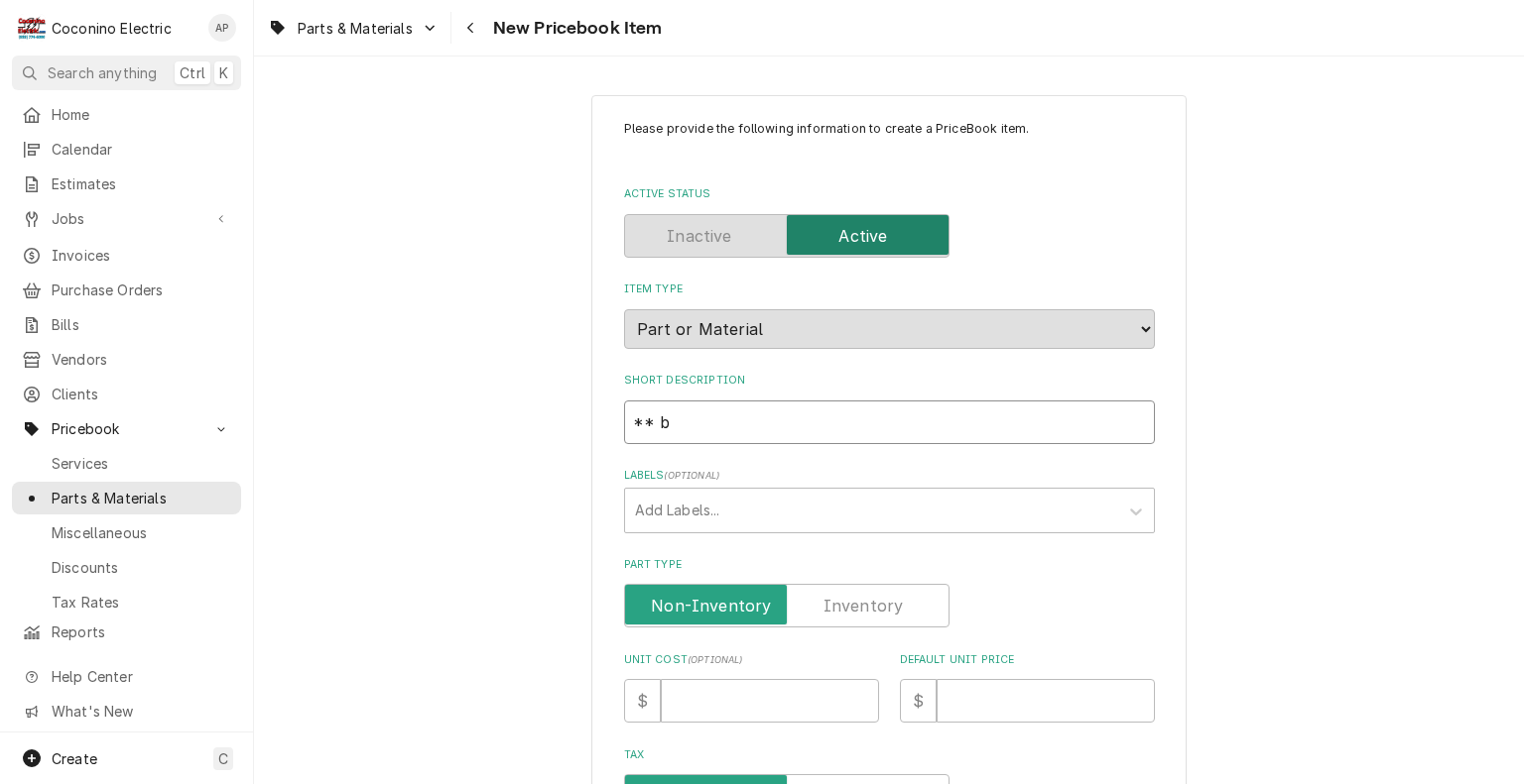
type textarea "x"
type input "**"
type textarea "x"
type input "**"
type textarea "x"
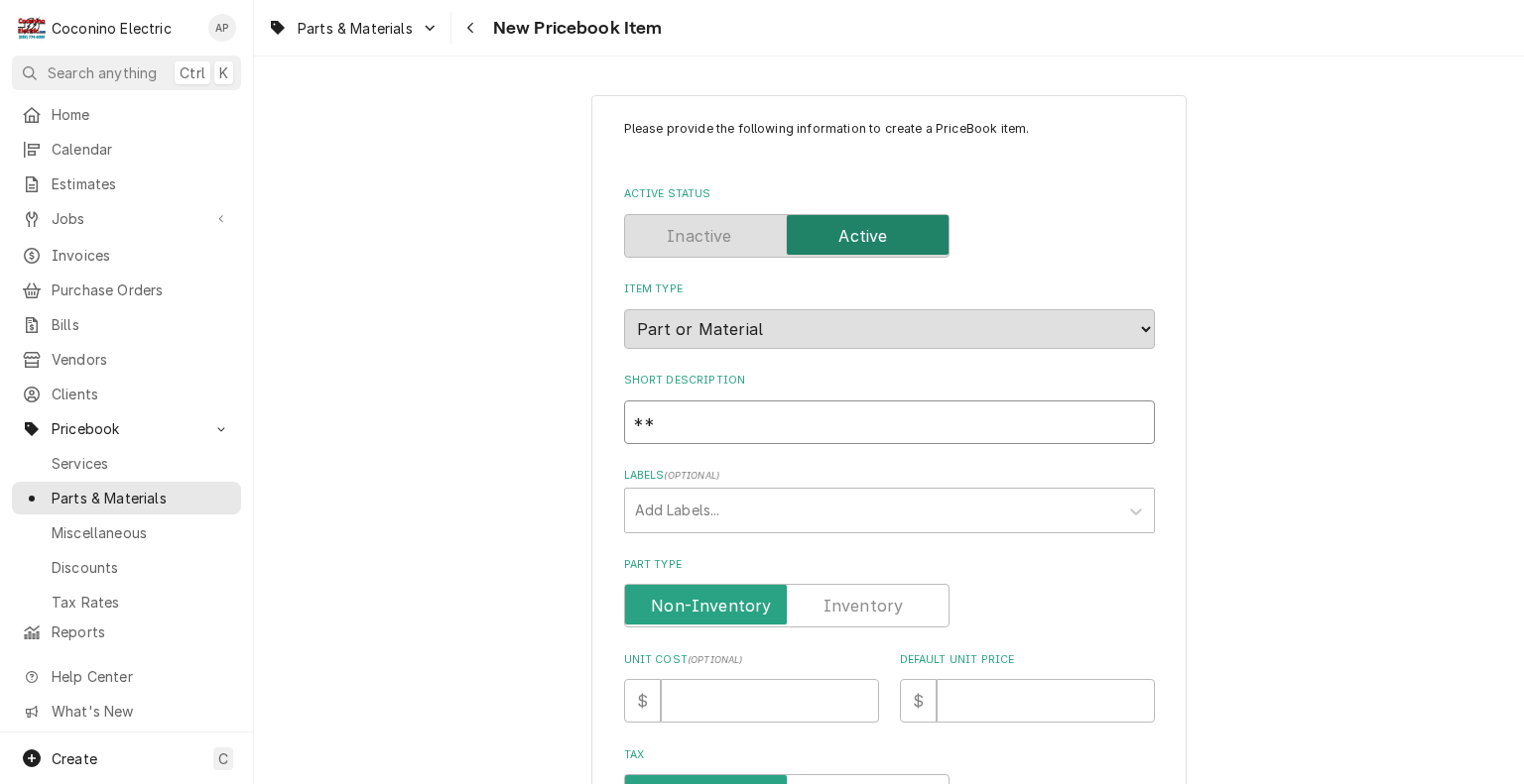
type input "*"
type textarea "x"
type input "*"
type textarea "x"
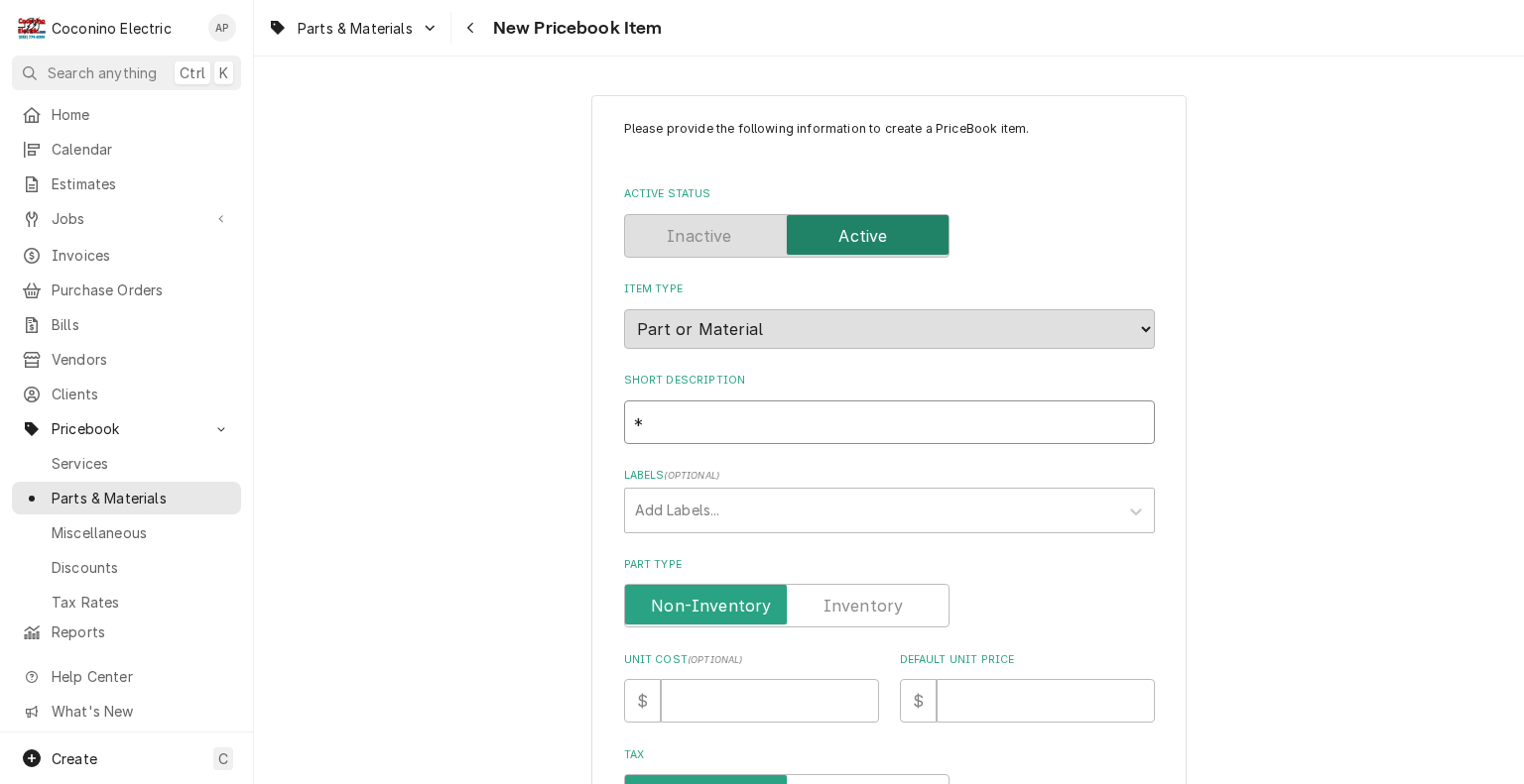
type input "**"
type textarea "x"
type input "***"
type textarea "x"
type input "*** b"
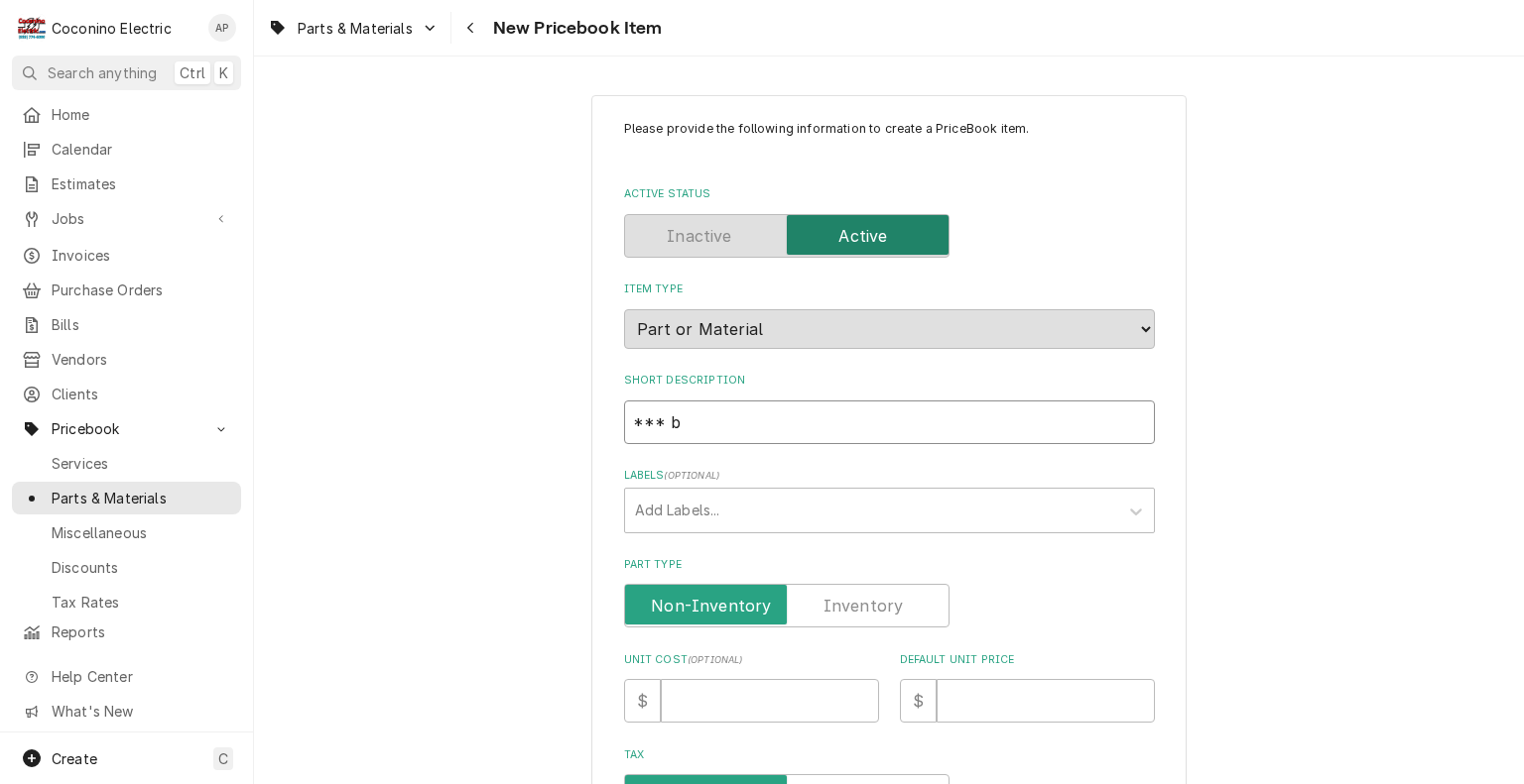
type textarea "x"
type input "*** br"
type textarea "x"
type input "*** bra"
type textarea "x"
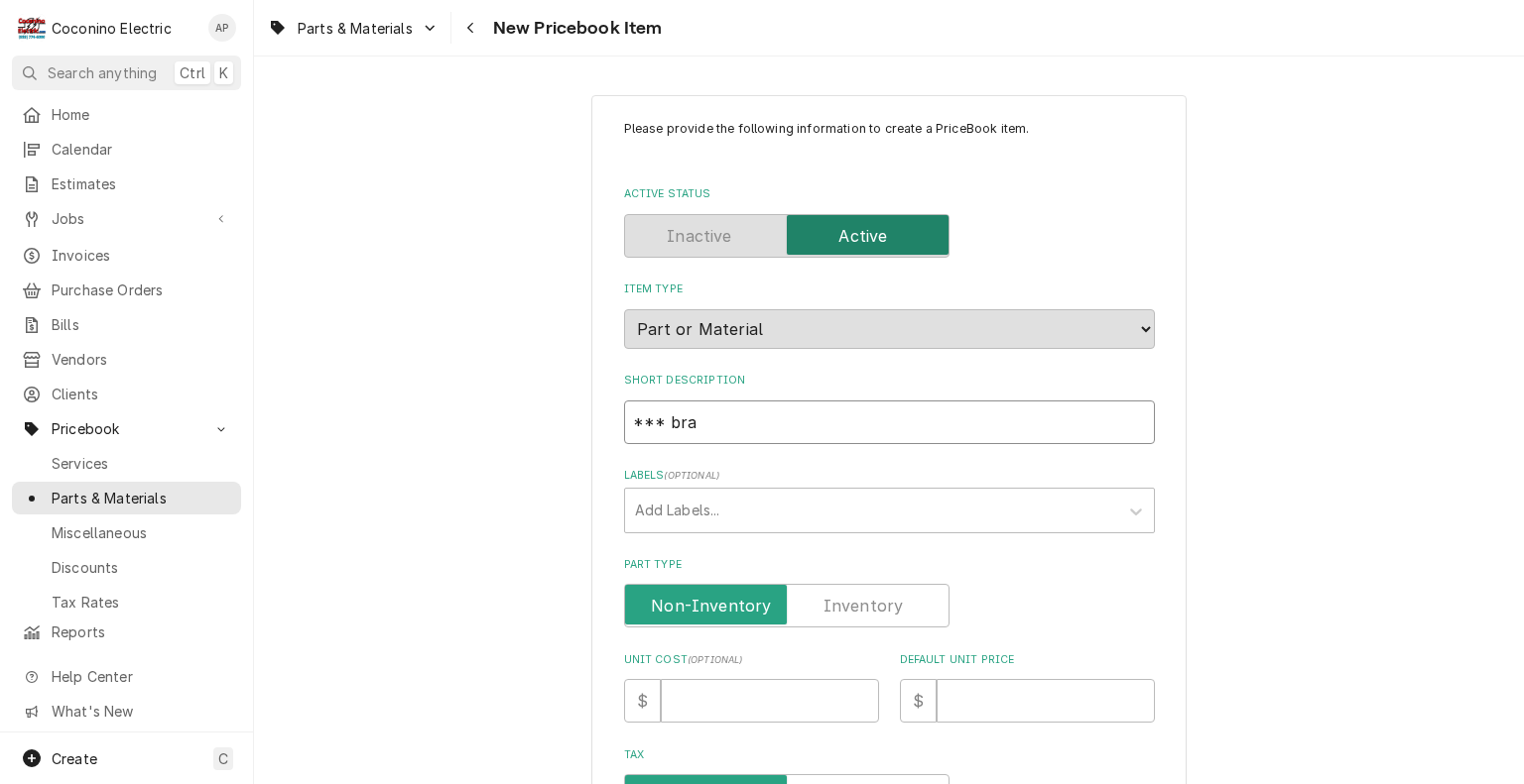
type input "*** br"
type textarea "x"
type input "*** b"
type textarea "x"
type input "***"
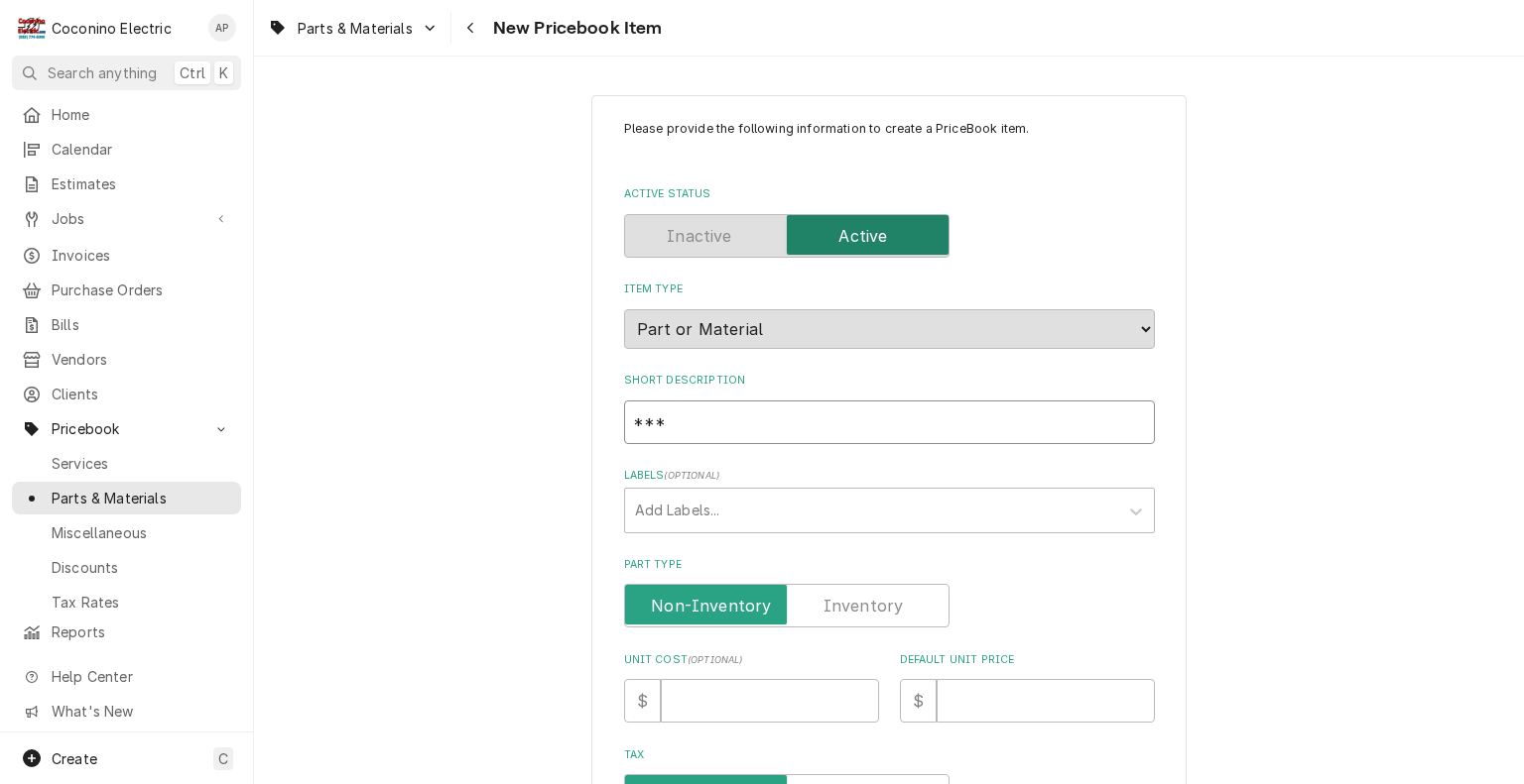
type textarea "x"
type input "*** B"
type textarea "x"
type input "*** BR"
type textarea "x"
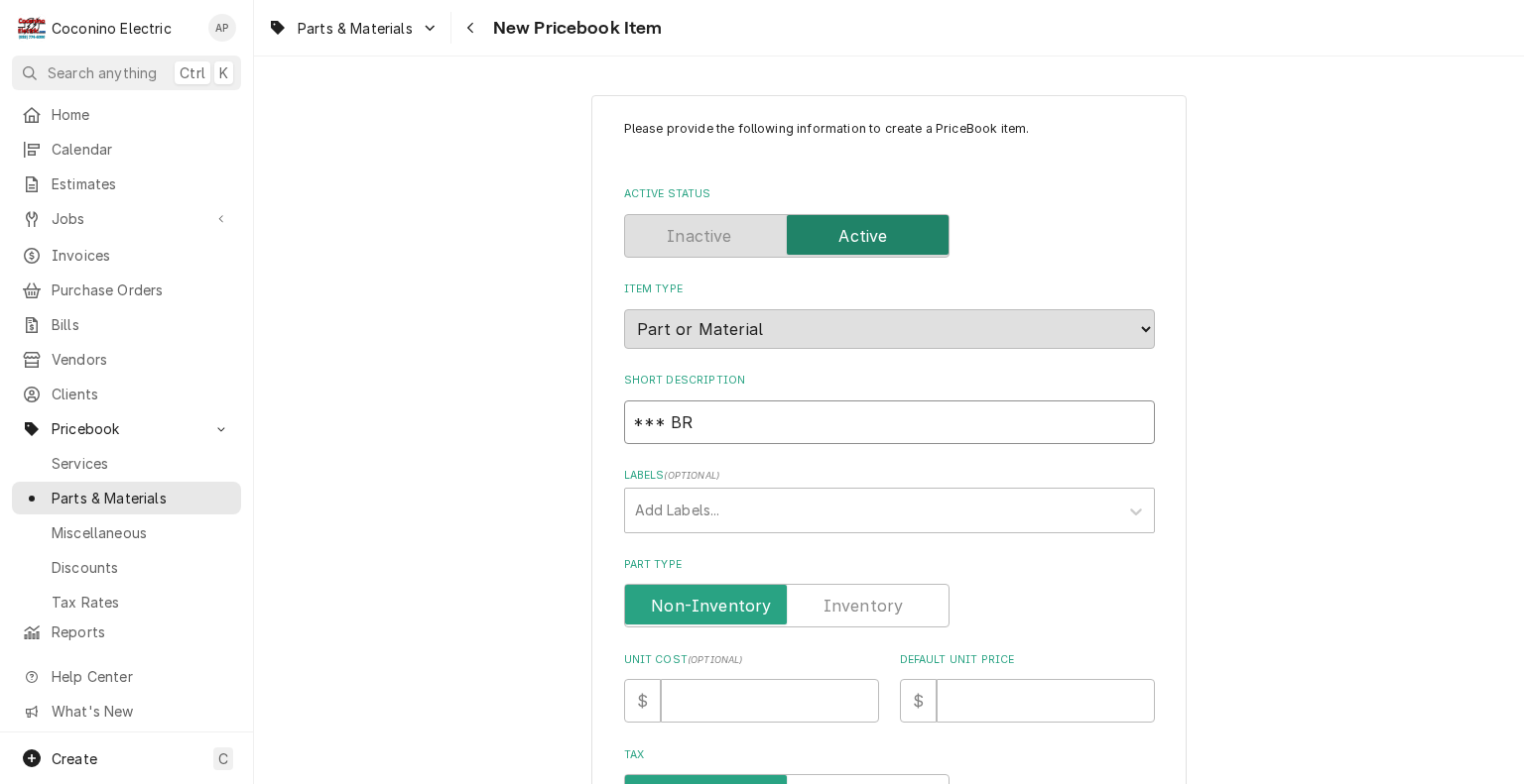
type input "*** BRA"
type textarea "x"
type input "*** BRAS"
type textarea "x"
type input "*** BRASS"
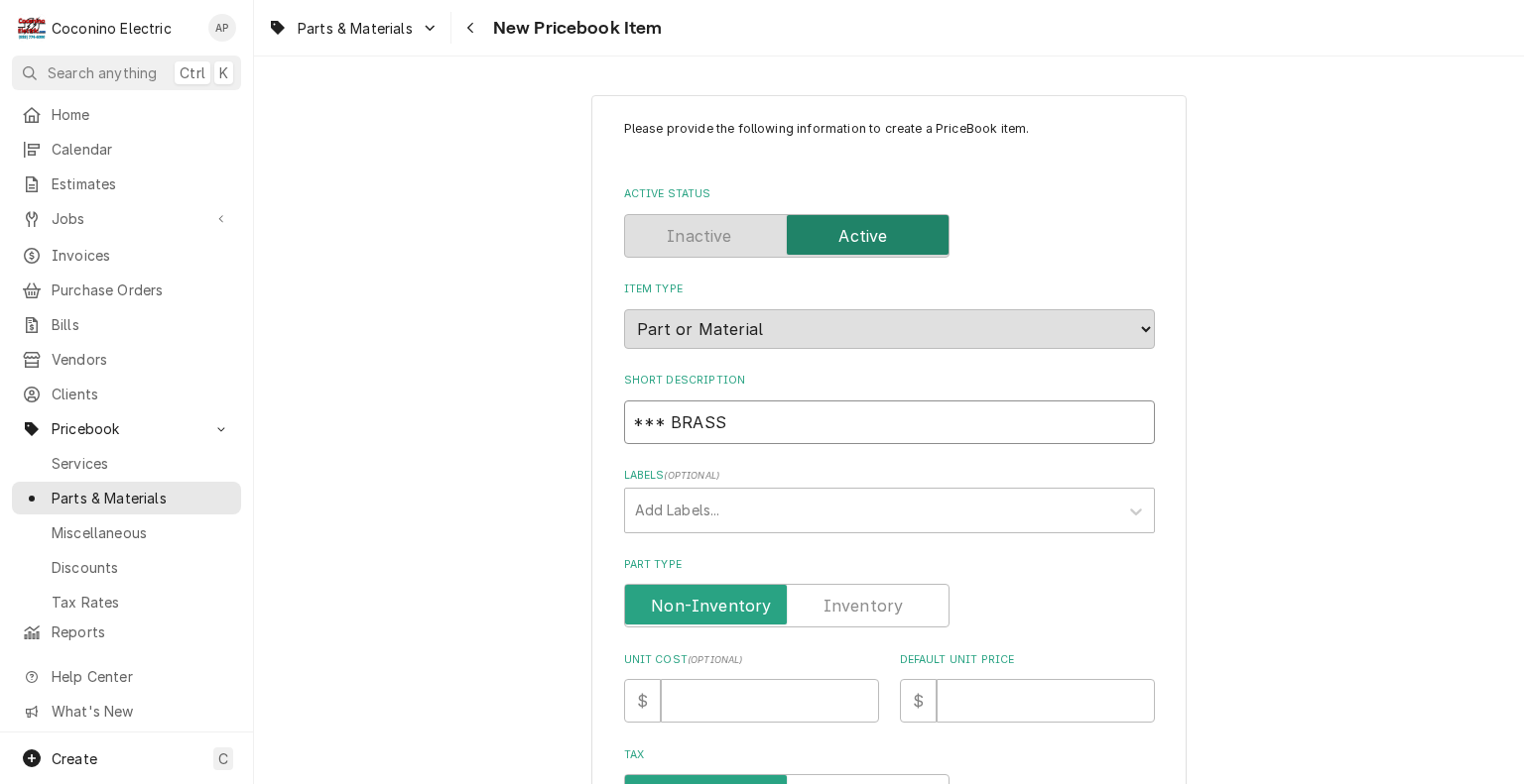
type textarea "x"
type input "*** BRASS A"
type textarea "x"
type input "*** BRASS AD"
type textarea "x"
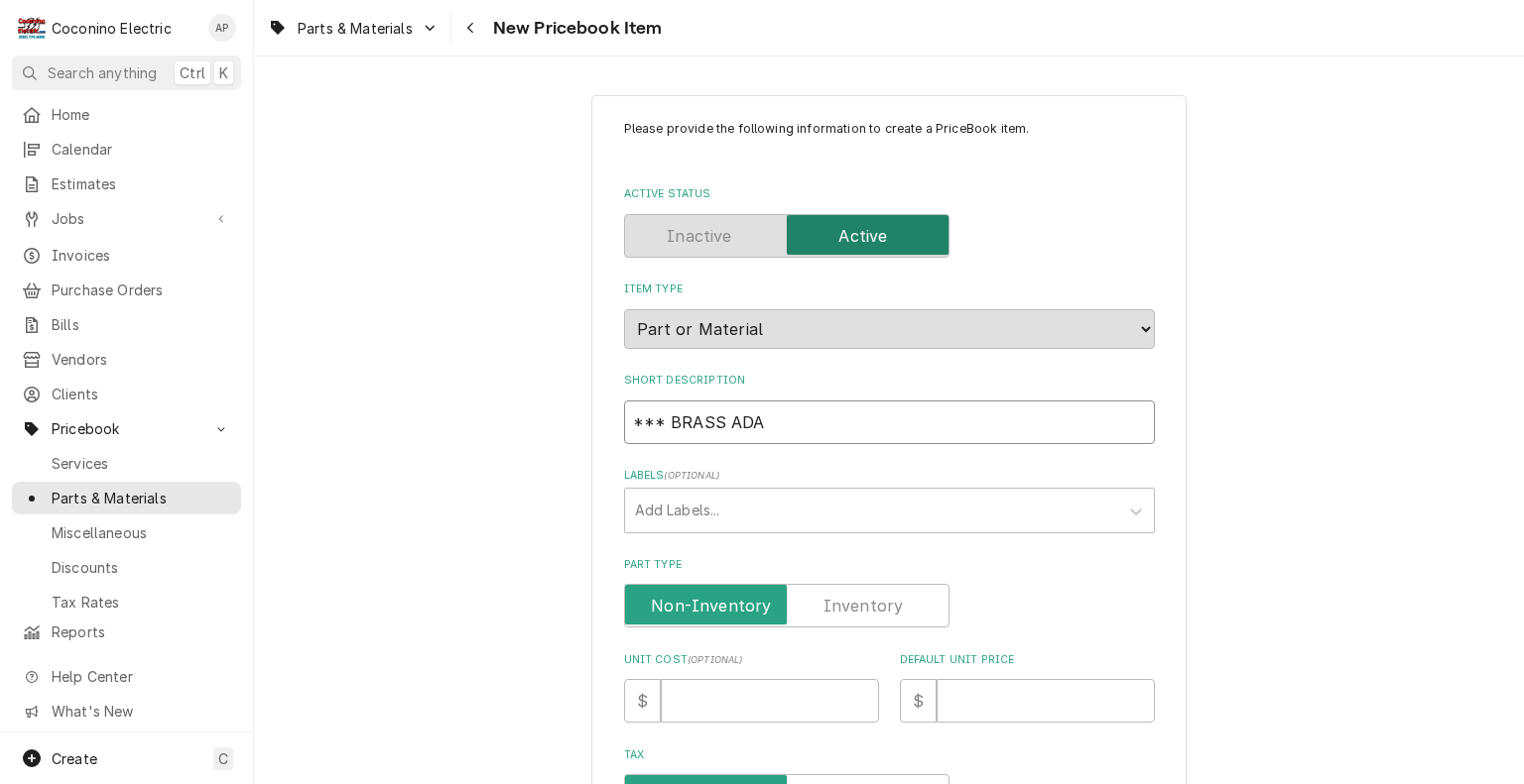
type input "*** BRASS ADAP"
type textarea "x"
type input "*** BRASS ADAPT"
type textarea "x"
type input "*** BRASS ADAP"
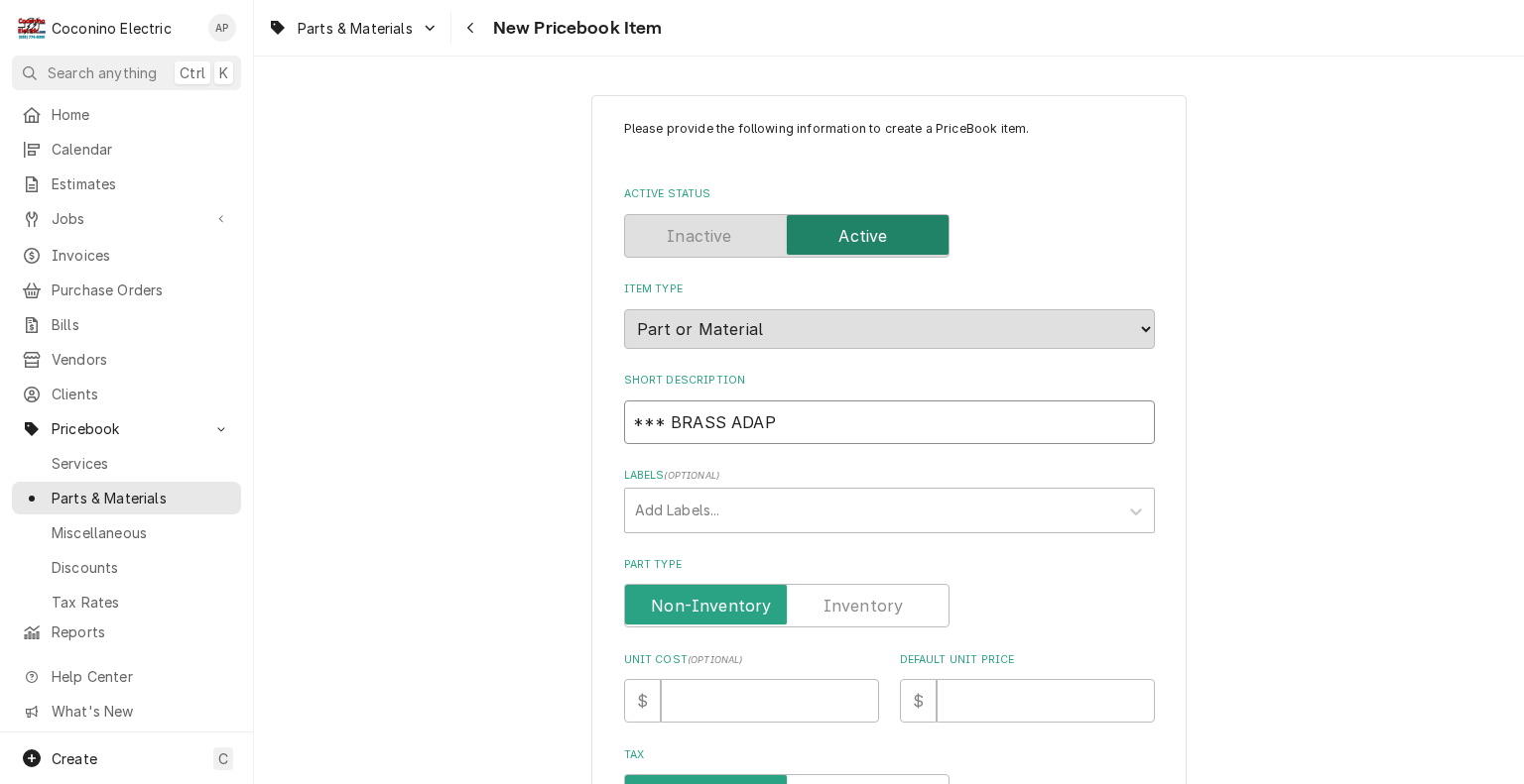
type textarea "x"
type input "*** BRASS ADA"
type textarea "x"
type input "*** BRASS AD"
type textarea "x"
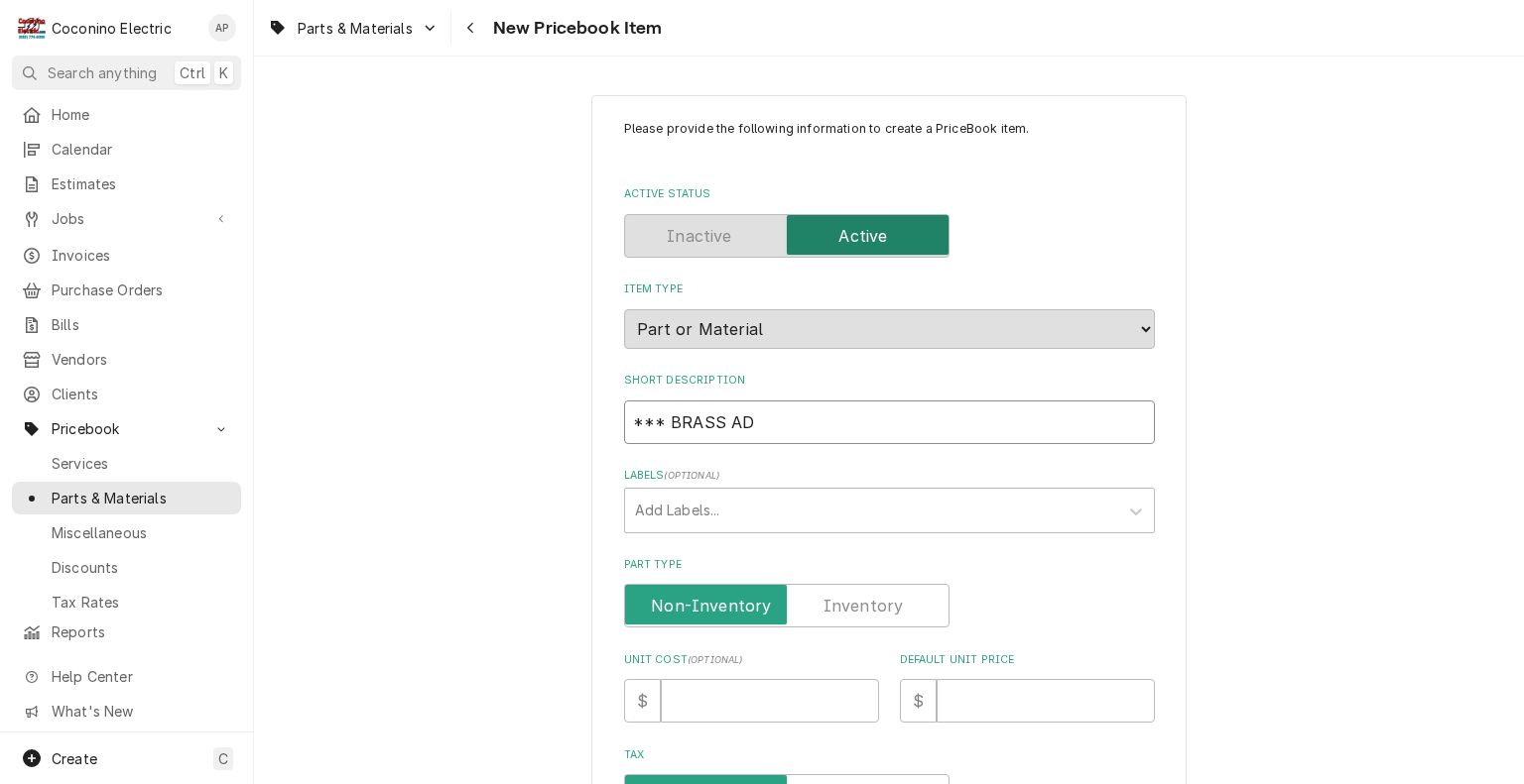
type input "*** BRASS A"
type textarea "x"
type input "*** BRASS"
type textarea "x"
type input "*** BRASS F"
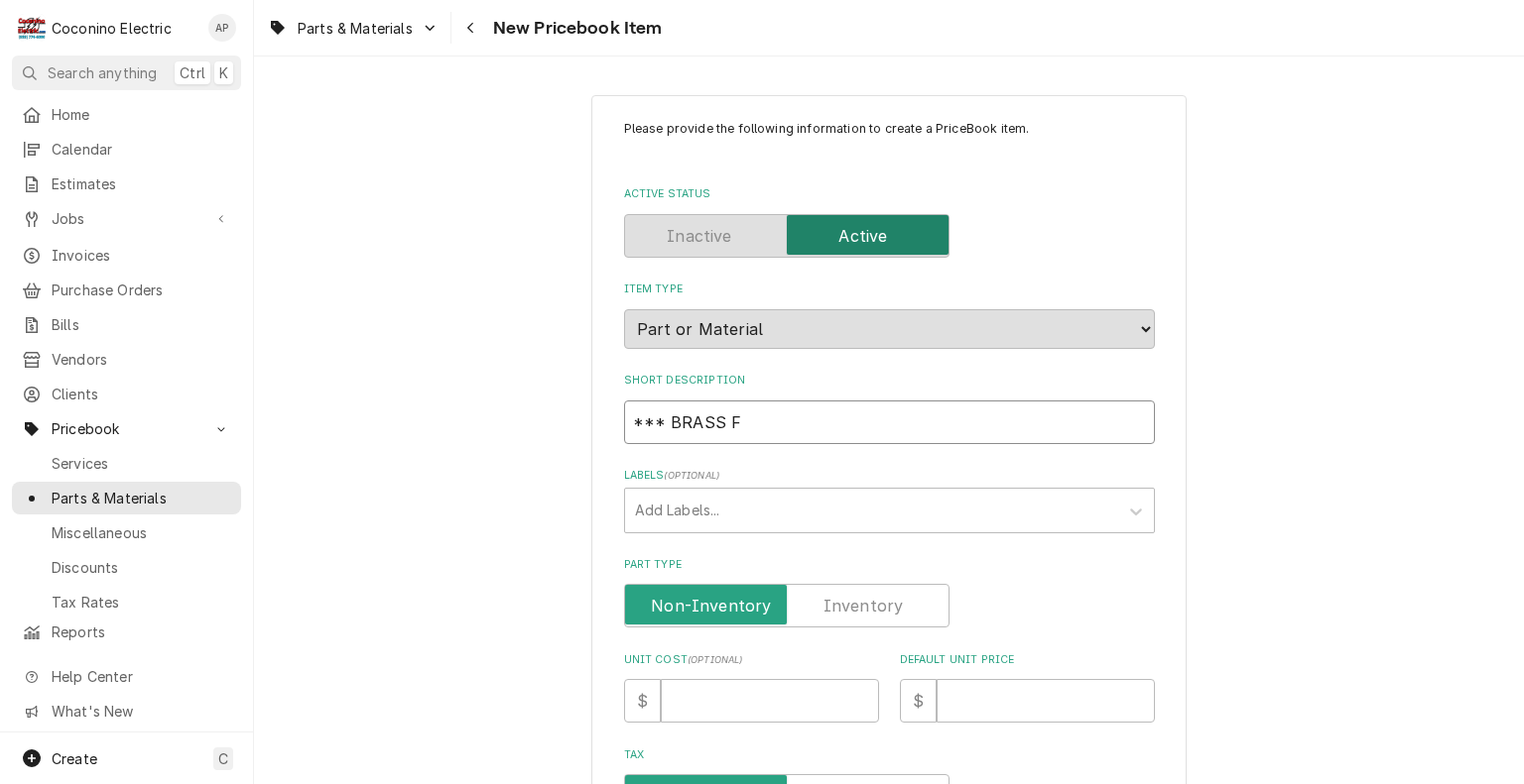
type textarea "x"
type input "*** BRASS FU"
type textarea "x"
type input "*** BRASS FUS"
type textarea "x"
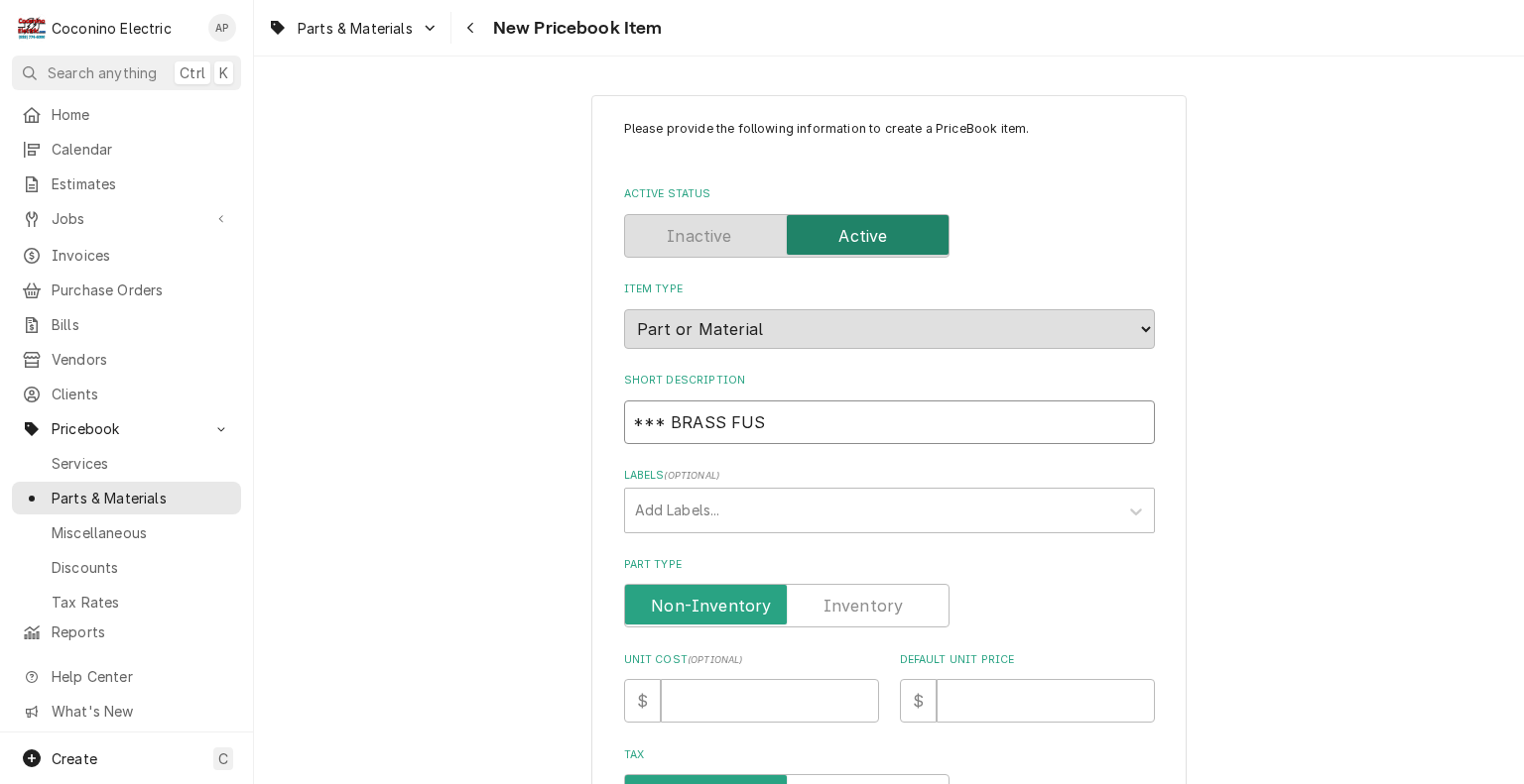
type input "*** BRASS FUSE"
type textarea "x"
type input "*** BRASS FUSE"
type textarea "x"
type input "*** BRASS FUSE A"
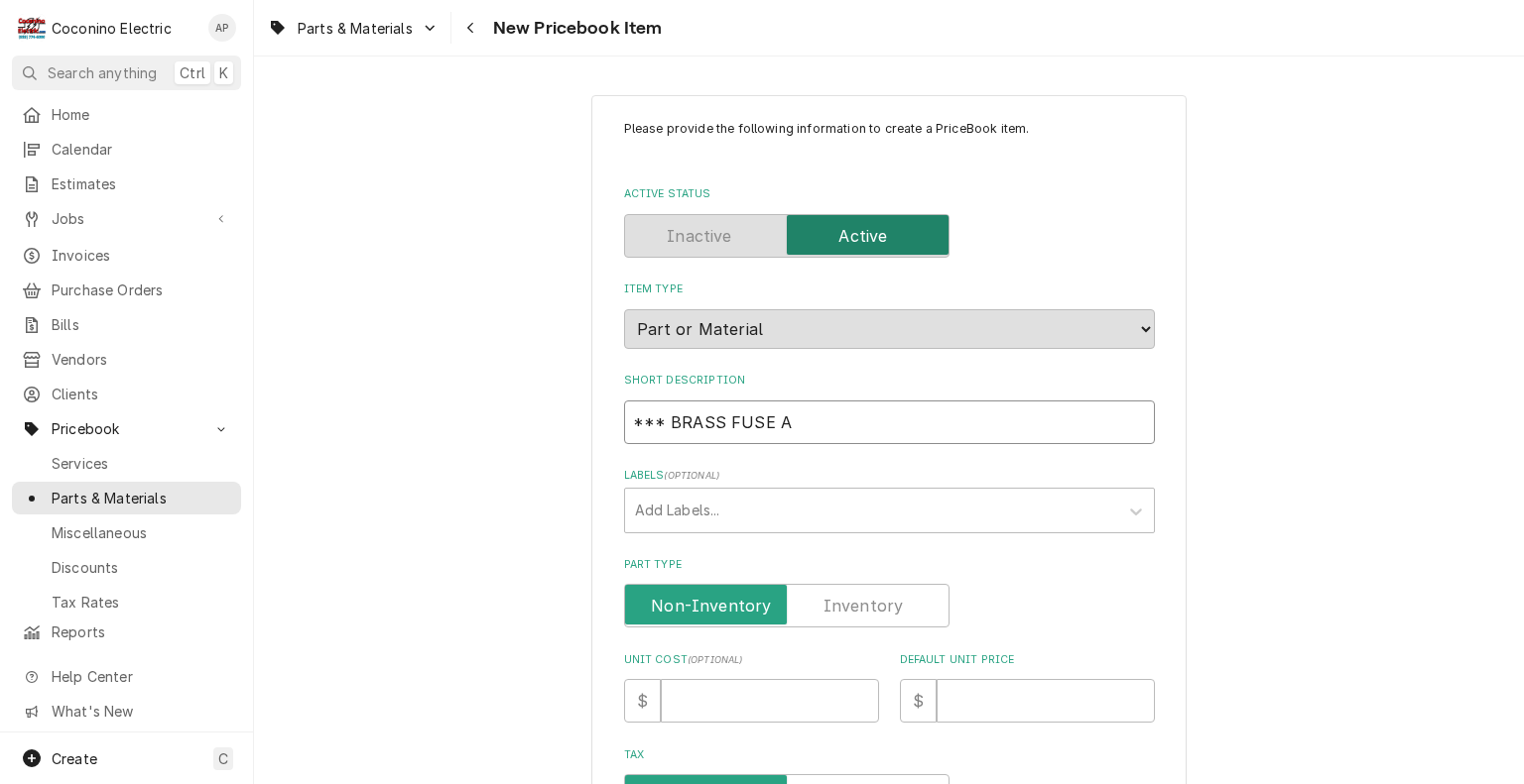
type textarea "x"
type input "*** BRASS FUSE AD"
type textarea "x"
type input "*** BRASS FUSE ADA"
type textarea "x"
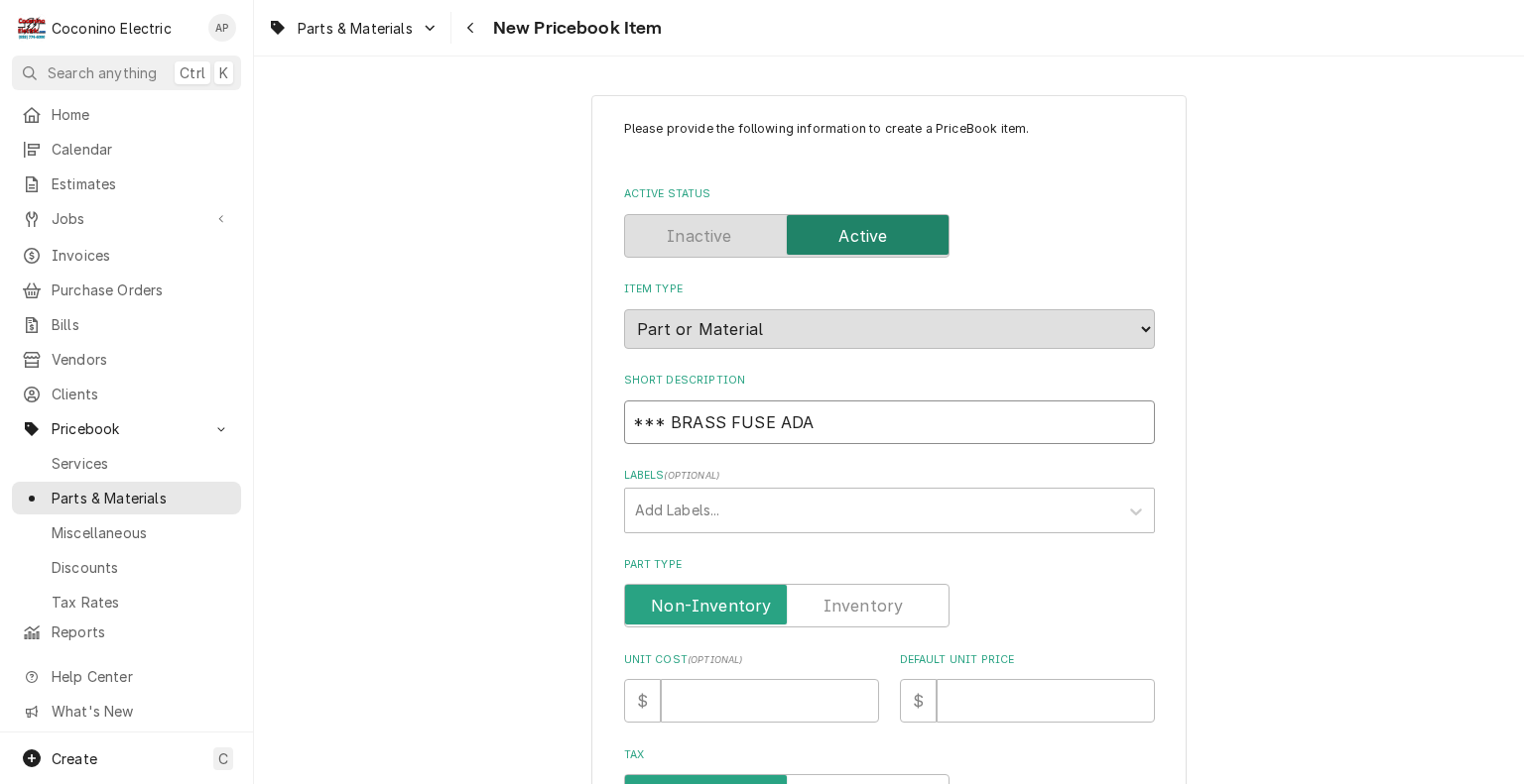
type input "*** BRASS FUSE ADAP"
type textarea "x"
type input "*** BRASS FUSE ADAPT"
type textarea "x"
type input "*** BRASS FUSE ADAPTO"
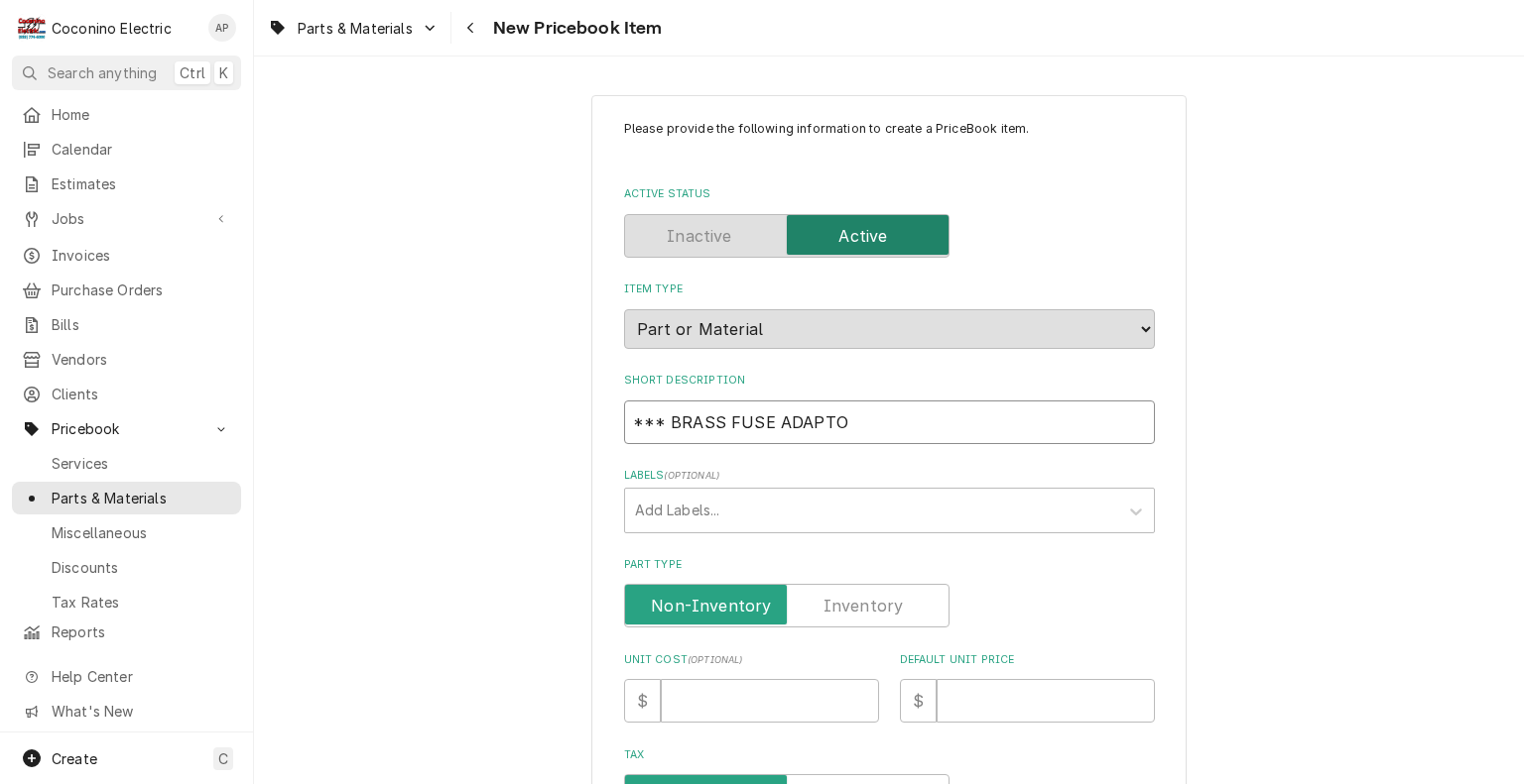
type textarea "x"
type input "*** BRASS FUSE ADAPTOR"
type textarea "x"
type input "*** BRASS FUSE ADAPTOR"
click at [872, 596] on label "Part Type" at bounding box center [786, 606] width 325 height 44
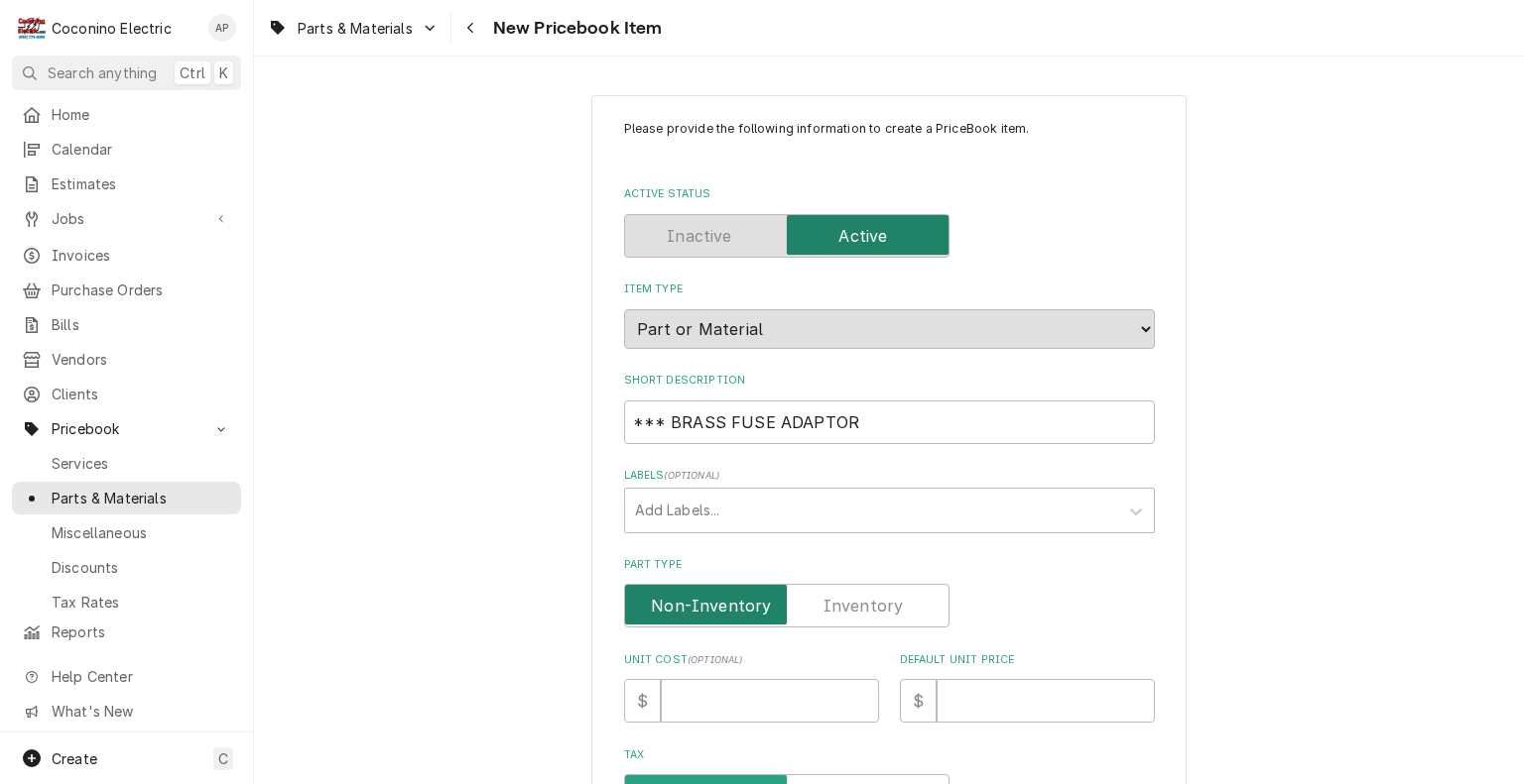
click at [872, 596] on input "Part Type" at bounding box center [786, 606] width 307 height 44
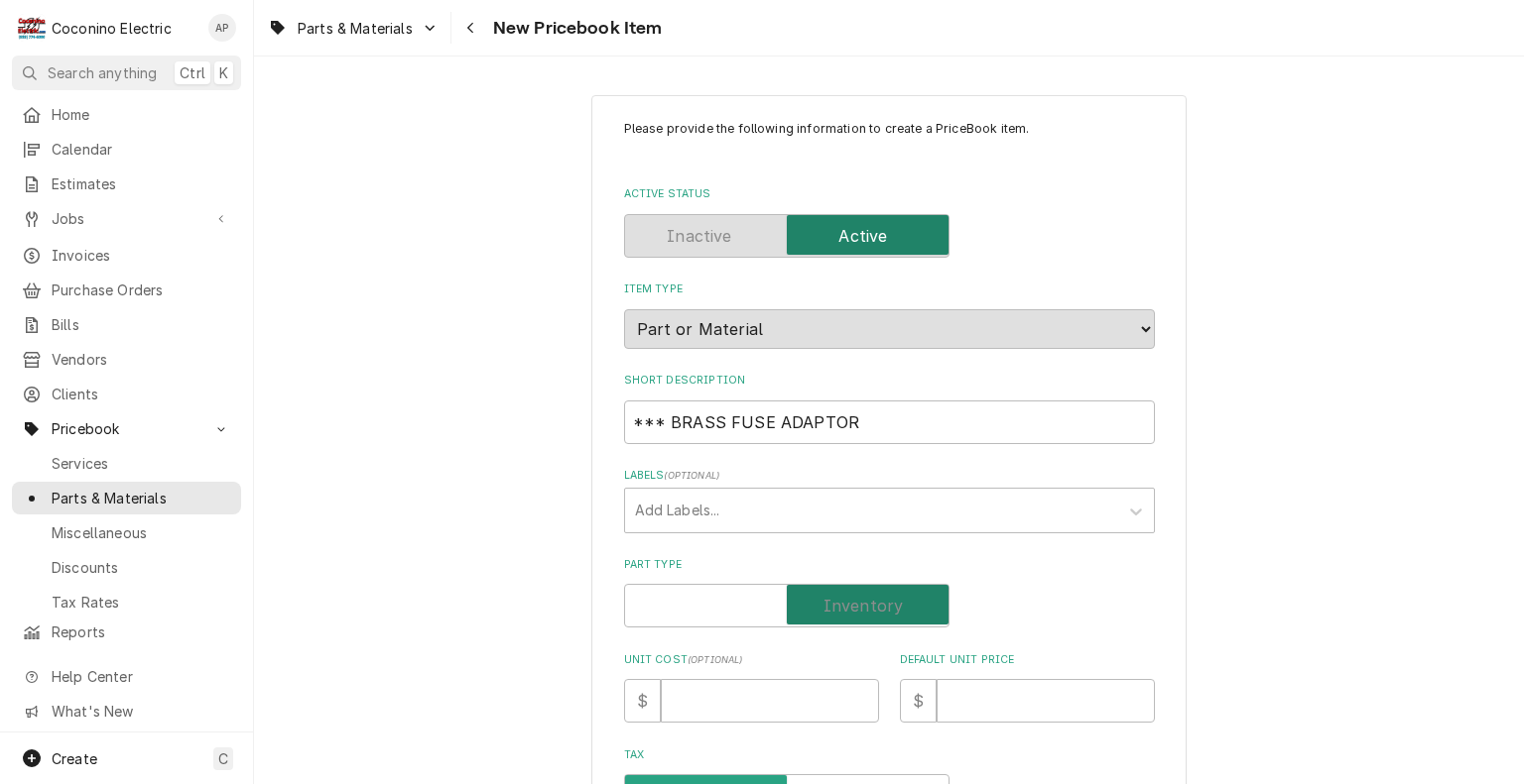
checkbox input "true"
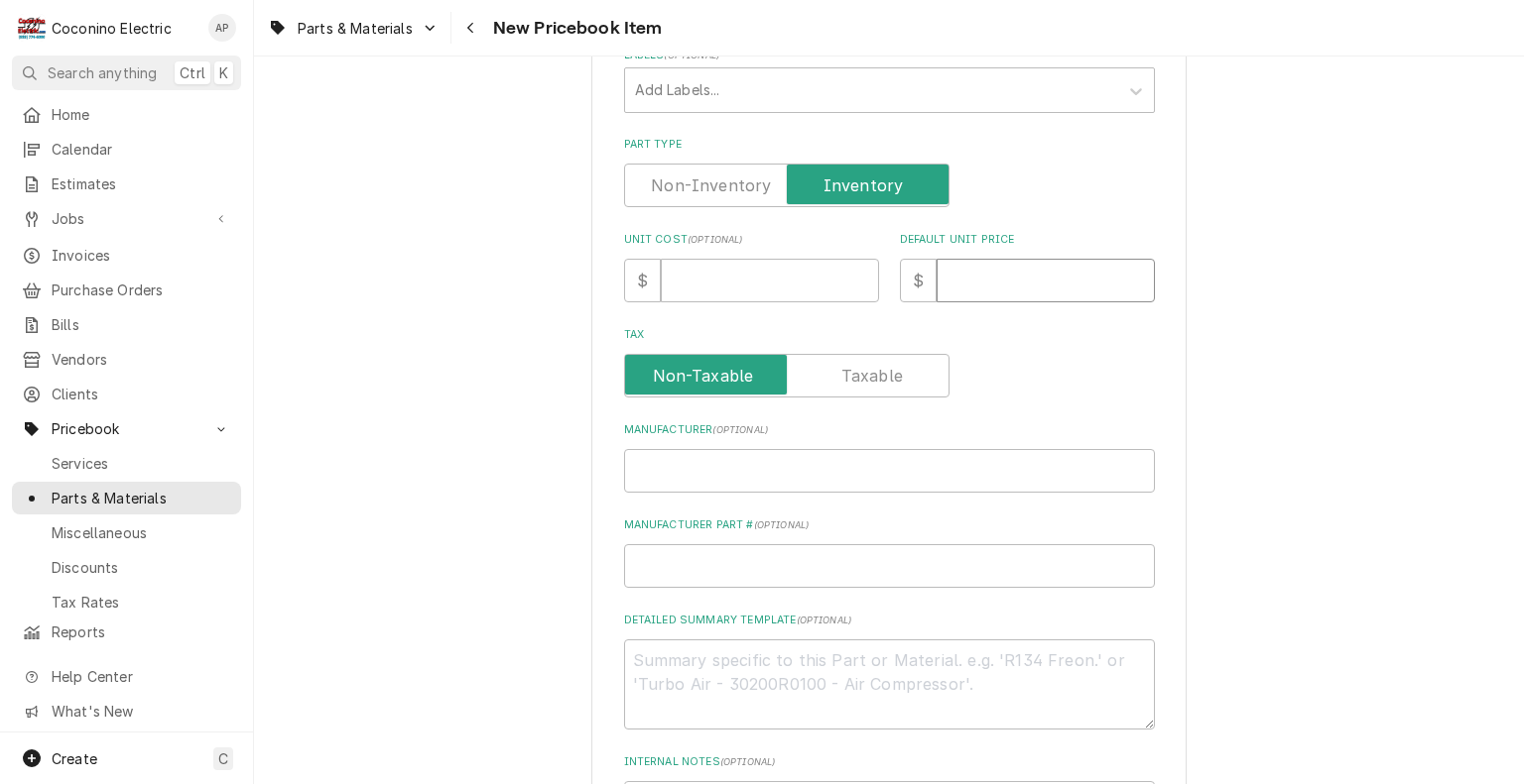
click at [1016, 263] on input "Default Unit Price" at bounding box center [1046, 280] width 219 height 44
type textarea "x"
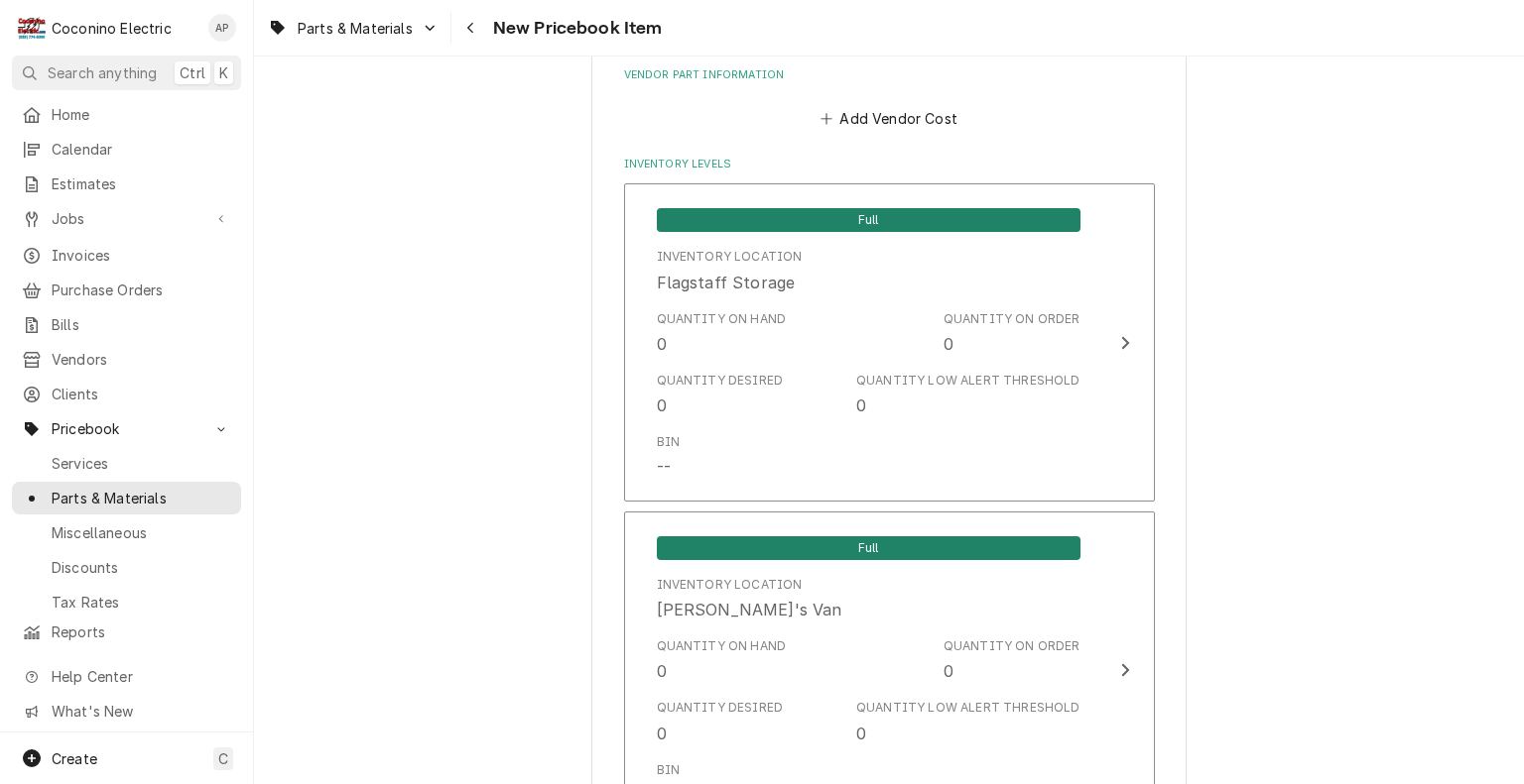
scroll to position [1265, 0]
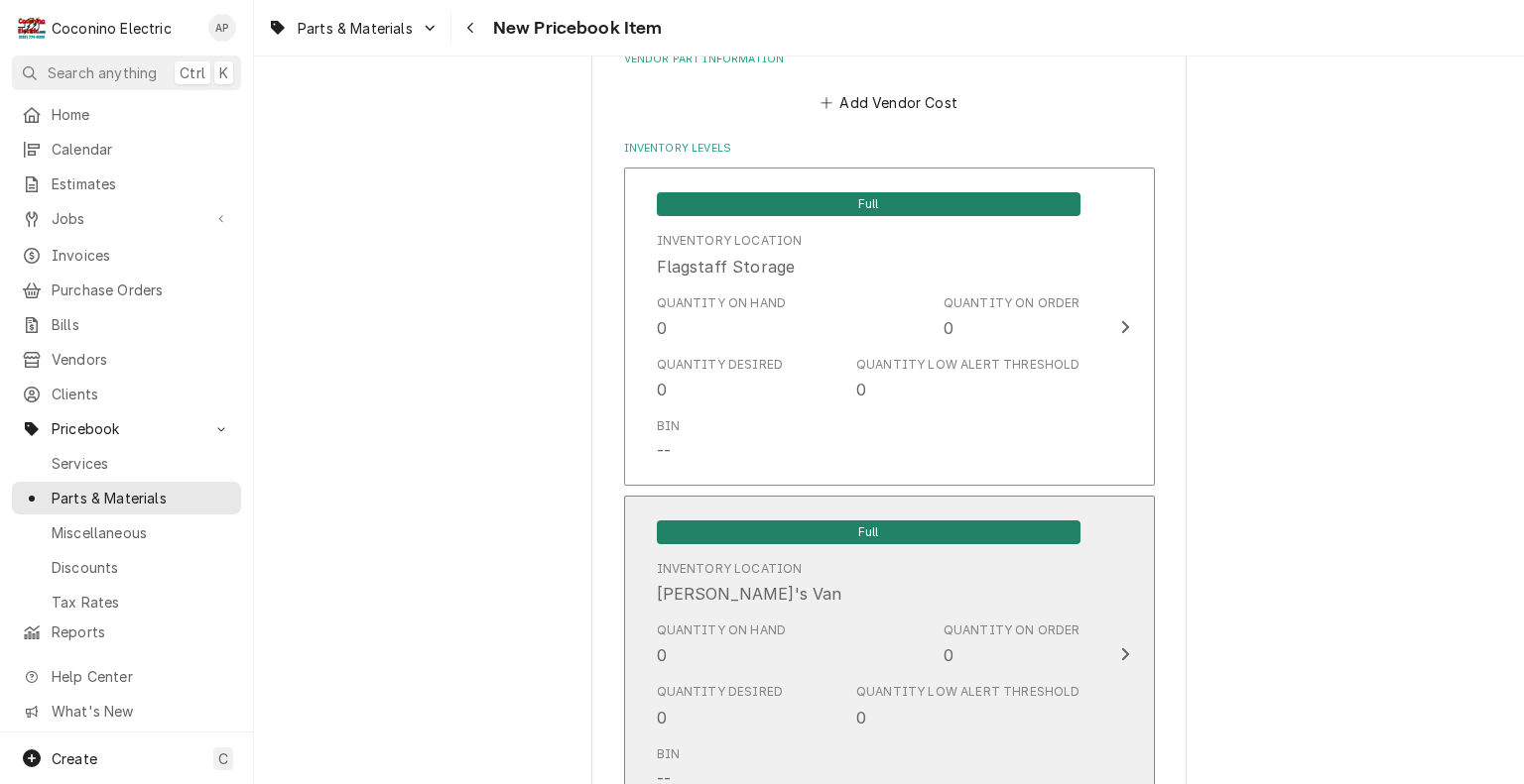
type input "0"
click at [995, 604] on div "Inventory Location Robert's Van" at bounding box center [869, 583] width 423 height 62
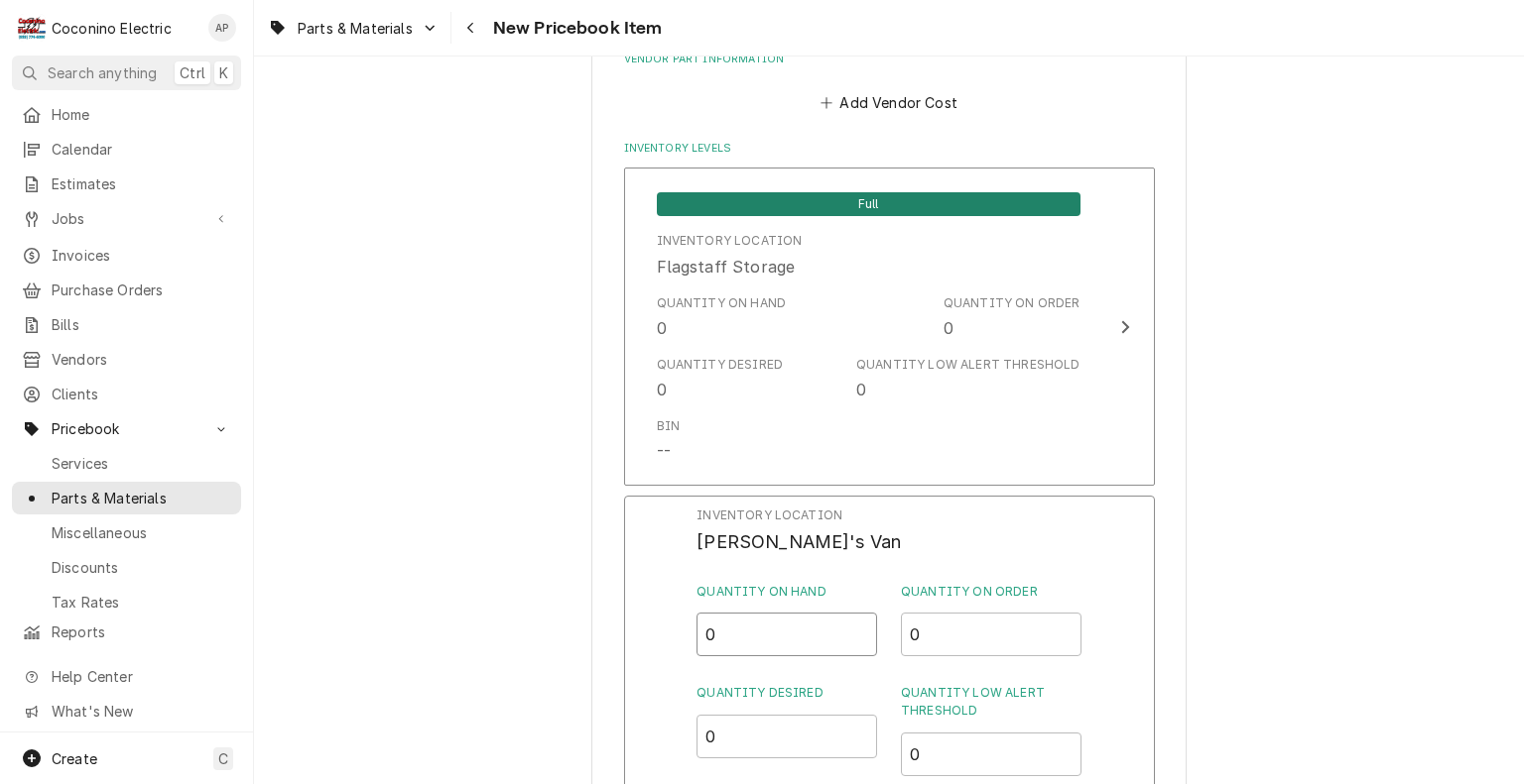
click at [764, 623] on input "0" at bounding box center [786, 635] width 181 height 44
type input "12"
click at [759, 731] on input "0" at bounding box center [786, 736] width 181 height 44
type input "5"
click at [931, 762] on input "0" at bounding box center [991, 754] width 181 height 44
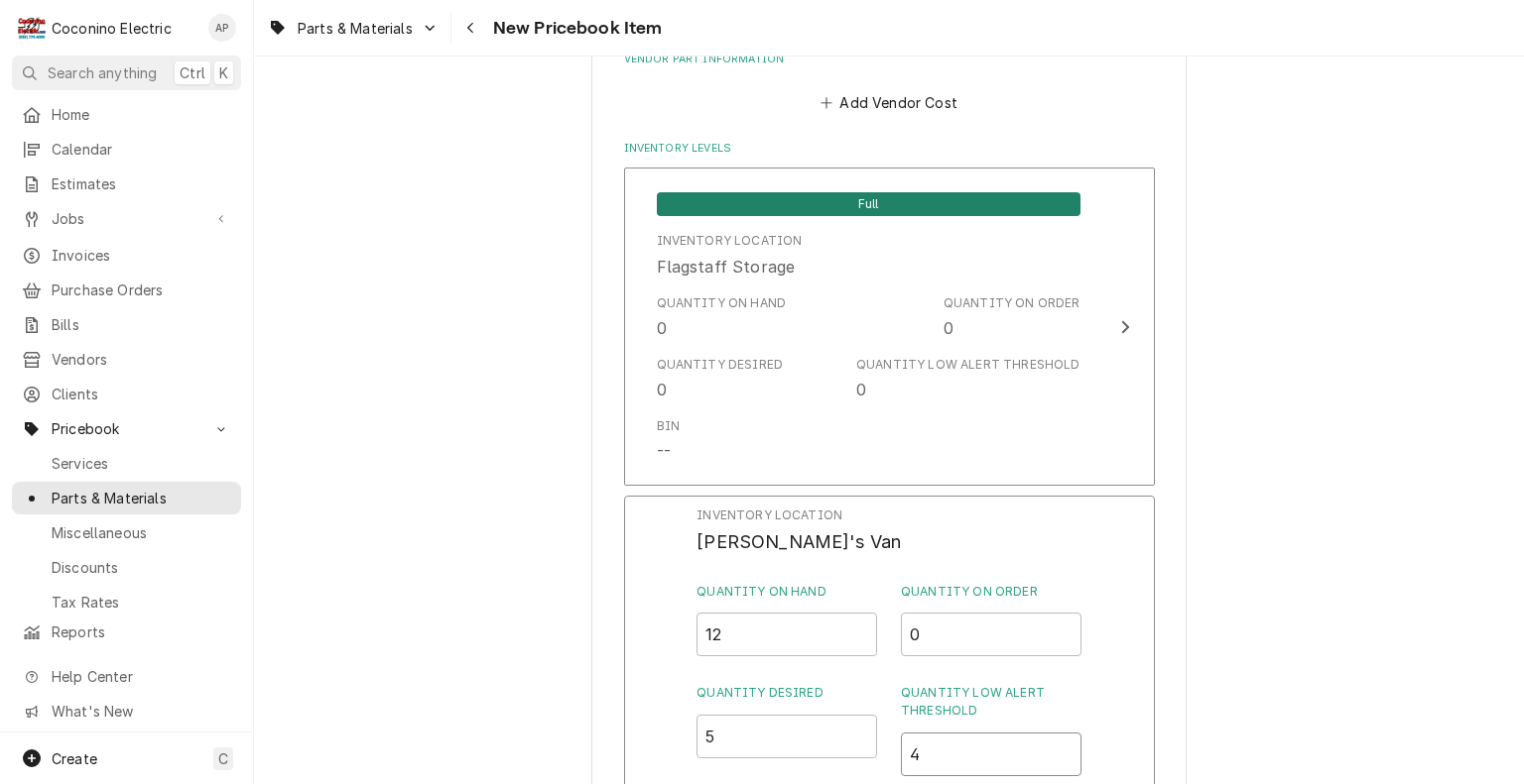
scroll to position [1629, 0]
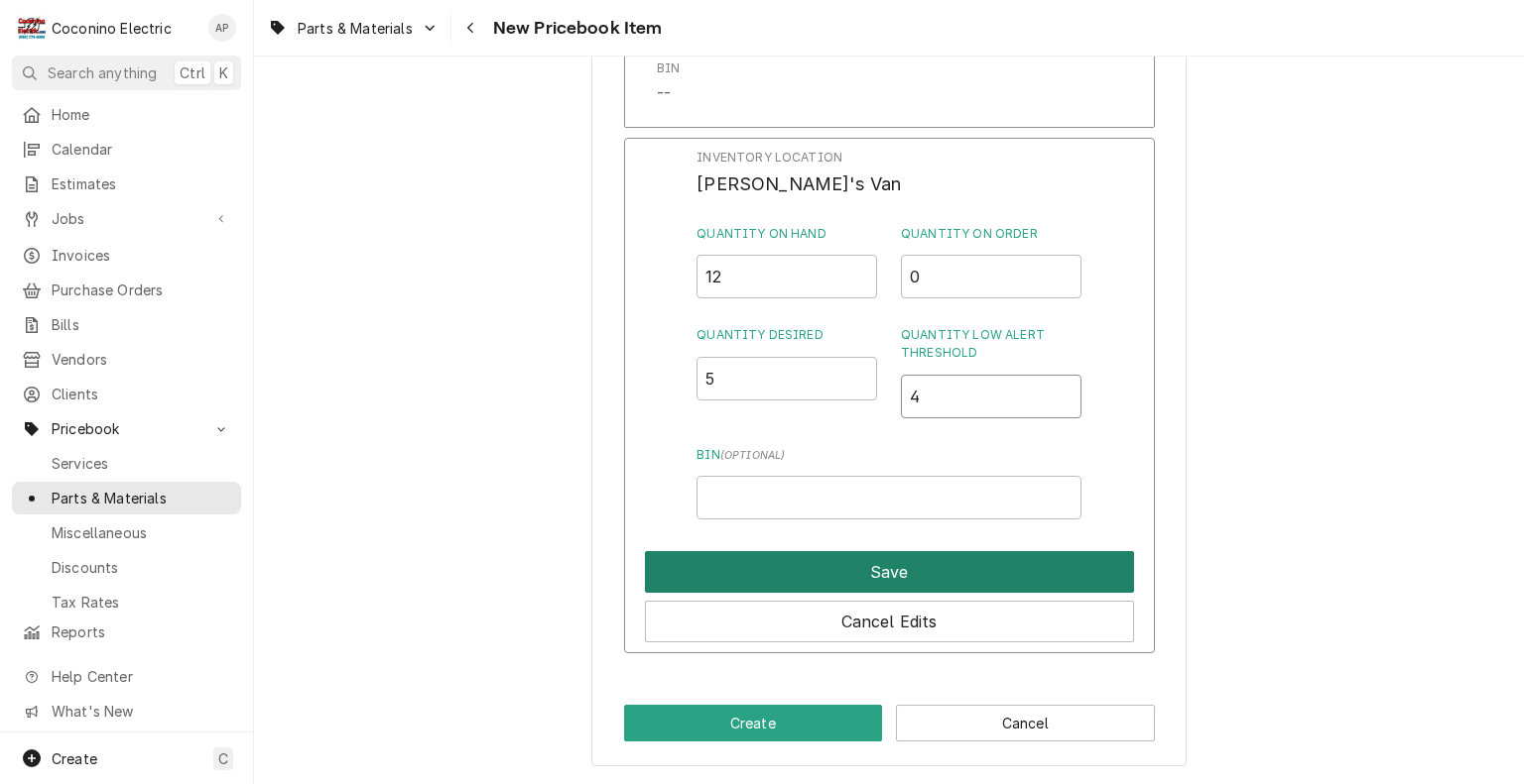
type input "4"
click at [914, 563] on button "Save" at bounding box center [890, 572] width 489 height 42
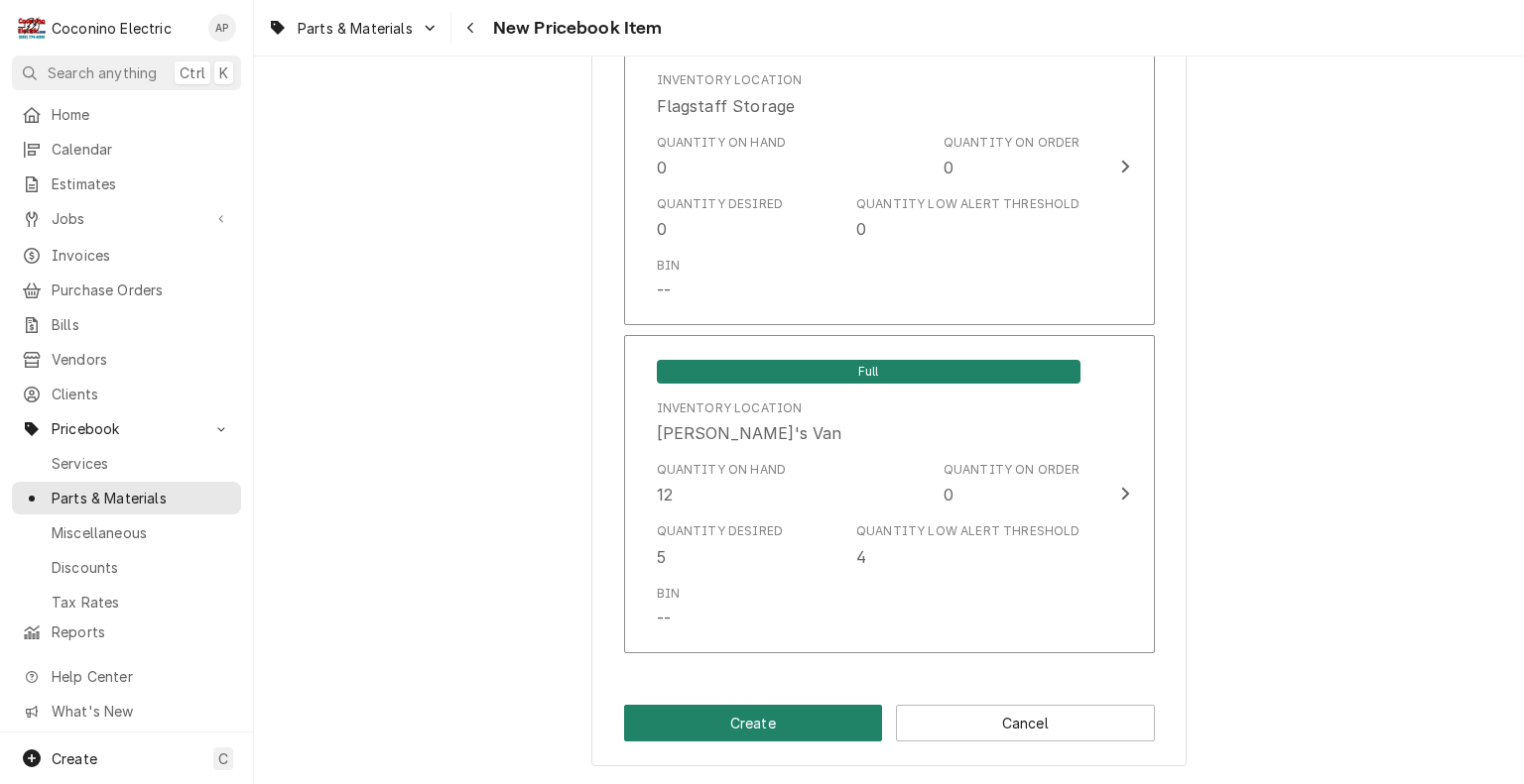
click at [735, 726] on button "Create" at bounding box center [754, 722] width 258 height 37
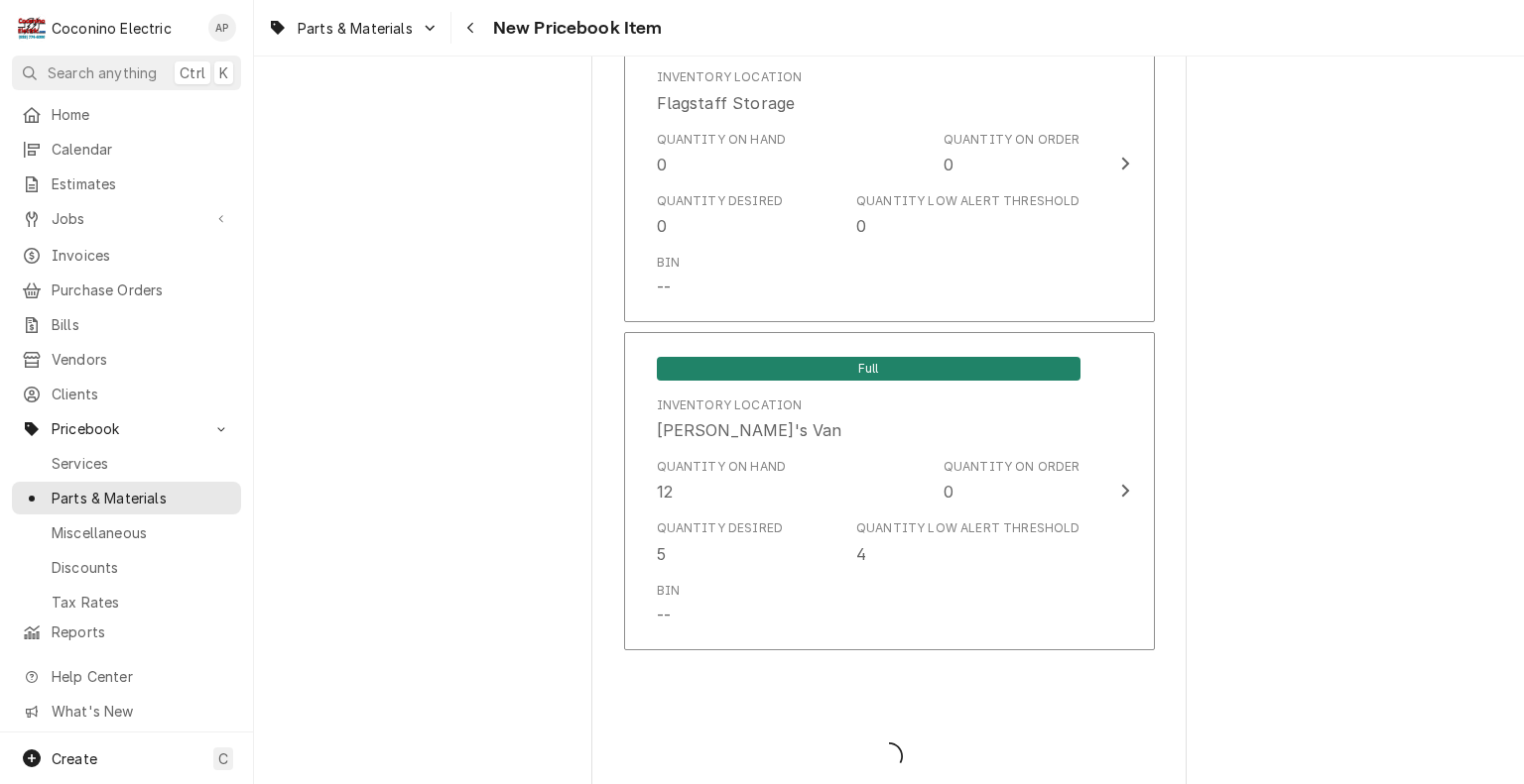
type textarea "x"
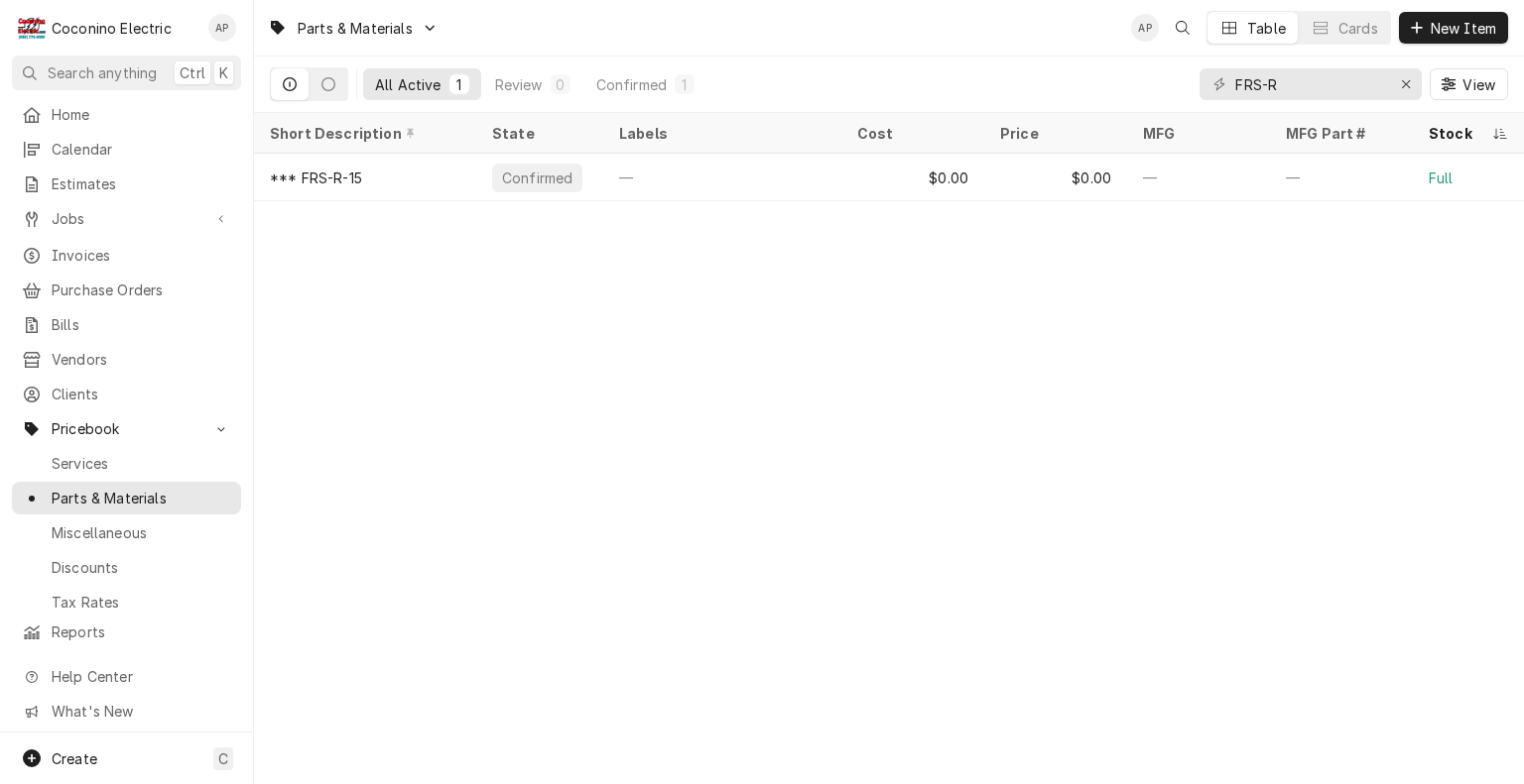
click at [1310, 61] on div "FRS-R View" at bounding box center [1353, 84] width 308 height 56
click at [1290, 99] on input "FRS-R" at bounding box center [1309, 84] width 149 height 32
type input "F"
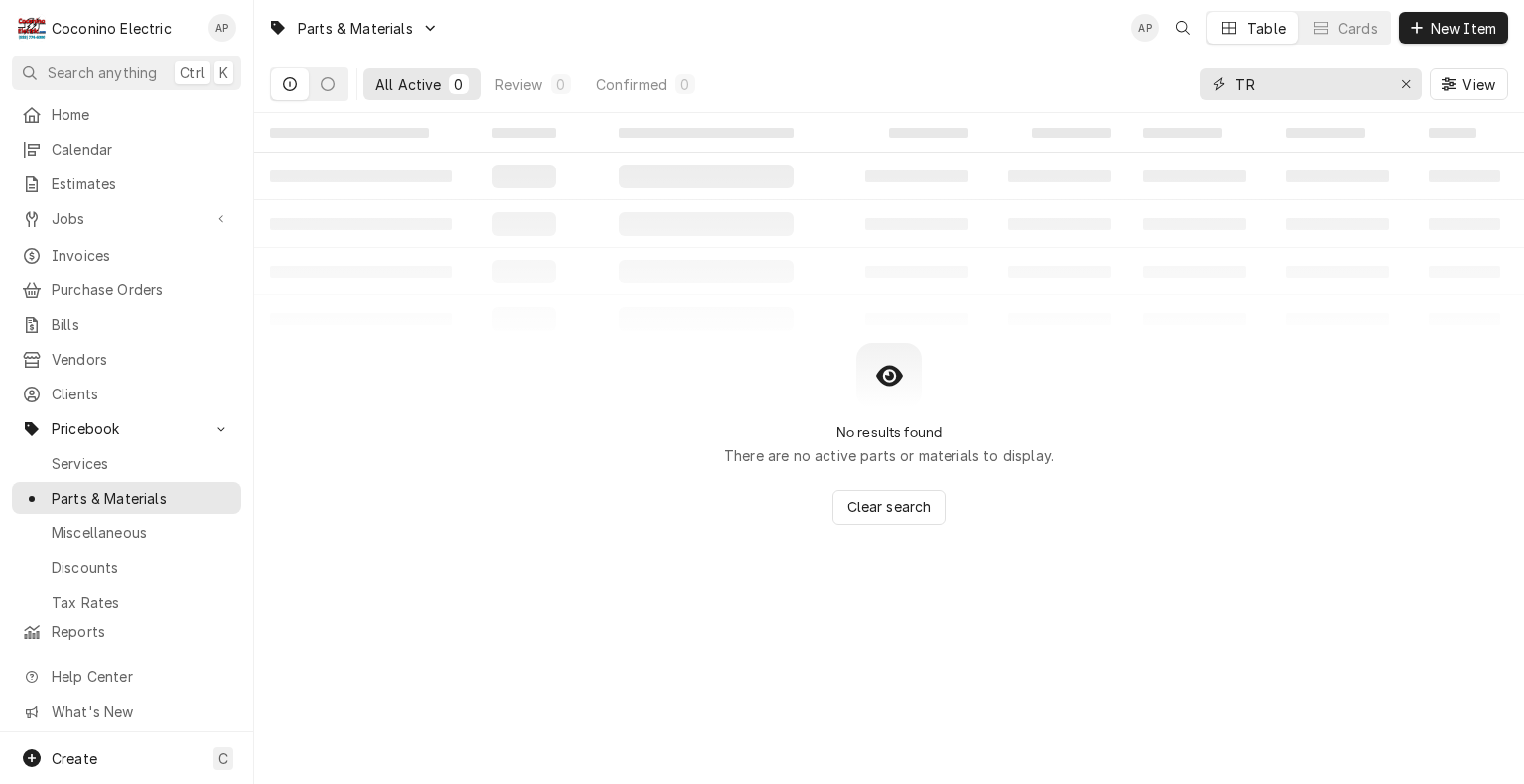
type input "T"
drag, startPoint x: 1340, startPoint y: 90, endPoint x: 1093, endPoint y: 90, distance: 247.0
click at [1093, 90] on div "All Active 0 Review 0 Confirmed 0 125 AMP FUSE View" at bounding box center [888, 84] width 1238 height 56
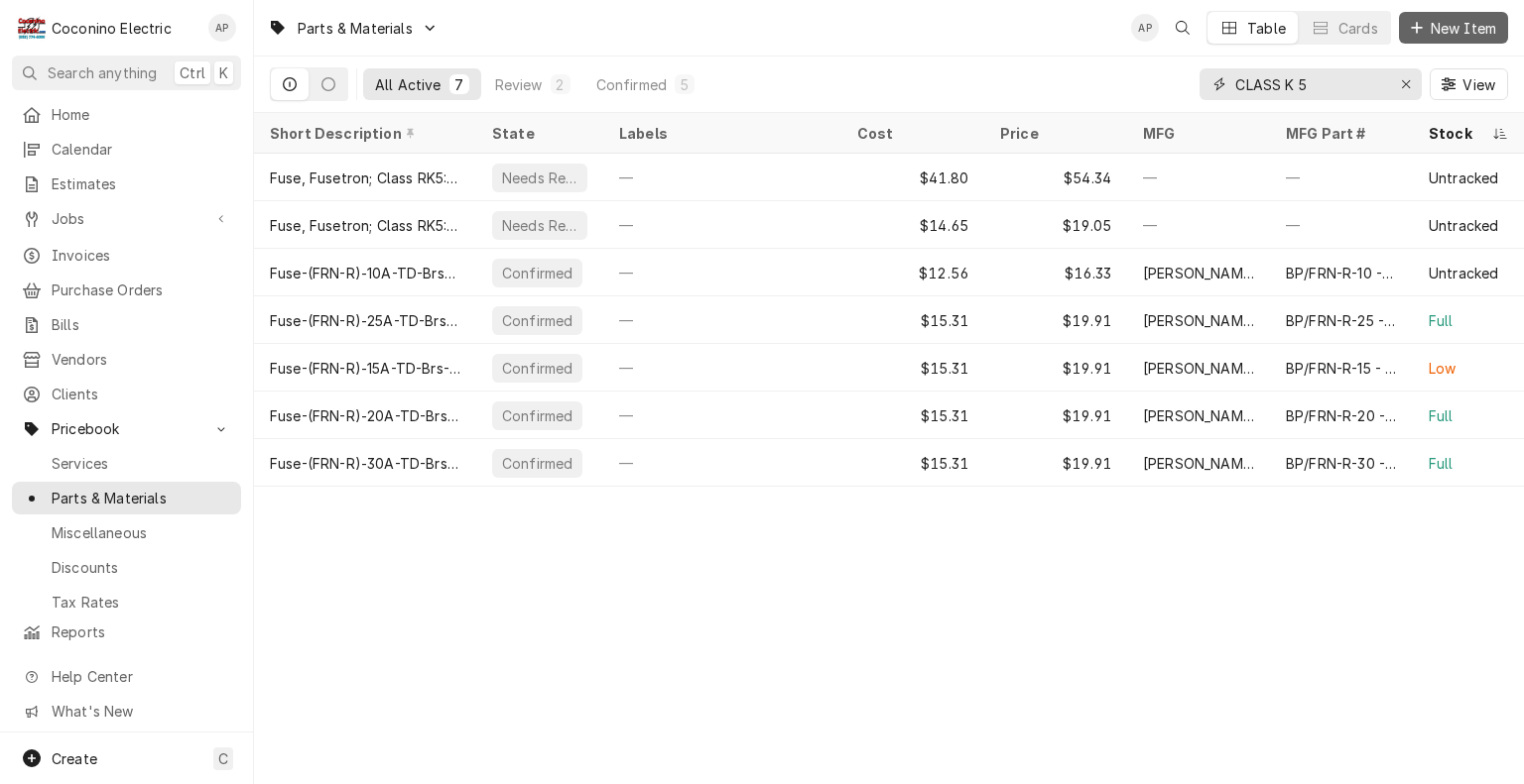
type input "CLASS K 5"
click at [1431, 28] on span "New Item" at bounding box center [1463, 28] width 74 height 21
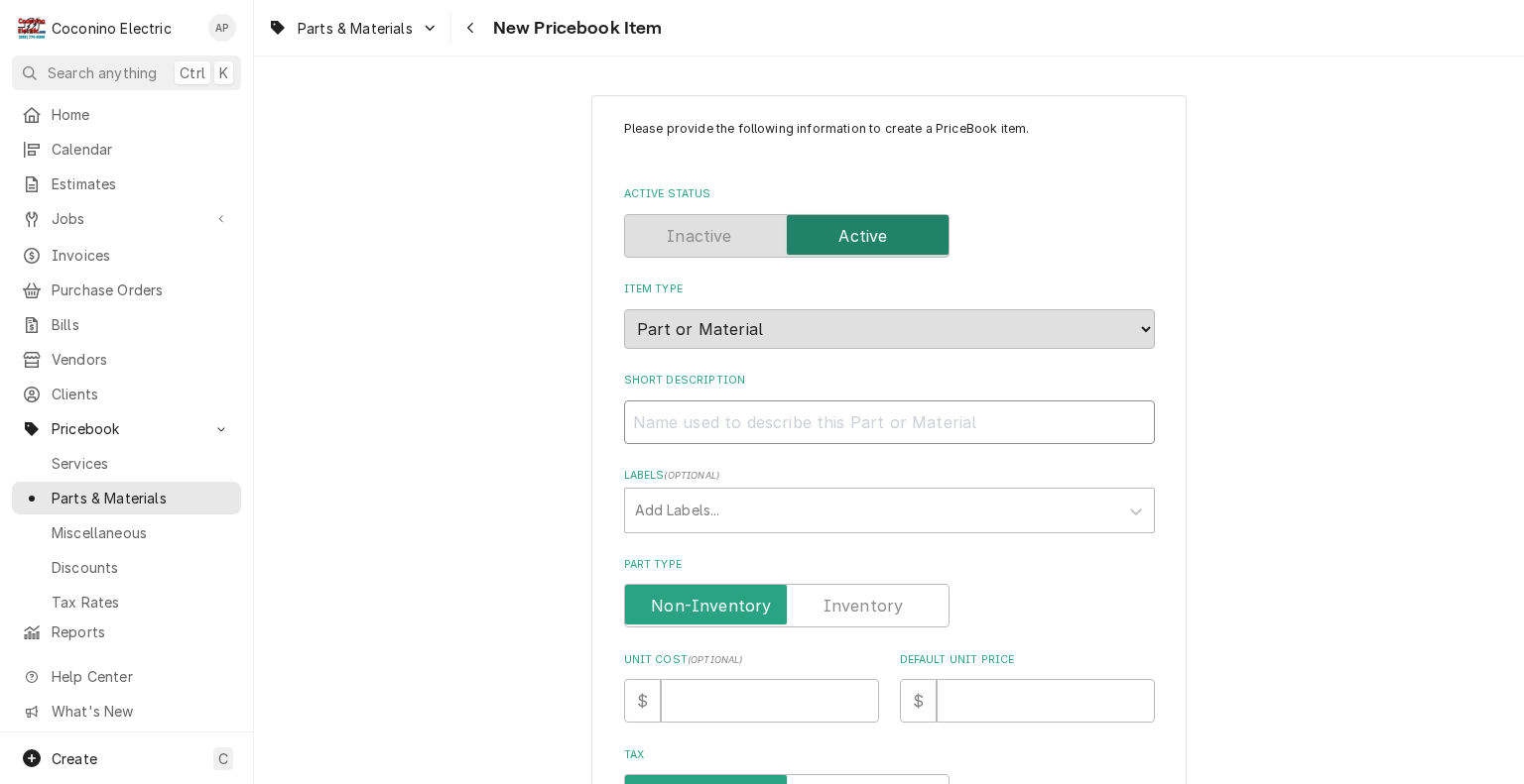
click at [687, 429] on input "Short Description" at bounding box center [890, 422] width 531 height 44
type textarea "x"
type input "*"
type textarea "x"
type input "**"
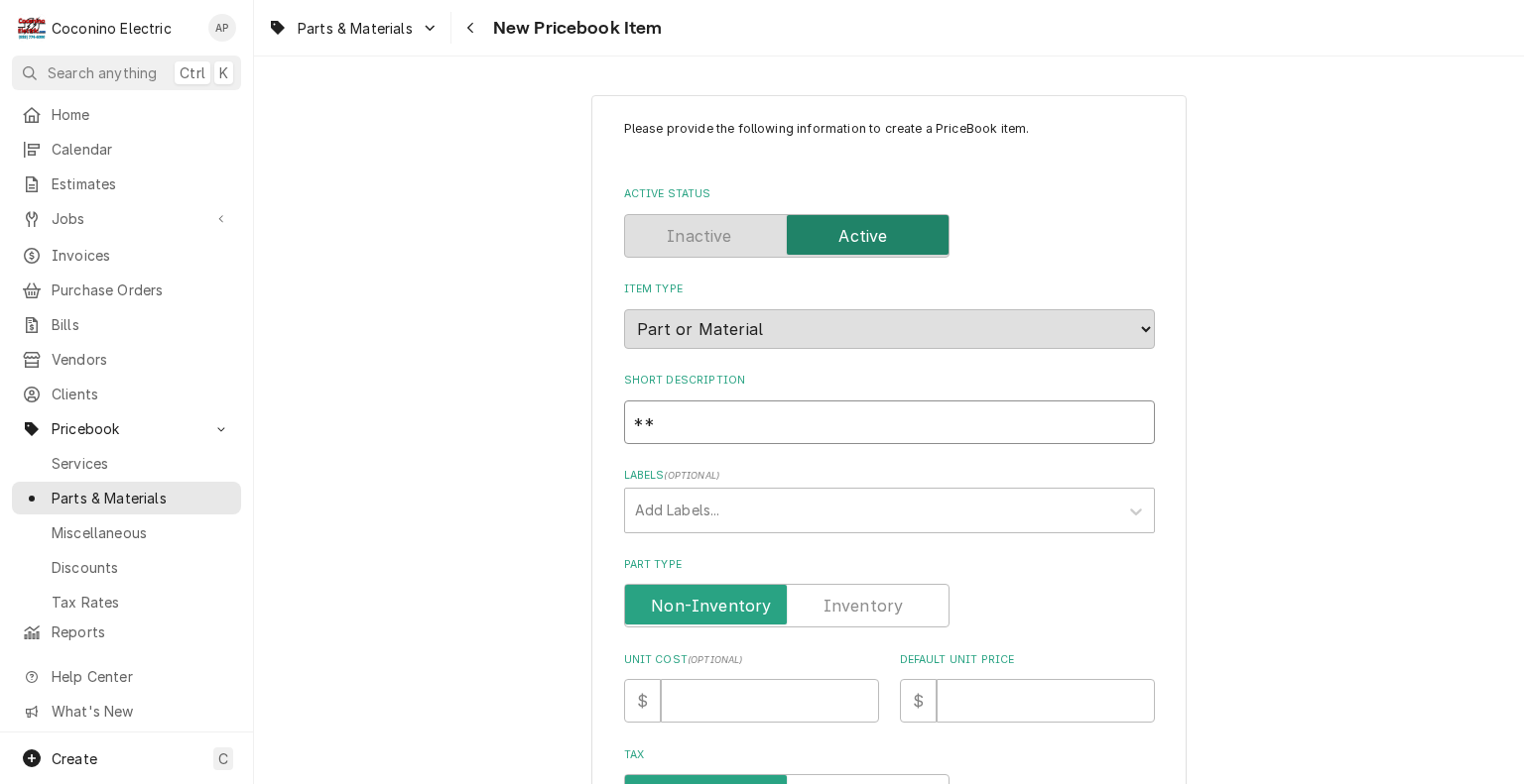
type textarea "x"
type input "***"
type textarea "x"
type input "****"
type textarea "x"
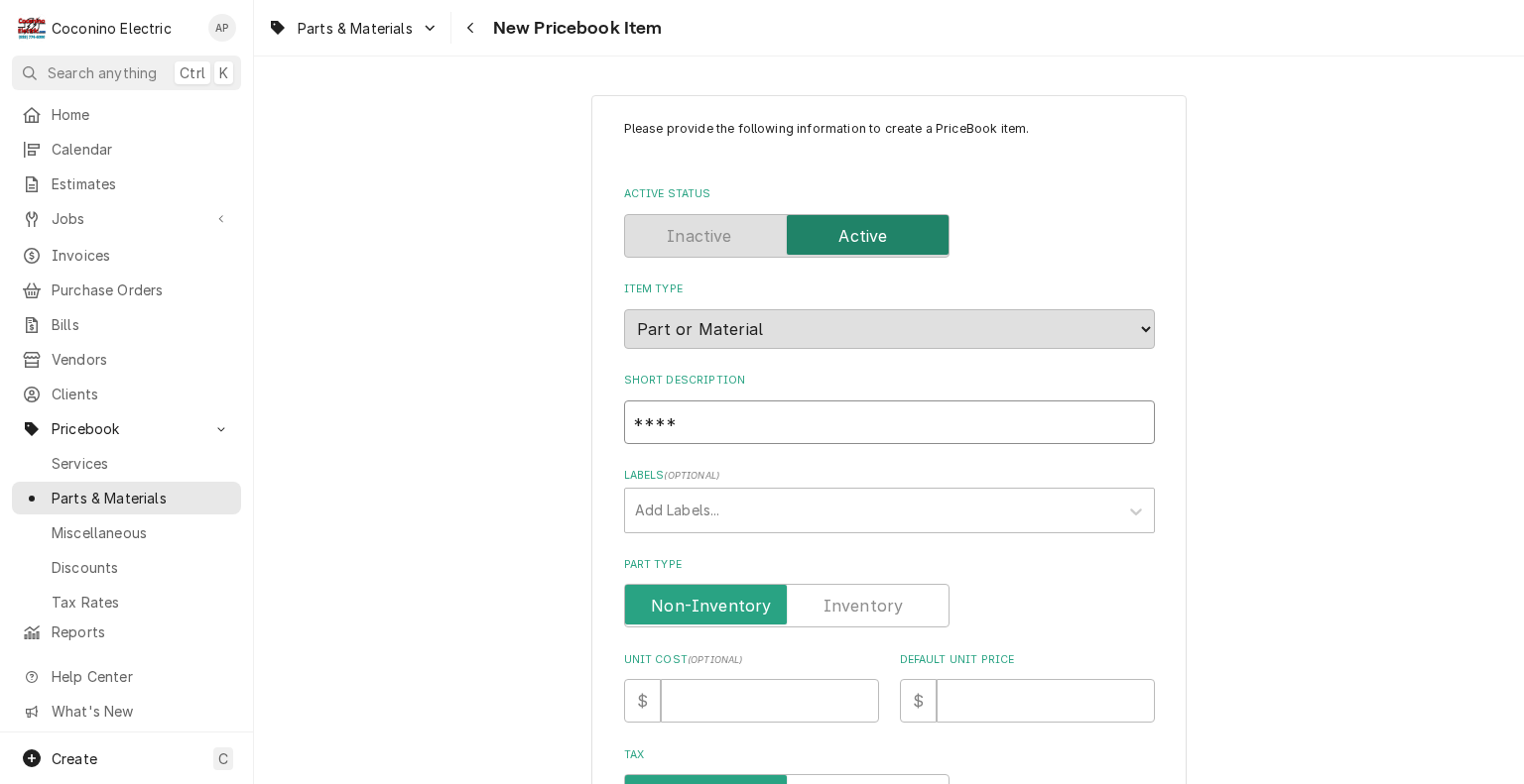
type input "****"
type textarea "x"
type input "**** r"
type textarea "x"
type input "**** ru"
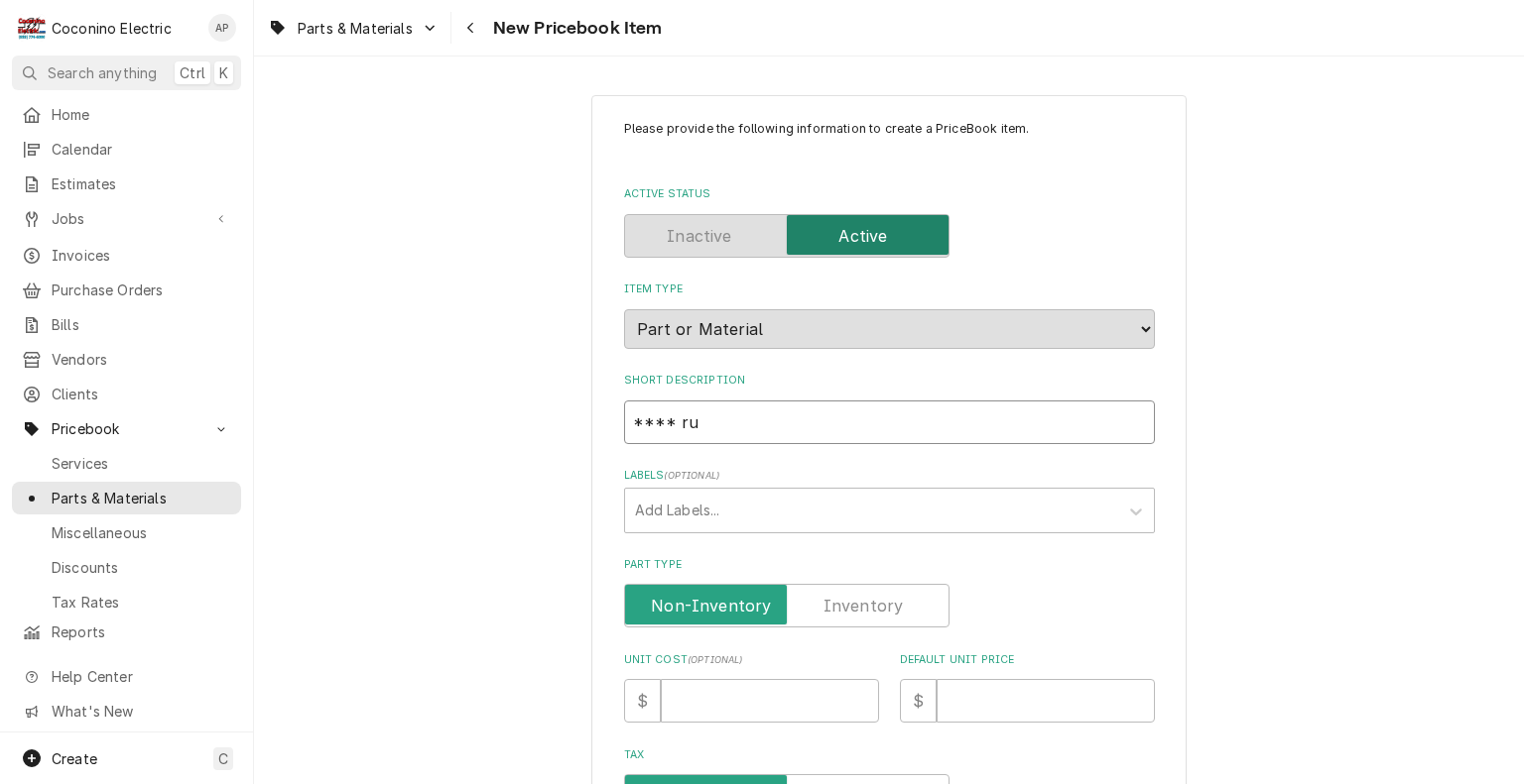
type textarea "x"
type input "**** ruS"
type textarea "x"
type input "**** ruSE"
type textarea "x"
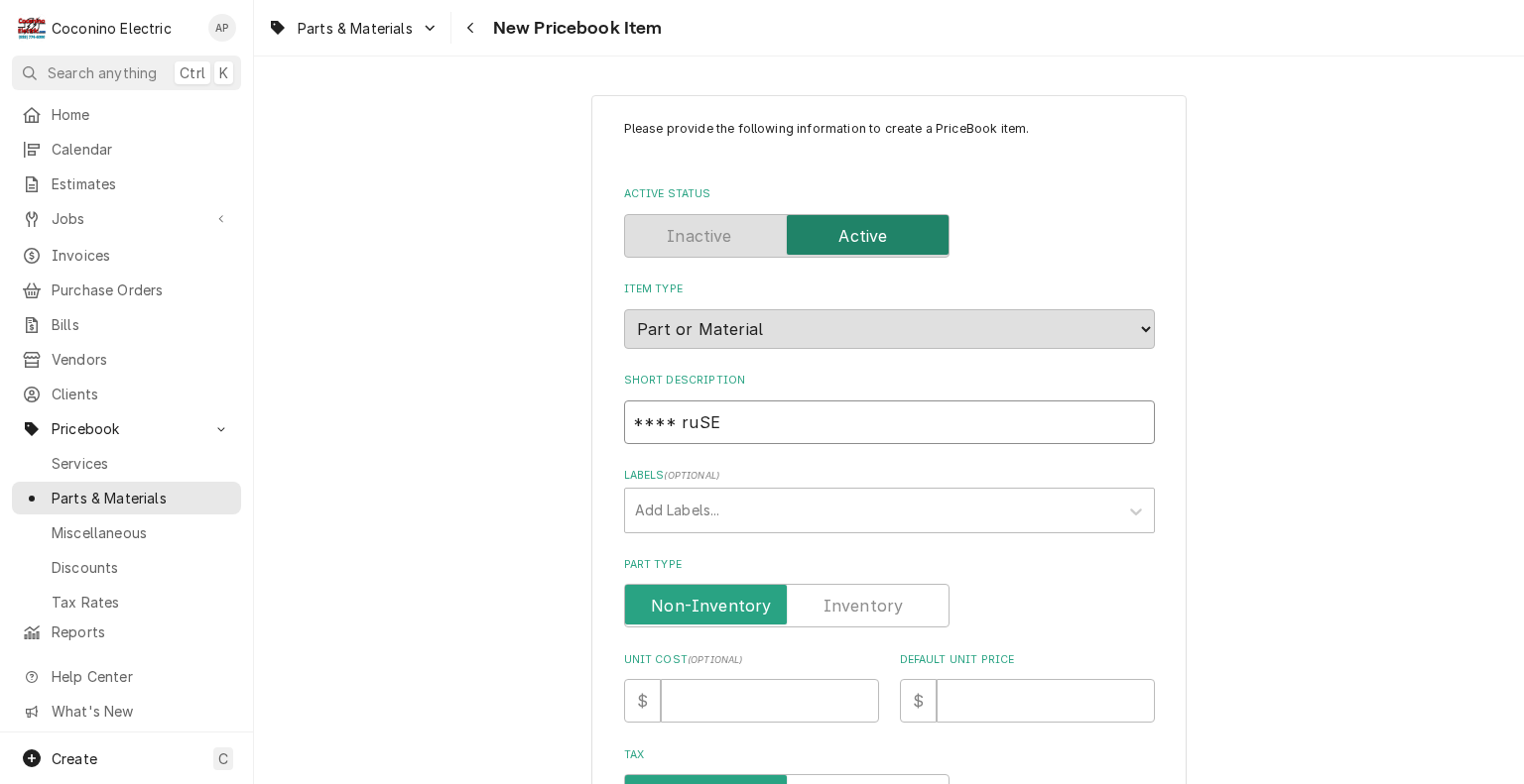
type input "**** ruSE"
type textarea "x"
type input "**** ruS"
type textarea "x"
type input "**** ru"
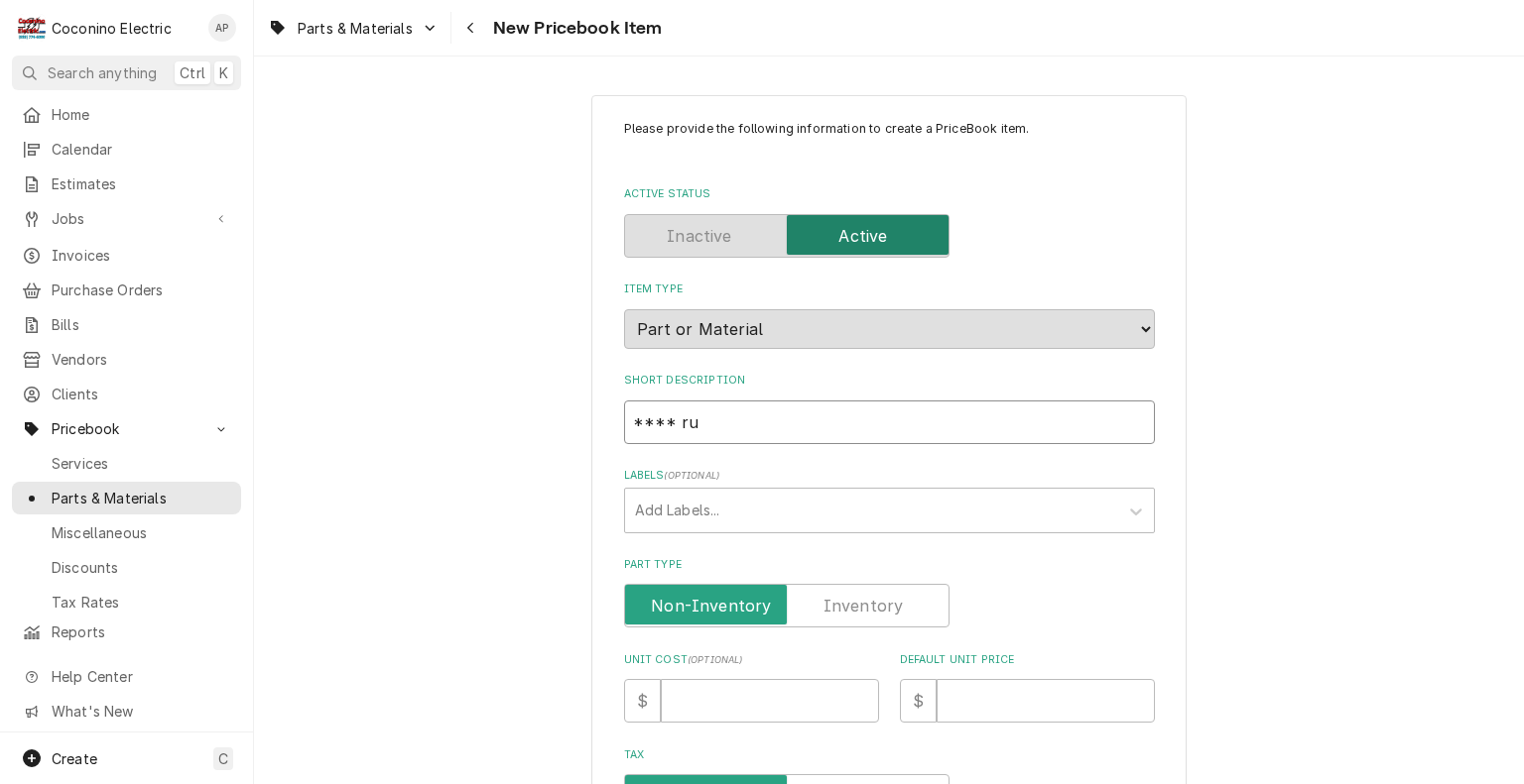
type textarea "x"
type input "**** r"
type textarea "x"
type input "****"
type textarea "x"
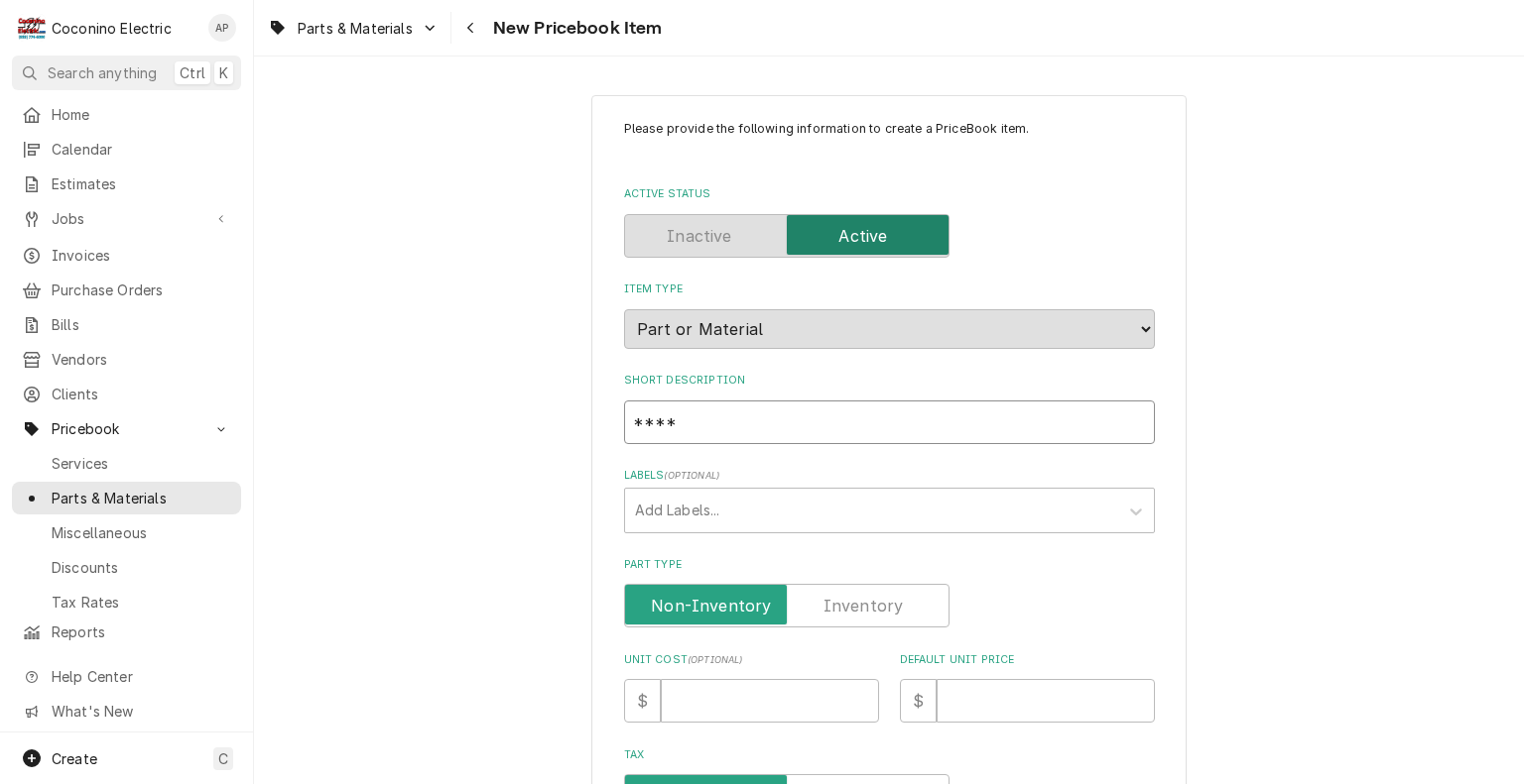
type input "**** R"
type textarea "x"
type input "**** RU"
type textarea "x"
type input "**** RUS"
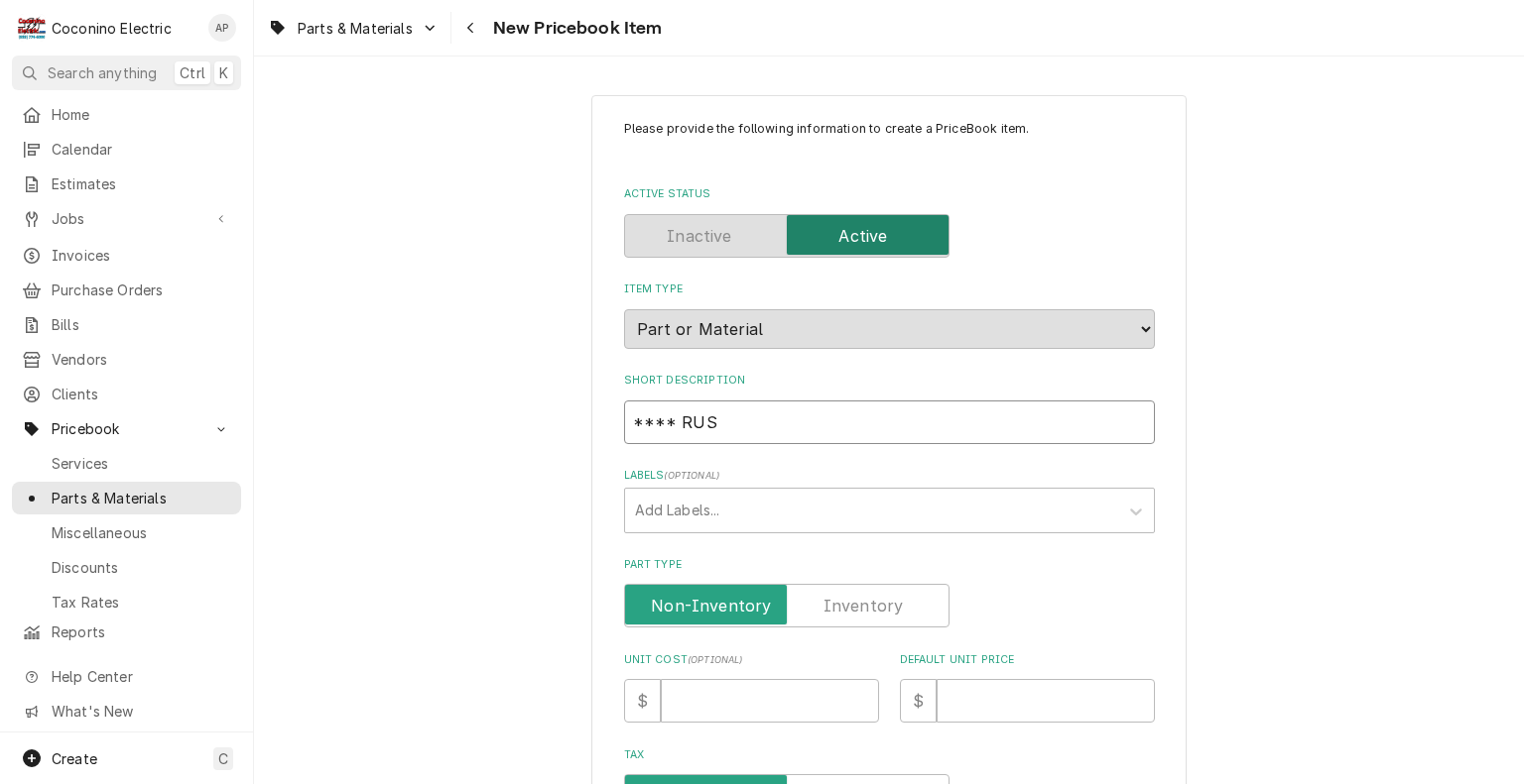
type textarea "x"
type input "**** RUSE"
type textarea "x"
type input "**** RUSE R"
type textarea "x"
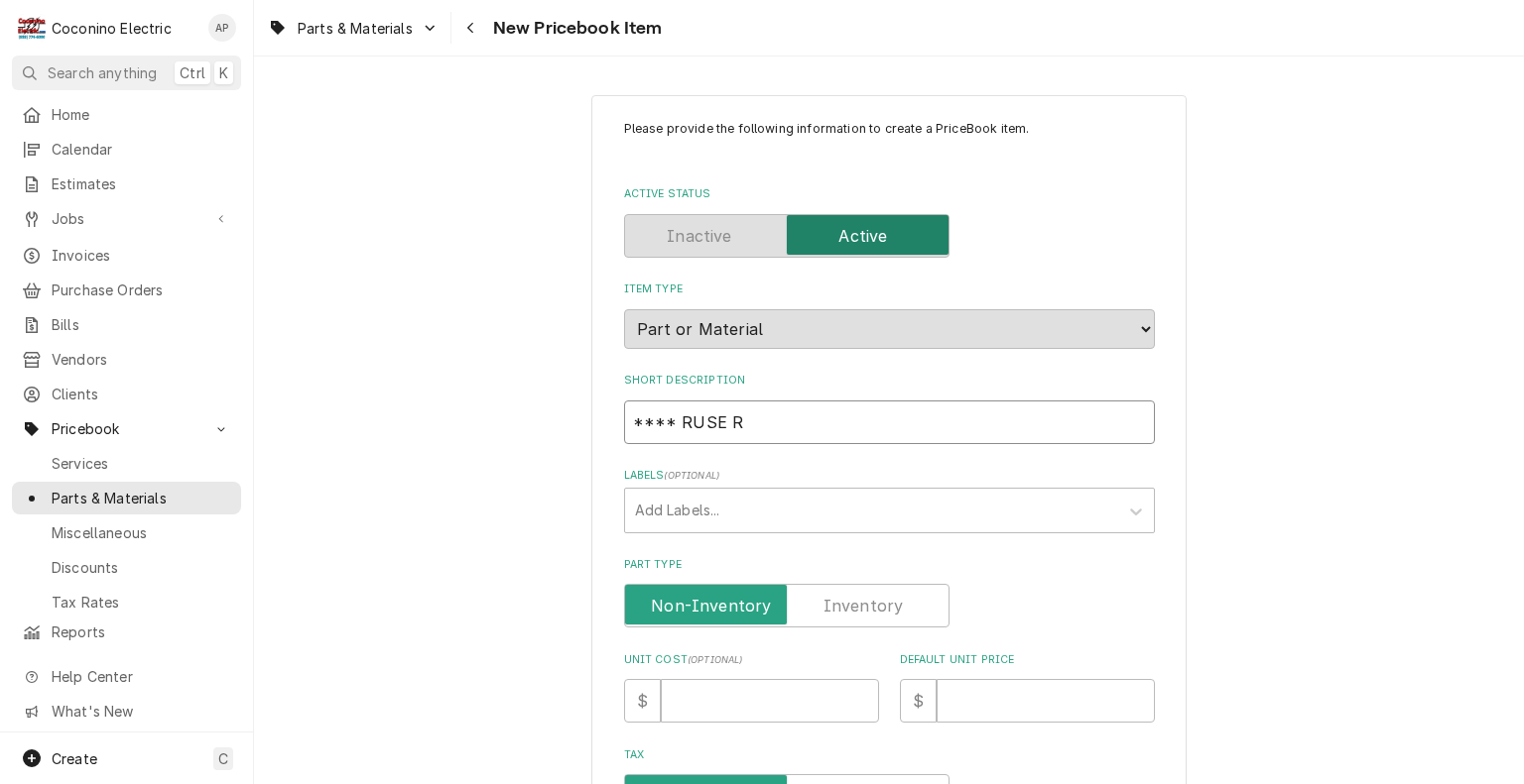
type input "**** RUSE R-"
type textarea "x"
type input "**** RUSE R-5"
type textarea "x"
type input "**** RUSE R-"
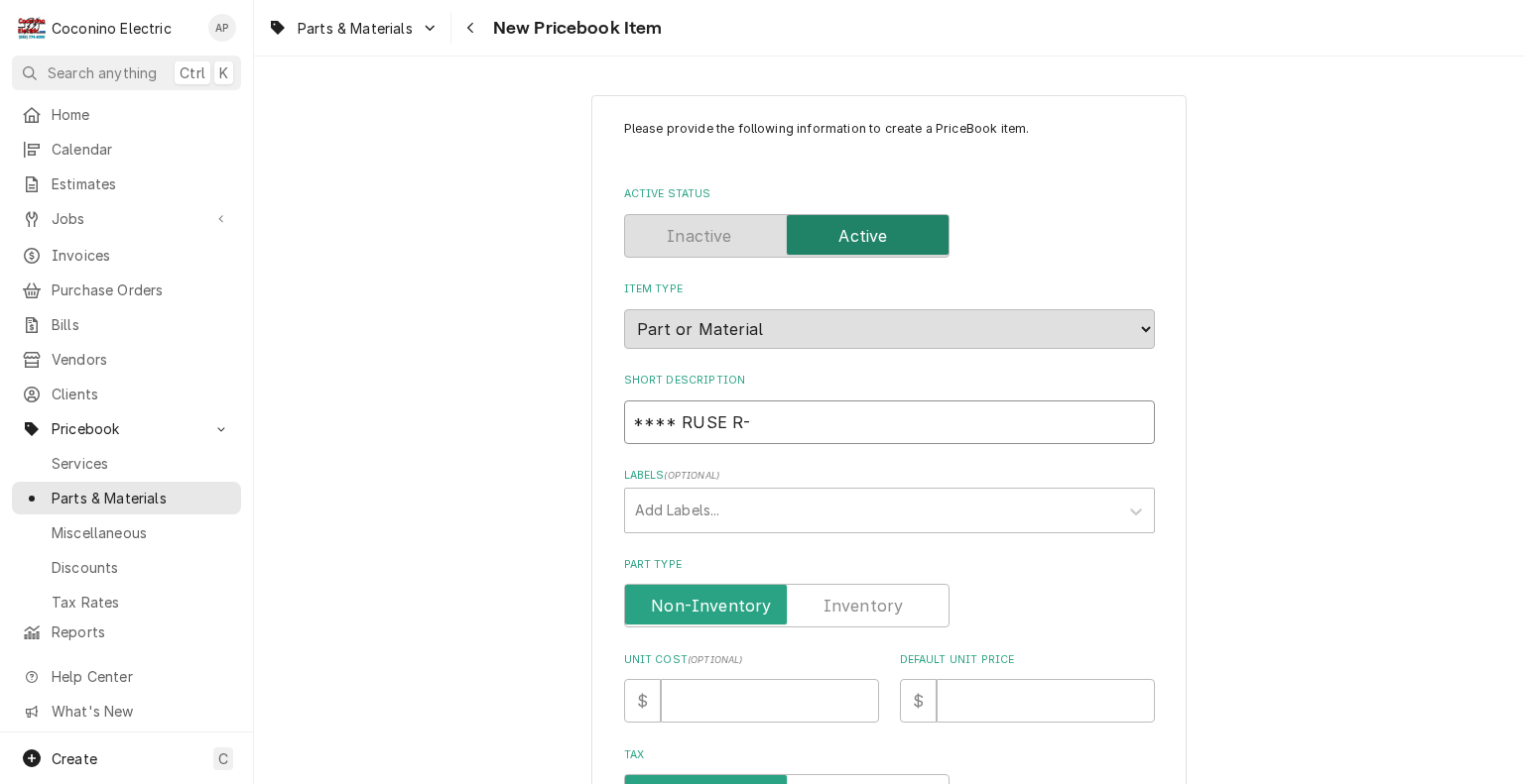
type textarea "x"
type input "**** RUSE R"
type textarea "x"
type input "**** RUSE"
type textarea "x"
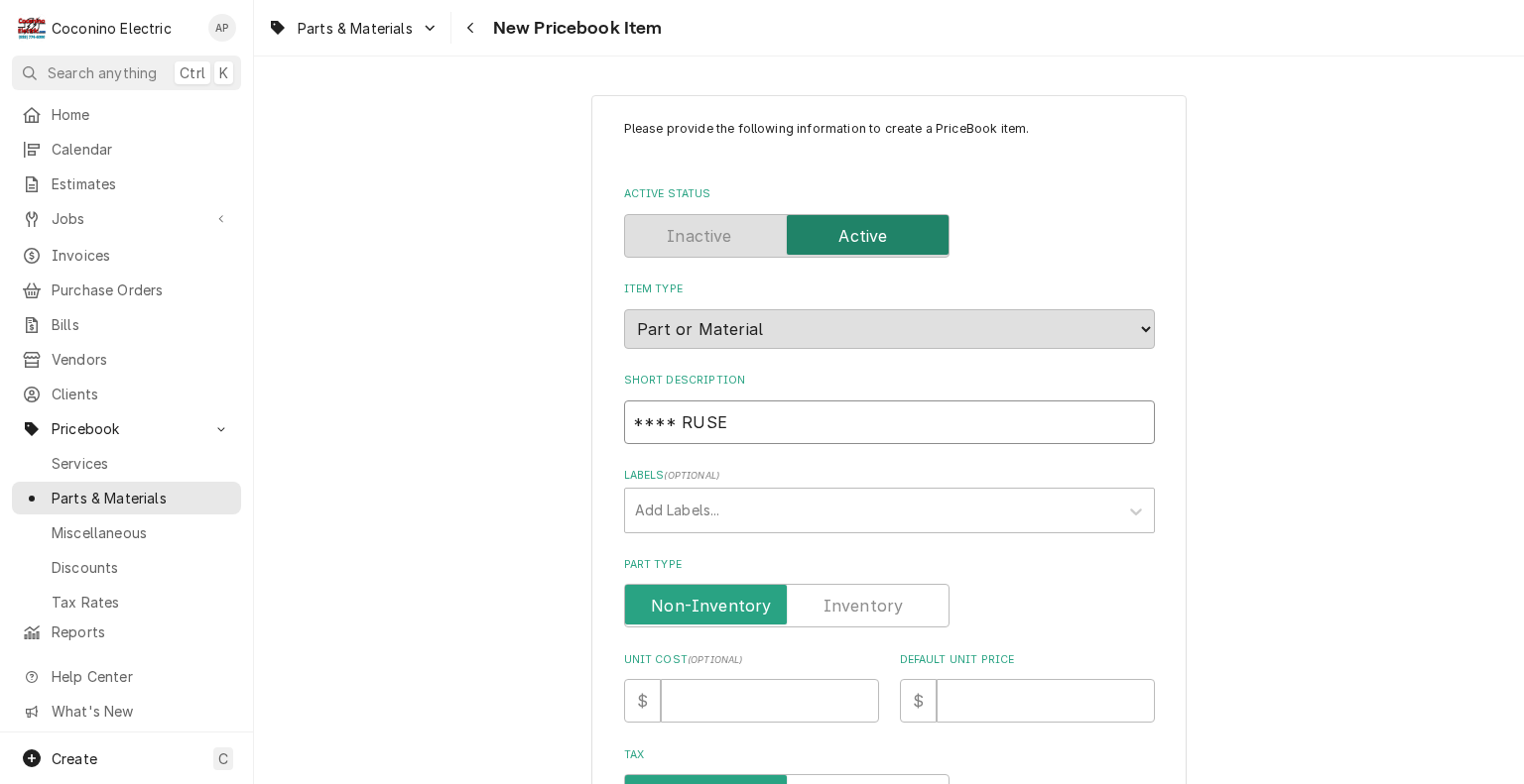
type input "**** RUSE T"
type textarea "x"
type input "**** RUSE TR"
type textarea "x"
type input "**** RUSE TR1"
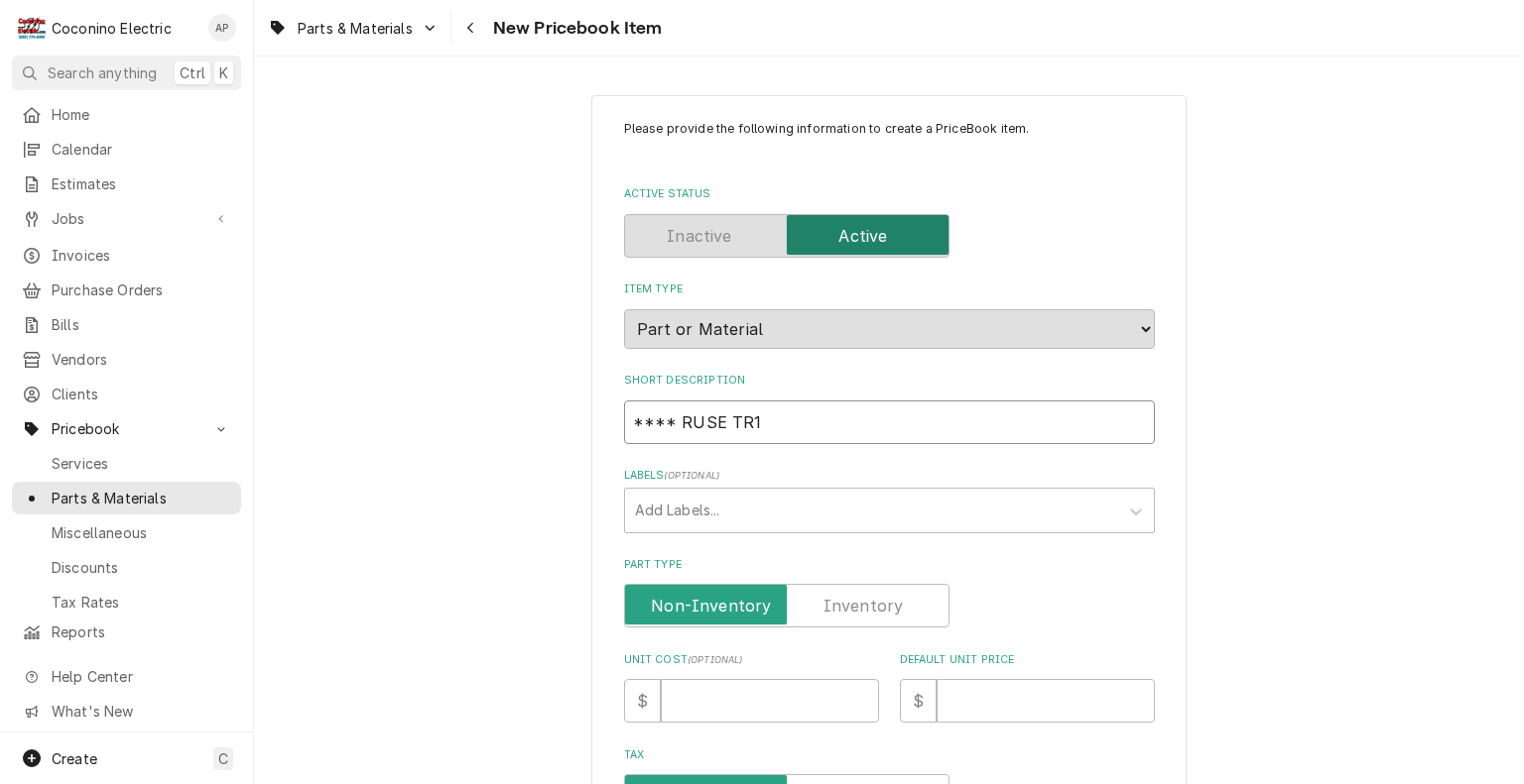
type textarea "x"
type input "**** RUSE TR12"
type textarea "x"
type input "**** RUSE TR125"
type textarea "x"
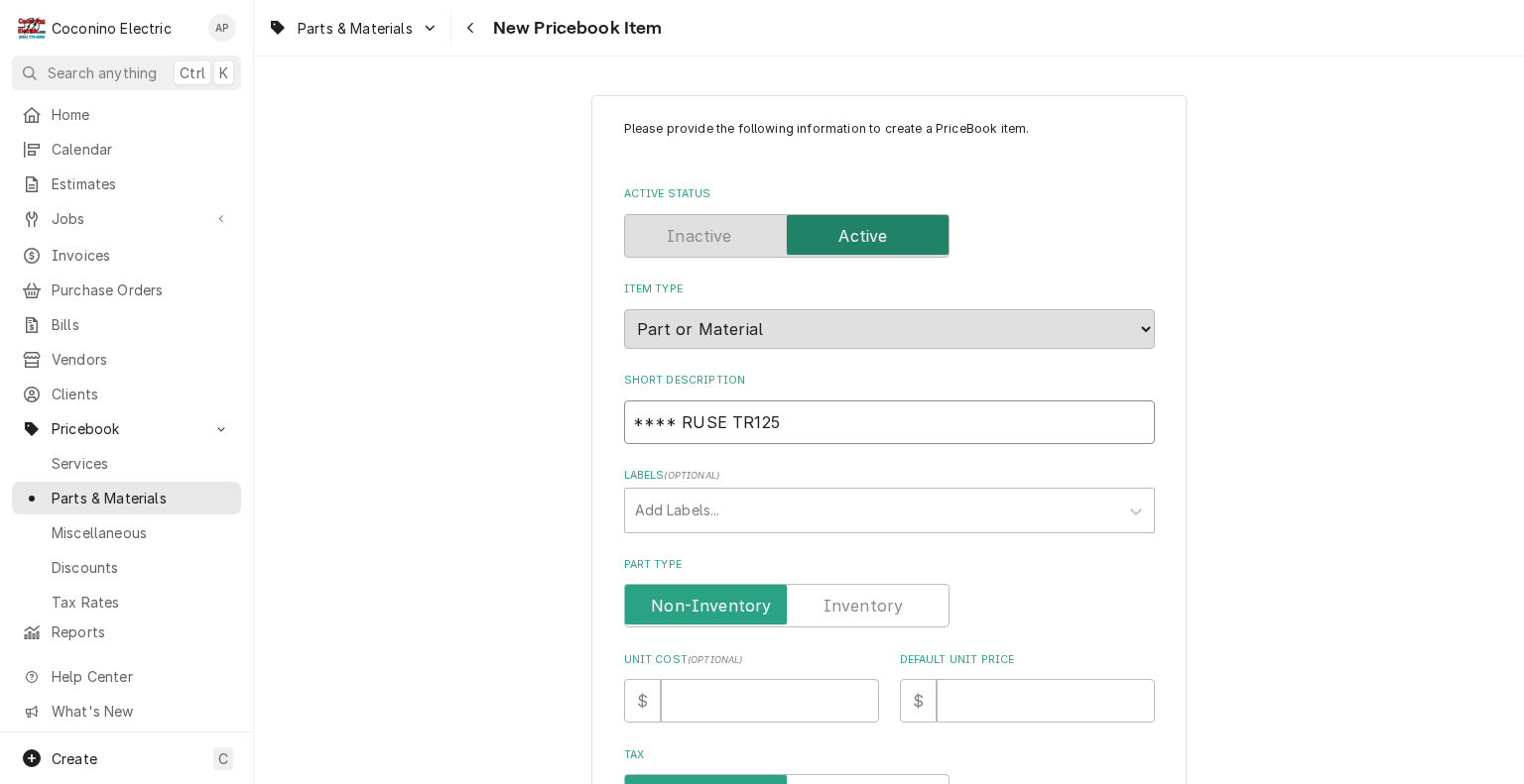
type input "**** RUSE TR125"
click at [685, 423] on input "**** RUSE TR125" at bounding box center [890, 422] width 531 height 44
type textarea "x"
type input "**** USE TR125"
type textarea "x"
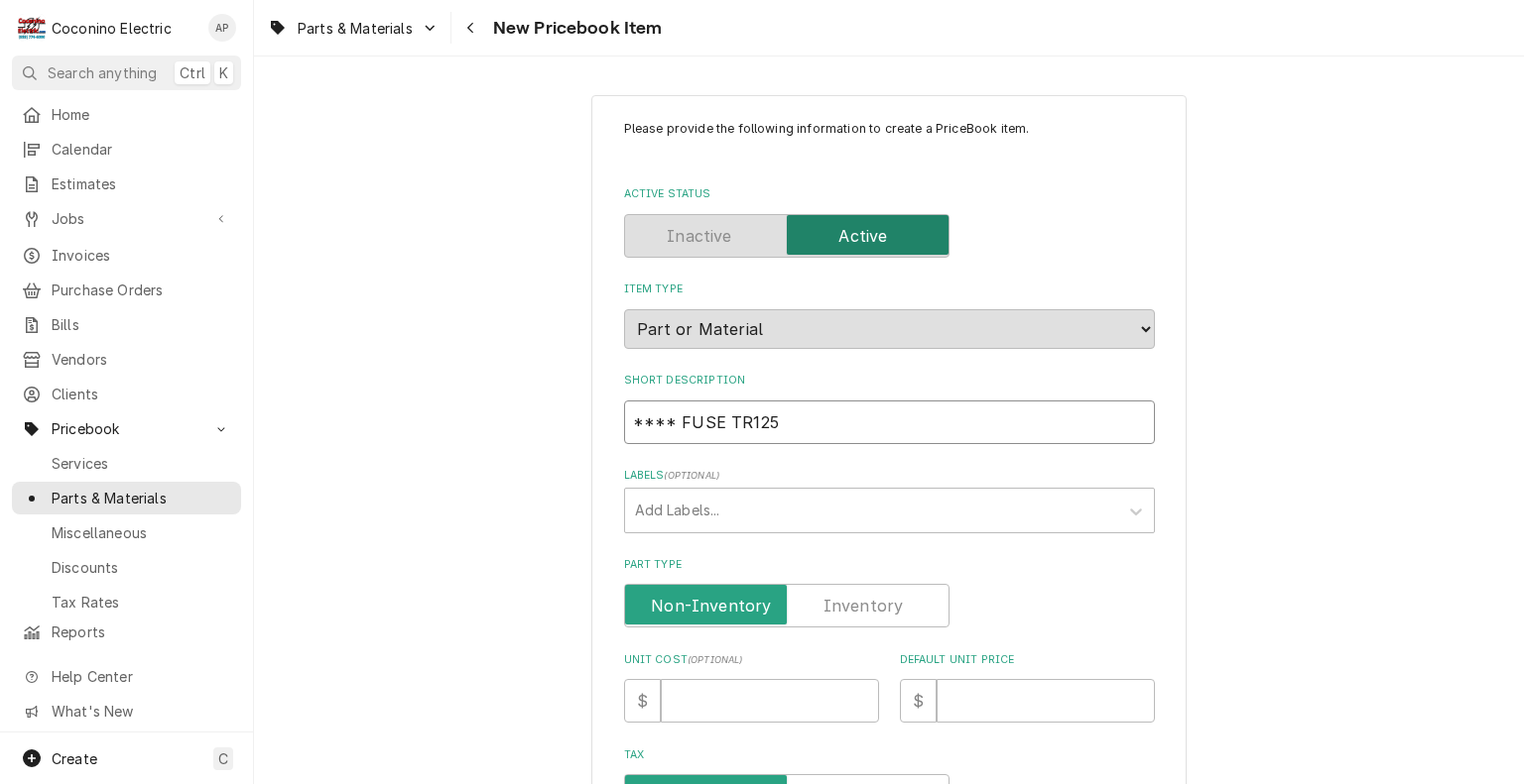
click at [802, 436] on input "**** FUSE TR125" at bounding box center [890, 422] width 531 height 44
drag, startPoint x: 780, startPoint y: 431, endPoint x: 675, endPoint y: 424, distance: 105.2
click at [675, 424] on input "**** FUSE TR125" at bounding box center [890, 422] width 531 height 44
type input "**** FUSE TR125"
click at [855, 421] on input "**** FUSE TR125" at bounding box center [890, 422] width 531 height 44
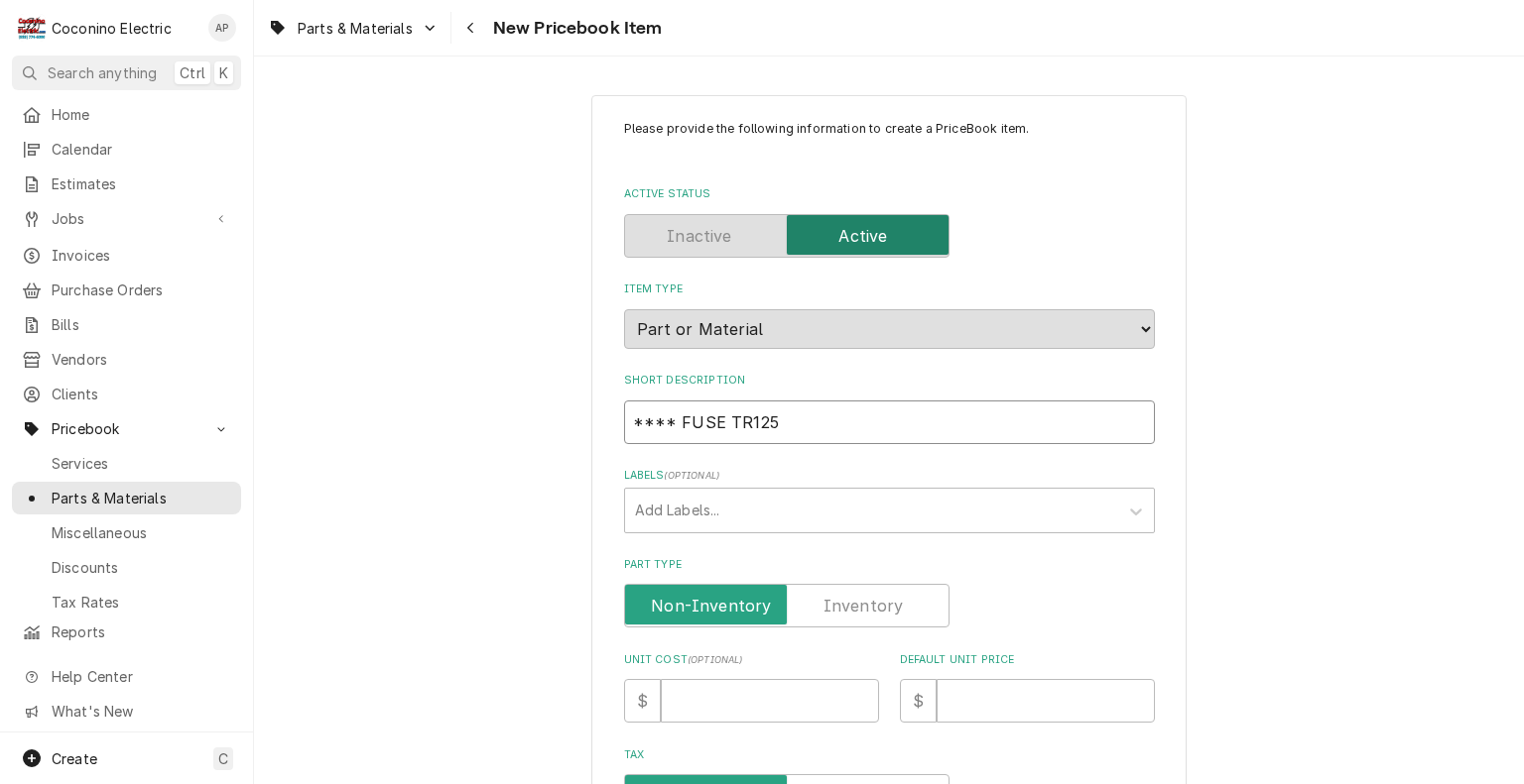
type textarea "x"
type input "**** FUSE TR125 T"
type textarea "x"
type input "**** FUSE TR125 TR"
type textarea "x"
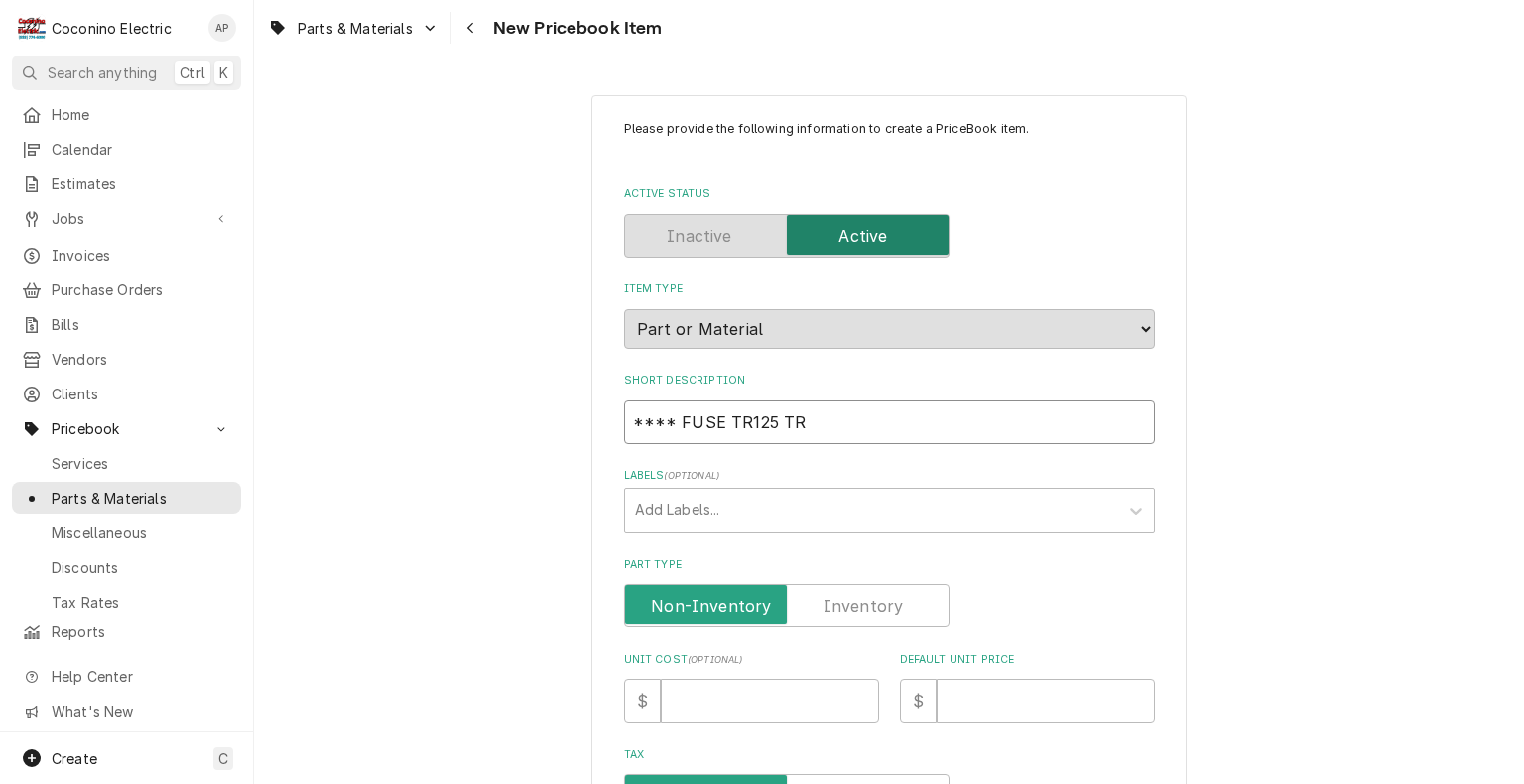
type input "**** FUSE TR125 TRI"
type textarea "x"
type input "**** FUSE TR125 TRI-"
type textarea "x"
type input "**** FUSE TR125 TRI-O"
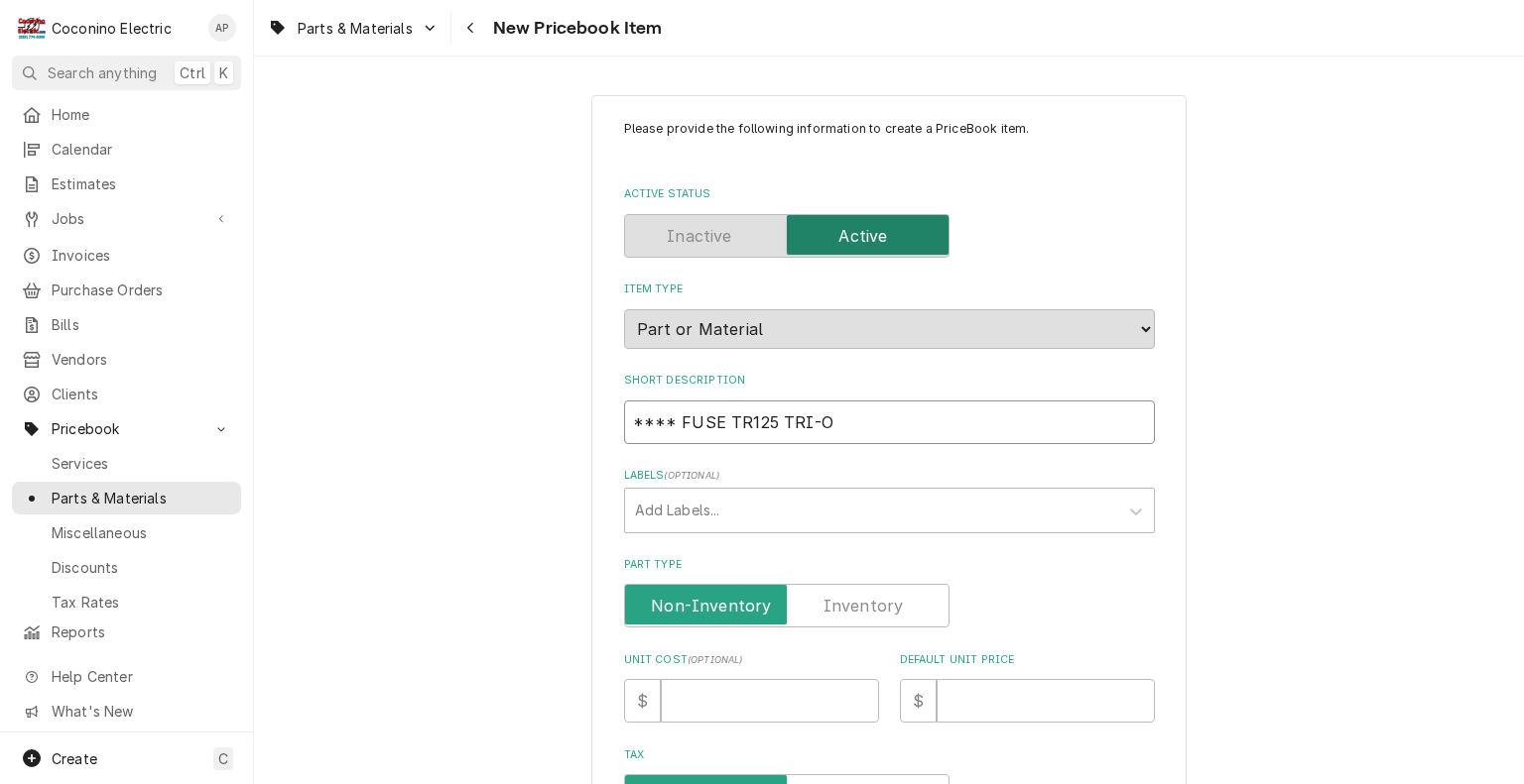
type textarea "x"
type input "**** FUSE TR125 TRI-ON"
type textarea "x"
type input "**** FUSE TR125 TRI-ONI"
type textarea "x"
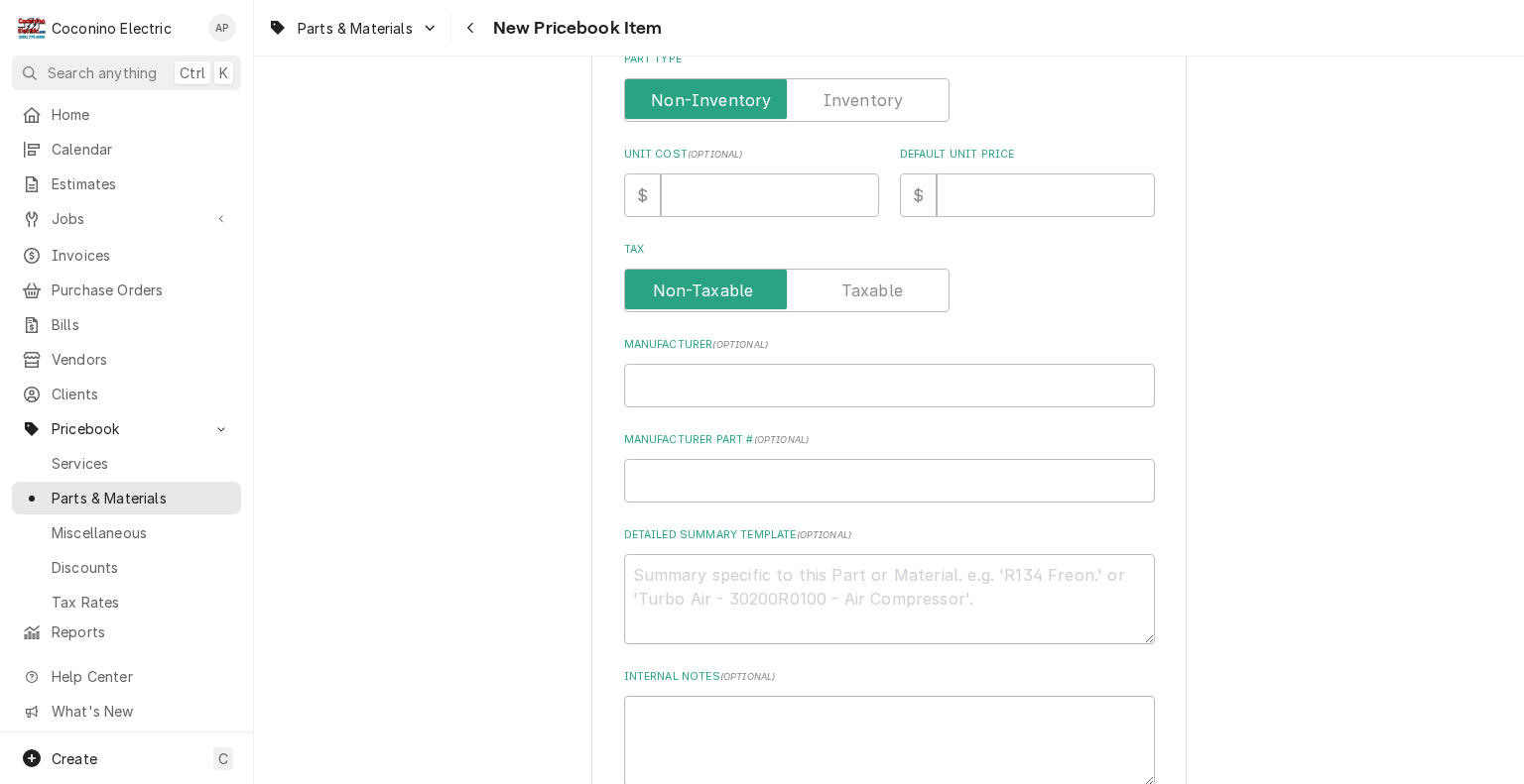
scroll to position [504, 0]
type input "**** FUSE TR125 TRI-ONIC"
click at [863, 112] on label "Part Type" at bounding box center [786, 102] width 325 height 44
click at [863, 112] on input "Part Type" at bounding box center [786, 102] width 307 height 44
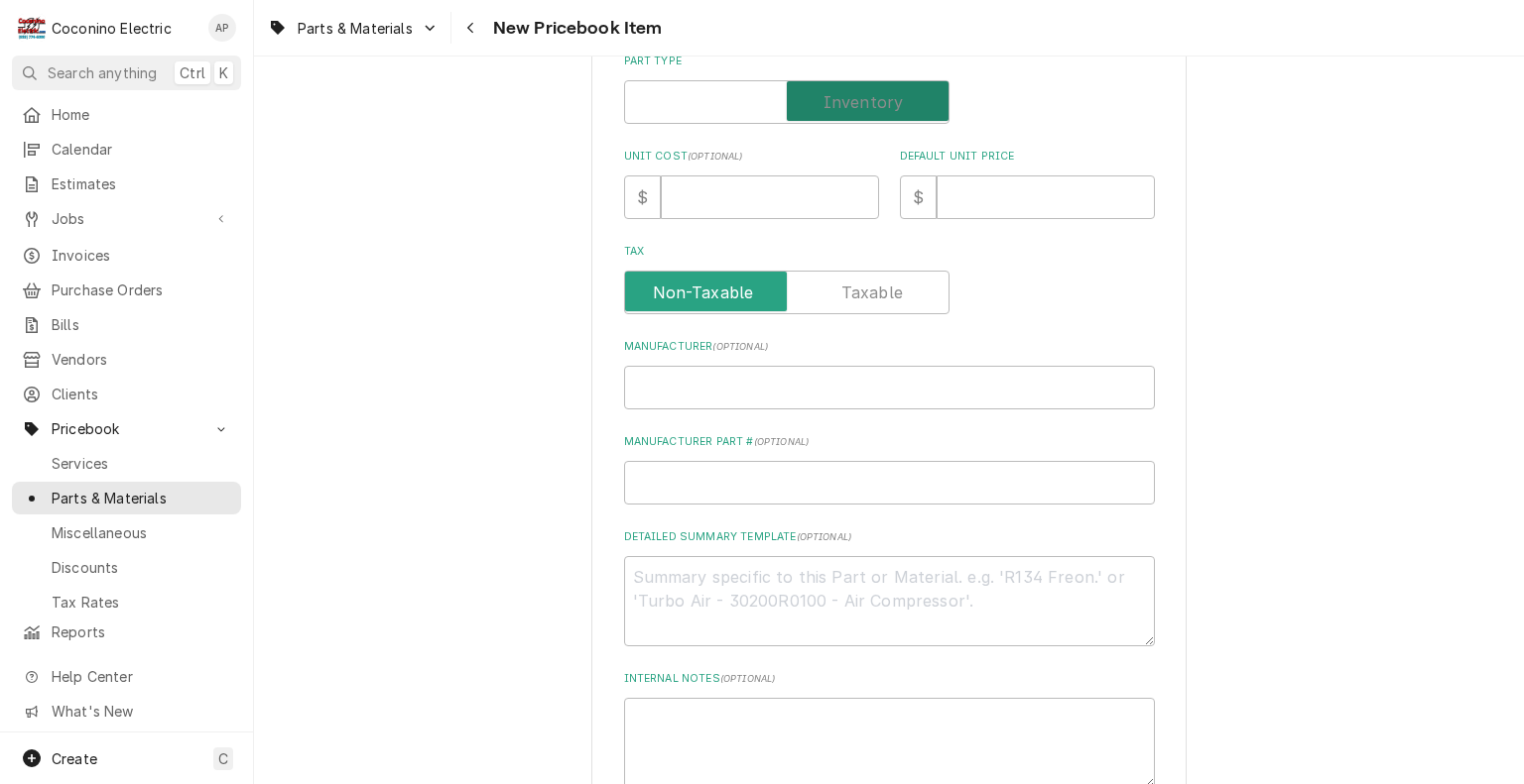
checkbox input "true"
click at [966, 203] on input "Default Unit Price" at bounding box center [1046, 198] width 219 height 44
type textarea "x"
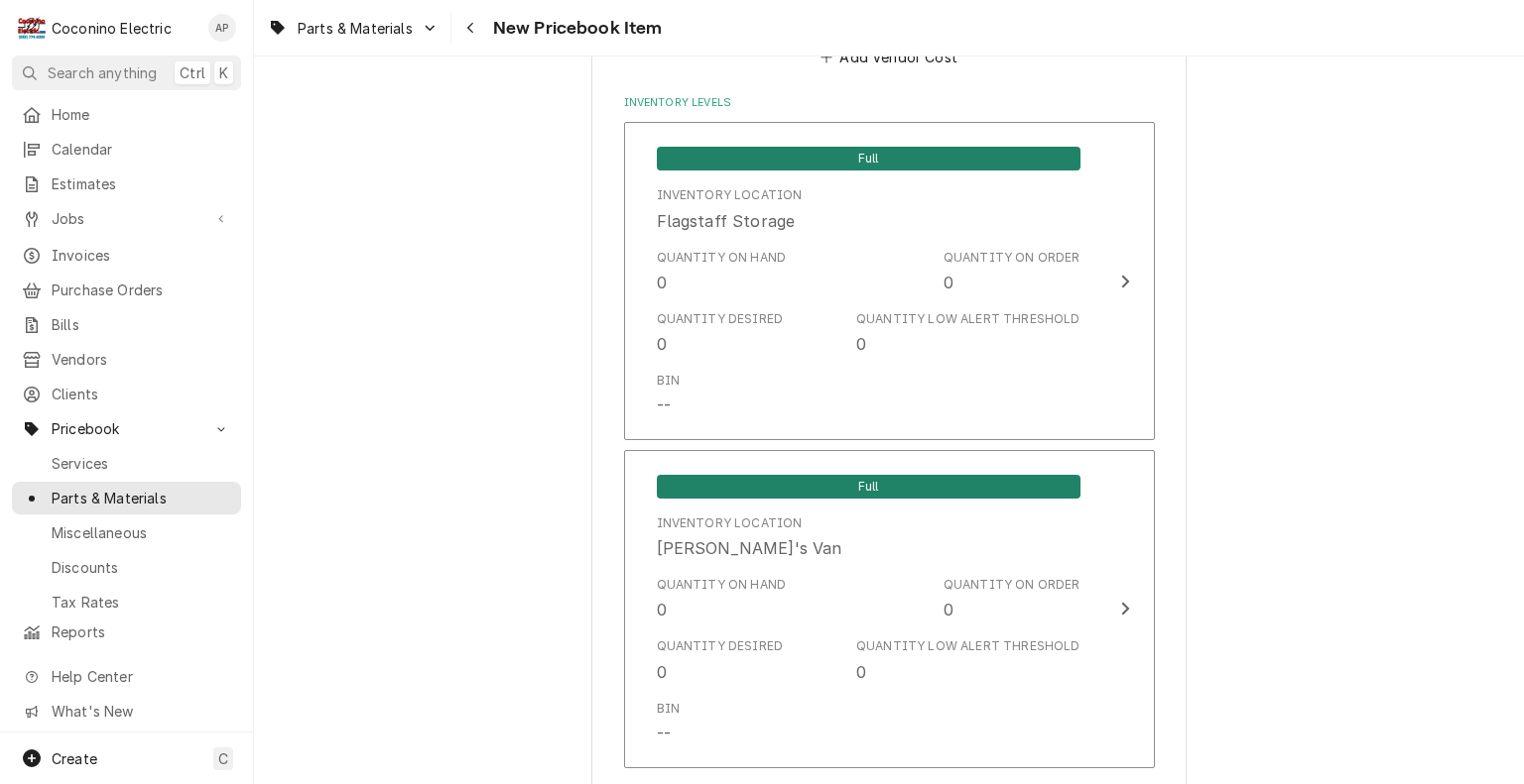
scroll to position [1429, 0]
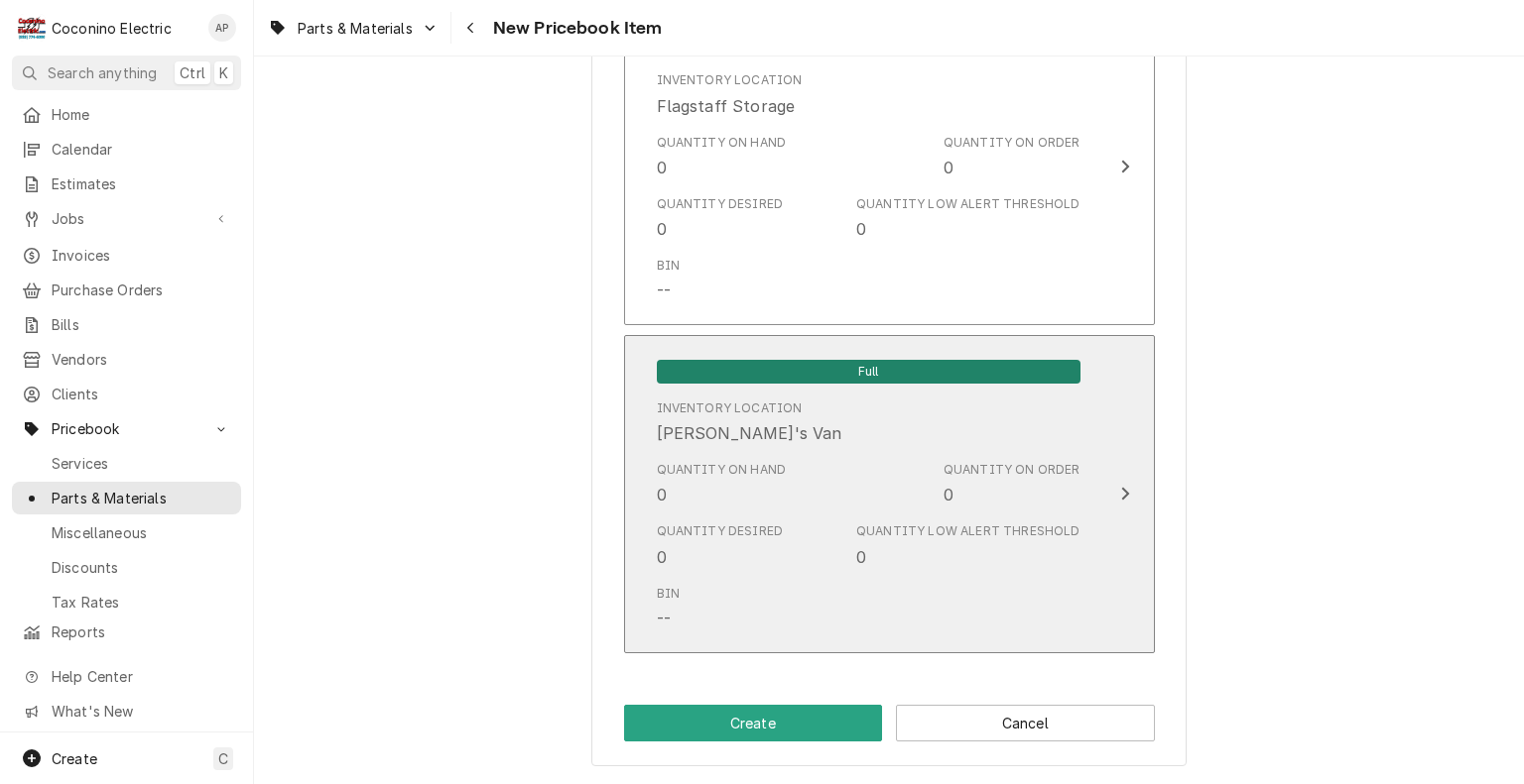
type input "0"
click at [1006, 536] on div "Quantity Low Alert Threshold" at bounding box center [967, 532] width 224 height 18
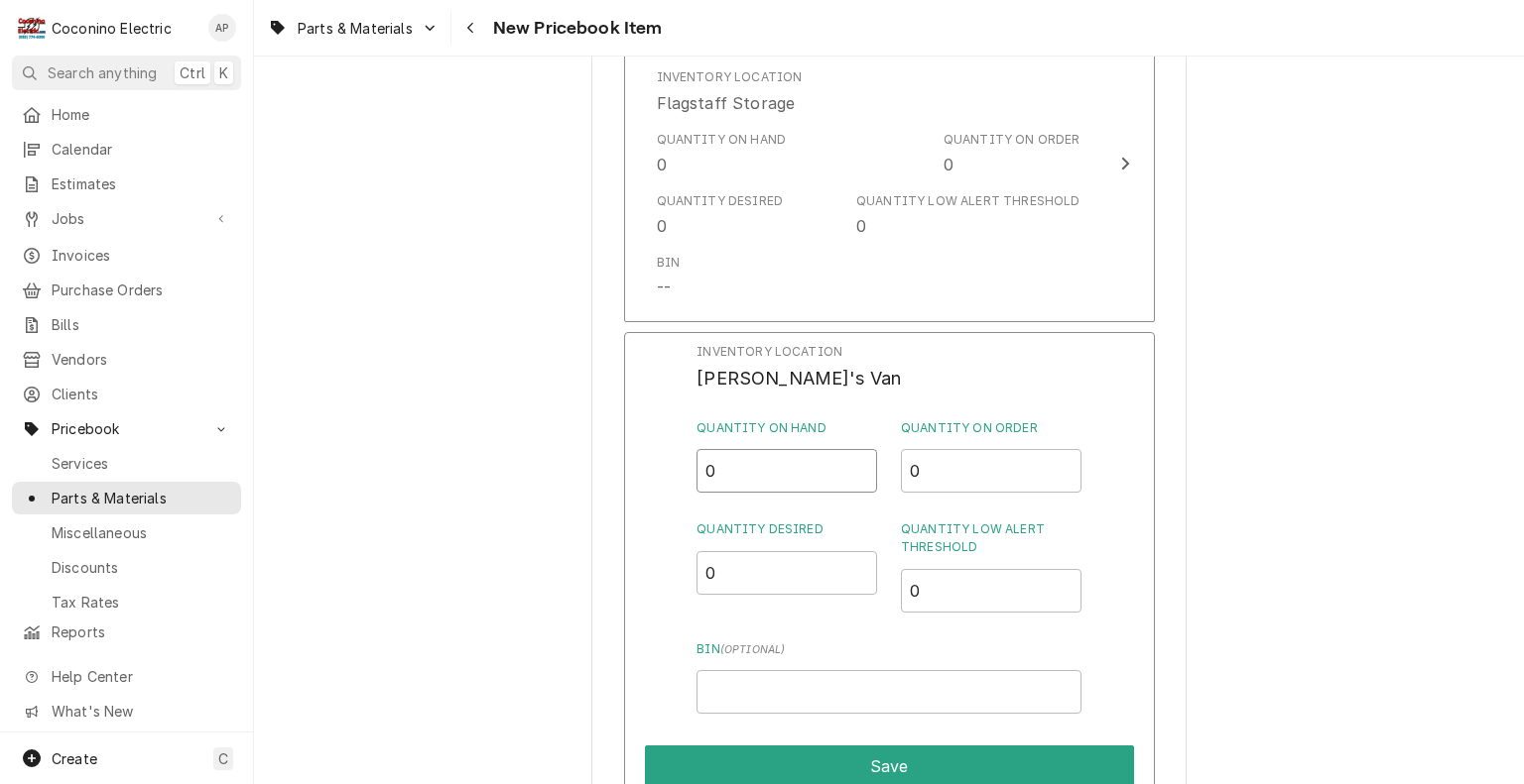
drag, startPoint x: 734, startPoint y: 470, endPoint x: 548, endPoint y: 429, distance: 190.5
type input "5"
drag, startPoint x: 767, startPoint y: 575, endPoint x: 564, endPoint y: 571, distance: 203.0
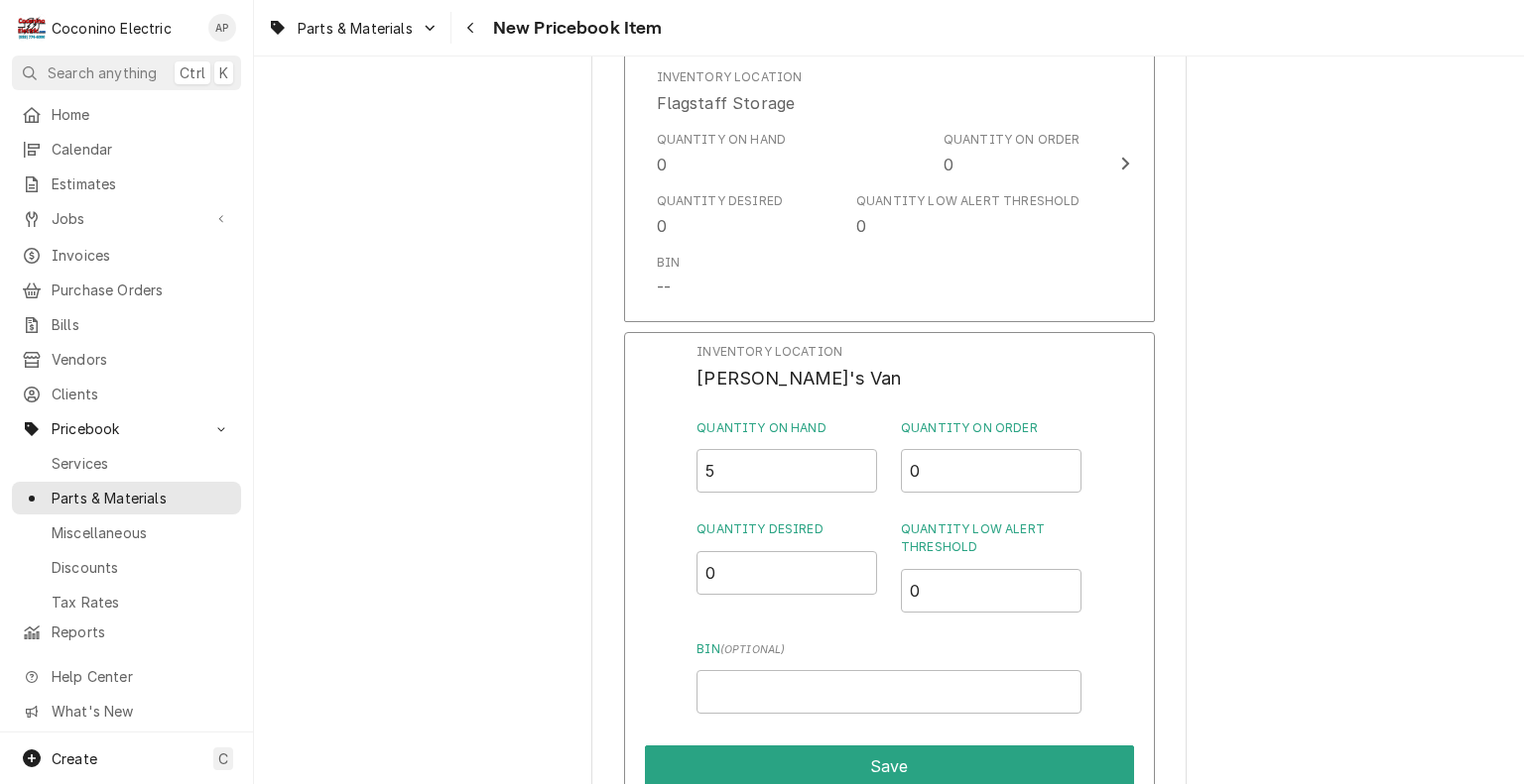
scroll to position [1434, 0]
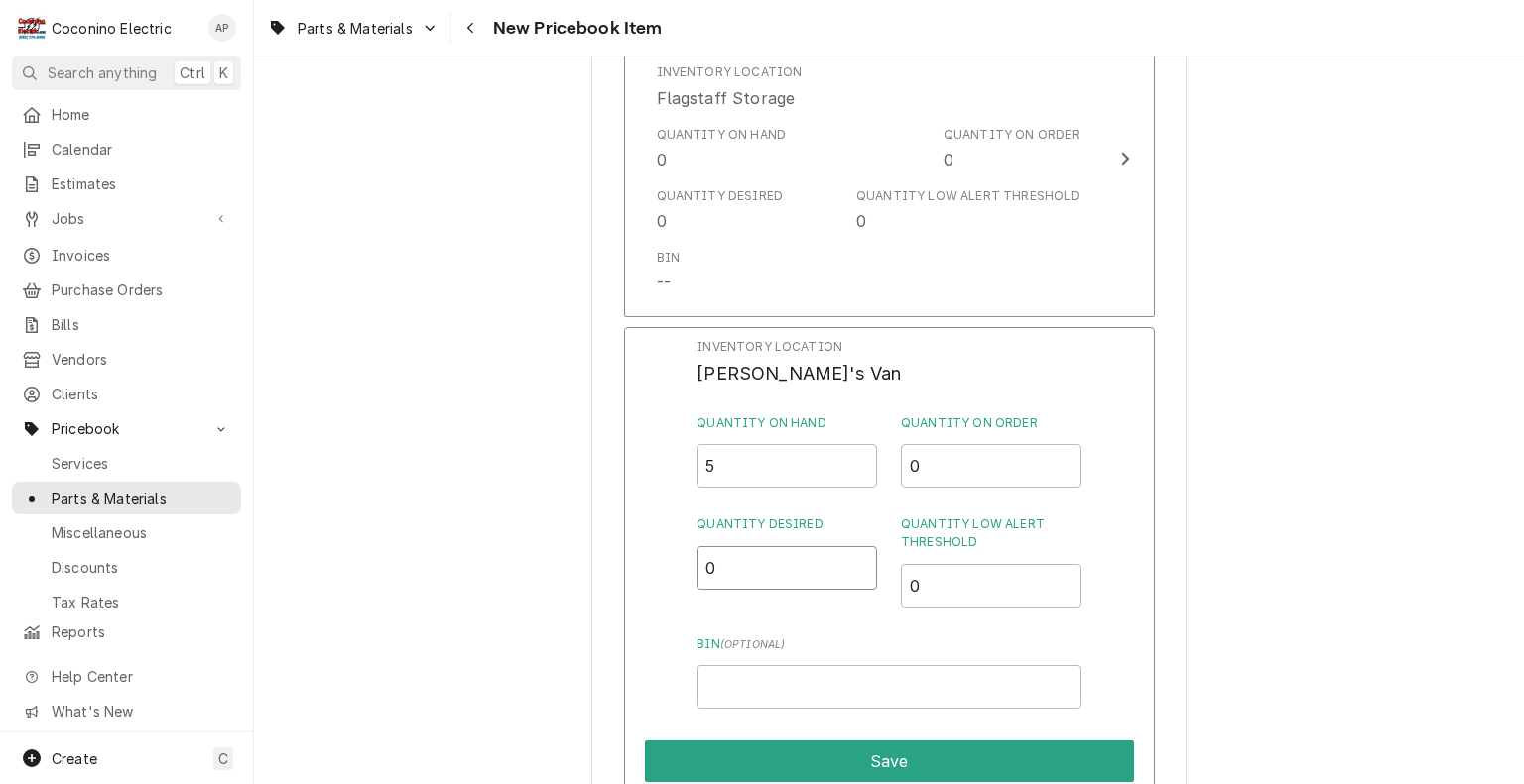
click at [739, 566] on input "0" at bounding box center [786, 568] width 181 height 44
type input "3"
click at [954, 588] on input "0" at bounding box center [991, 586] width 181 height 44
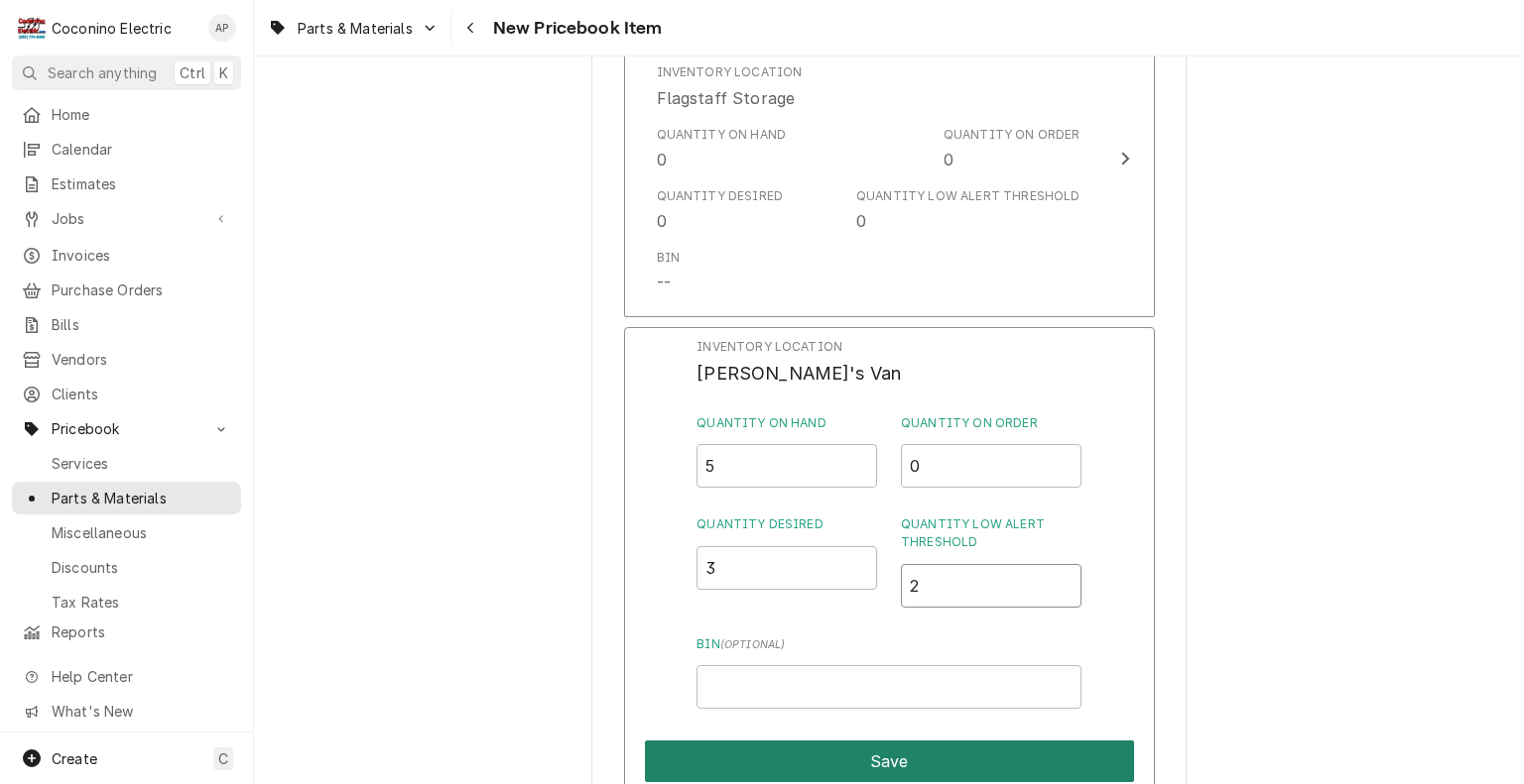
type input "2"
click at [900, 767] on button "Save" at bounding box center [890, 761] width 489 height 42
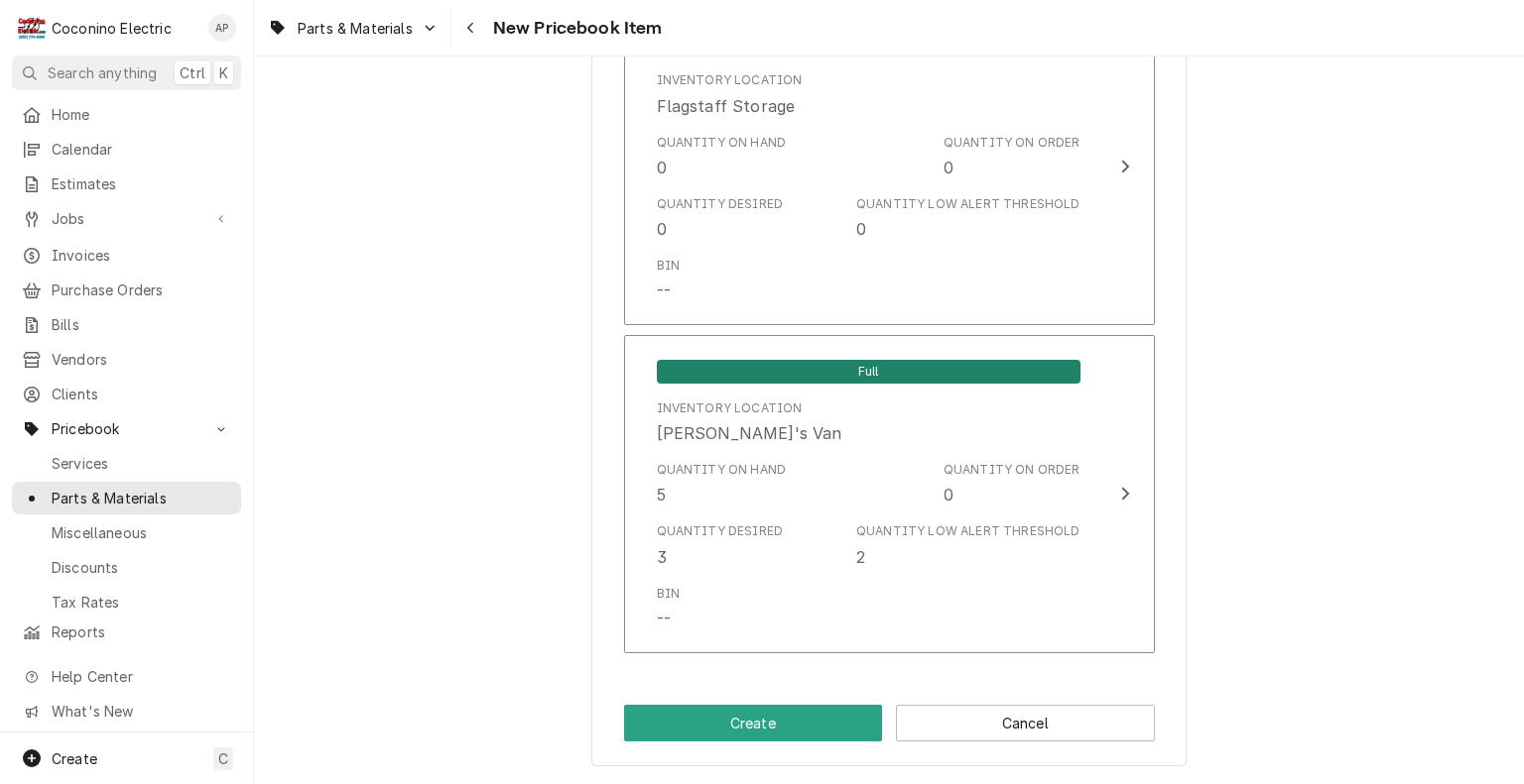
scroll to position [1429, 0]
click at [689, 721] on button "Create" at bounding box center [754, 722] width 258 height 37
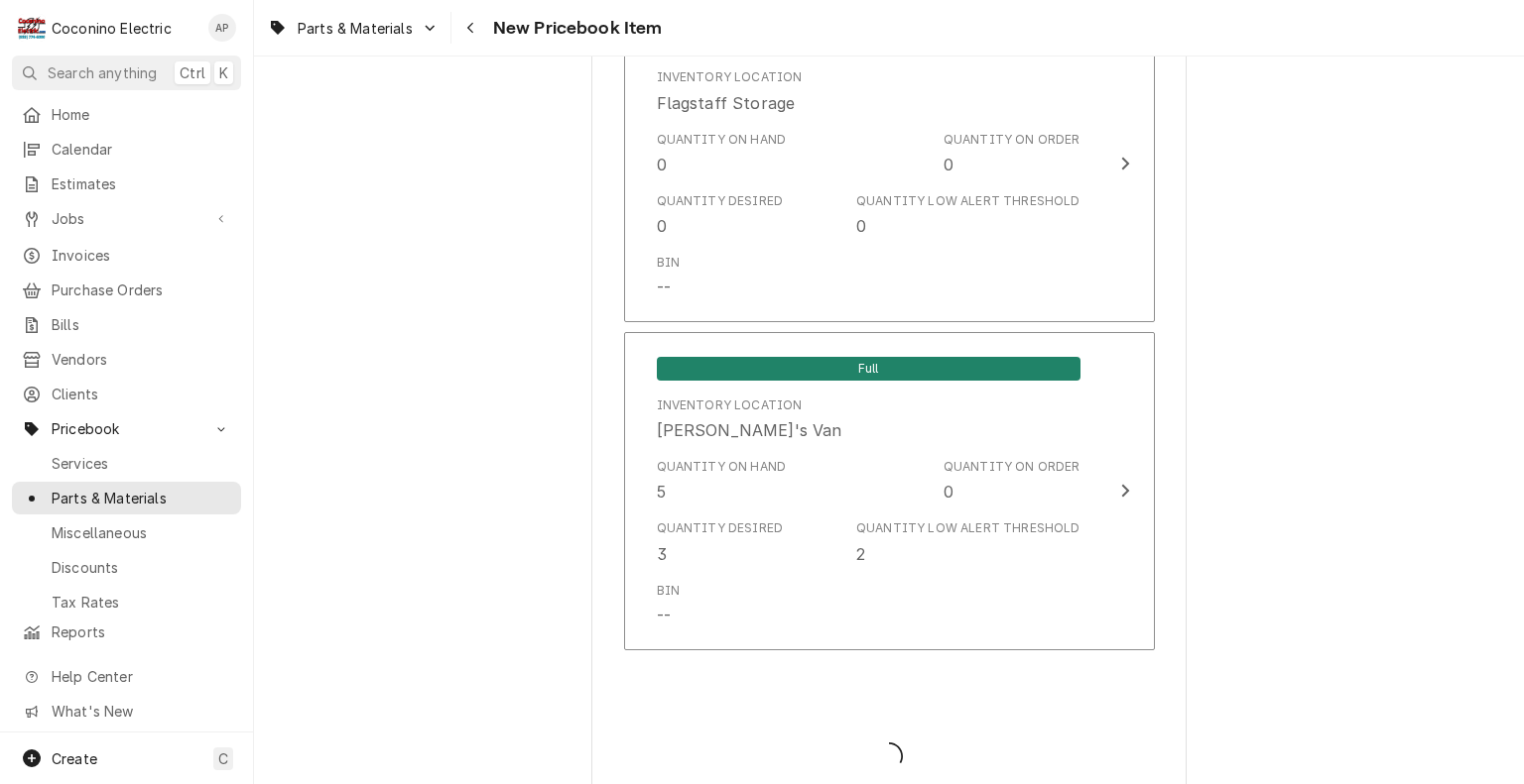
type textarea "x"
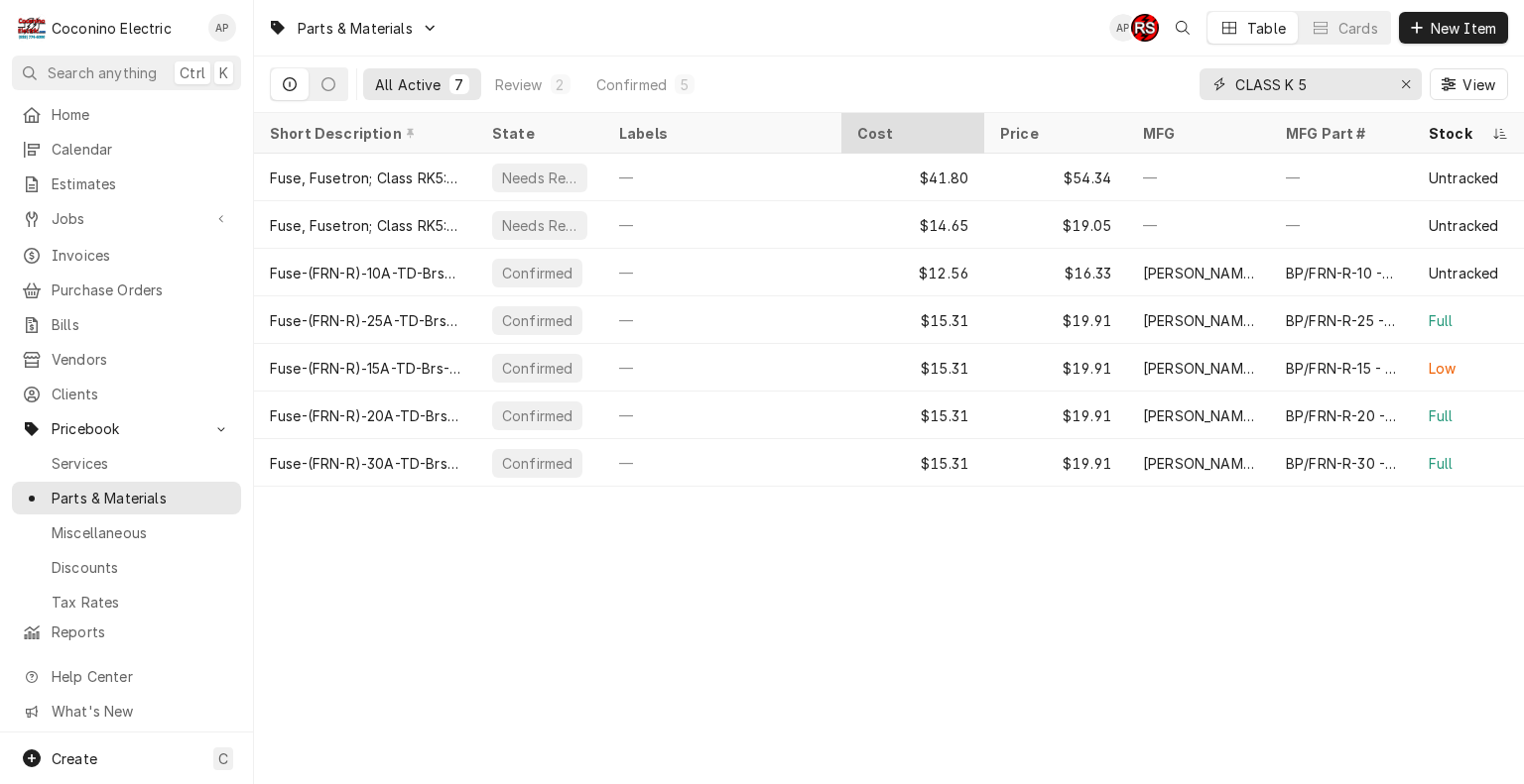
drag, startPoint x: 1345, startPoint y: 91, endPoint x: 961, endPoint y: 126, distance: 385.6
click at [961, 126] on div "Parts & Materials AP RS Table Cards New Item All Active 7 Review 2 Confirmed 5 …" at bounding box center [888, 392] width 1270 height 784
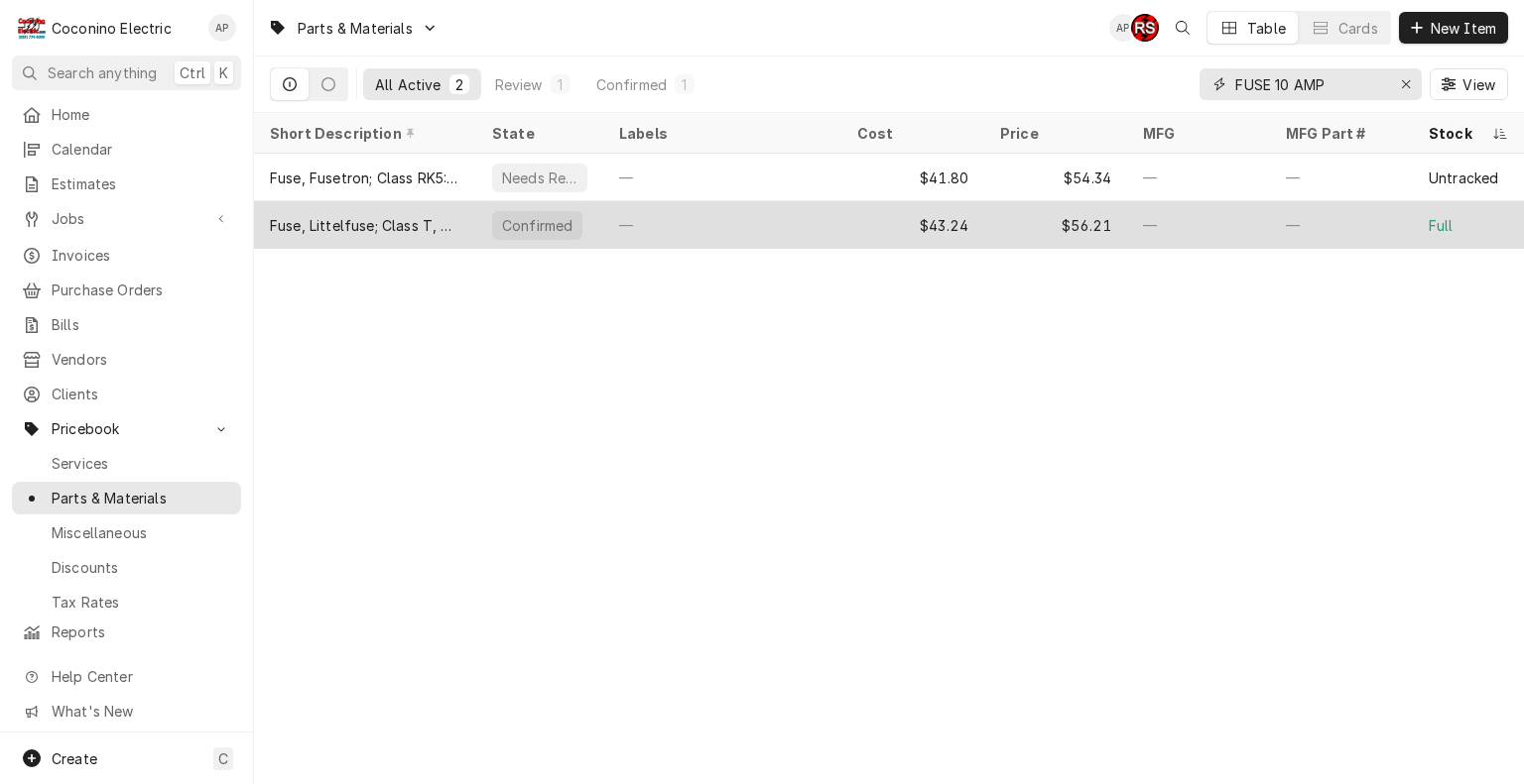
type input "FUSE 10 AMP"
click at [758, 212] on div "—" at bounding box center [722, 226] width 238 height 48
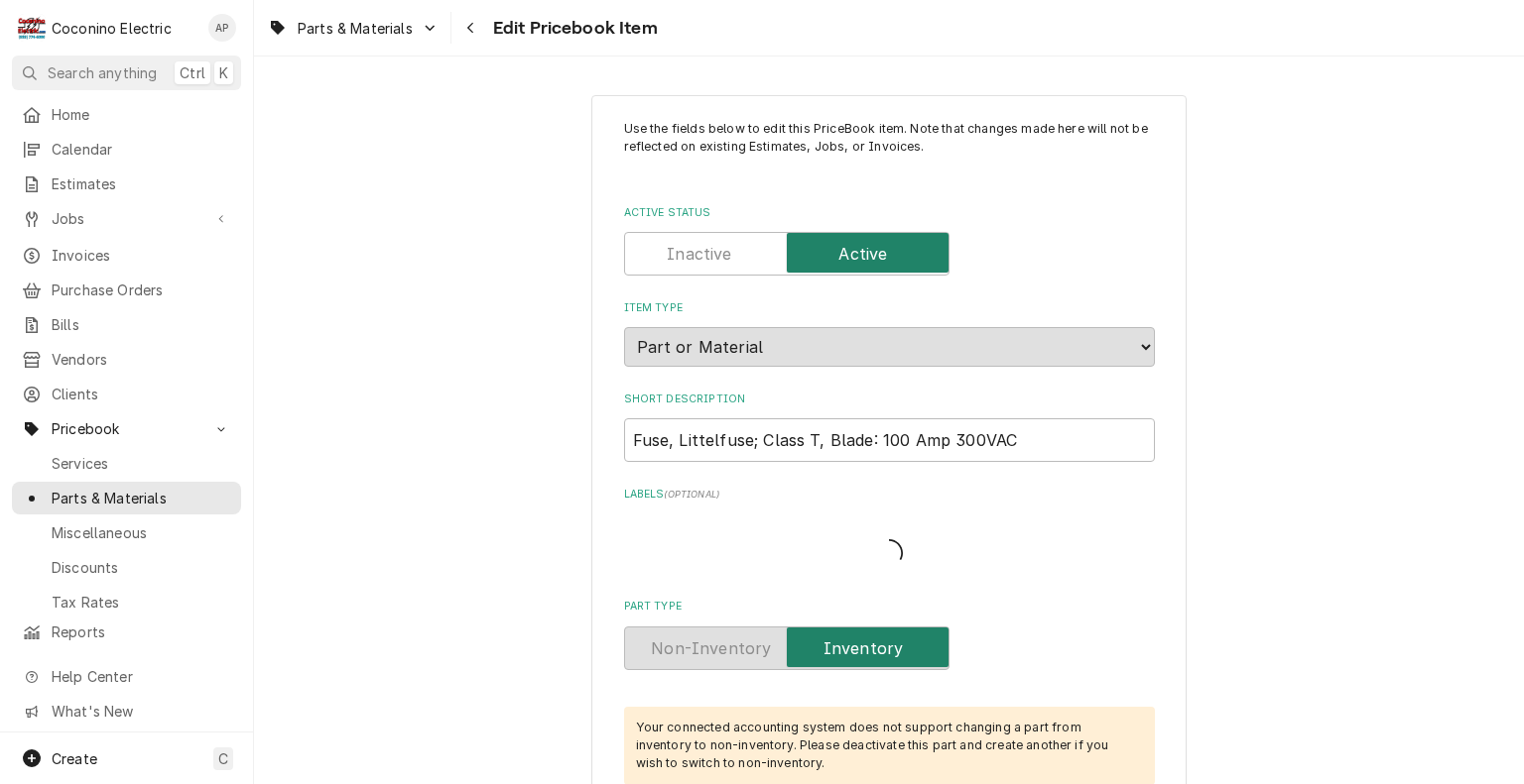
type textarea "x"
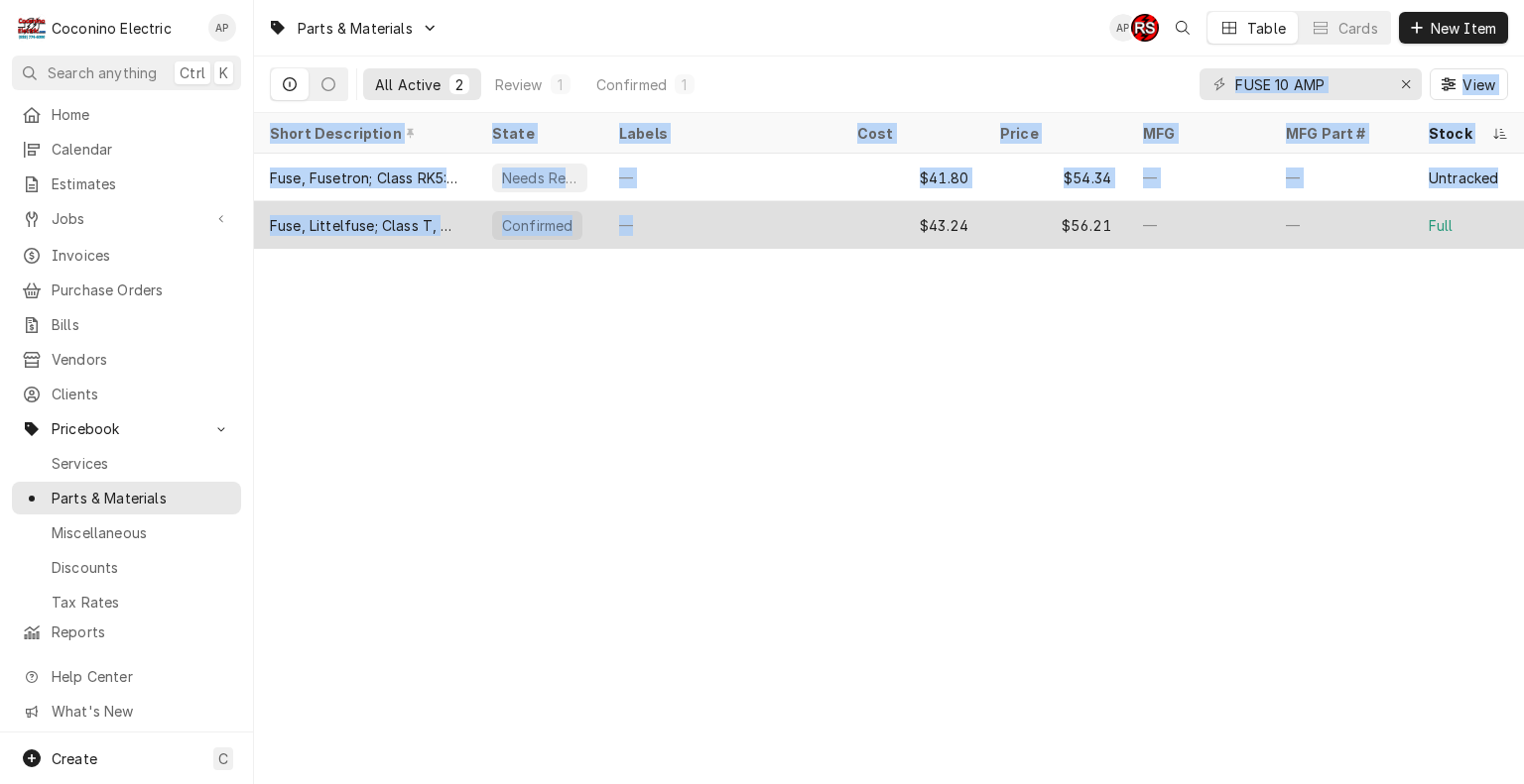
drag, startPoint x: 919, startPoint y: 75, endPoint x: 742, endPoint y: 235, distance: 238.6
click at [742, 235] on div "Parts & Materials AP RS Table Cards New Item All Active 2 Review 1 Confirmed 1 …" at bounding box center [888, 392] width 1270 height 784
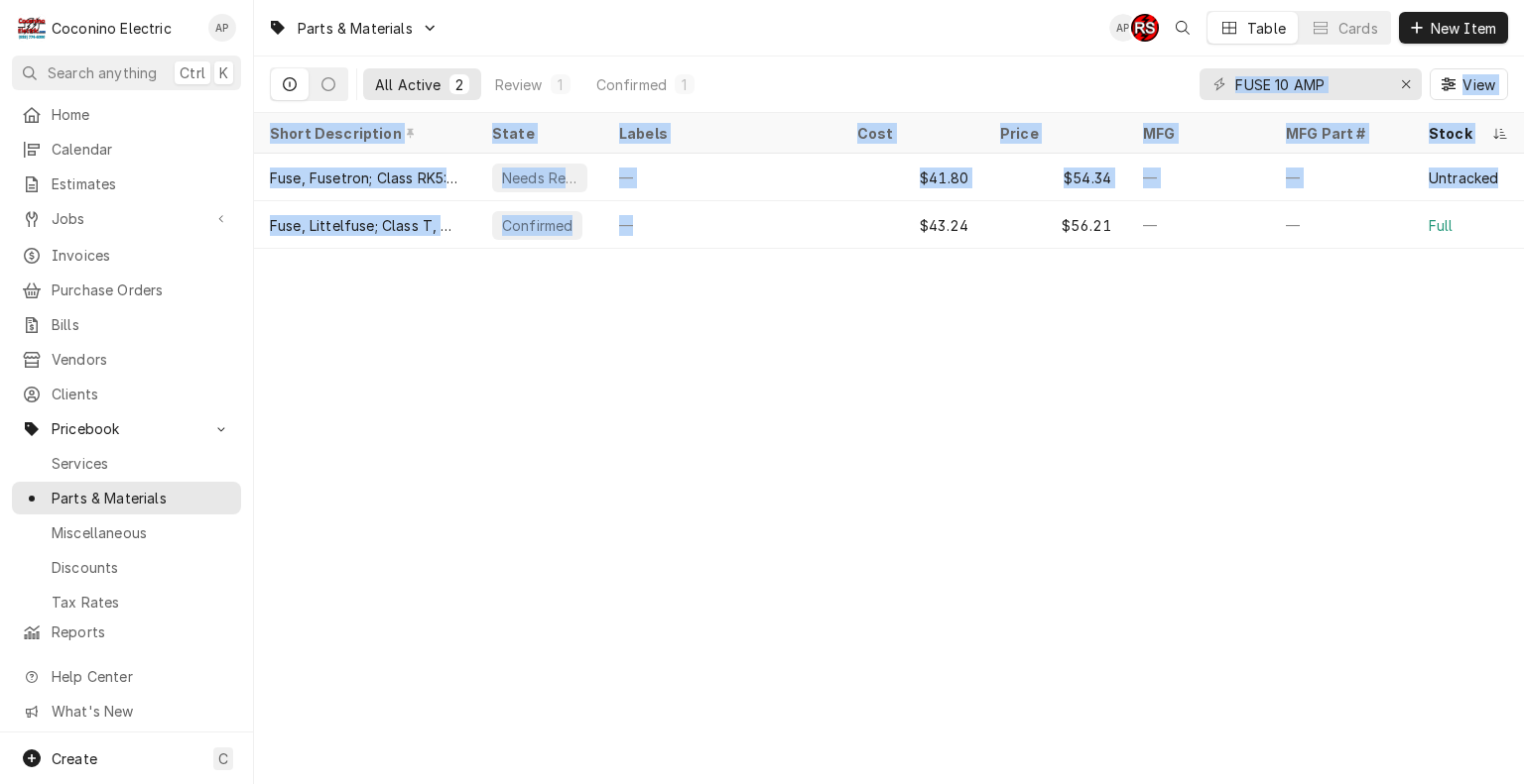
click at [748, 422] on div "Parts & Materials AP RS Table Cards New Item All Active 2 Review 1 Confirmed 1 …" at bounding box center [888, 392] width 1270 height 784
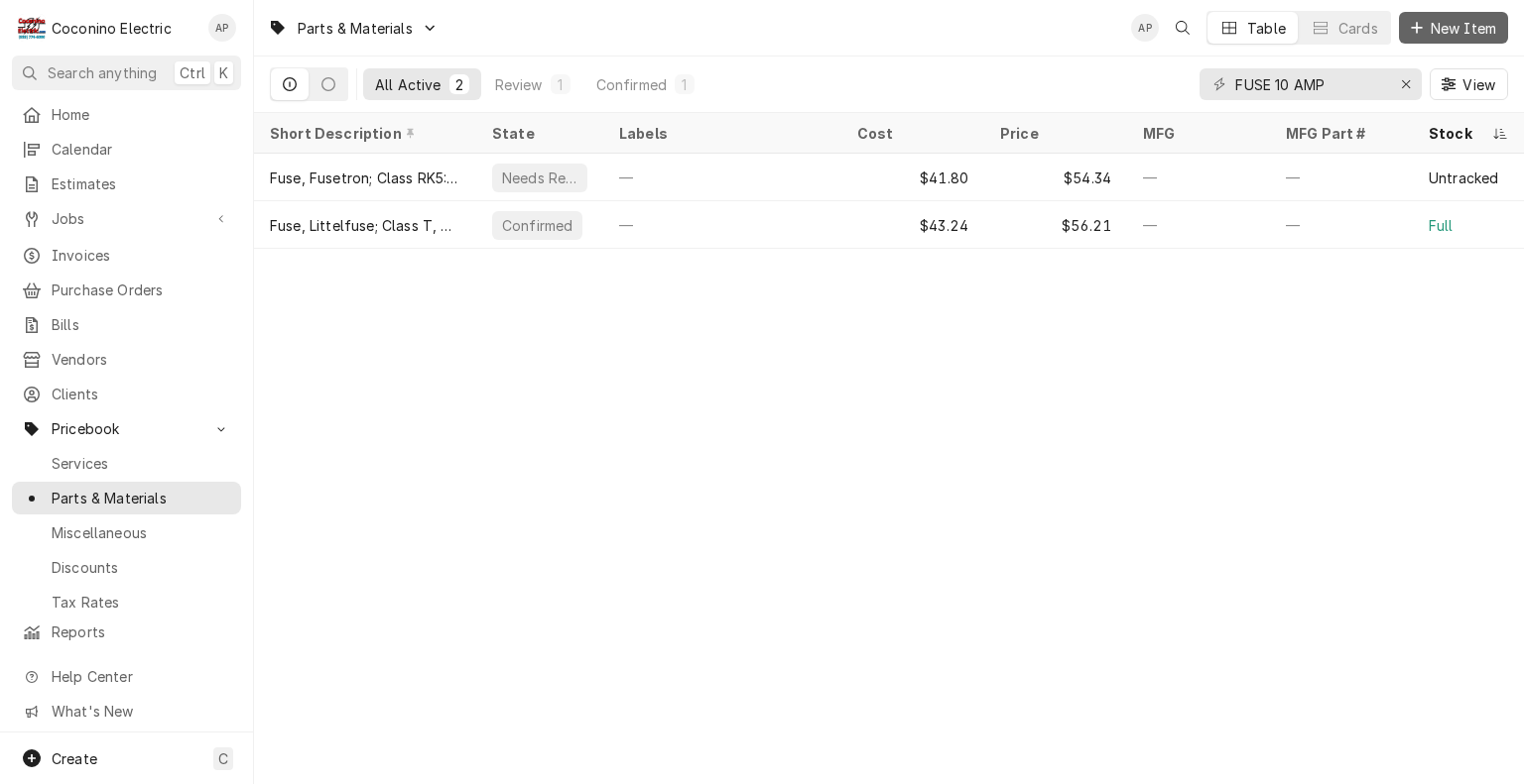
click at [1433, 26] on span "New Item" at bounding box center [1463, 28] width 74 height 21
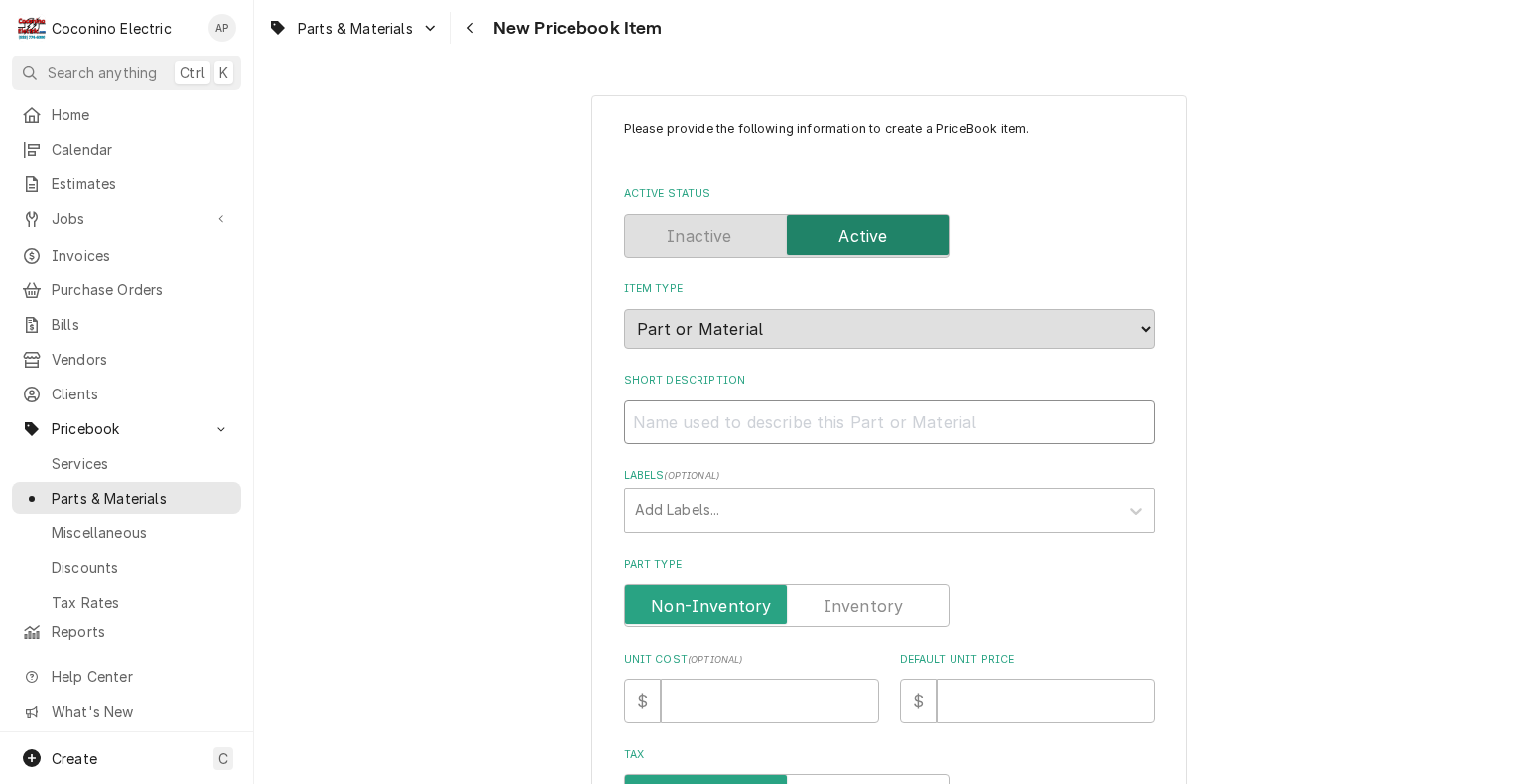
click at [704, 417] on input "Short Description" at bounding box center [890, 422] width 531 height 44
type textarea "x"
type input "*"
type textarea "x"
type input "**"
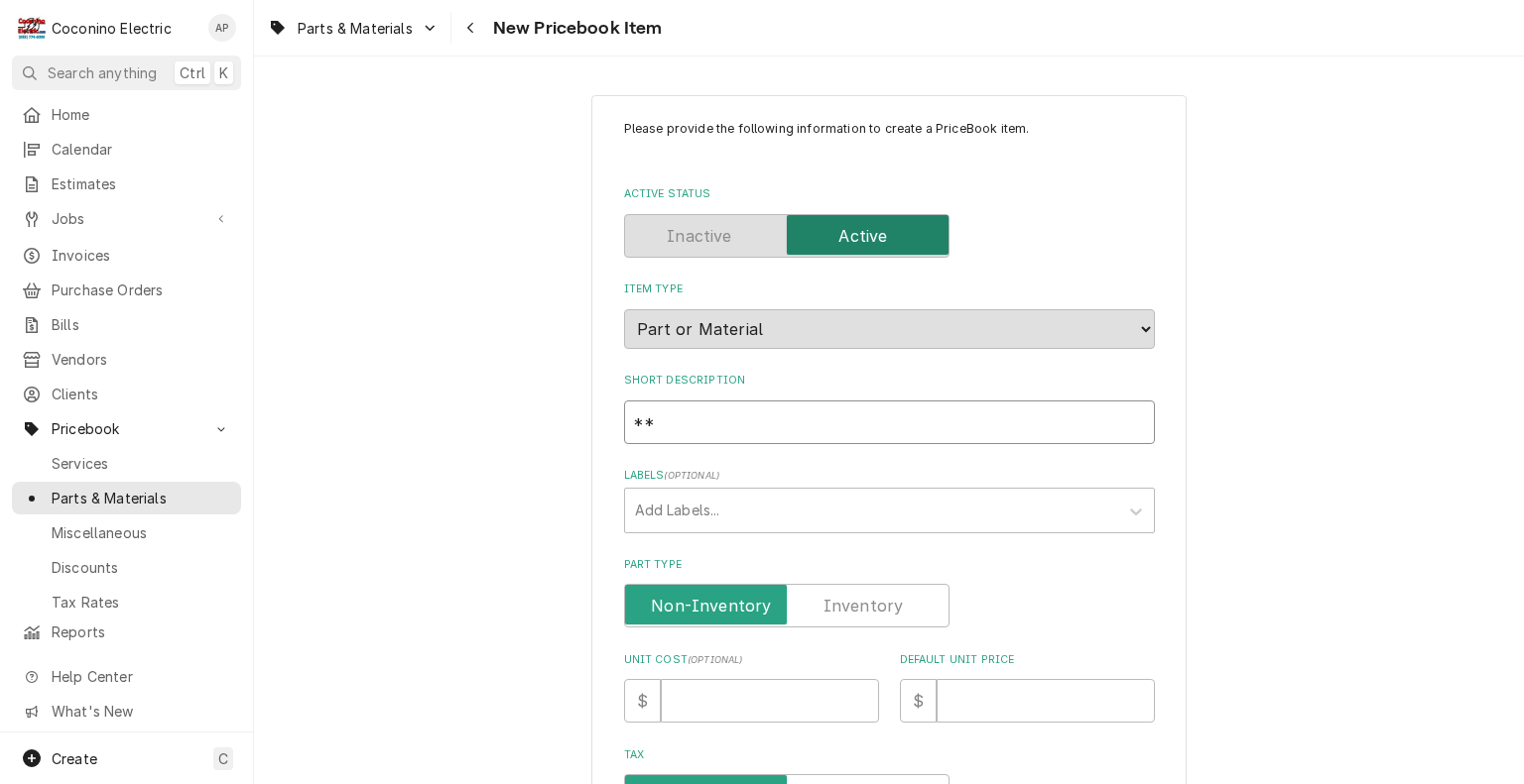
type textarea "x"
type input "***"
type textarea "x"
type input "***"
paste input "Fast-Blow Glass Fuses"
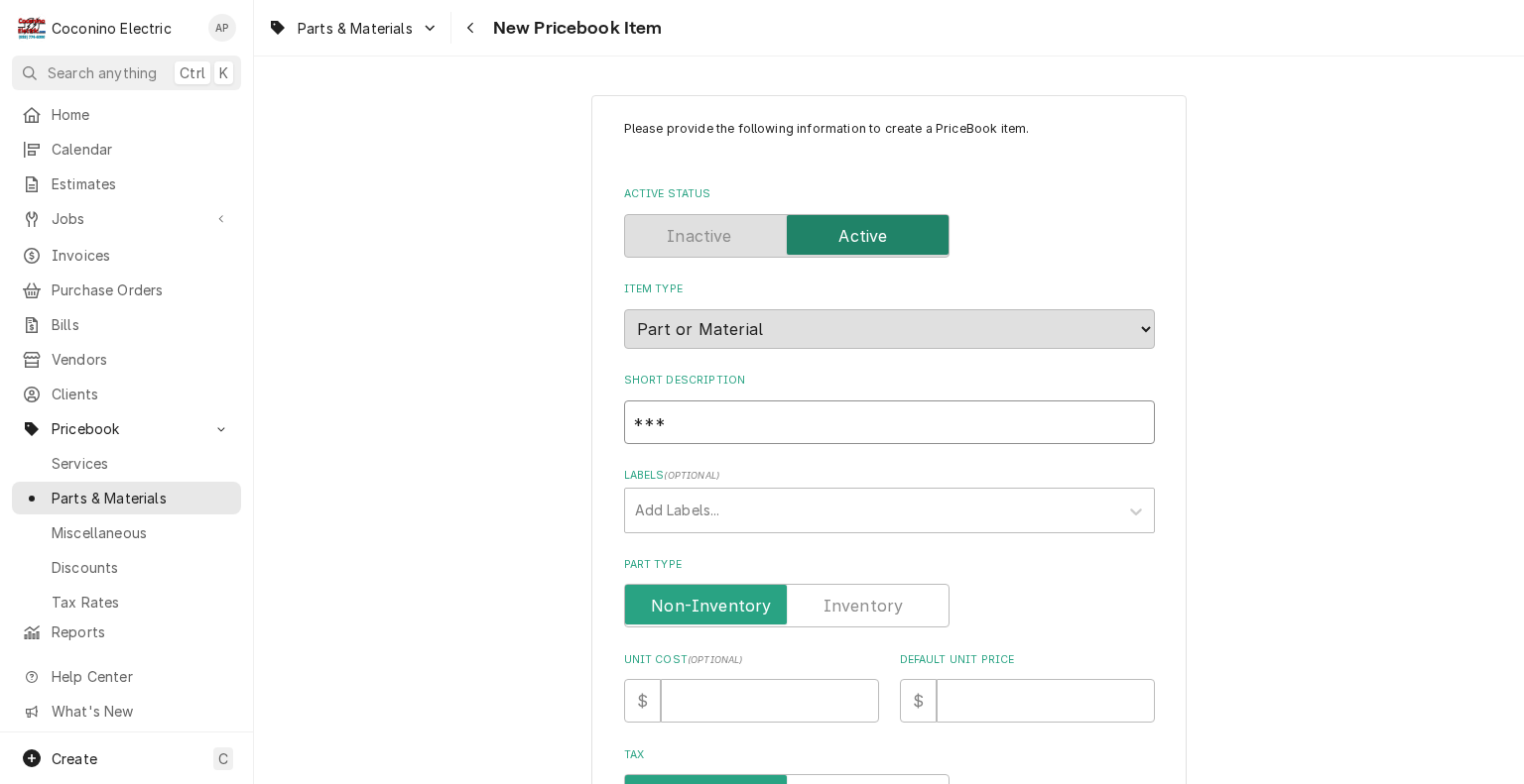
type textarea "x"
type input "*** Fast-Blow Glass Fuses"
type textarea "x"
type input "*** Fast-Blow Glass Fuses"
type textarea "x"
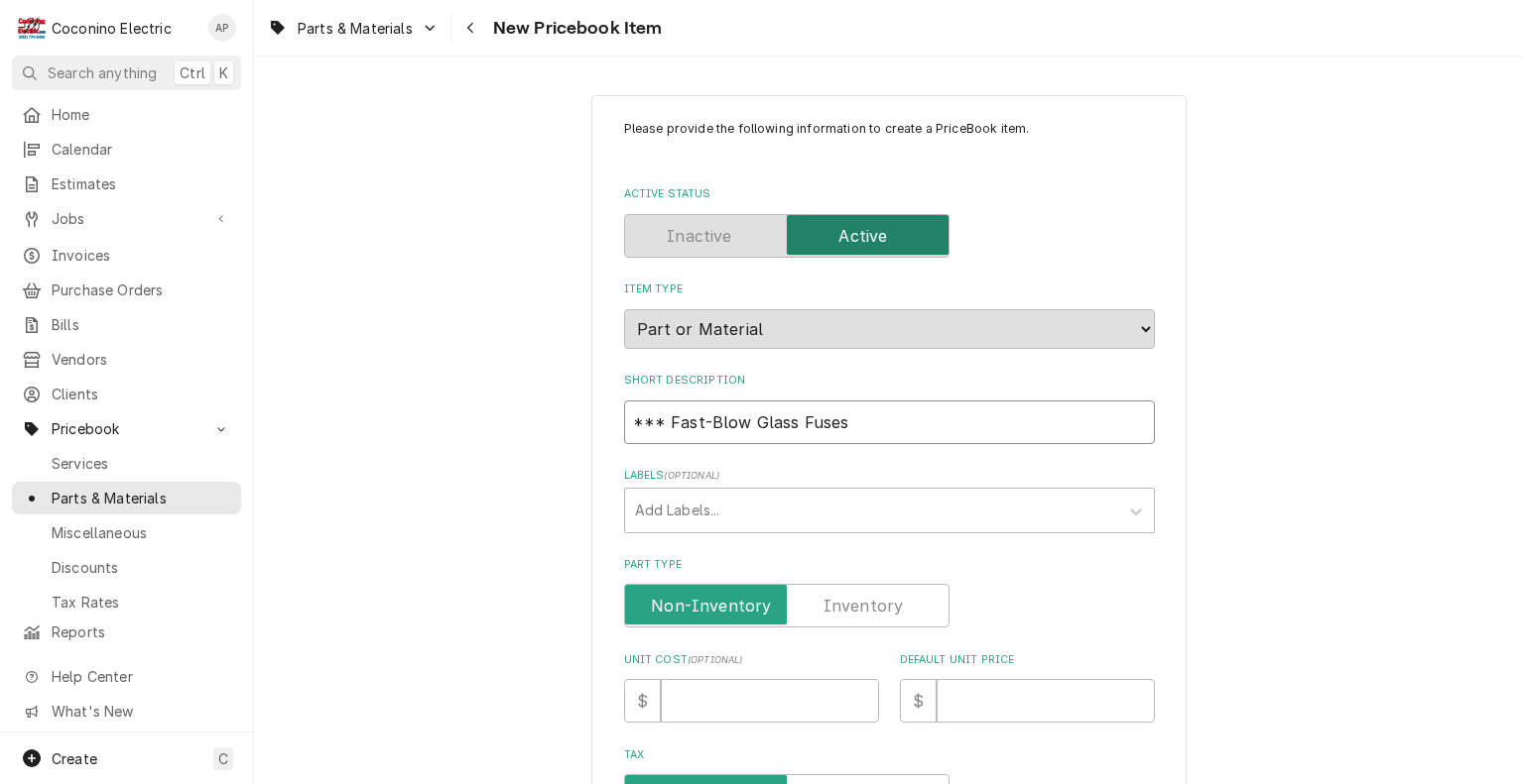
type input "*** Fast-Blow Glass Fuses 3"
type textarea "x"
type input "*** Fast-Blow Glass Fuses 3A"
type textarea "x"
type input "*** Fast-Blow Glass Fuses 3AM"
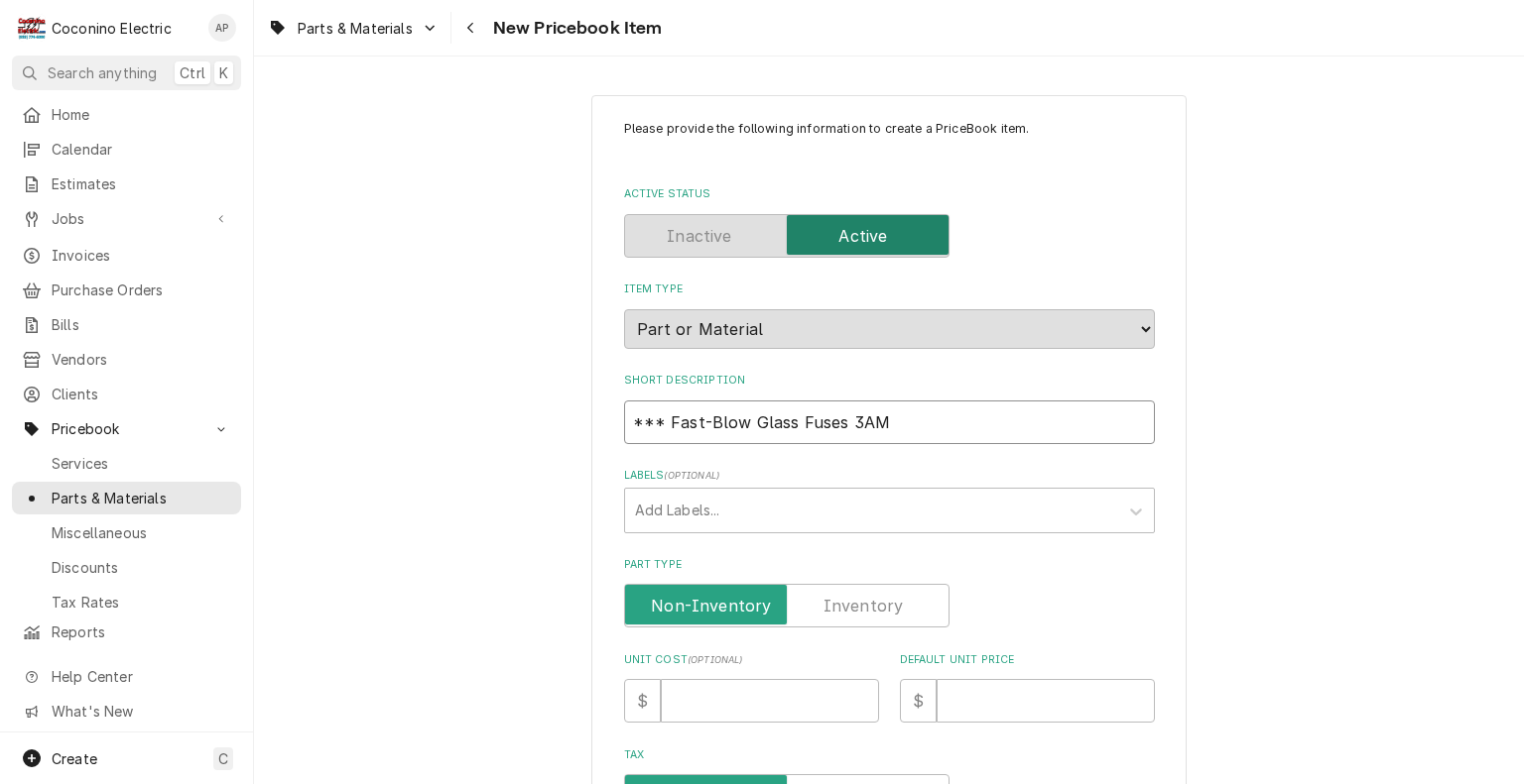
type textarea "x"
type input "*** Fast-Blow Glass Fuses 3AMP"
click at [898, 603] on input "Part Type" at bounding box center [786, 606] width 307 height 44
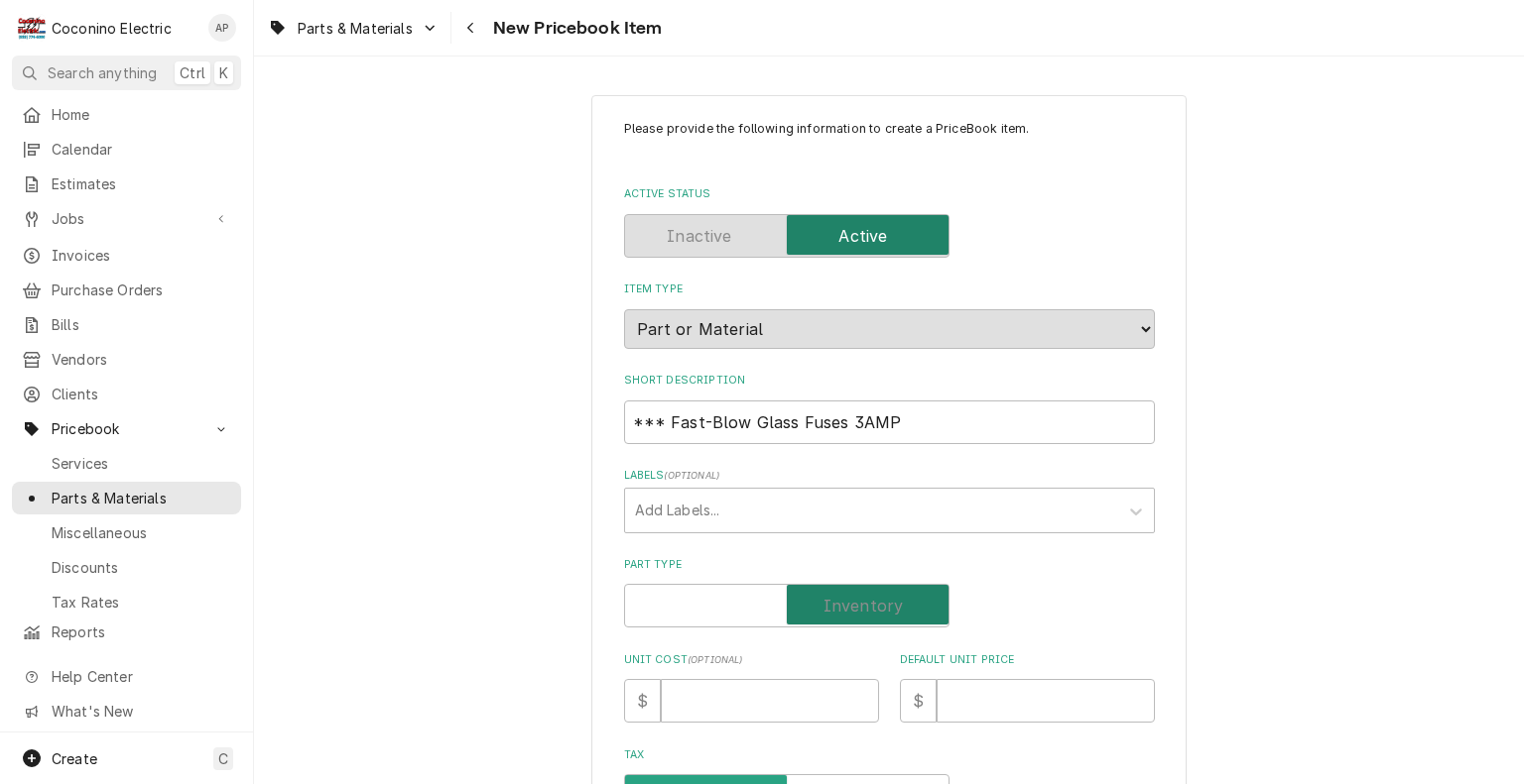
checkbox input "true"
click at [1100, 694] on input "Default Unit Price" at bounding box center [1046, 701] width 219 height 44
type textarea "x"
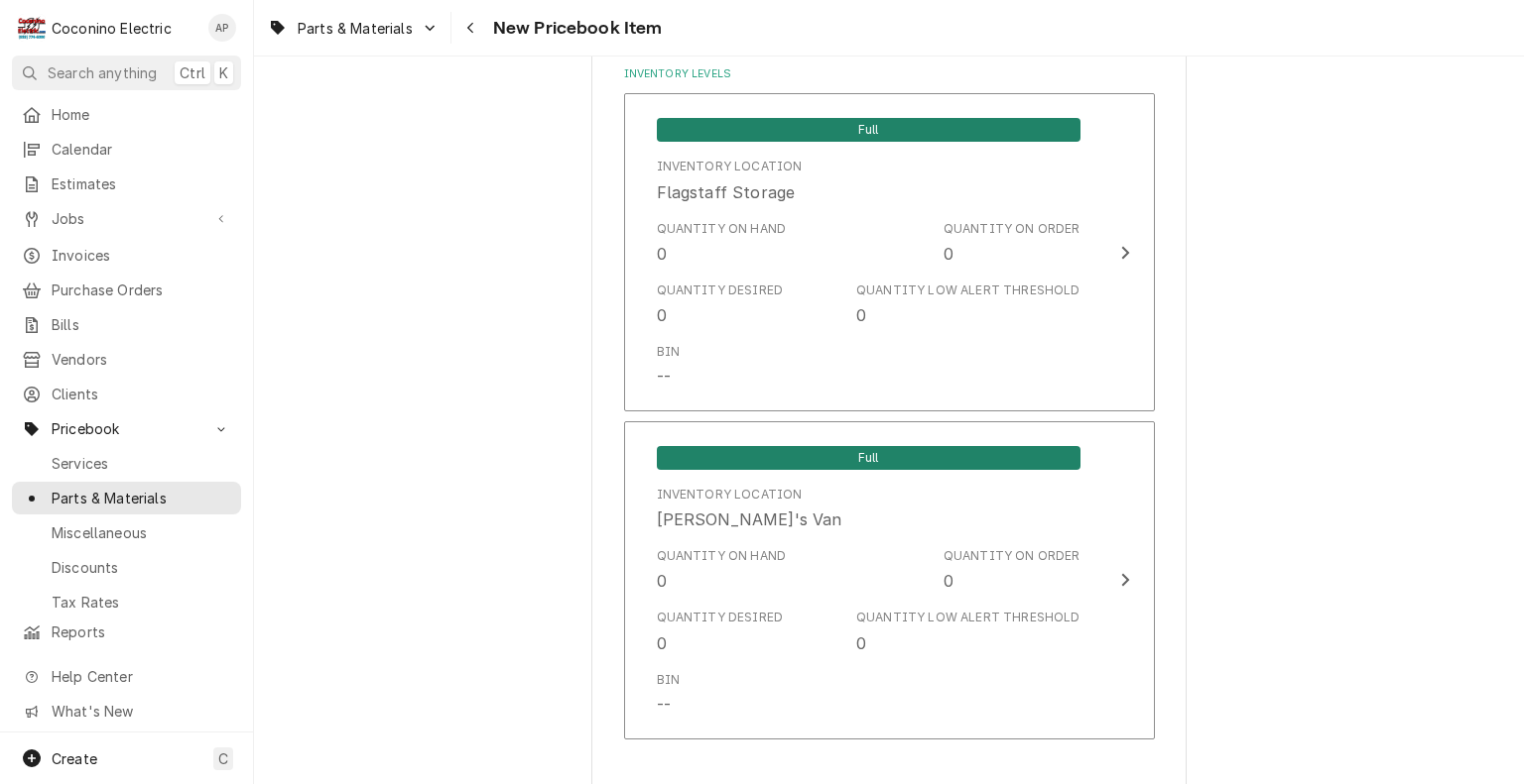
scroll to position [1429, 0]
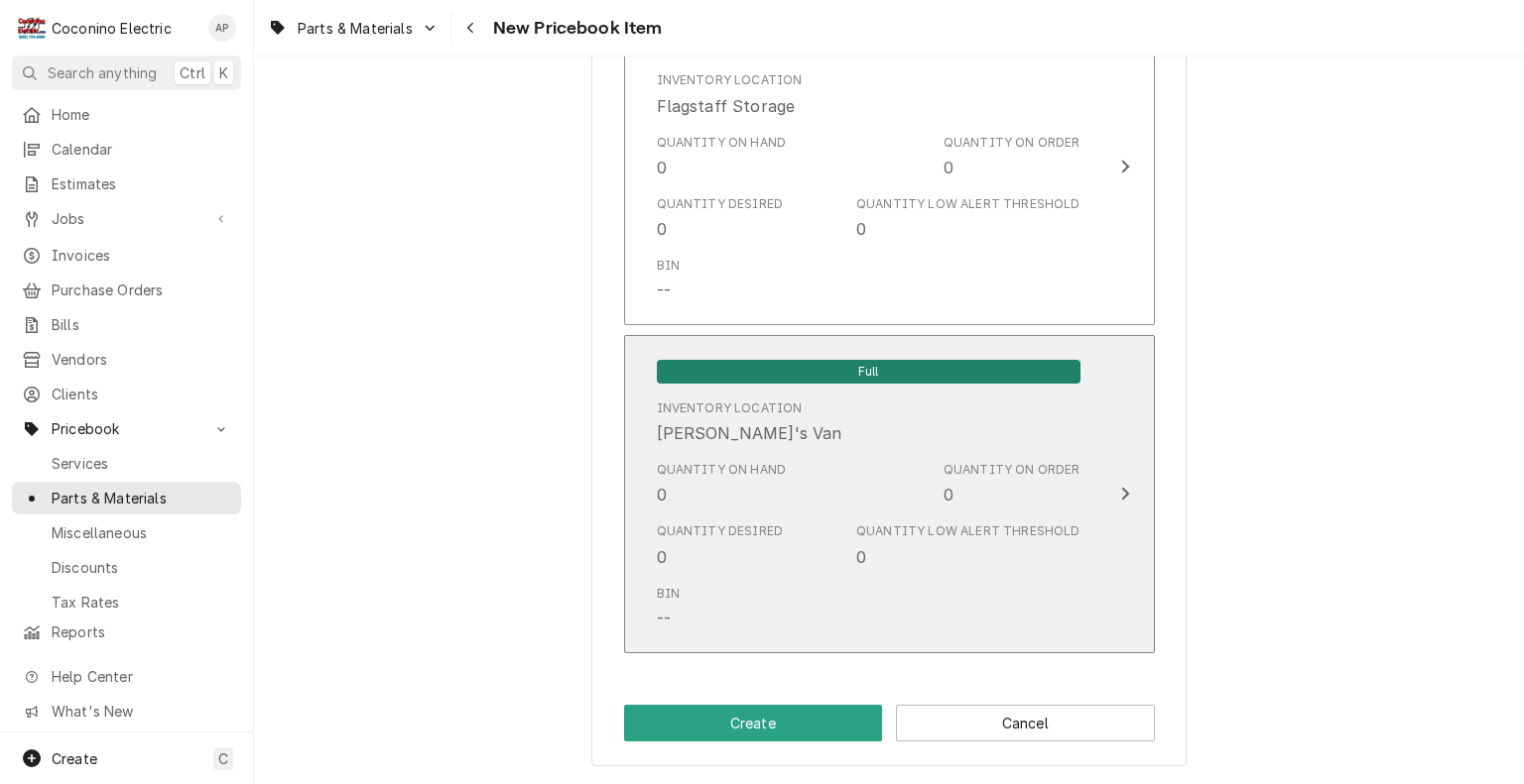
type input "0"
click at [897, 608] on div "Bin --" at bounding box center [869, 608] width 423 height 62
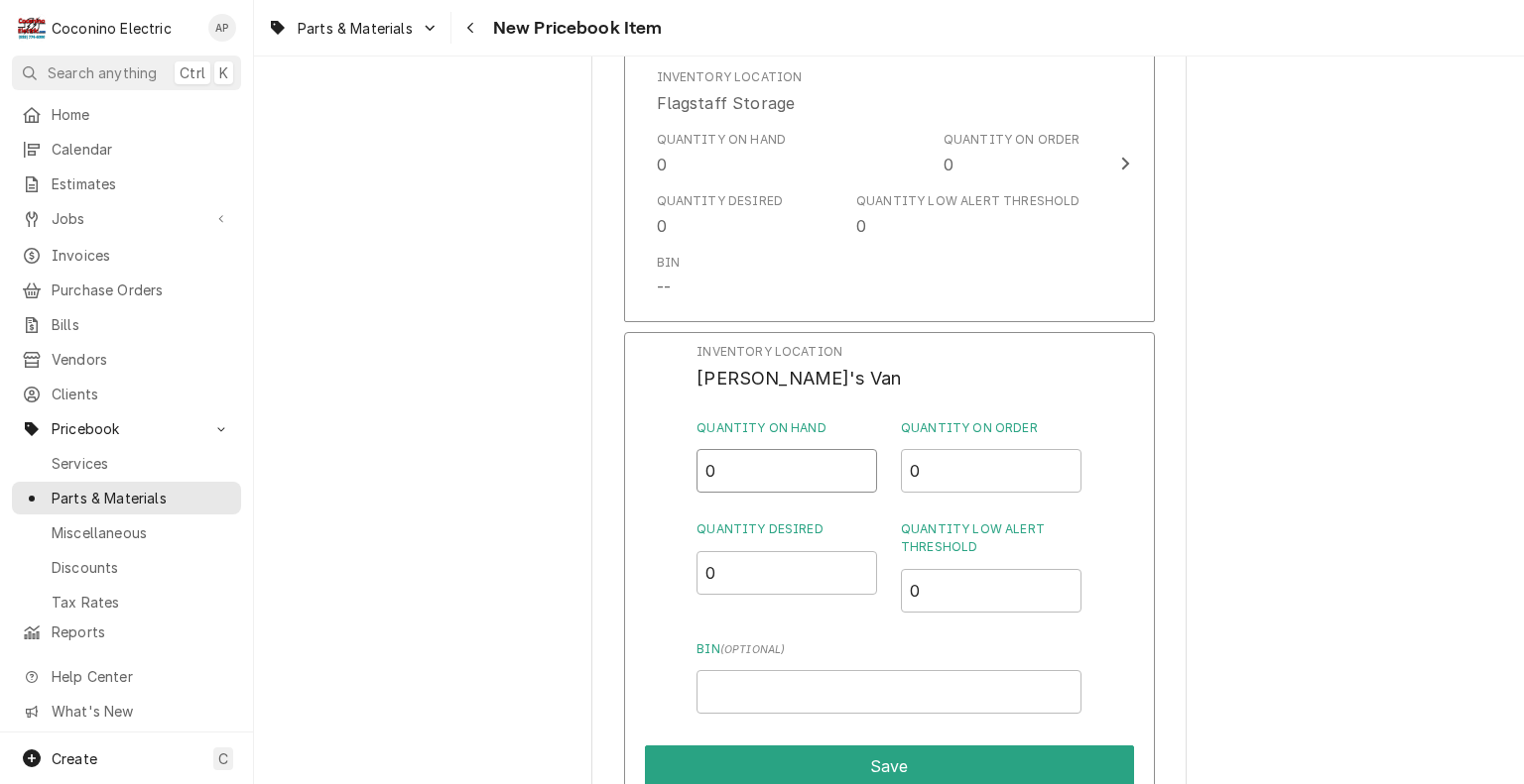
click at [732, 478] on input "0" at bounding box center [786, 471] width 181 height 44
type input "6"
click at [729, 564] on input "0" at bounding box center [786, 573] width 181 height 44
type input "4"
click at [953, 586] on input "0" at bounding box center [991, 591] width 181 height 44
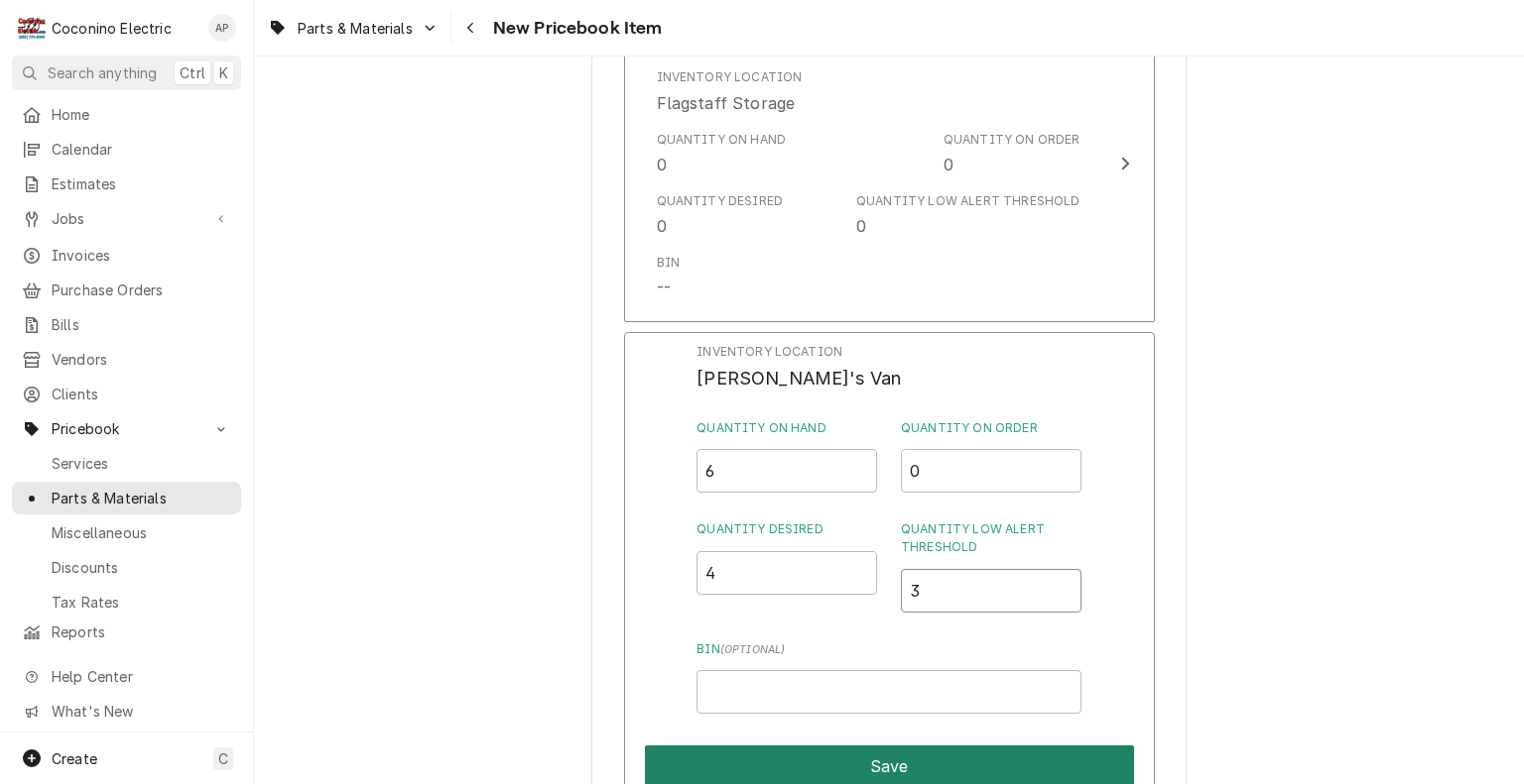
type input "3"
click at [919, 770] on button "Save" at bounding box center [890, 766] width 489 height 42
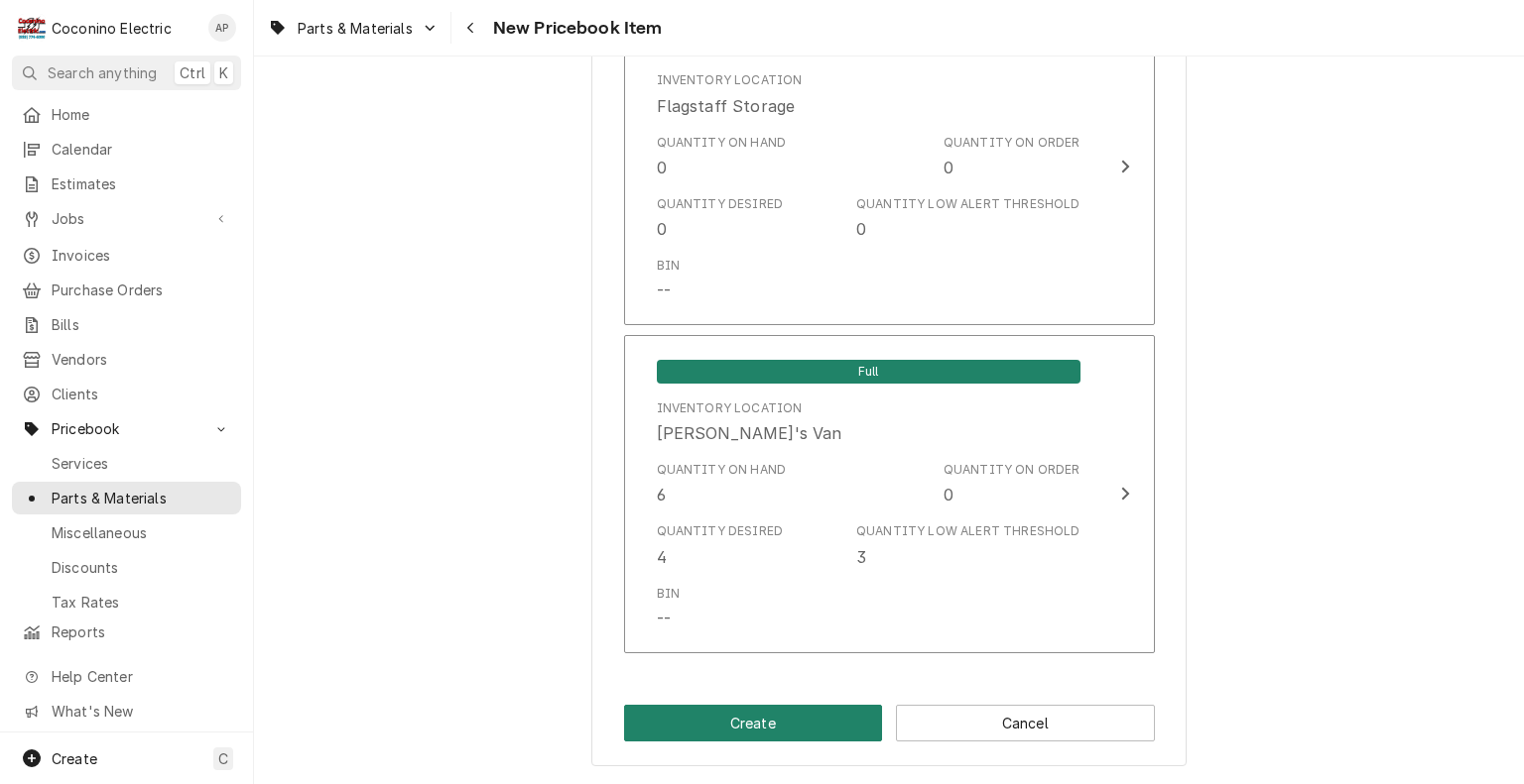
click at [787, 727] on button "Create" at bounding box center [754, 722] width 258 height 37
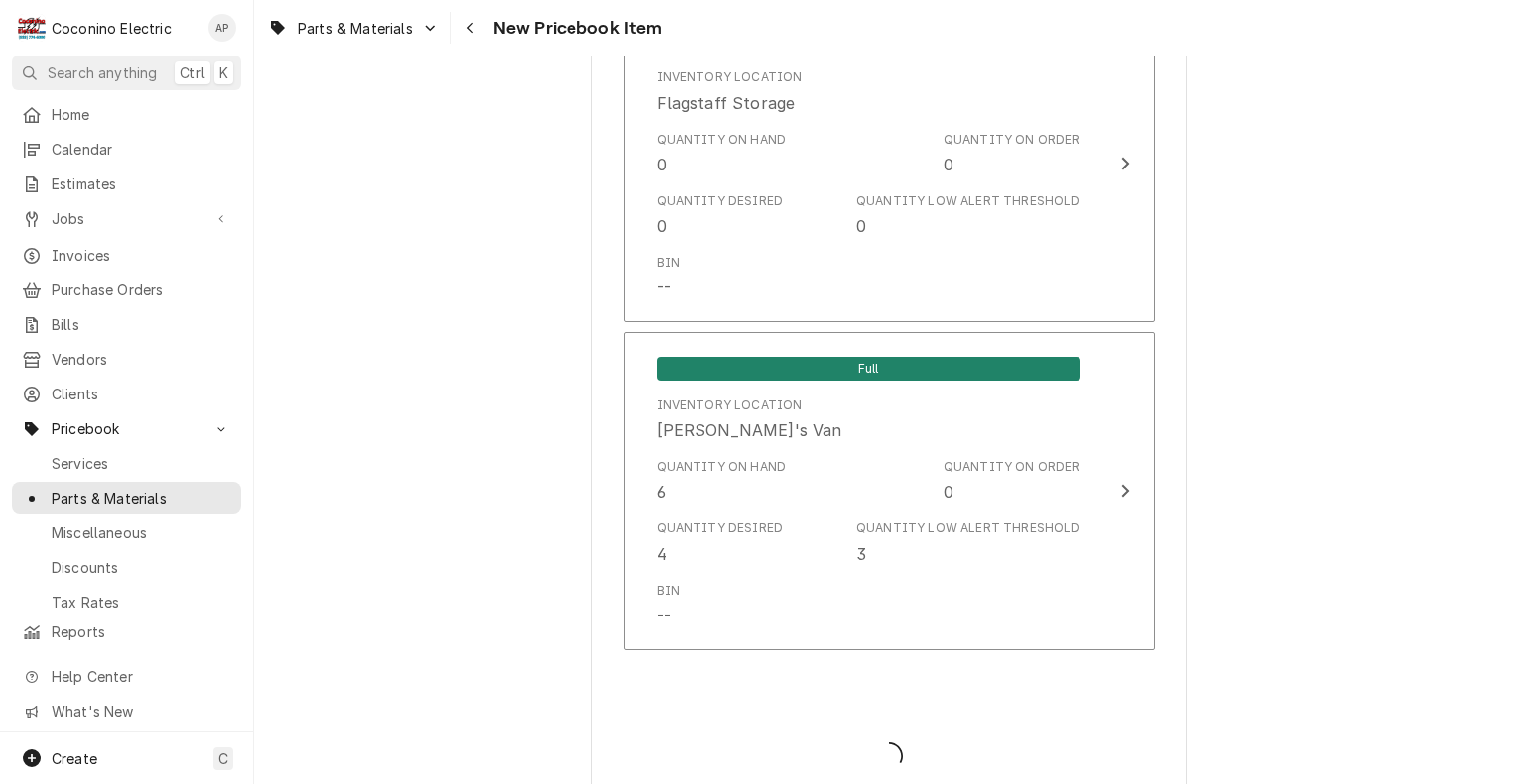
type textarea "x"
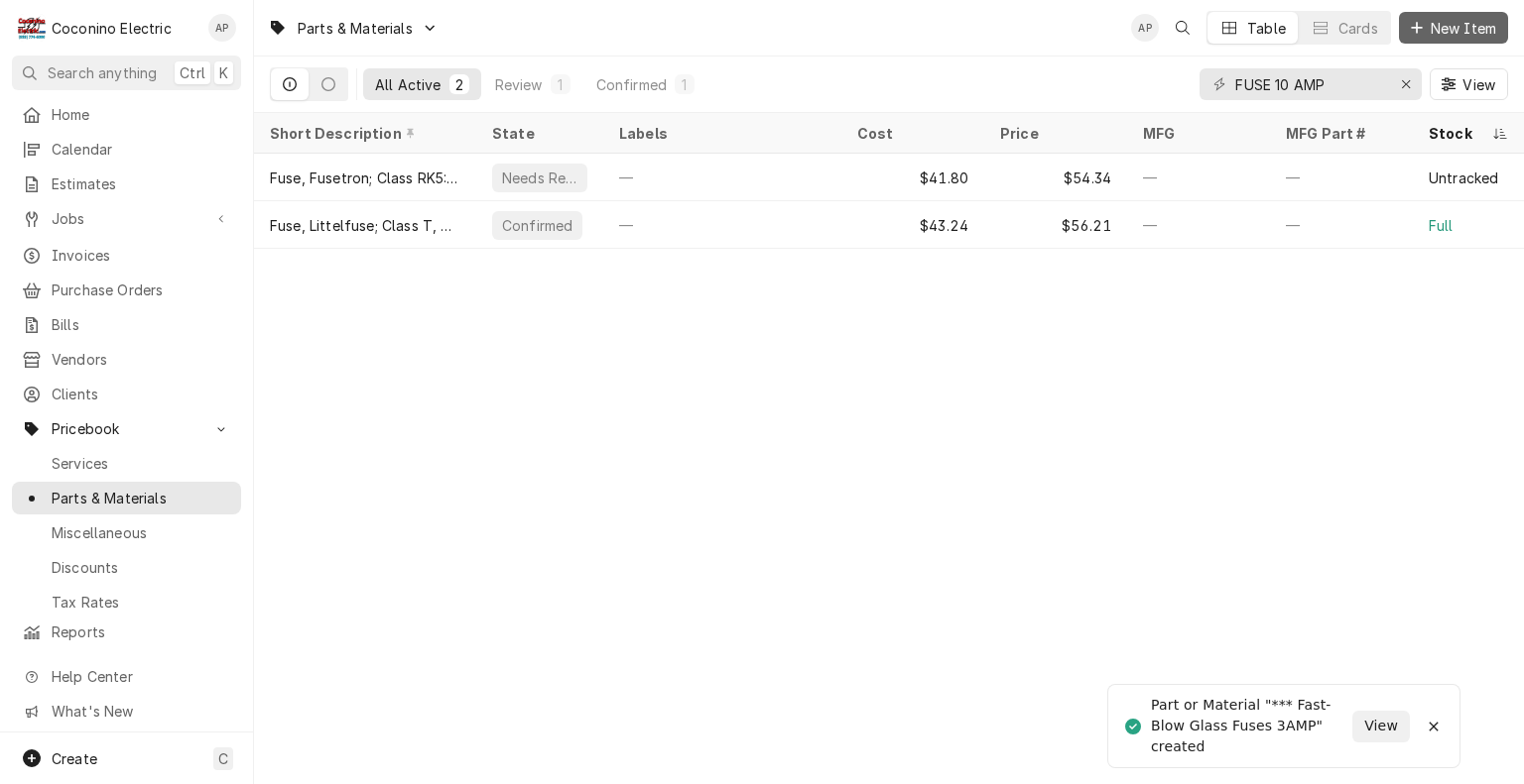
click at [1493, 25] on span "New Item" at bounding box center [1463, 28] width 74 height 21
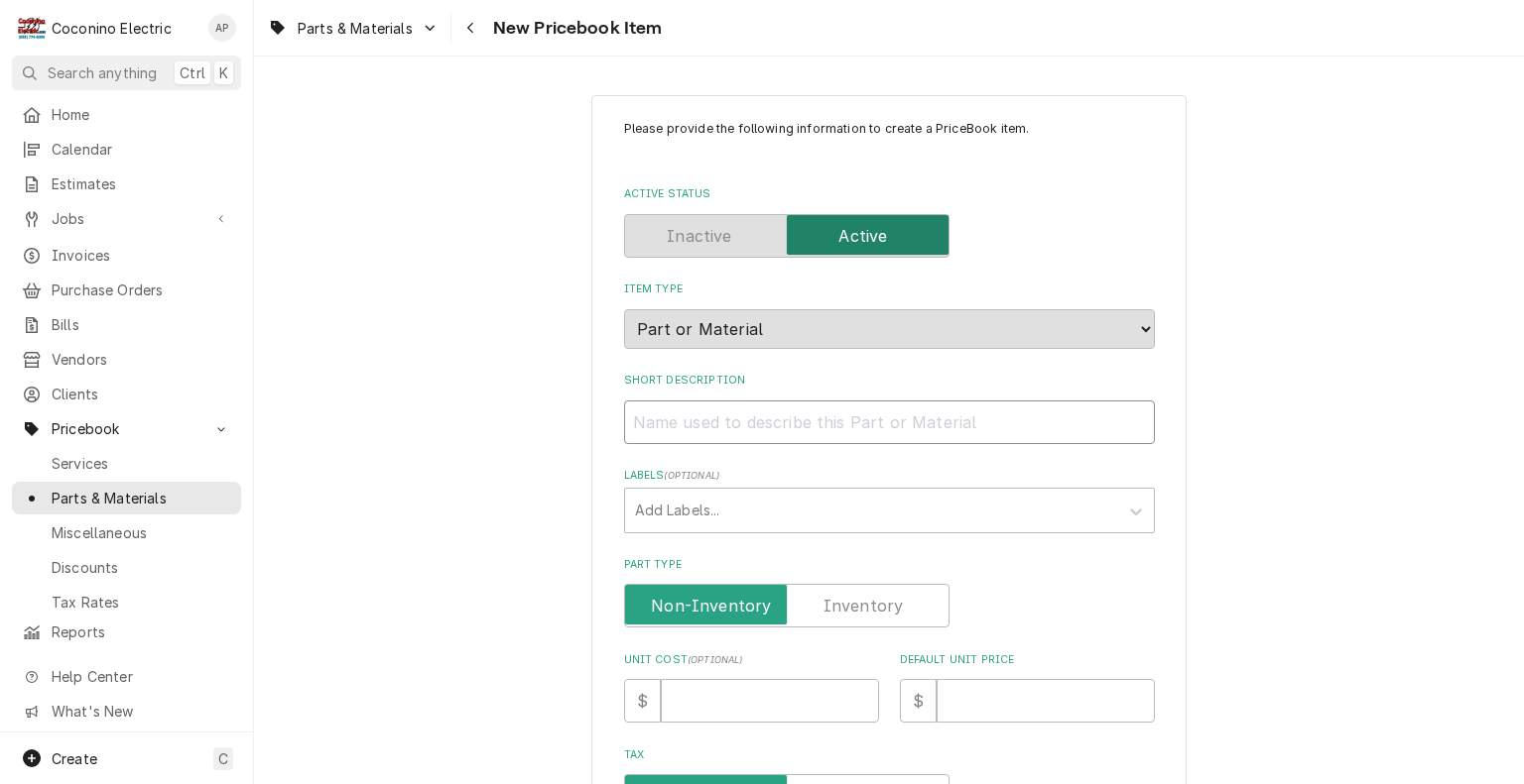
click at [801, 439] on input "Short Description" at bounding box center [890, 422] width 531 height 44
paste input "Fast-Blow Glass Fuses"
type textarea "x"
type input "Fast-Blow Glass Fuses"
click at [627, 418] on input "Fast-Blow Glass Fuses" at bounding box center [890, 422] width 531 height 44
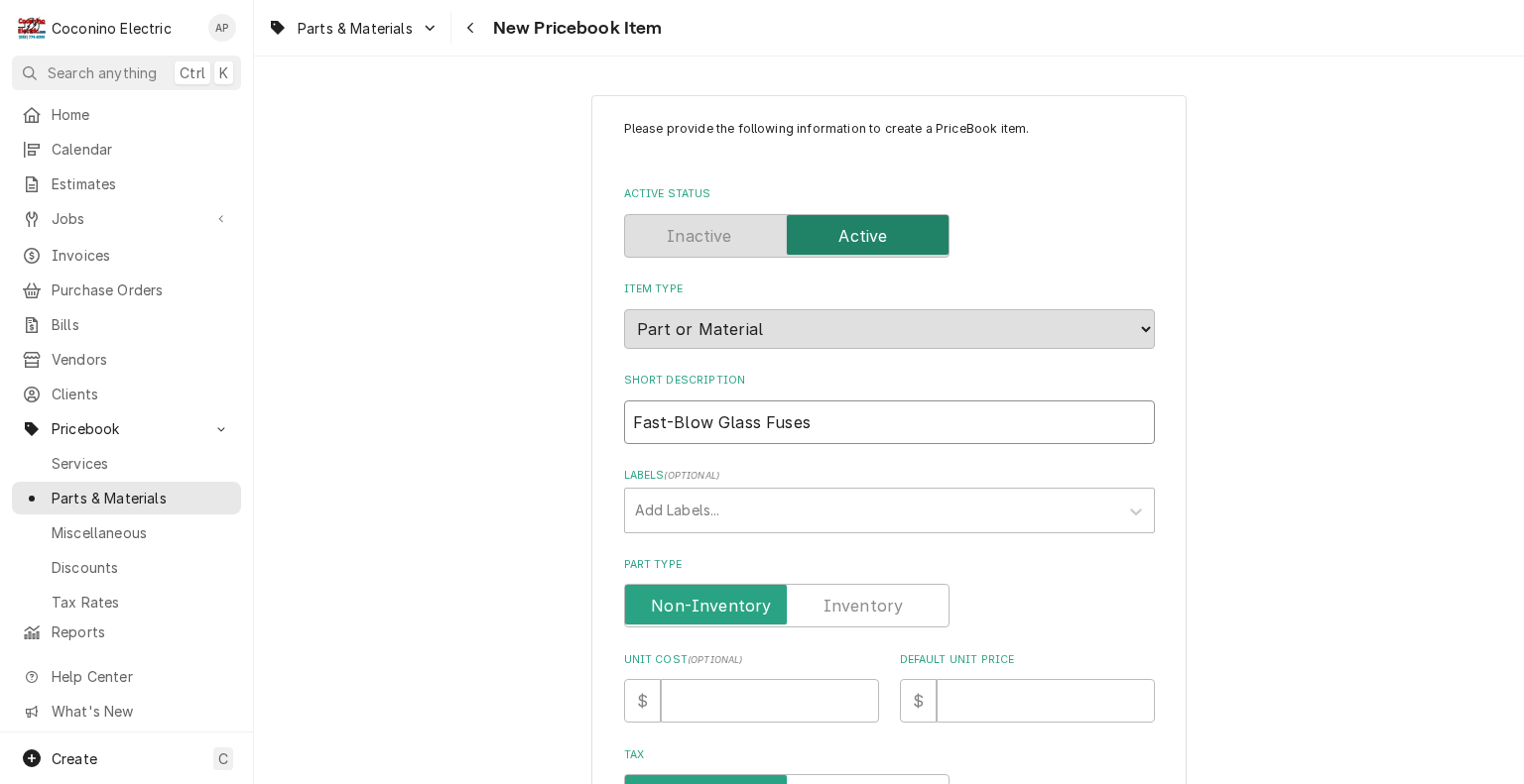
type textarea "x"
type input "*Fast-Blow Glass Fuses"
type textarea "x"
type input "**Fast-Blow Glass Fuses"
type textarea "x"
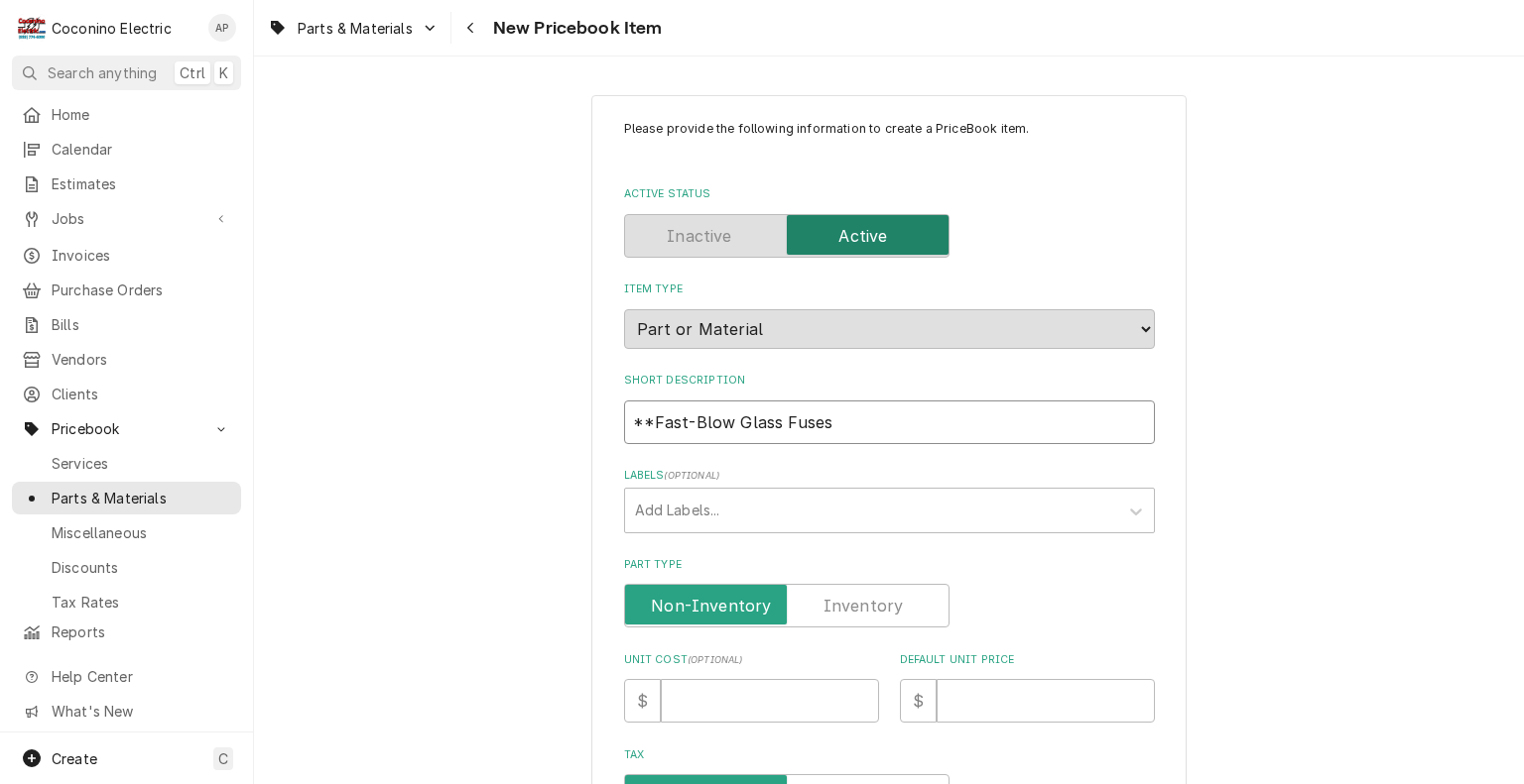
type input "***Fast-Blow Glass Fuses"
type textarea "x"
type input "*** Fast-Blow Glass Fuses"
click at [879, 413] on input "*** Fast-Blow Glass Fuses" at bounding box center [890, 422] width 531 height 44
type textarea "x"
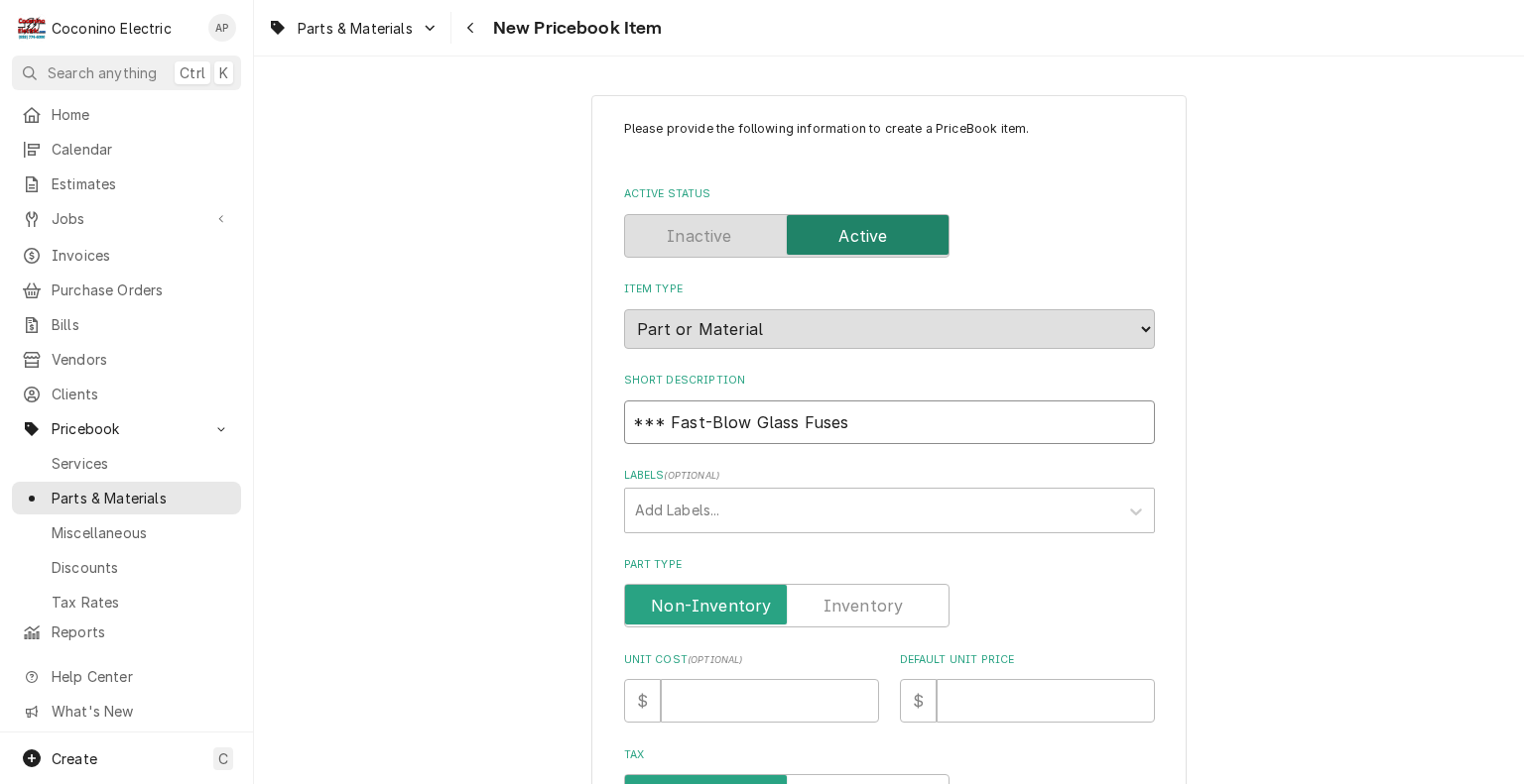
type input "*** Fast-Blow Glass Fuses"
type textarea "x"
type input "*** Fast-Blow Glass Fuses 2"
type textarea "x"
type input "*** Fast-Blow Glass Fuses 2A"
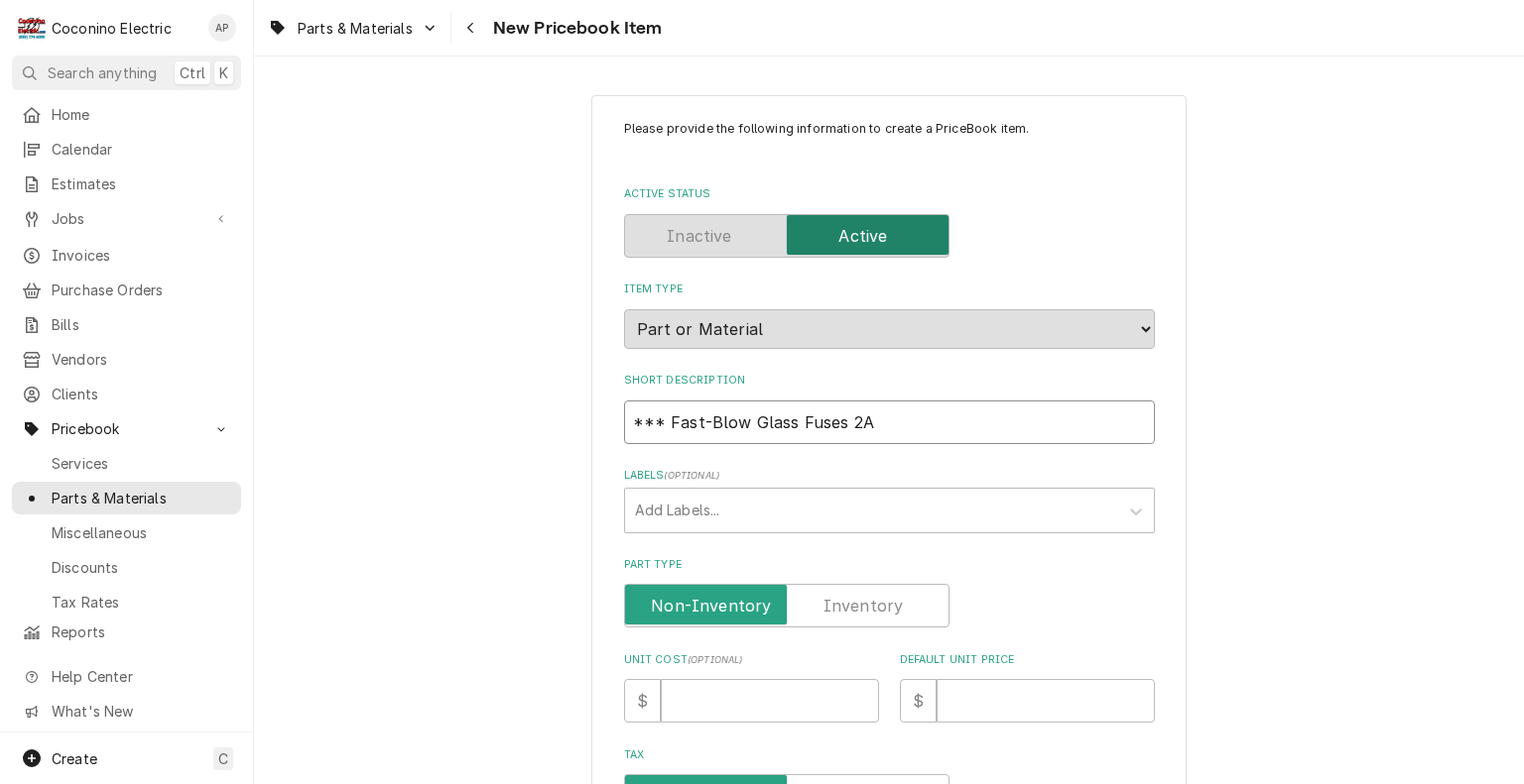
type textarea "x"
type input "*** Fast-Blow Glass Fuses 2AM"
type textarea "x"
type input "*** Fast-Blow Glass Fuses 2AMP"
click at [870, 609] on label "Part Type" at bounding box center [786, 606] width 325 height 44
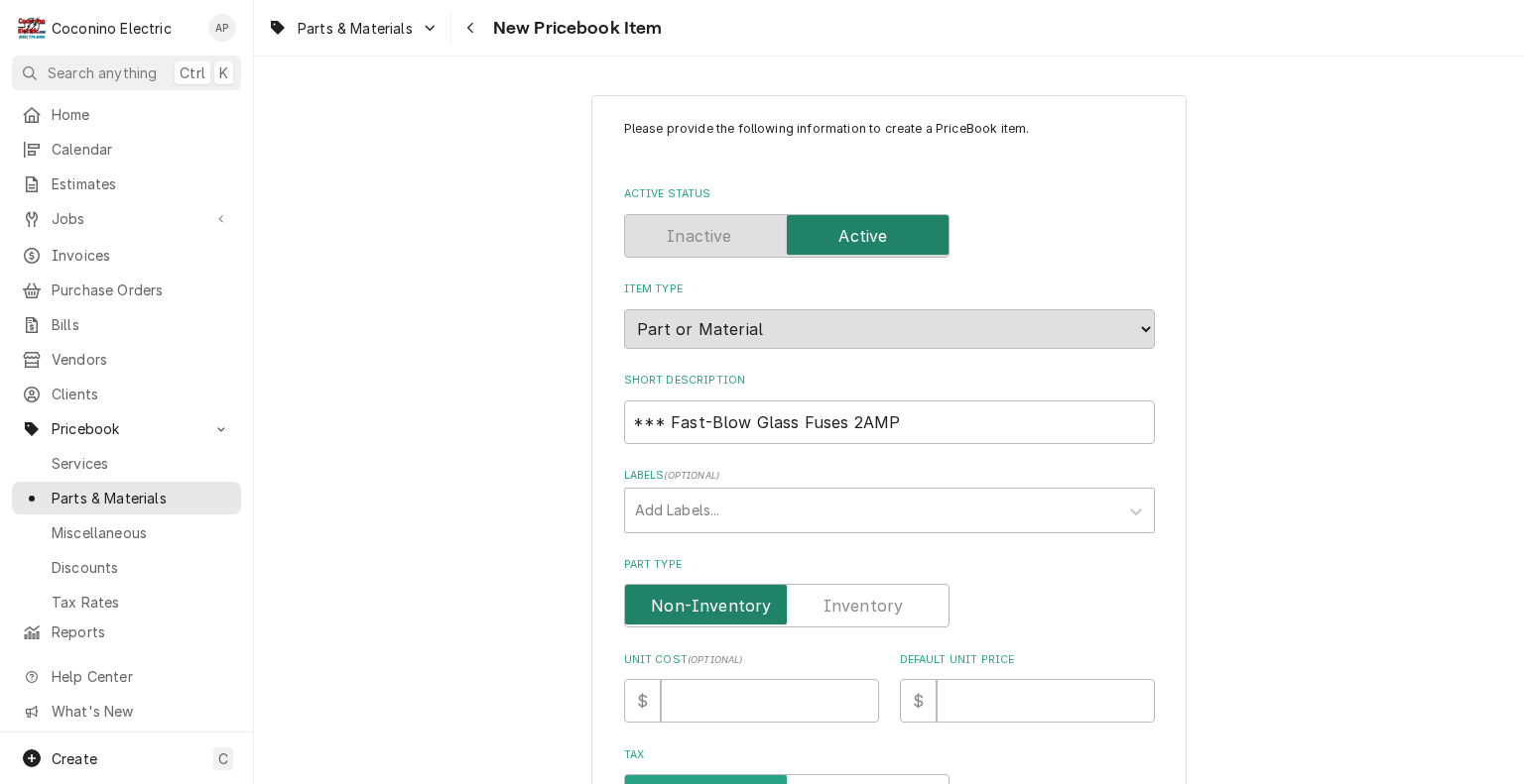
click at [870, 609] on input "Part Type" at bounding box center [786, 606] width 307 height 44
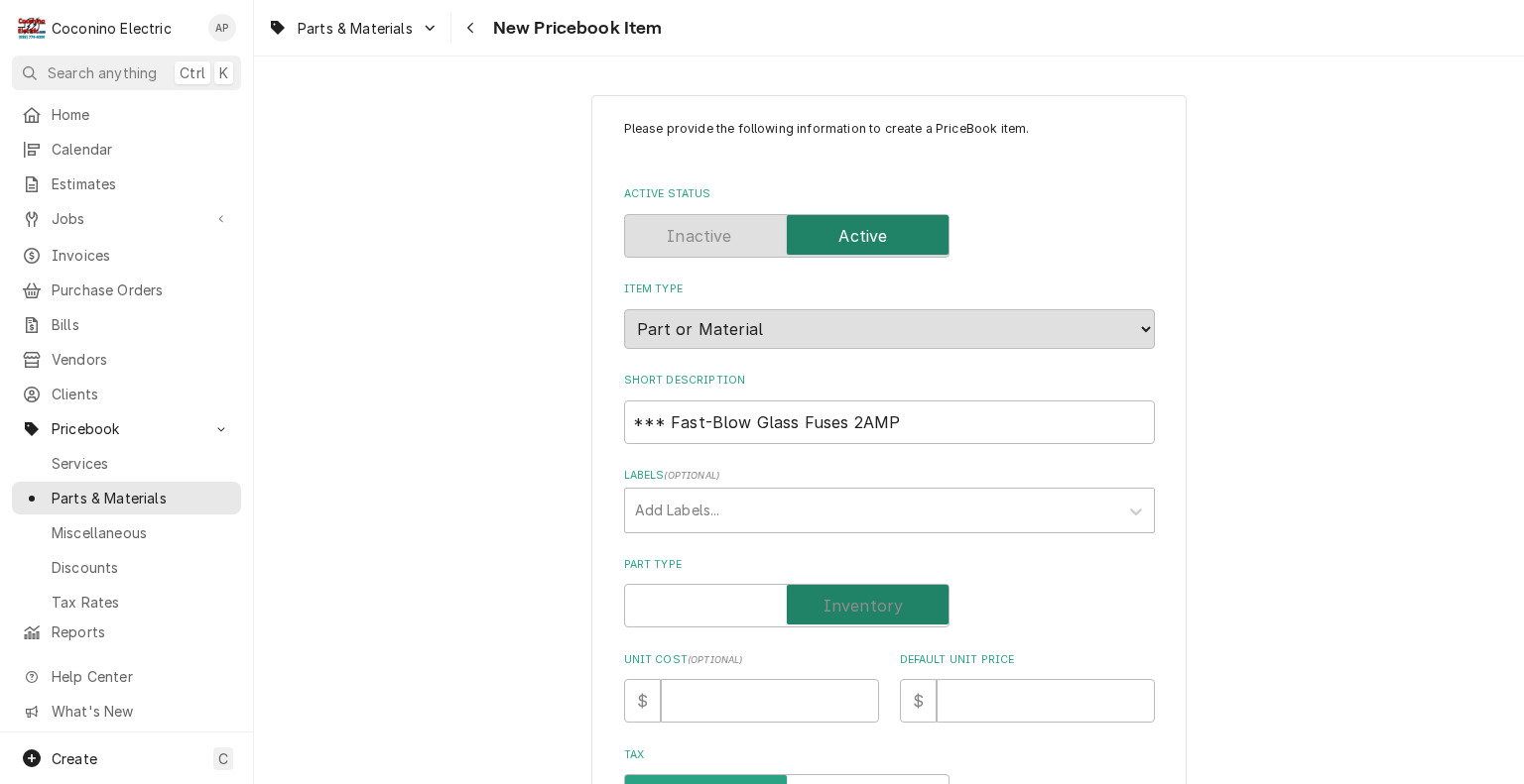
checkbox input "true"
click at [988, 684] on input "Default Unit Price" at bounding box center [1046, 701] width 219 height 44
type textarea "x"
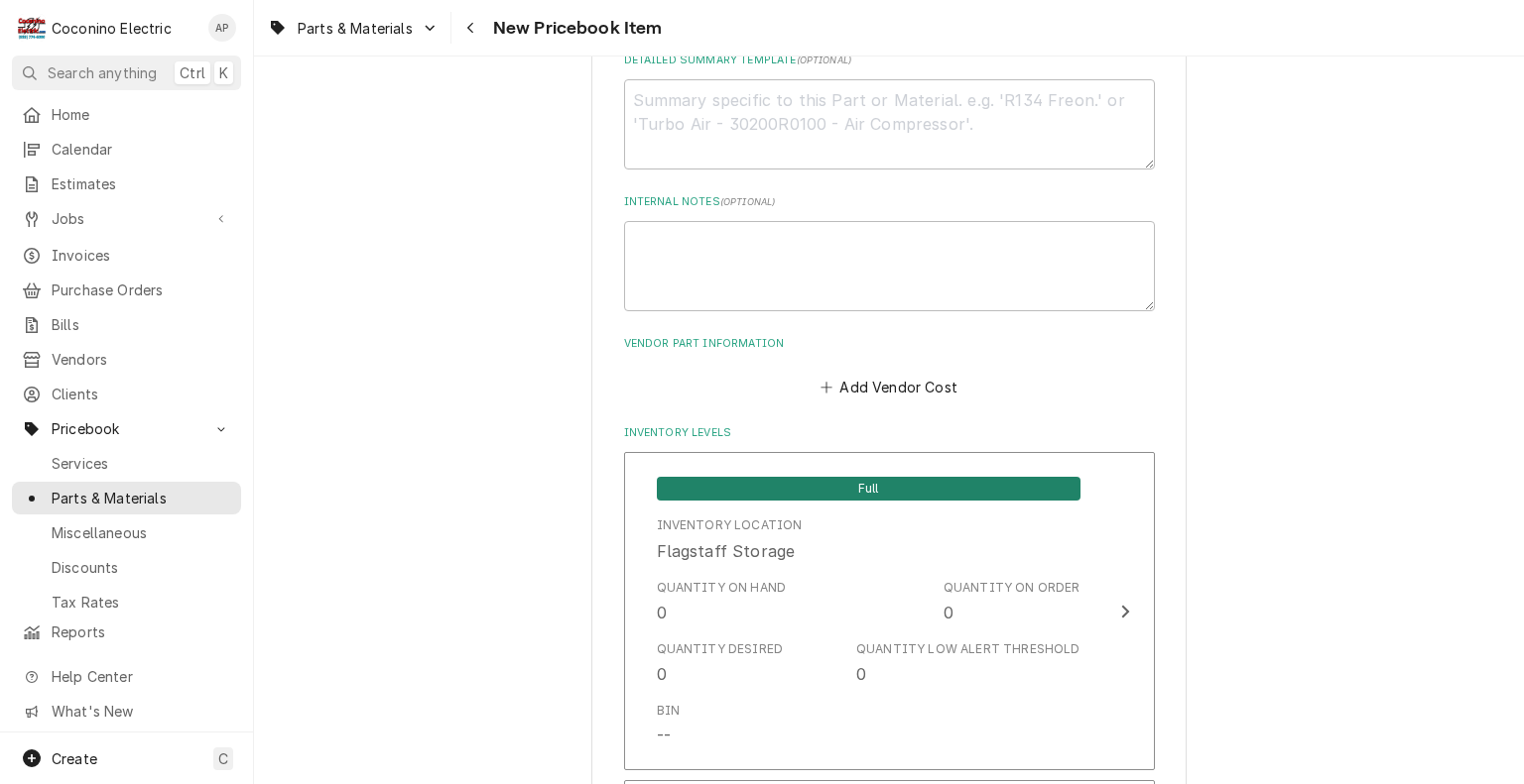
scroll to position [1198, 0]
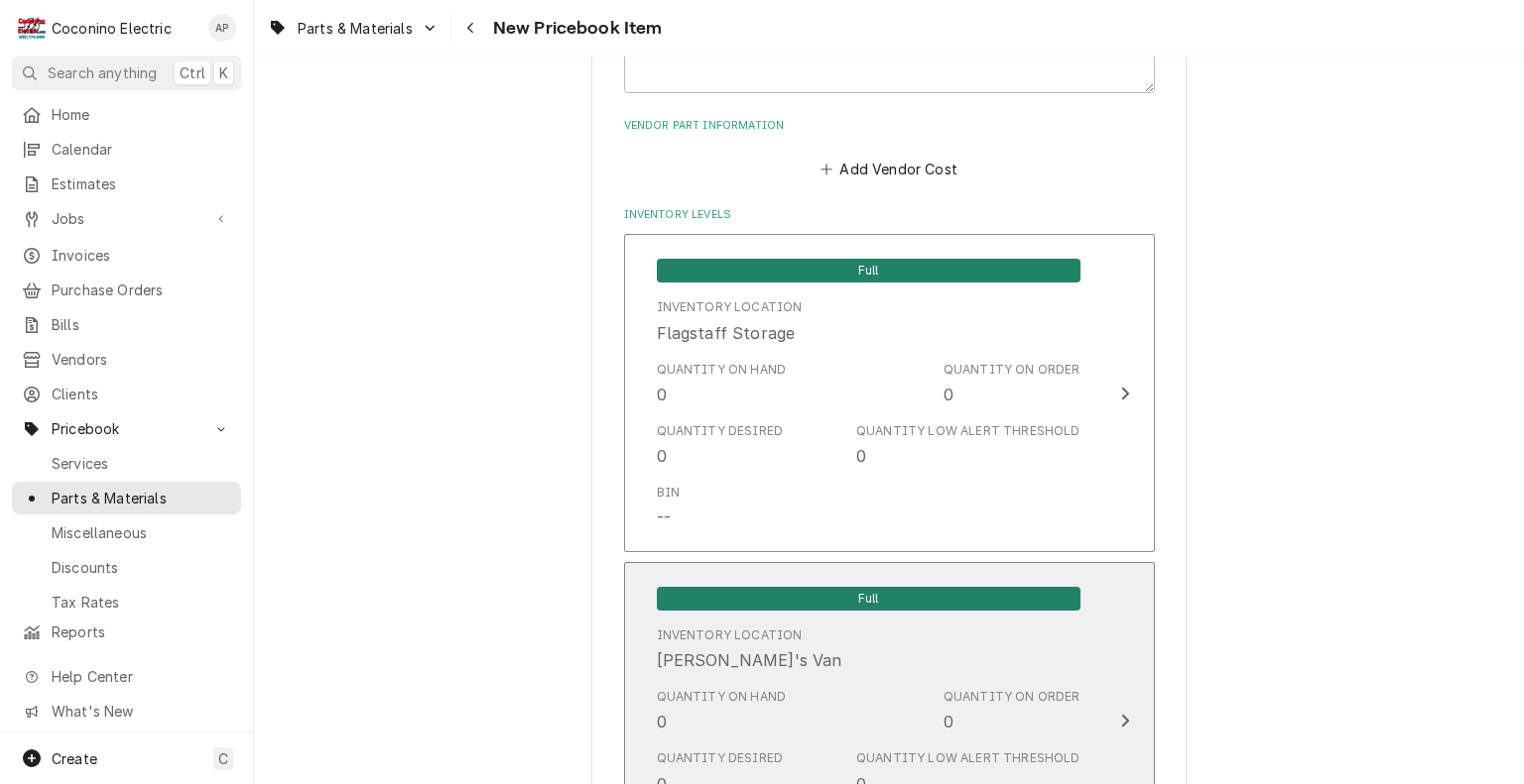
type input "0"
click at [814, 587] on div "Full" at bounding box center [869, 598] width 423 height 26
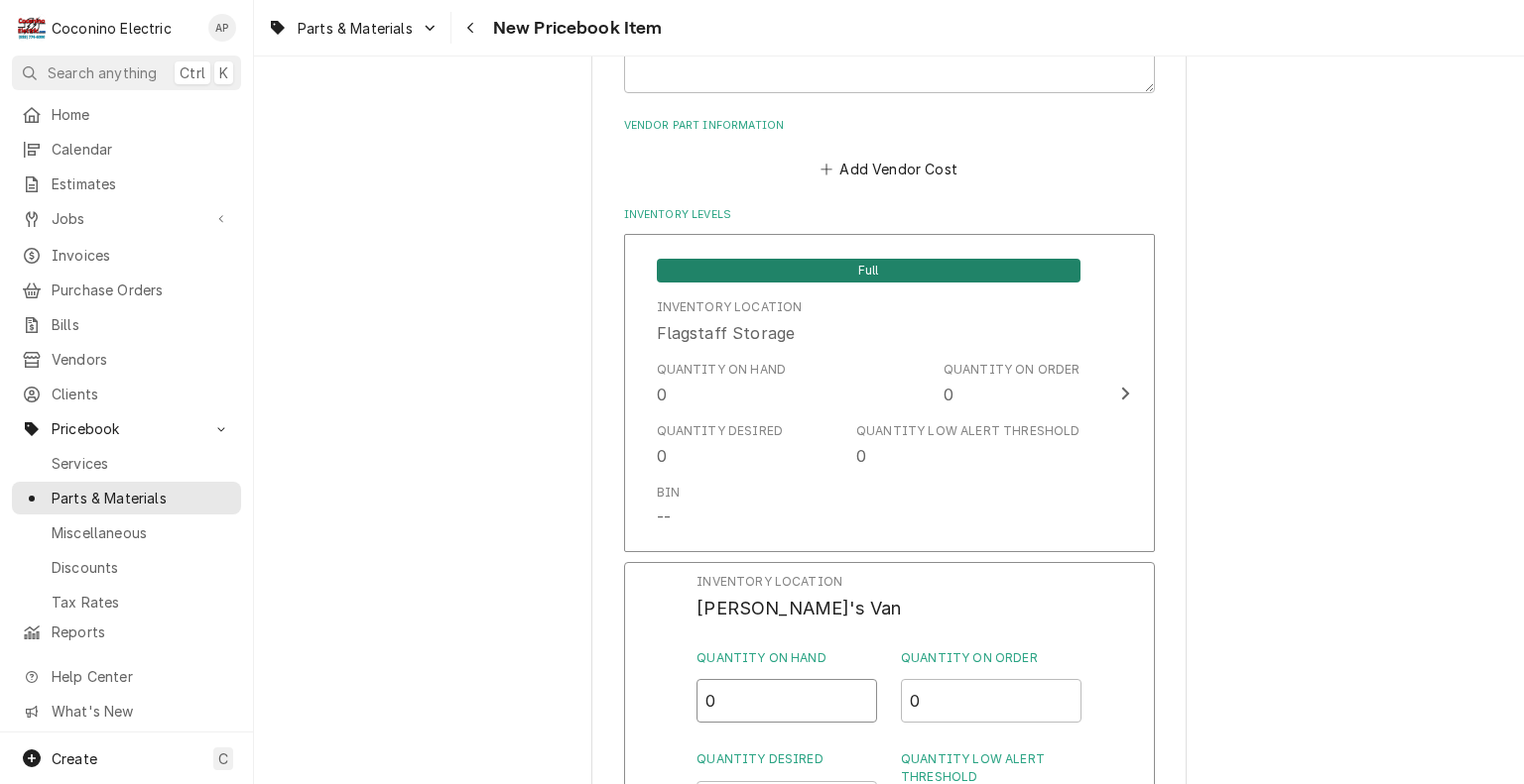
click at [779, 704] on input "0" at bounding box center [786, 701] width 181 height 44
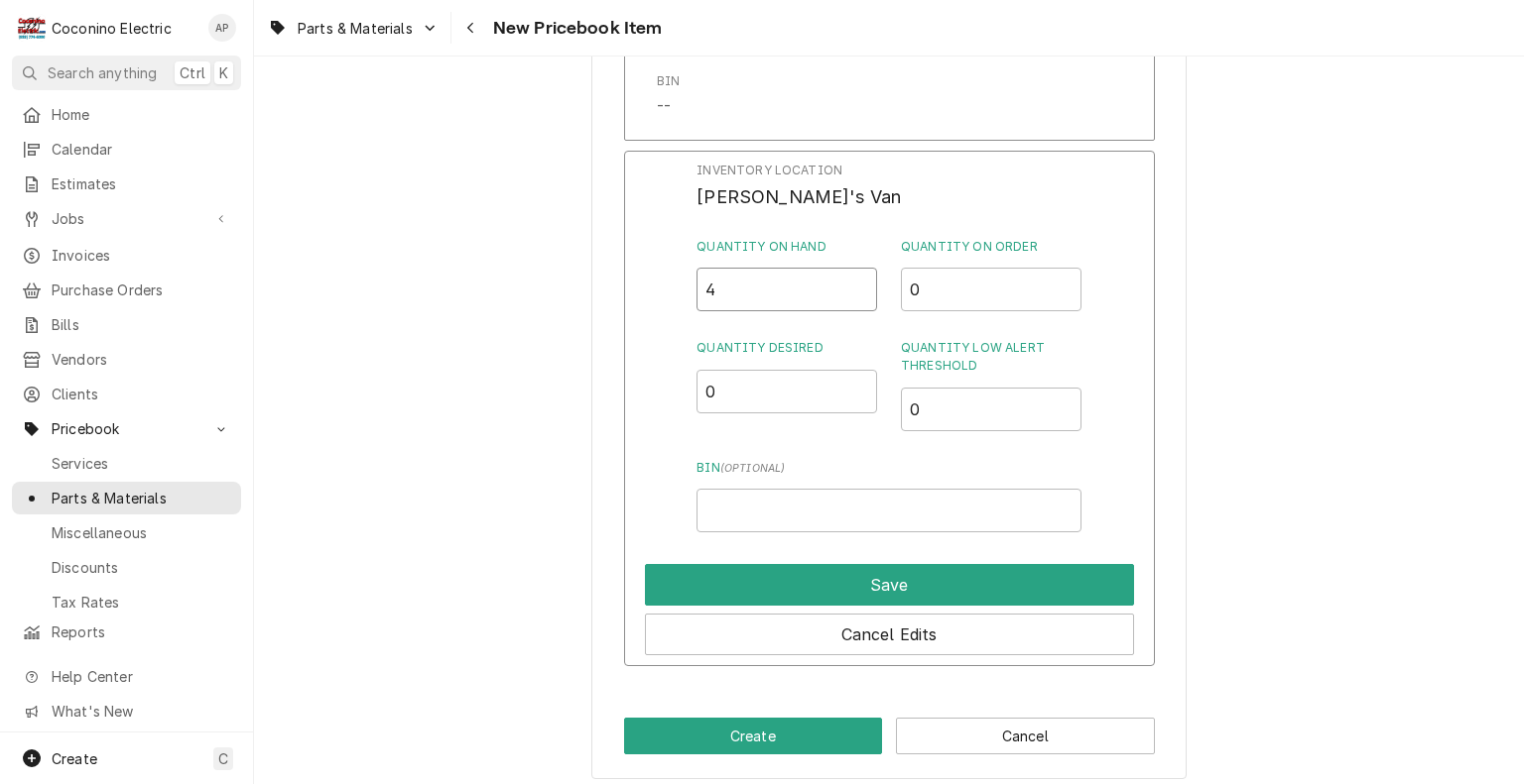
scroll to position [1629, 0]
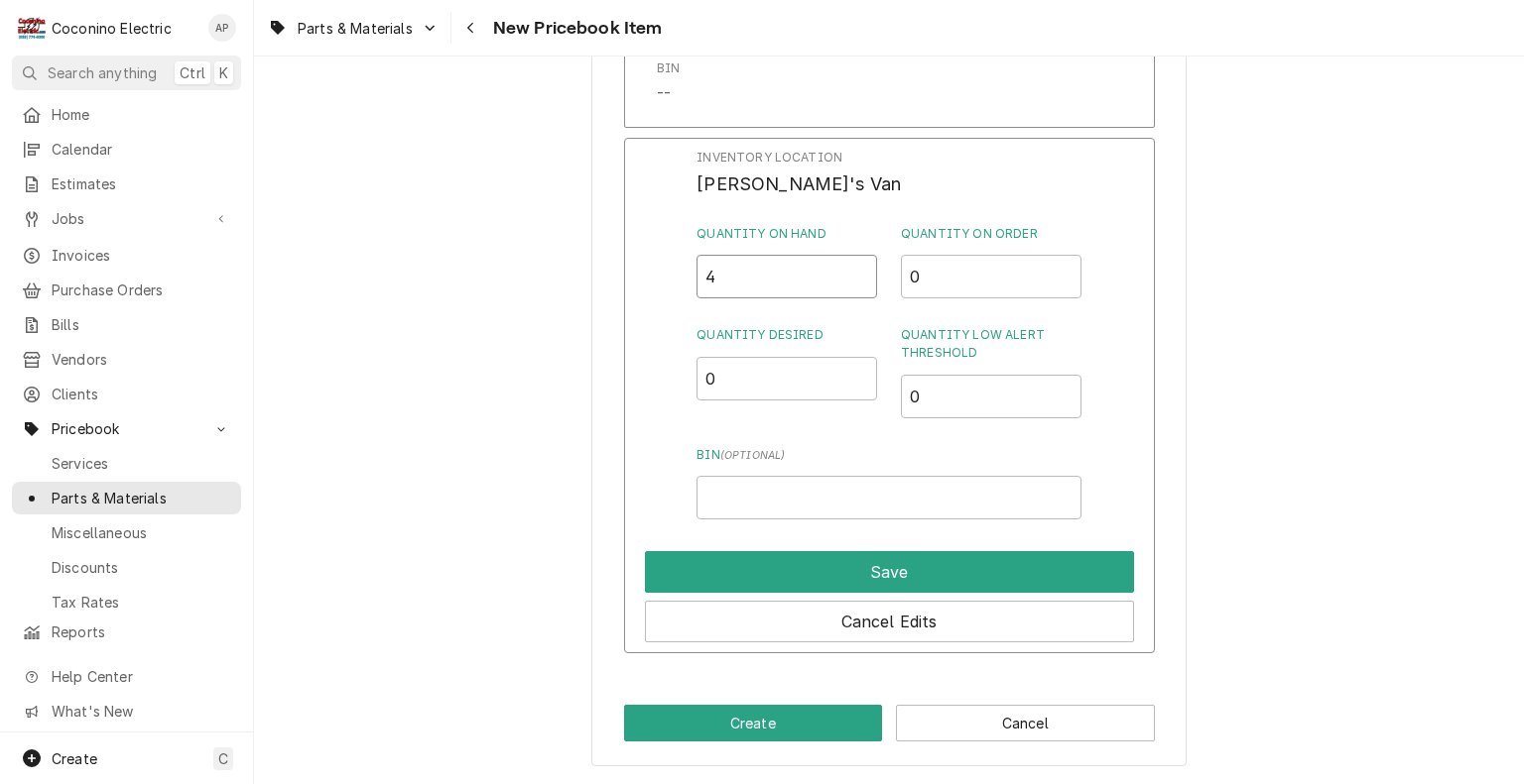
type input "4"
click at [799, 381] on input "0" at bounding box center [786, 379] width 181 height 44
type input "3"
click at [951, 390] on input "0" at bounding box center [991, 396] width 181 height 44
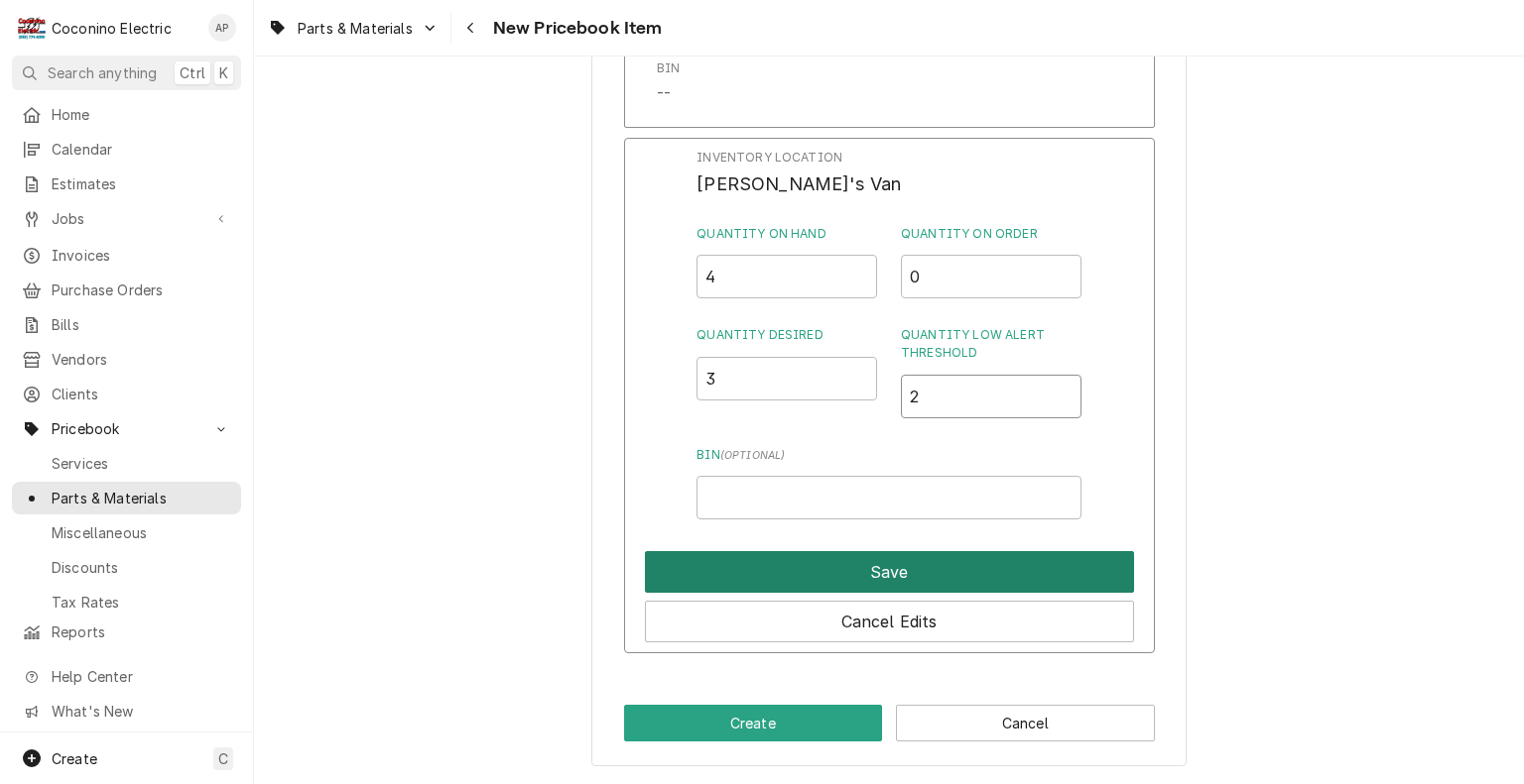
type input "2"
click at [913, 559] on button "Save" at bounding box center [890, 572] width 489 height 42
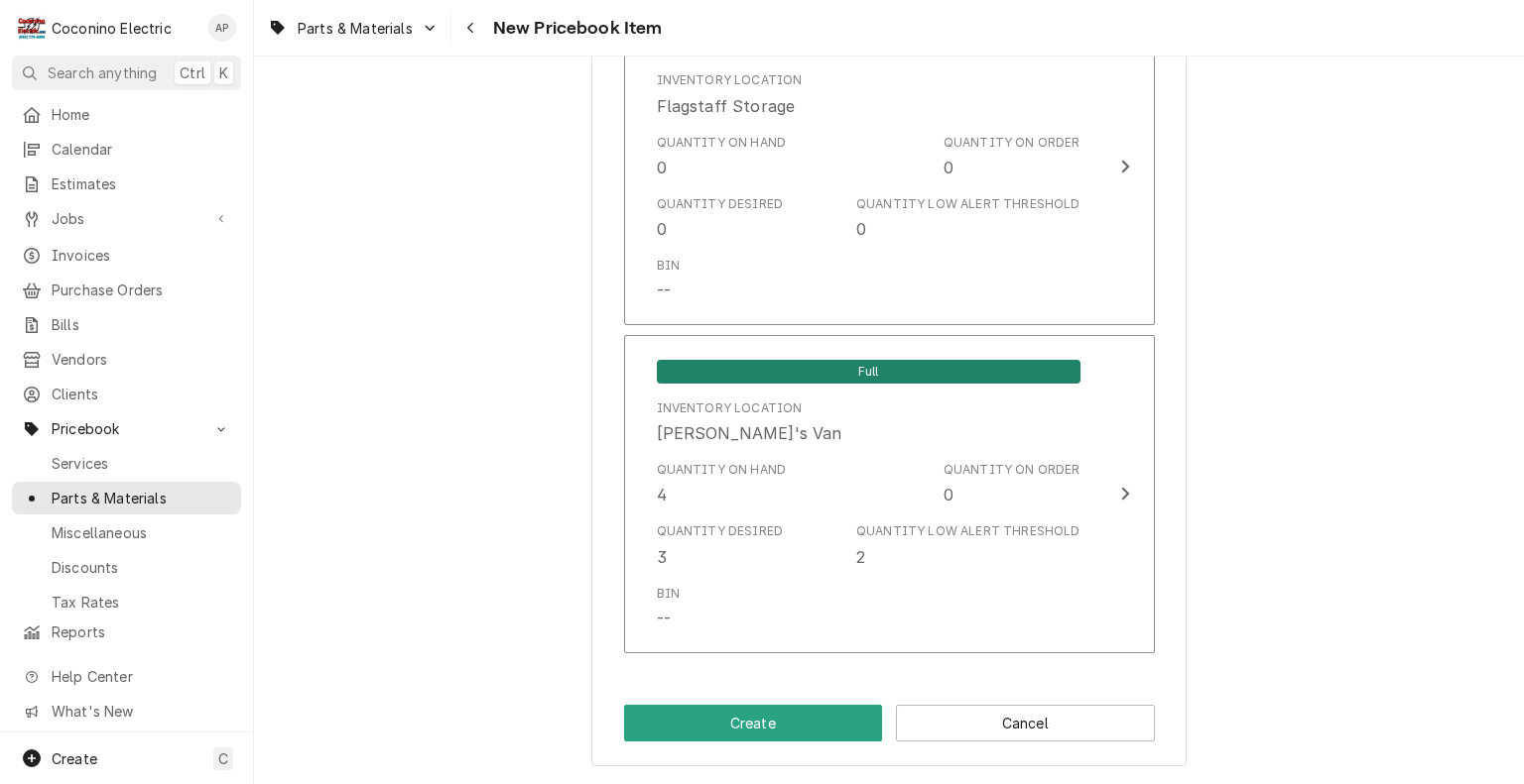
scroll to position [1429, 0]
click at [743, 729] on button "Create" at bounding box center [754, 722] width 258 height 37
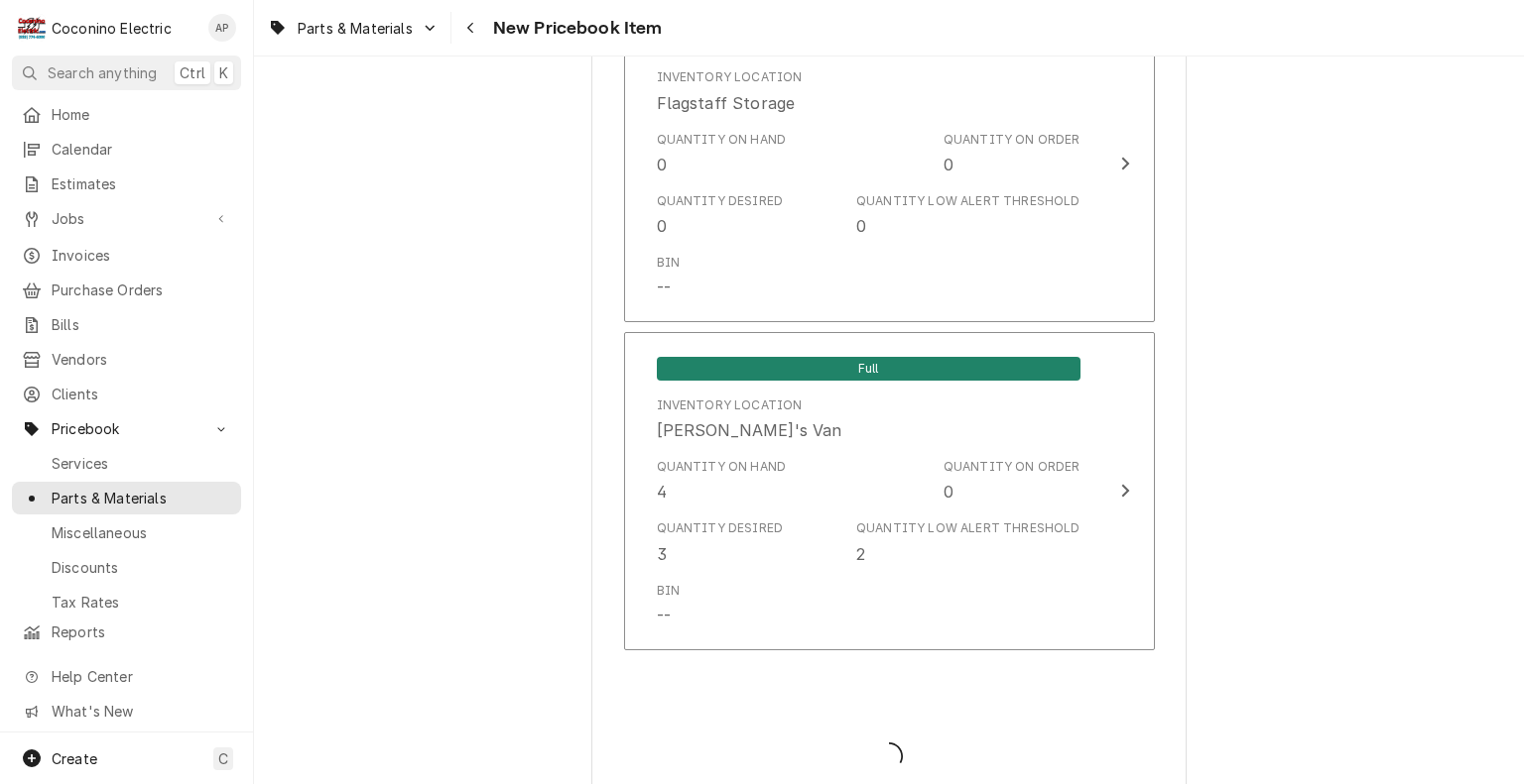
type textarea "x"
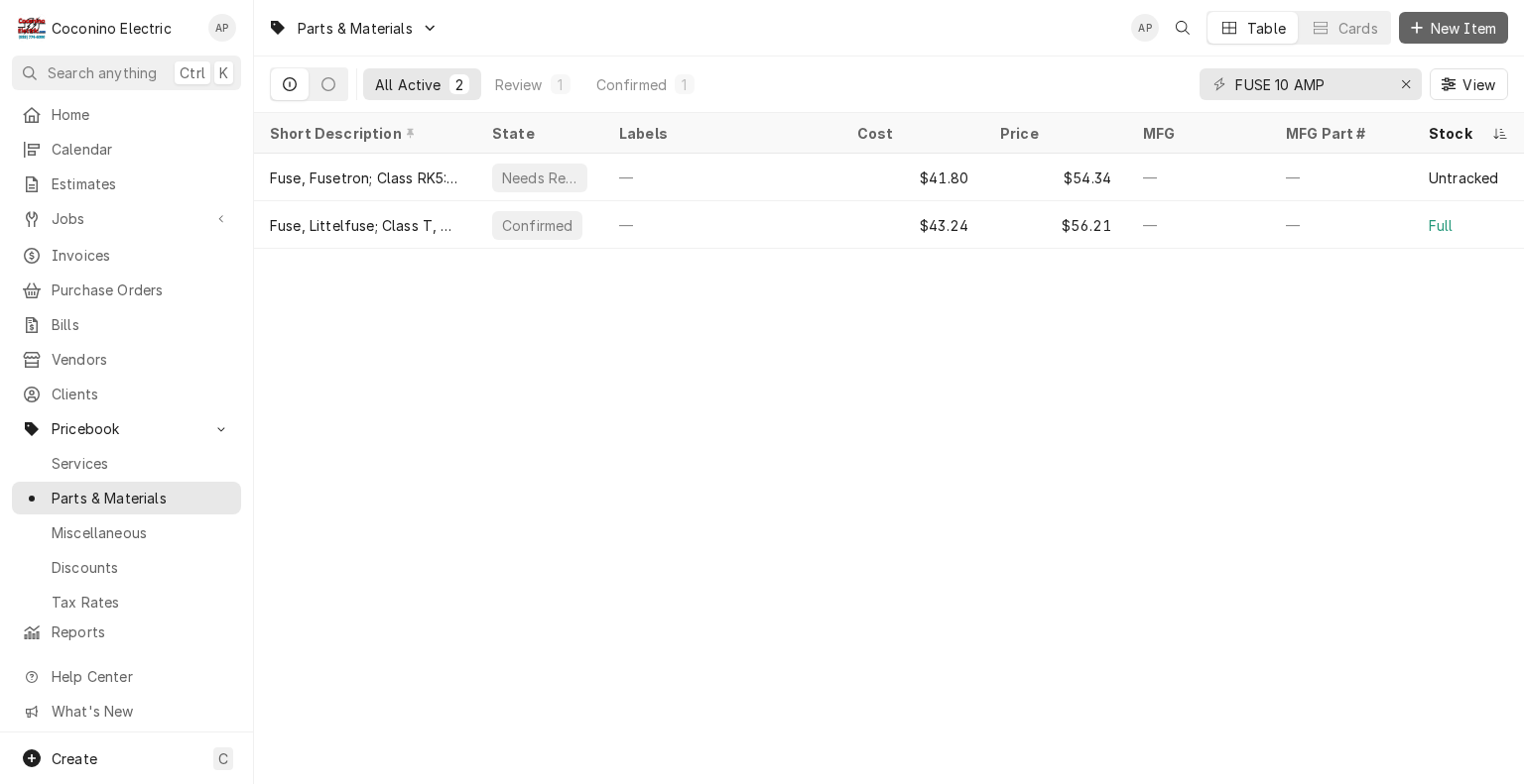
click at [1445, 36] on span "New Item" at bounding box center [1463, 28] width 74 height 21
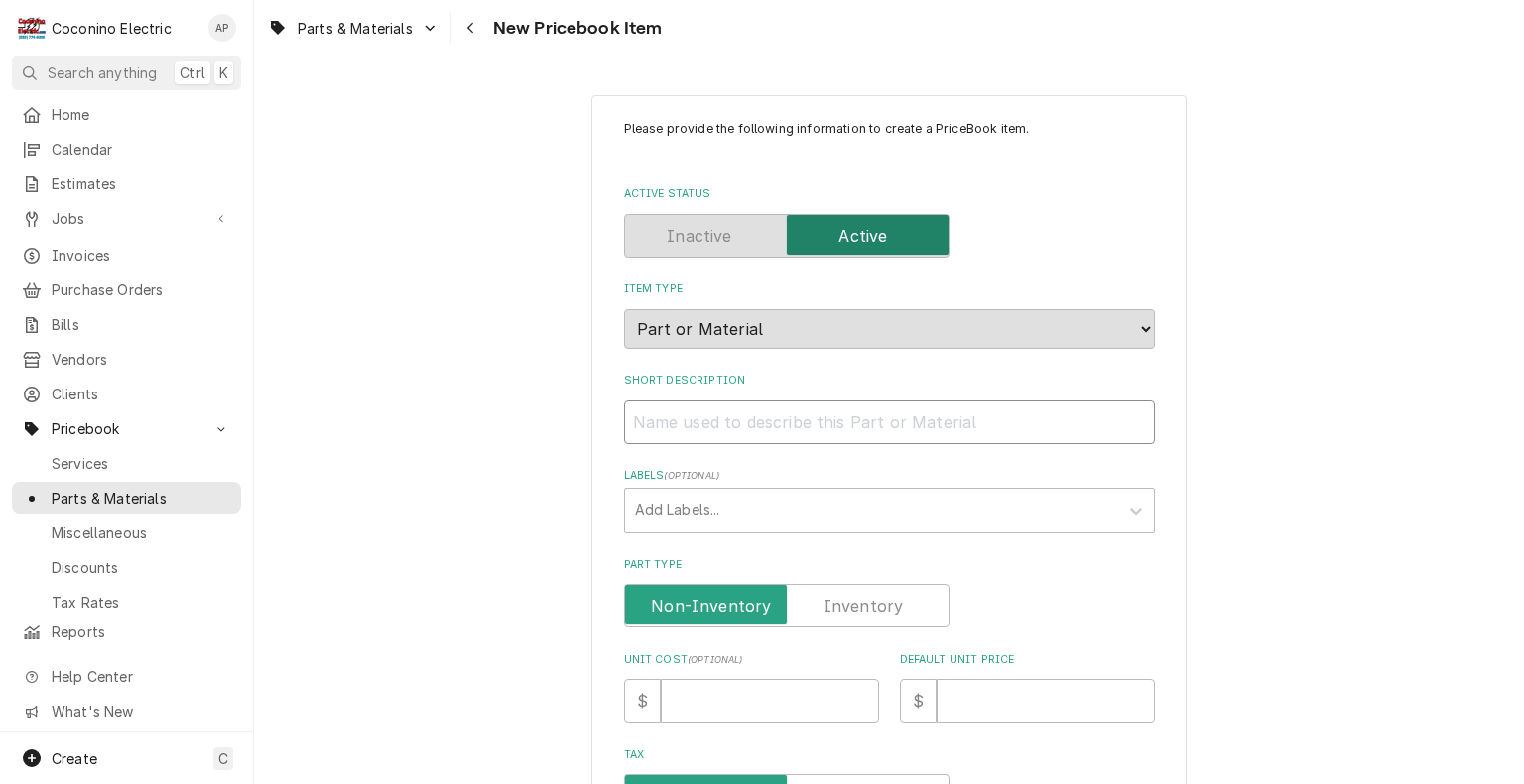
drag, startPoint x: 714, startPoint y: 423, endPoint x: 702, endPoint y: 414, distance: 15.0
click at [702, 414] on input "Short Description" at bounding box center [890, 422] width 531 height 44
paste input "Fast-Blow Glass Fuses"
type textarea "x"
type input "Fast-Blow Glass Fuses"
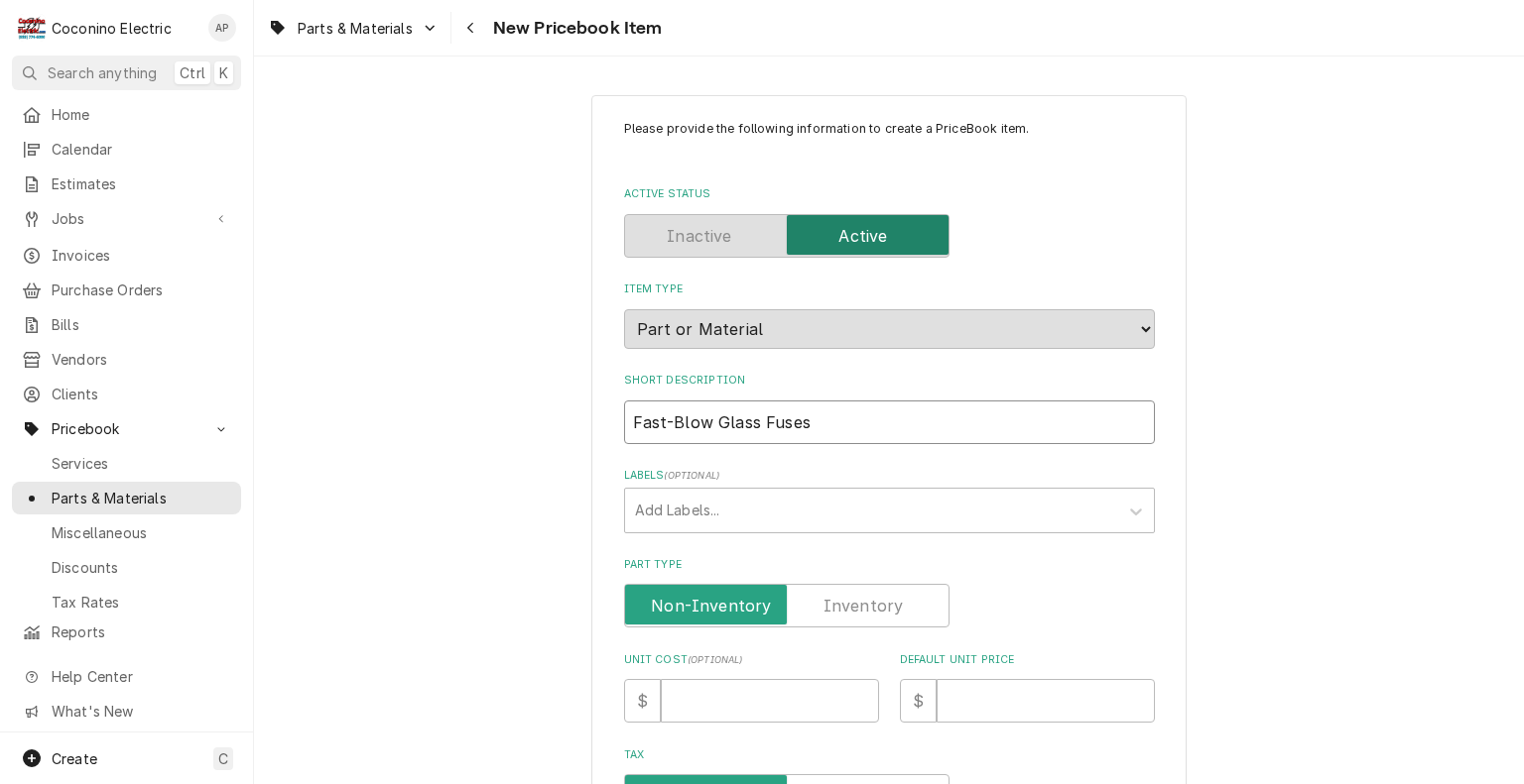
type textarea "x"
type input "*Fast-Blow Glass Fuses"
type textarea "x"
type input "**Fast-Blow Glass Fuses"
type textarea "x"
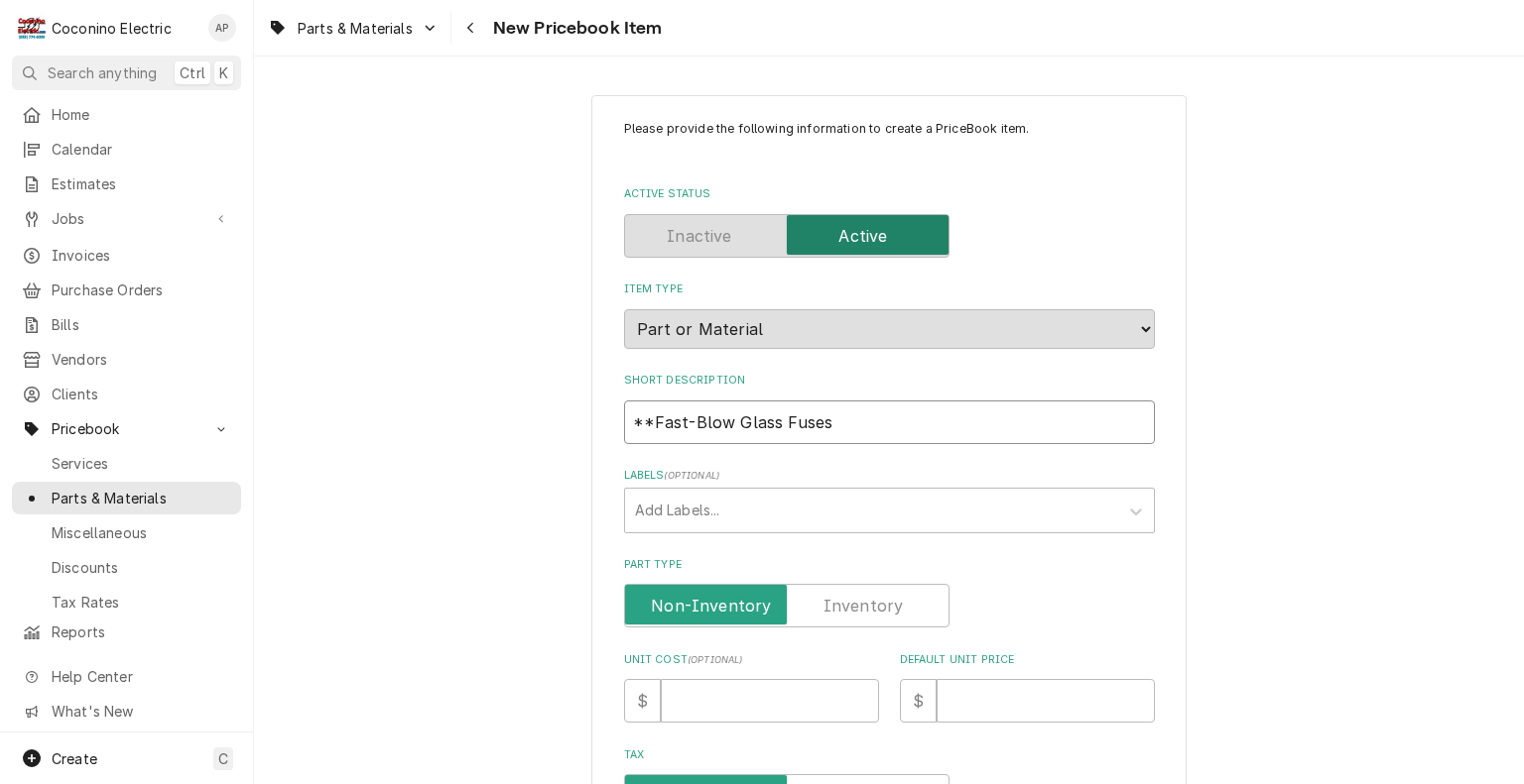
type input "***Fast-Blow Glass Fuses"
drag, startPoint x: 913, startPoint y: 429, endPoint x: 562, endPoint y: 433, distance: 351.0
click at [562, 433] on div "Please provide the following information to create a PriceBook item. Active Sta…" at bounding box center [888, 790] width 1270 height 1425
click at [905, 412] on input "***Fast-Blow Glass Fuses" at bounding box center [890, 422] width 531 height 44
type textarea "x"
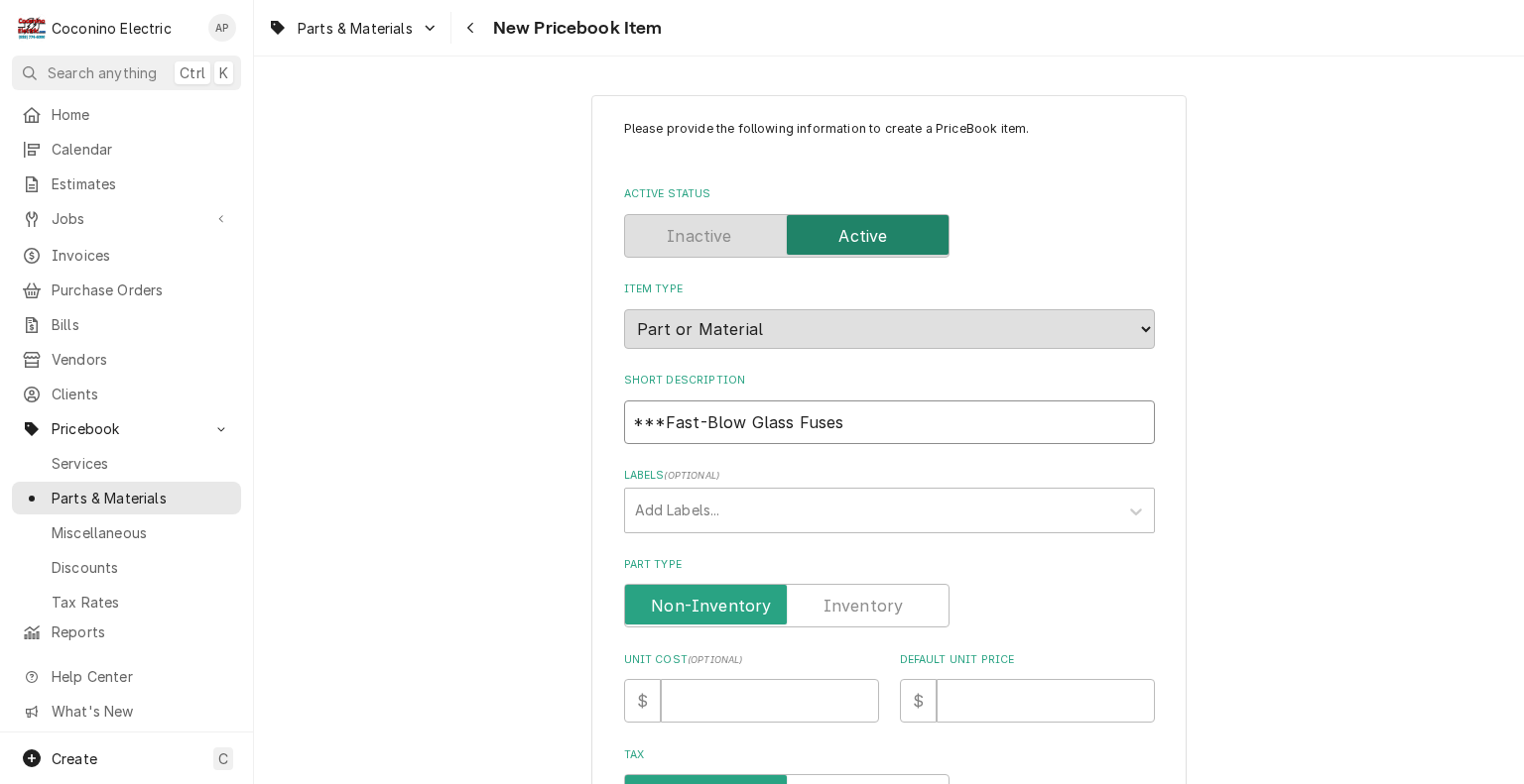
type input "***Fast-Blow Glass Fuses"
type textarea "x"
type input "***Fast-Blow Glass Fuses 5"
type textarea "x"
type input "***Fast-Blow Glass Fuses 5A"
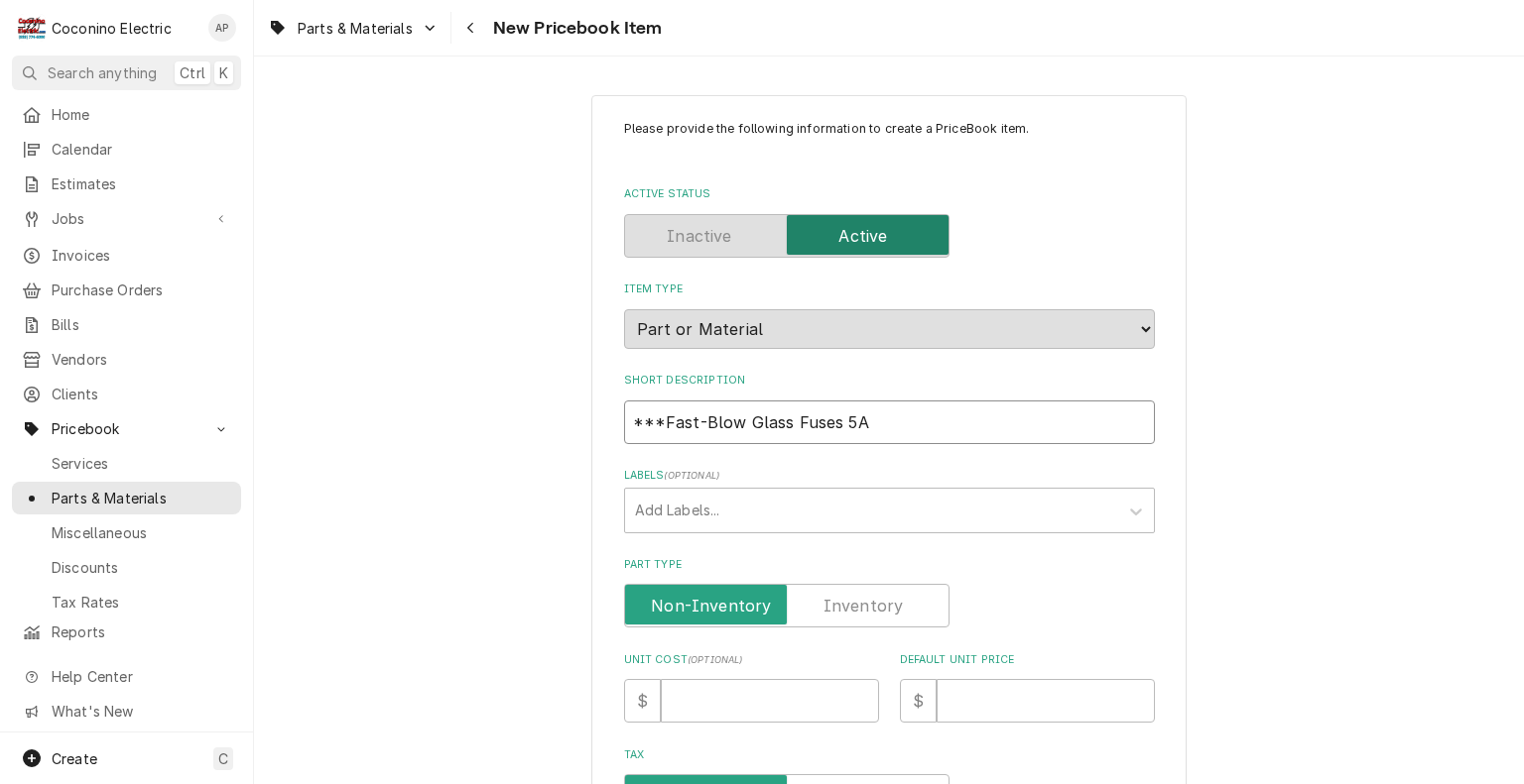
type textarea "x"
type input "***Fast-Blow Glass Fuses 5AM"
type textarea "x"
type input "***Fast-Blow Glass Fuses 5AMP"
click at [864, 609] on label "Part Type" at bounding box center [786, 606] width 325 height 44
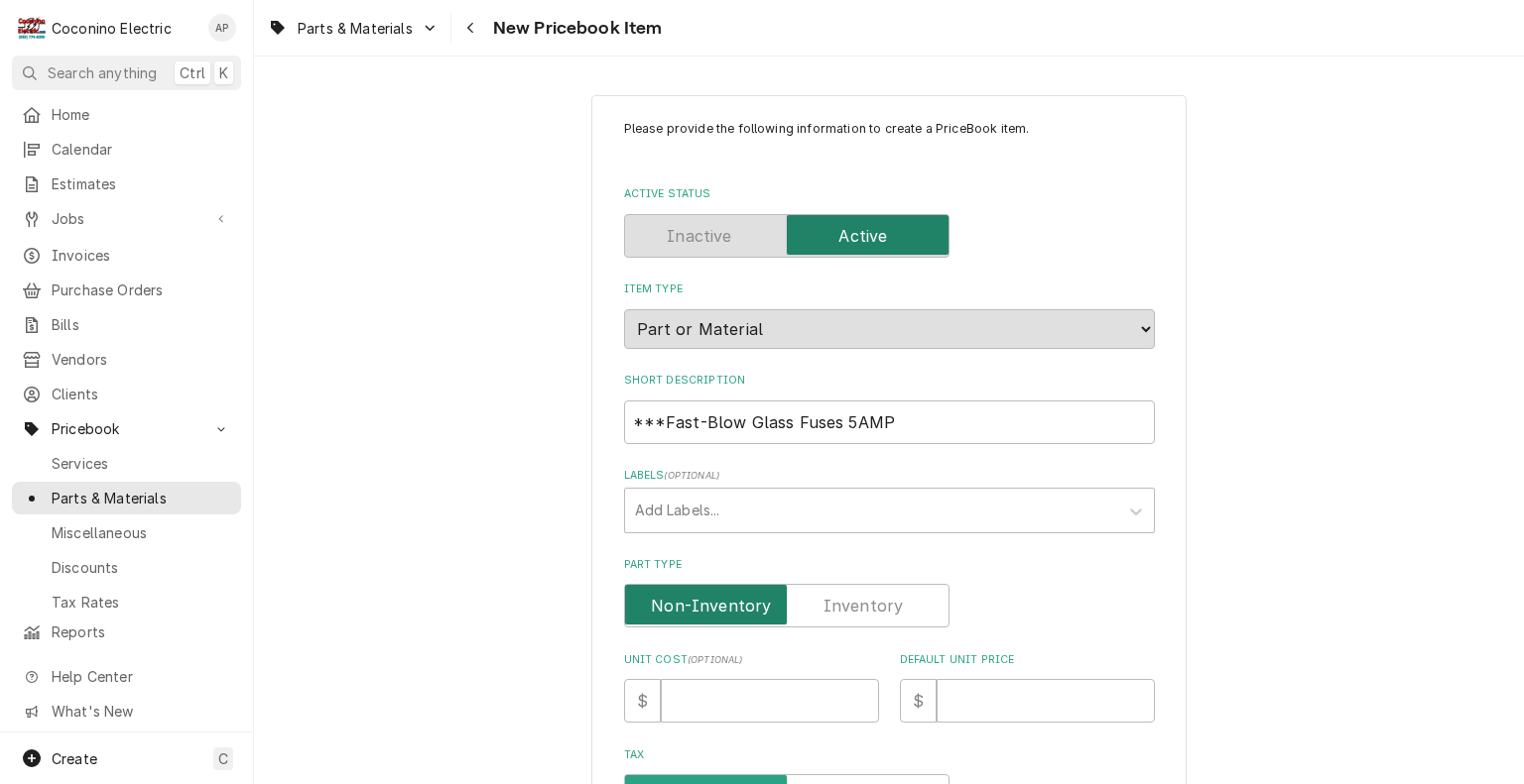
click at [864, 609] on input "Part Type" at bounding box center [786, 606] width 307 height 44
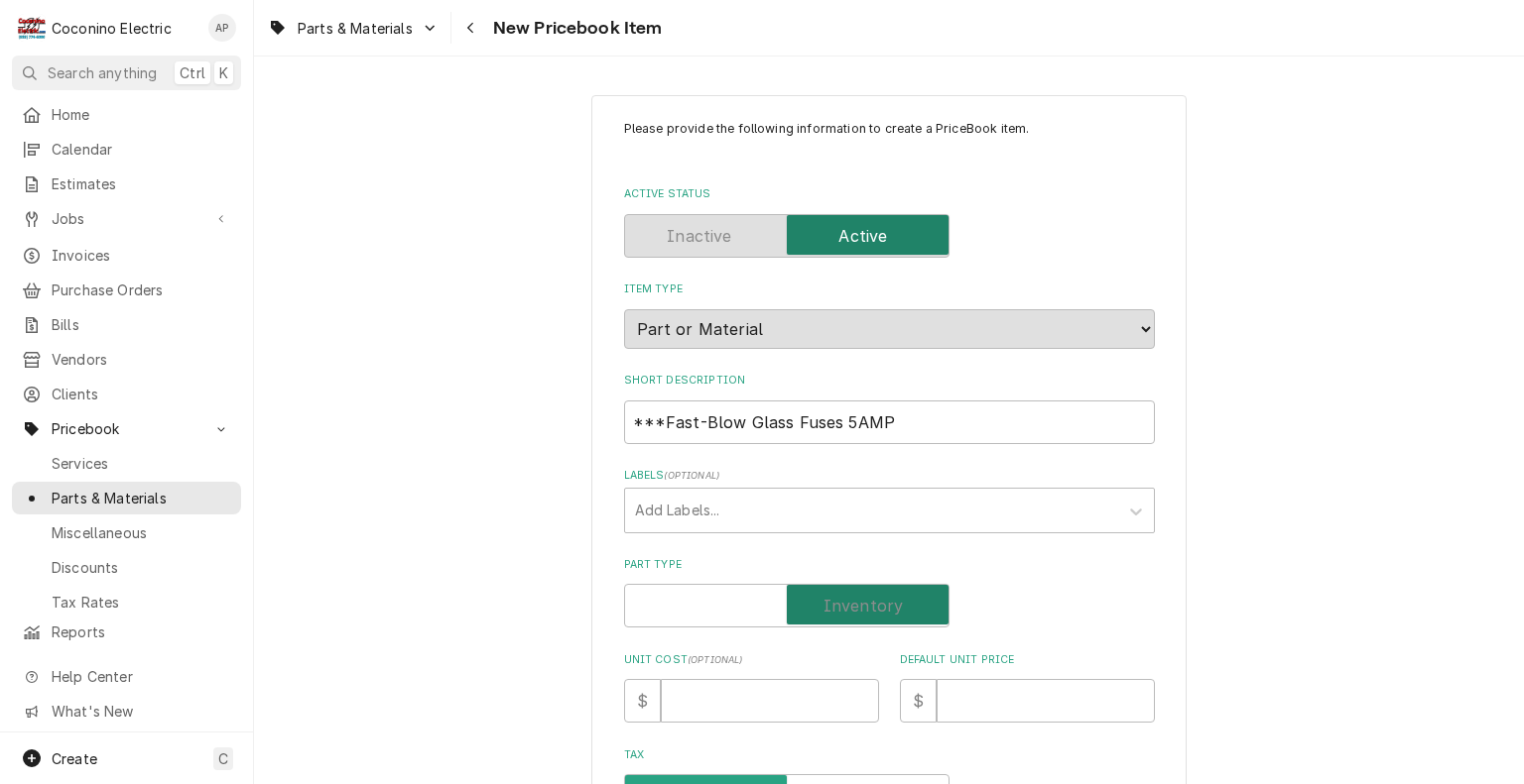
checkbox input "true"
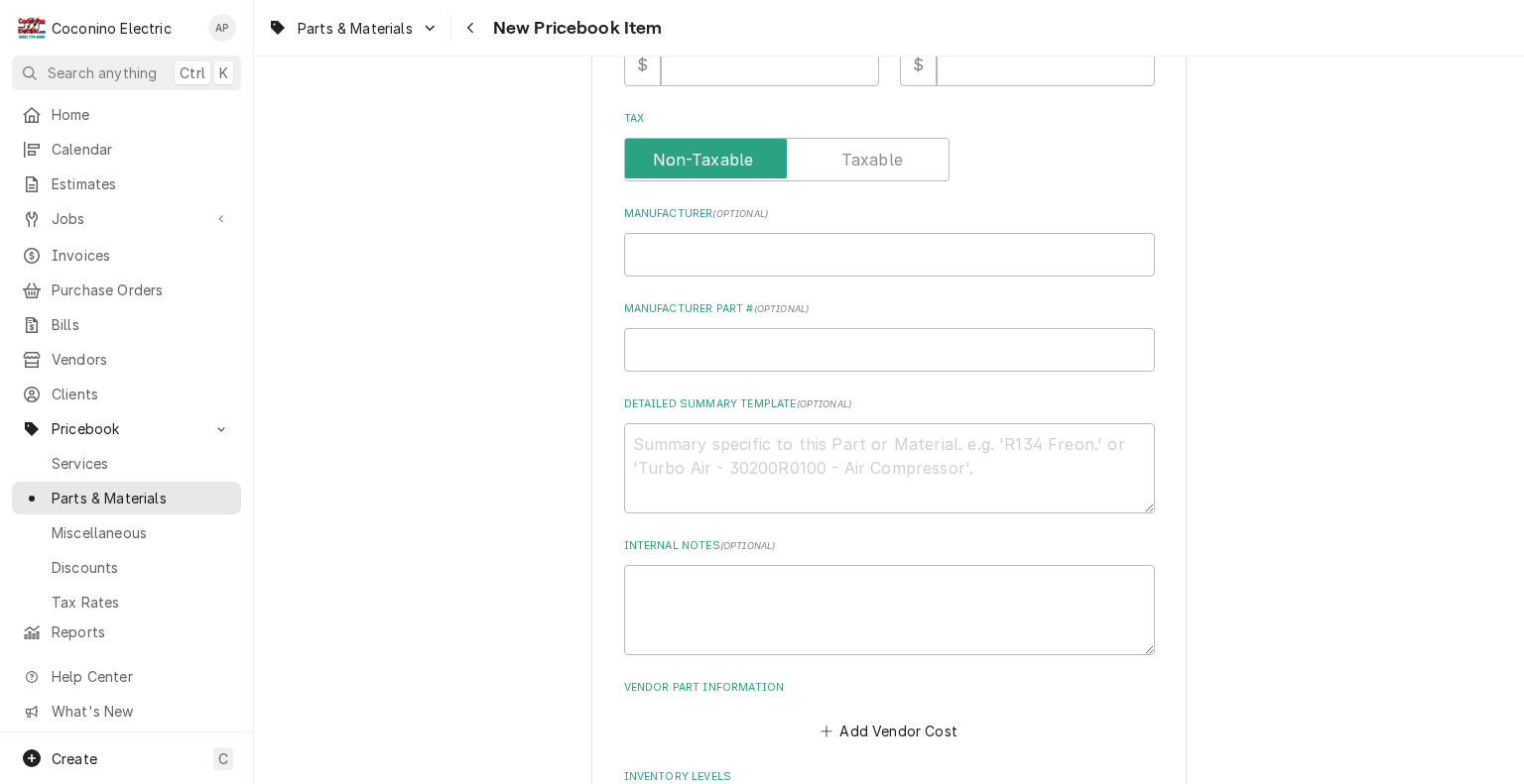
scroll to position [336, 0]
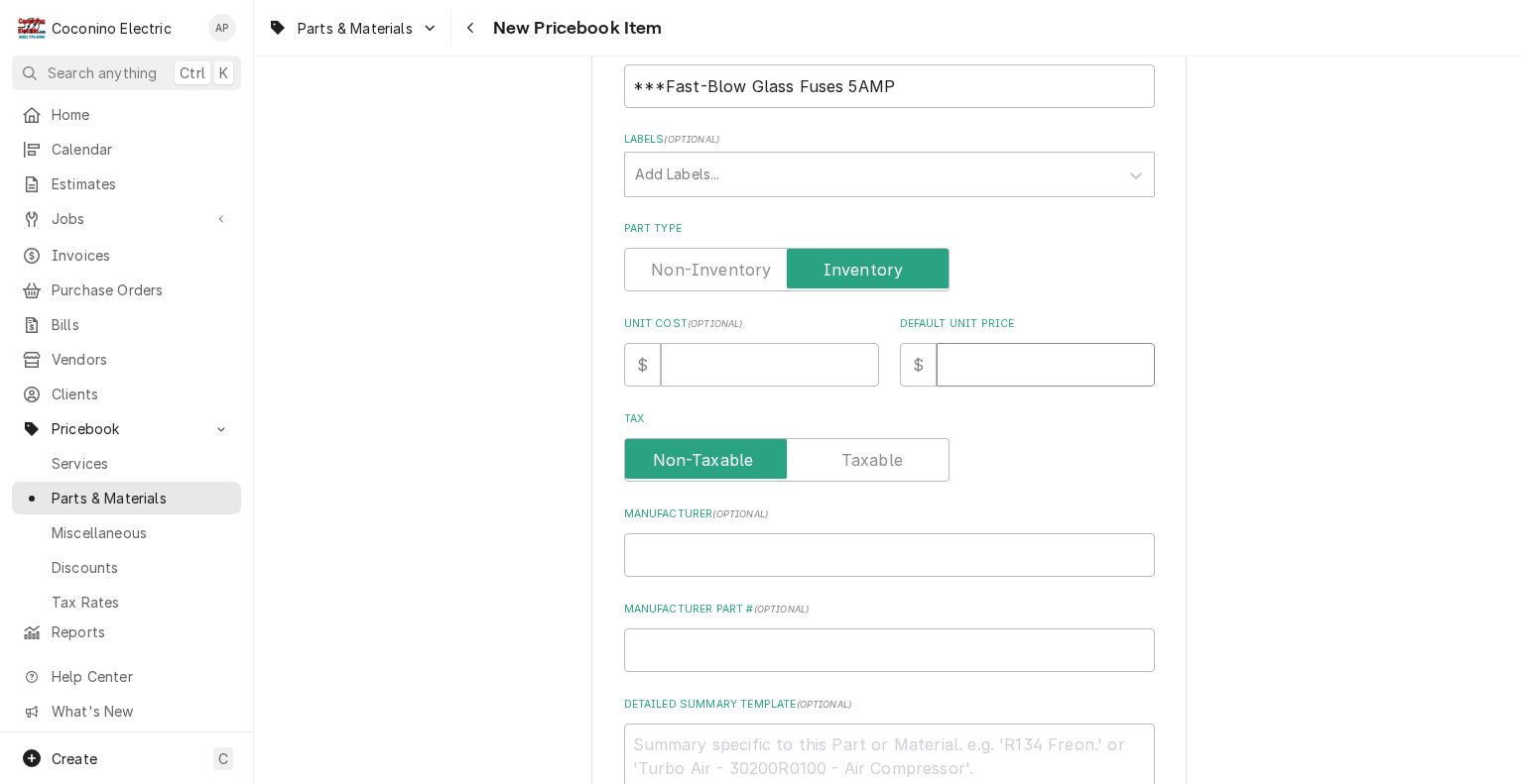
click at [1022, 369] on input "Default Unit Price" at bounding box center [1046, 365] width 219 height 44
type textarea "x"
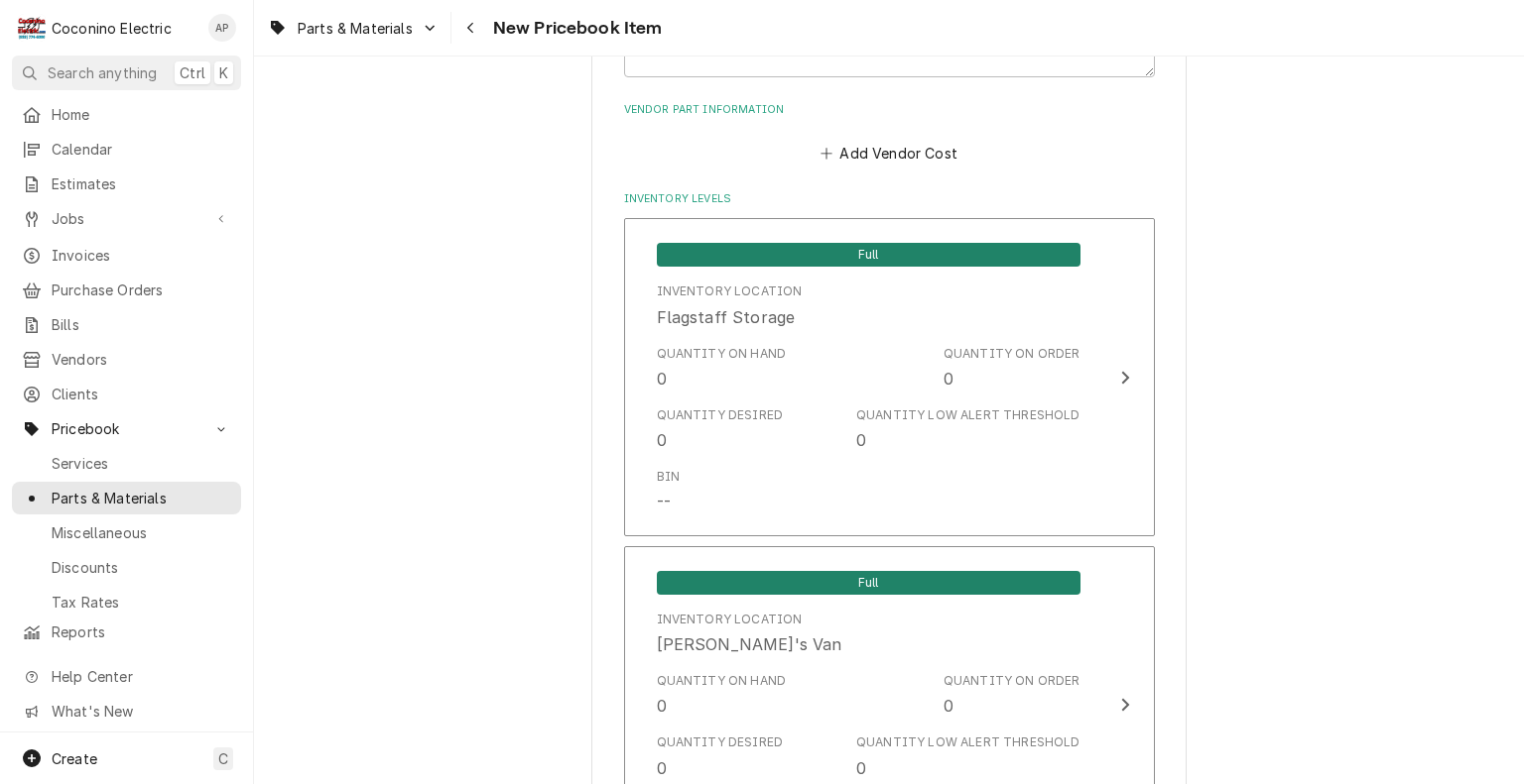
scroll to position [1429, 0]
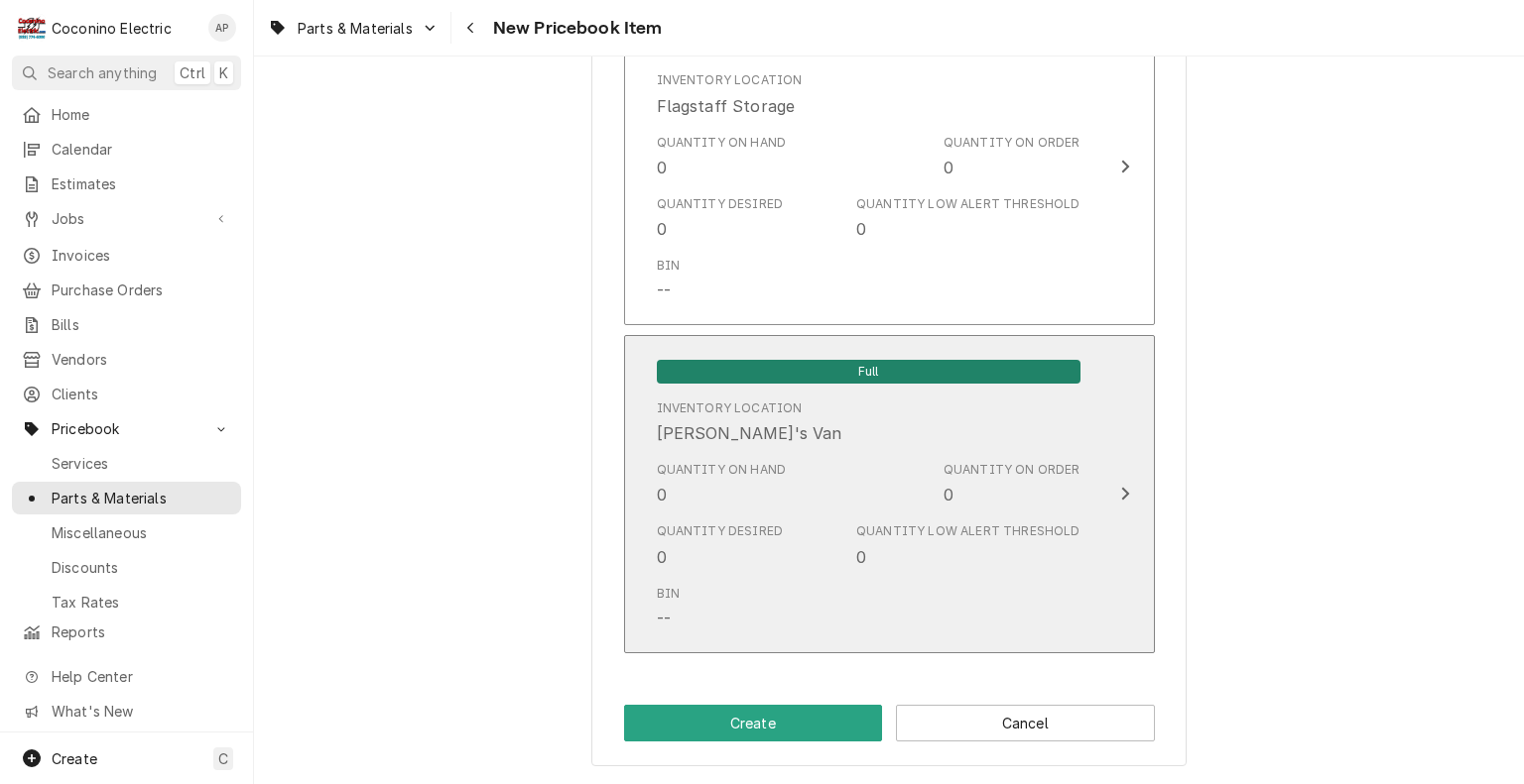
type input "0"
click at [823, 531] on div "Quantity Desired 0 Quantity Low Alert Threshold 0" at bounding box center [869, 546] width 423 height 62
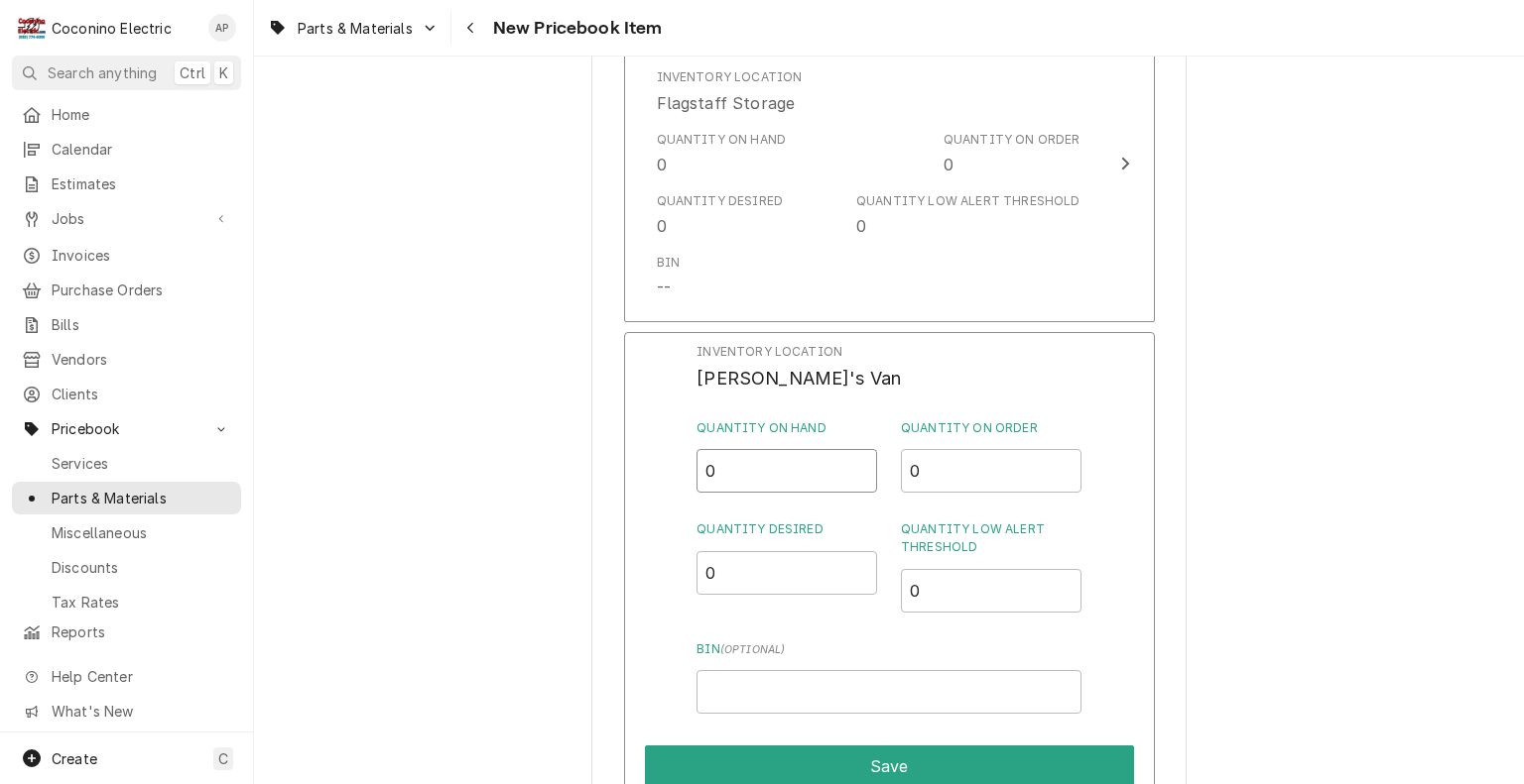
click at [742, 462] on input "0" at bounding box center [786, 471] width 181 height 44
type input "7"
click at [744, 558] on input "0" at bounding box center [786, 573] width 181 height 44
type input "3"
click at [942, 594] on input "0" at bounding box center [991, 591] width 181 height 44
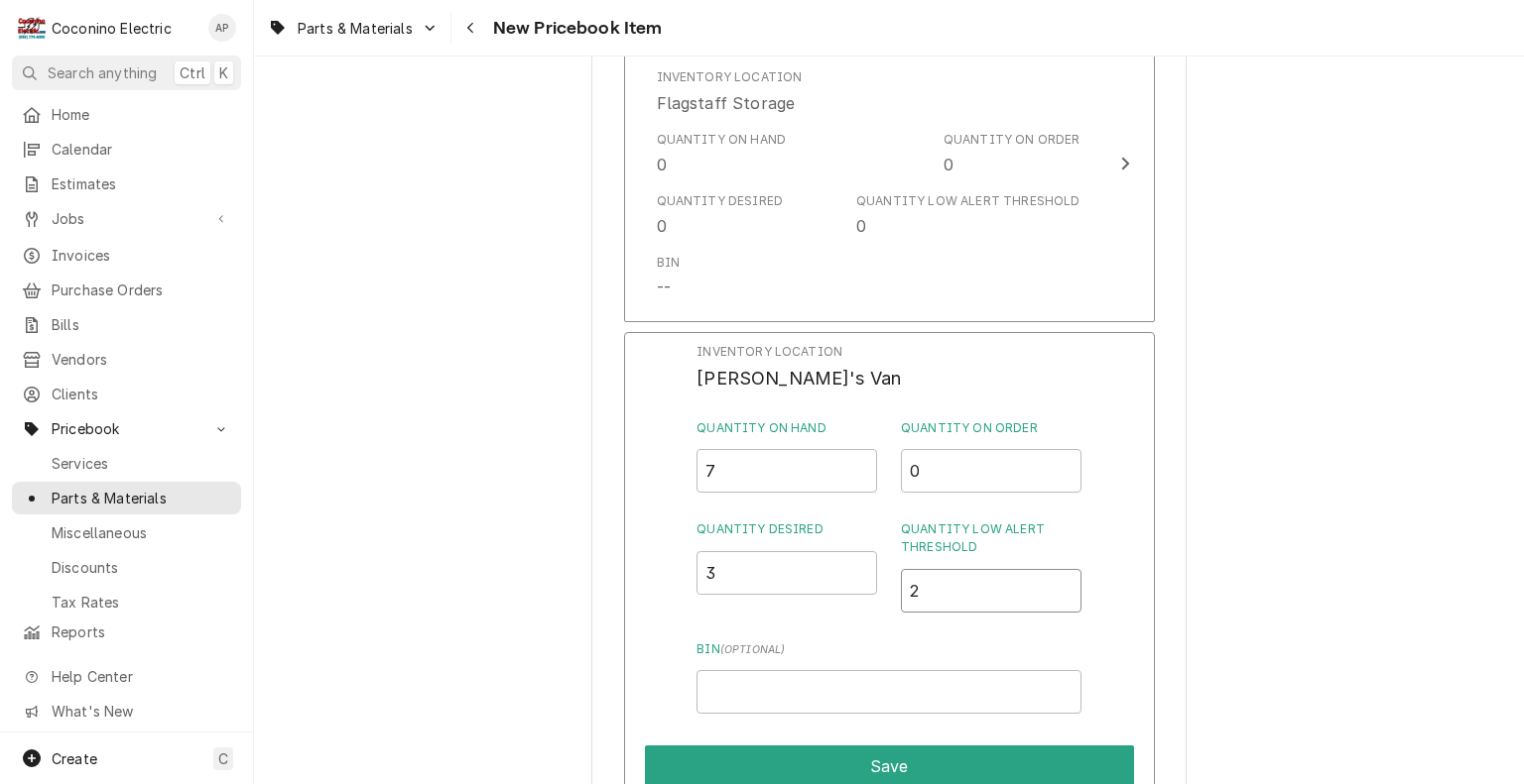
scroll to position [1629, 0]
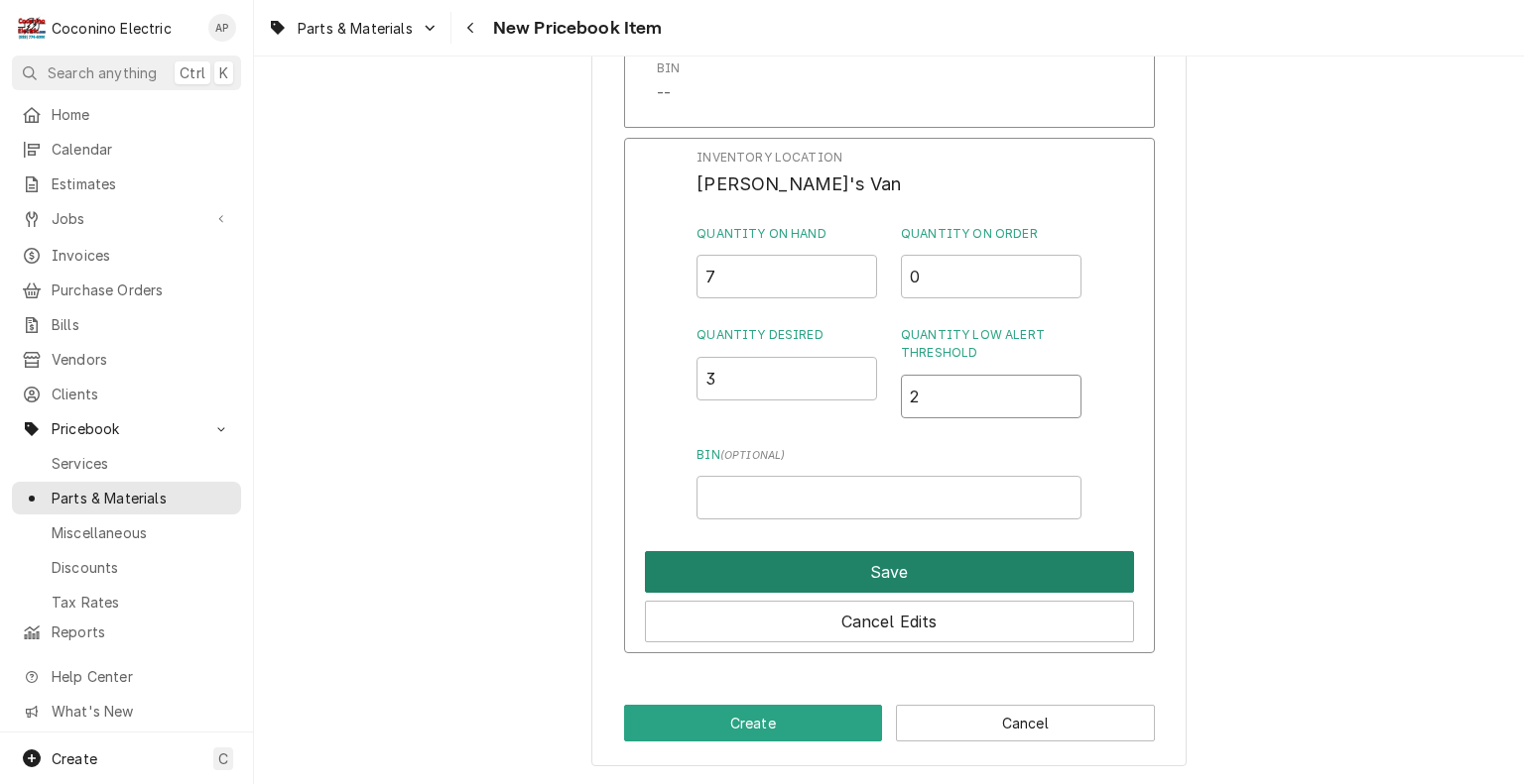
type input "2"
click at [914, 567] on button "Save" at bounding box center [890, 572] width 489 height 42
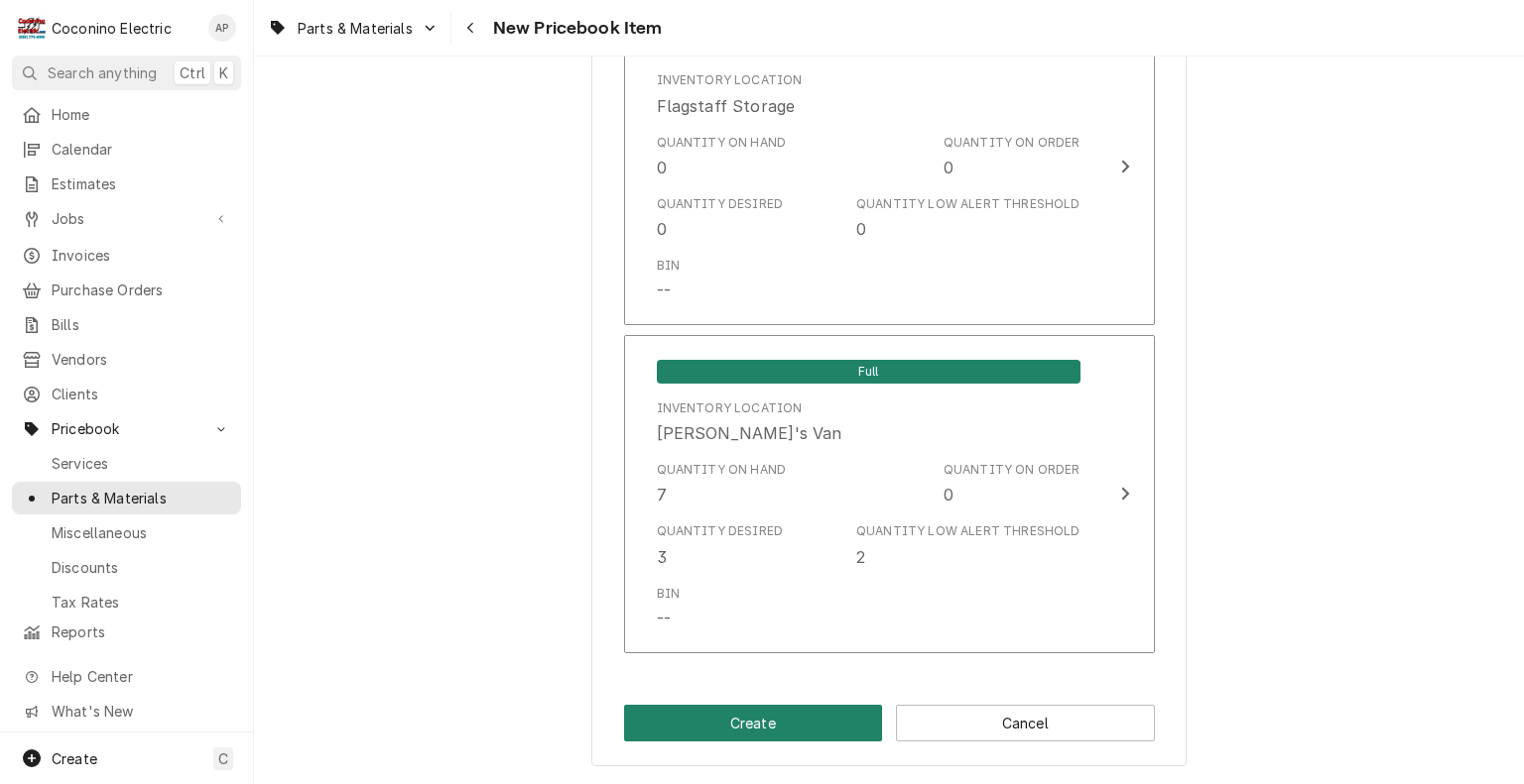
click at [737, 718] on button "Create" at bounding box center [754, 722] width 258 height 37
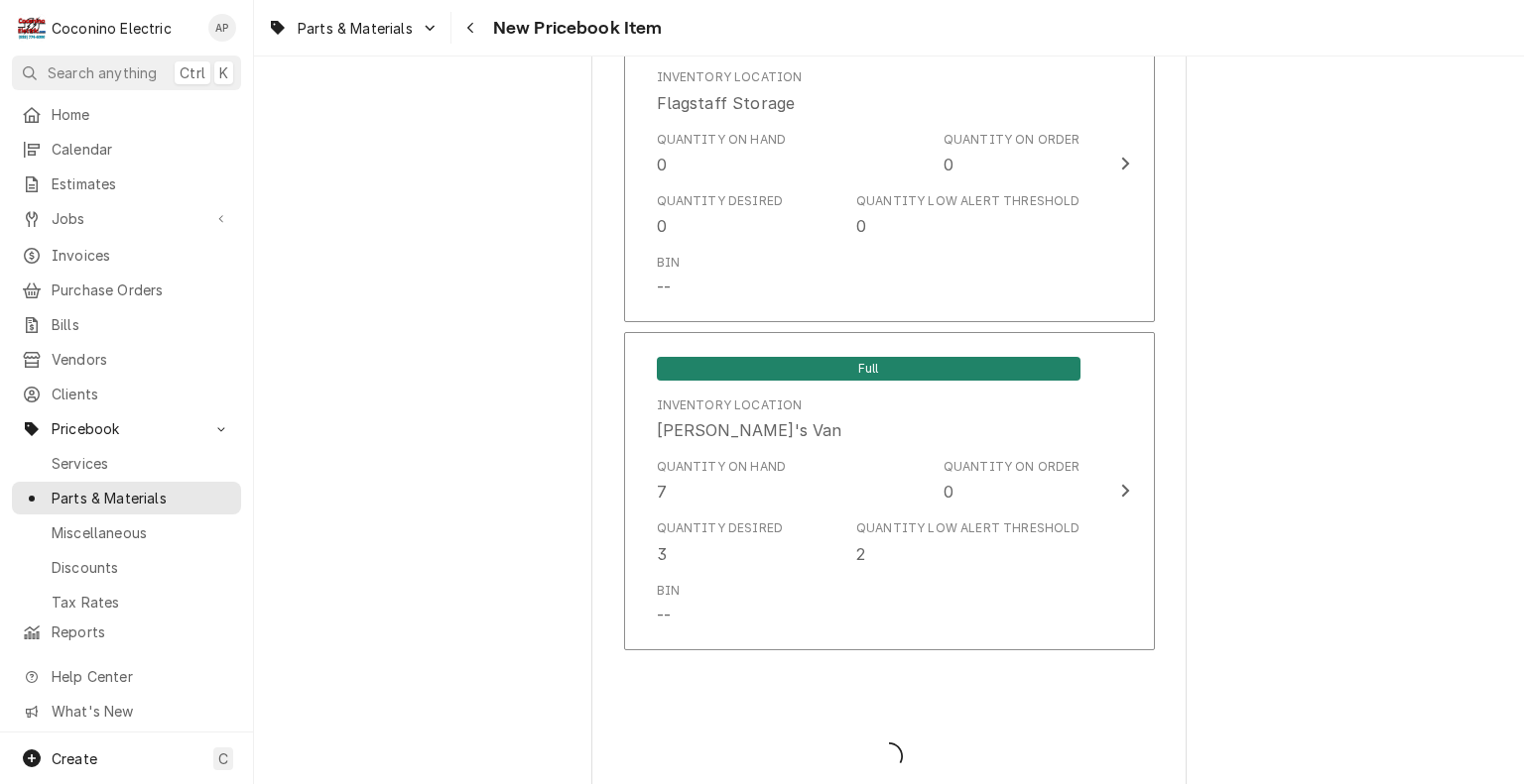
type textarea "x"
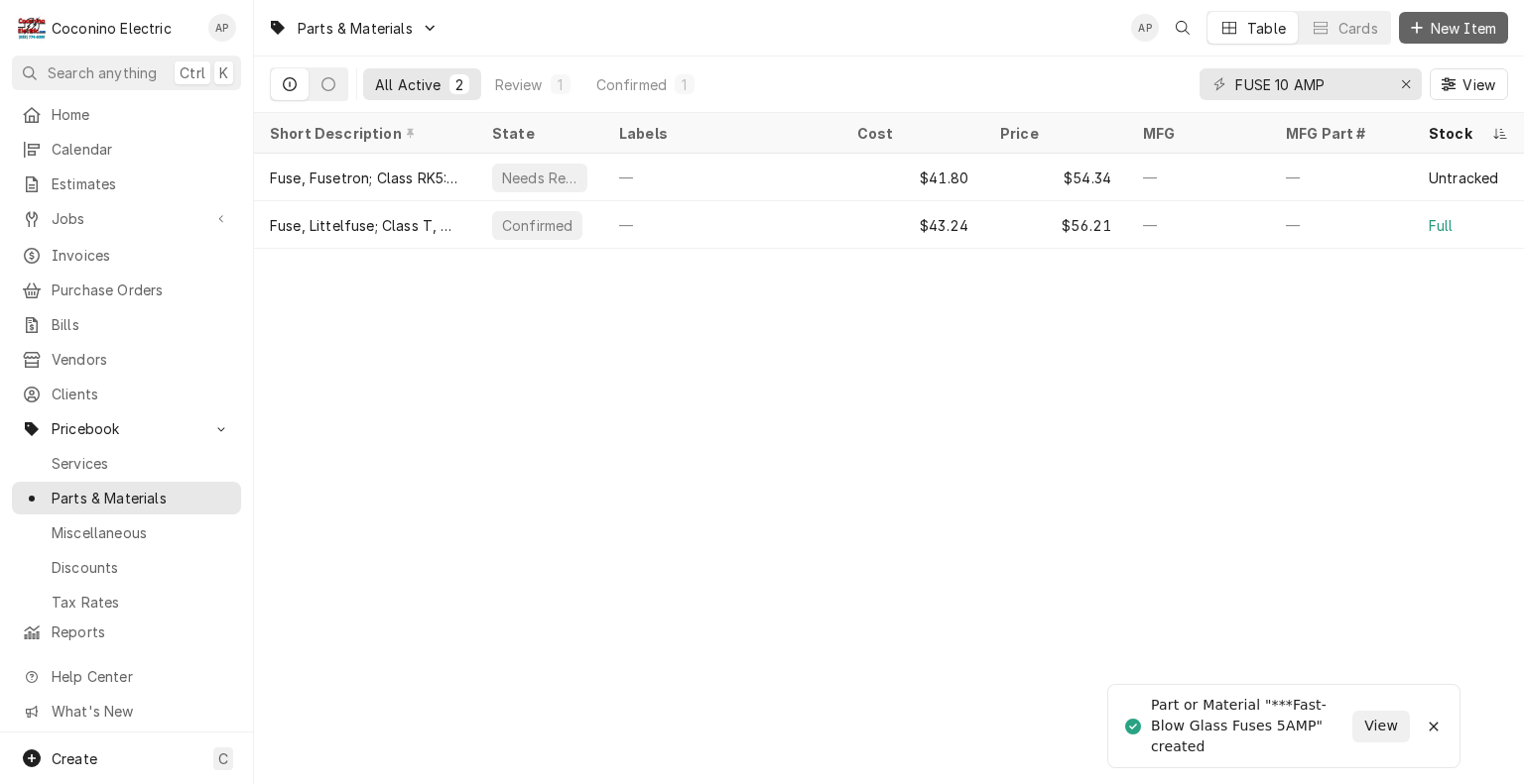
click at [1435, 33] on span "New Item" at bounding box center [1463, 28] width 74 height 21
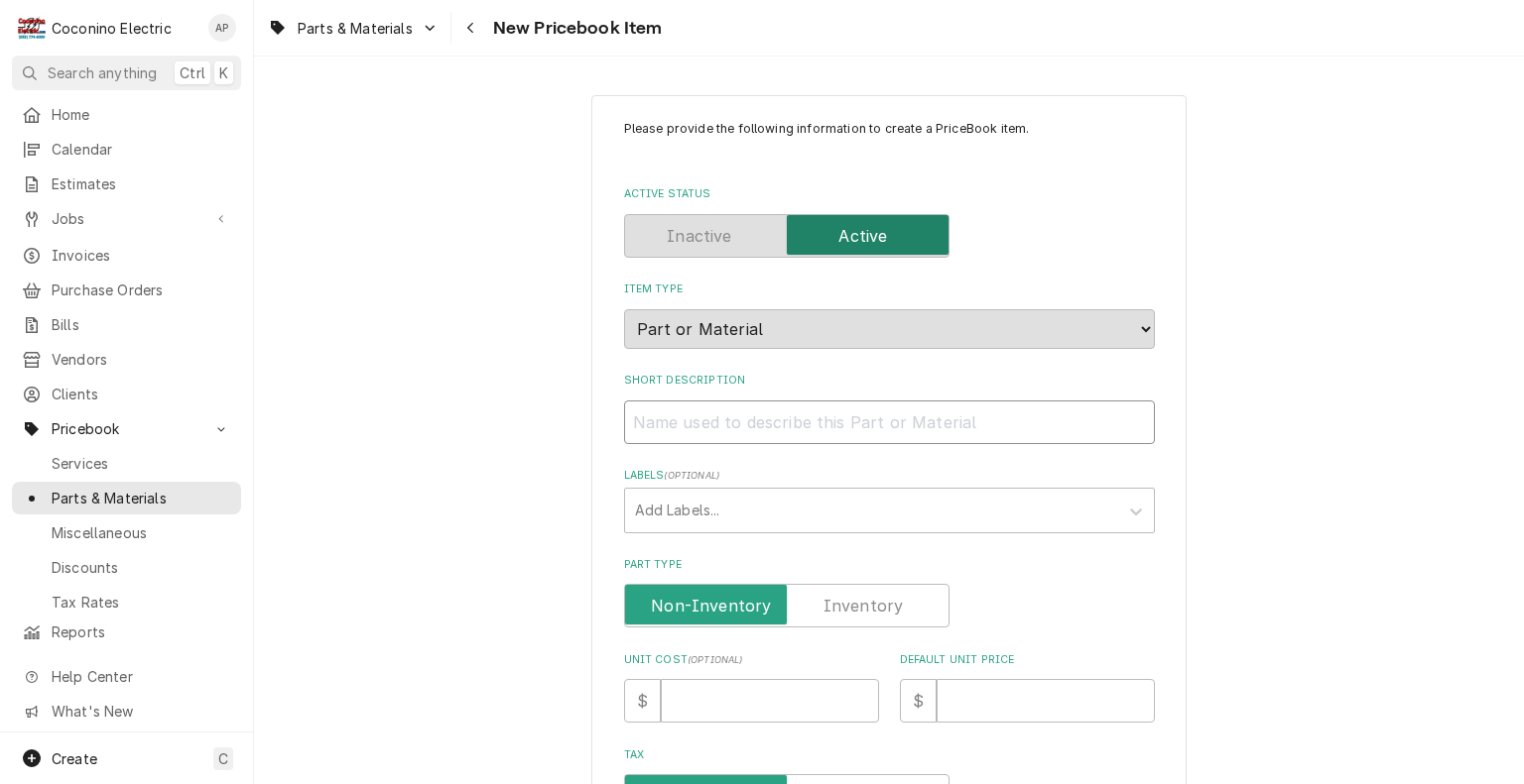
drag, startPoint x: 673, startPoint y: 416, endPoint x: 648, endPoint y: 404, distance: 27.7
click at [648, 404] on input "Short Description" at bounding box center [890, 422] width 531 height 44
paste input "***Fast-Blow Glass Fuses"
type textarea "x"
type input "***Fast-Blow Glass Fuses"
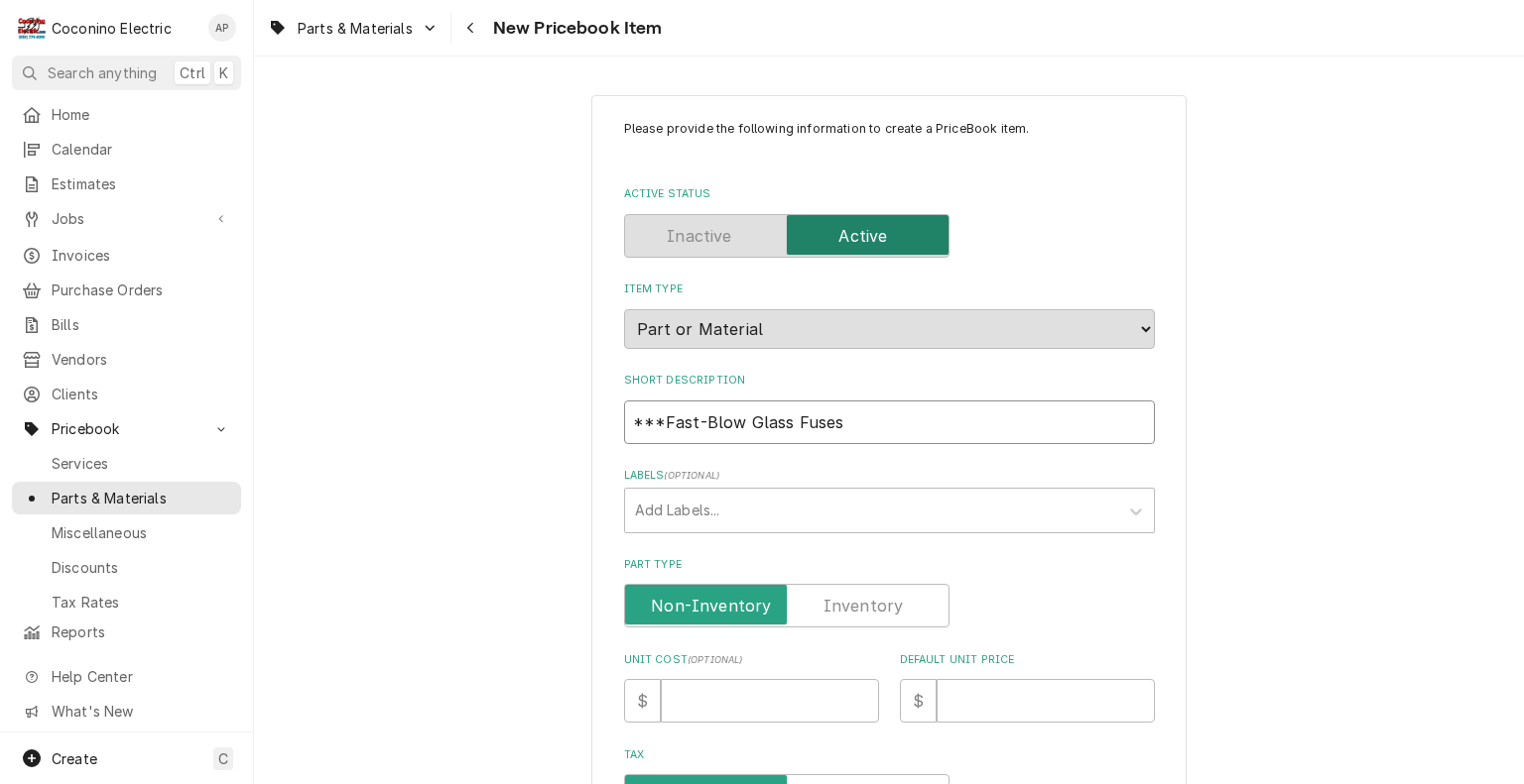
type textarea "x"
type input "***Fast-Blow Glass Fuses"
type textarea "x"
type input "***Fast-Blow Glass Fuses 1"
type textarea "x"
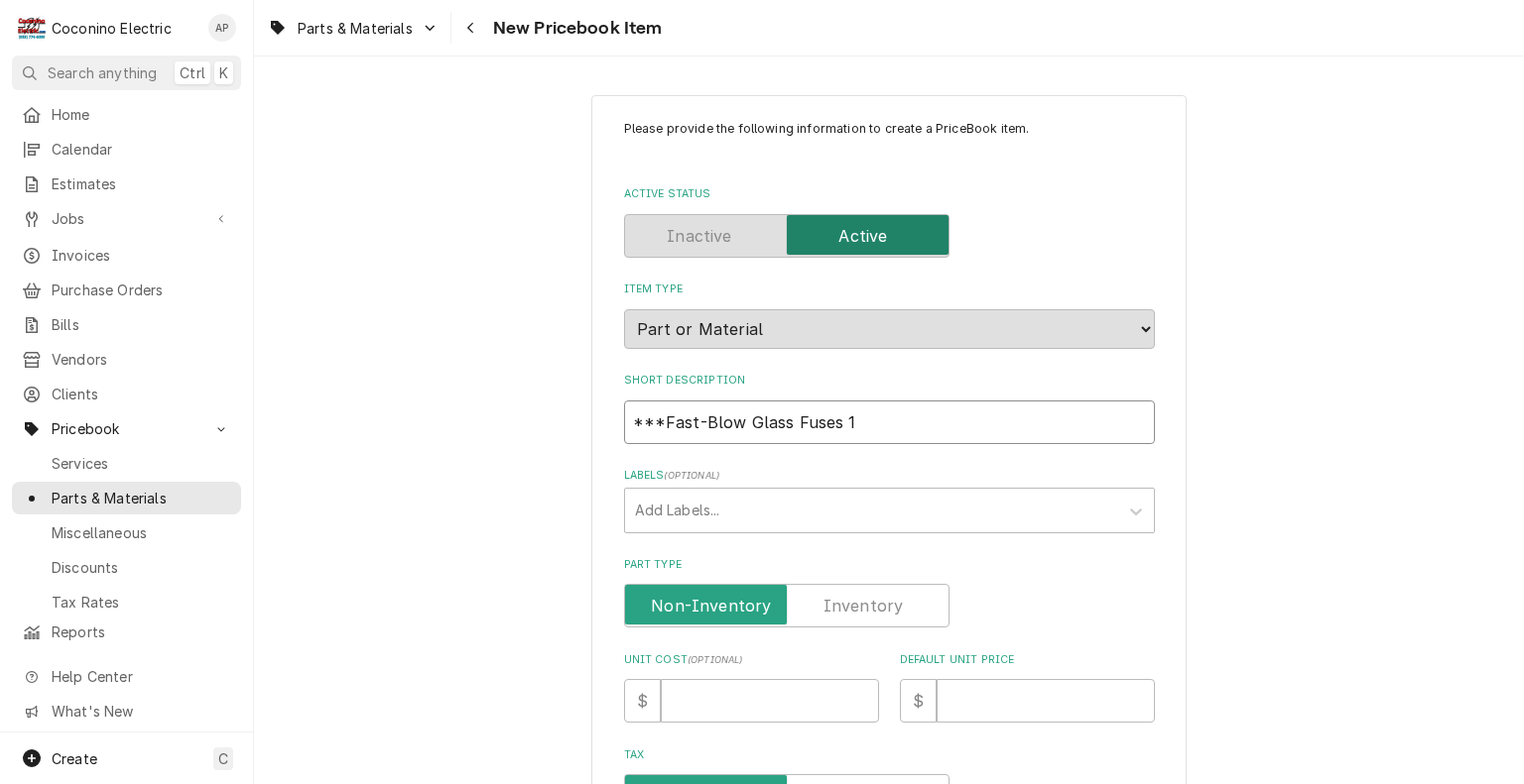
type input "***Fast-Blow Glass Fuses 10"
type textarea "x"
type input "***Fast-Blow Glass Fuses 10A"
type textarea "x"
type input "***Fast-Blow Glass Fuses 10AM"
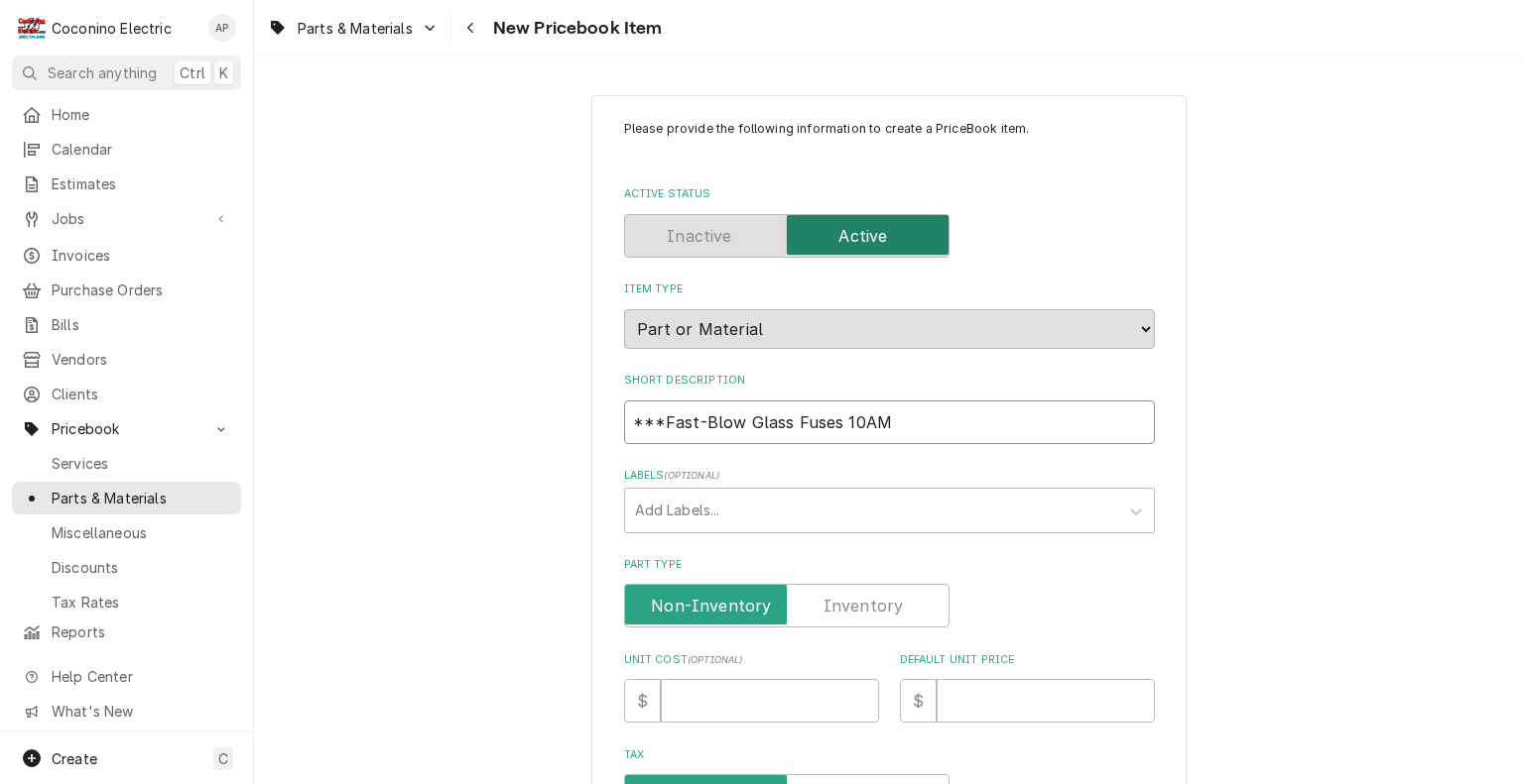
type textarea "x"
type input "***Fast-Blow Glass Fuses 10AMP"
click at [868, 596] on label "Part Type" at bounding box center [786, 606] width 325 height 44
click at [868, 596] on input "Part Type" at bounding box center [786, 606] width 307 height 44
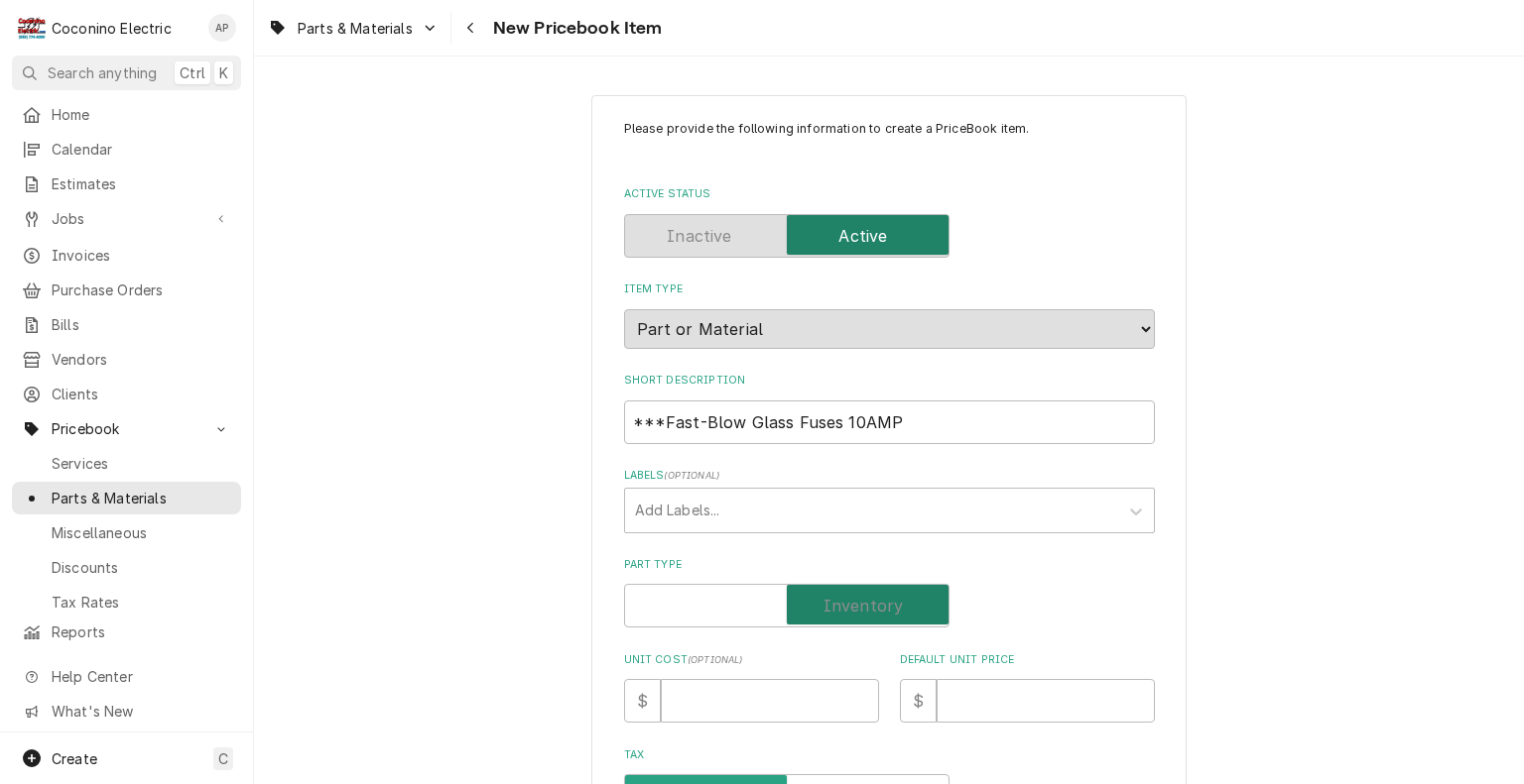
checkbox input "true"
click at [996, 698] on input "Default Unit Price" at bounding box center [1046, 701] width 219 height 44
type textarea "x"
type input "0"
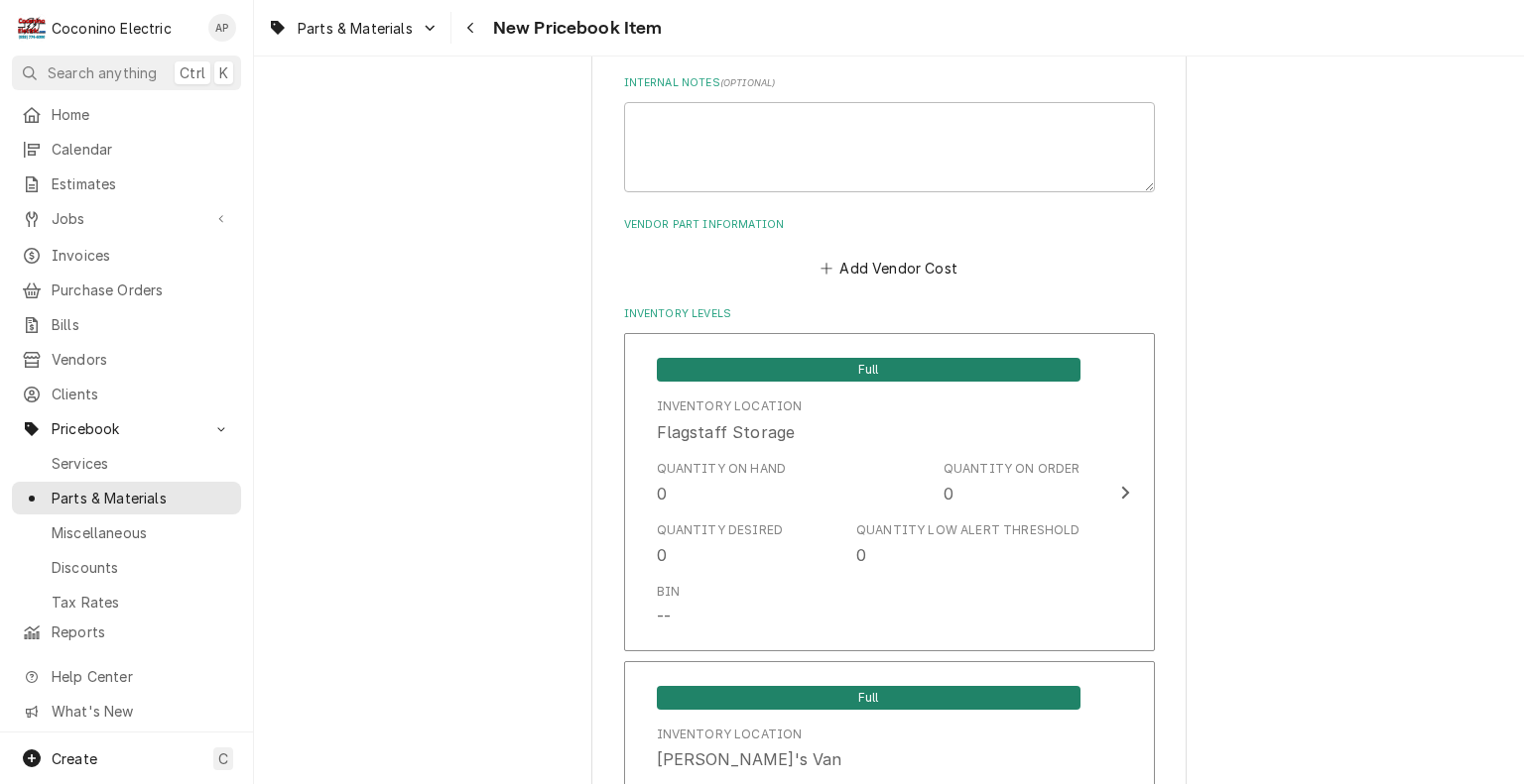
scroll to position [1429, 0]
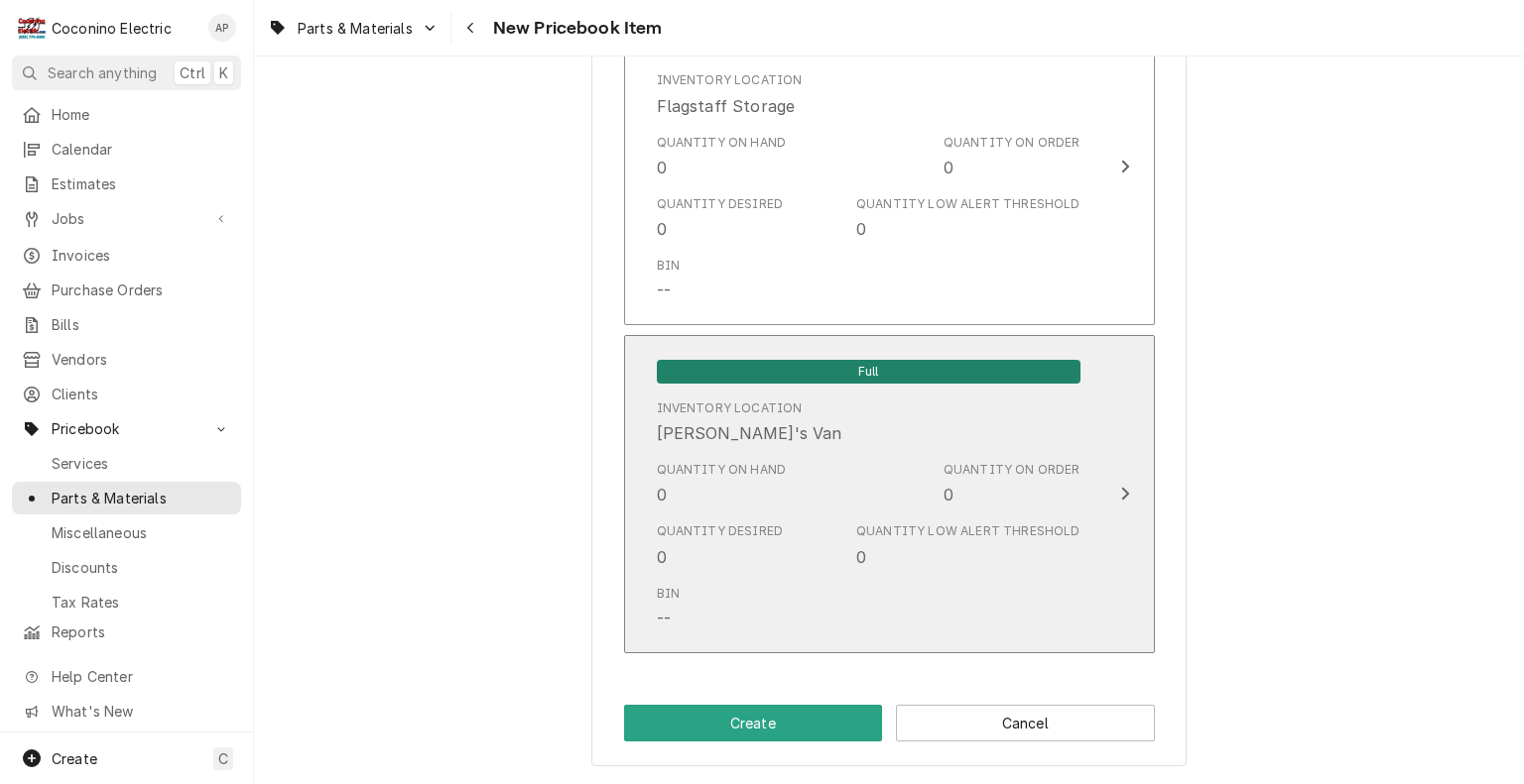
click at [906, 459] on div "Quantity on Hand 0 Quantity on Order 0" at bounding box center [869, 484] width 423 height 62
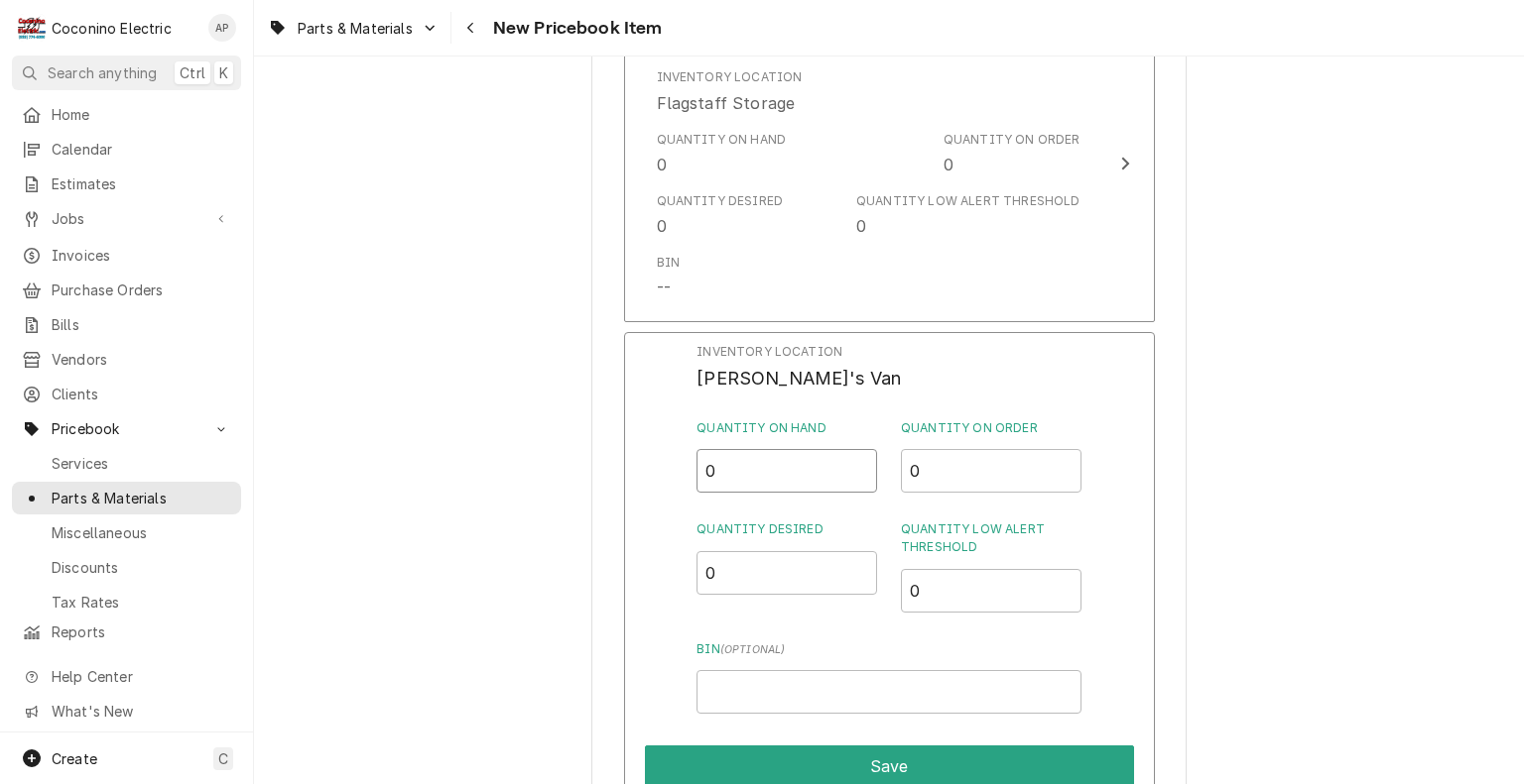
click at [771, 488] on input "0" at bounding box center [786, 471] width 181 height 44
type input "12"
click at [750, 552] on div "Quantity Desired 0" at bounding box center [786, 566] width 181 height 91
click at [726, 571] on input "0" at bounding box center [786, 573] width 181 height 44
type input "5"
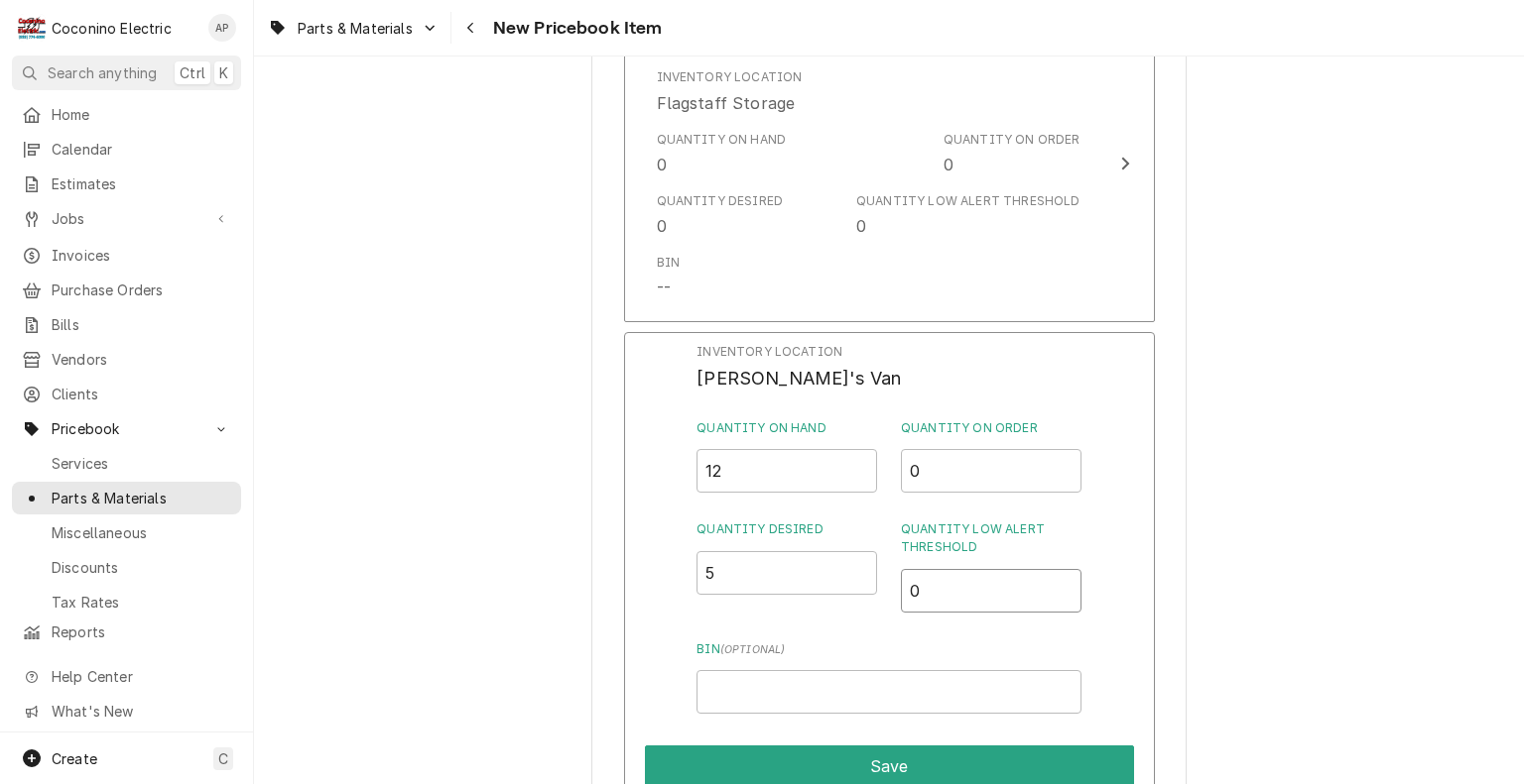
click at [981, 591] on input "0" at bounding box center [991, 591] width 181 height 44
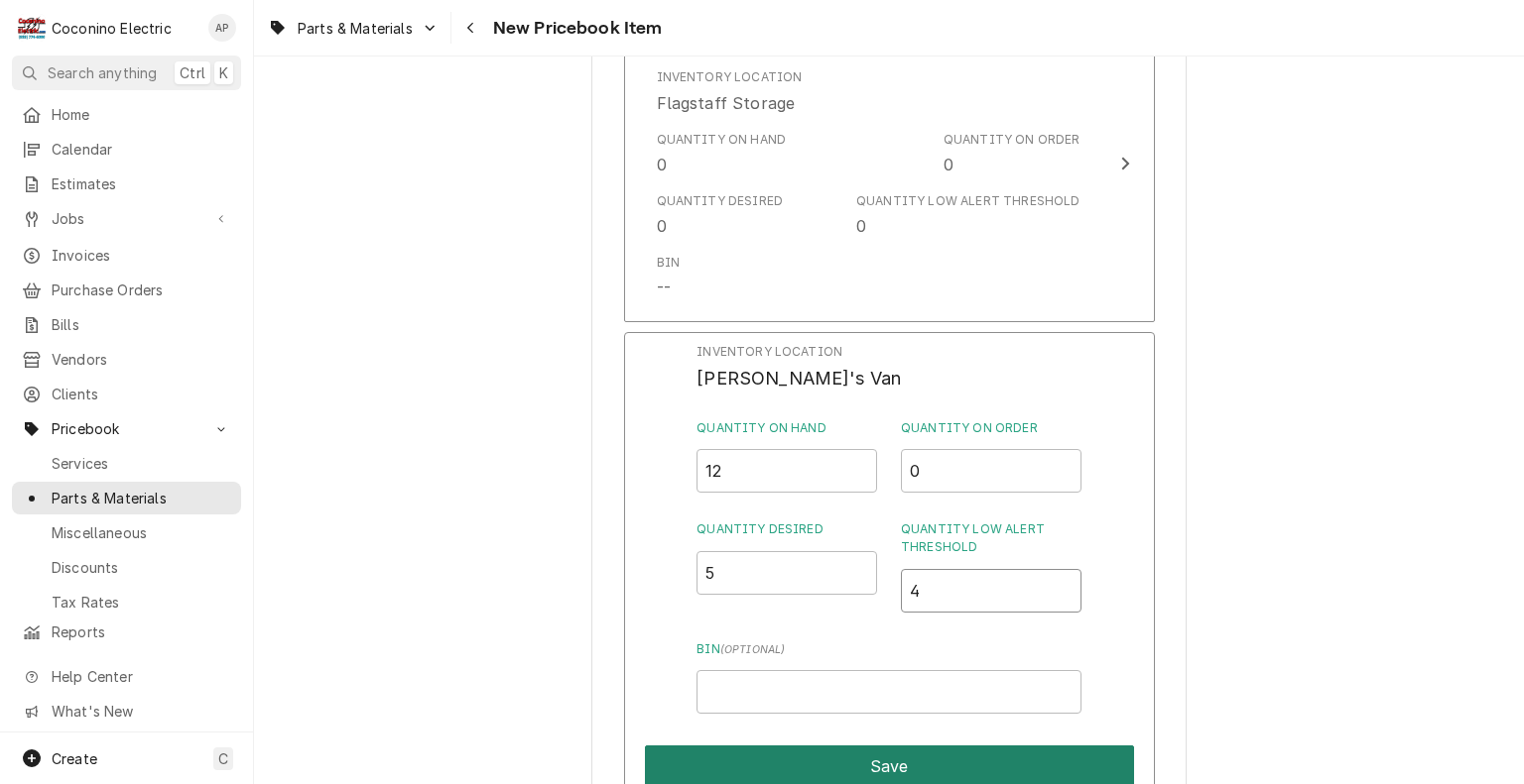
type input "4"
click at [919, 756] on button "Save" at bounding box center [890, 766] width 489 height 42
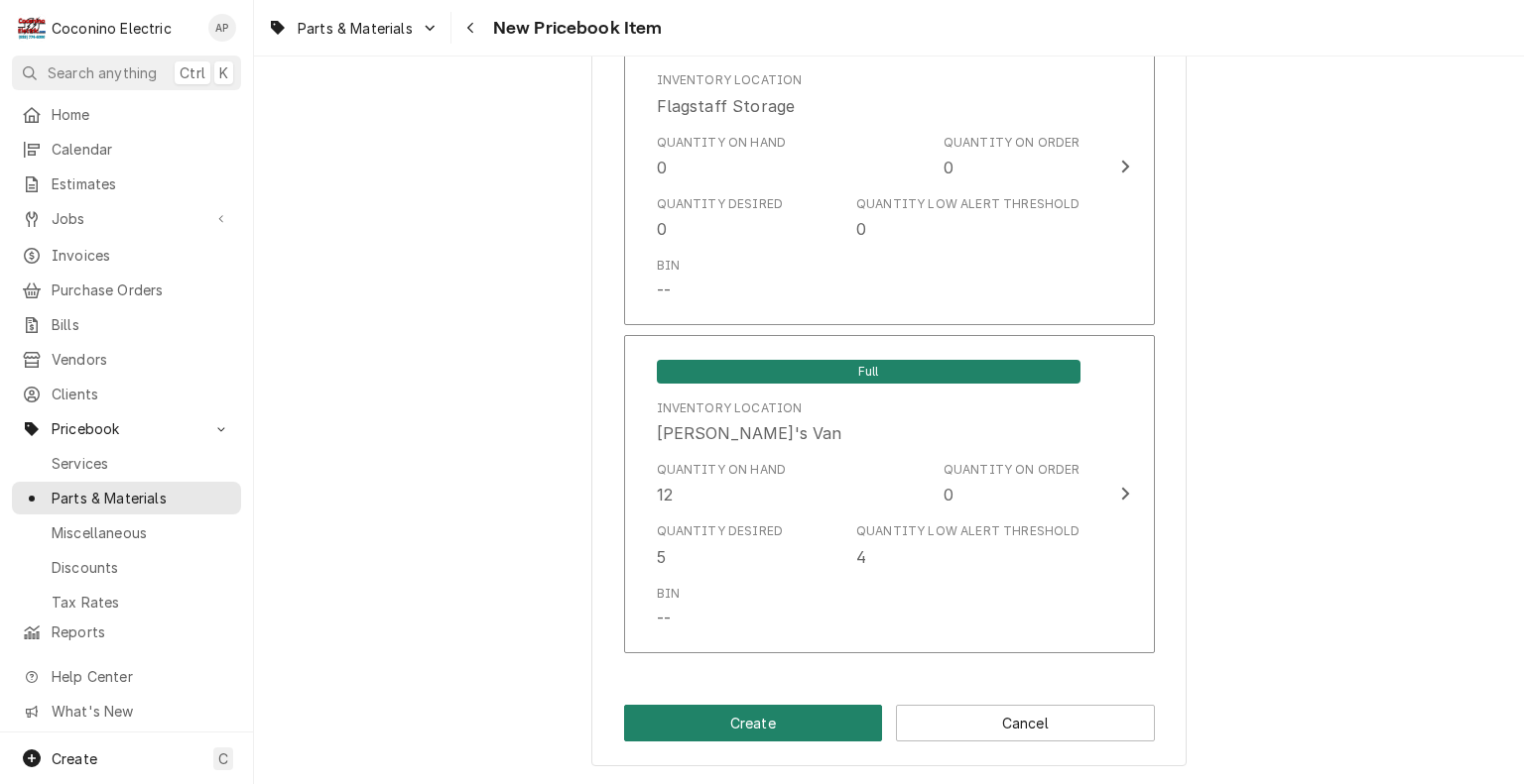
click at [765, 710] on button "Create" at bounding box center [754, 722] width 258 height 37
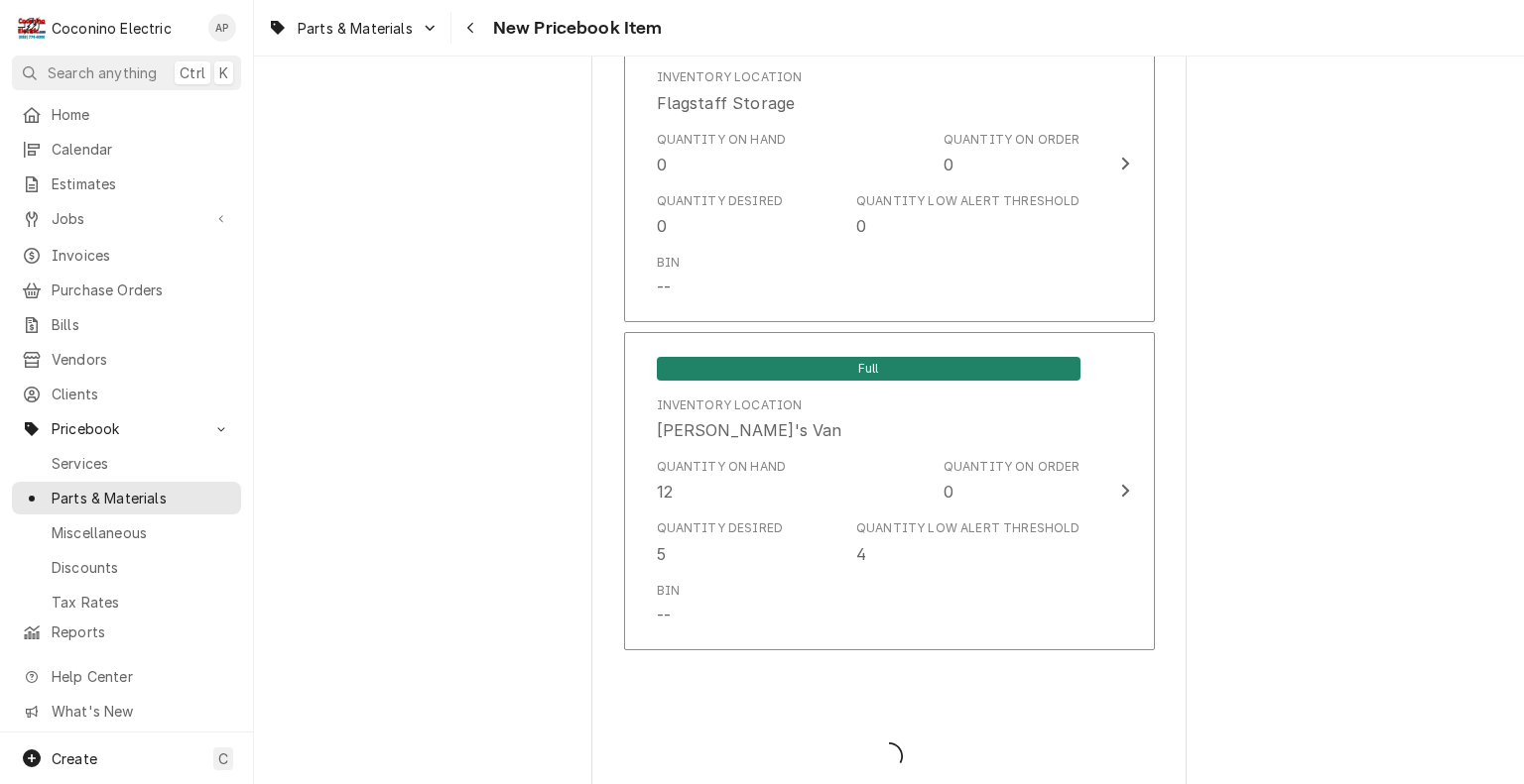
type textarea "x"
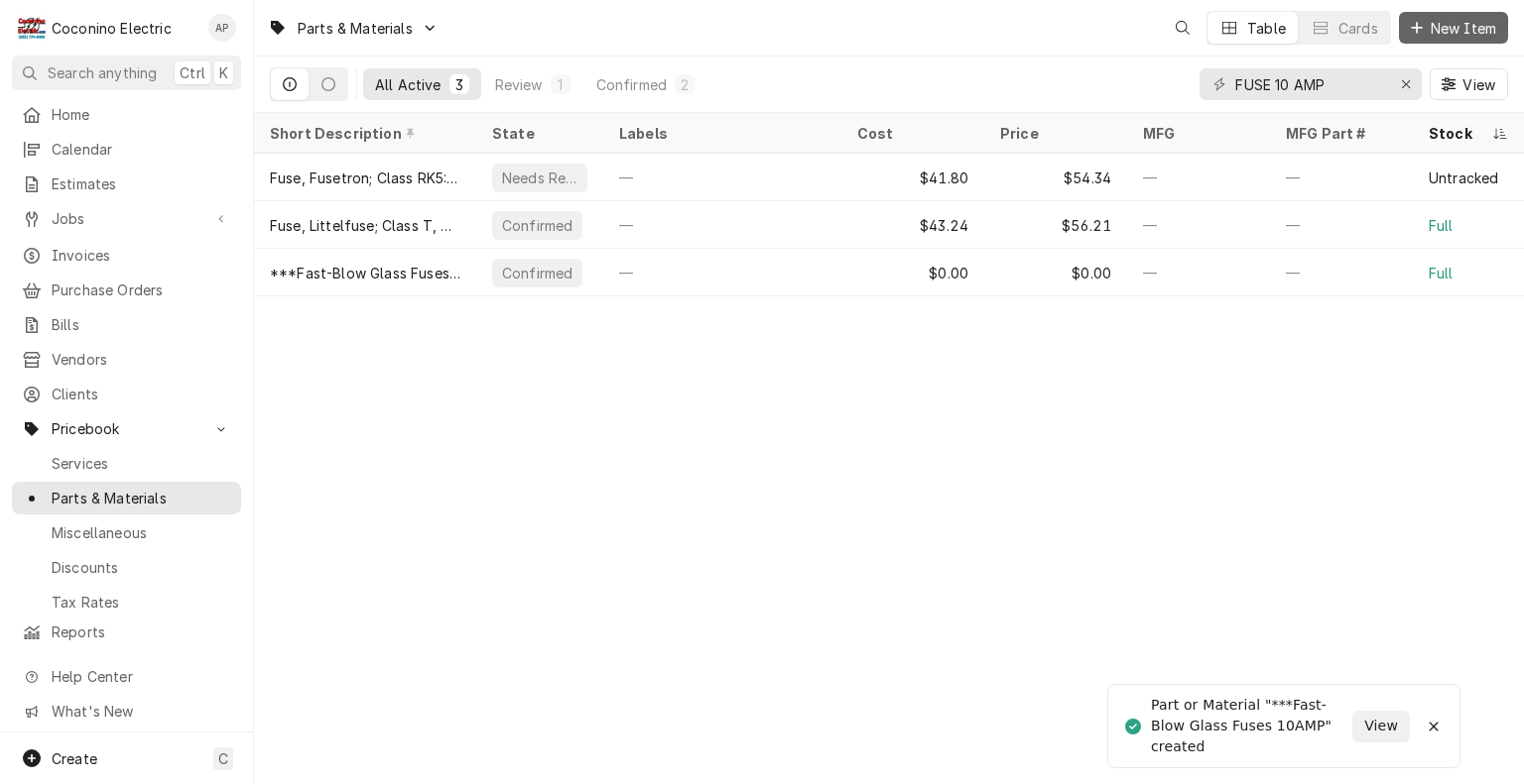
click at [1444, 40] on button "New Item" at bounding box center [1453, 28] width 109 height 32
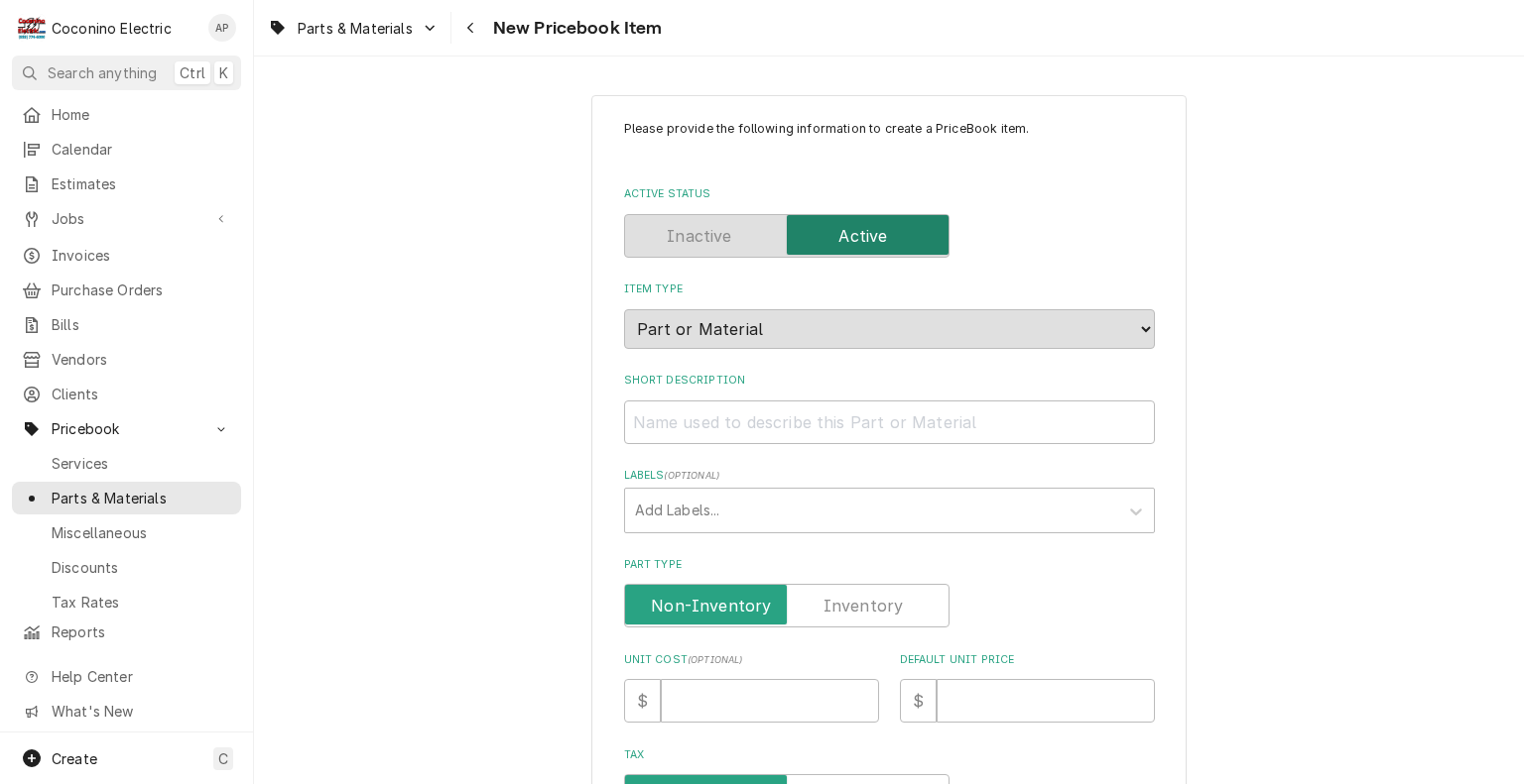
click at [727, 395] on div "Short Description" at bounding box center [890, 407] width 531 height 71
click at [695, 428] on input "Short Description" at bounding box center [890, 422] width 531 height 44
type textarea "x"
type input "*"
type textarea "x"
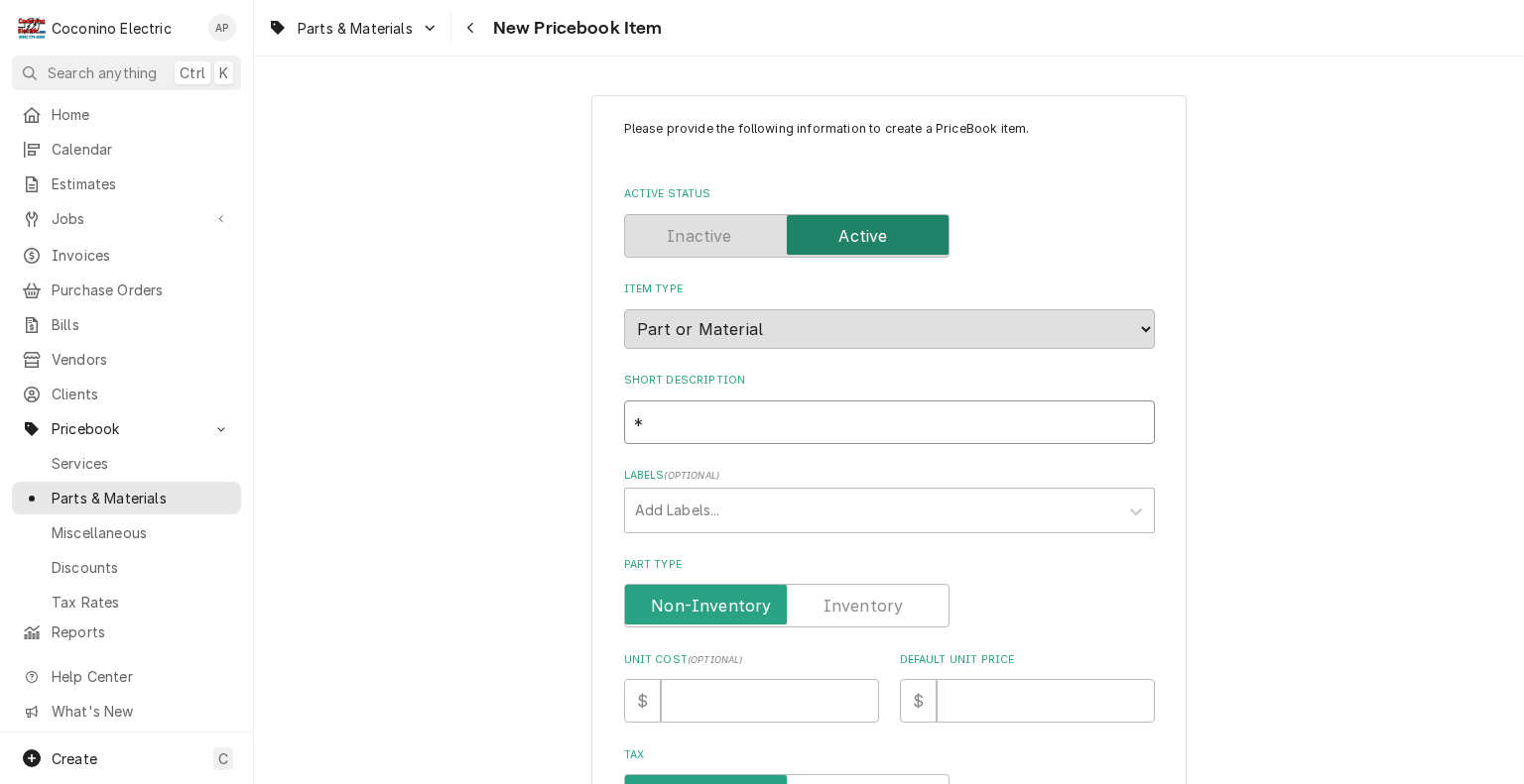
type input "**"
type textarea "x"
type input "***"
type textarea "x"
type input "****"
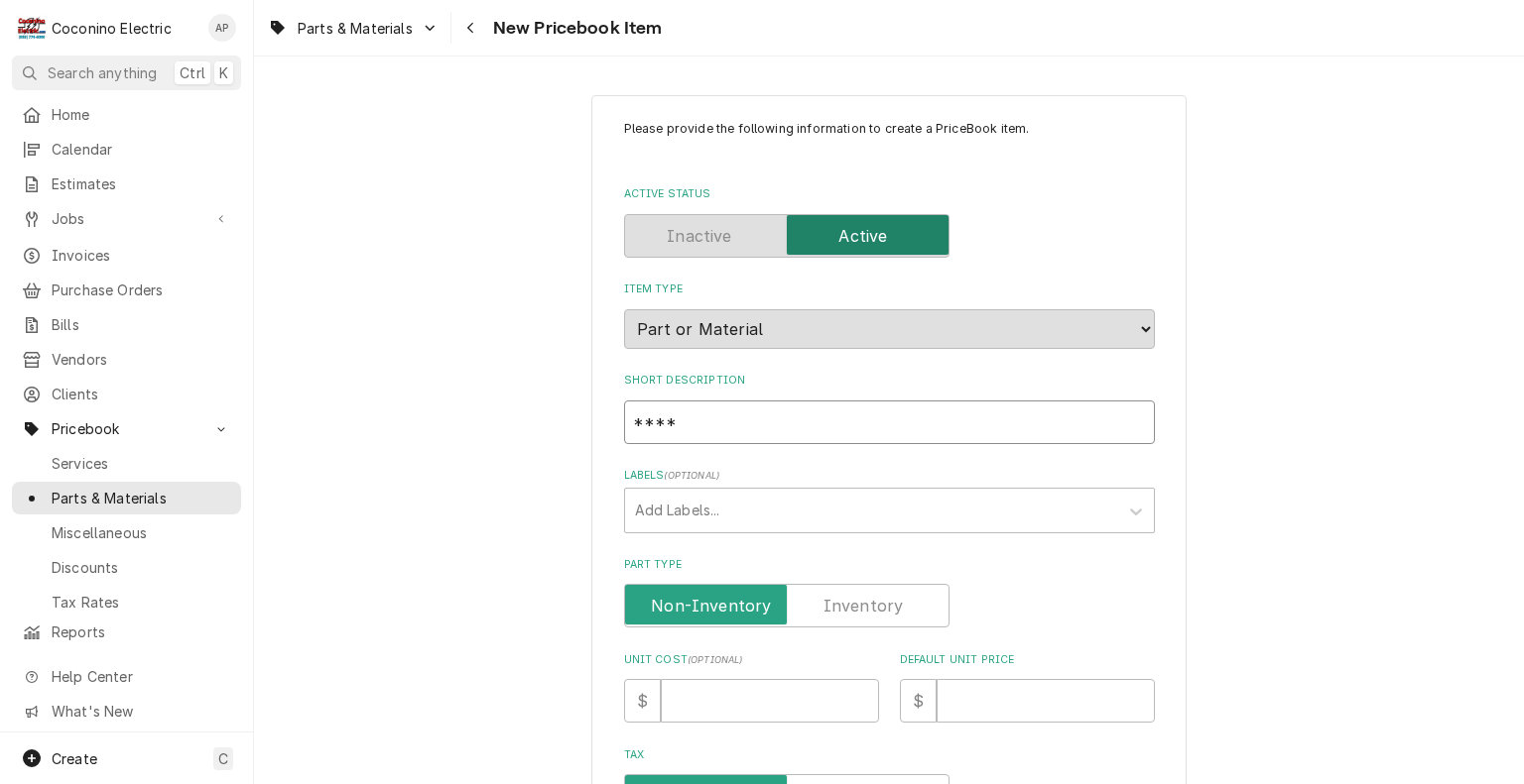
paste input "***Fast-Blow Glass Fuses"
type textarea "x"
type input "*******Fast-Blow Glass Fuses"
type textarea "x"
type input "*******Fast-Blow Glass Fuses"
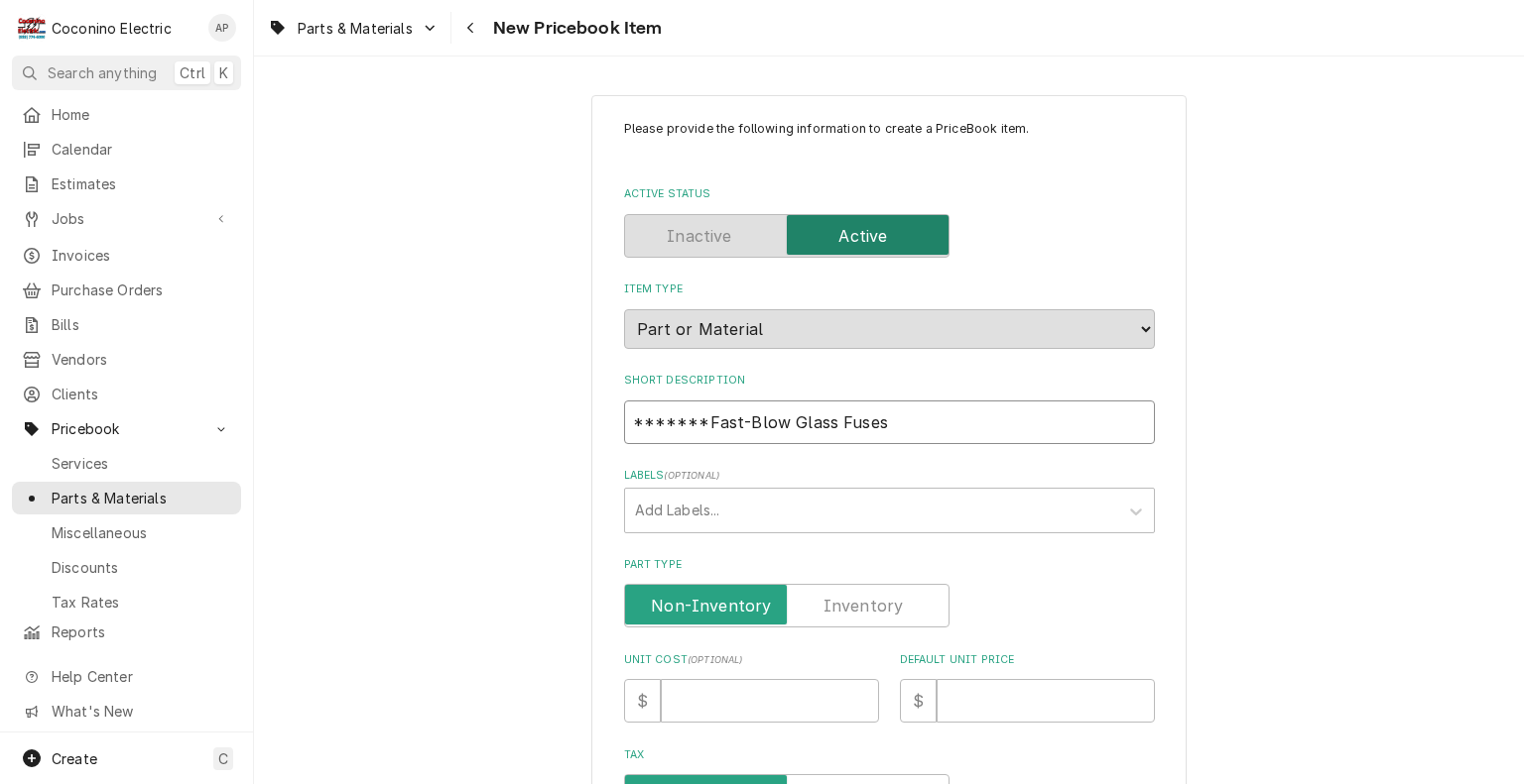
type textarea "x"
type input "*******Fast-Blow Glass Fuses 2"
type textarea "x"
type input "*******Fast-Blow Glass Fuses 20"
type textarea "x"
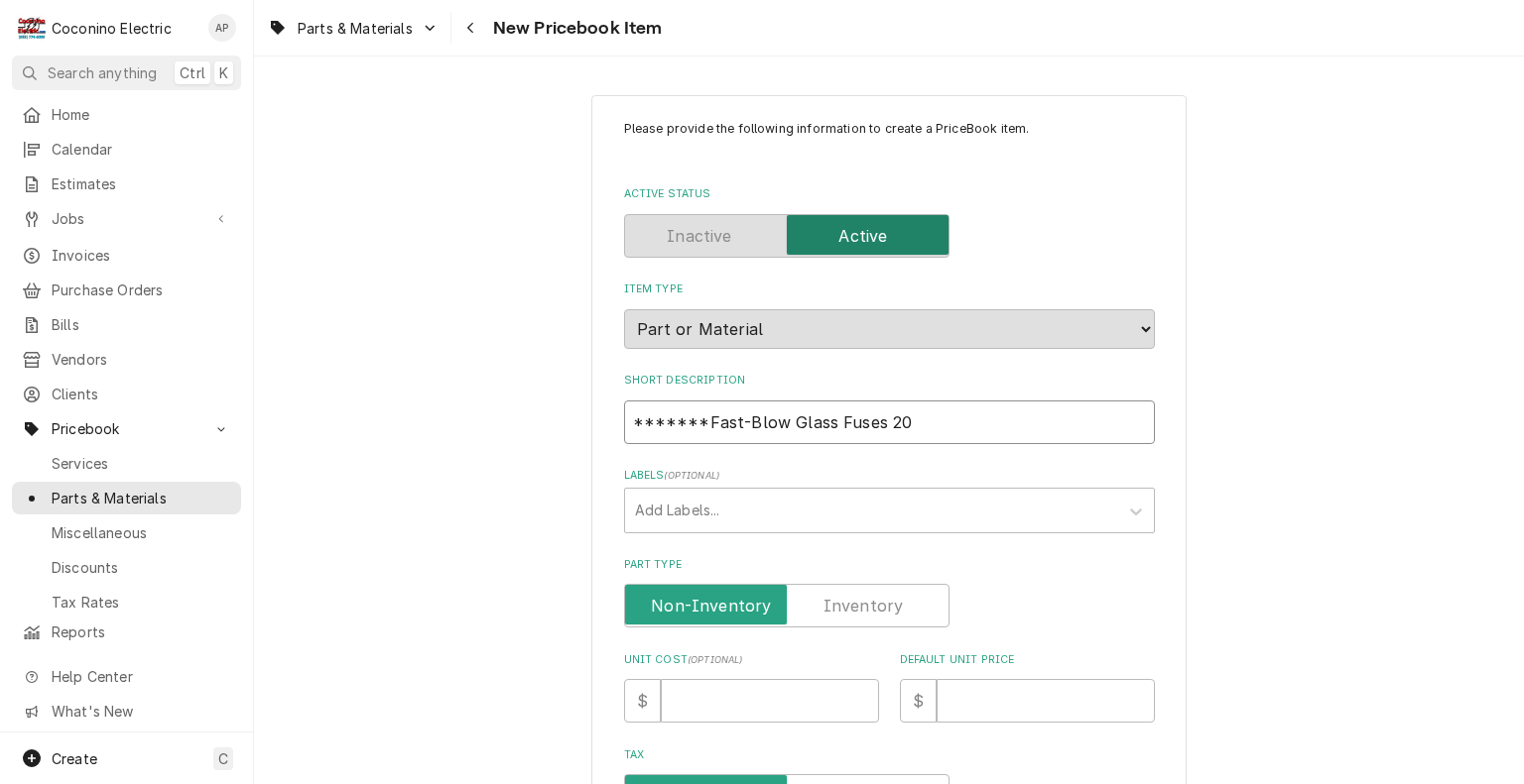
type input "*******Fast-Blow Glass Fuses 20A"
type textarea "x"
type input "*******Fast-Blow Glass Fuses 20AM"
type textarea "x"
type input "*******Fast-Blow Glass Fuses 20AMP"
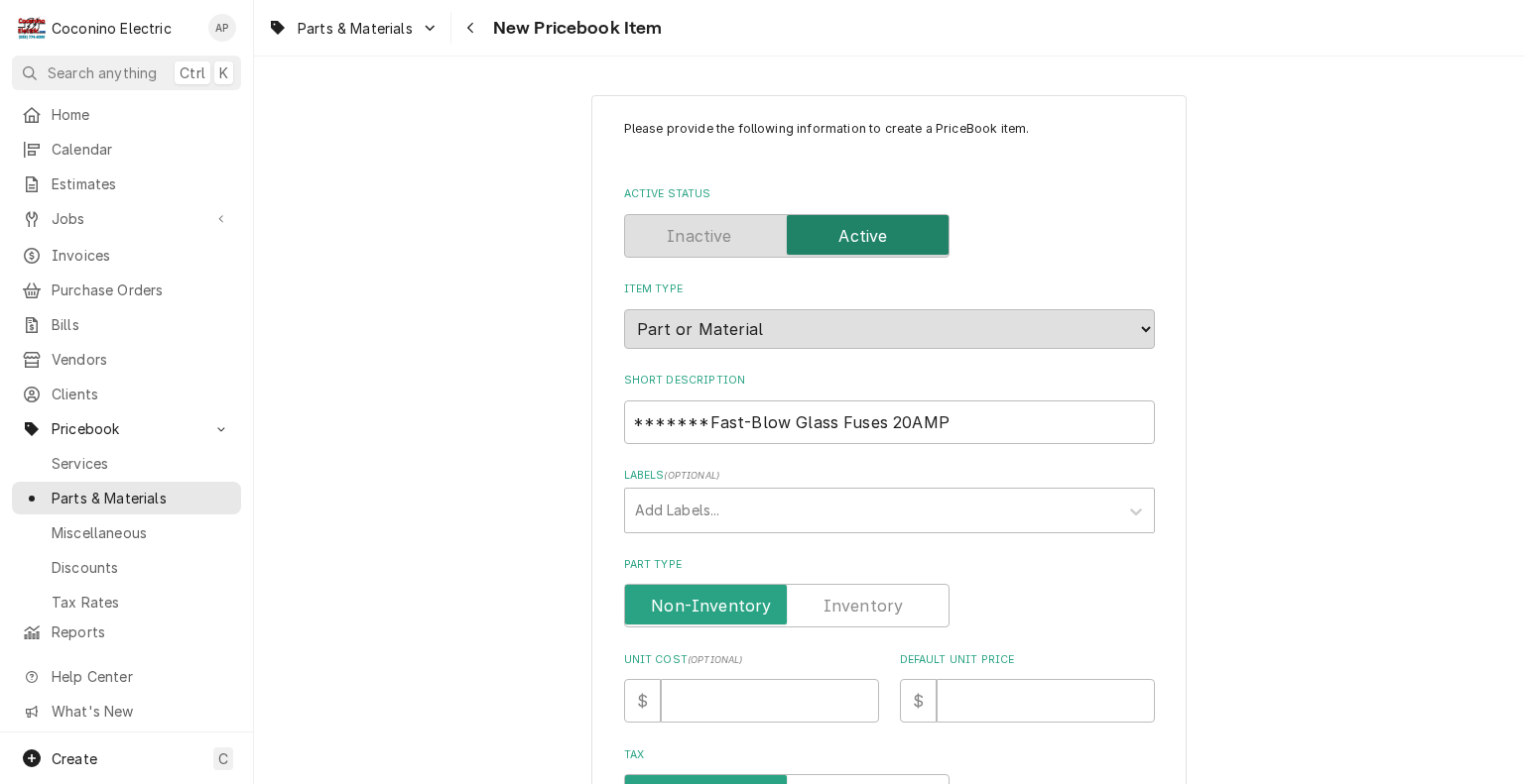
click at [835, 599] on label "Part Type" at bounding box center [786, 606] width 325 height 44
click at [835, 599] on input "Part Type" at bounding box center [786, 606] width 307 height 44
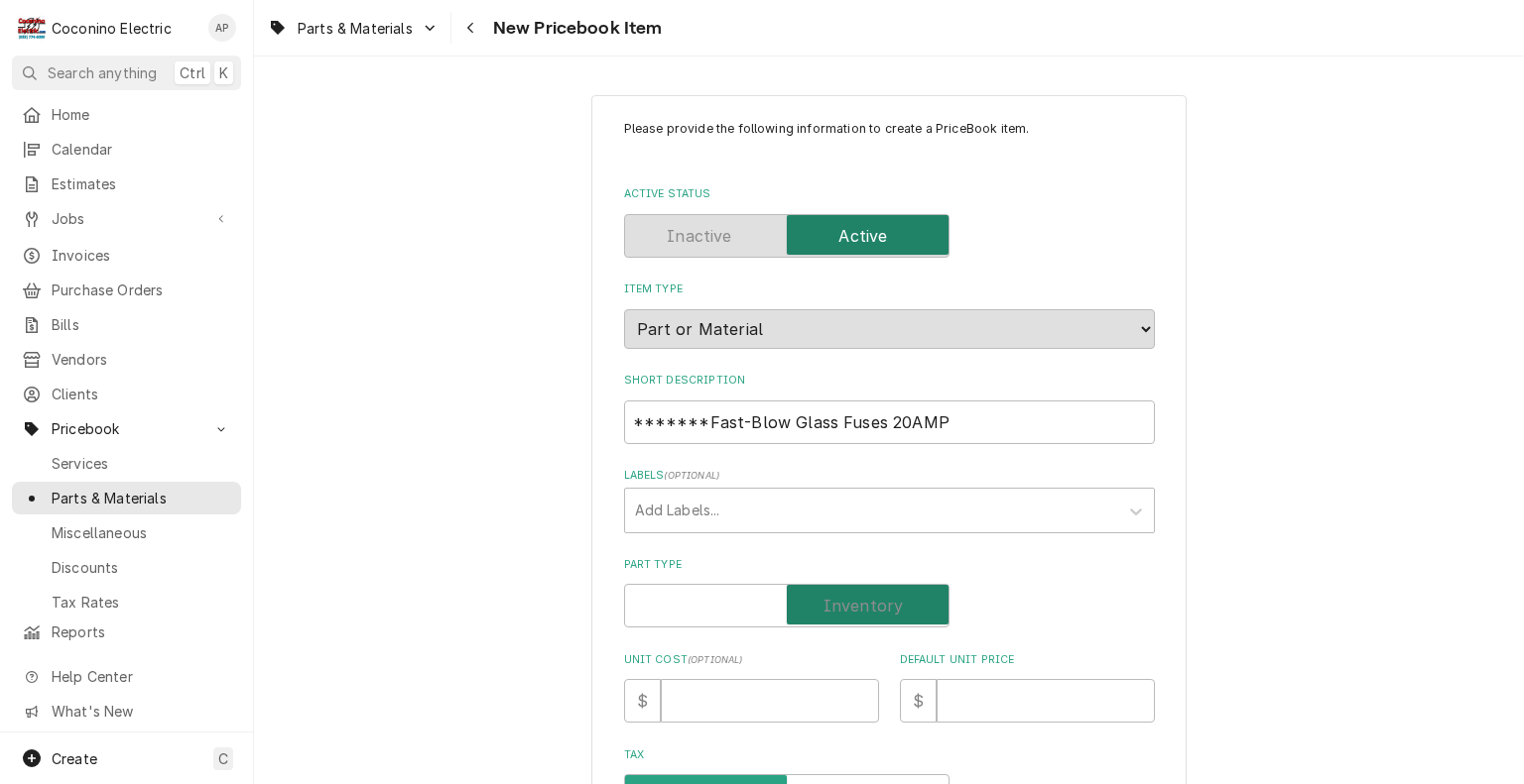
checkbox input "true"
click at [983, 720] on input "Default Unit Price" at bounding box center [1046, 701] width 219 height 44
type textarea "x"
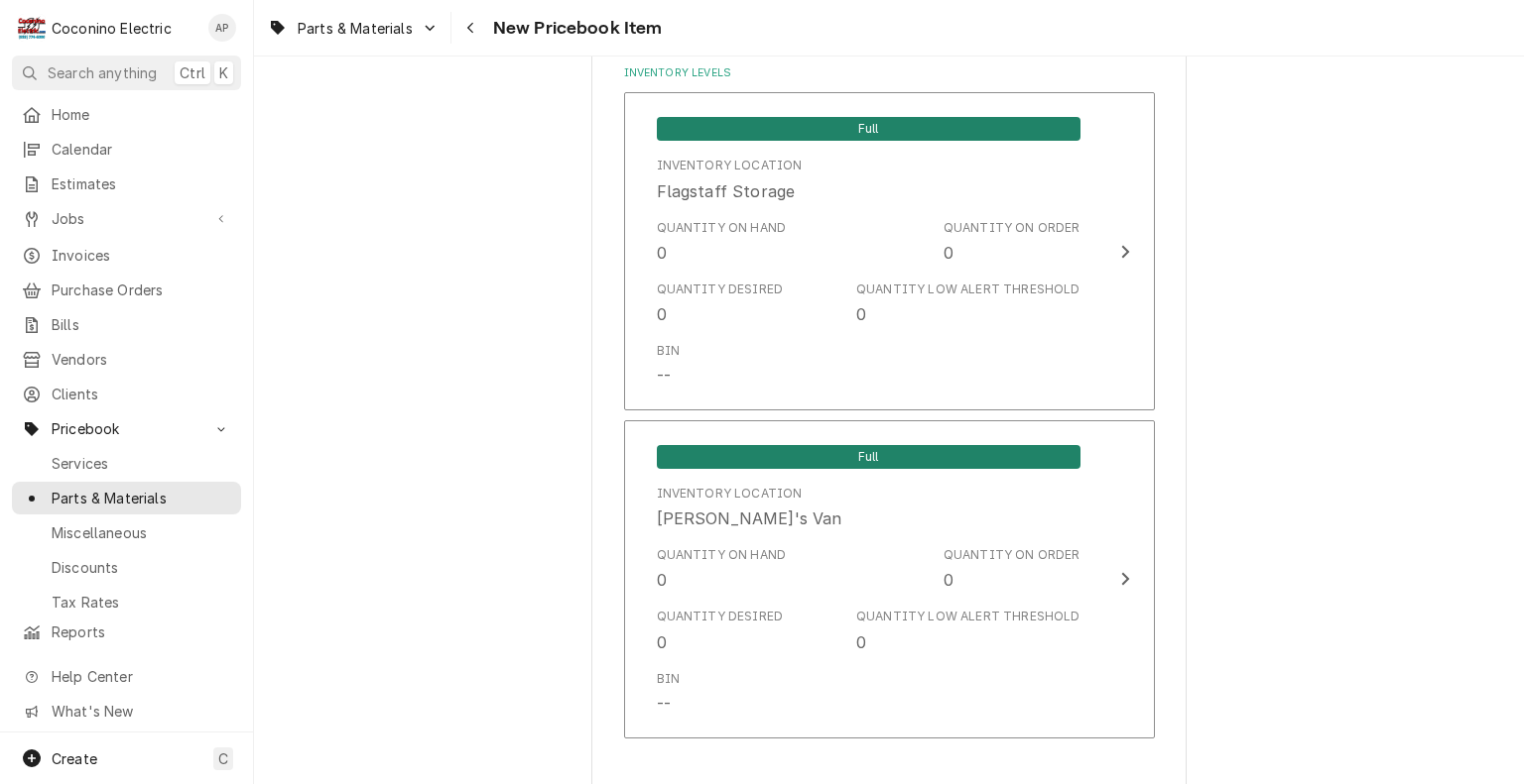
scroll to position [1350, 0]
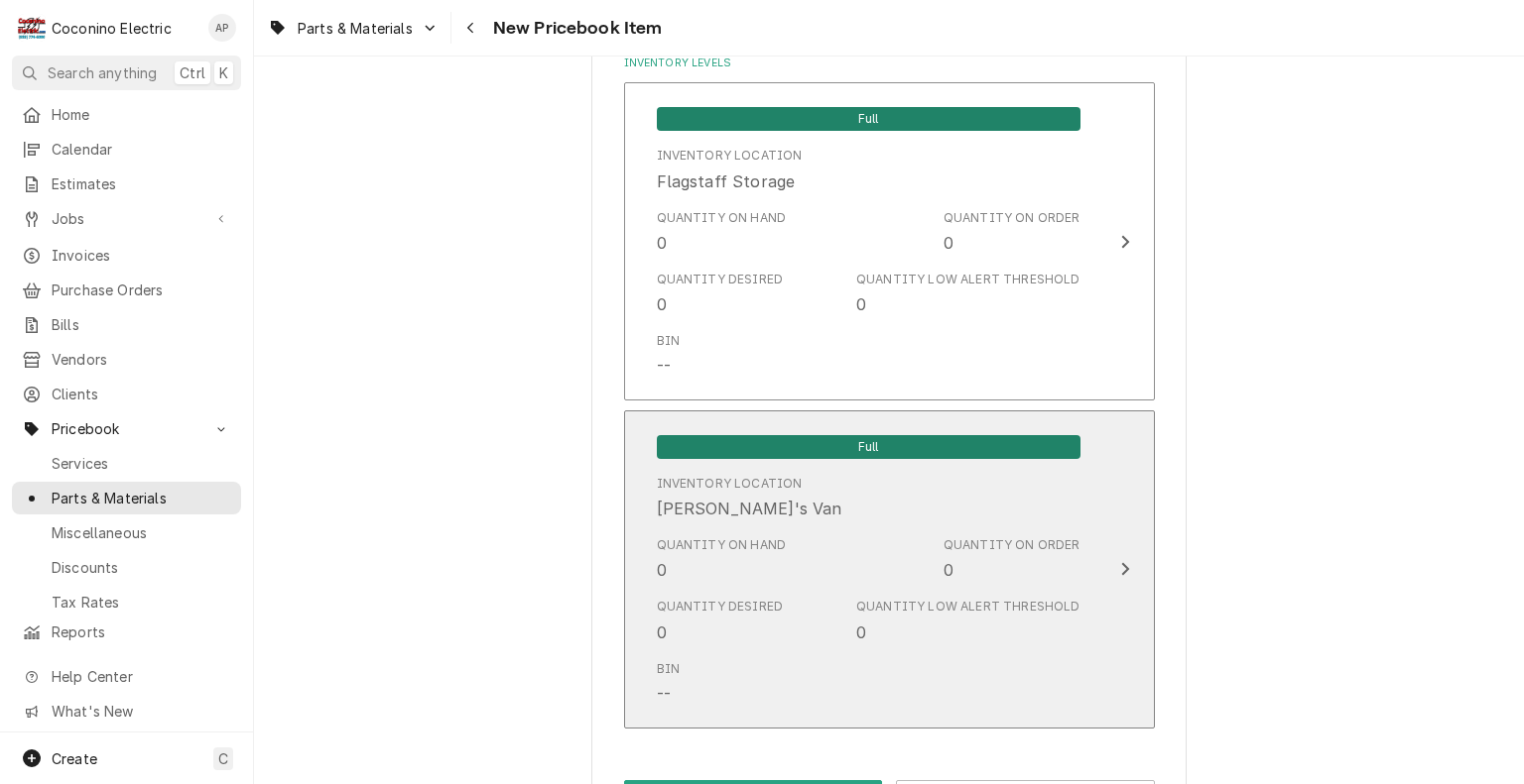
type input "0"
click at [1064, 542] on div "Quantity on Order" at bounding box center [1012, 546] width 137 height 18
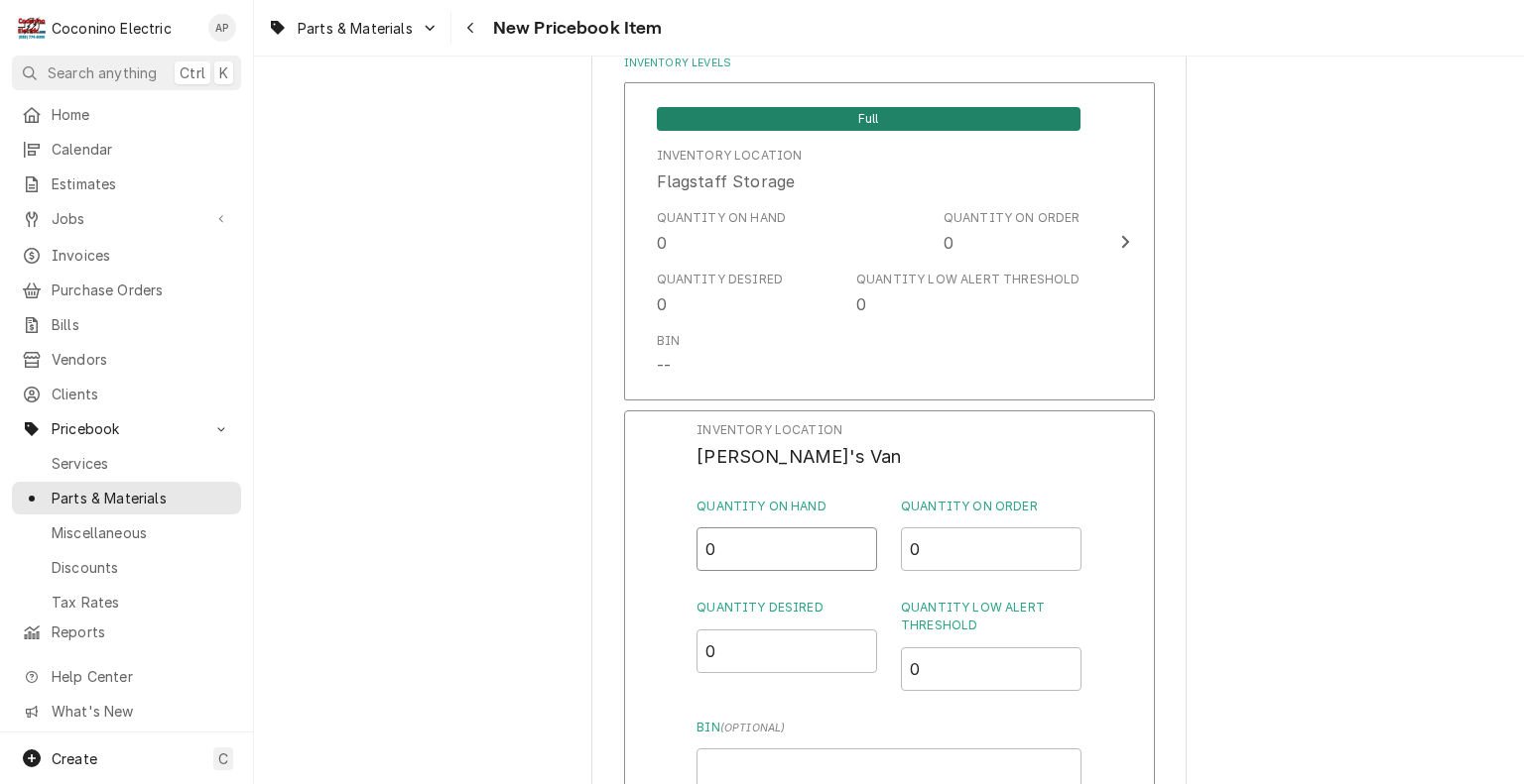
click at [791, 532] on input "0" at bounding box center [786, 549] width 181 height 44
type input "10"
click at [755, 643] on input "0" at bounding box center [786, 652] width 181 height 44
type input "5"
click at [985, 669] on input "0" at bounding box center [991, 670] width 181 height 44
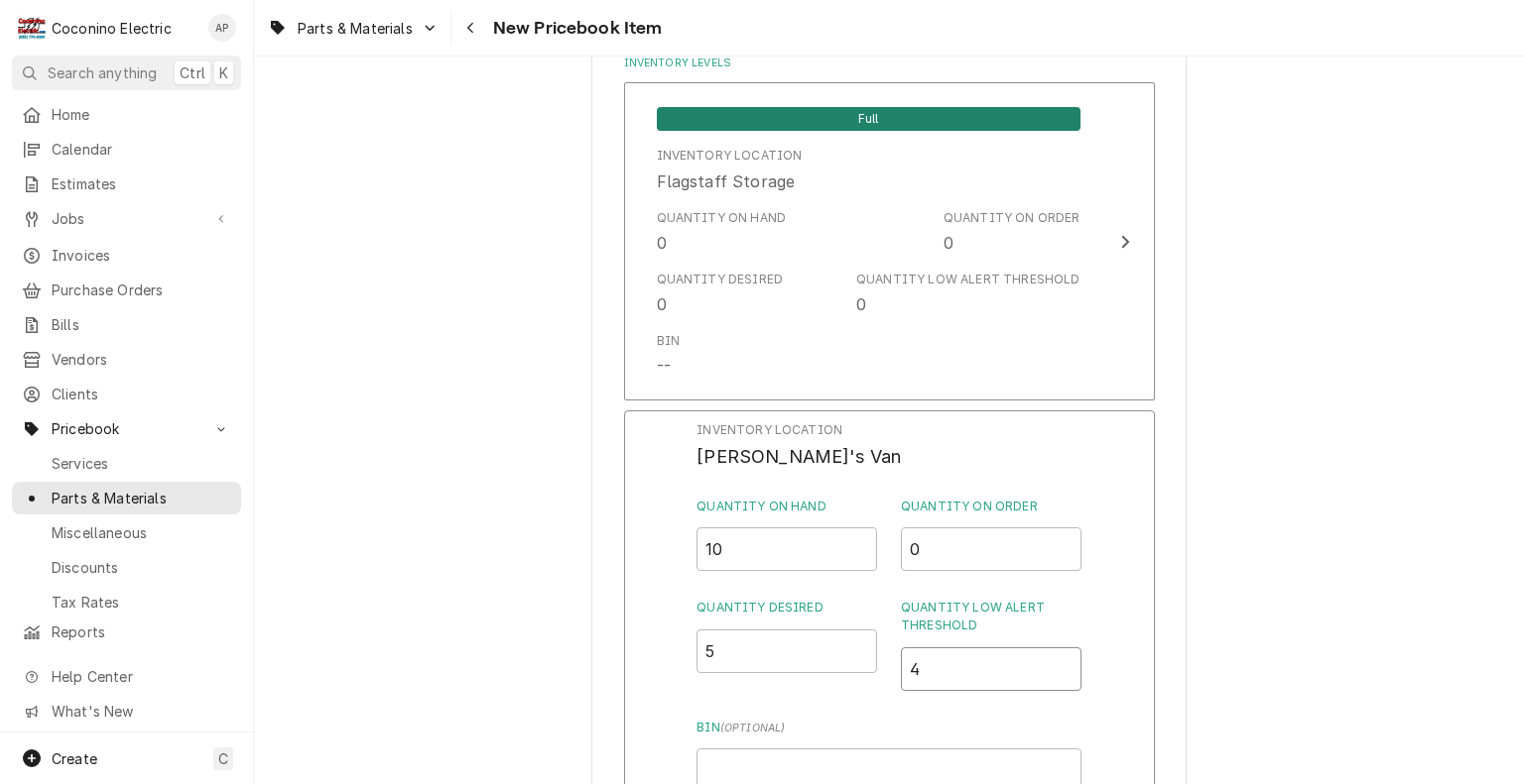
type input "4"
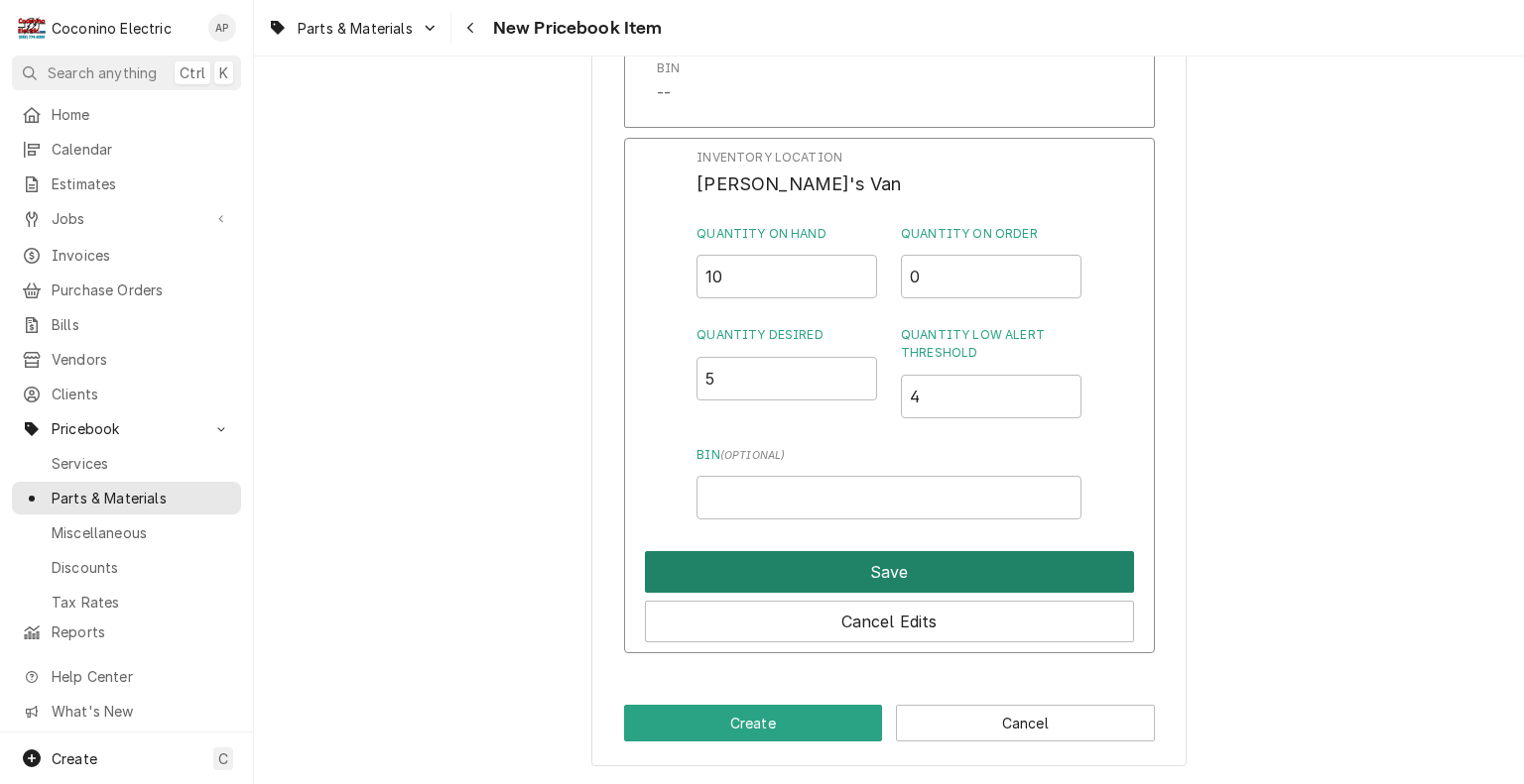
click at [938, 567] on button "Save" at bounding box center [890, 572] width 489 height 42
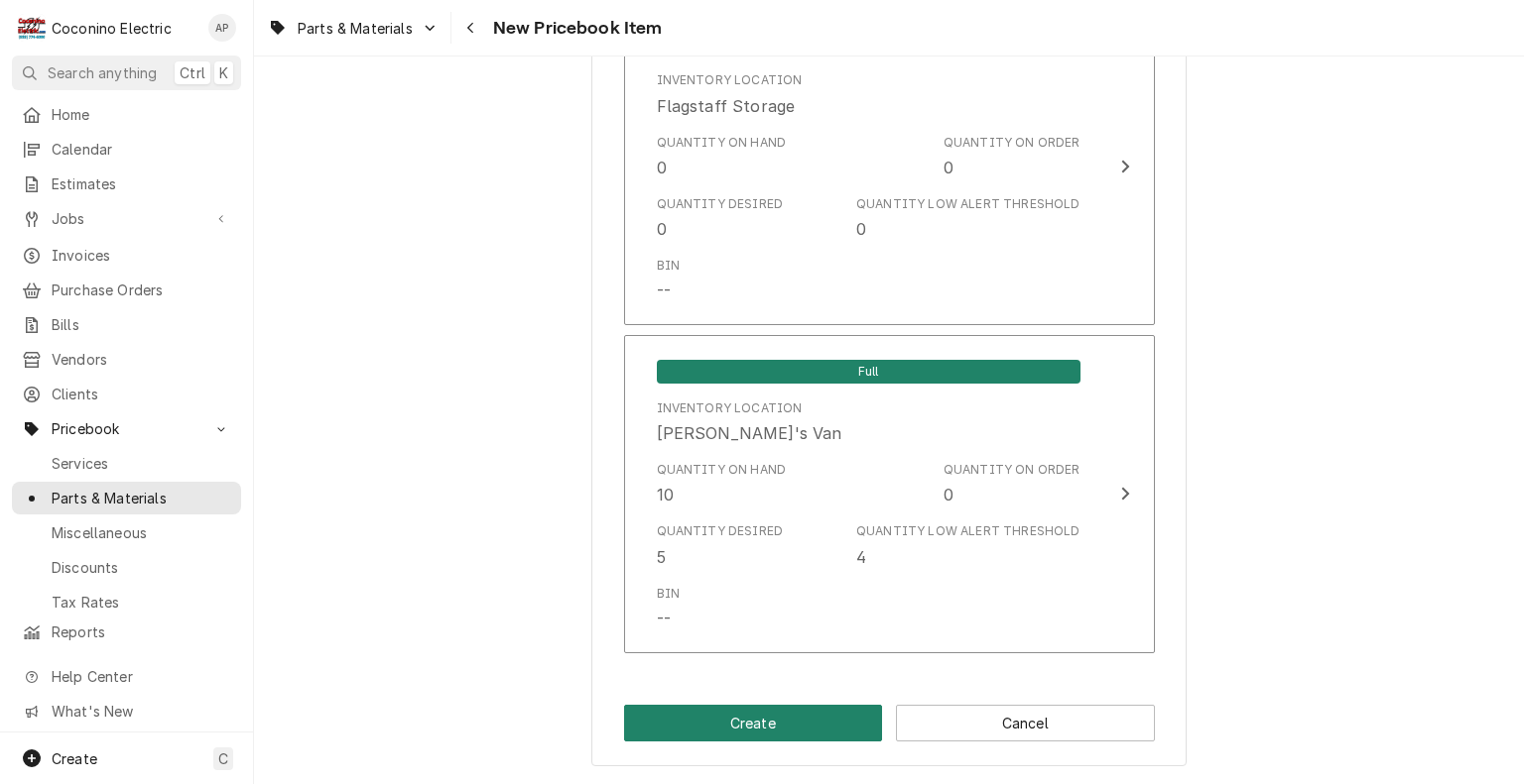
click at [727, 722] on button "Create" at bounding box center [754, 722] width 258 height 37
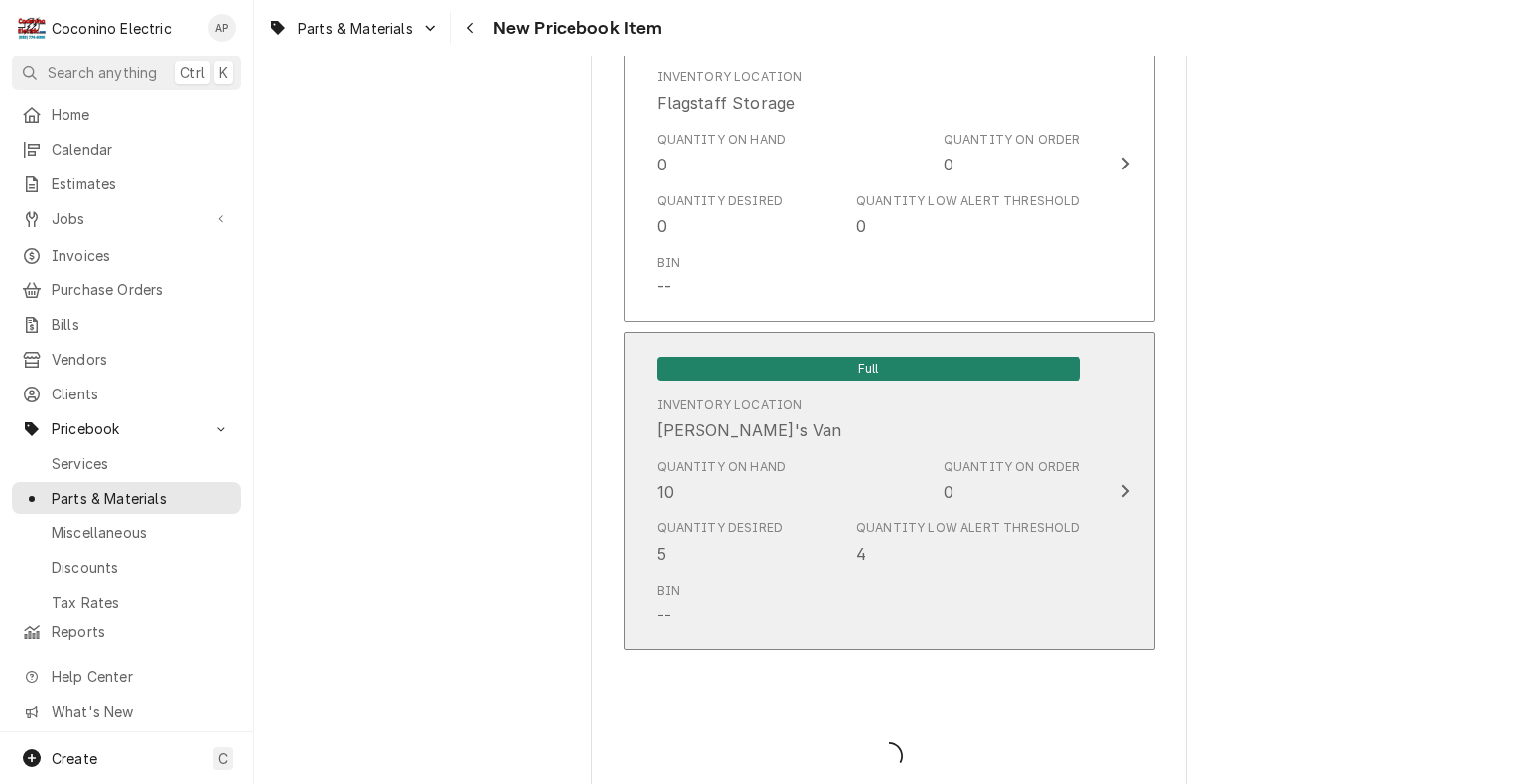
type textarea "x"
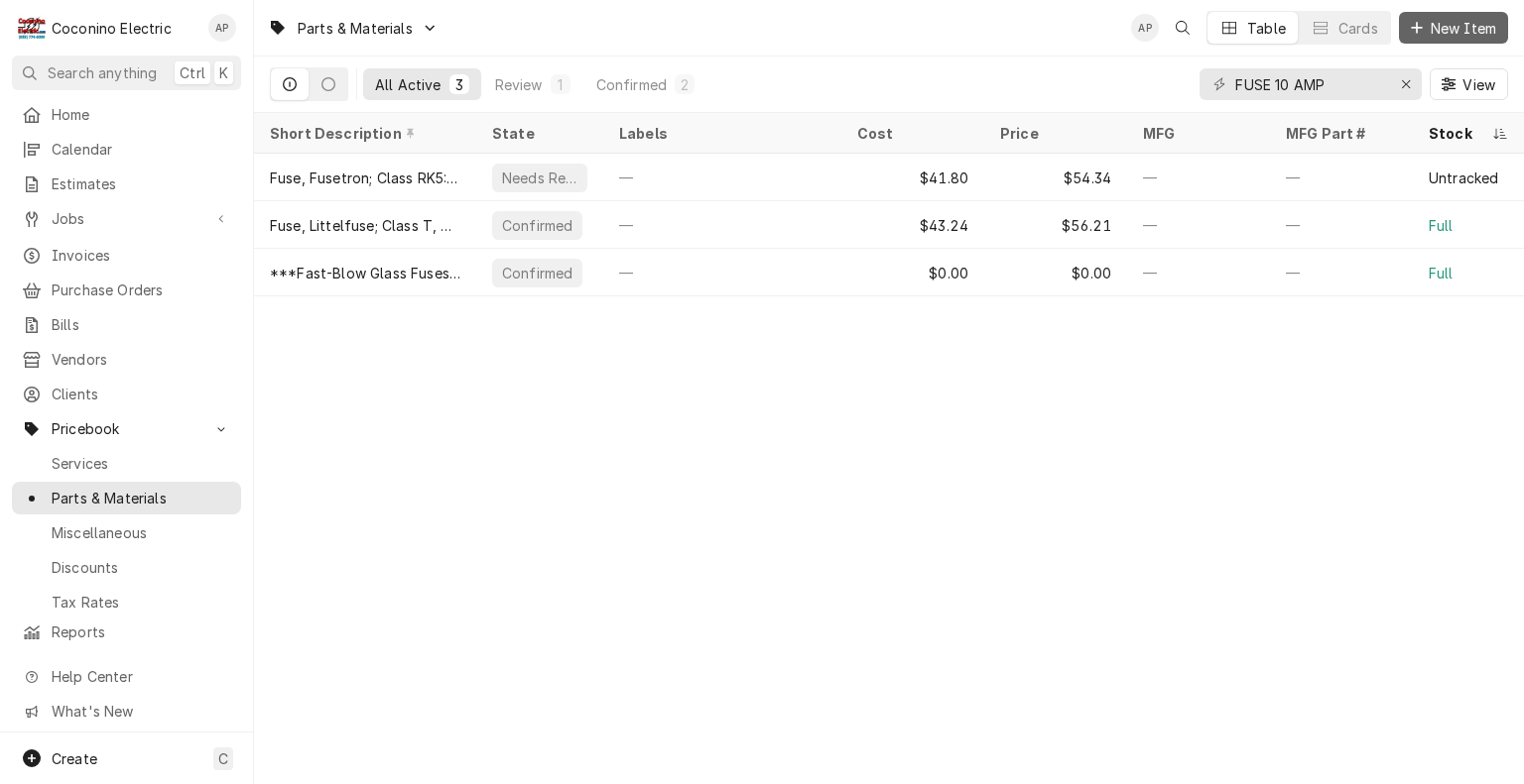
click at [1458, 25] on span "New Item" at bounding box center [1463, 28] width 74 height 21
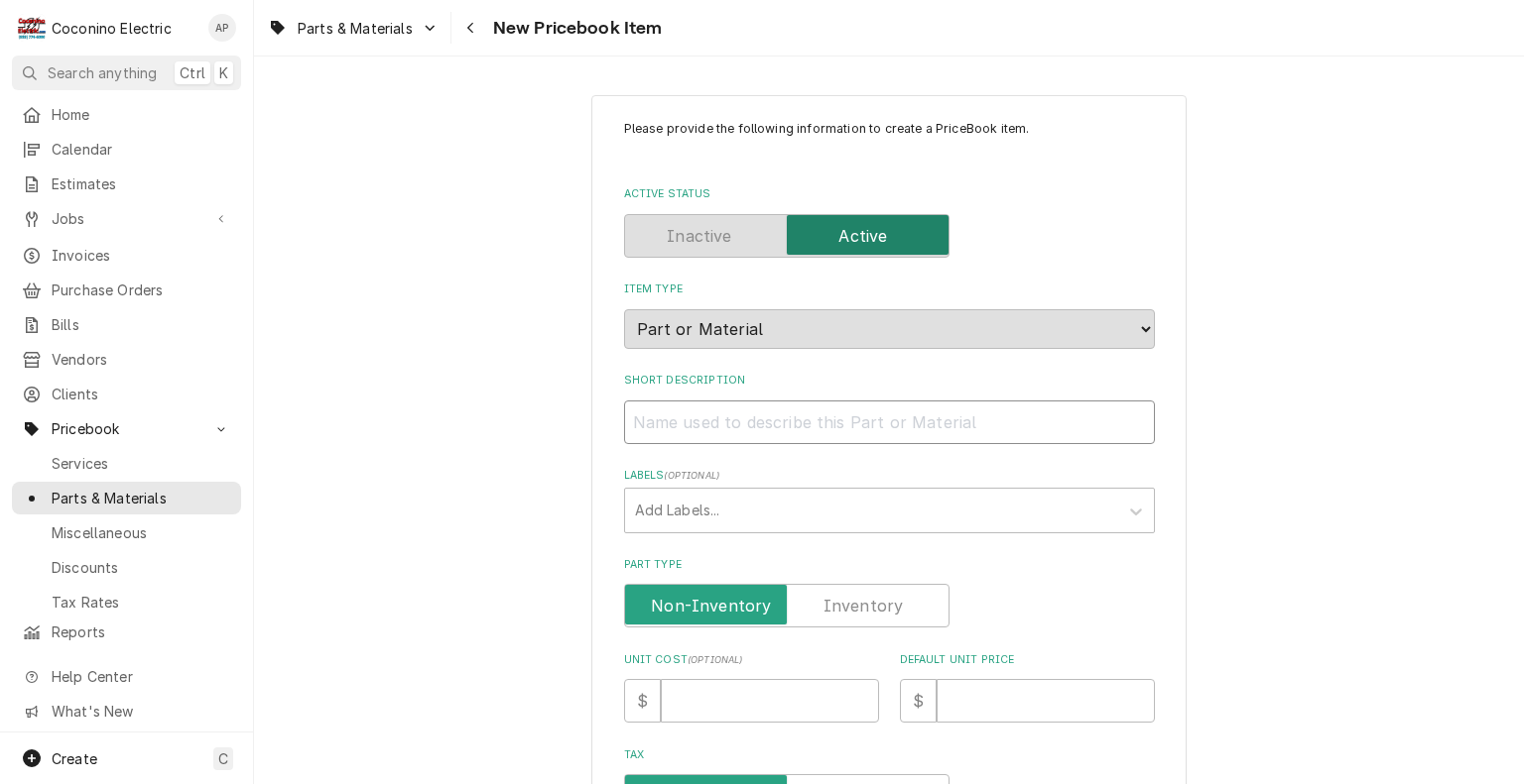
click at [688, 426] on input "Short Description" at bounding box center [890, 422] width 531 height 44
paste input "***Fast-Blow Glass Fuses"
type textarea "x"
type input "***Fast-Blow Glass Fuses"
type textarea "x"
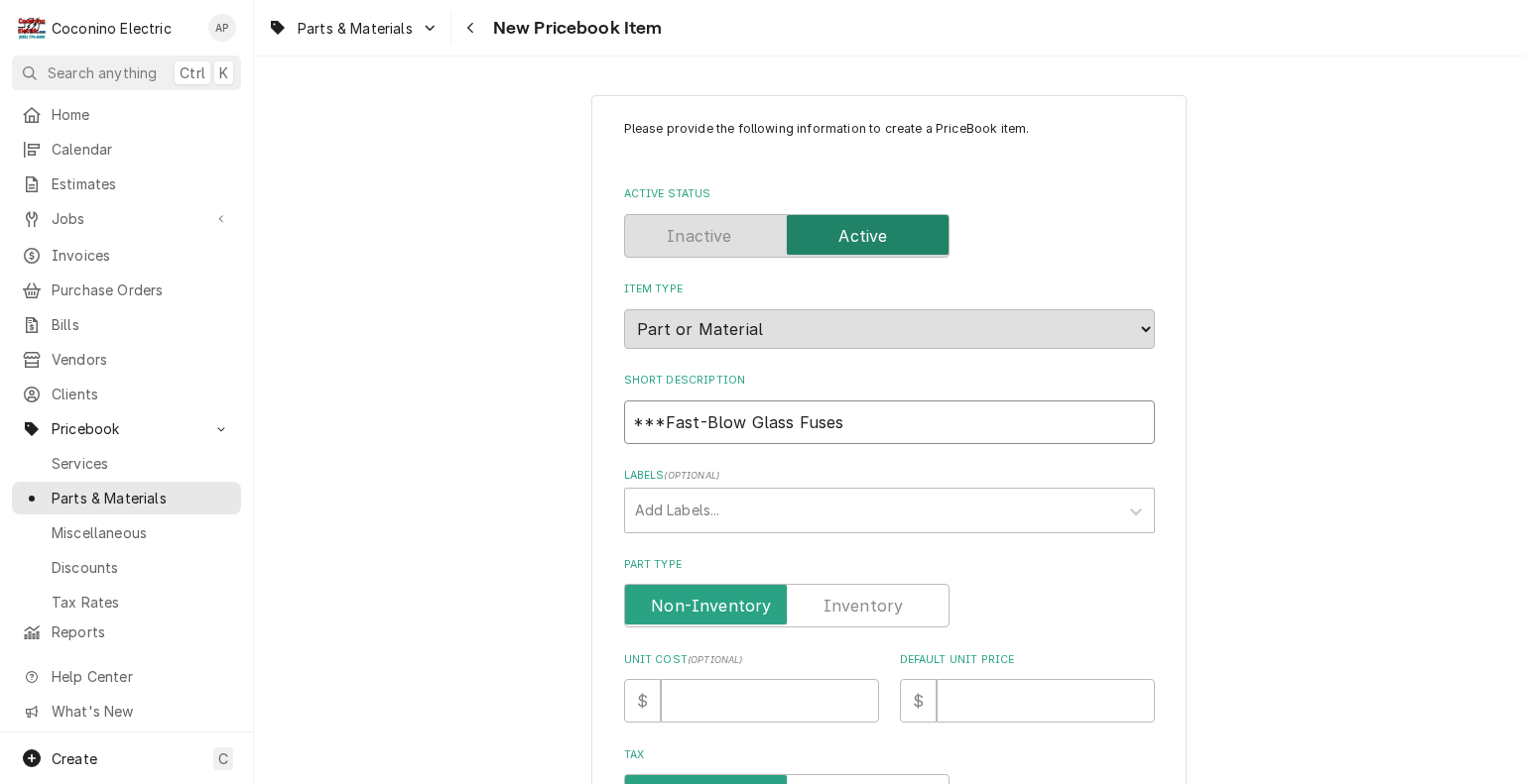
type input "***Fast-Blow Glass Fuses"
type textarea "x"
type input "***Fast-Blow Glass Fuses 3"
type textarea "x"
type input "***Fast-Blow Glass Fuses 30"
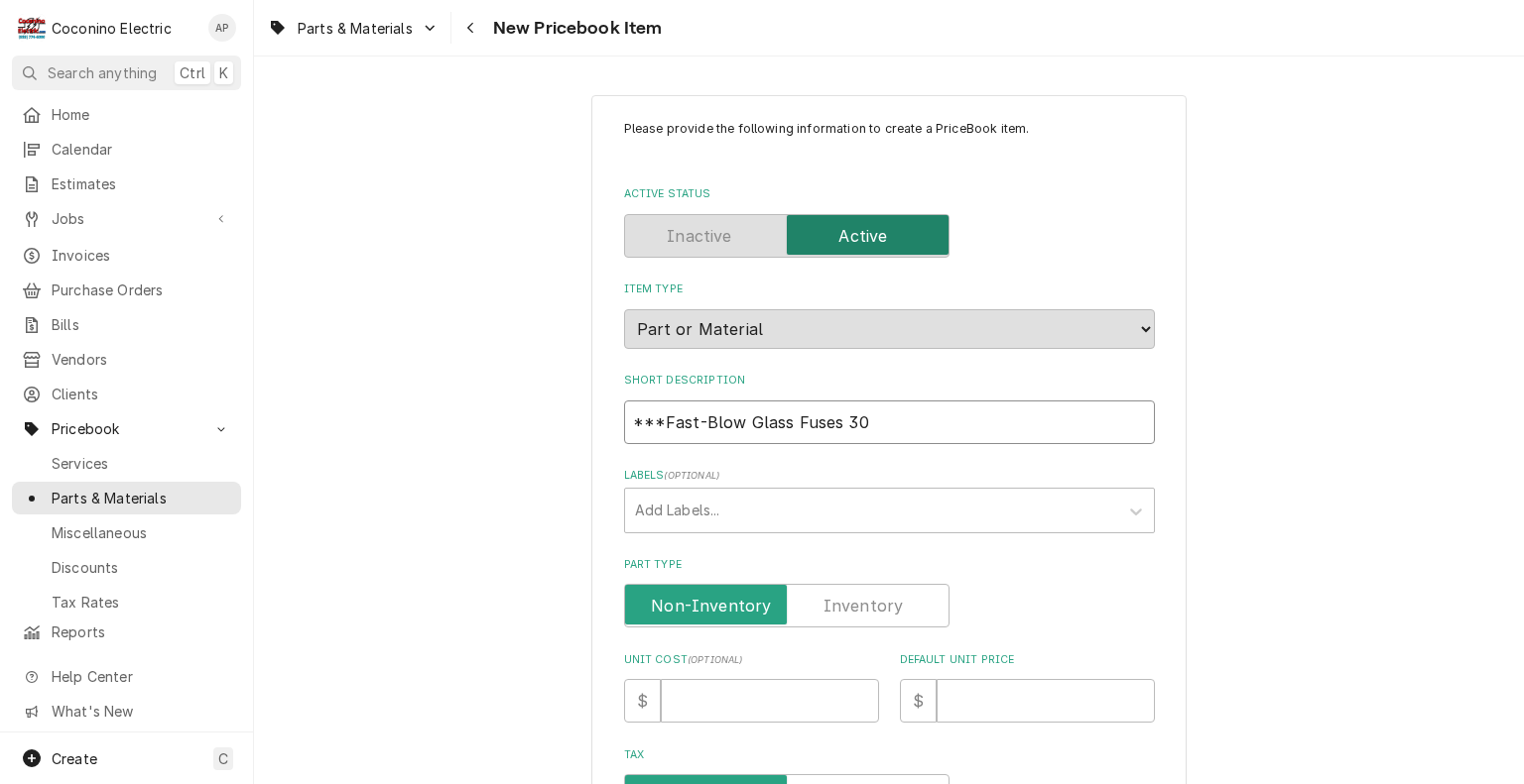
type textarea "x"
type input "***Fast-Blow Glass Fuses 30A"
type textarea "x"
type input "***Fast-Blow Glass Fuses 30AM"
type textarea "x"
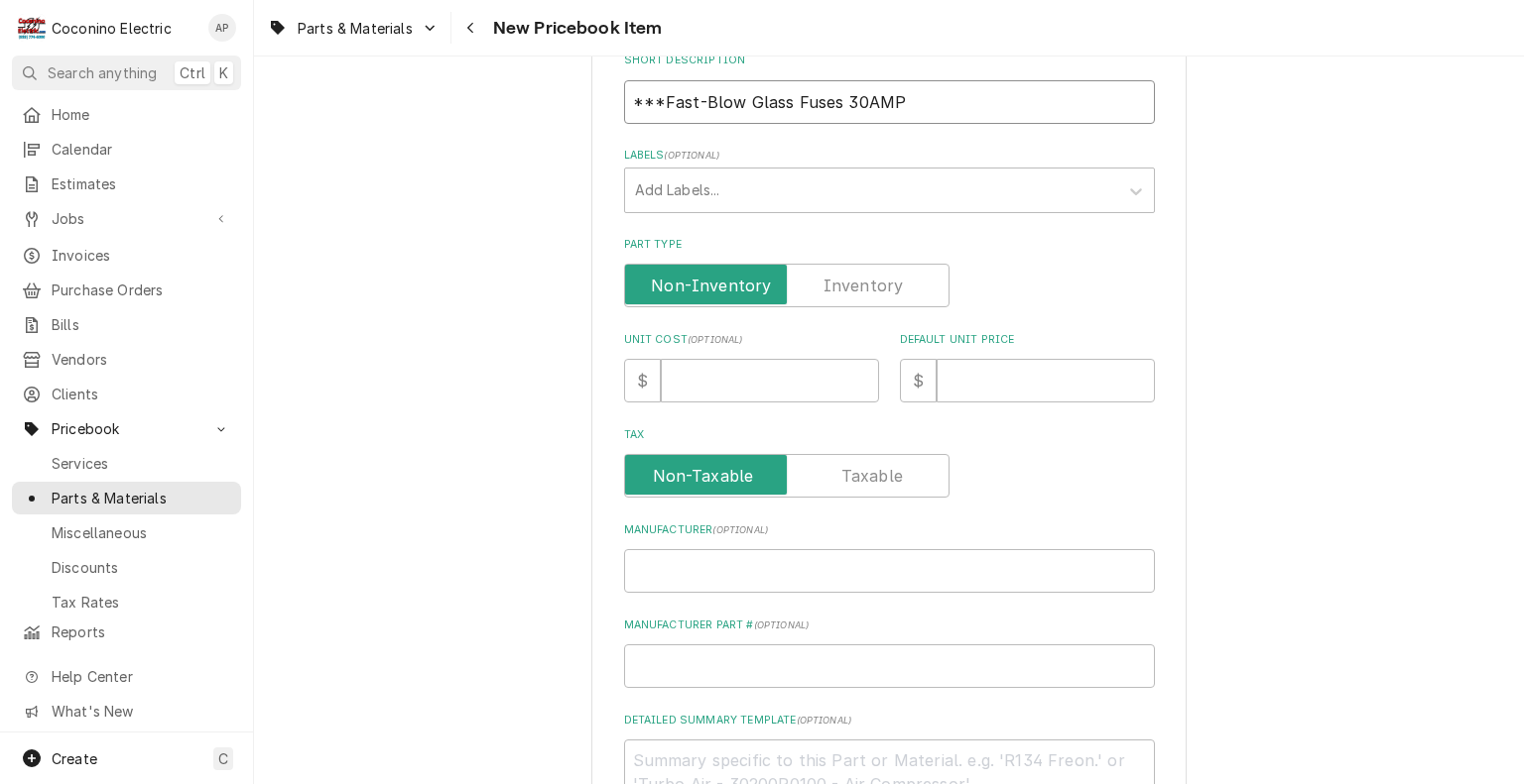
scroll to position [336, 0]
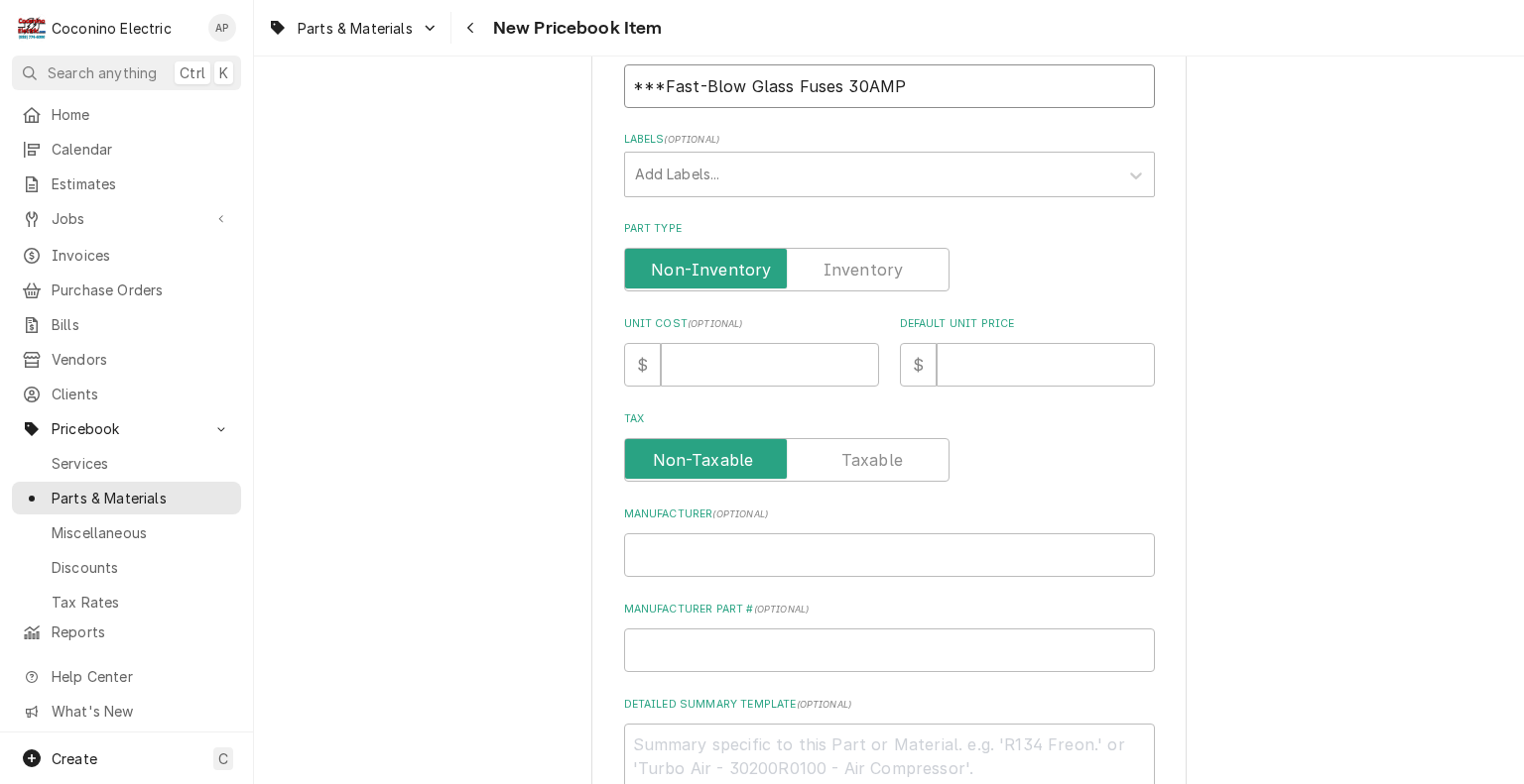
type input "***Fast-Blow Glass Fuses 30AMP"
click at [881, 252] on input "Part Type" at bounding box center [786, 269] width 307 height 44
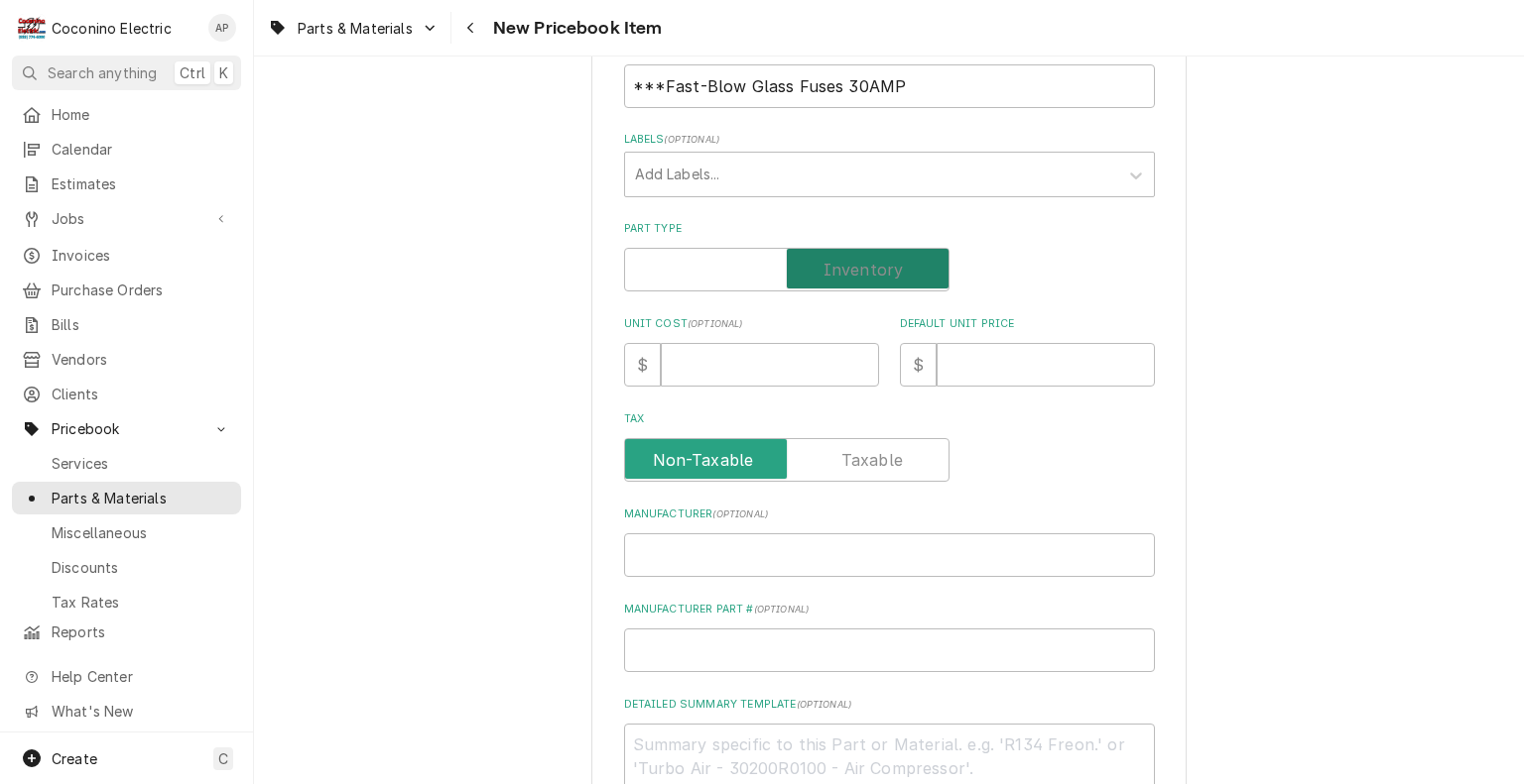
checkbox input "true"
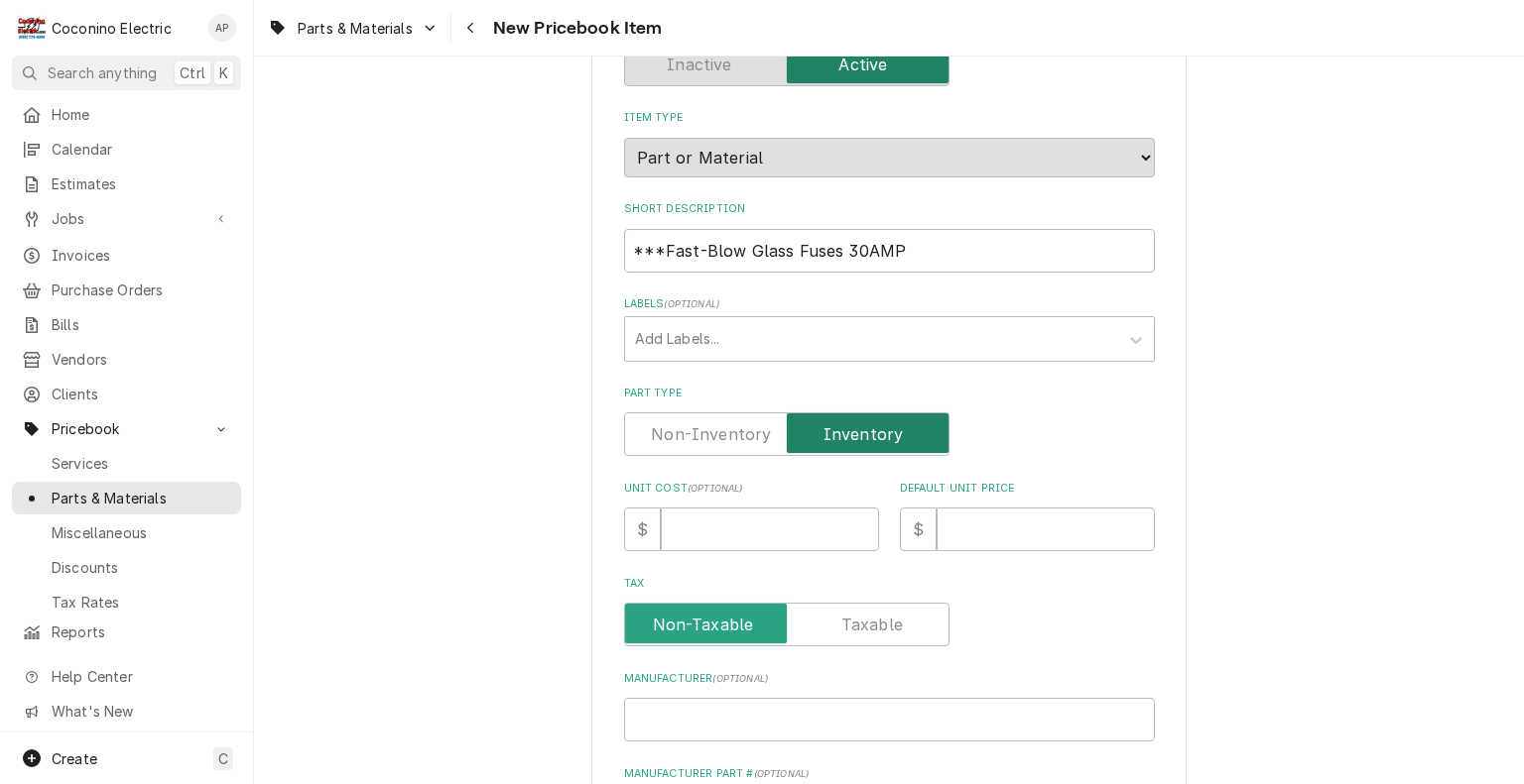
scroll to position [177, 0]
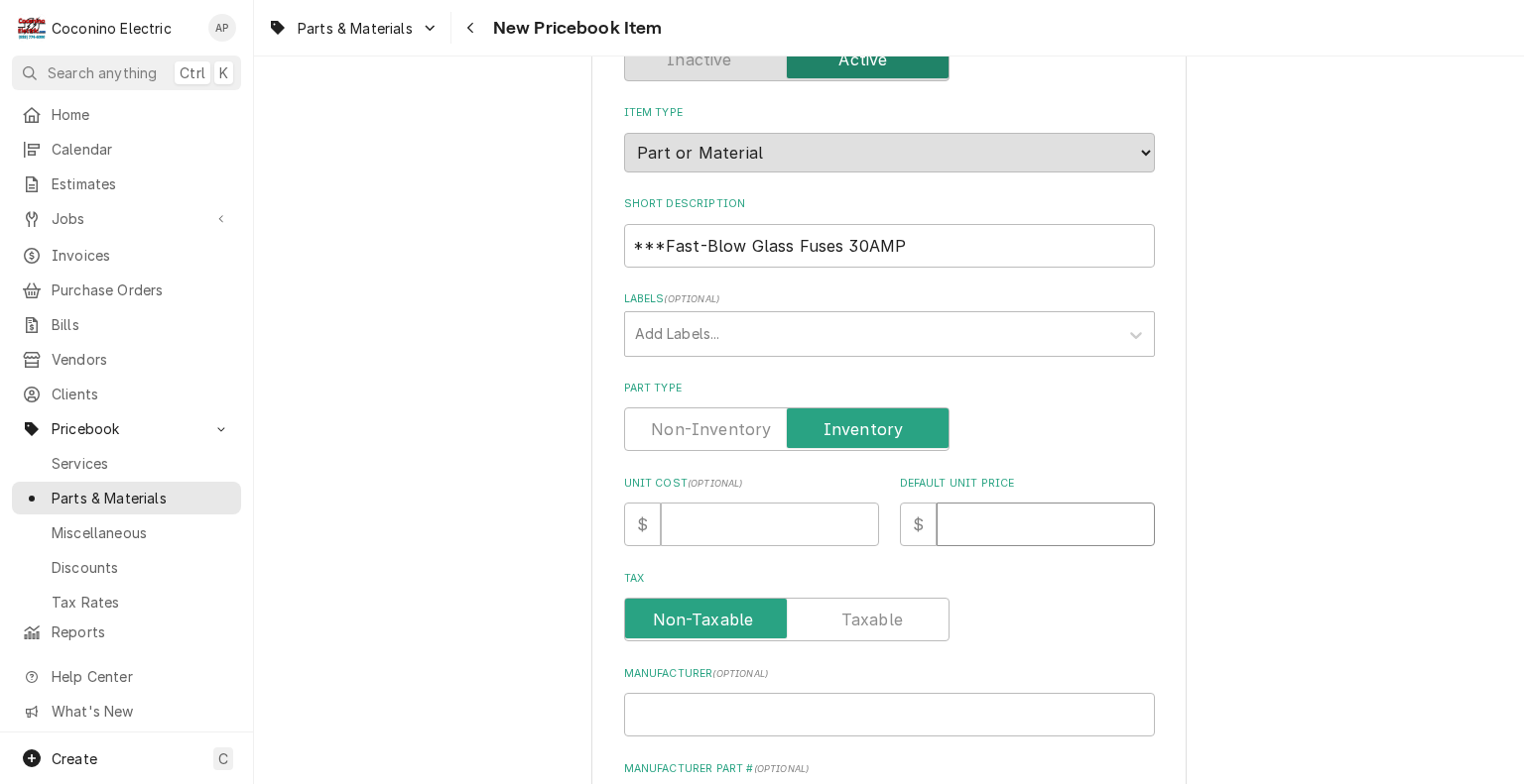
click at [989, 516] on input "Default Unit Price" at bounding box center [1046, 525] width 219 height 44
type textarea "x"
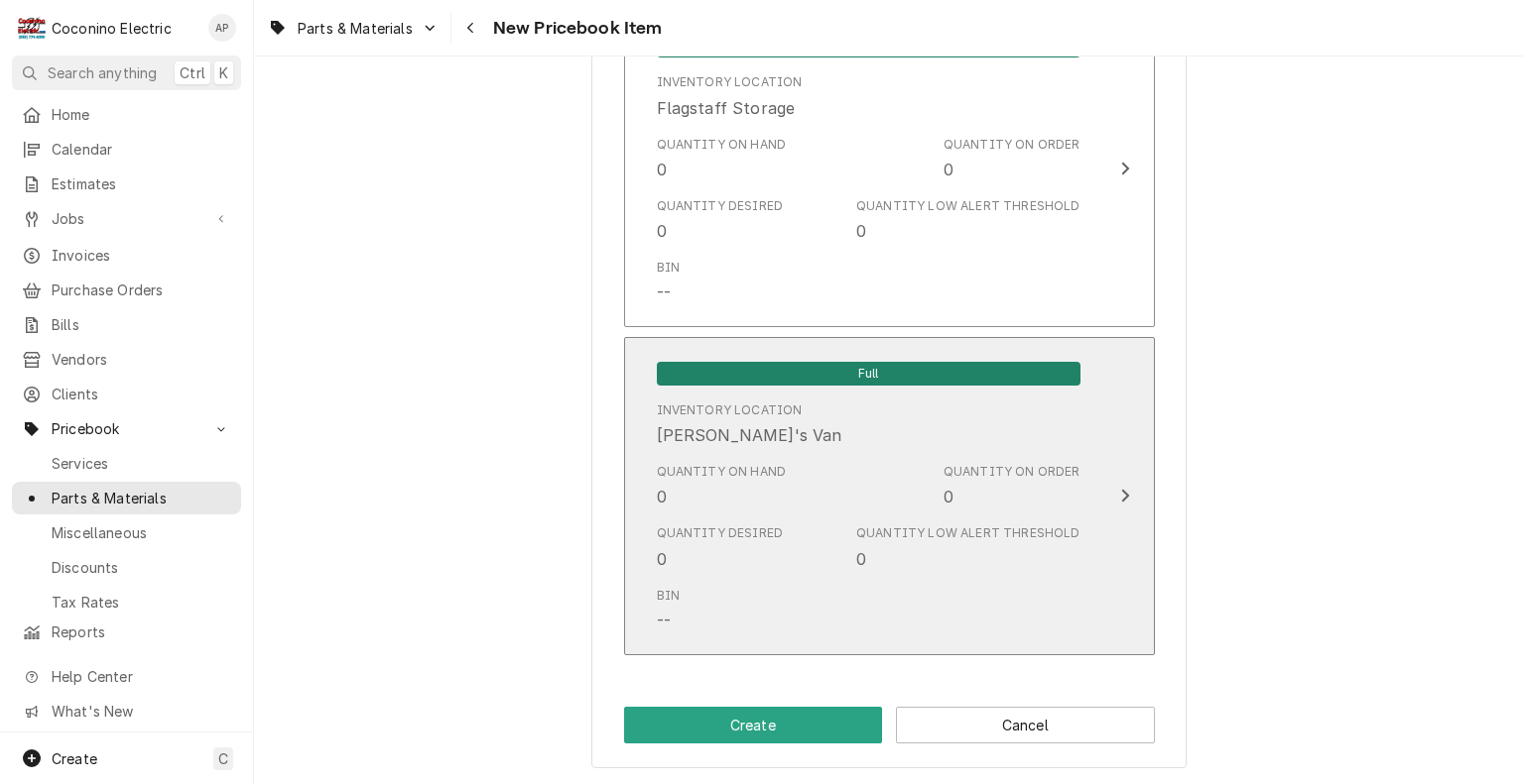
scroll to position [1428, 0]
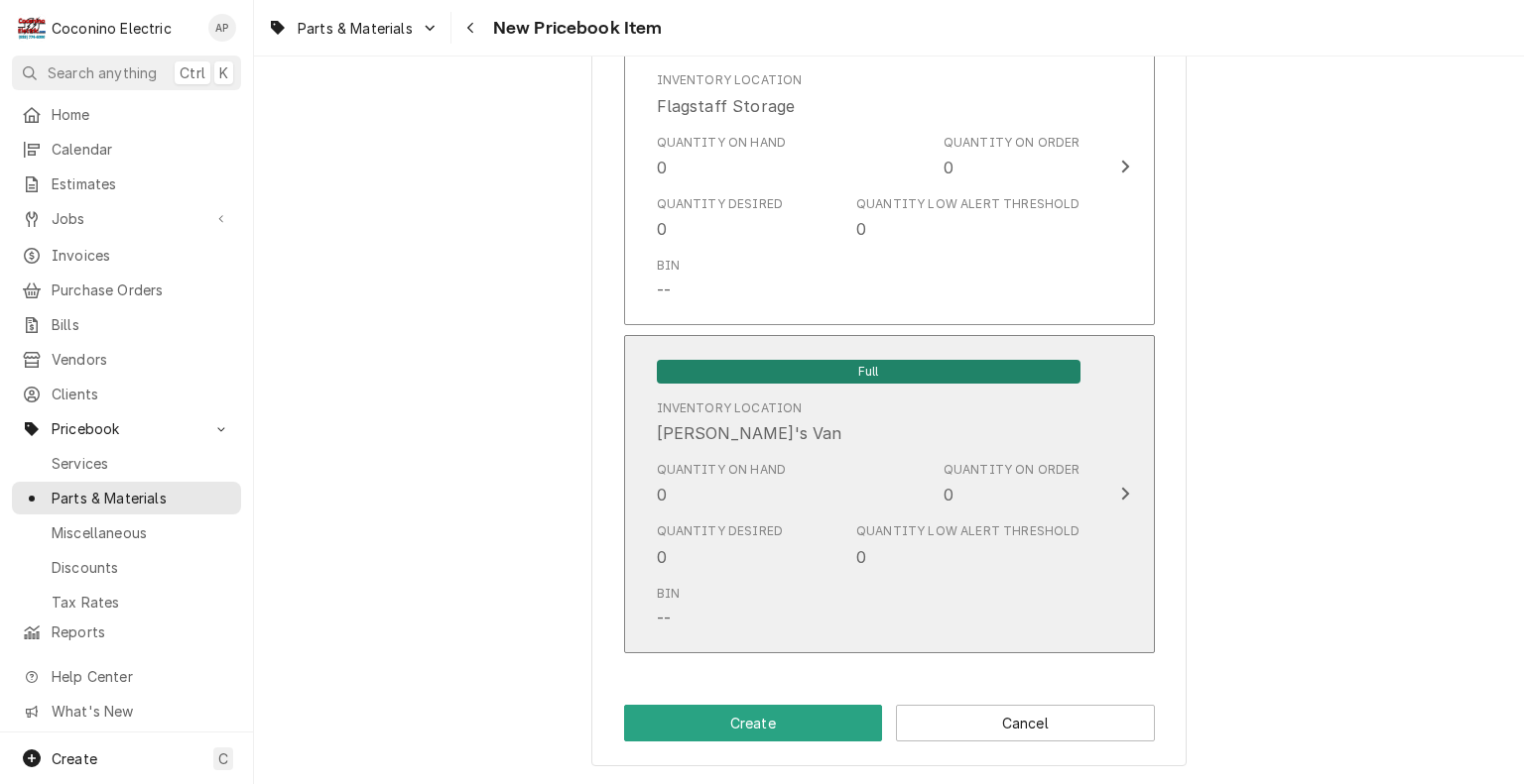
type input "0"
click at [939, 516] on div "Quantity Desired 0 Quantity Low Alert Threshold 0" at bounding box center [869, 546] width 423 height 62
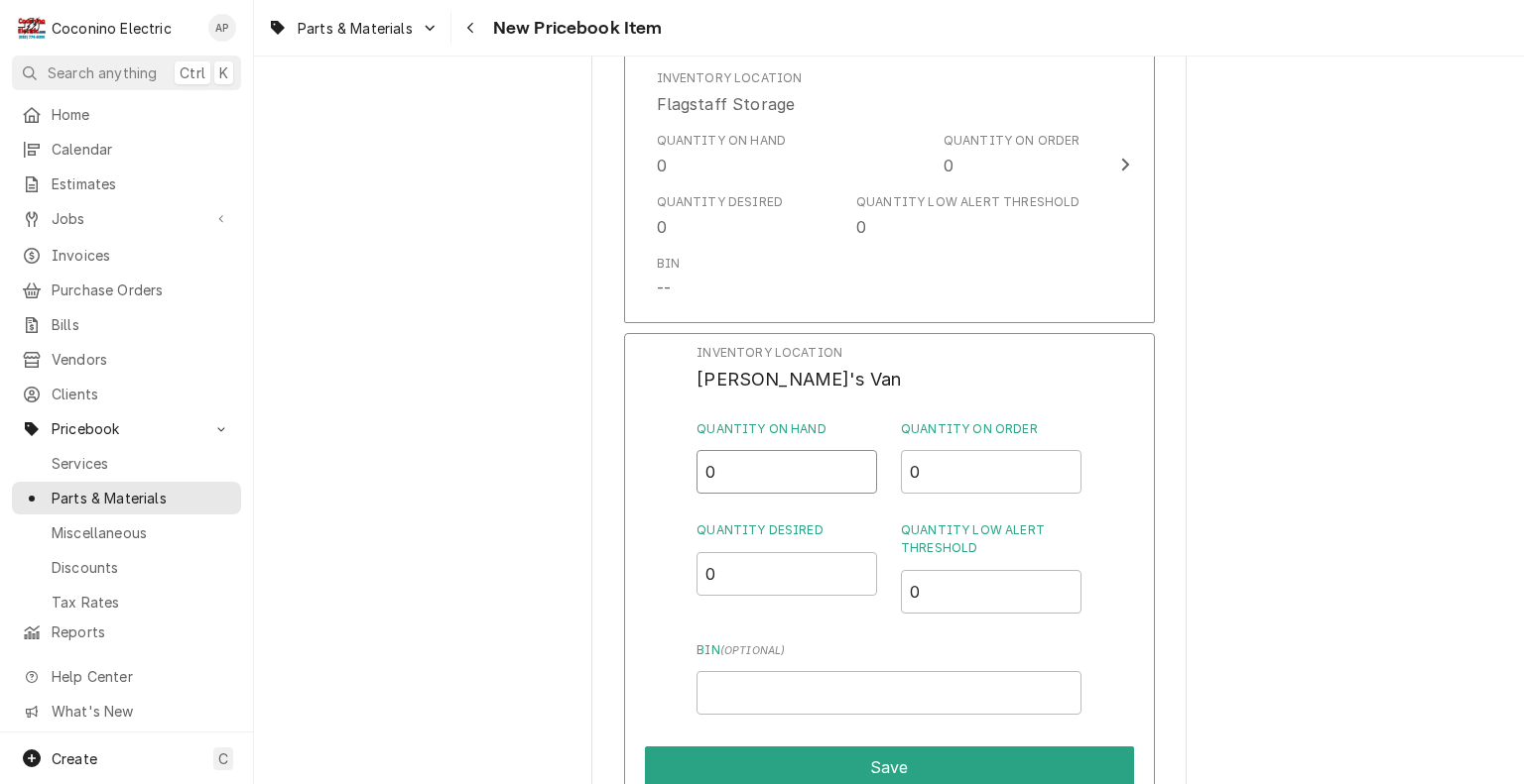
click at [772, 462] on input "0" at bounding box center [786, 472] width 181 height 44
type input "10"
click at [744, 585] on input "0" at bounding box center [786, 574] width 181 height 44
type input "5"
click at [920, 607] on input "0" at bounding box center [991, 592] width 181 height 44
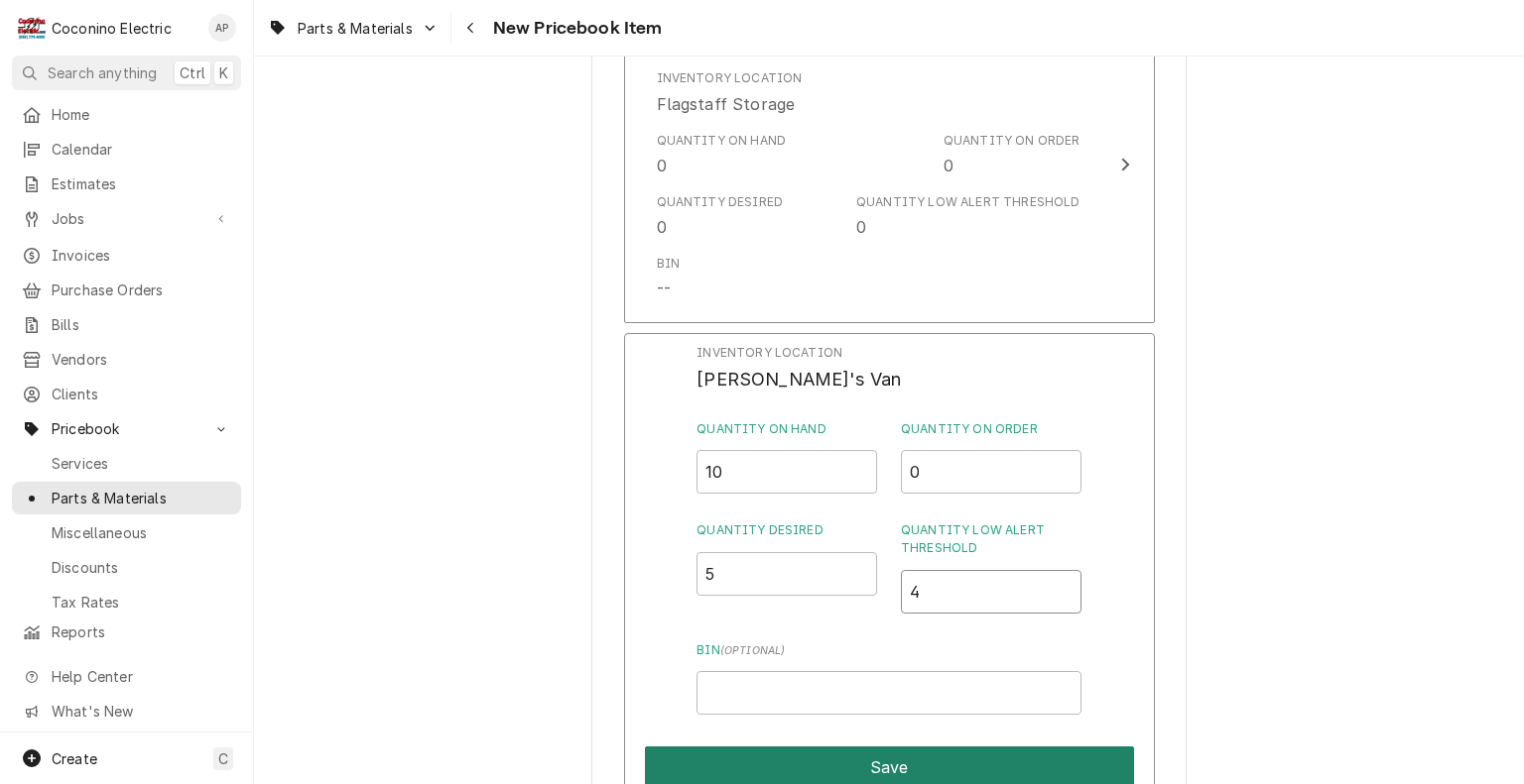
type input "4"
click at [891, 759] on button "Save" at bounding box center [890, 767] width 489 height 42
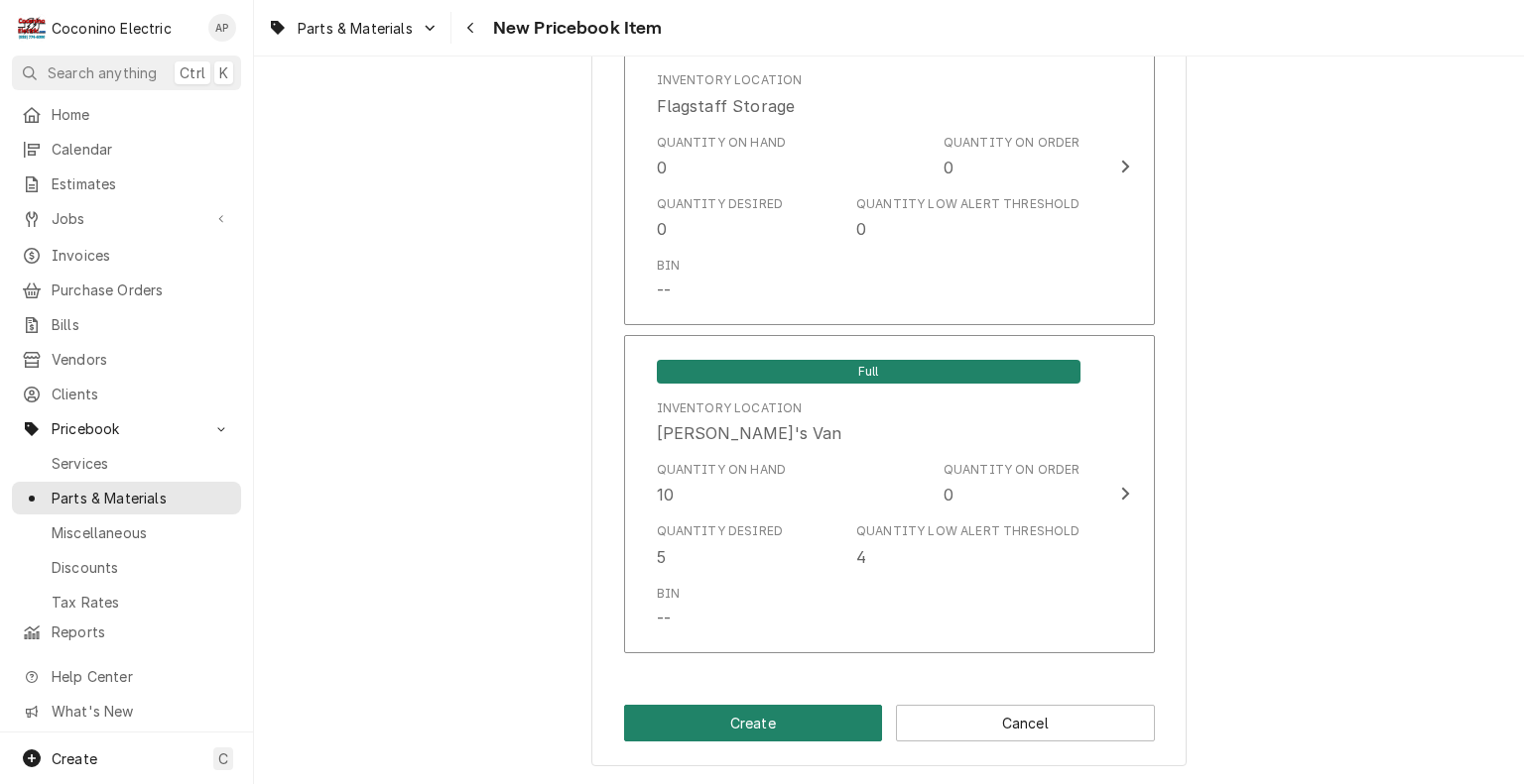
drag, startPoint x: 731, startPoint y: 722, endPoint x: 692, endPoint y: 765, distance: 58.1
click at [740, 716] on button "Create" at bounding box center [754, 722] width 258 height 37
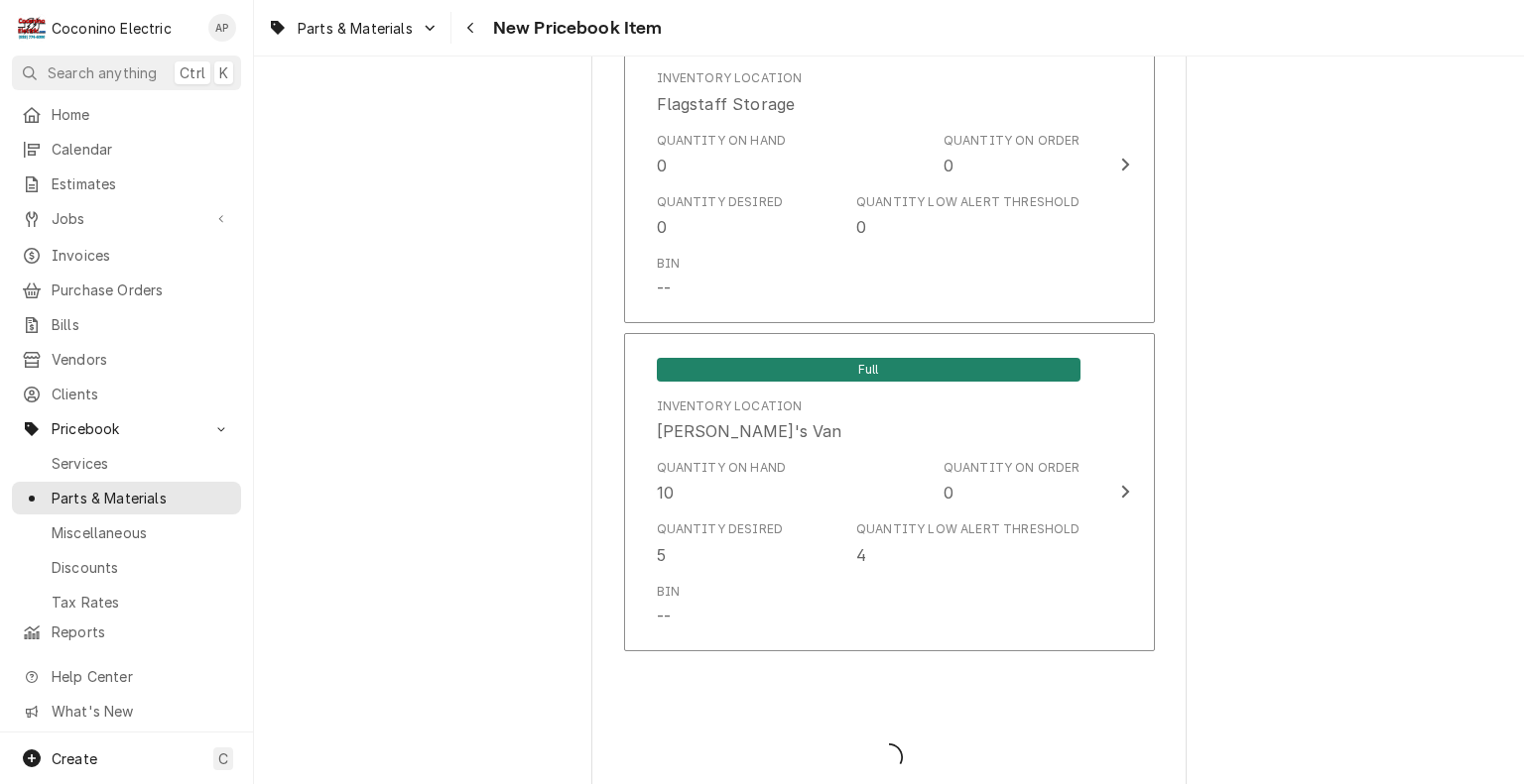
type textarea "x"
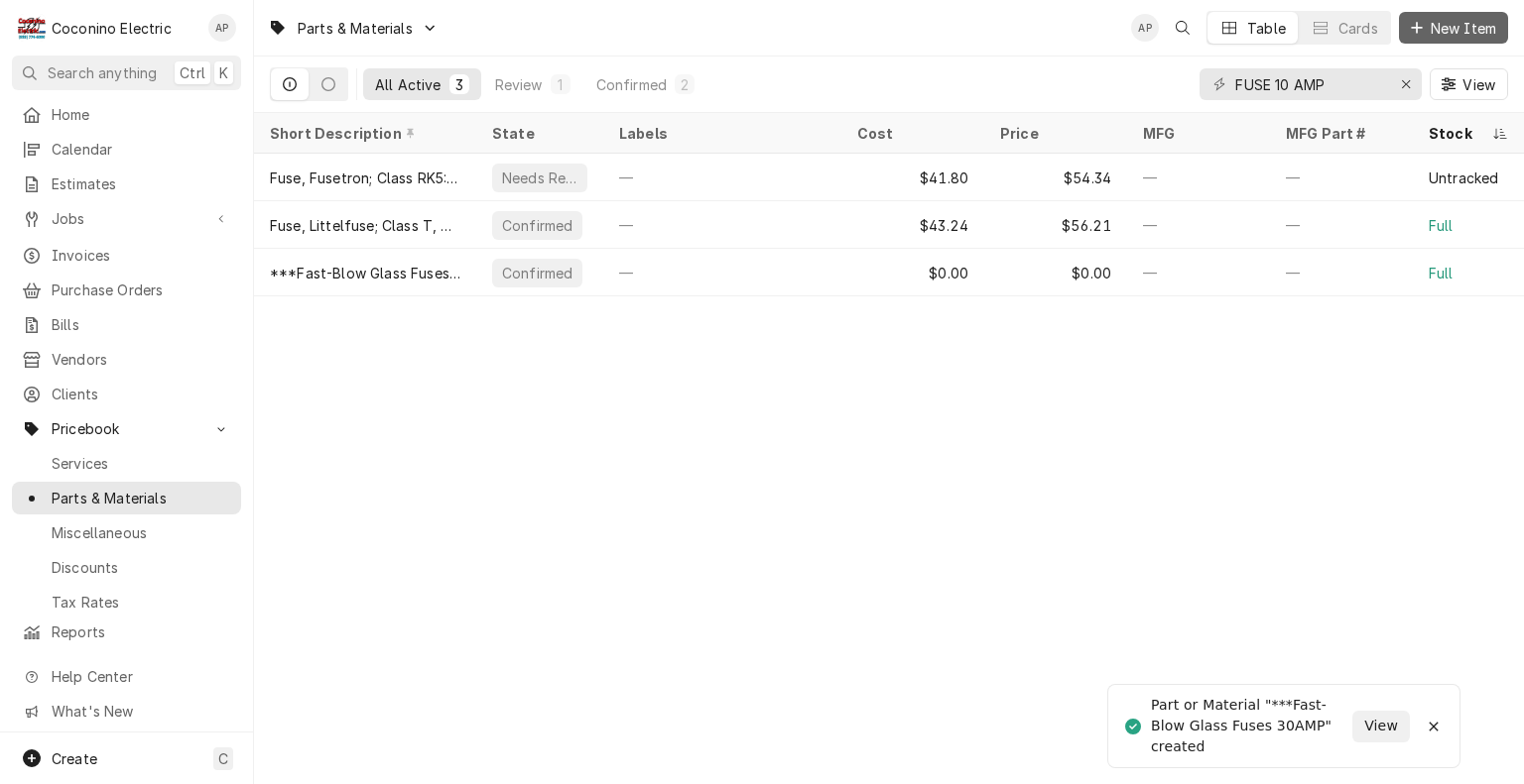
click at [1450, 26] on span "New Item" at bounding box center [1463, 28] width 74 height 21
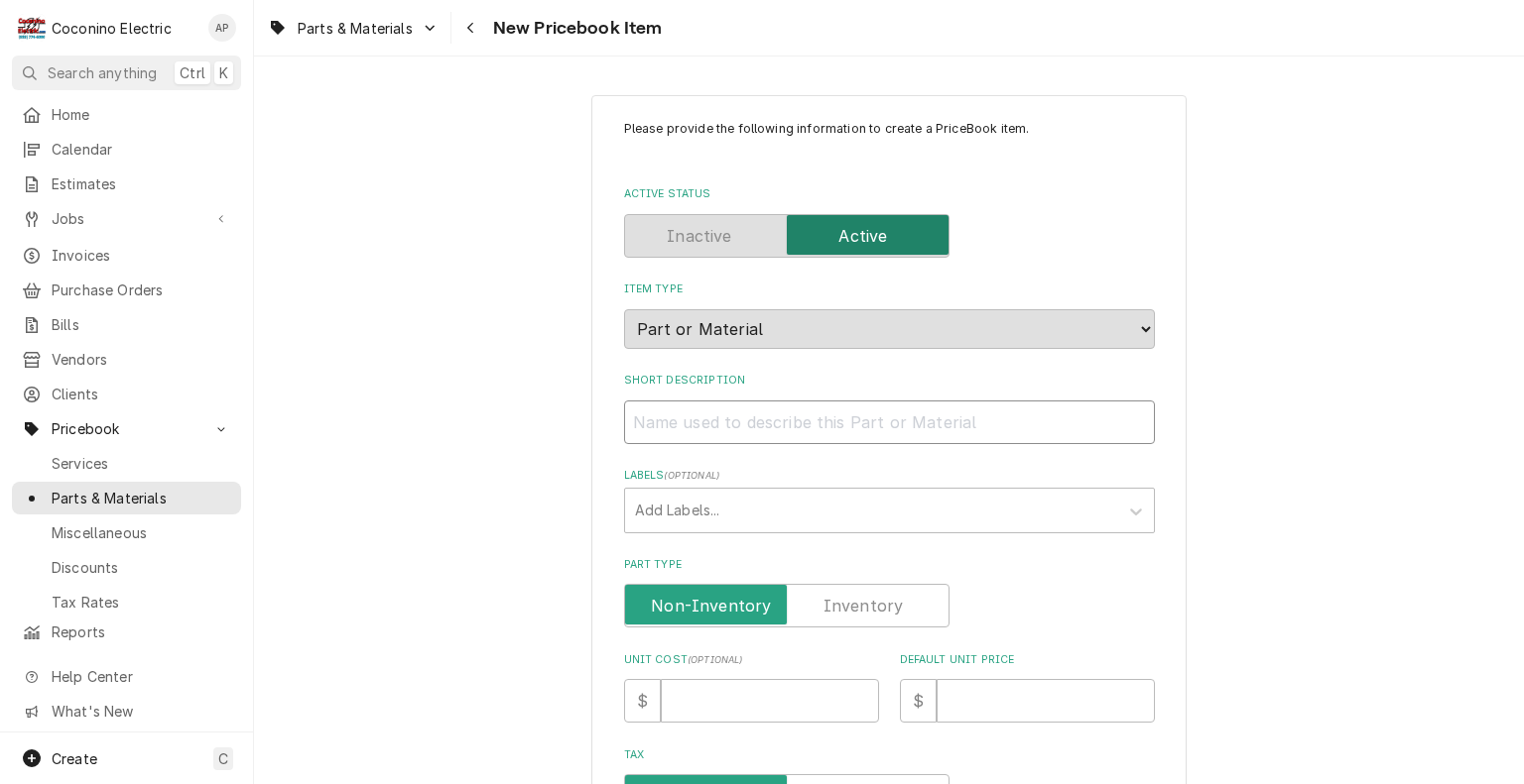
click at [738, 403] on input "Short Description" at bounding box center [890, 422] width 531 height 44
paste input "***Fast-Blow Glass Fuses"
type textarea "x"
type input "***Fast-Blow Glass Fuses"
type textarea "x"
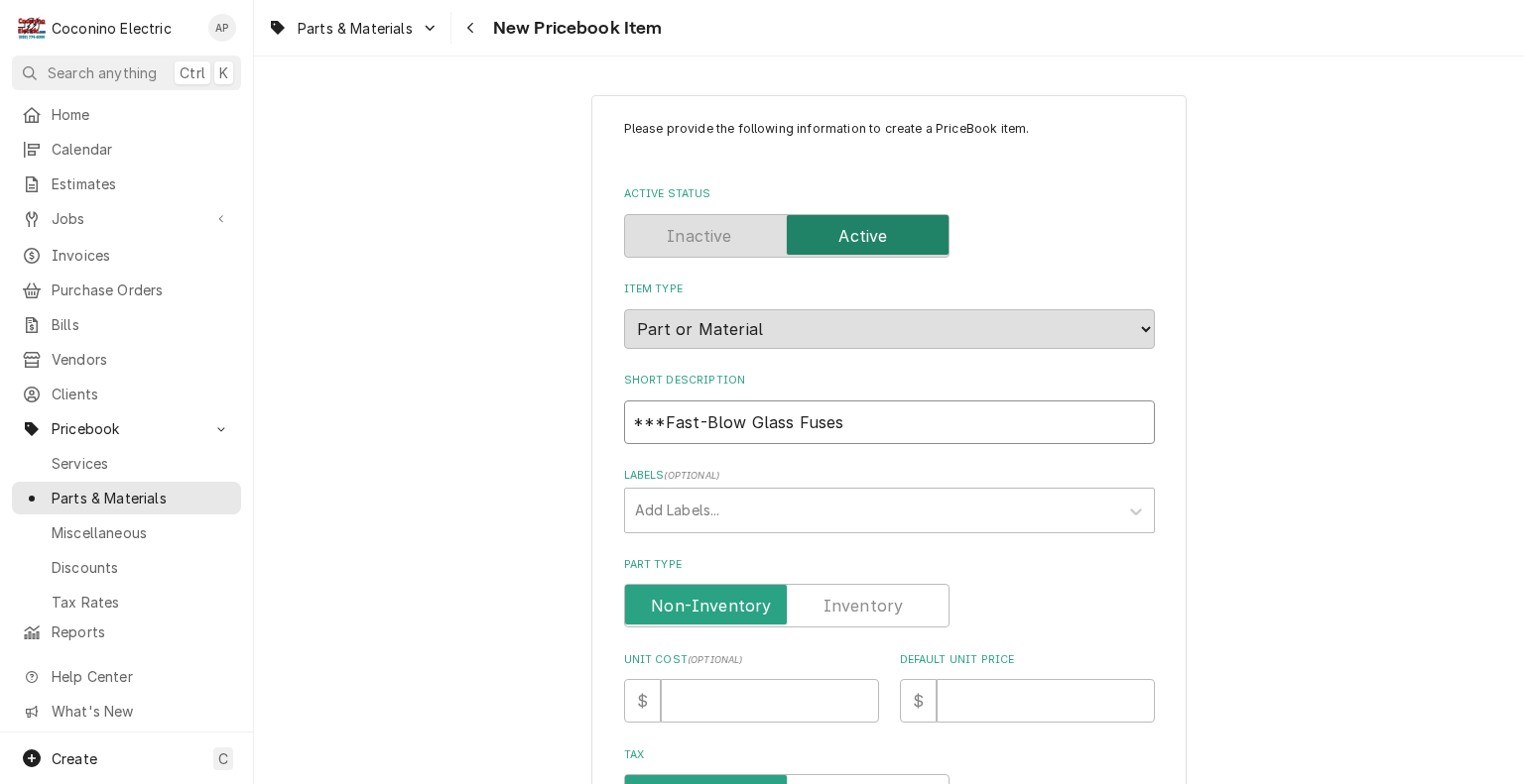
type input "***Fast-Blow Glass Fuses"
type textarea "x"
type input "***Fast-Blow Glass Fuses 2"
type textarea "x"
type input "***Fast-Blow Glass Fuses 25"
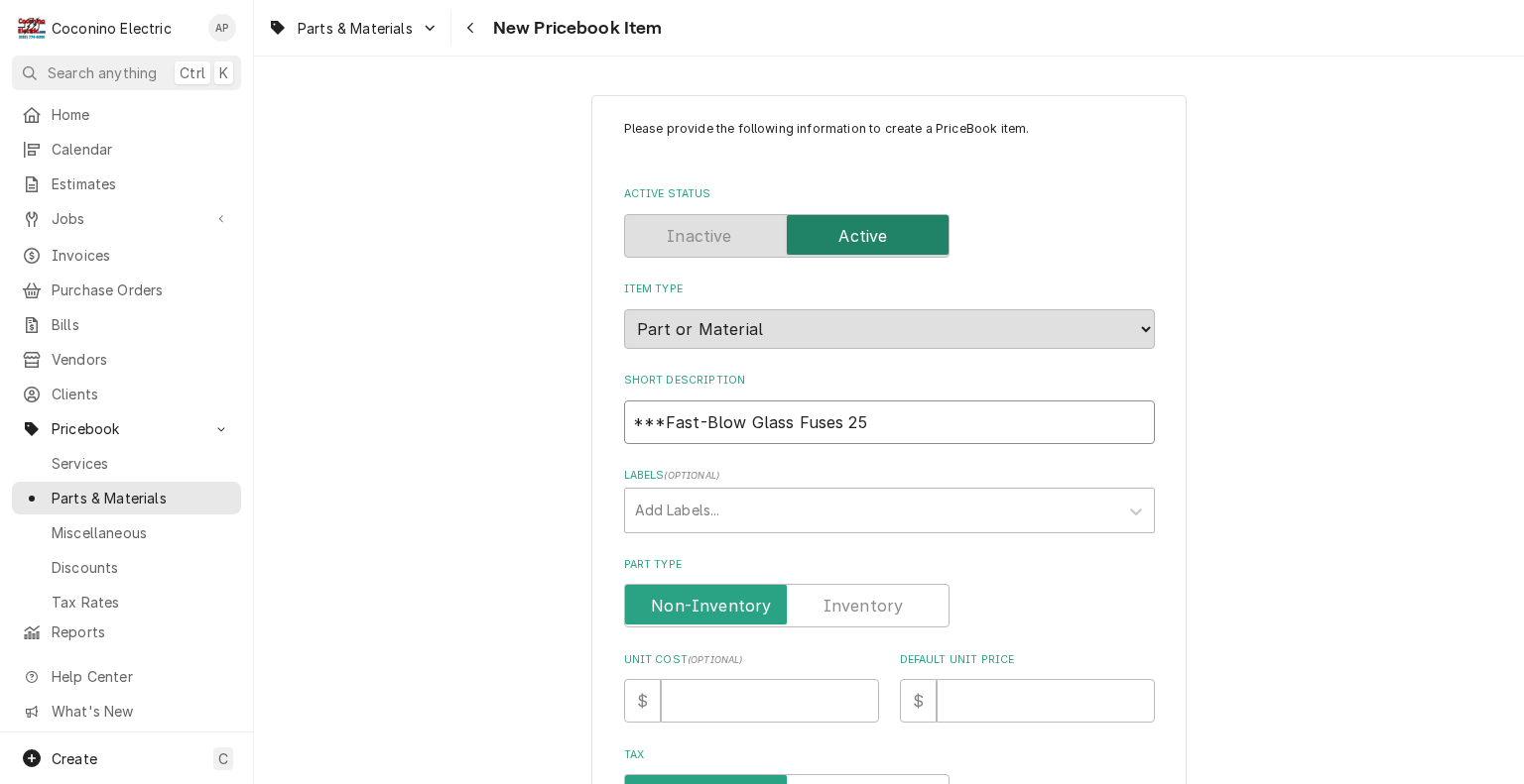
type textarea "x"
type input "***Fast-Blow Glass Fuses 25A"
type textarea "x"
type input "***Fast-Blow Glass Fuses 25AM"
type textarea "x"
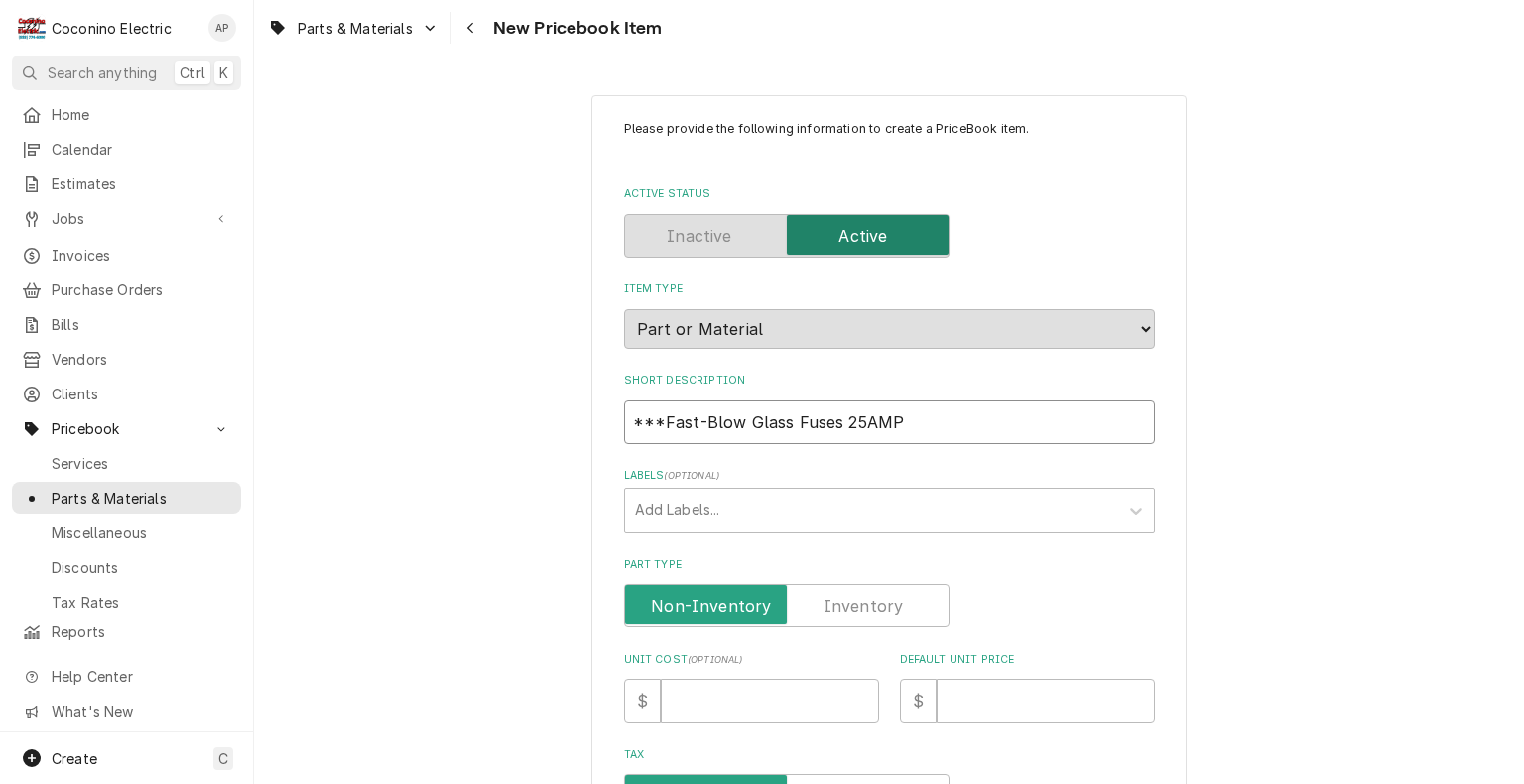
type input "***Fast-Blow Glass Fuses 25AMP"
click at [874, 623] on input "Part Type" at bounding box center [786, 606] width 307 height 44
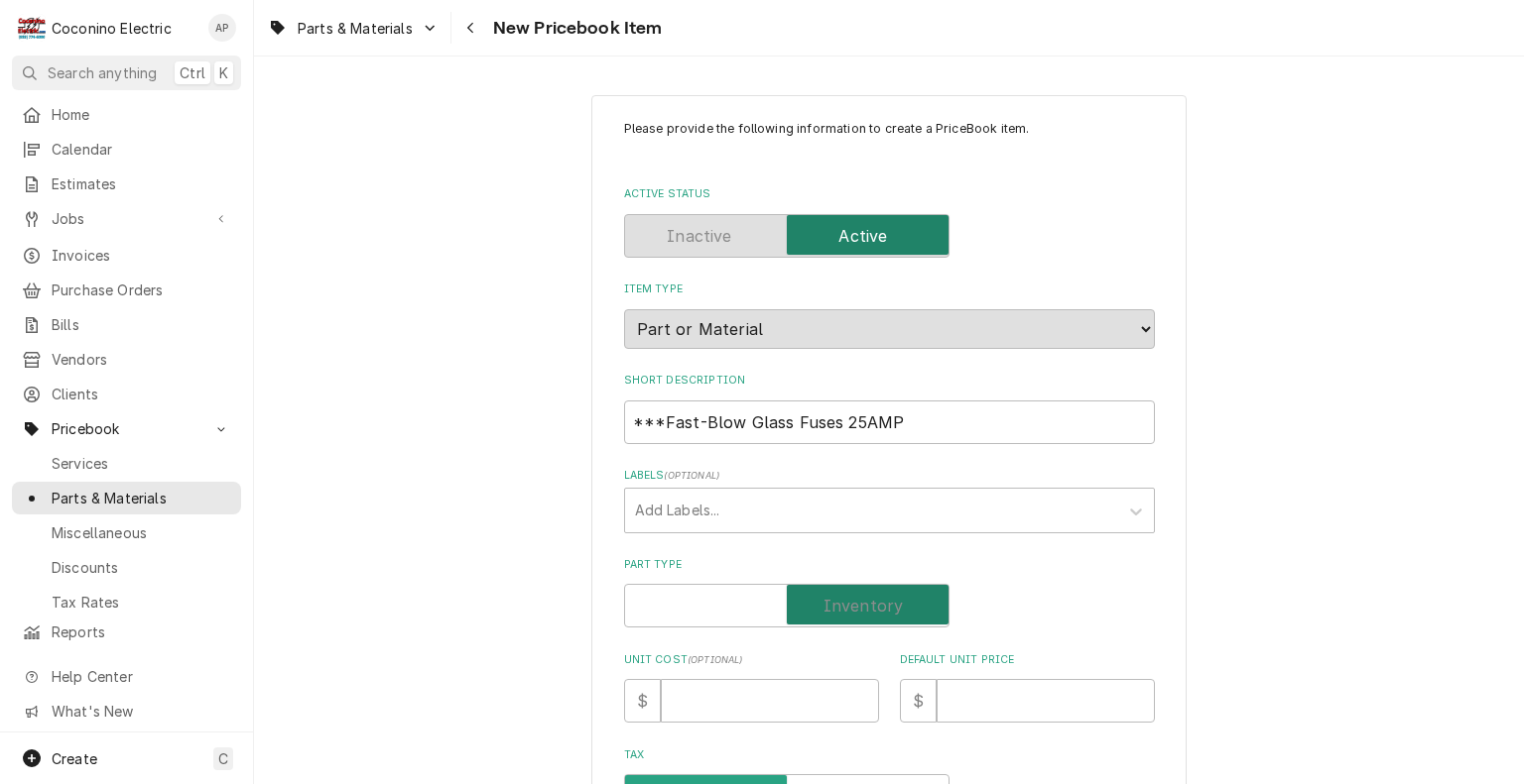
checkbox input "true"
click at [1001, 695] on input "Default Unit Price" at bounding box center [1046, 701] width 219 height 44
type textarea "x"
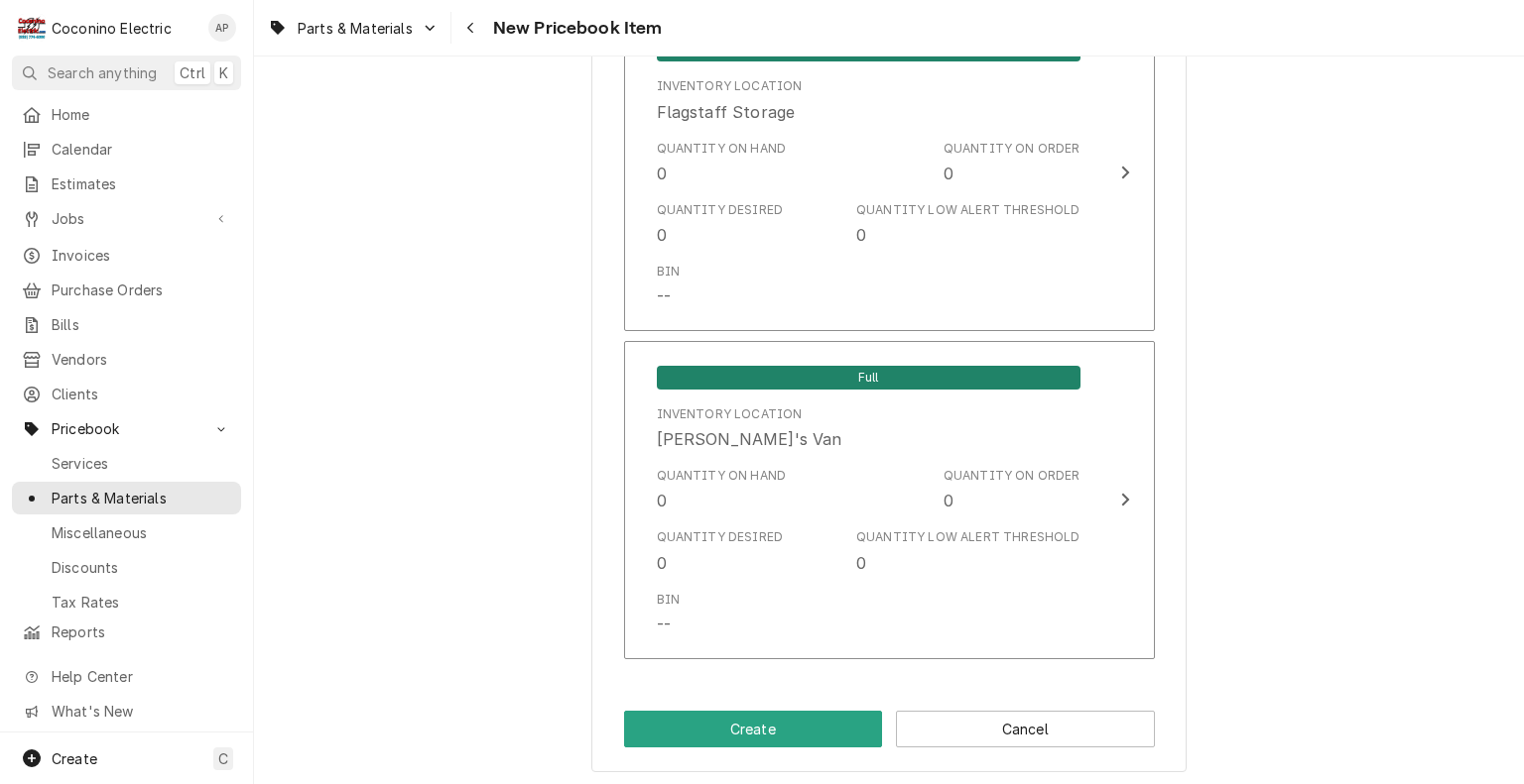
scroll to position [1429, 0]
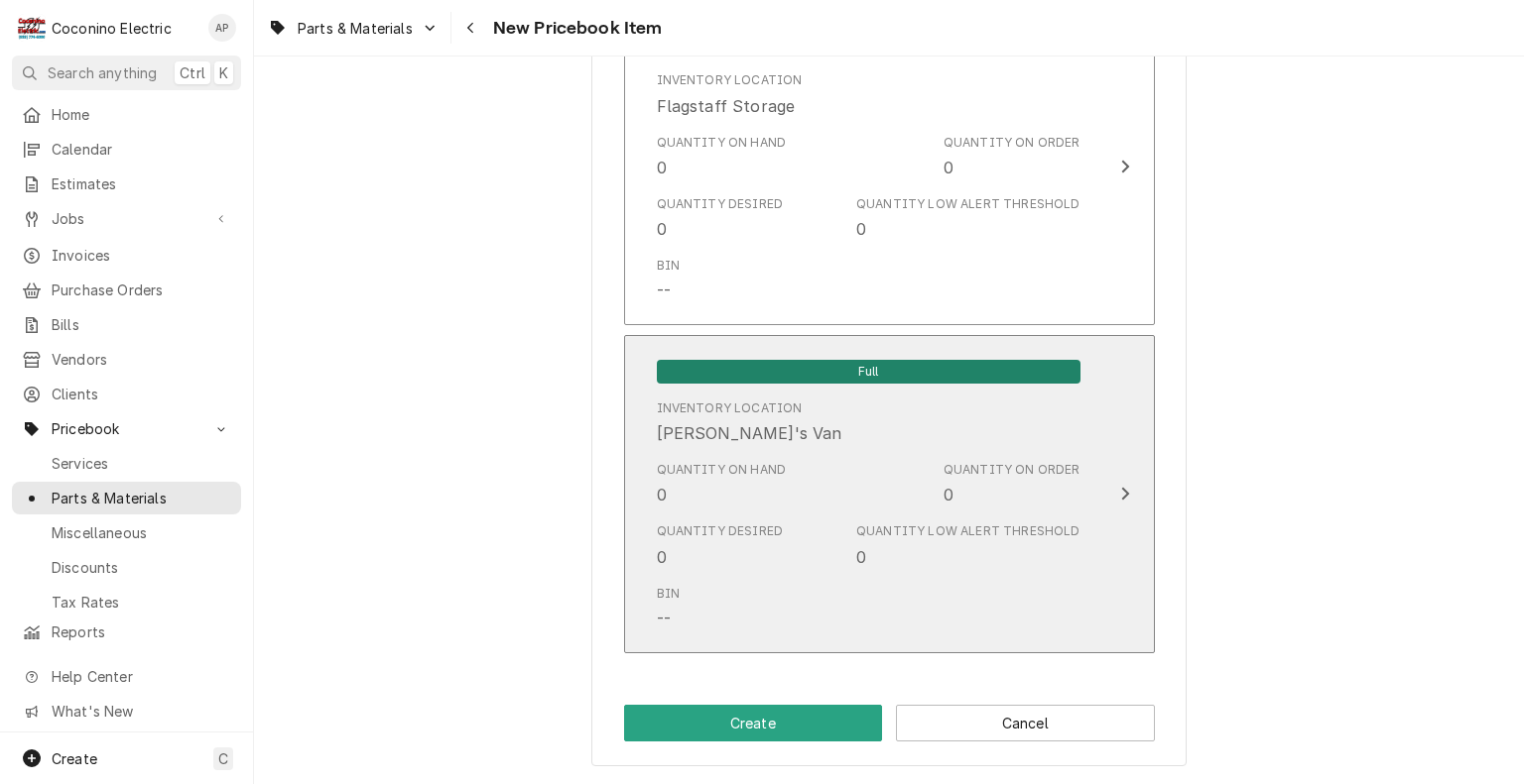
type input "0"
click at [1012, 508] on div "Quantity on Hand 0 Quantity on Order 0" at bounding box center [869, 484] width 423 height 62
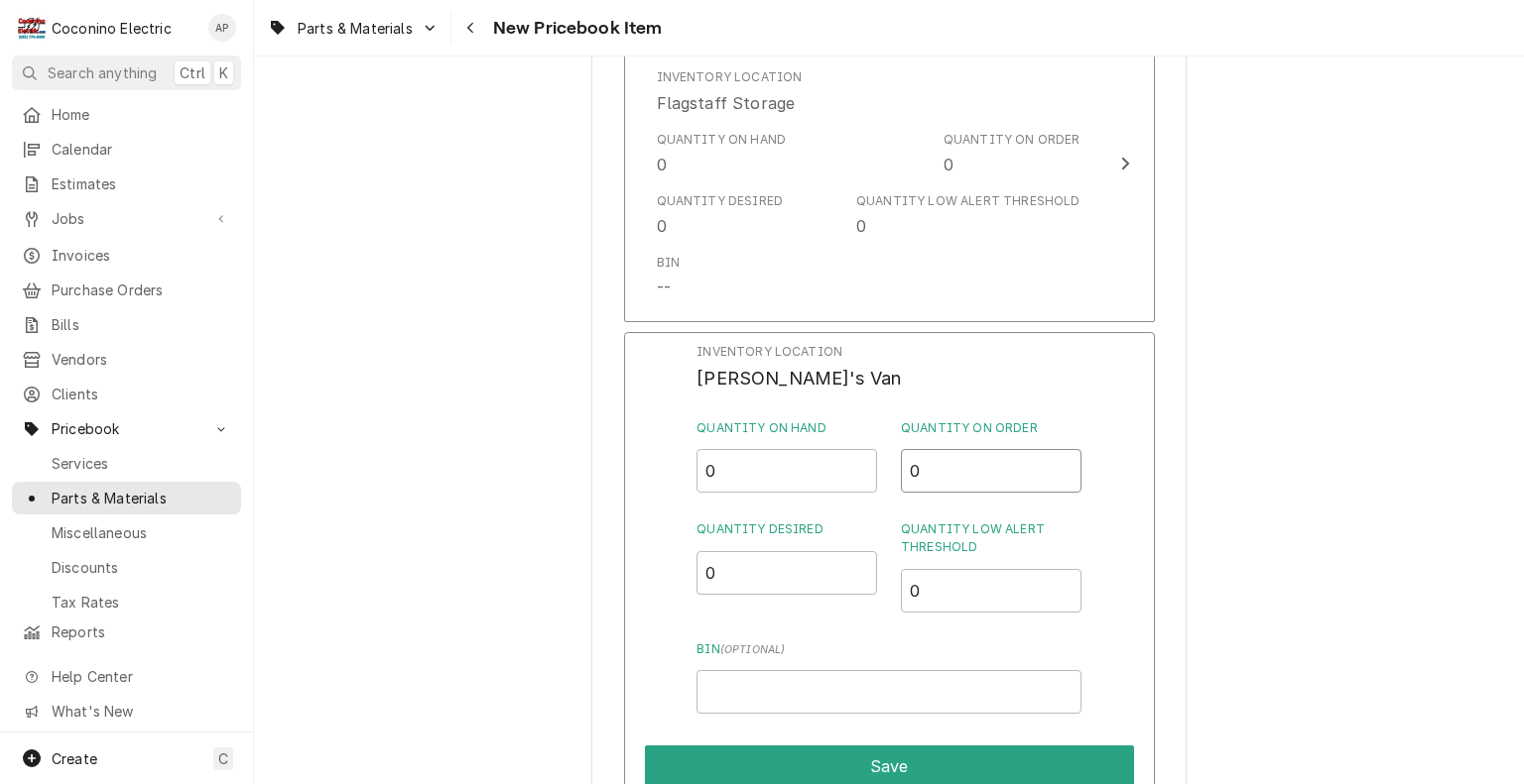
click at [948, 476] on input "0" at bounding box center [991, 471] width 181 height 44
type input "10"
click at [747, 479] on input "0" at bounding box center [786, 471] width 181 height 44
type input "10"
click at [968, 472] on input "10" at bounding box center [991, 471] width 181 height 44
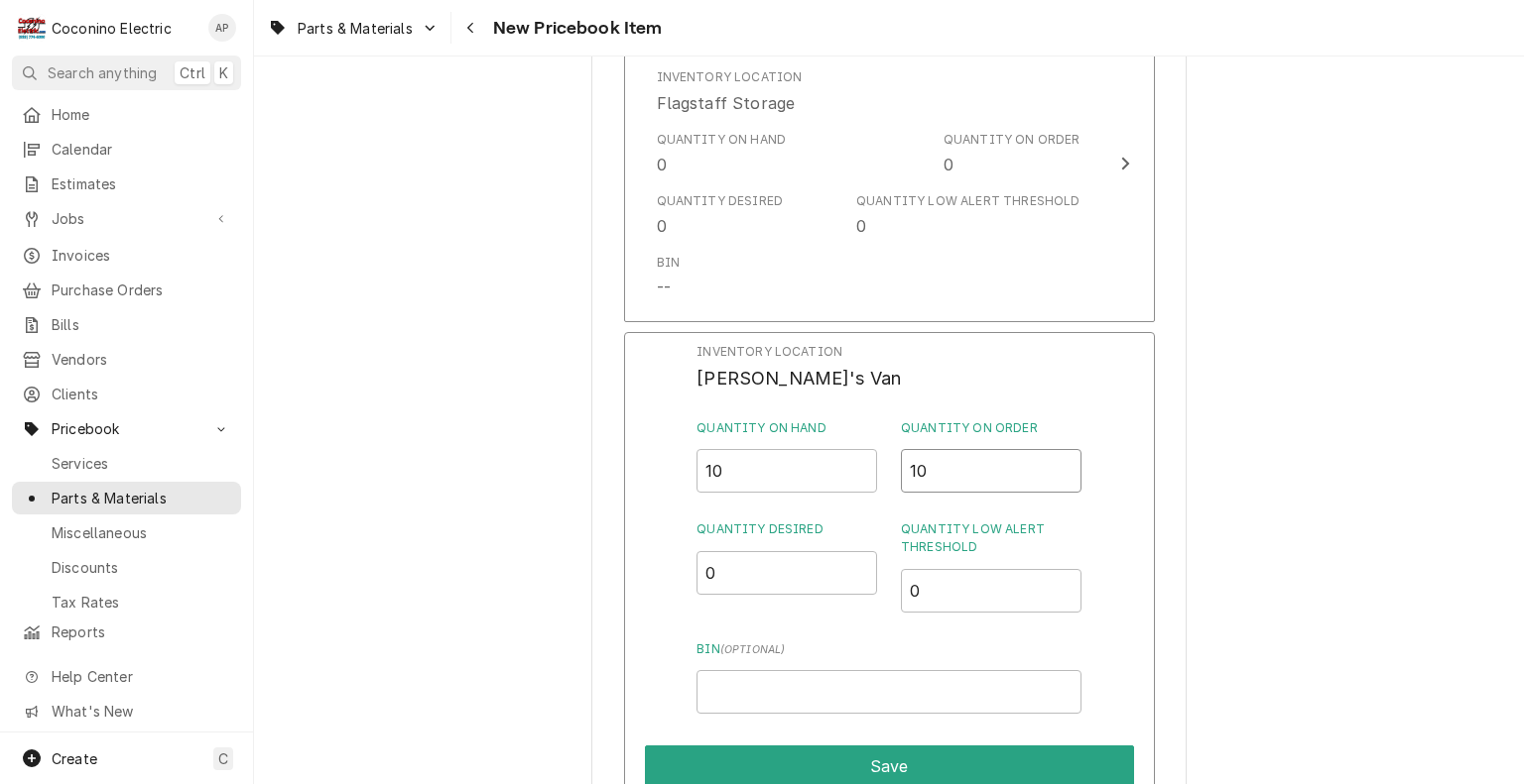
type input "1"
type input "0"
click at [725, 570] on input "0" at bounding box center [786, 573] width 181 height 44
type input "5"
click at [962, 590] on input "0" at bounding box center [991, 591] width 181 height 44
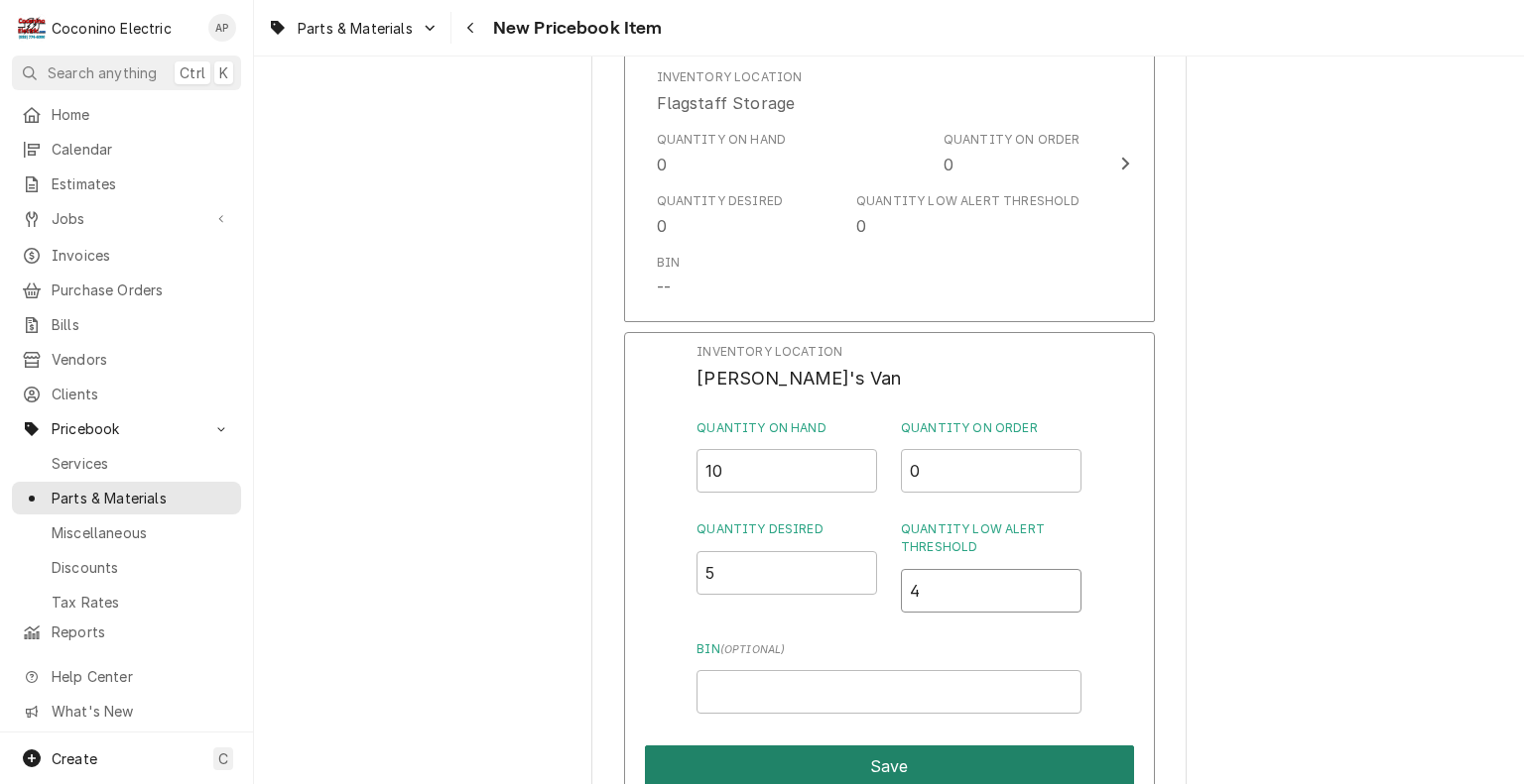
type input "4"
click at [1077, 758] on button "Save" at bounding box center [890, 766] width 489 height 42
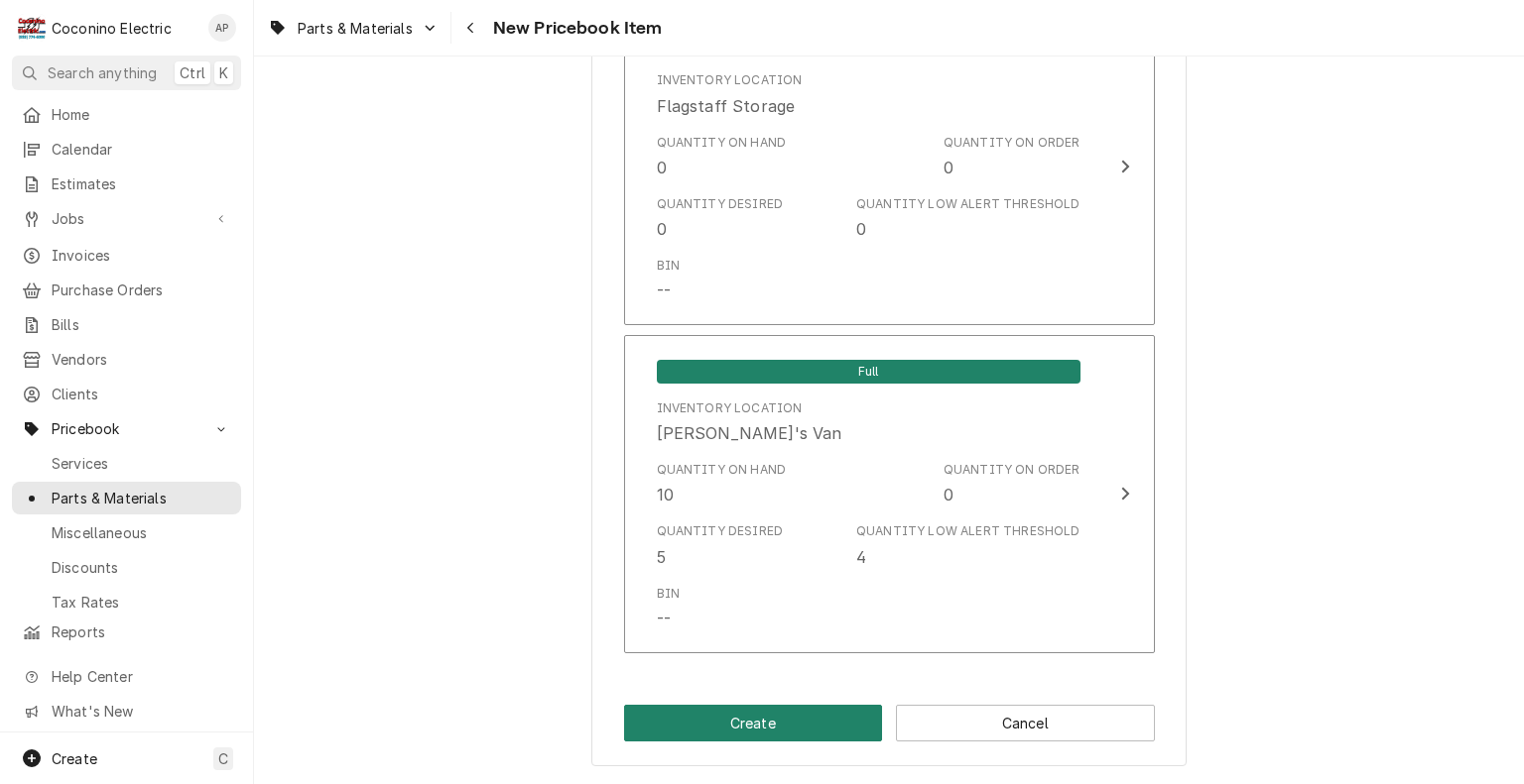
click at [745, 727] on button "Create" at bounding box center [754, 722] width 258 height 37
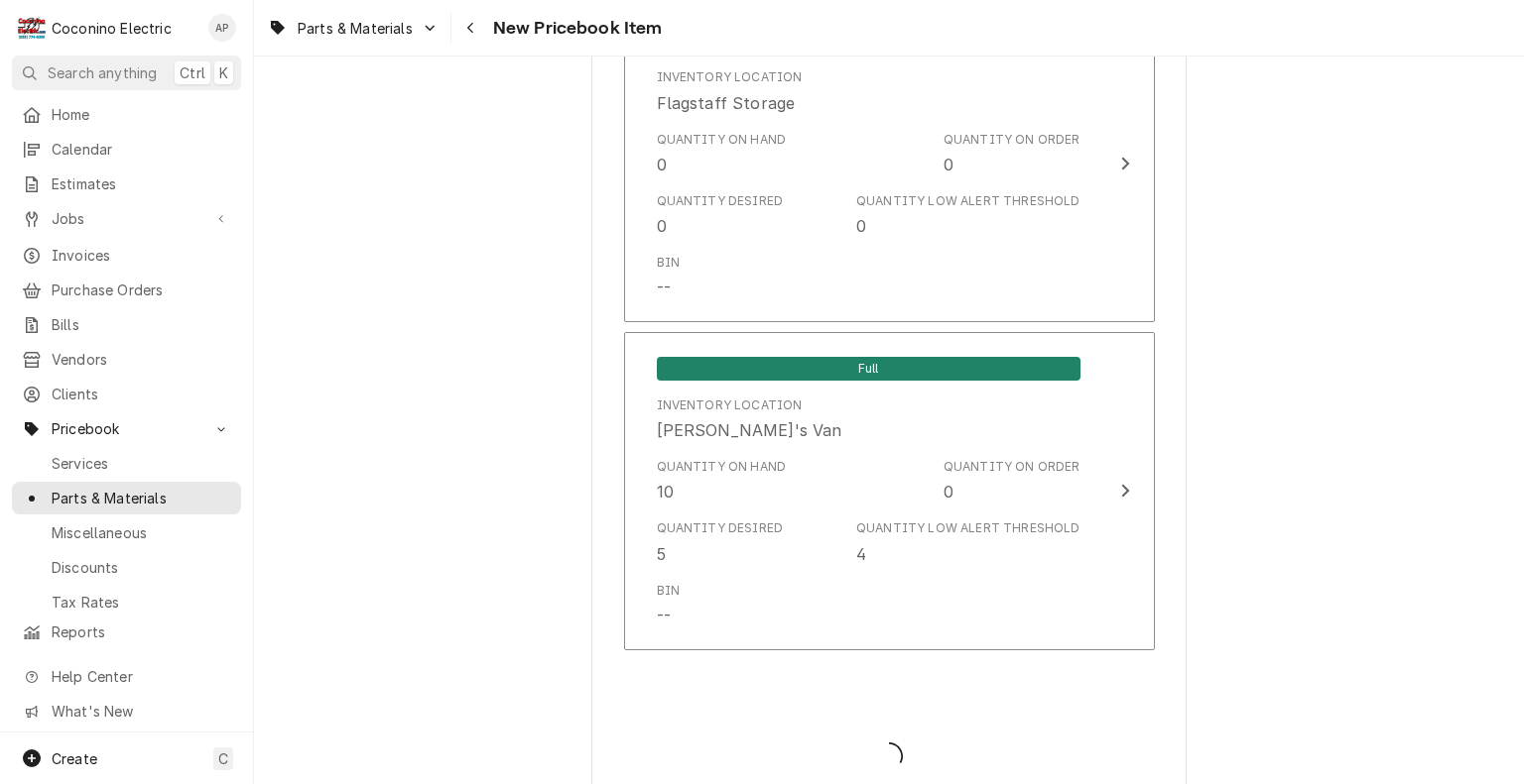
type textarea "x"
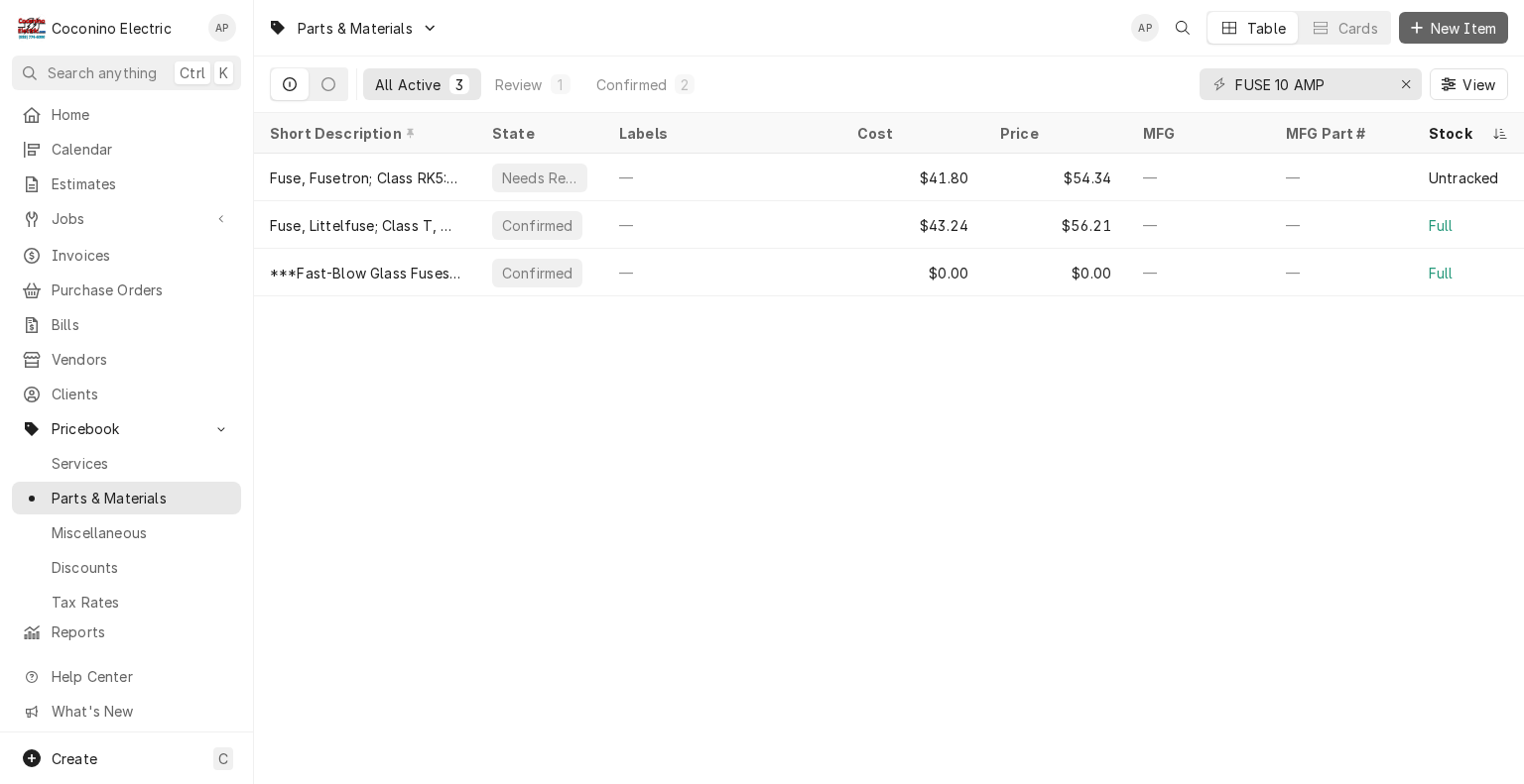
click at [1437, 33] on span "New Item" at bounding box center [1463, 28] width 74 height 21
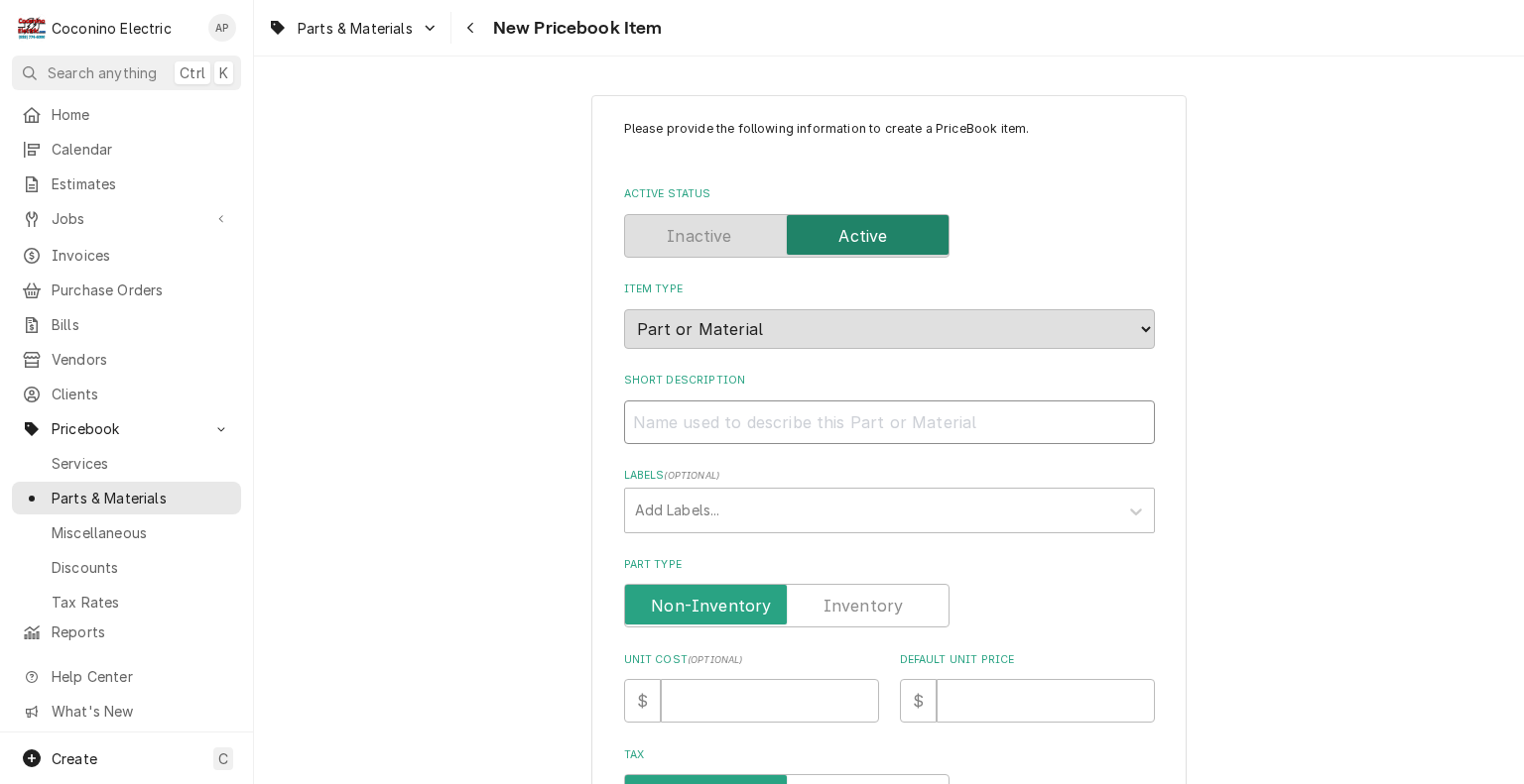
click at [918, 409] on input "Short Description" at bounding box center [890, 422] width 531 height 44
drag, startPoint x: 737, startPoint y: 423, endPoint x: 719, endPoint y: 426, distance: 18.2
click at [719, 426] on input "Short Description" at bounding box center [890, 422] width 531 height 44
paste input "***Fast-Blow Glass Fuses"
type textarea "x"
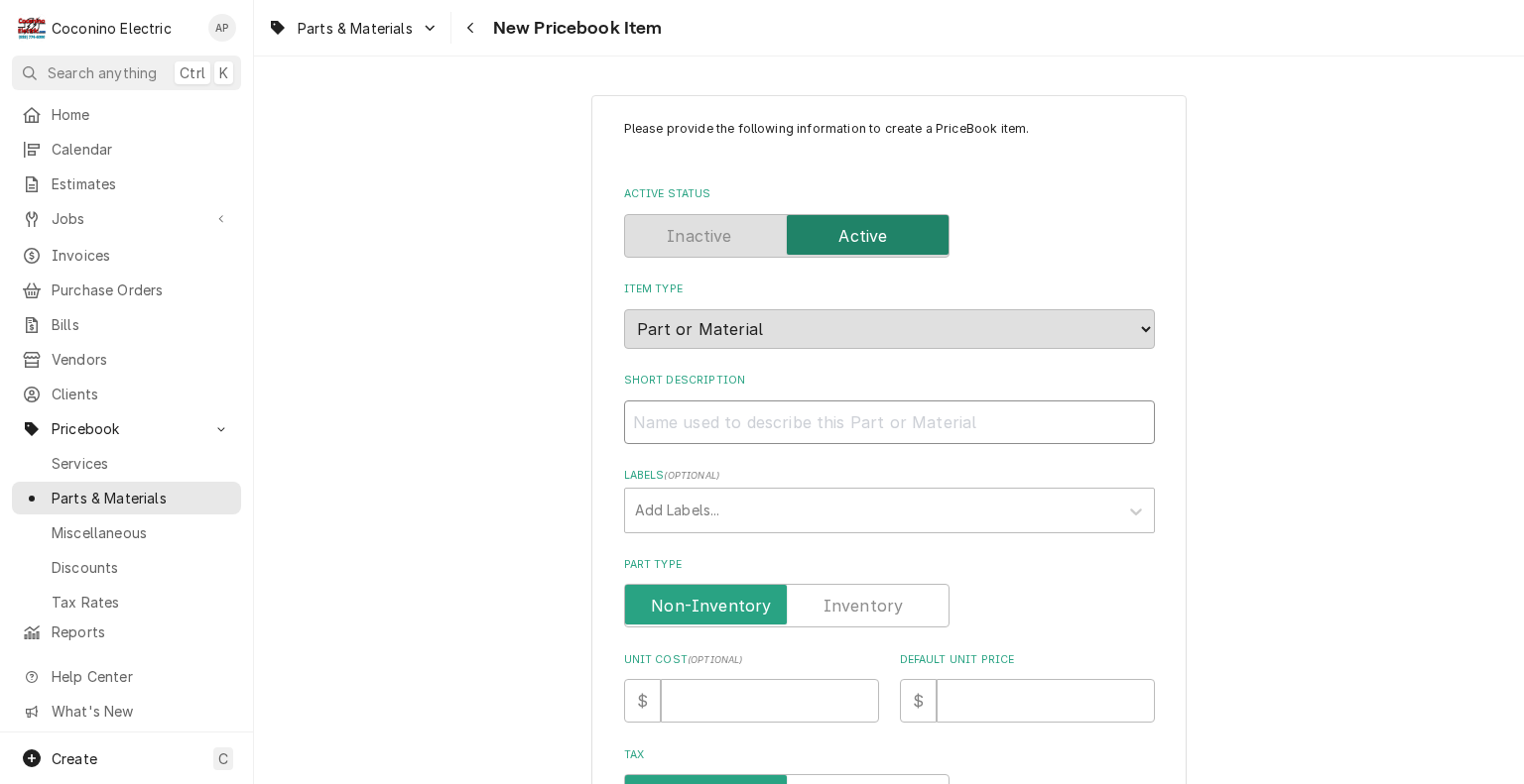
type input "***Fast-Blow Glass Fuses"
type textarea "x"
type input "***Fast-Blow Glass Fuses"
type textarea "x"
type input "***Fast-Blow Glass Fuses 1"
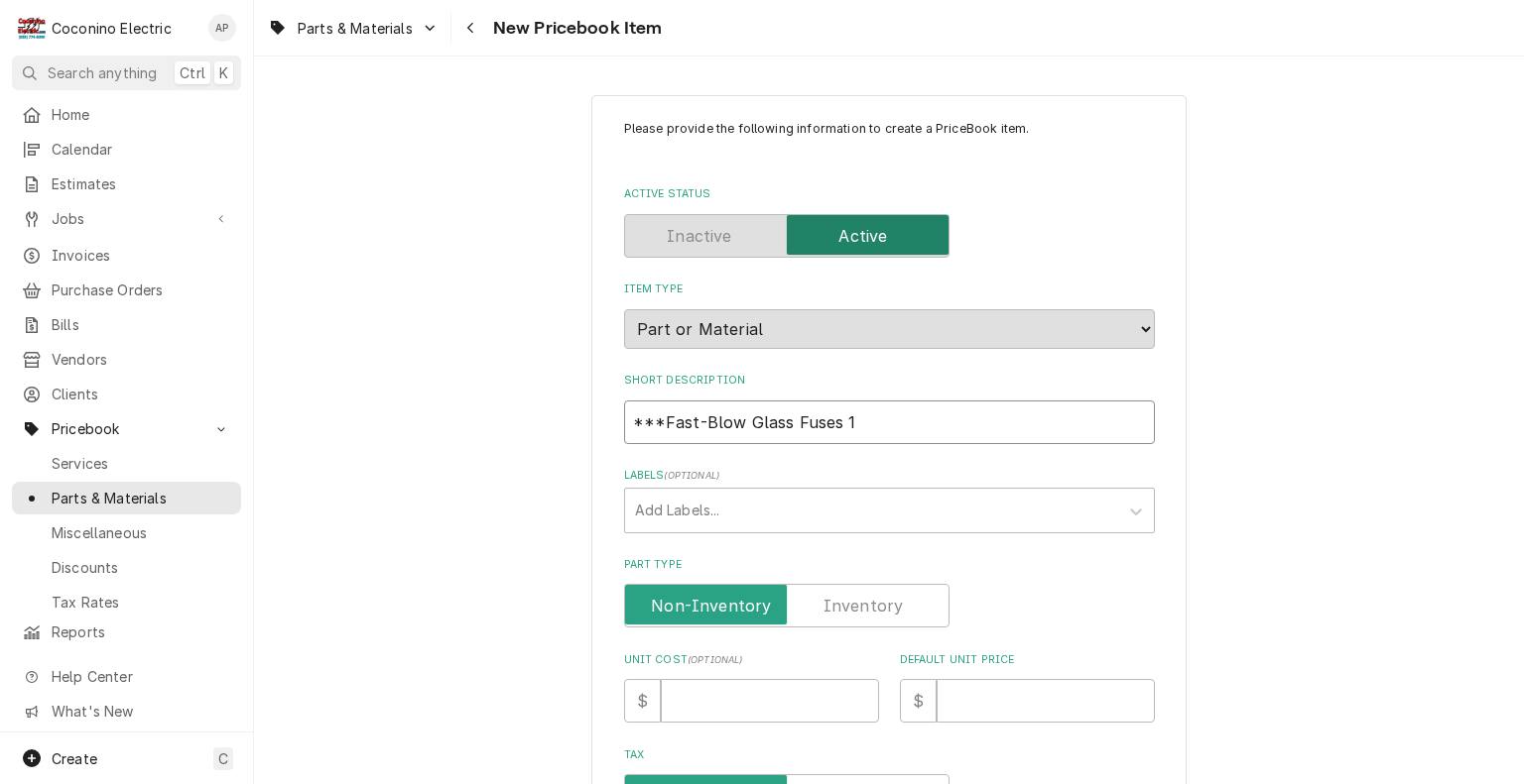
type textarea "x"
type input "***Fast-Blow Glass Fuses 15"
type textarea "x"
type input "***Fast-Blow Glass Fuses 15A"
type textarea "x"
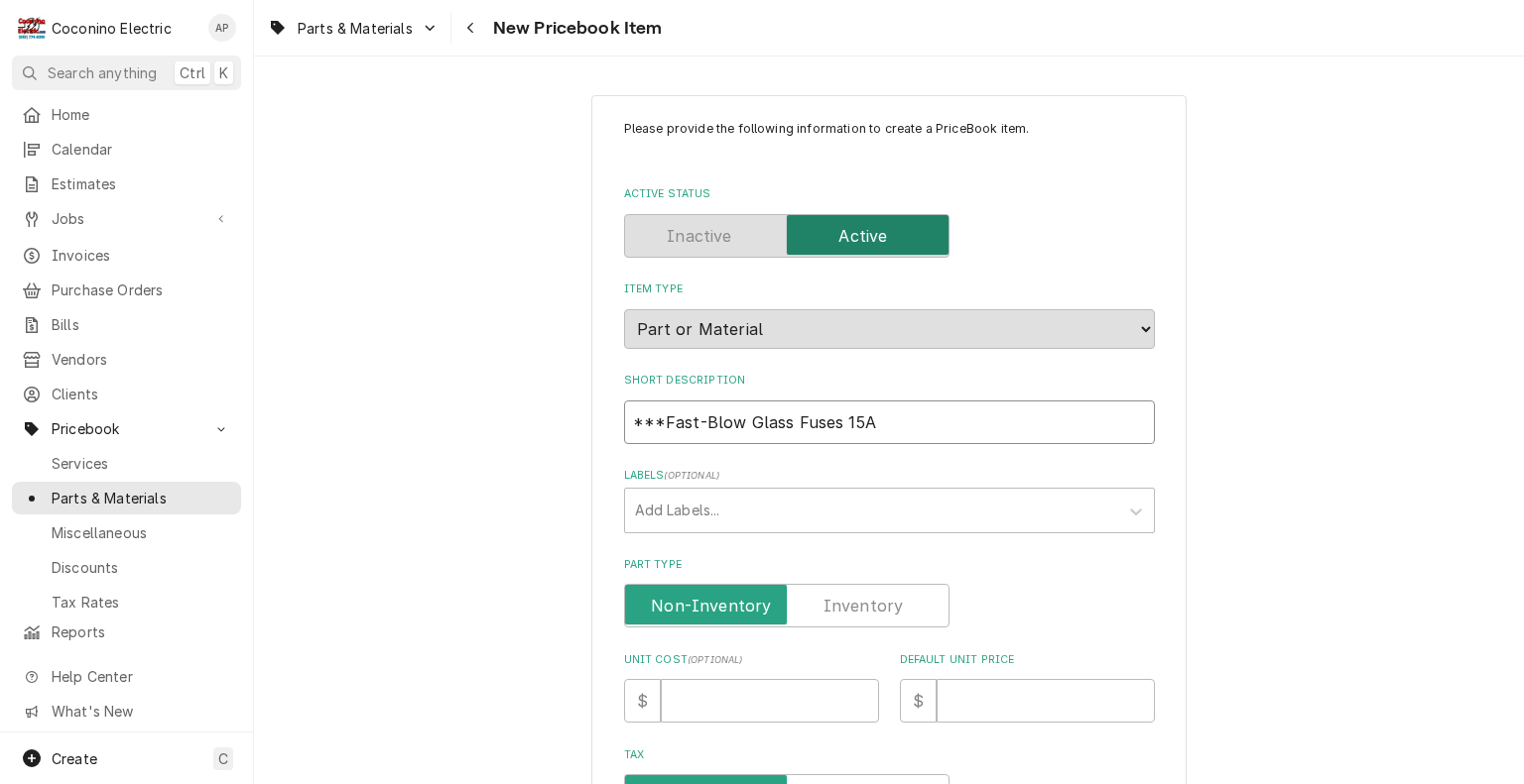
type input "***Fast-Blow Glass Fuses 15AM"
type textarea "x"
type input "***Fast-Blow Glass Fuses 15AMP"
drag, startPoint x: 886, startPoint y: 614, endPoint x: 886, endPoint y: 666, distance: 52.0
click at [886, 666] on div "Please provide the following information to create a PriceBook item. Active Sta…" at bounding box center [890, 750] width 531 height 1261
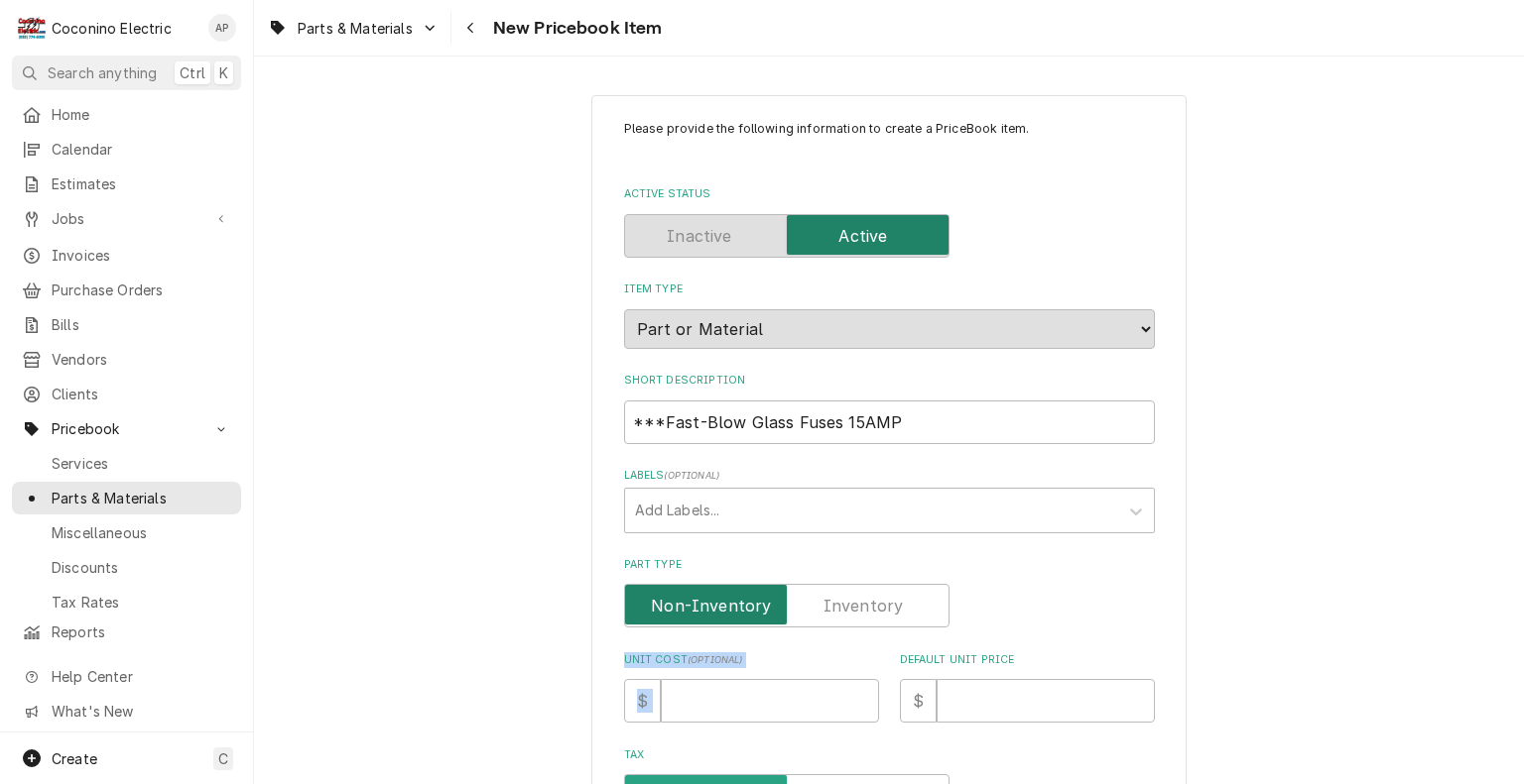
click at [901, 592] on input "Part Type" at bounding box center [786, 606] width 307 height 44
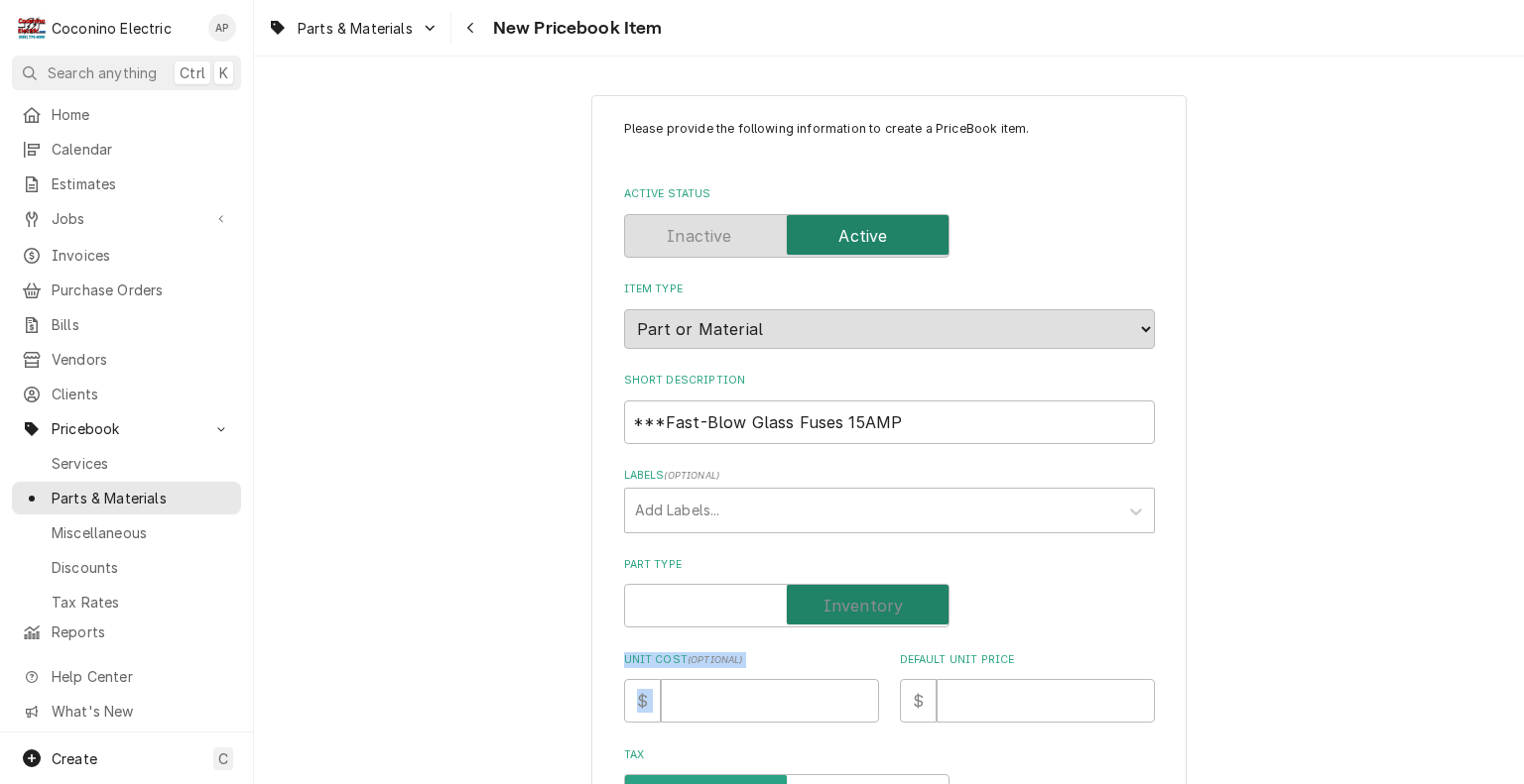
checkbox input "true"
click at [977, 705] on input "Default Unit Price" at bounding box center [1046, 701] width 219 height 44
type textarea "x"
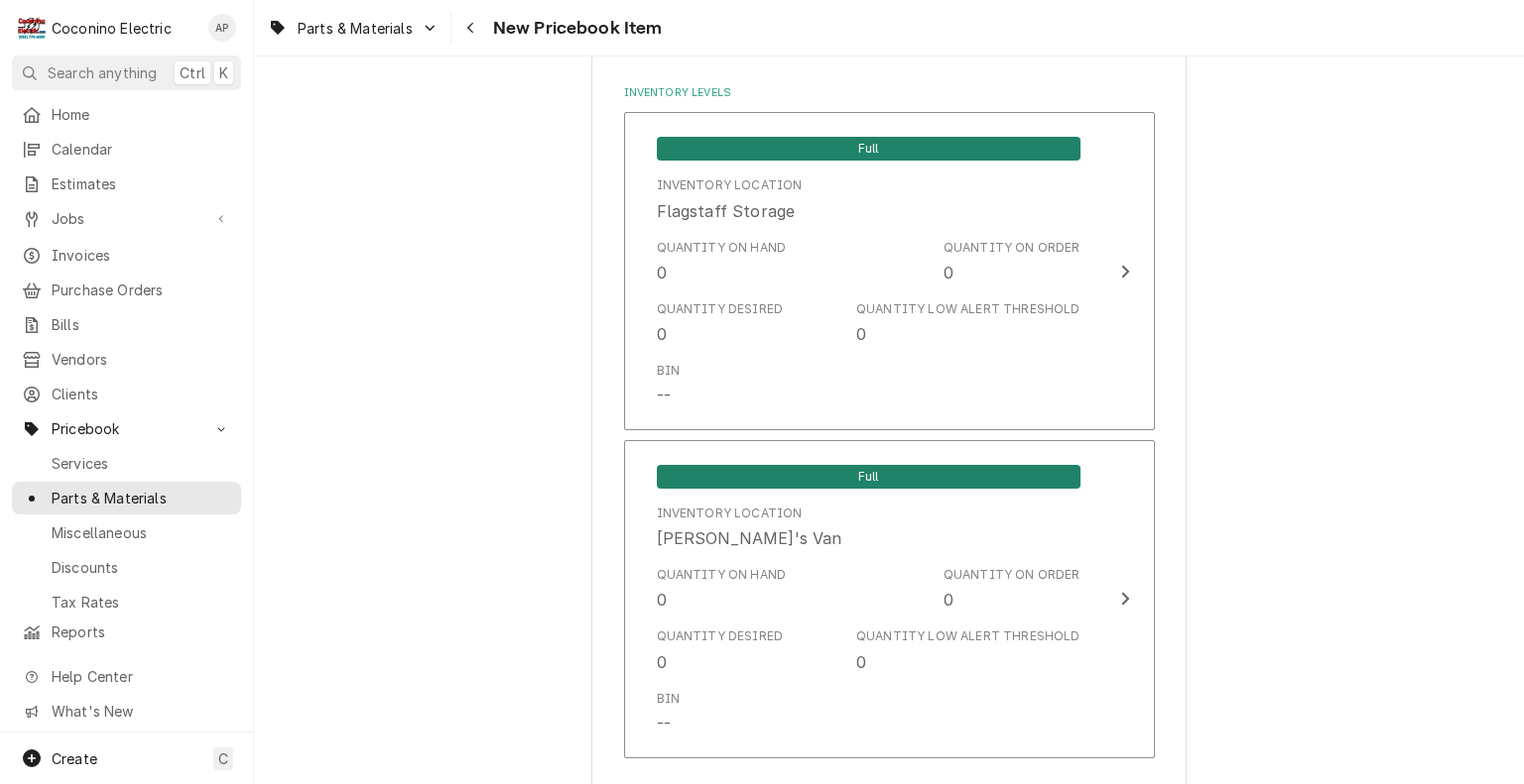
scroll to position [1429, 0]
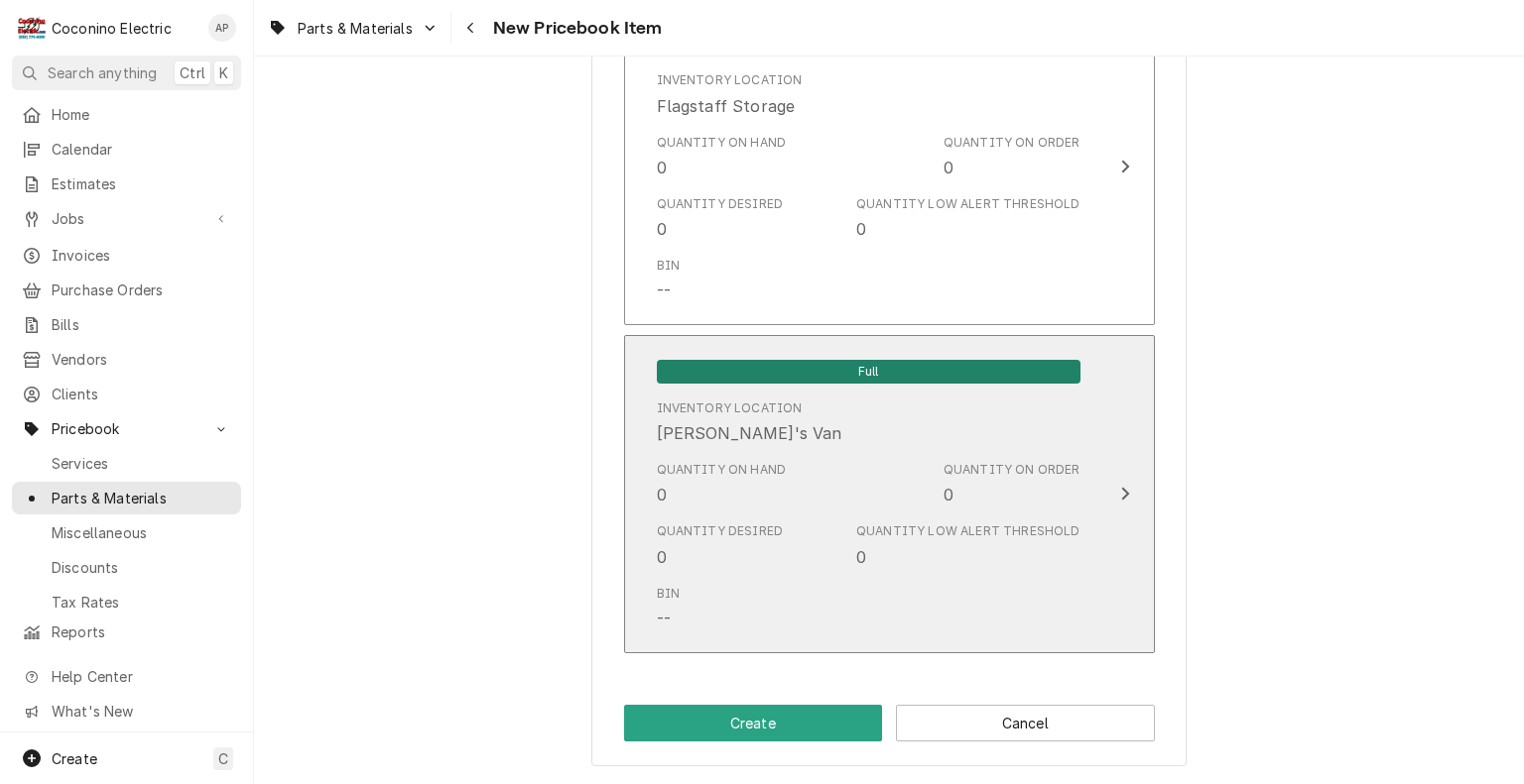
type input "0"
click at [974, 474] on div "Quantity on Order" at bounding box center [1012, 470] width 137 height 18
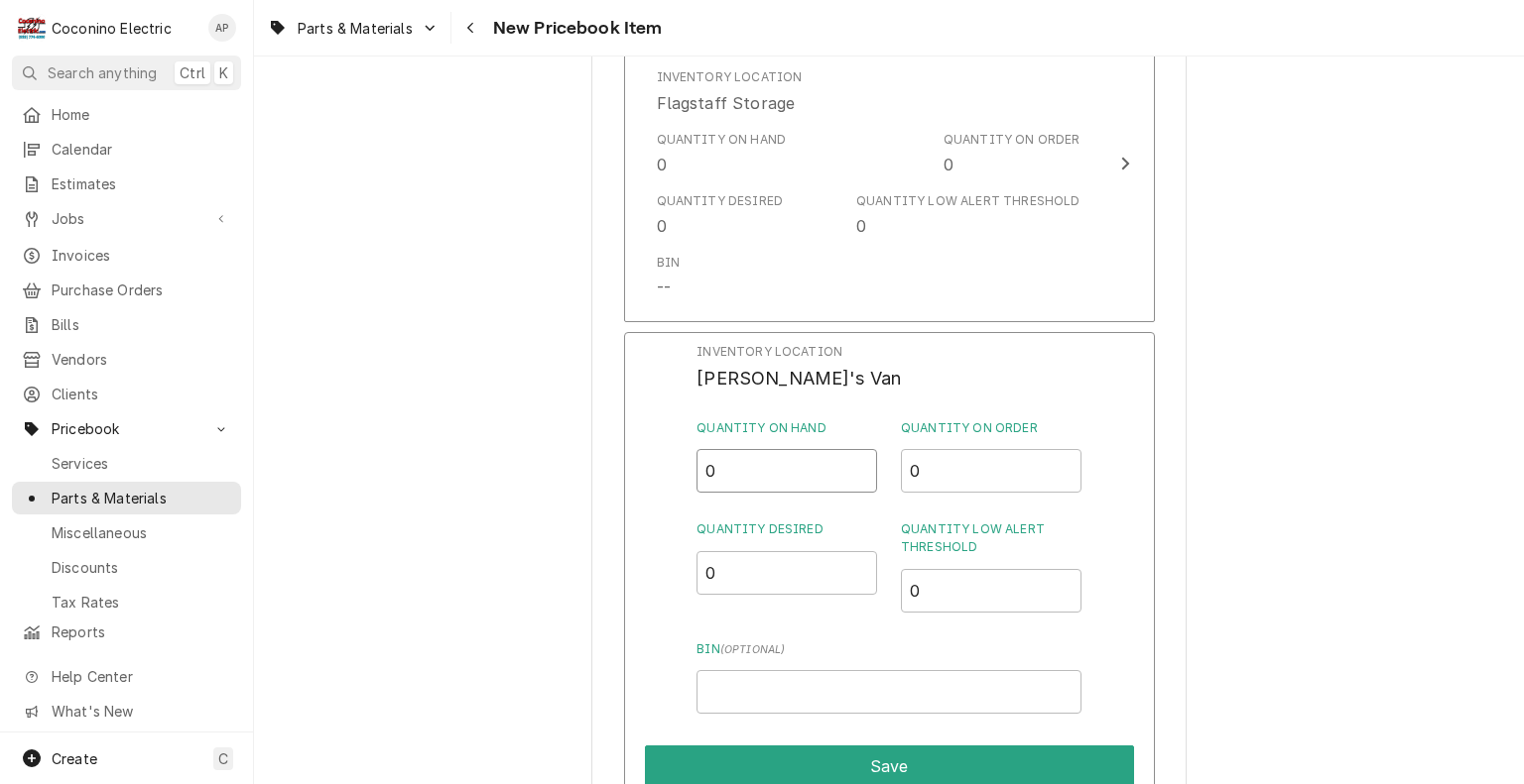
click at [777, 472] on input "0" at bounding box center [786, 471] width 181 height 44
type input "10"
click at [741, 569] on input "0" at bounding box center [786, 573] width 181 height 44
type input "5"
click at [954, 575] on input "0" at bounding box center [991, 591] width 181 height 44
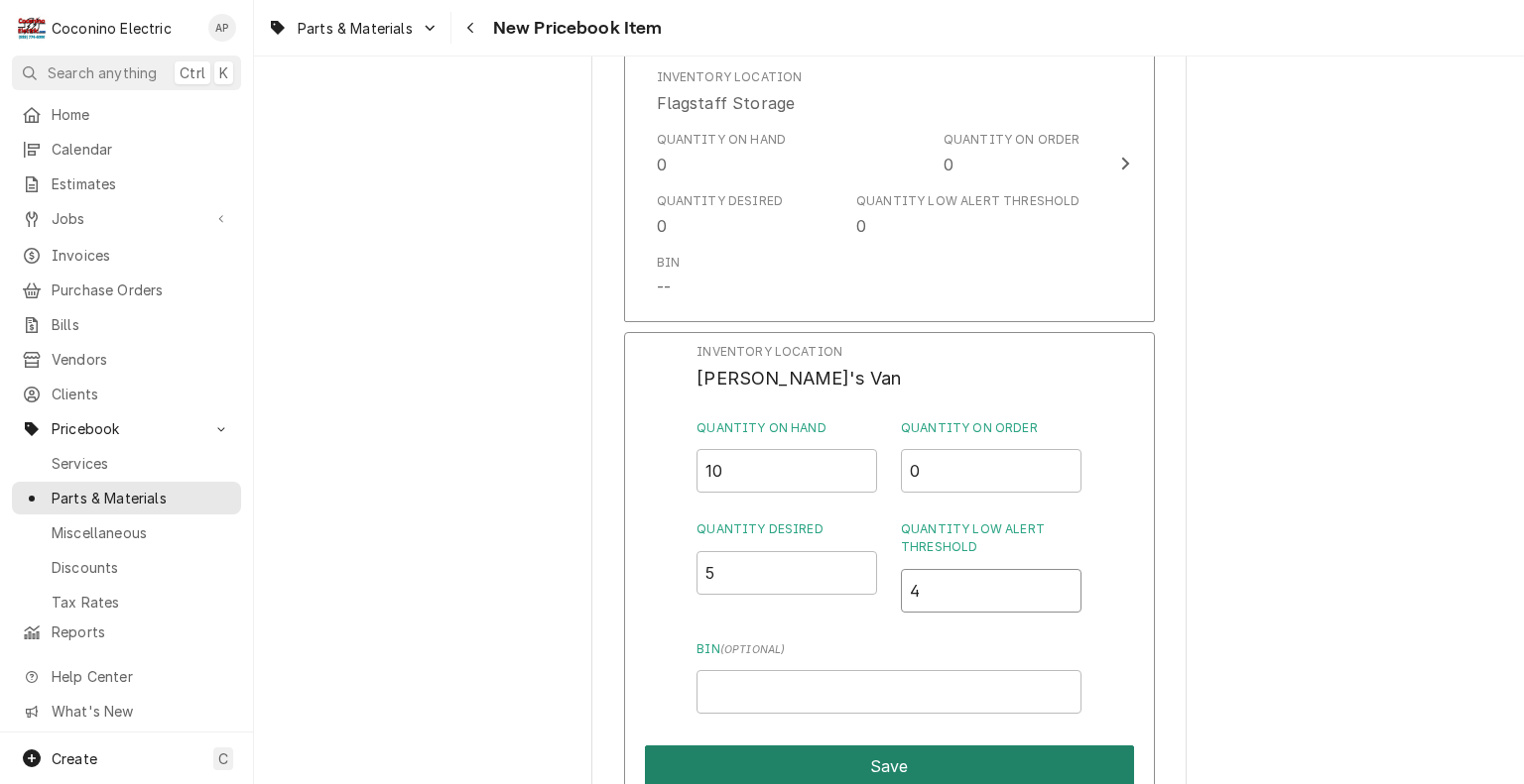
type input "4"
click at [897, 768] on button "Save" at bounding box center [890, 766] width 489 height 42
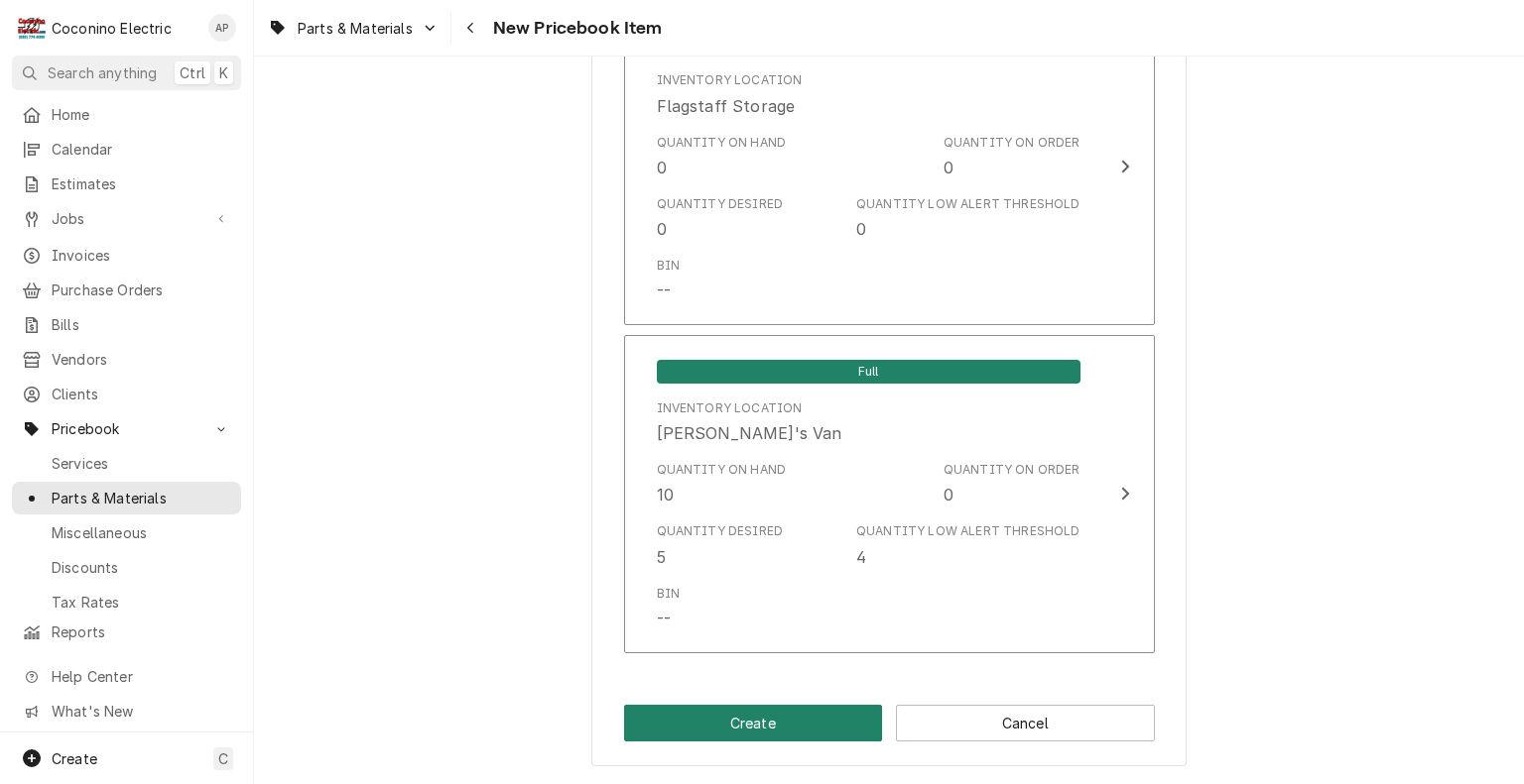
click at [758, 714] on button "Create" at bounding box center [754, 722] width 258 height 37
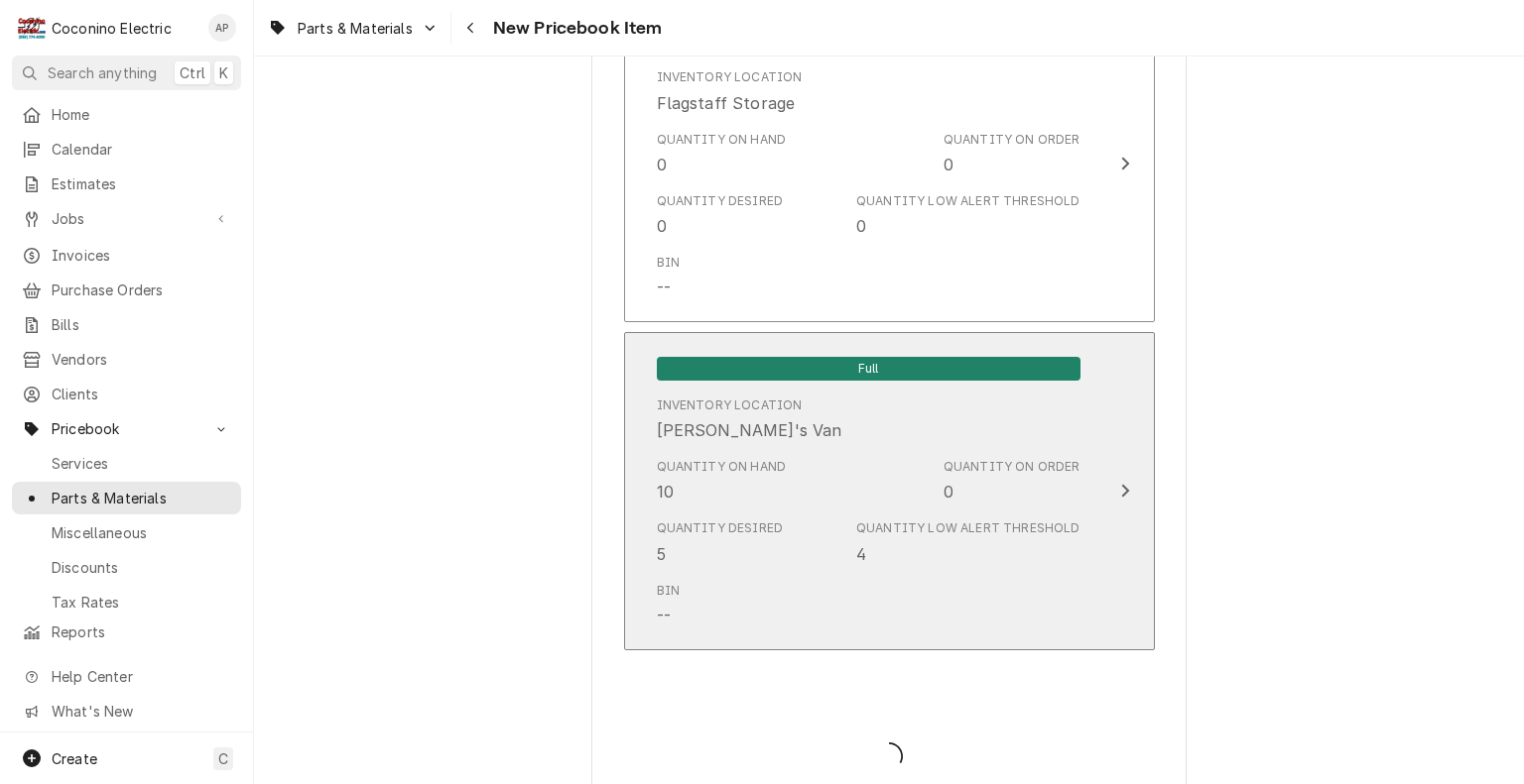
type textarea "x"
